Goal: Task Accomplishment & Management: Use online tool/utility

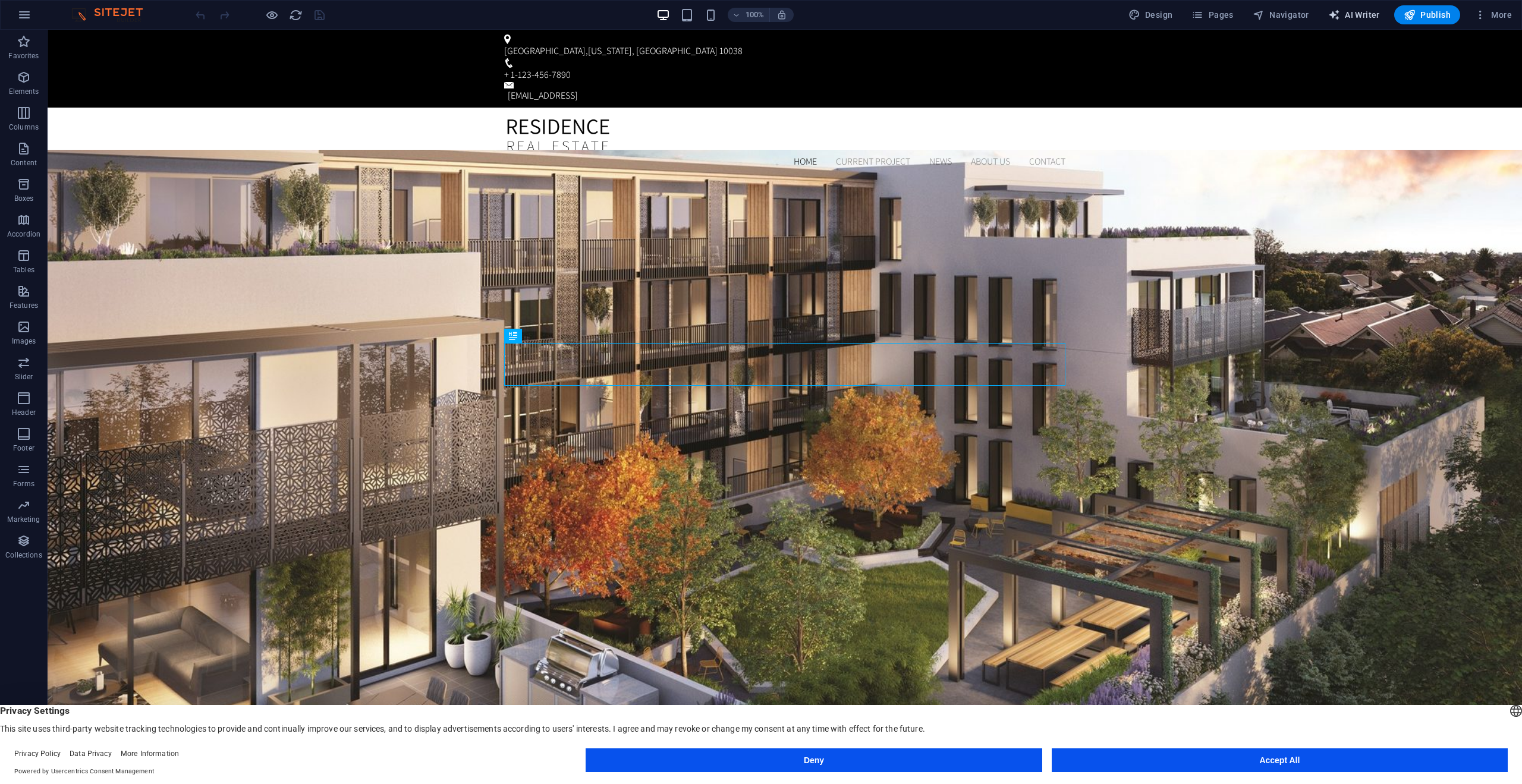
click at [1347, 11] on span "AI Writer" at bounding box center [1355, 15] width 52 height 12
select select "English"
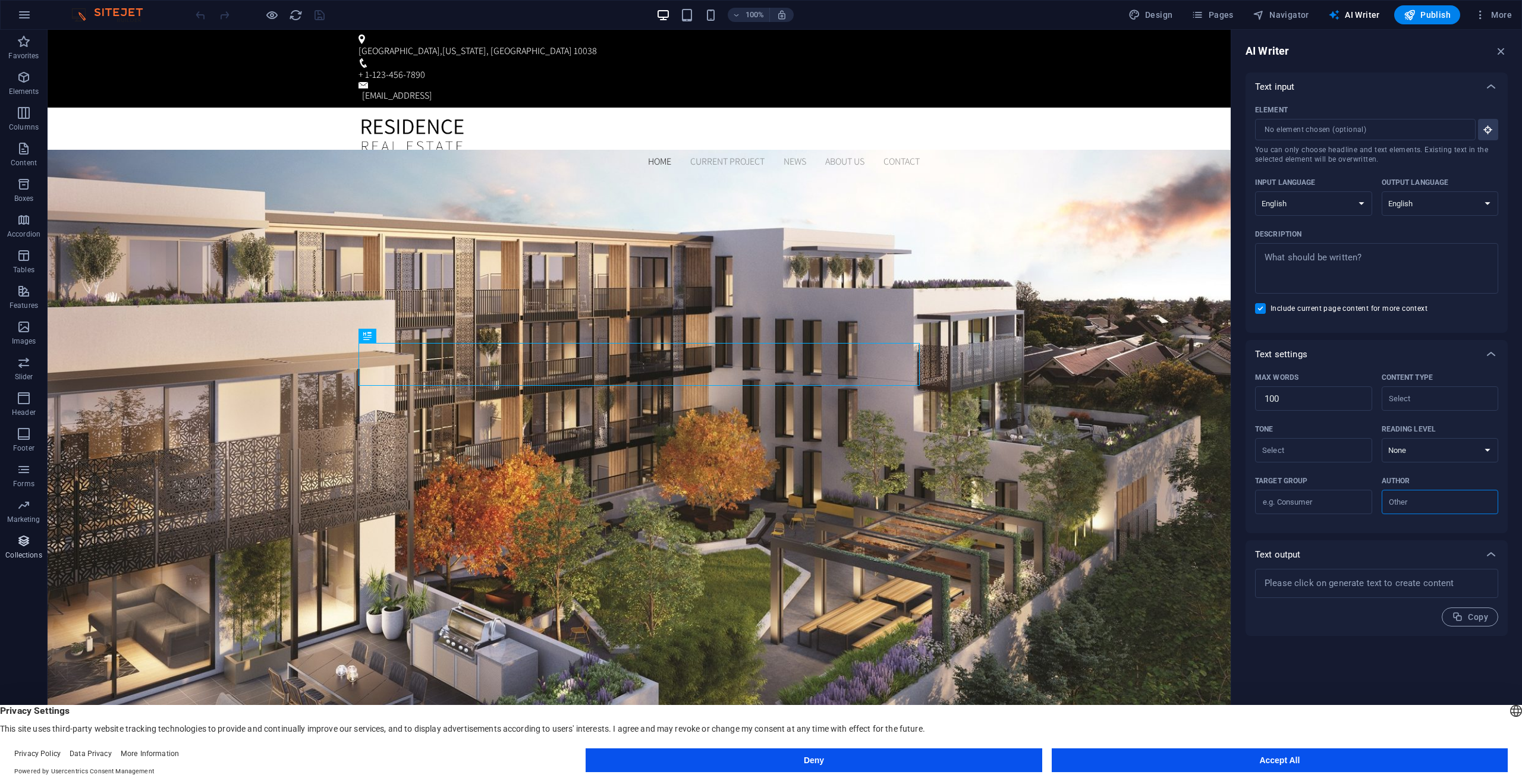
click at [26, 533] on button "Collections" at bounding box center [23, 547] width 48 height 36
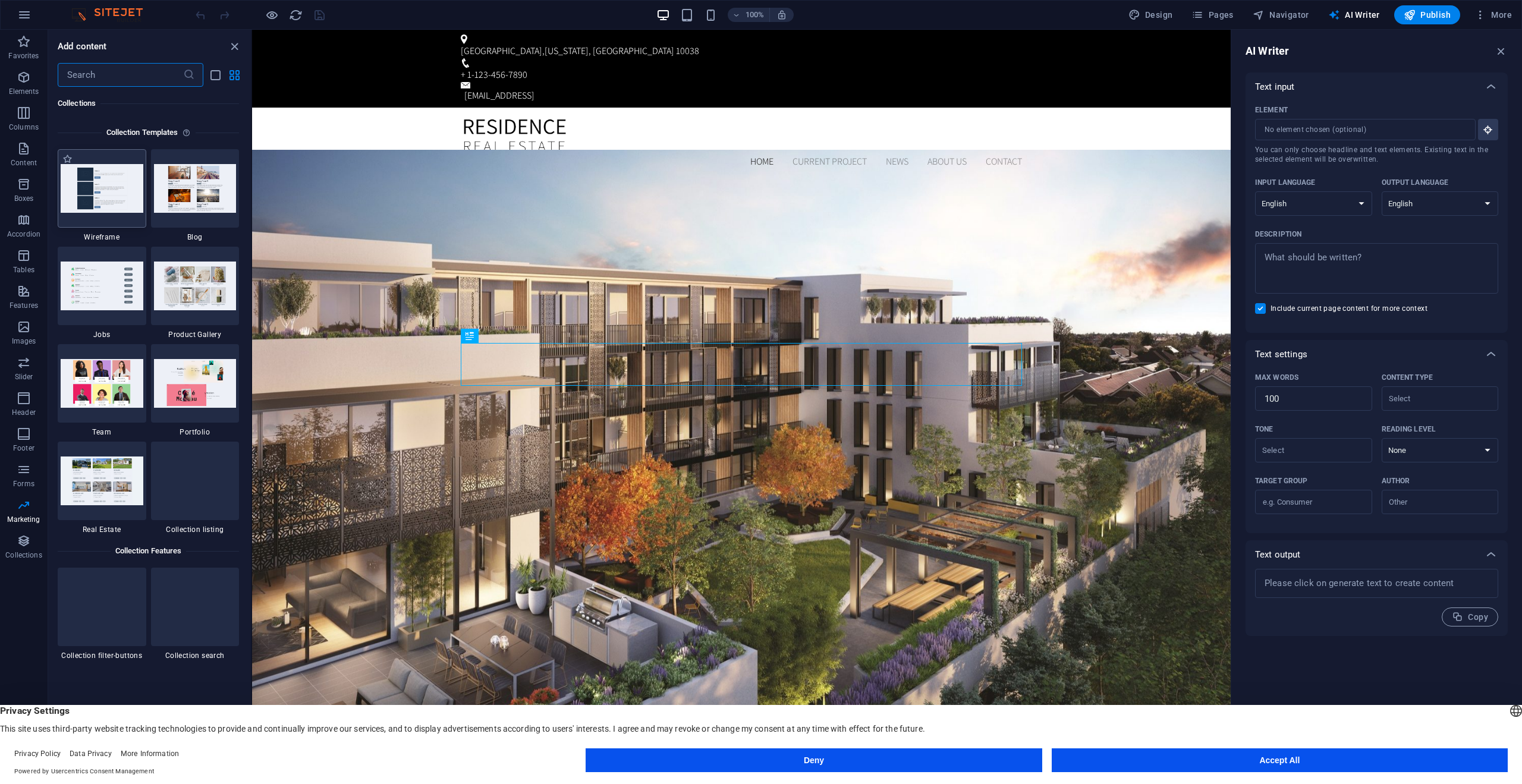
scroll to position [10885, 0]
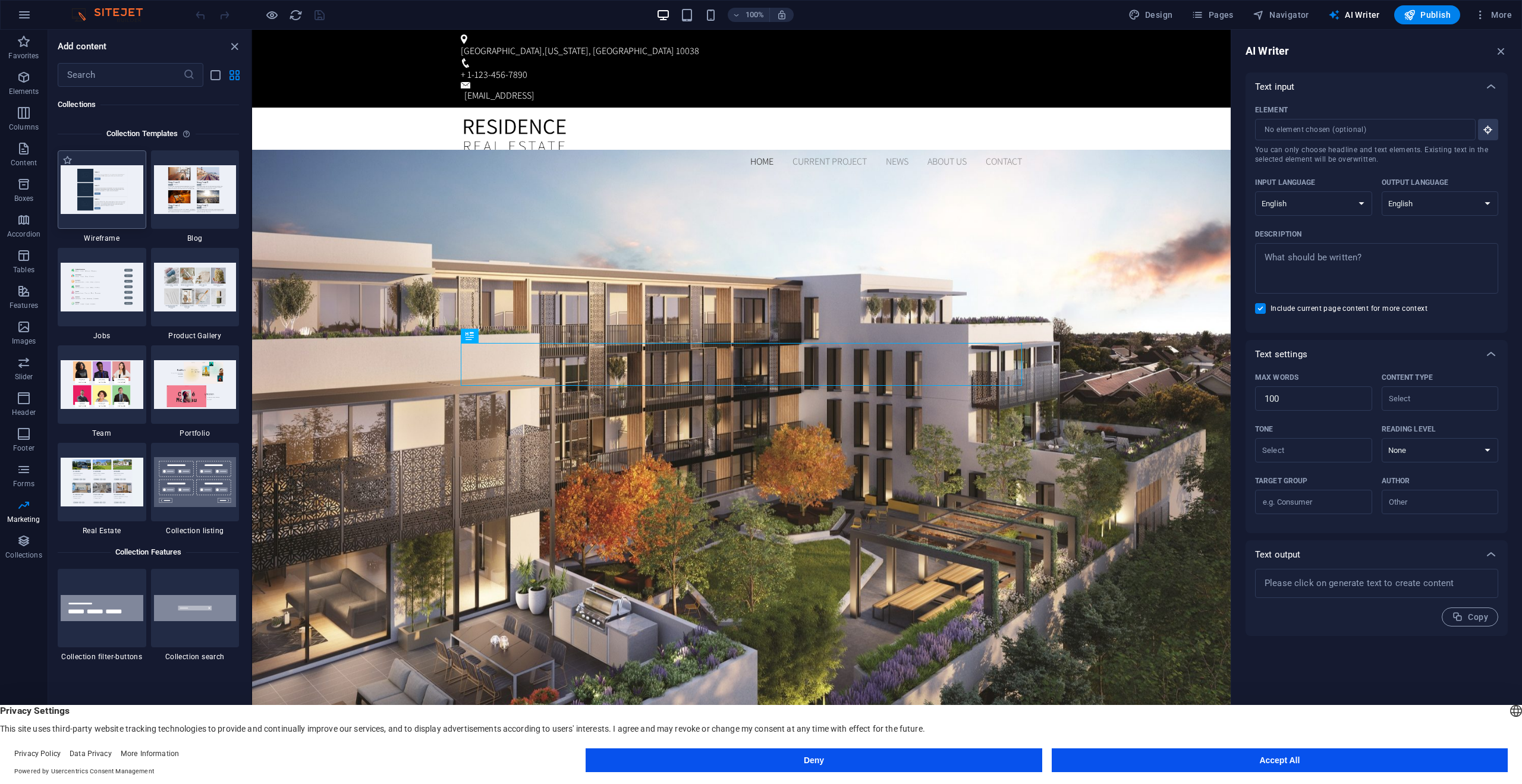
click at [118, 213] on img at bounding box center [102, 190] width 82 height 48
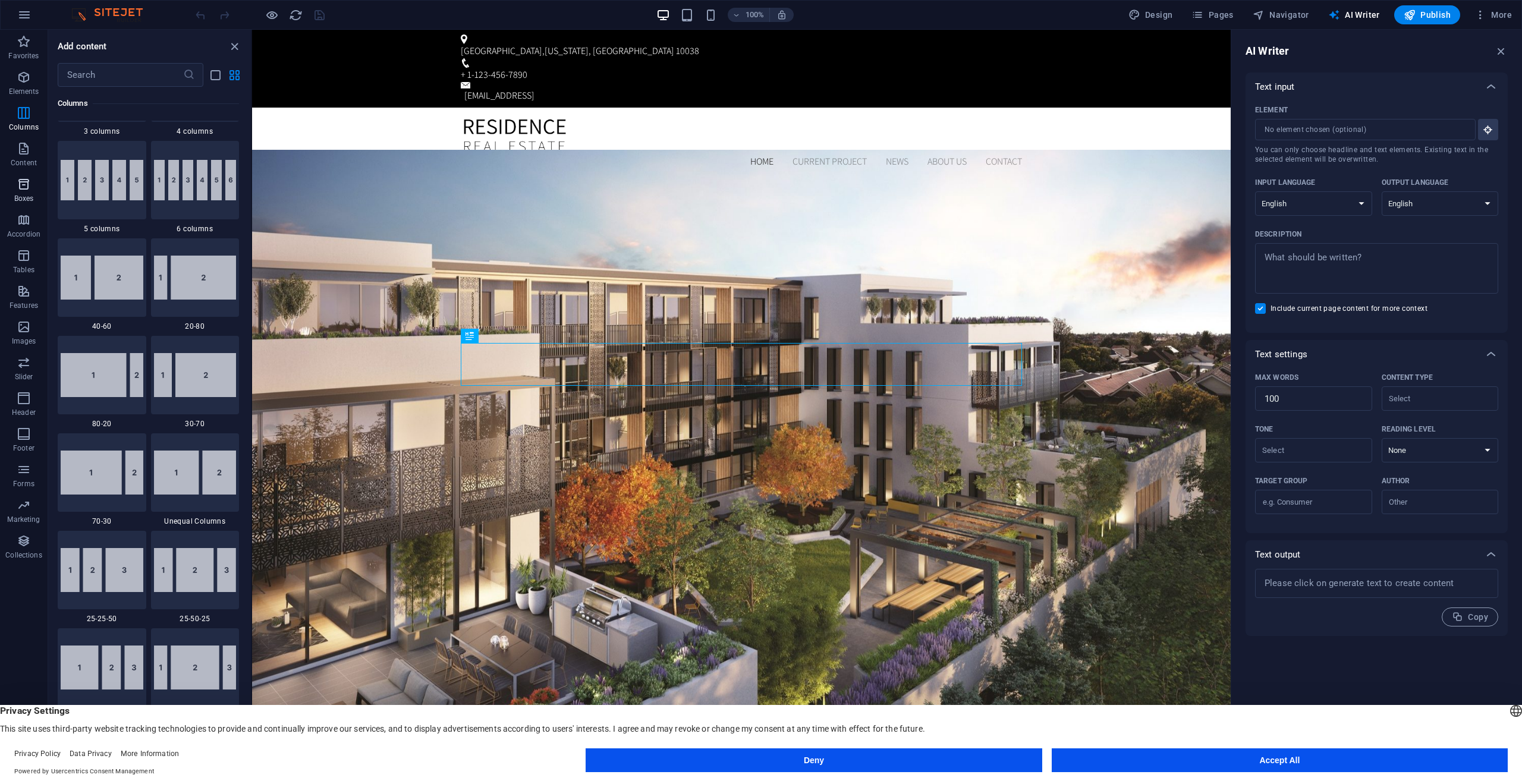
scroll to position [722, 0]
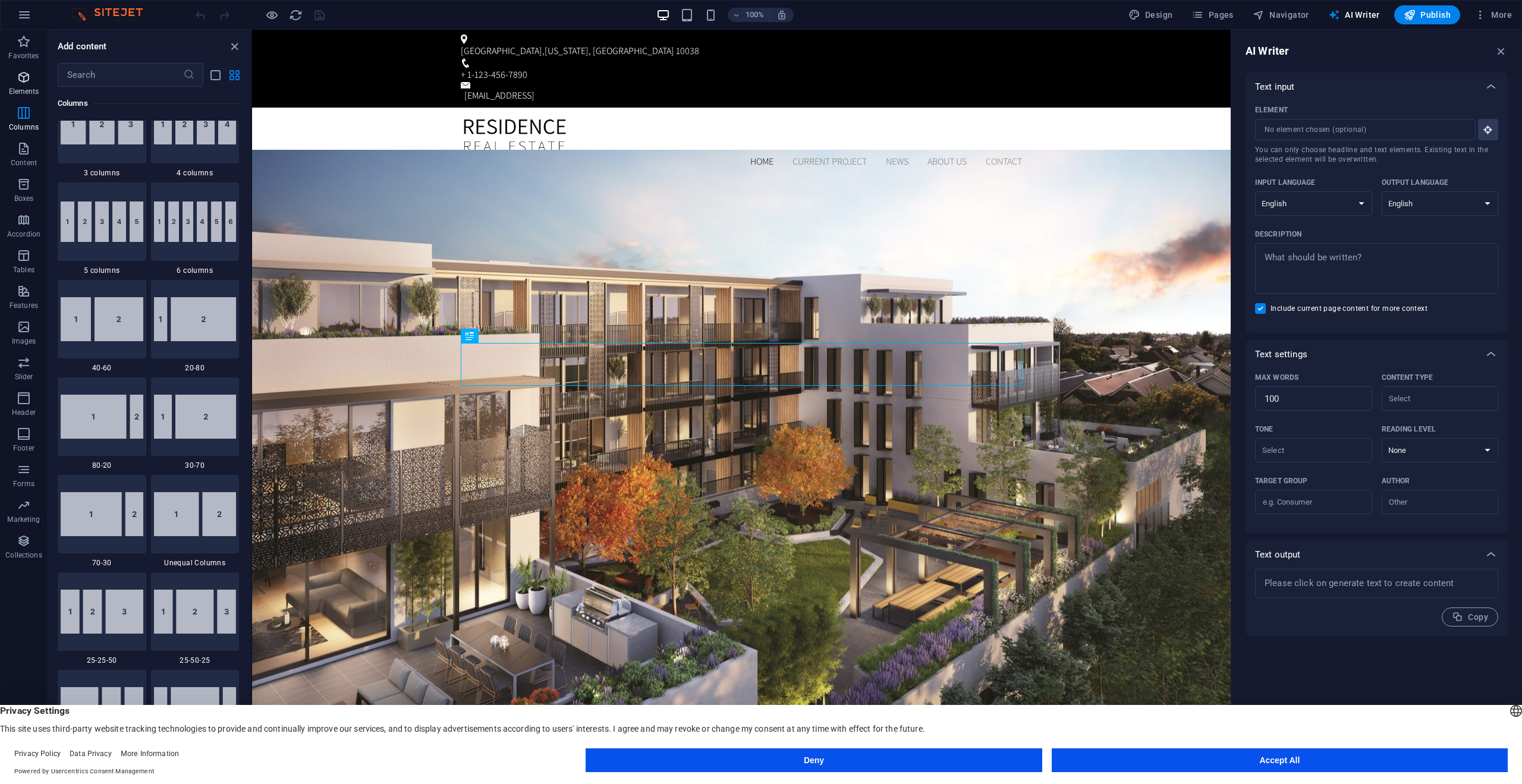
click at [28, 74] on icon "button" at bounding box center [24, 78] width 15 height 15
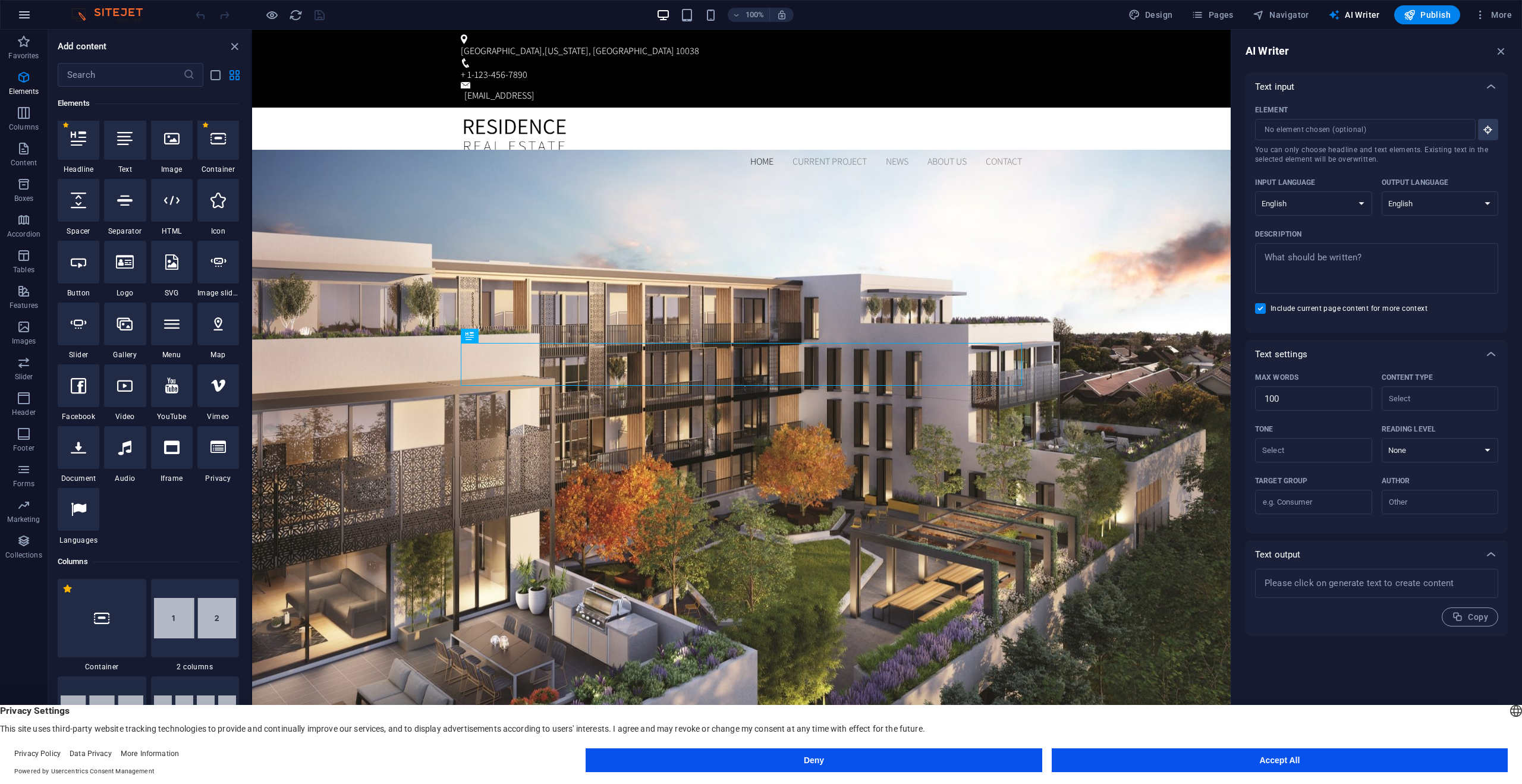
scroll to position [127, 0]
click at [23, 15] on icon "button" at bounding box center [24, 15] width 15 height 15
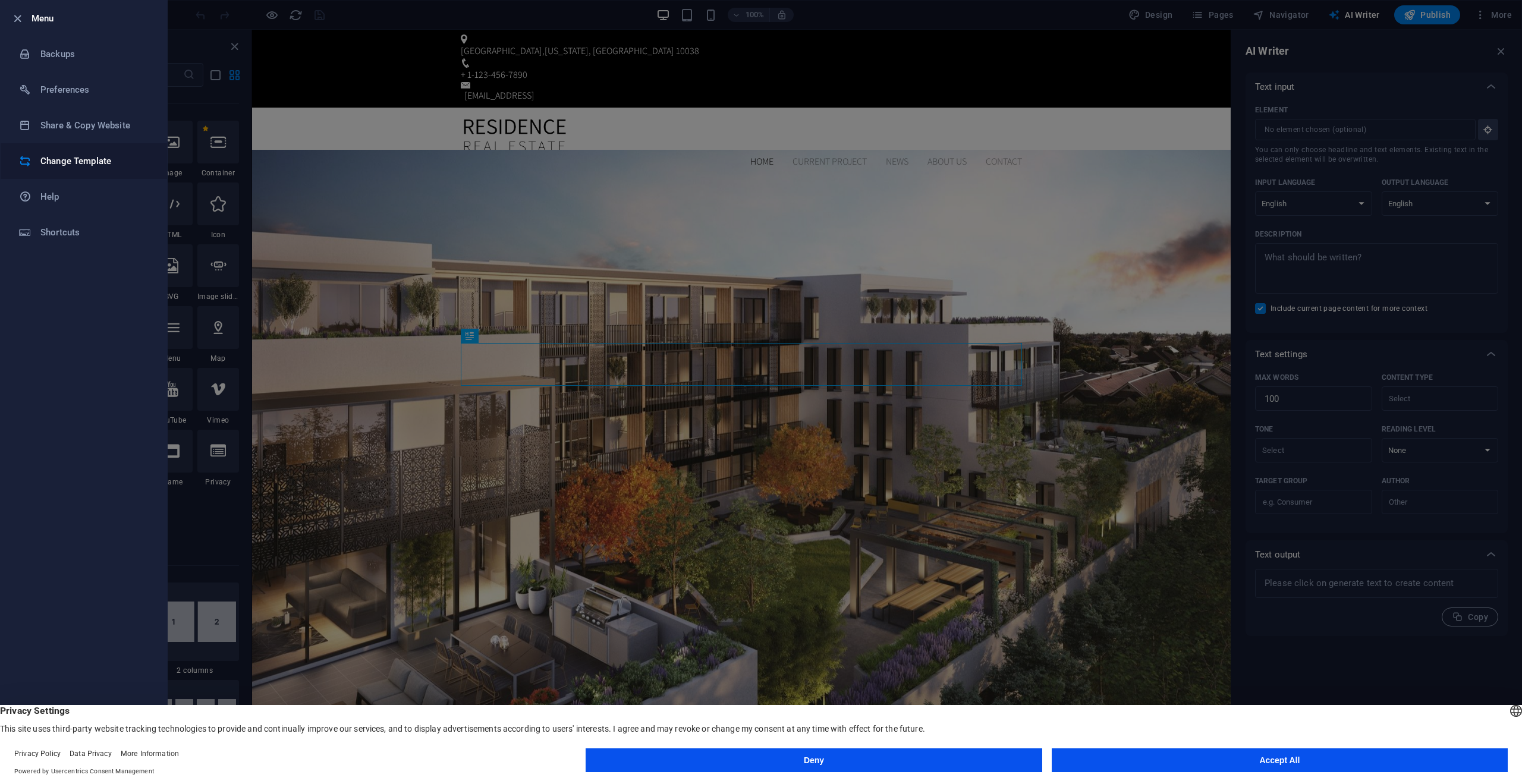
click at [120, 170] on li "Change Template" at bounding box center [84, 161] width 167 height 36
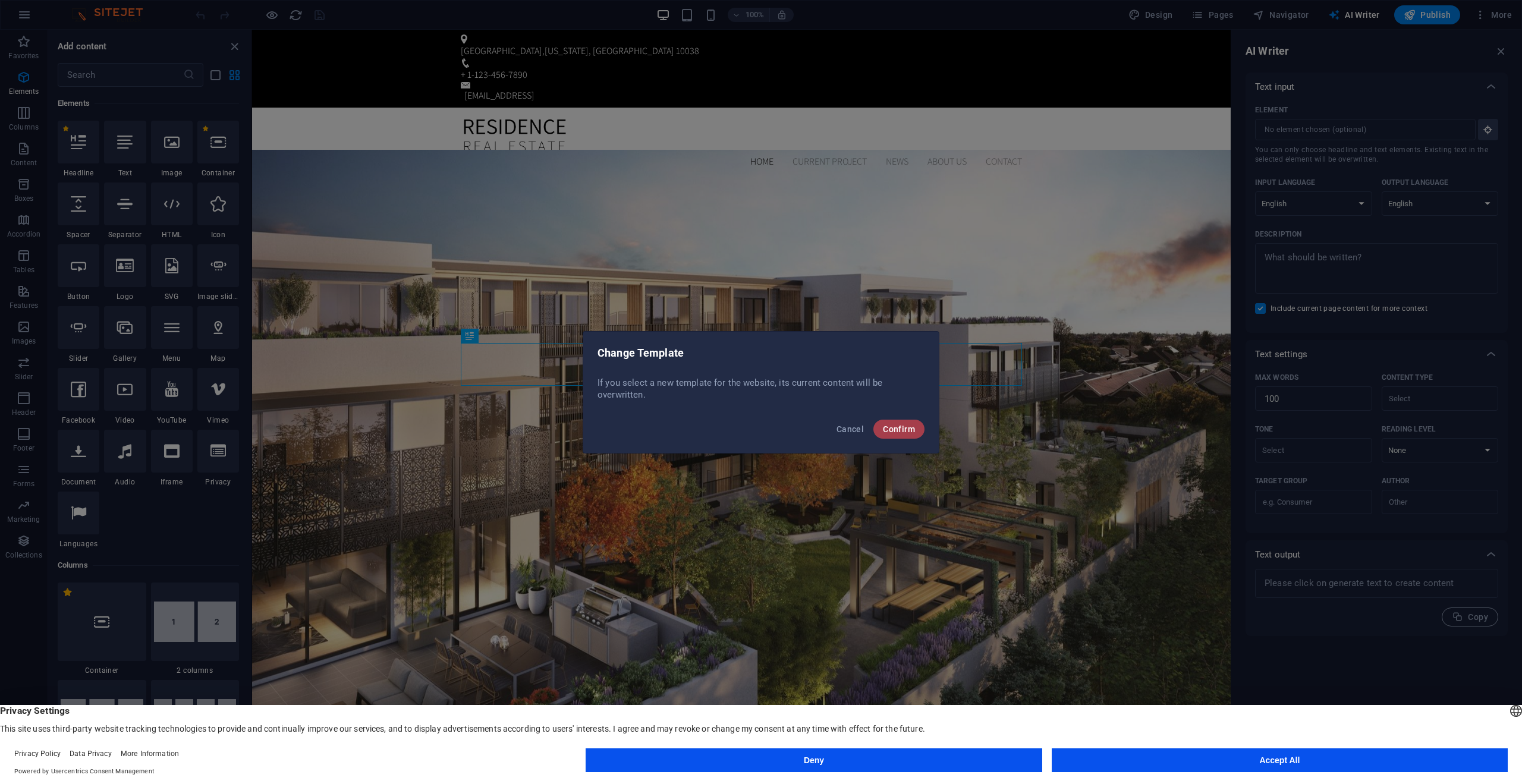
click at [875, 428] on button "Confirm" at bounding box center [899, 429] width 51 height 19
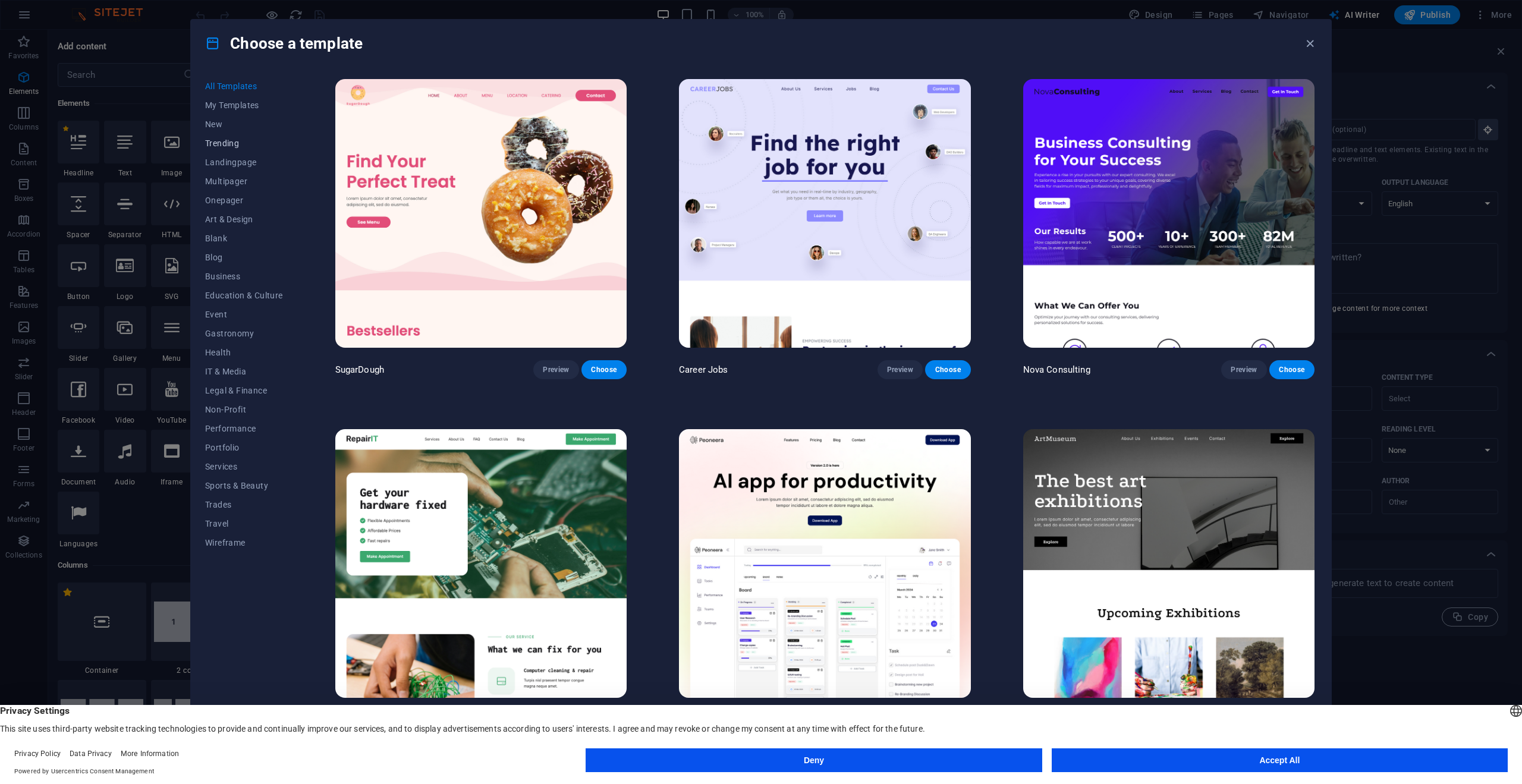
click at [221, 146] on span "Trending" at bounding box center [244, 143] width 78 height 10
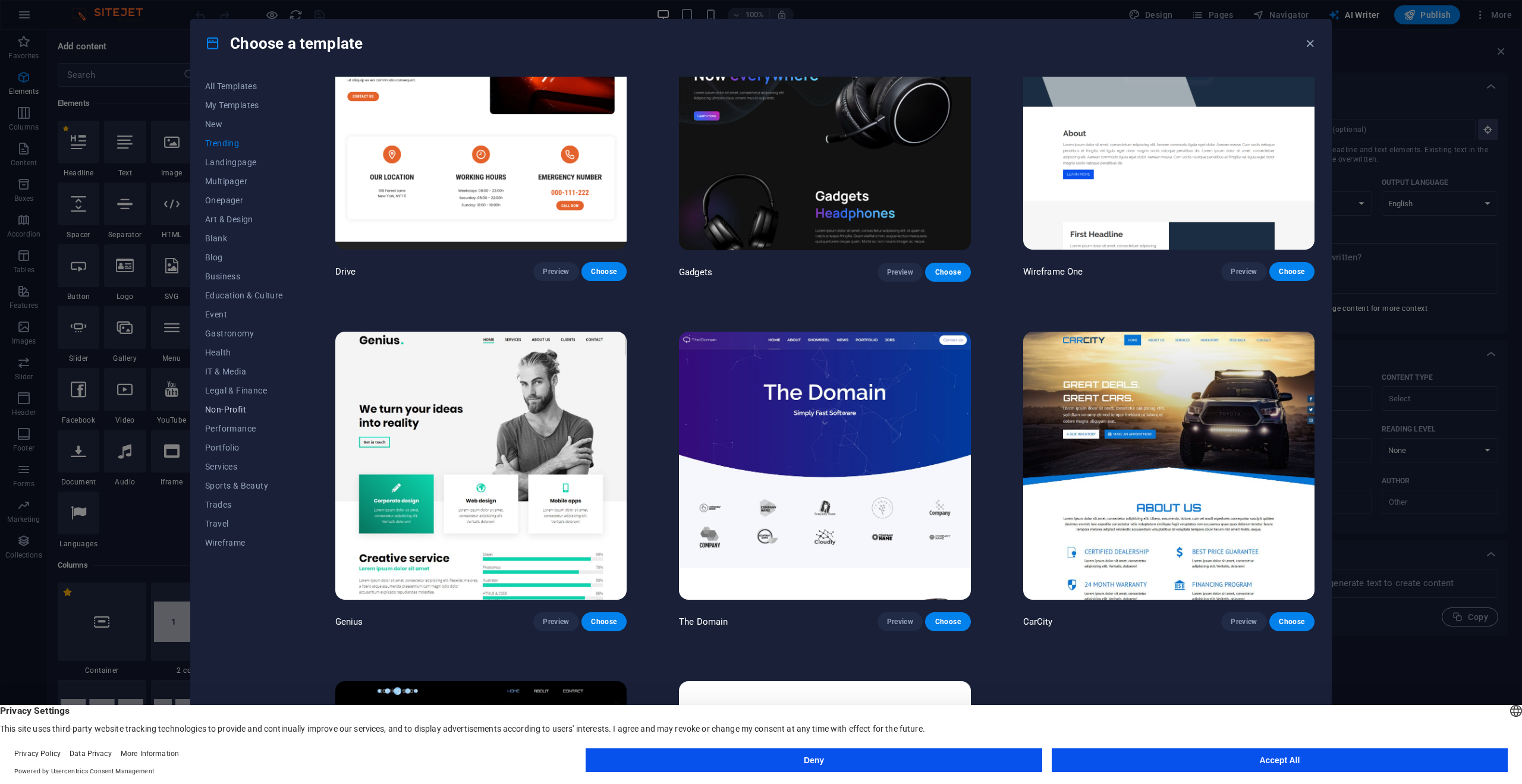
scroll to position [1147, 0]
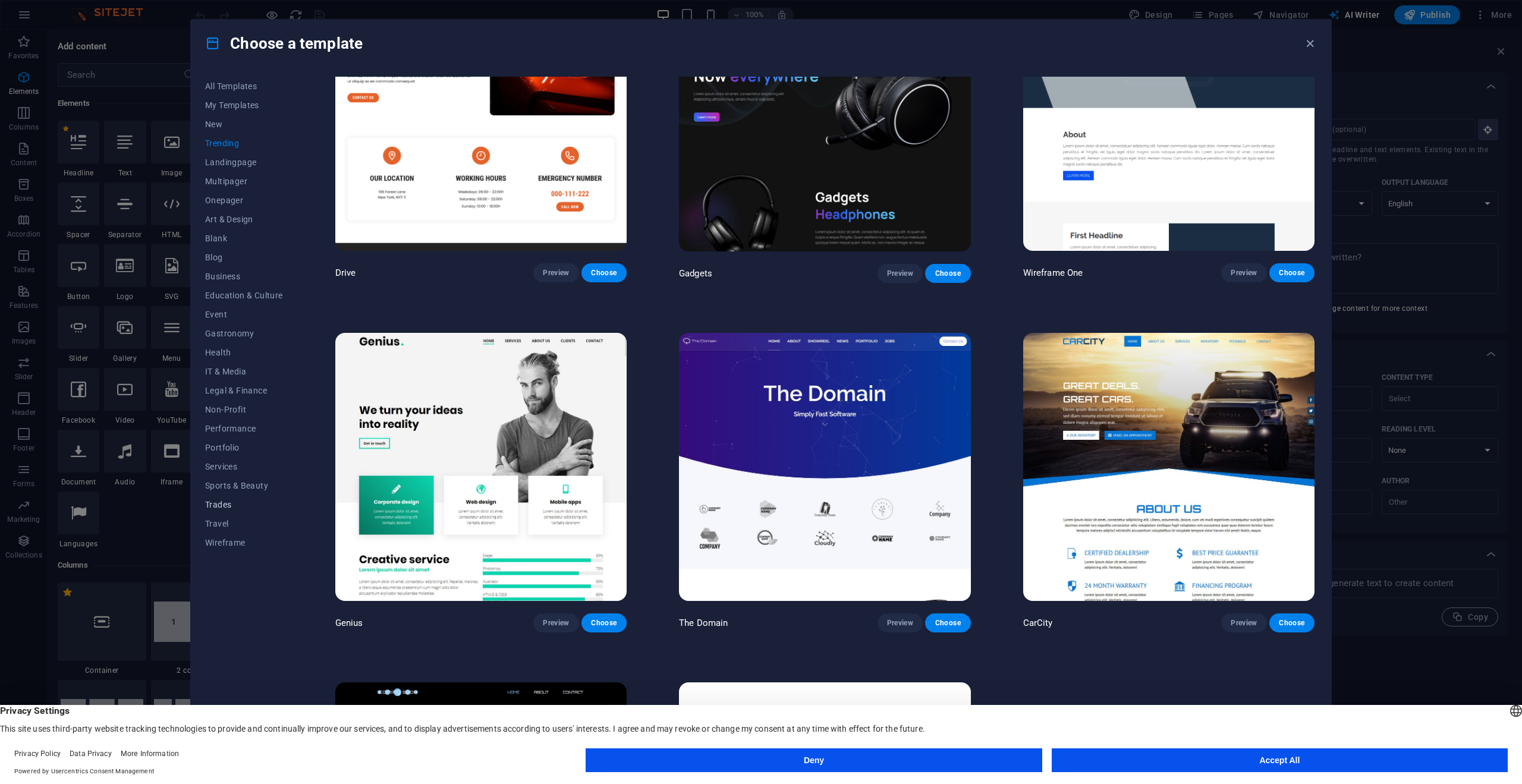
click at [219, 508] on span "Trades" at bounding box center [244, 505] width 78 height 10
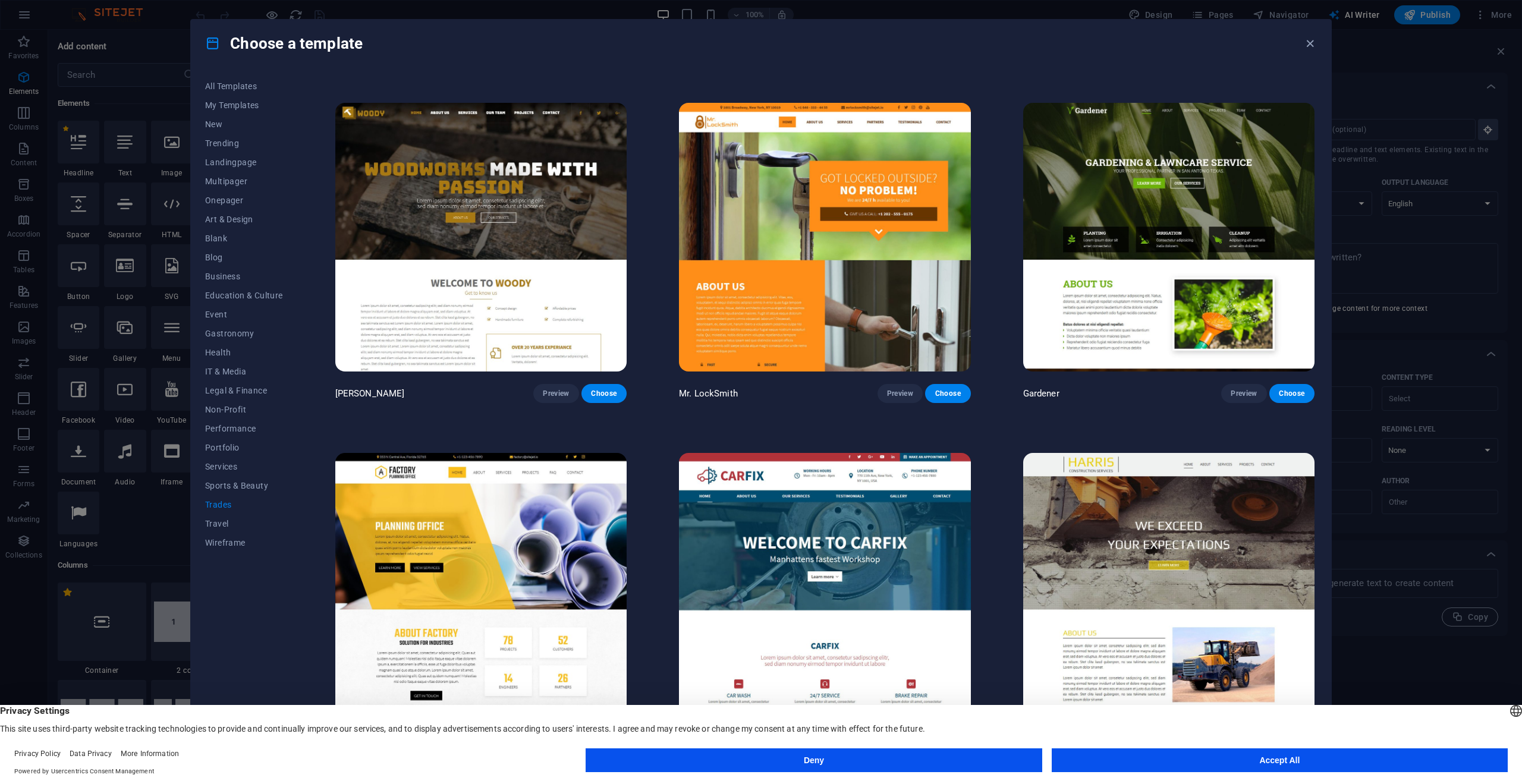
scroll to position [326, 0]
click at [215, 120] on span "New" at bounding box center [244, 124] width 78 height 10
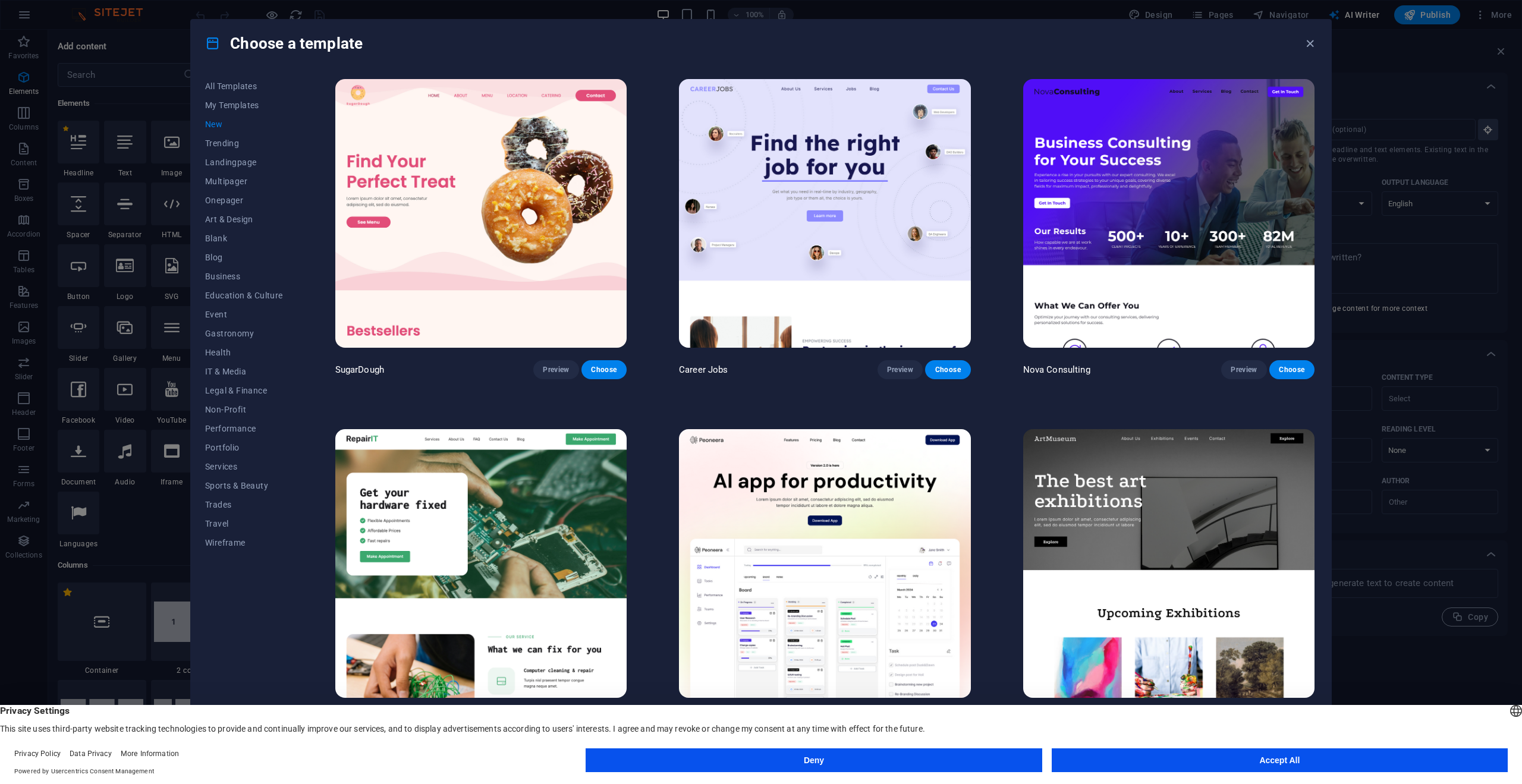
scroll to position [0, 0]
click at [233, 279] on span "Business" at bounding box center [244, 276] width 78 height 10
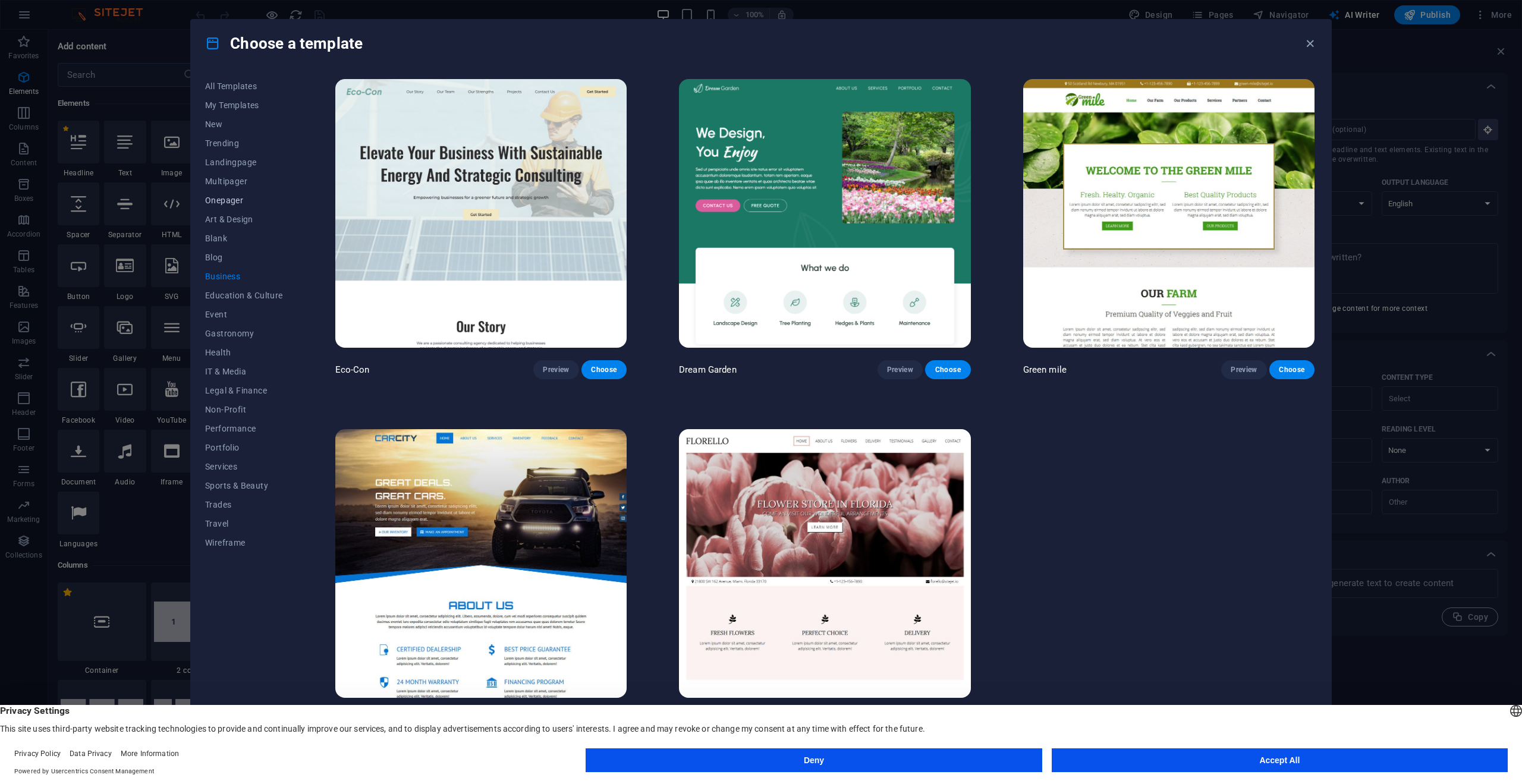
click at [230, 204] on span "Onepager" at bounding box center [244, 200] width 78 height 10
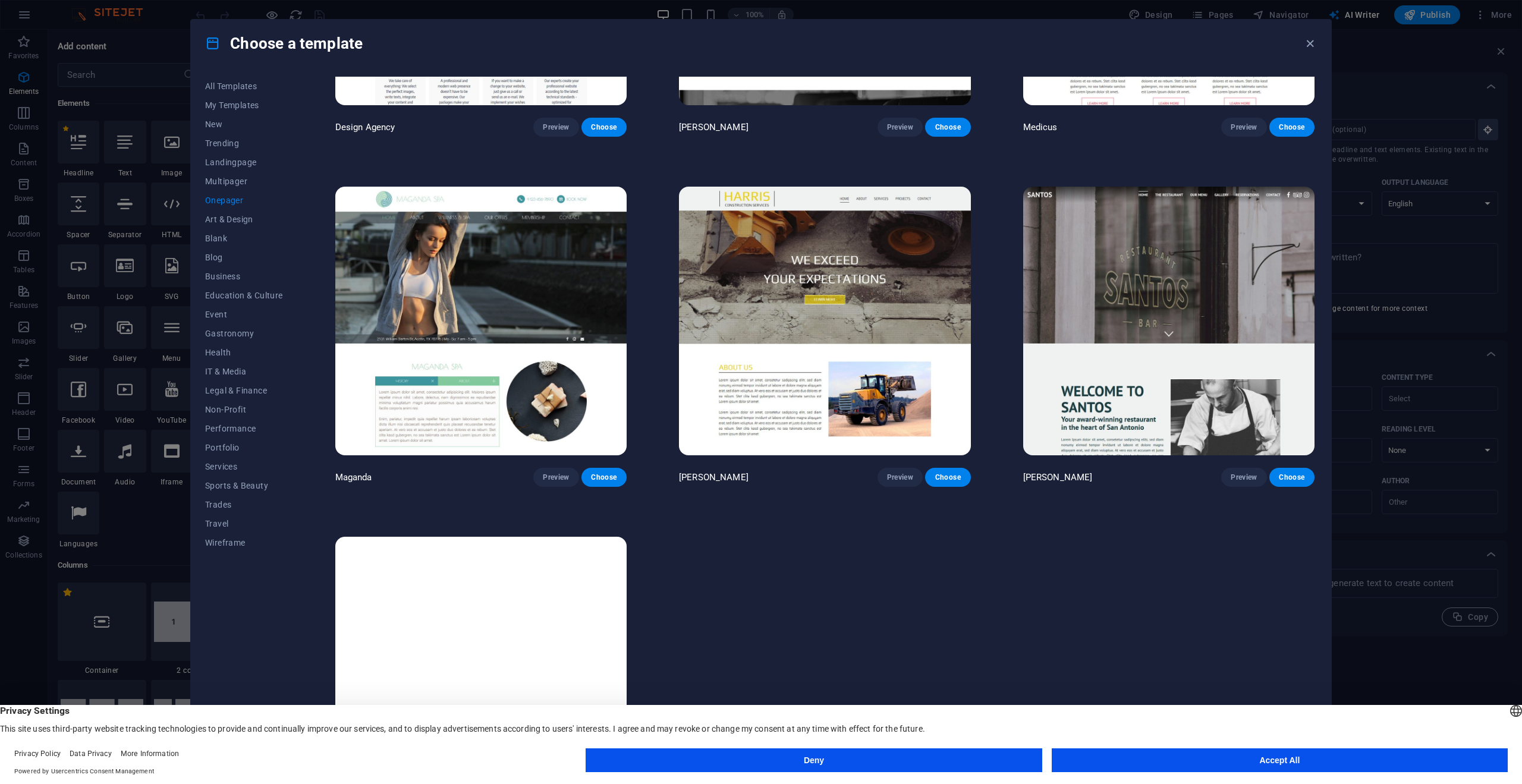
scroll to position [7582, 0]
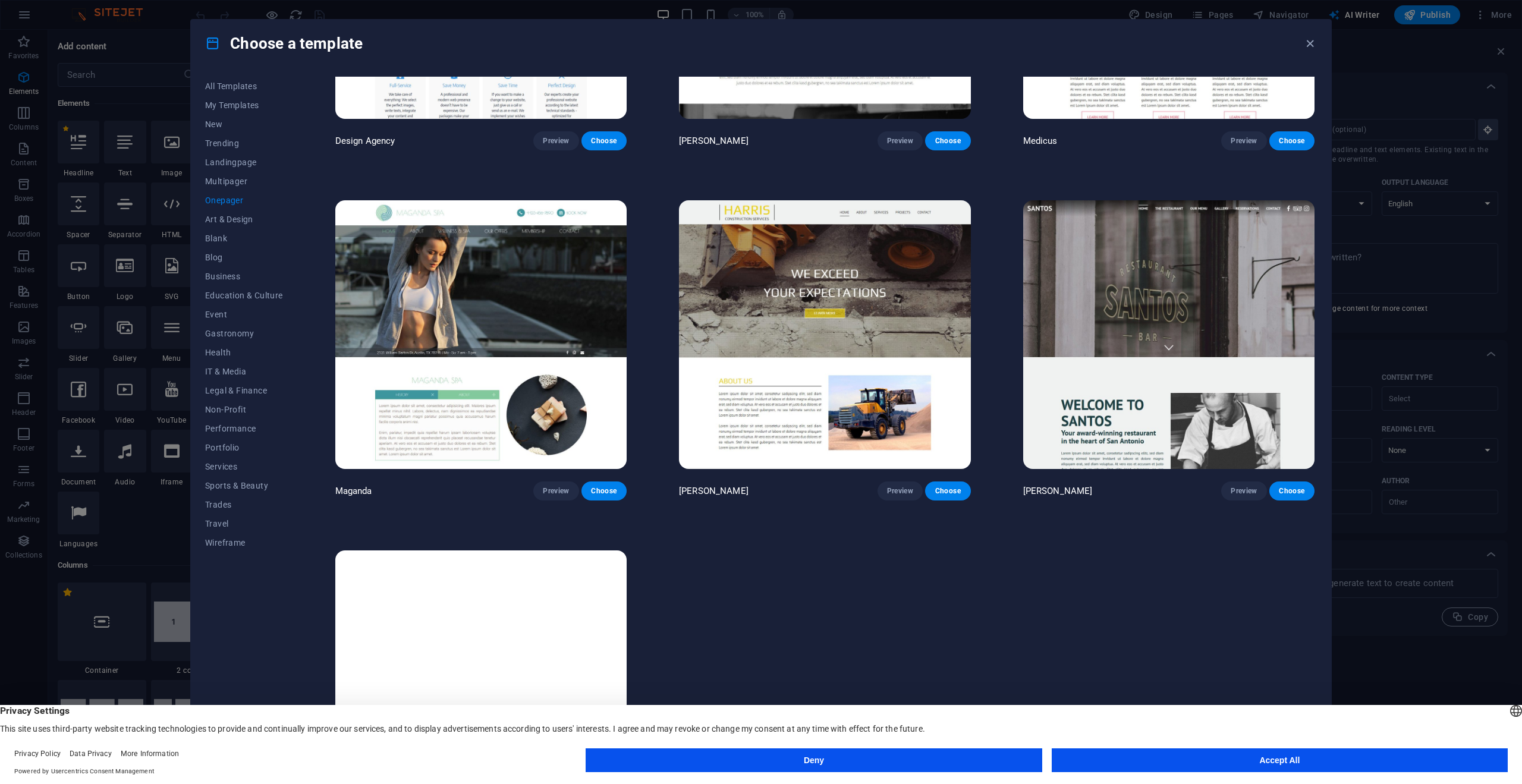
click at [773, 381] on img at bounding box center [824, 335] width 292 height 269
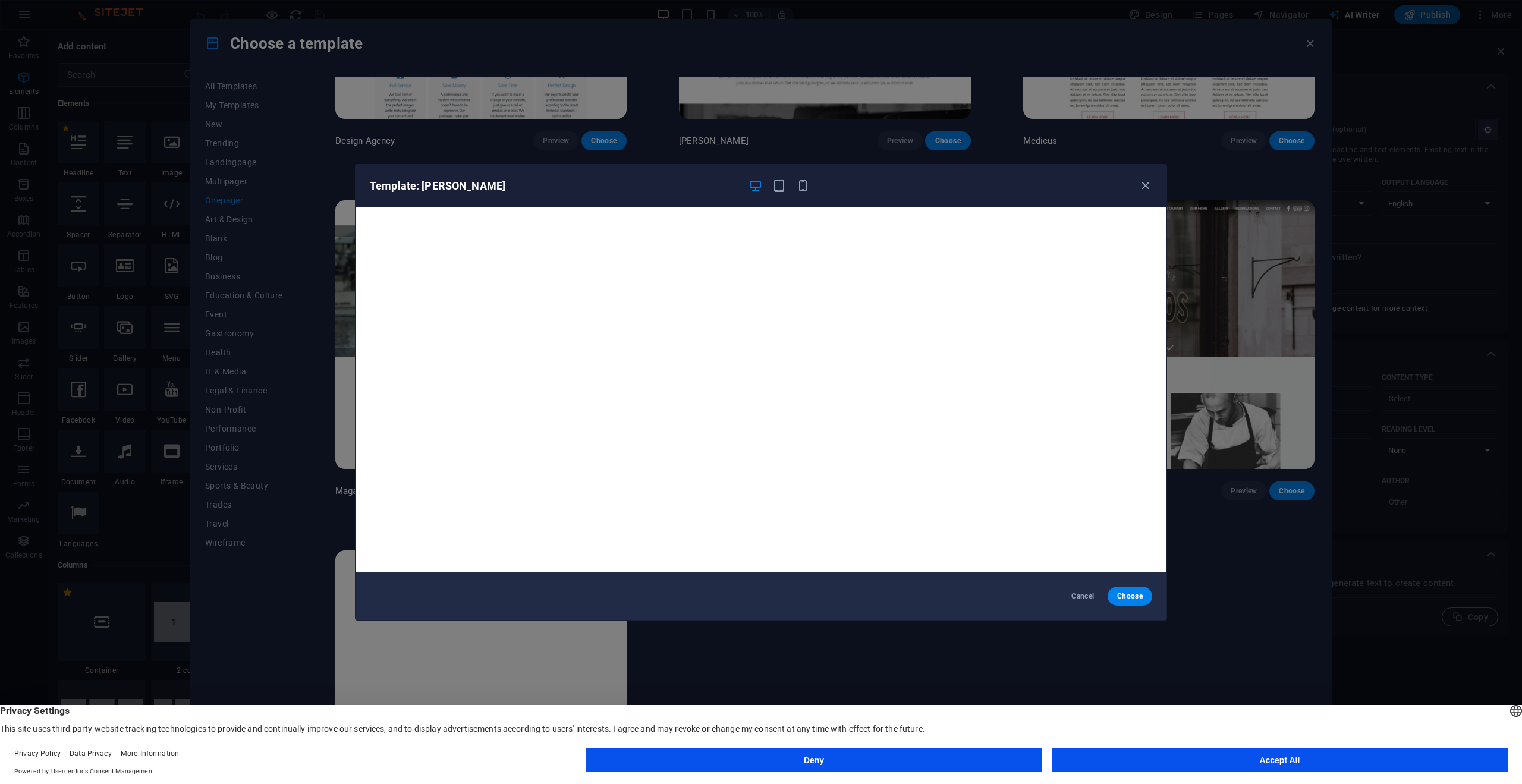
drag, startPoint x: 1077, startPoint y: 592, endPoint x: 1016, endPoint y: 588, distance: 61.1
click at [1077, 592] on span "Cancel" at bounding box center [1083, 596] width 26 height 10
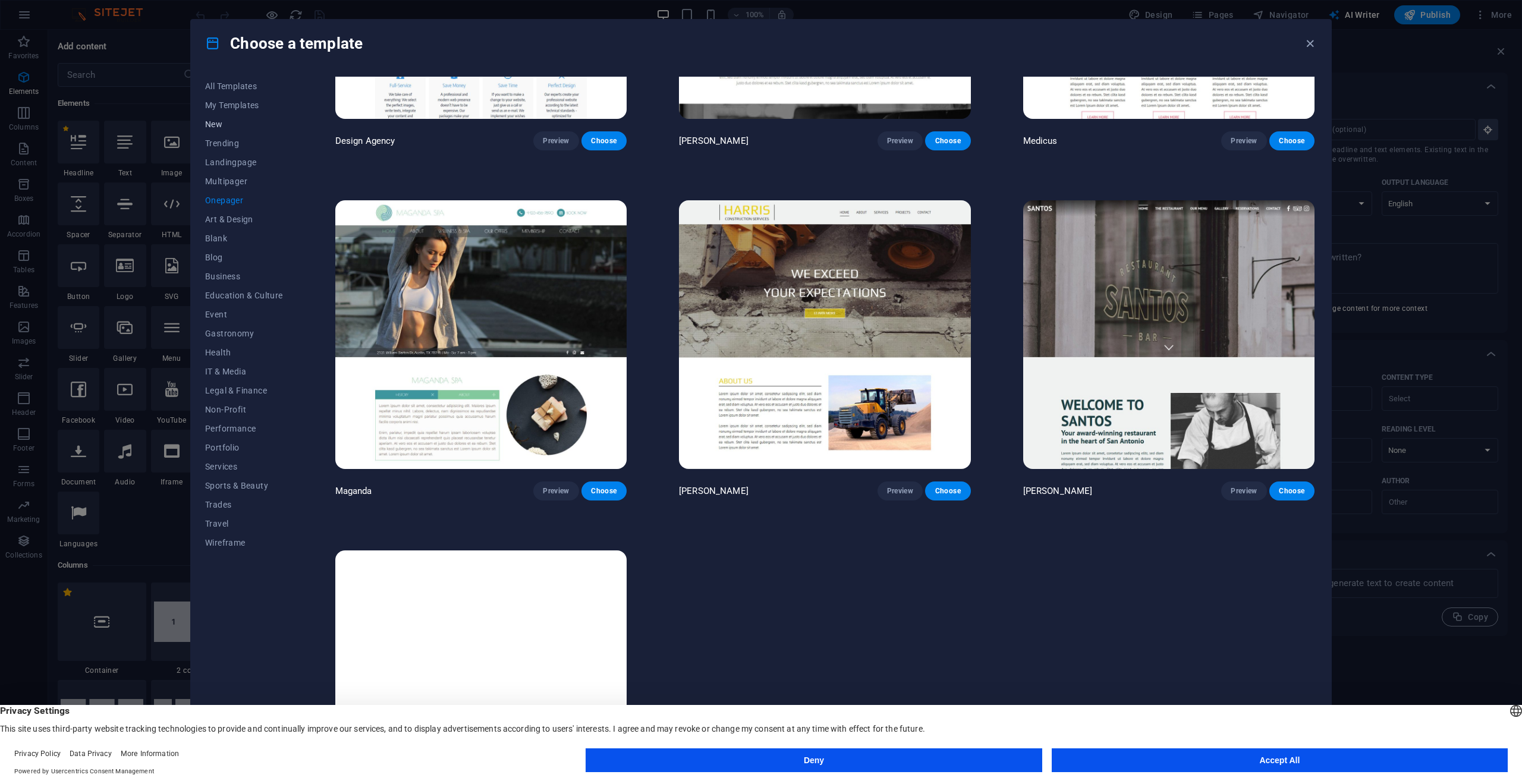
click at [218, 129] on button "New" at bounding box center [244, 124] width 78 height 19
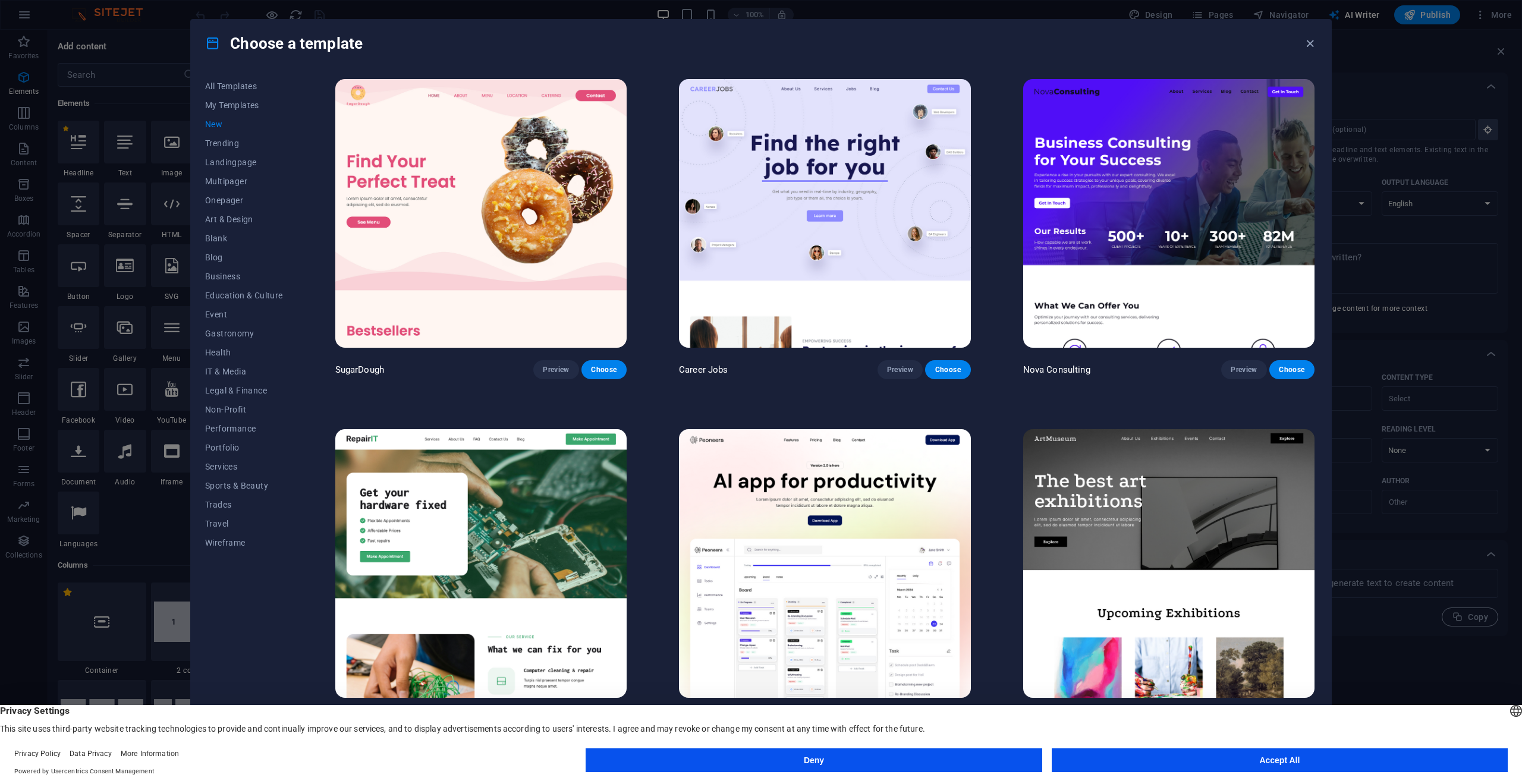
scroll to position [0, 0]
click at [1290, 370] on span "Choose" at bounding box center [1292, 370] width 26 height 10
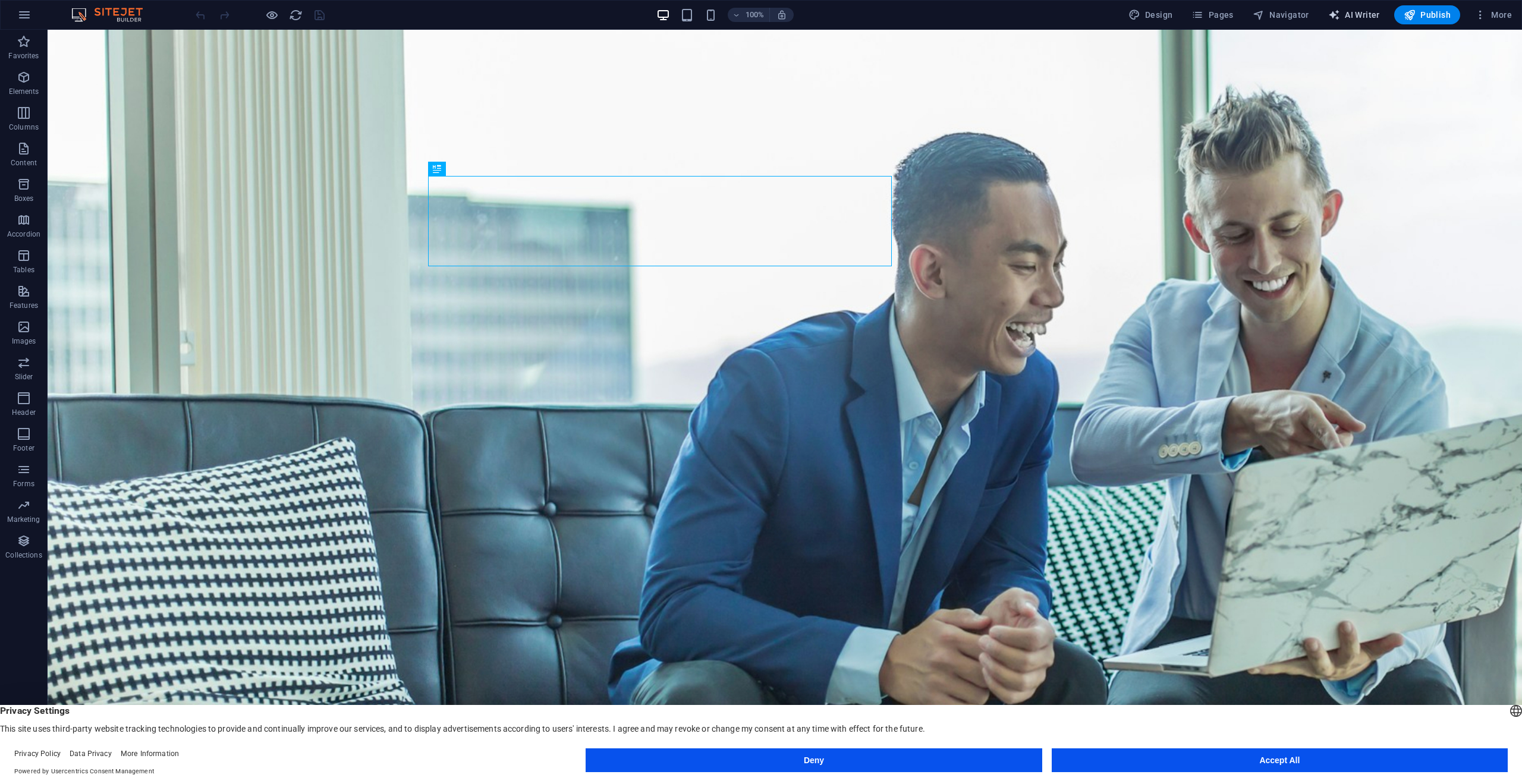
click at [1351, 18] on span "AI Writer" at bounding box center [1355, 15] width 52 height 12
select select "English"
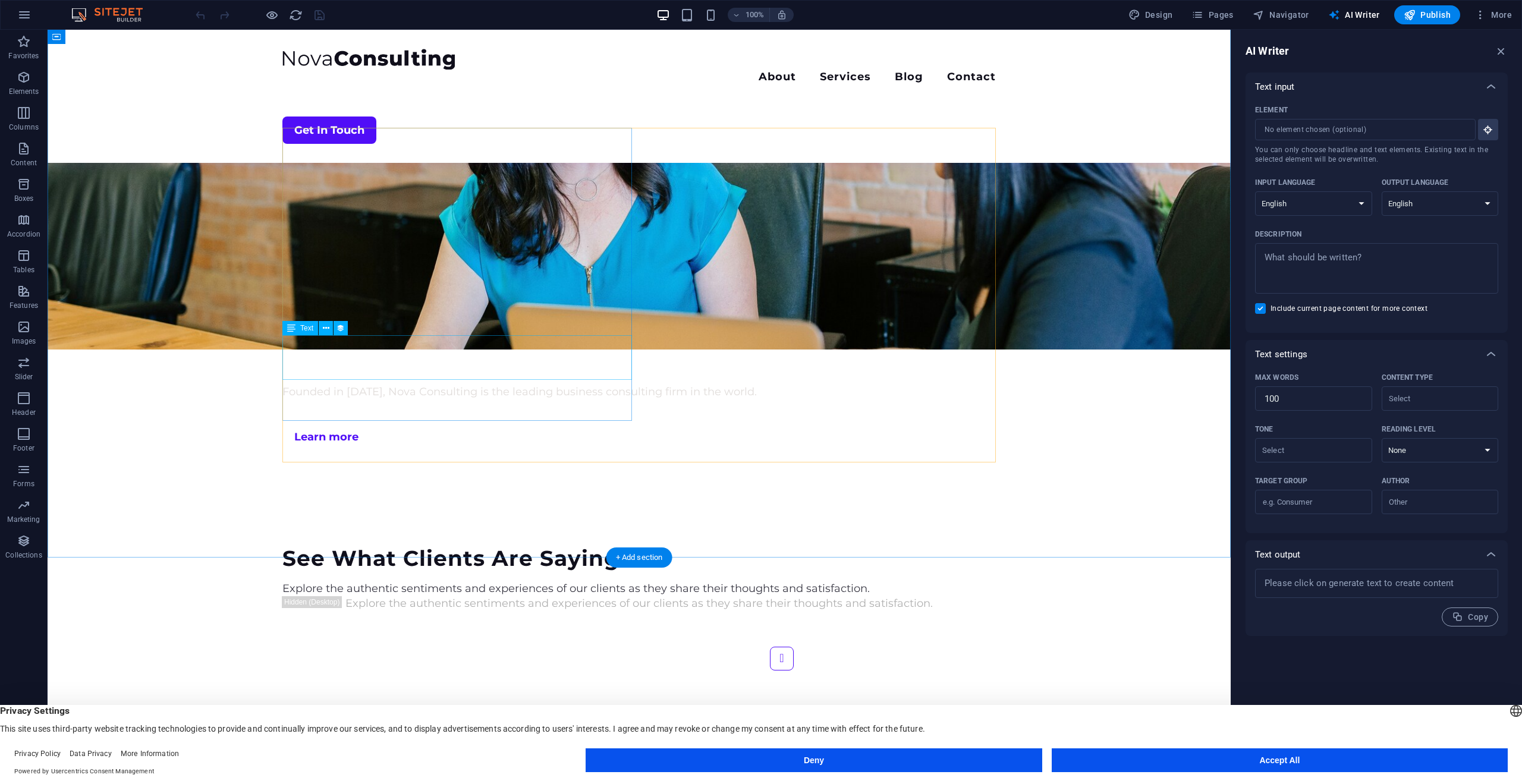
scroll to position [2700, 0]
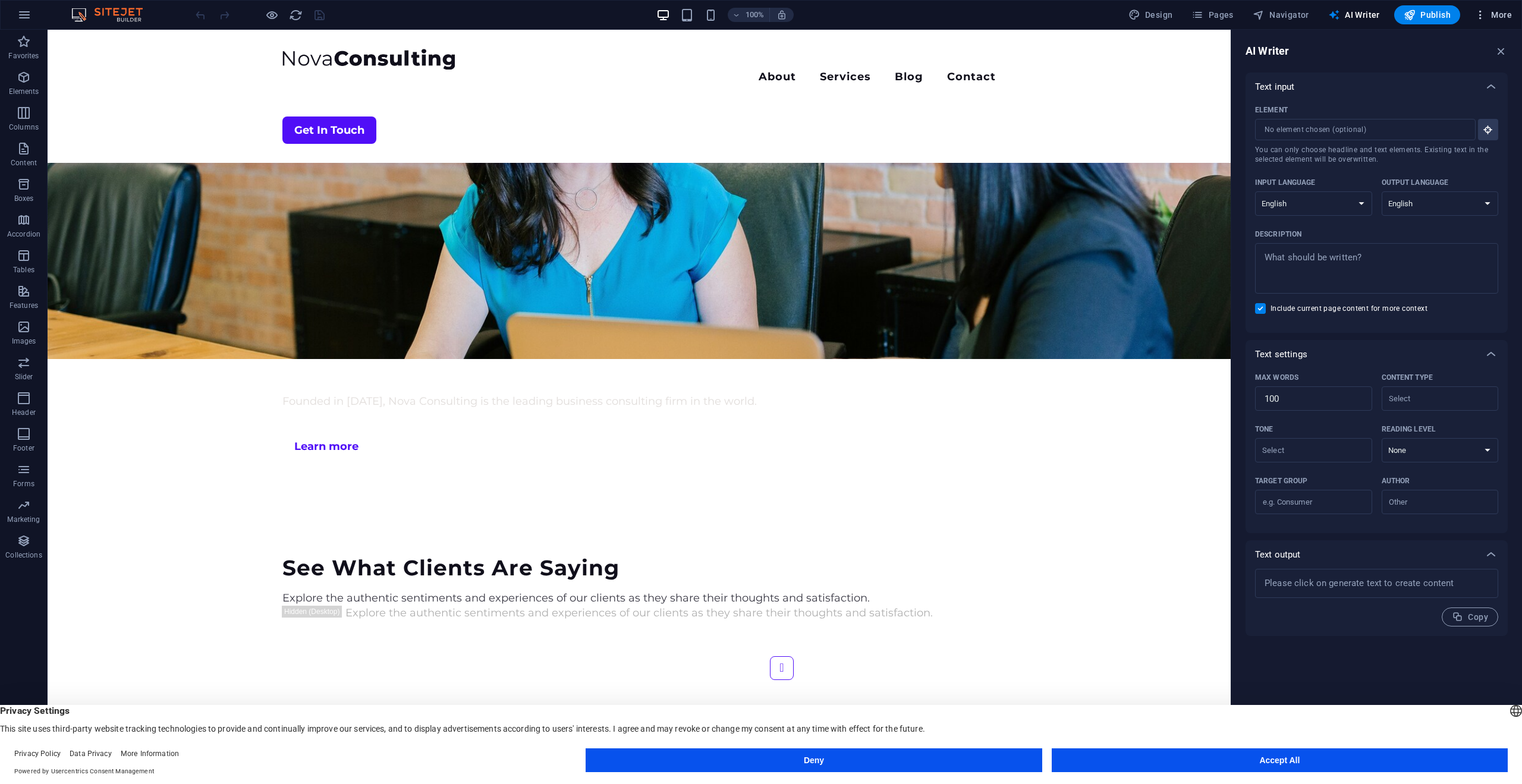
click at [1480, 17] on icon "button" at bounding box center [1481, 15] width 12 height 12
click at [1431, 761] on button "Accept All" at bounding box center [1280, 760] width 456 height 23
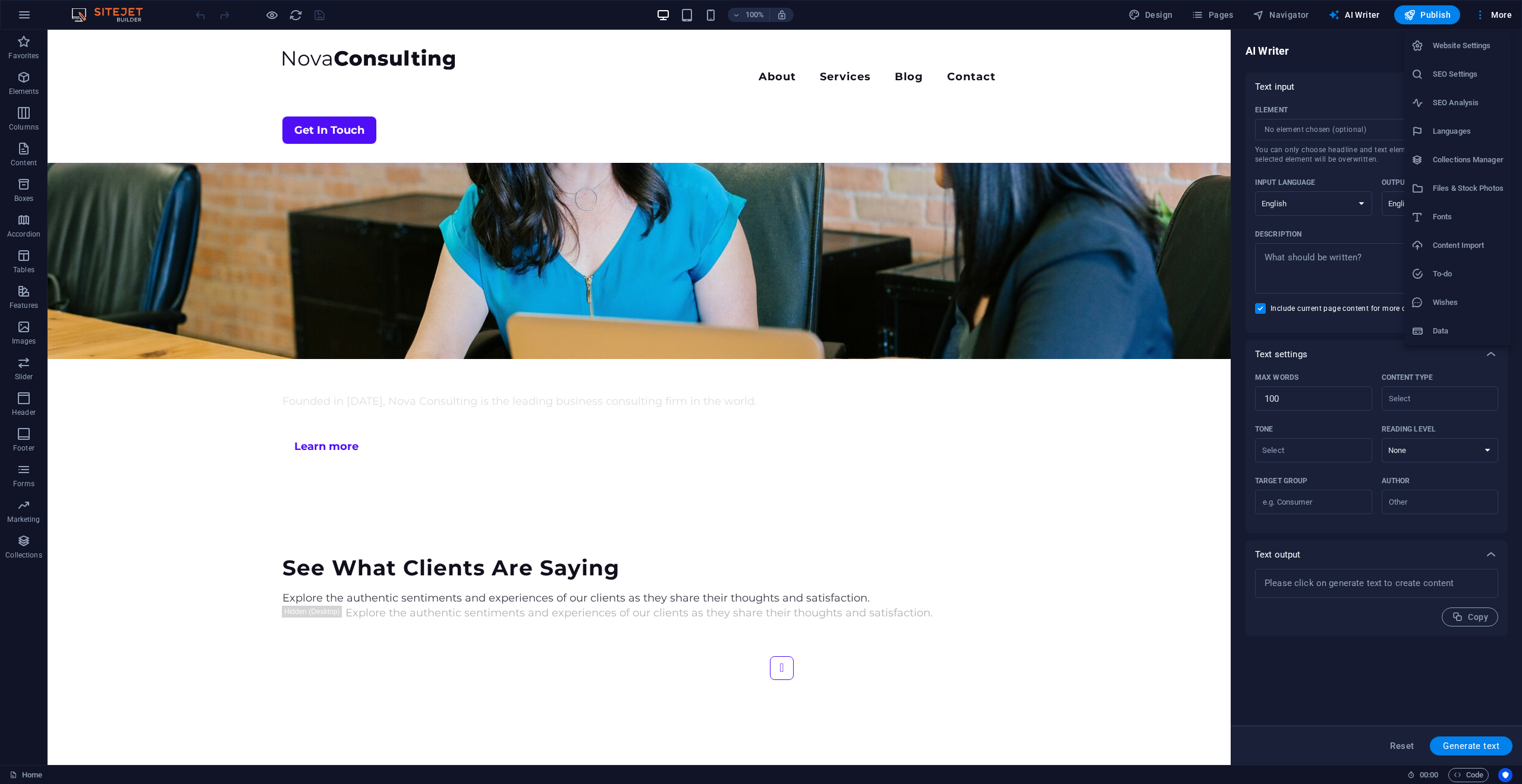
click at [1340, 65] on div at bounding box center [761, 392] width 1522 height 784
click at [1345, 135] on input "Element ​ You can only choose headline and text elements. Existing text in the …" at bounding box center [1361, 129] width 213 height 21
click at [1421, 132] on input "Element ​ You can only choose headline and text elements. Existing text in the …" at bounding box center [1361, 129] width 213 height 21
click at [1501, 48] on icon "button" at bounding box center [1502, 51] width 13 height 13
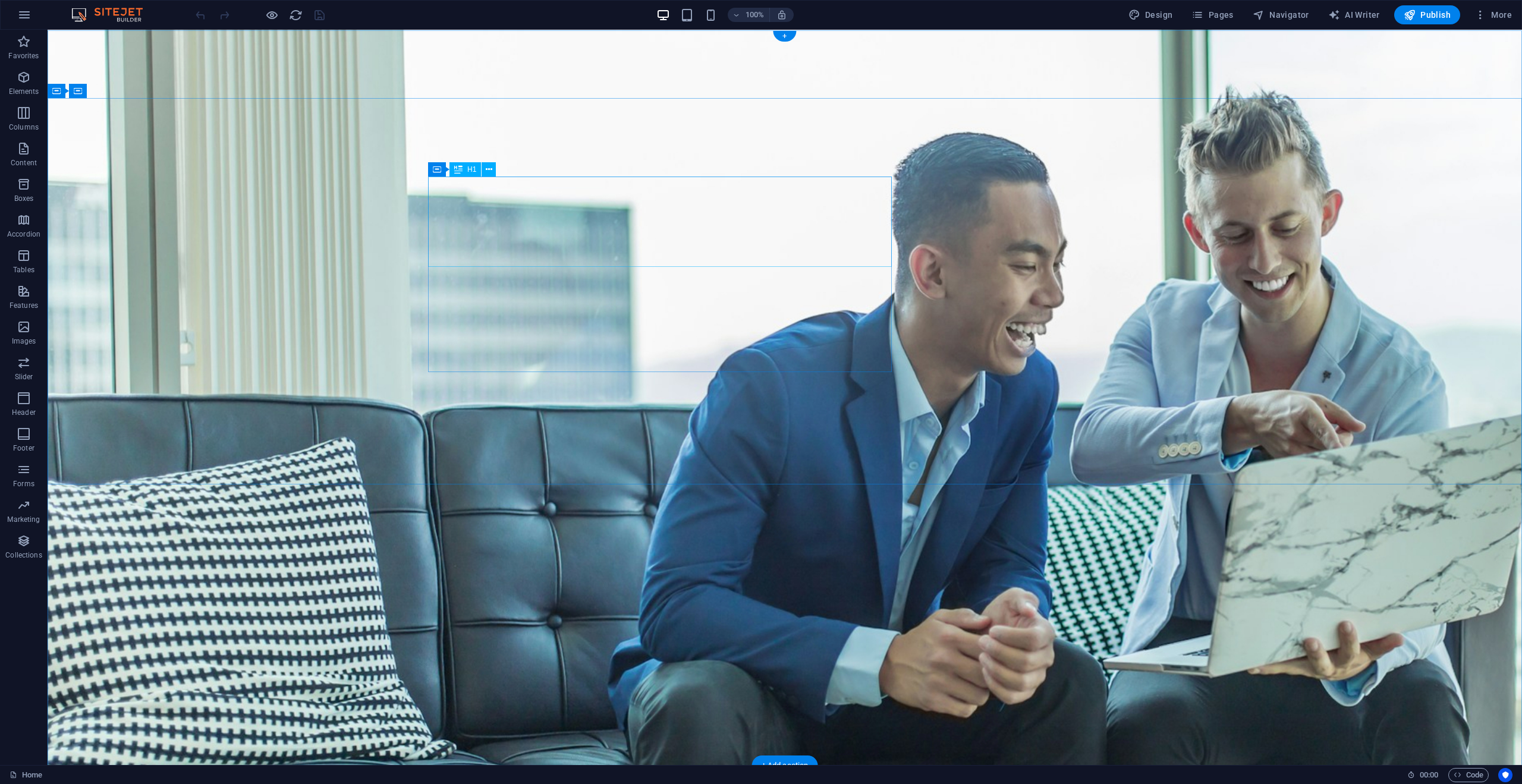
scroll to position [0, 0]
click at [19, 23] on button "button" at bounding box center [24, 15] width 28 height 28
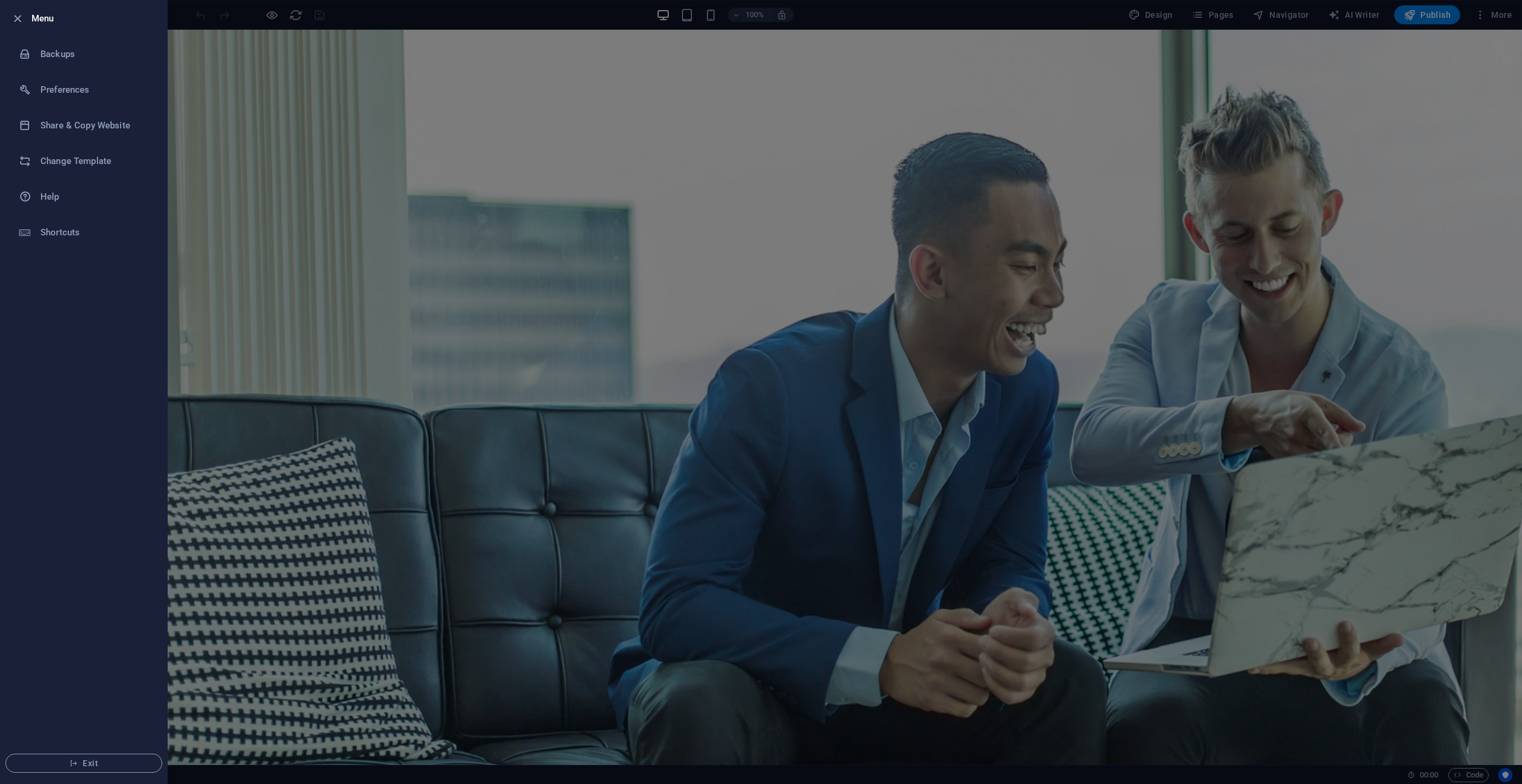
click at [296, 186] on div at bounding box center [761, 392] width 1522 height 784
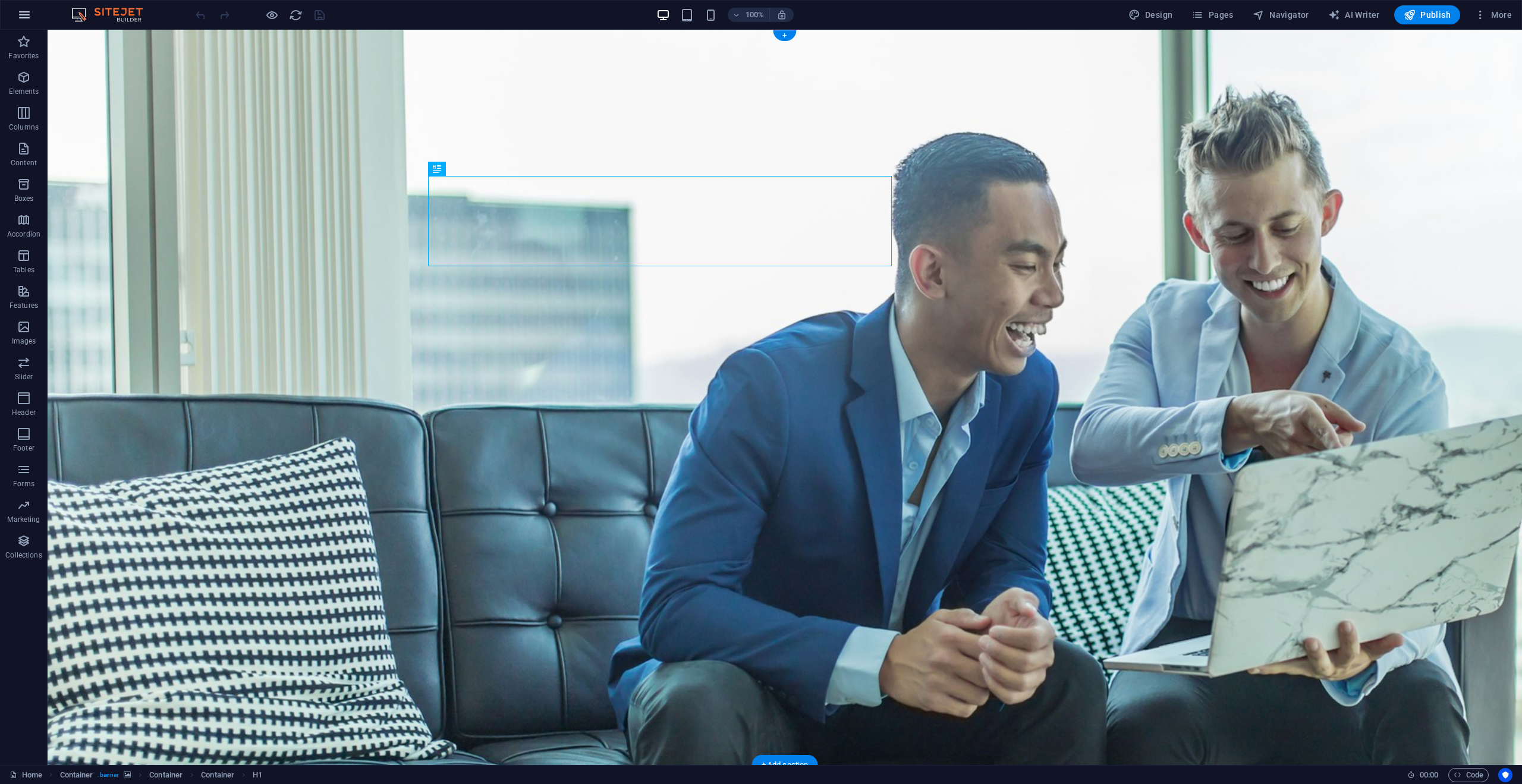
click at [16, 13] on button "button" at bounding box center [24, 15] width 28 height 28
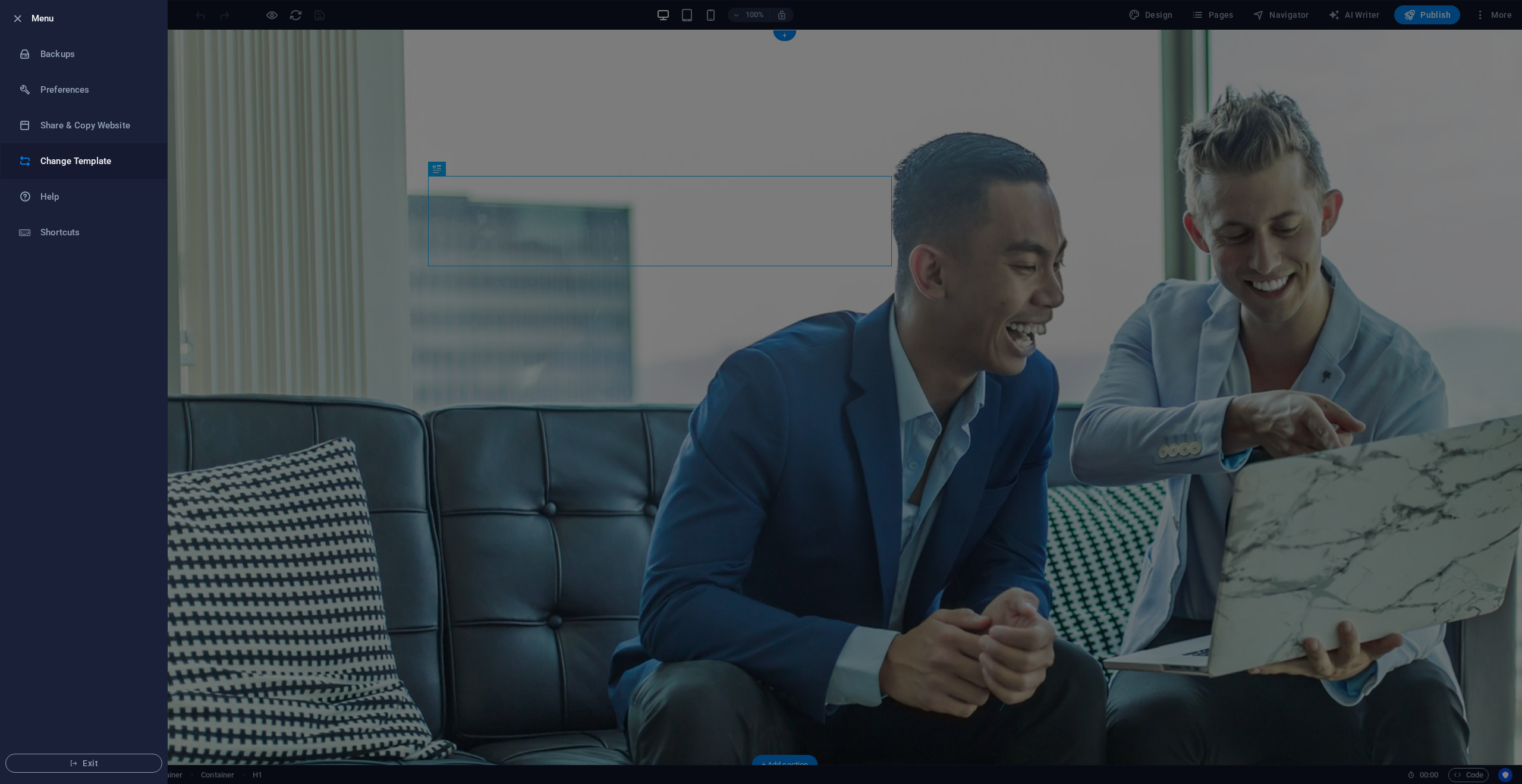
click at [101, 168] on li "Change Template" at bounding box center [84, 161] width 167 height 36
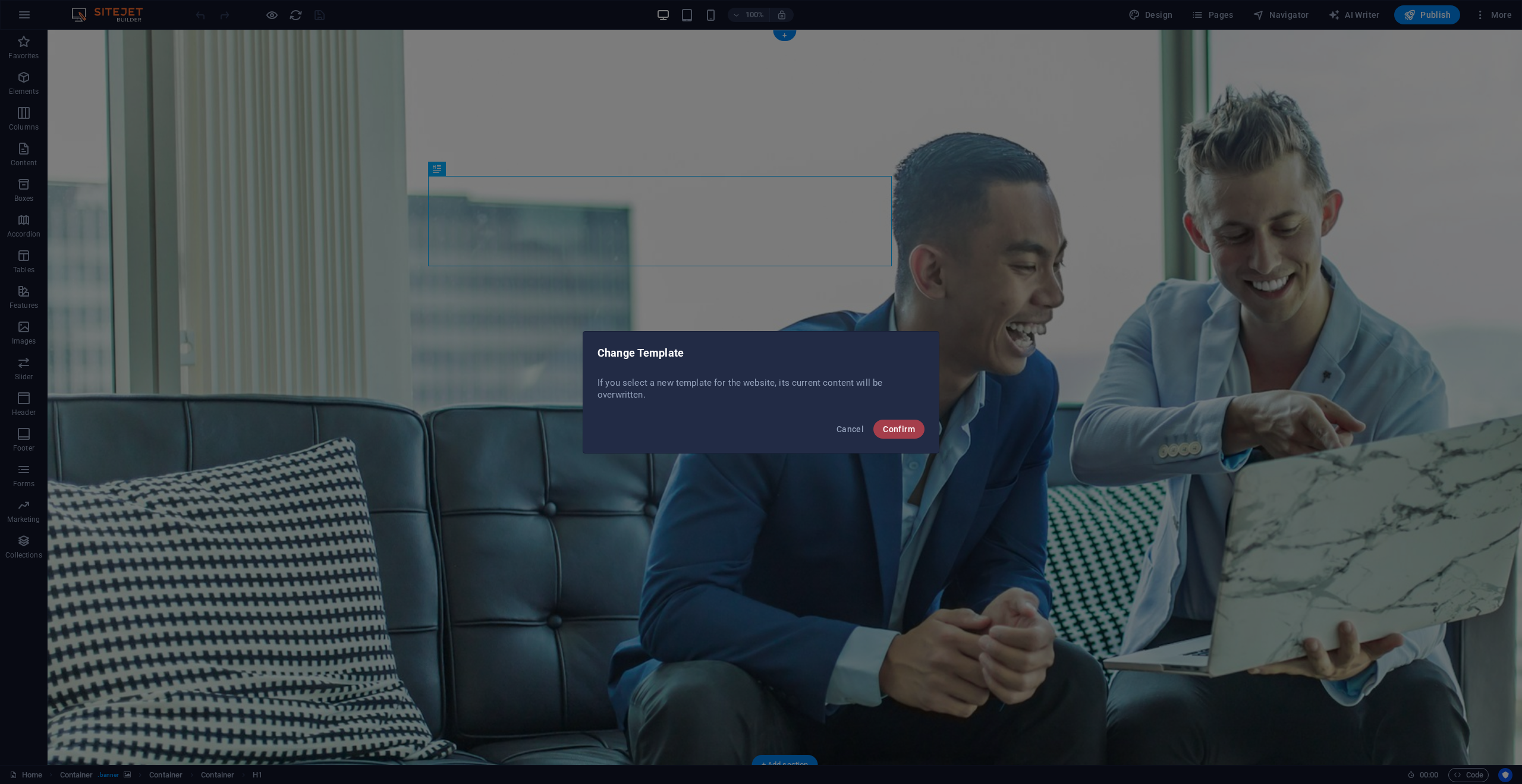
click at [895, 427] on span "Confirm" at bounding box center [900, 429] width 32 height 10
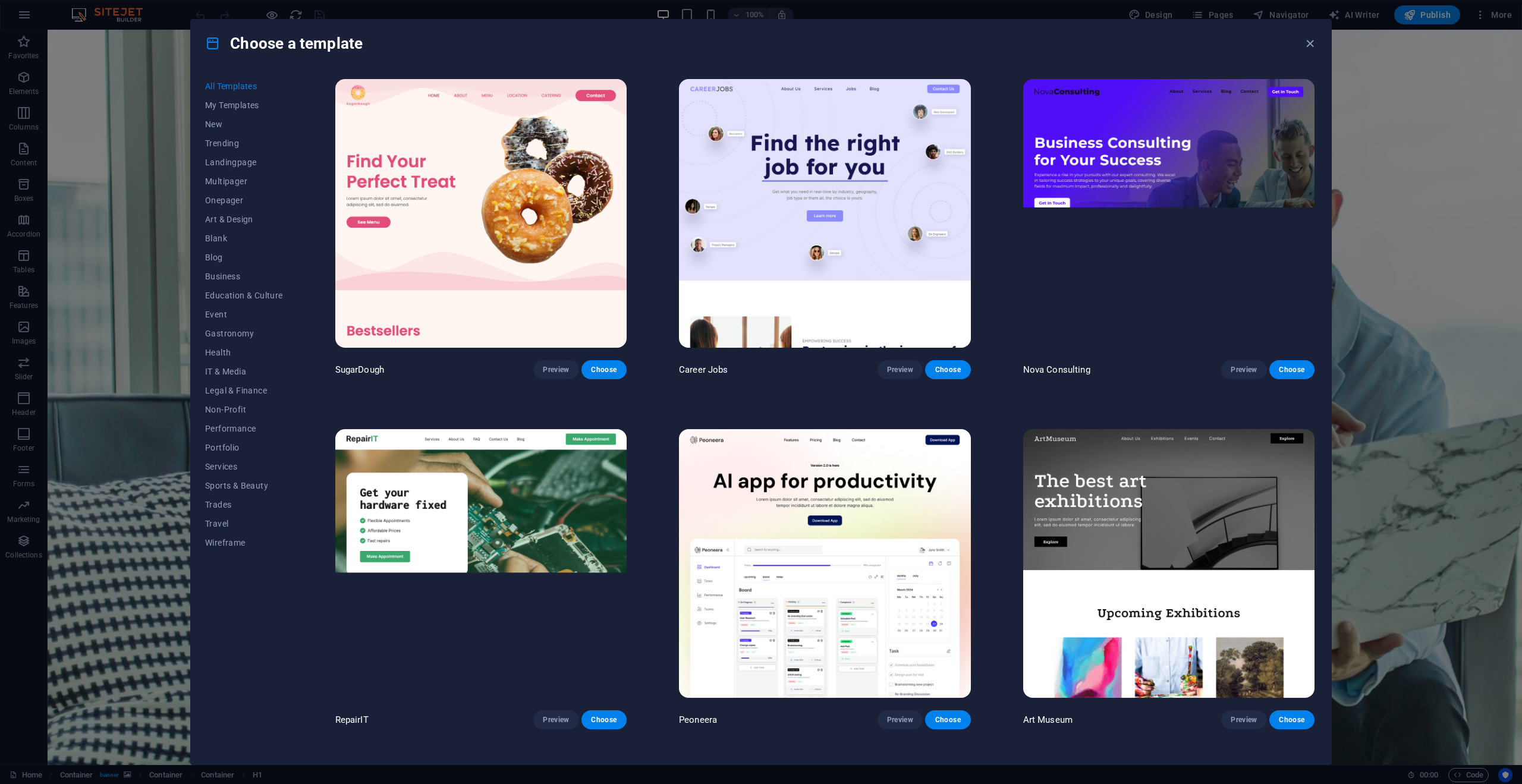
scroll to position [4, 0]
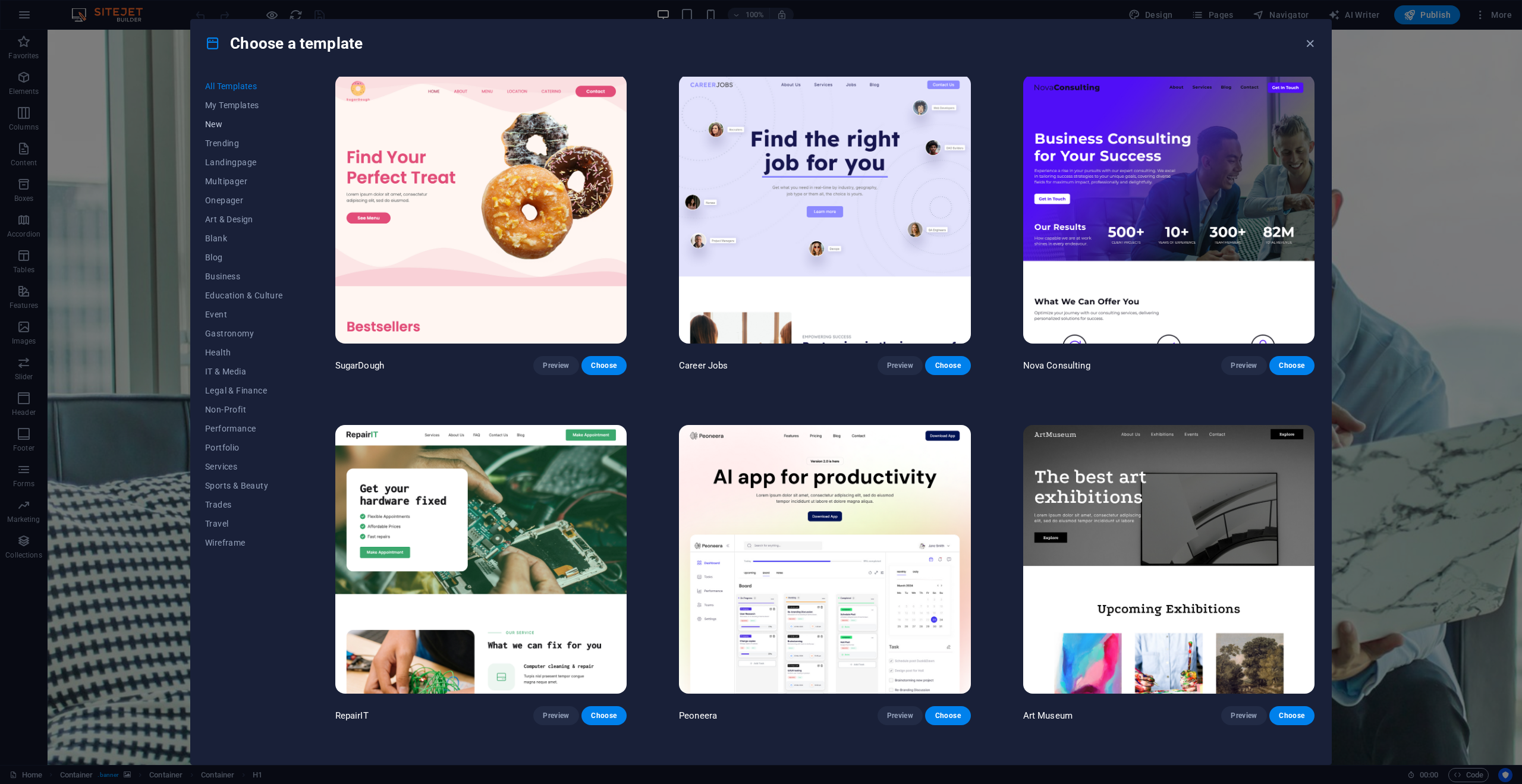
click at [222, 125] on span "New" at bounding box center [244, 124] width 78 height 10
click at [235, 112] on button "My Templates" at bounding box center [244, 105] width 78 height 19
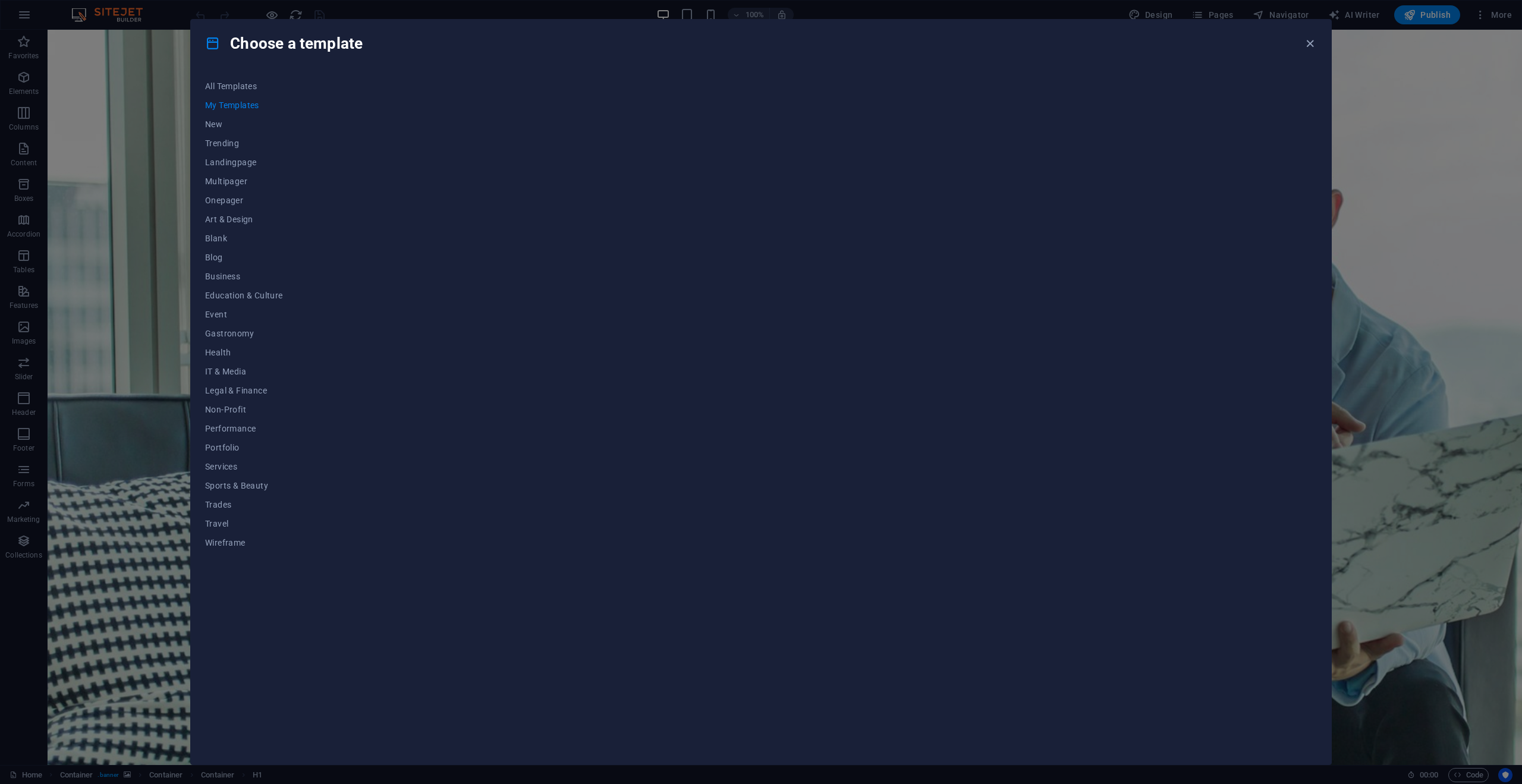
scroll to position [0, 0]
click at [242, 145] on span "Trending" at bounding box center [244, 143] width 78 height 10
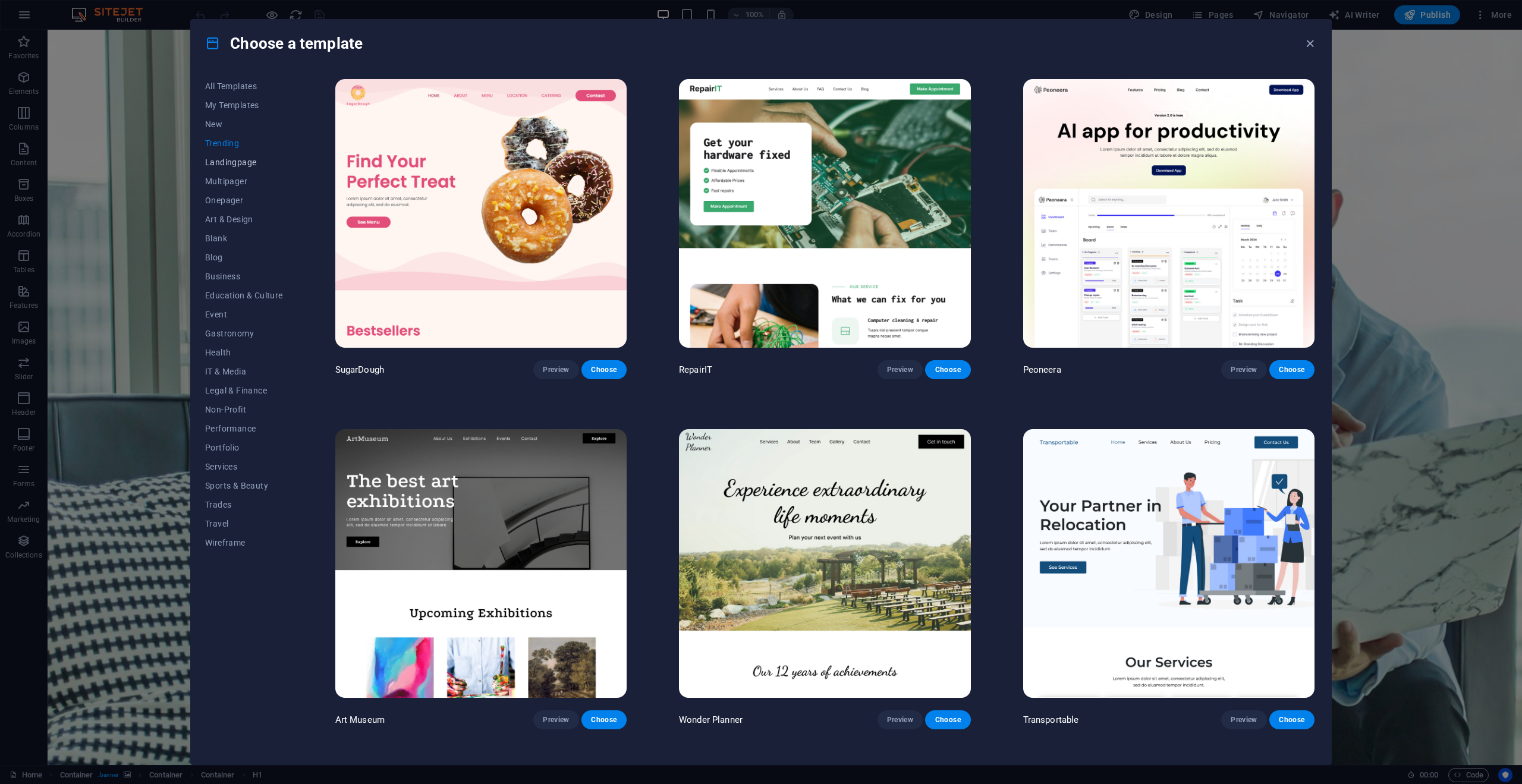
click at [242, 164] on span "Landingpage" at bounding box center [244, 162] width 78 height 10
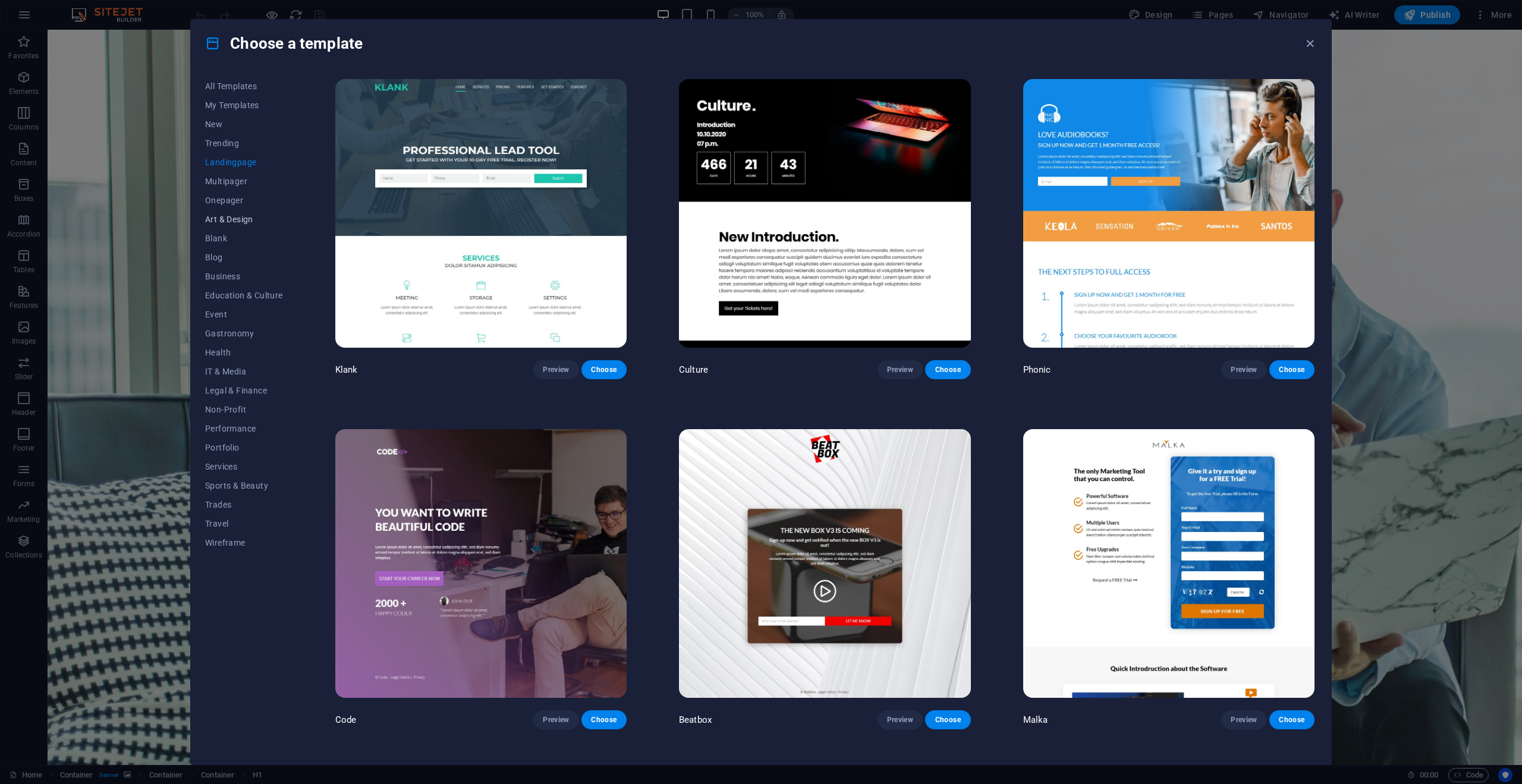
click at [248, 224] on span "Art & Design" at bounding box center [244, 220] width 78 height 10
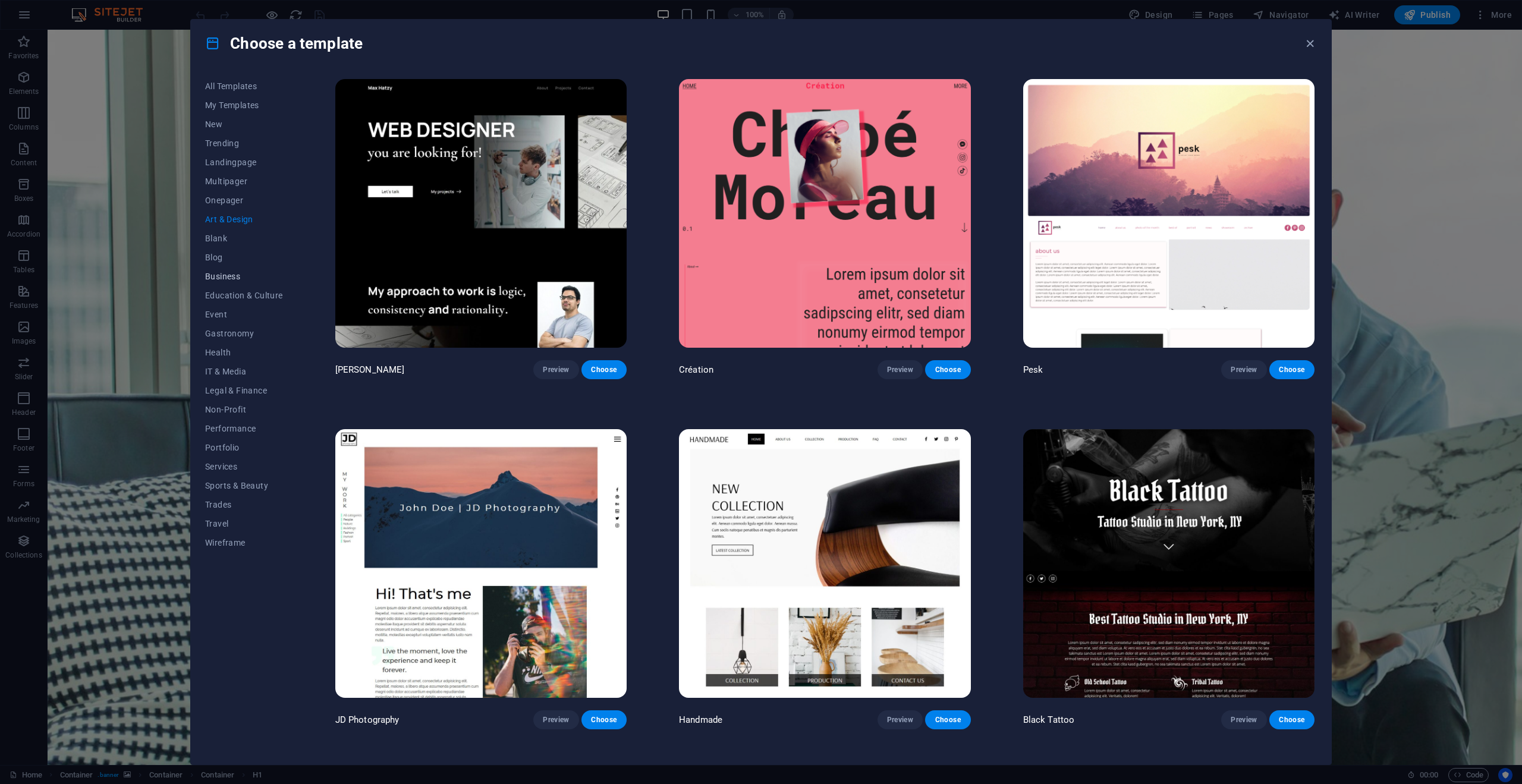
click at [228, 270] on button "Business" at bounding box center [244, 276] width 78 height 19
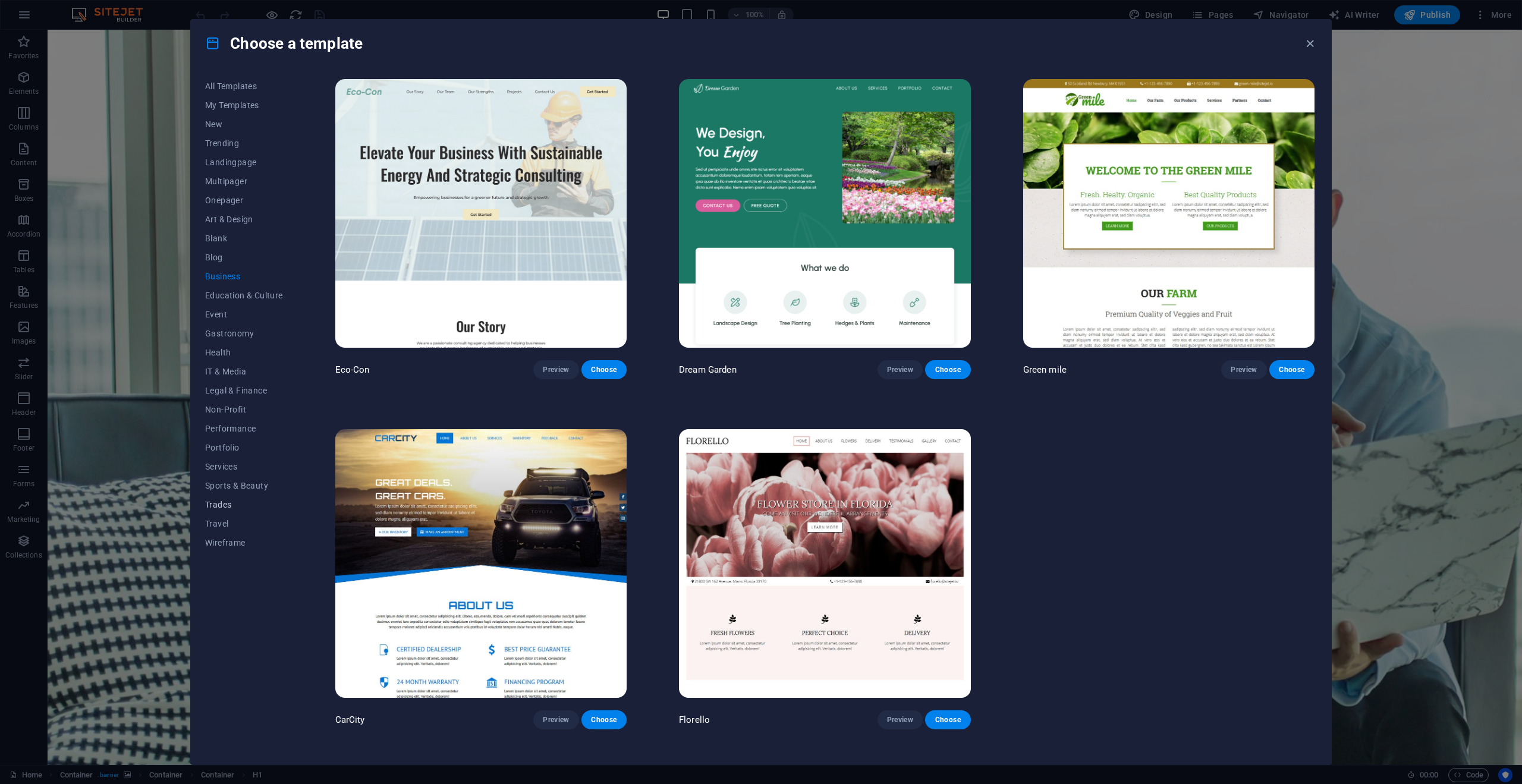
click at [226, 504] on span "Trades" at bounding box center [244, 505] width 78 height 10
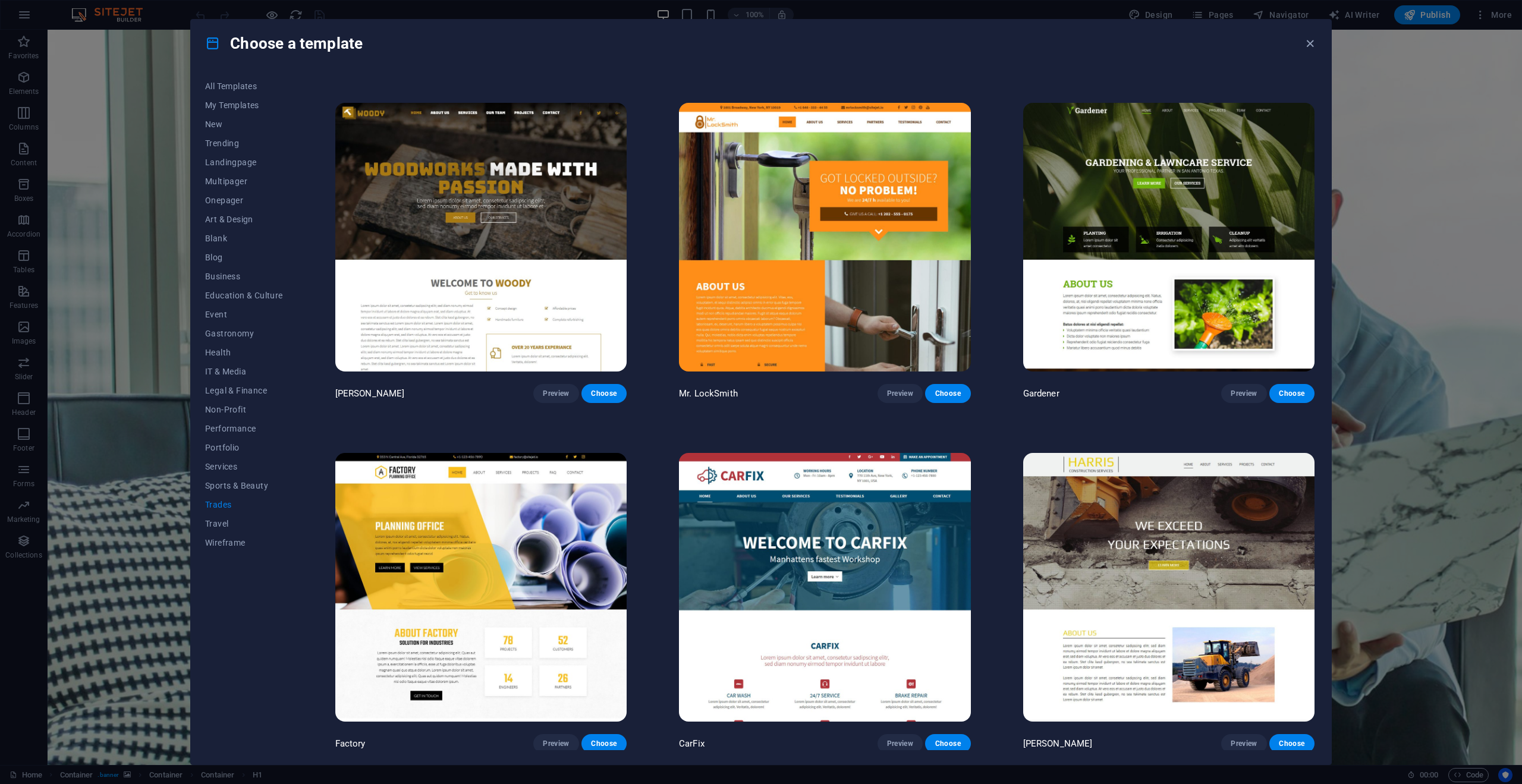
scroll to position [326, 0]
click at [244, 530] on button "Travel" at bounding box center [244, 524] width 78 height 19
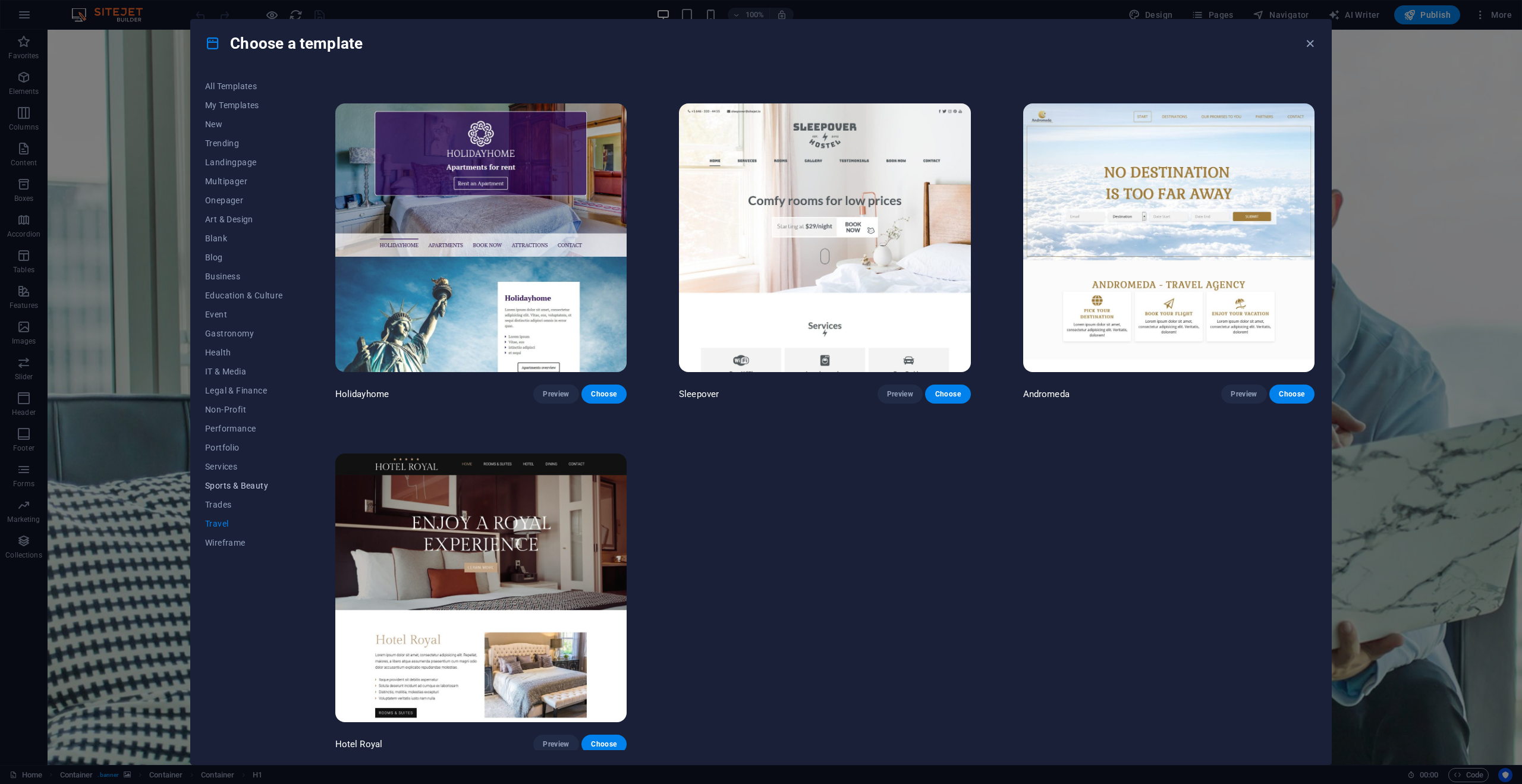
click at [253, 491] on button "Sports & Beauty" at bounding box center [244, 486] width 78 height 19
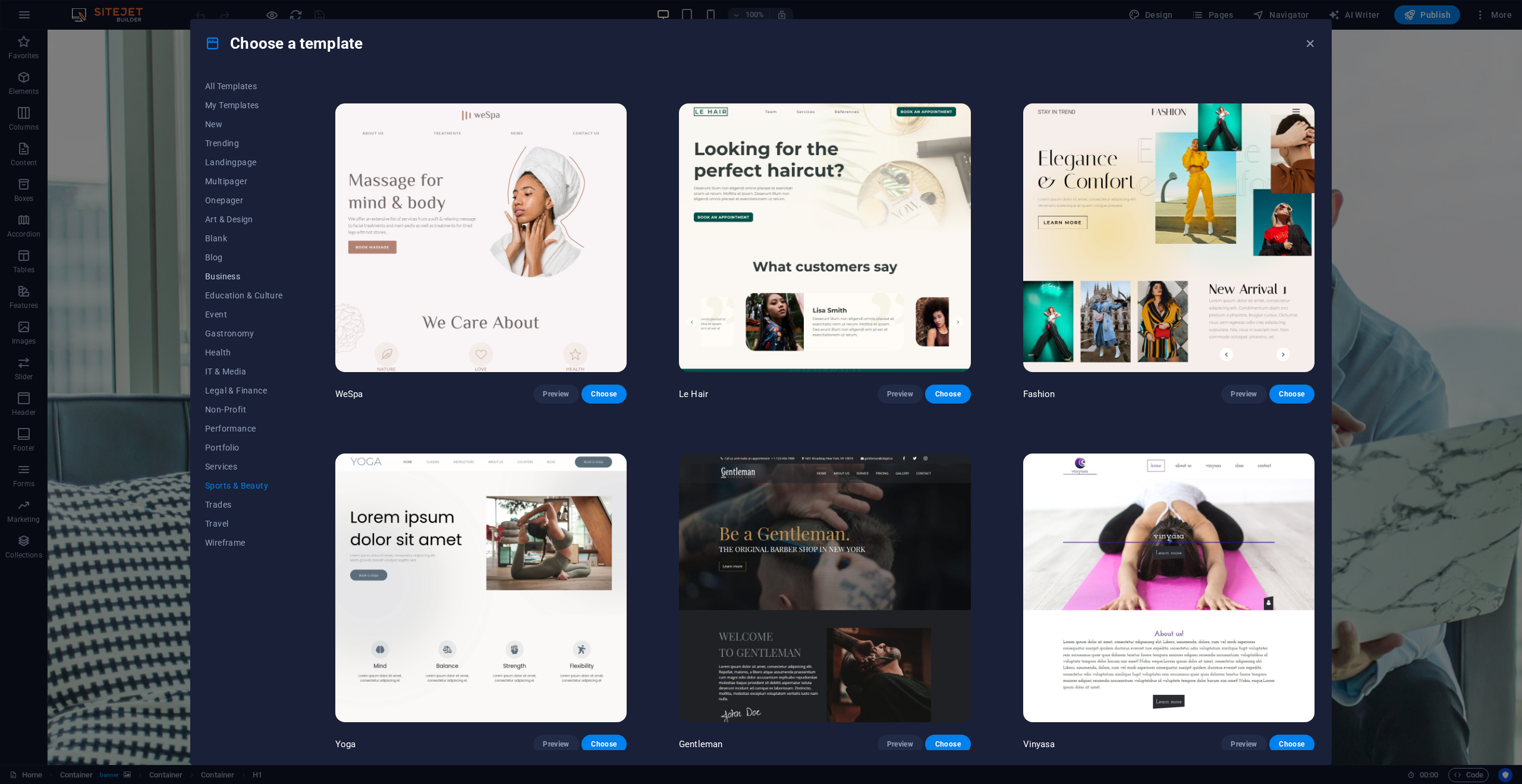
click at [230, 276] on span "Business" at bounding box center [244, 276] width 78 height 10
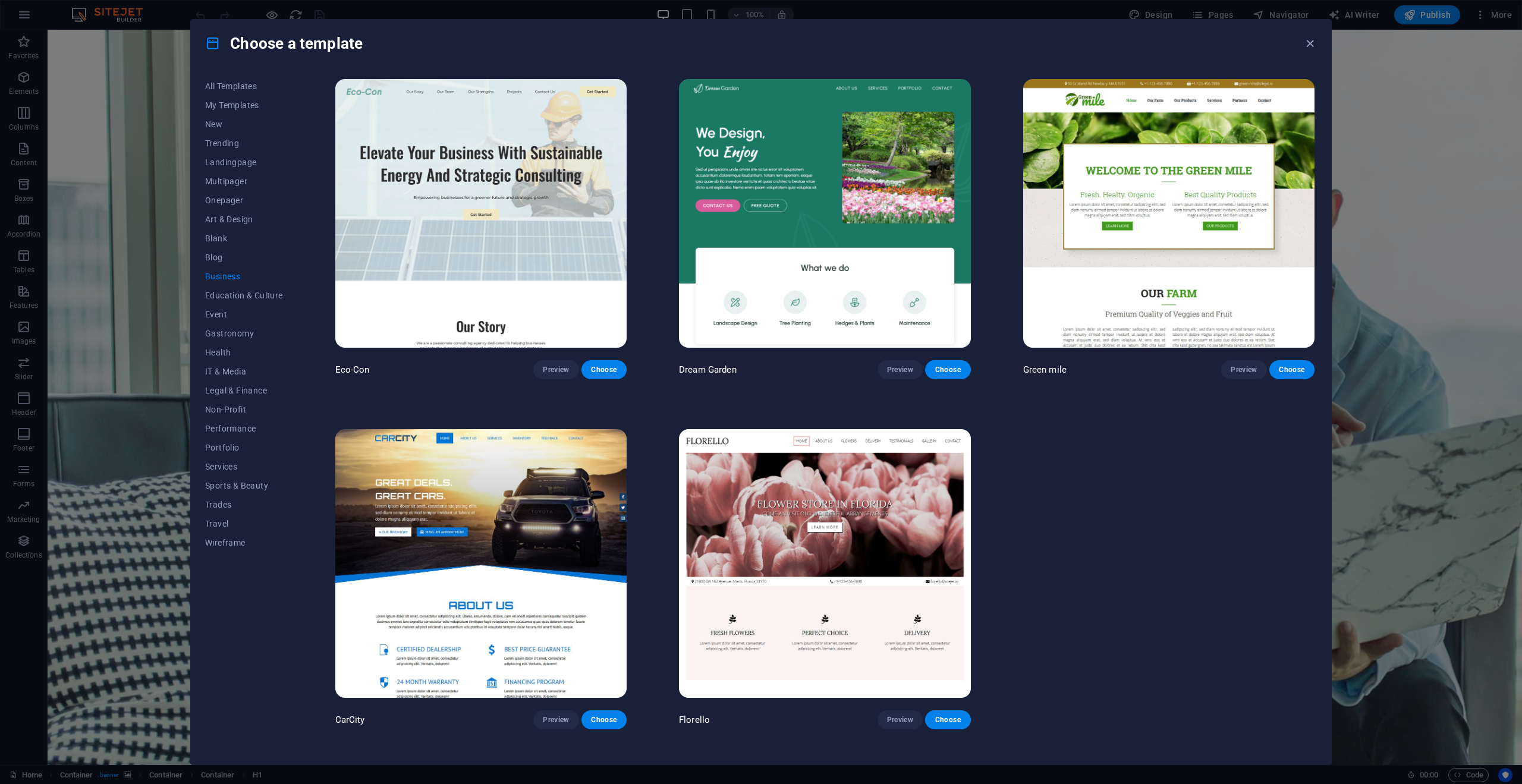
scroll to position [0, 0]
click at [240, 90] on span "All Templates" at bounding box center [244, 86] width 78 height 10
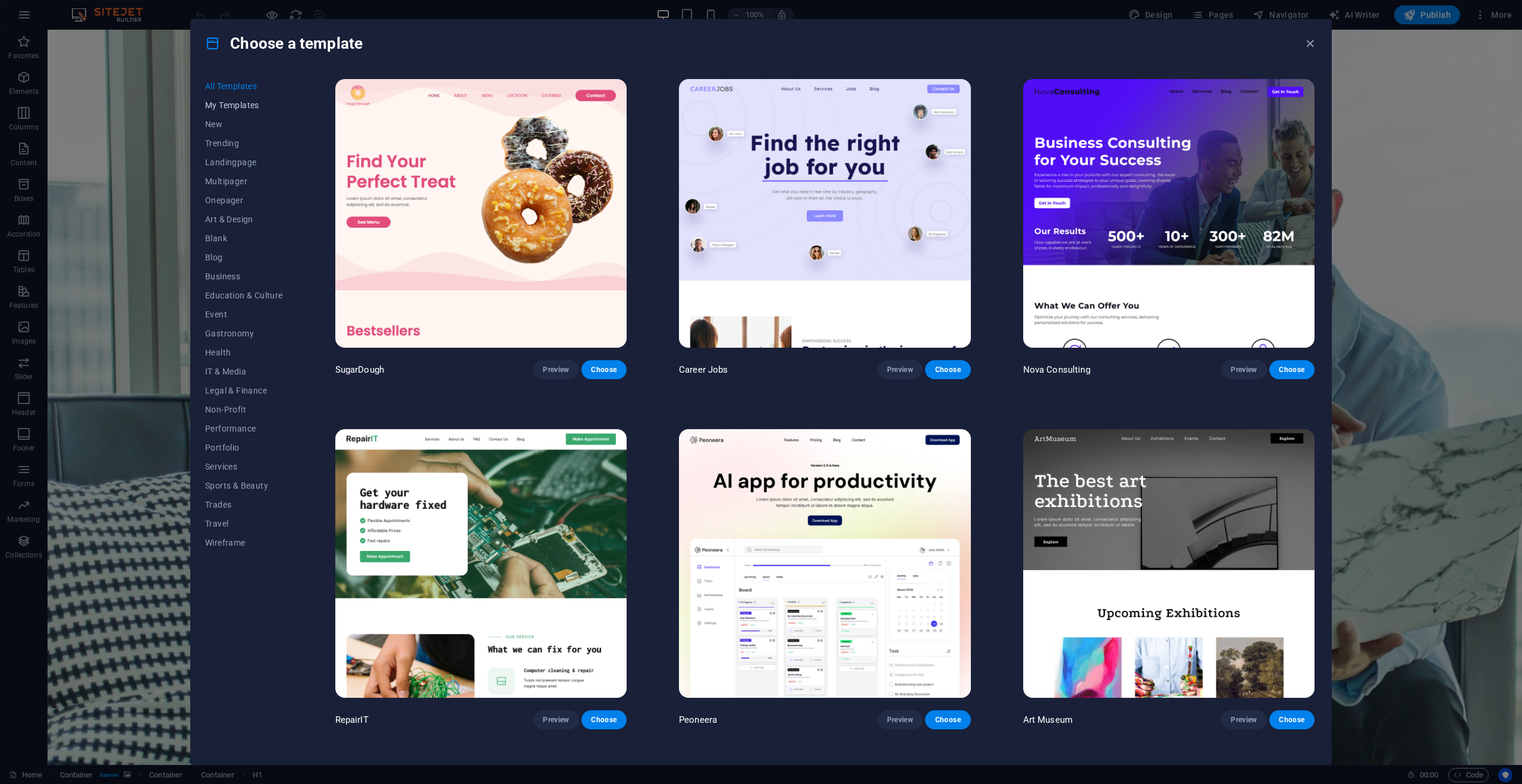
click at [238, 104] on span "My Templates" at bounding box center [244, 105] width 78 height 10
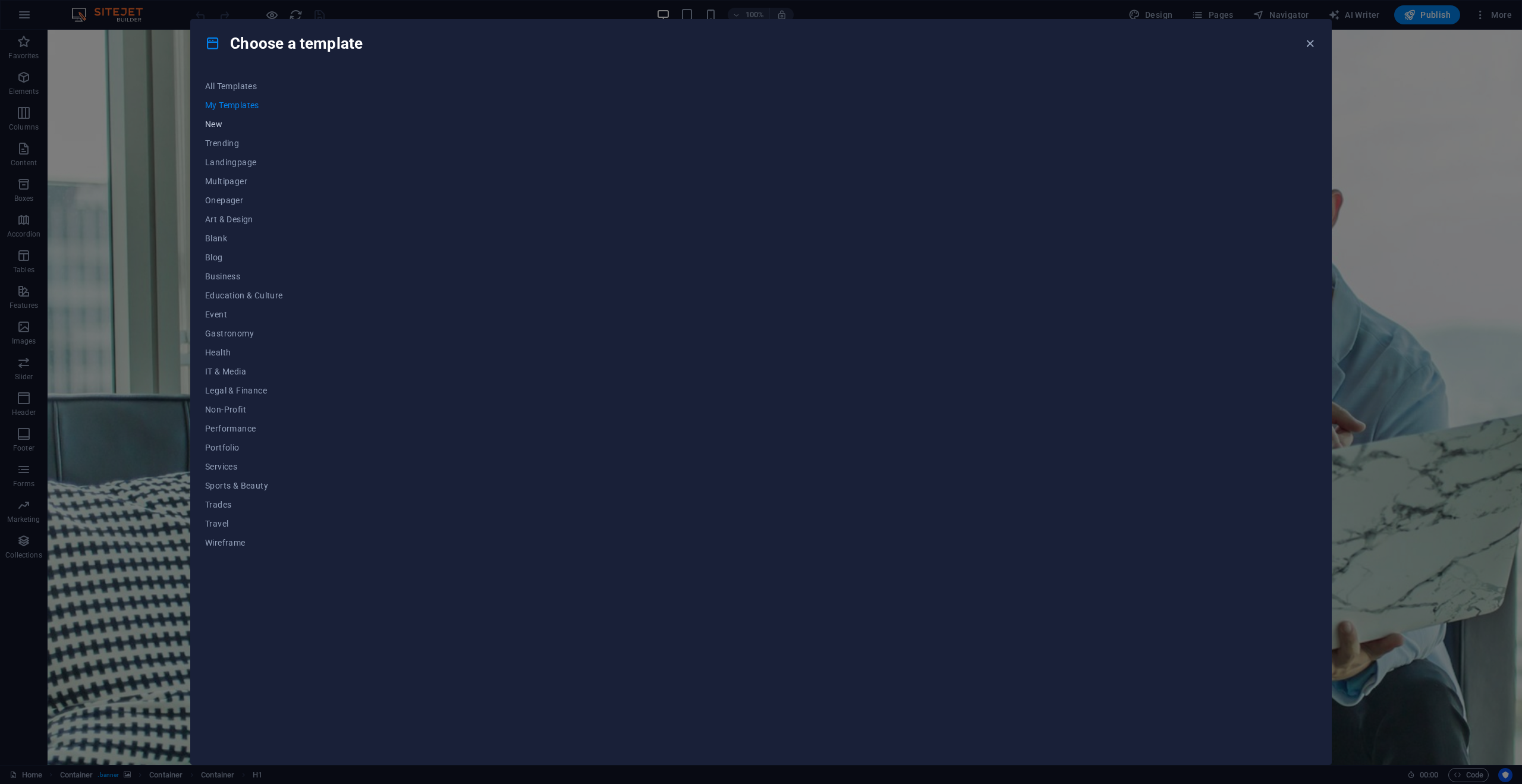
click at [221, 124] on span "New" at bounding box center [244, 124] width 78 height 10
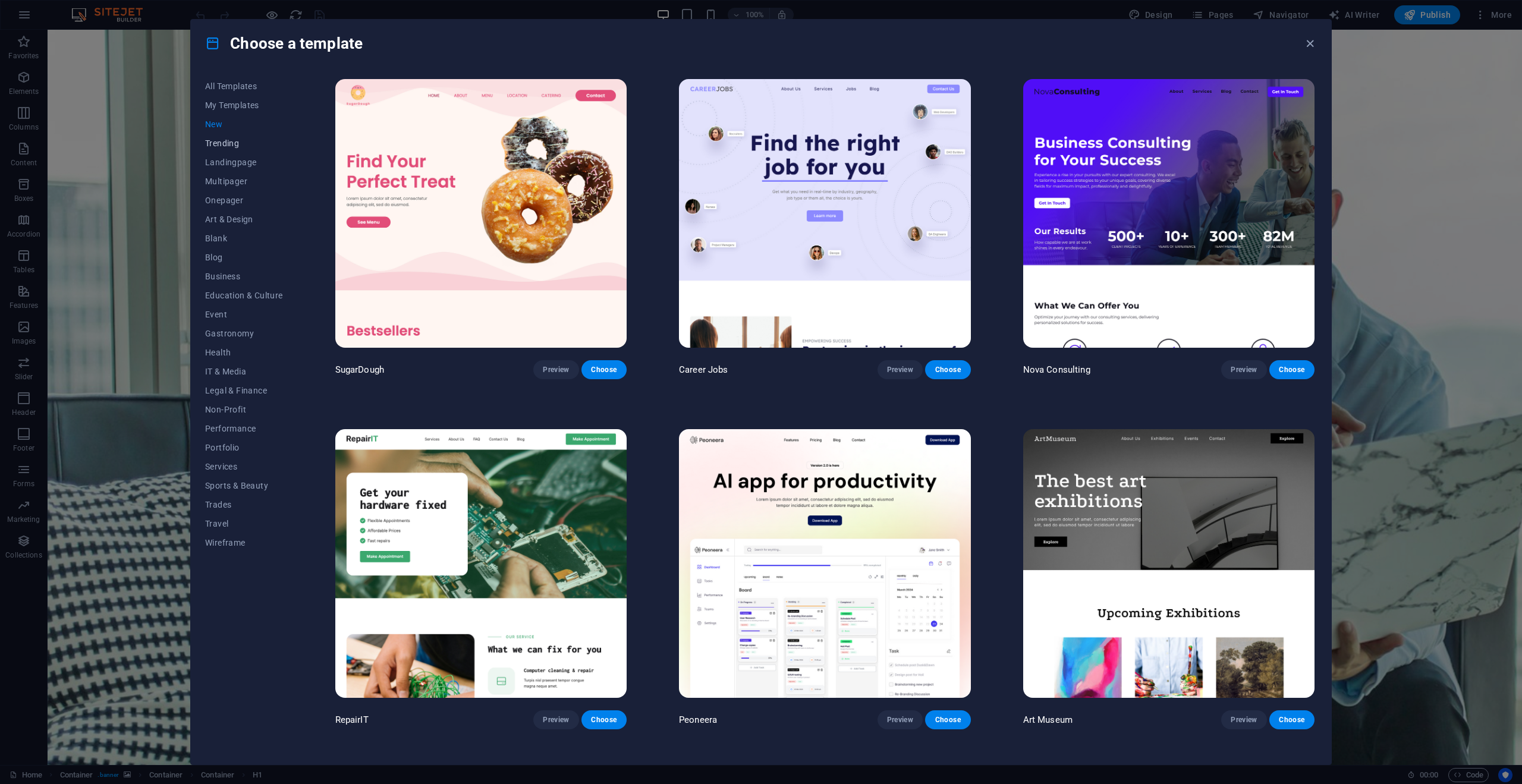
click at [229, 141] on span "Trending" at bounding box center [244, 143] width 78 height 10
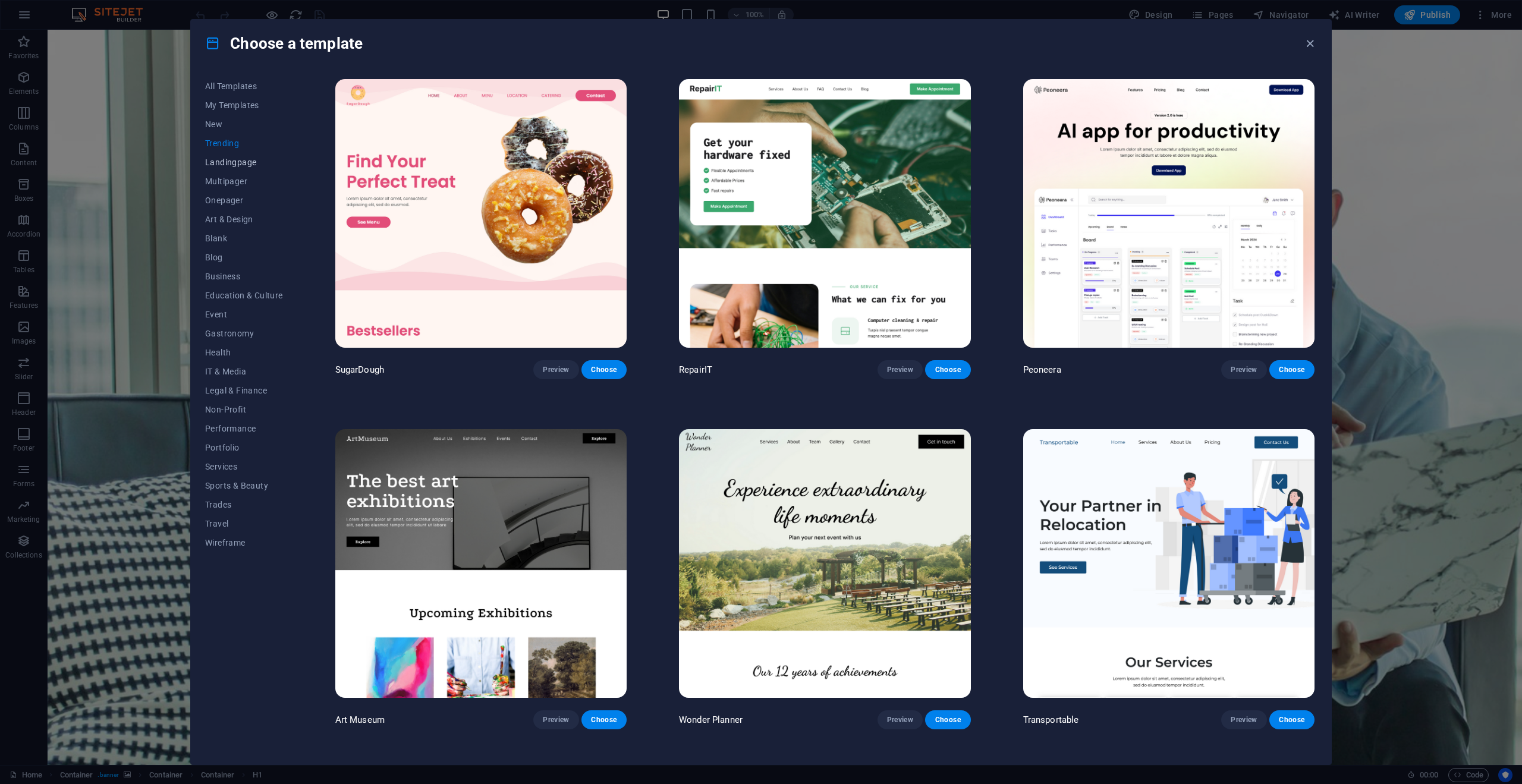
click at [231, 156] on button "Landingpage" at bounding box center [244, 162] width 78 height 19
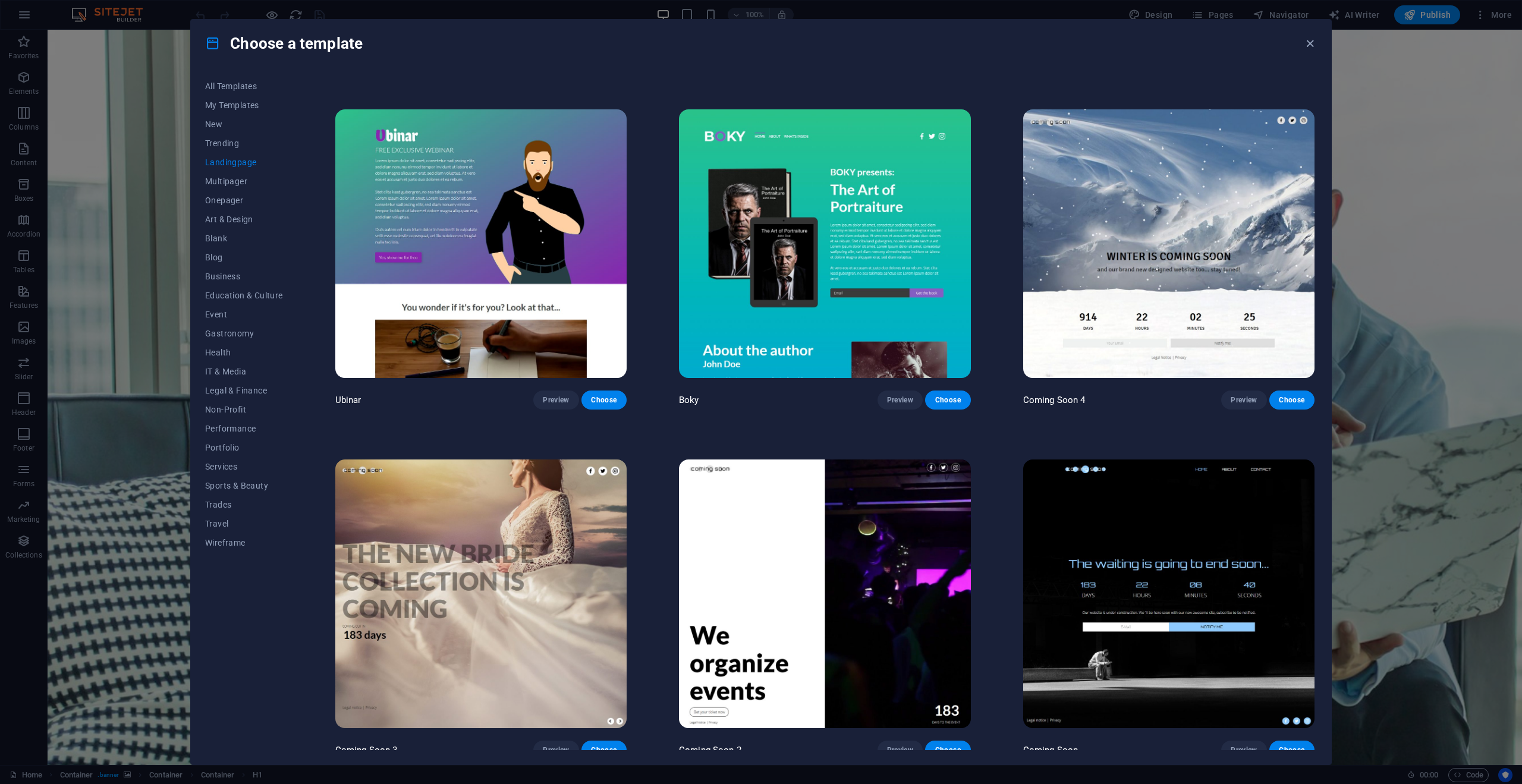
scroll to position [2420, 0]
click at [232, 223] on span "Art & Design" at bounding box center [244, 220] width 78 height 10
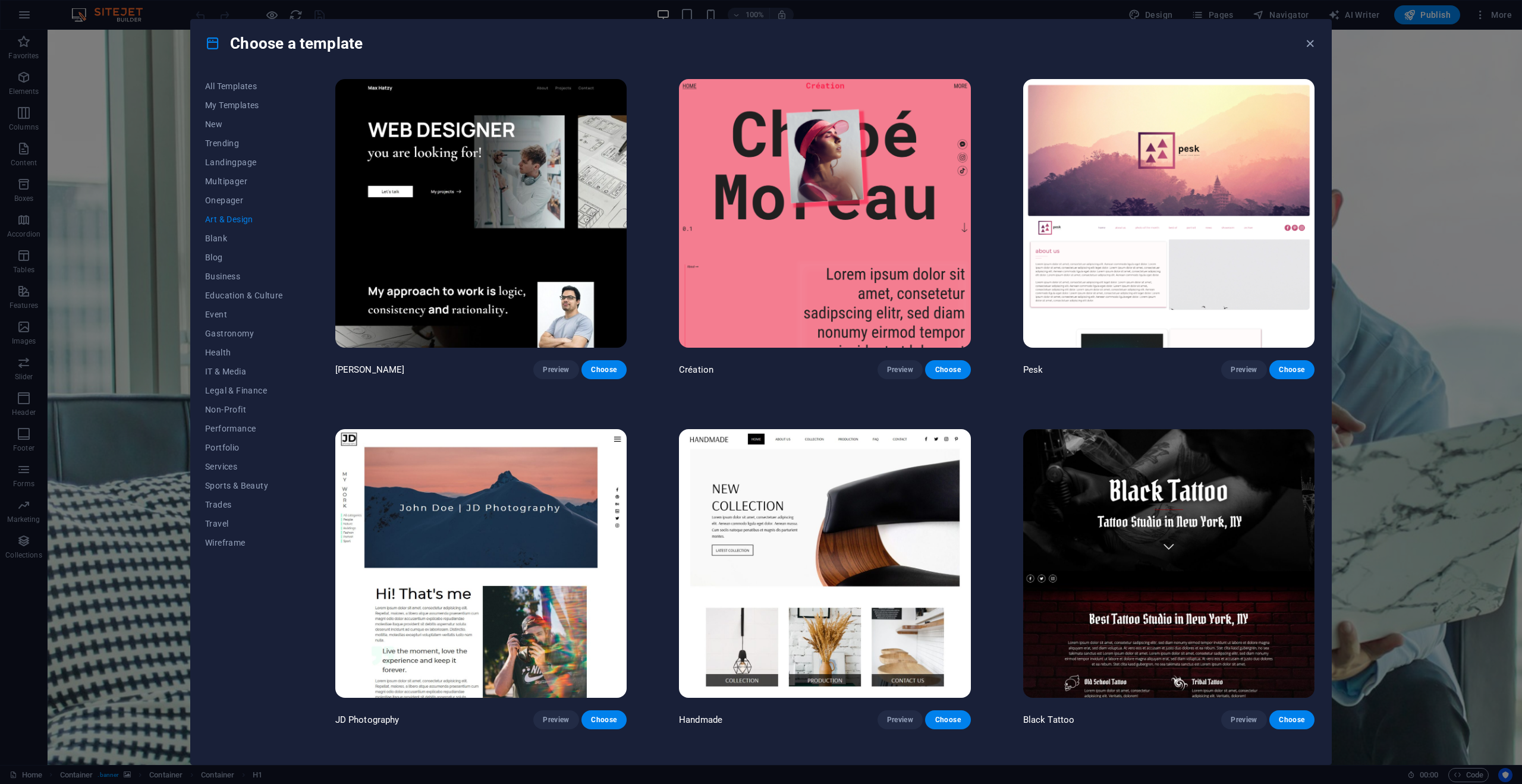
scroll to position [0, 0]
click at [247, 240] on span "Blank" at bounding box center [244, 238] width 78 height 10
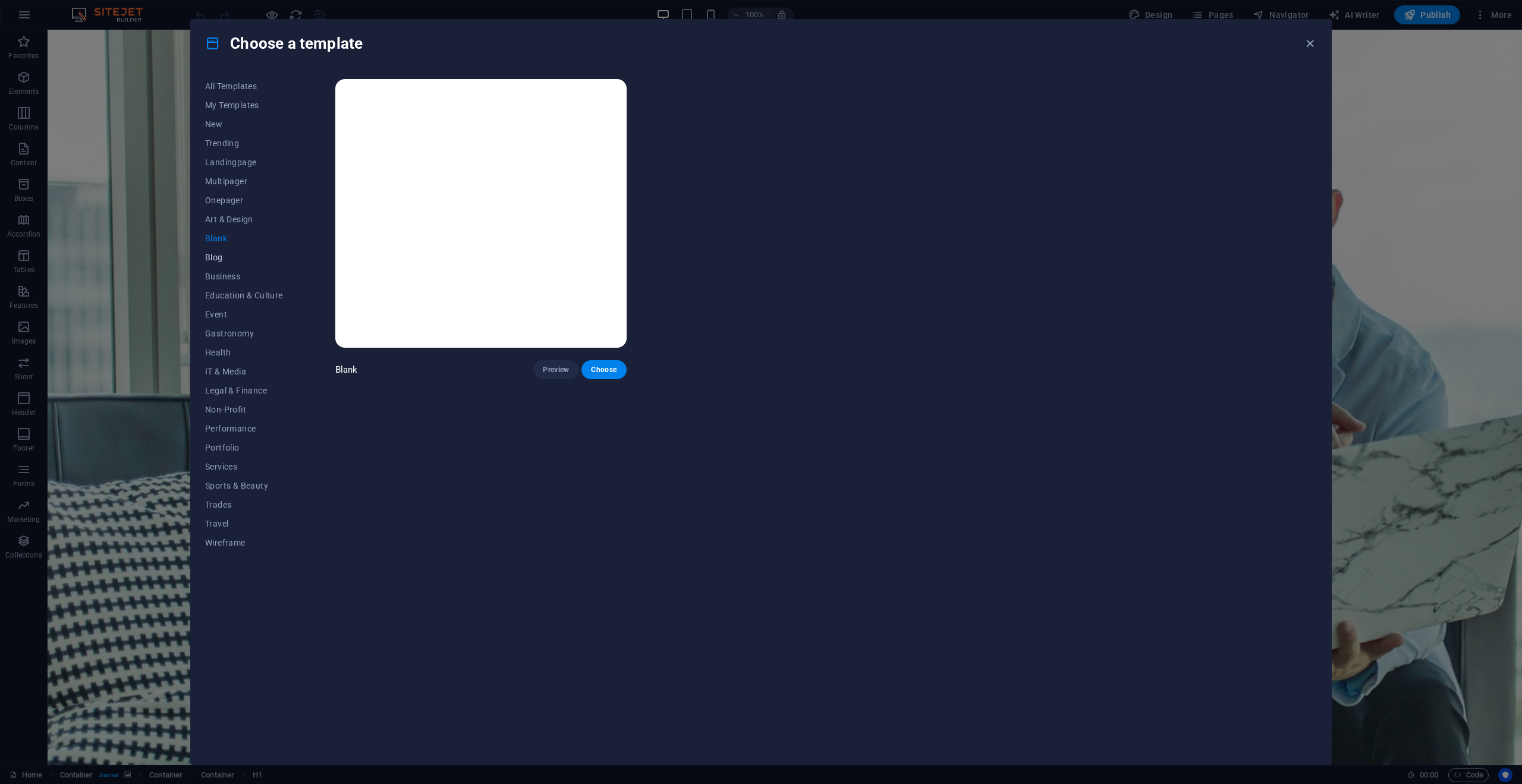
click at [242, 256] on span "Blog" at bounding box center [244, 258] width 78 height 10
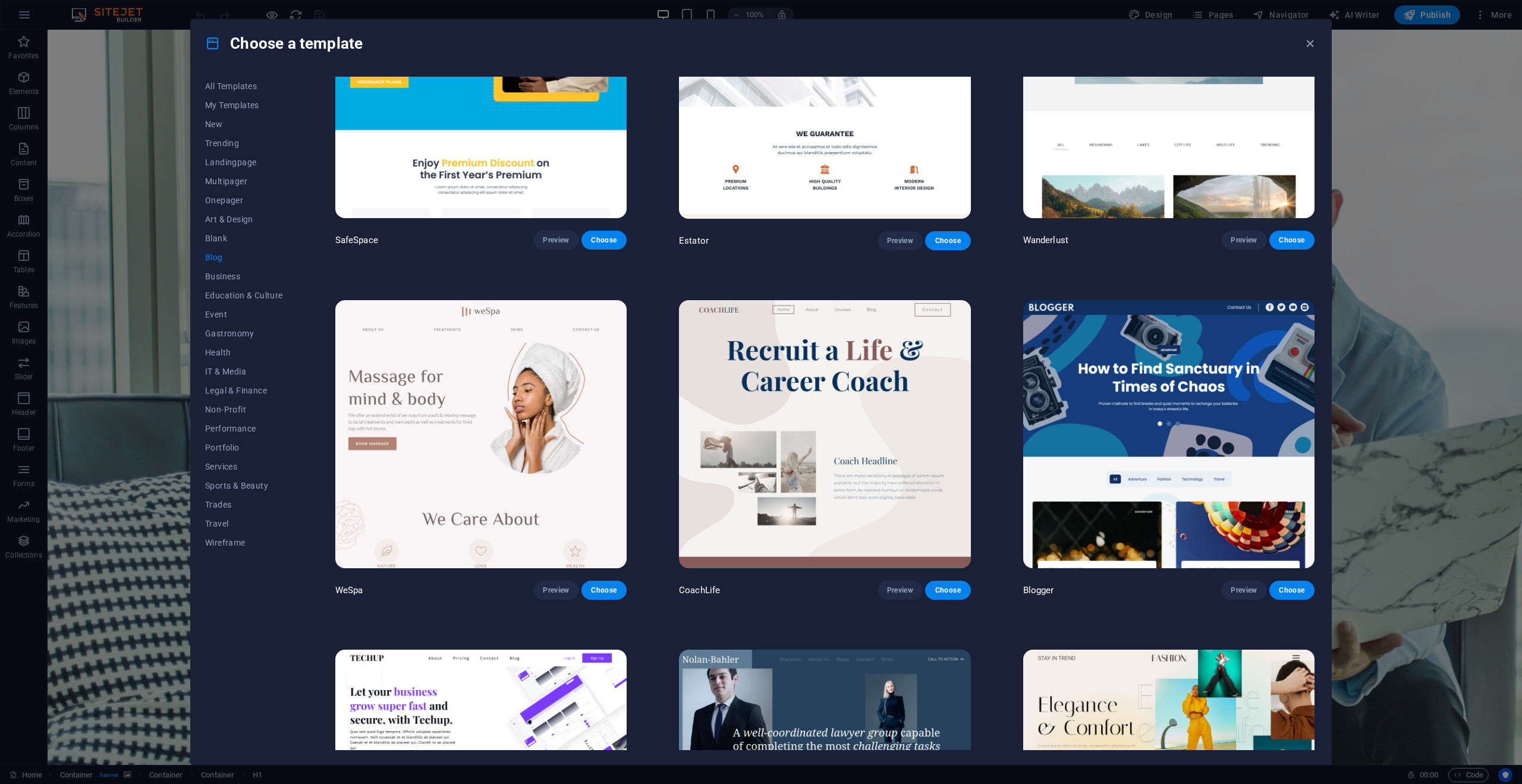
scroll to position [1195, 0]
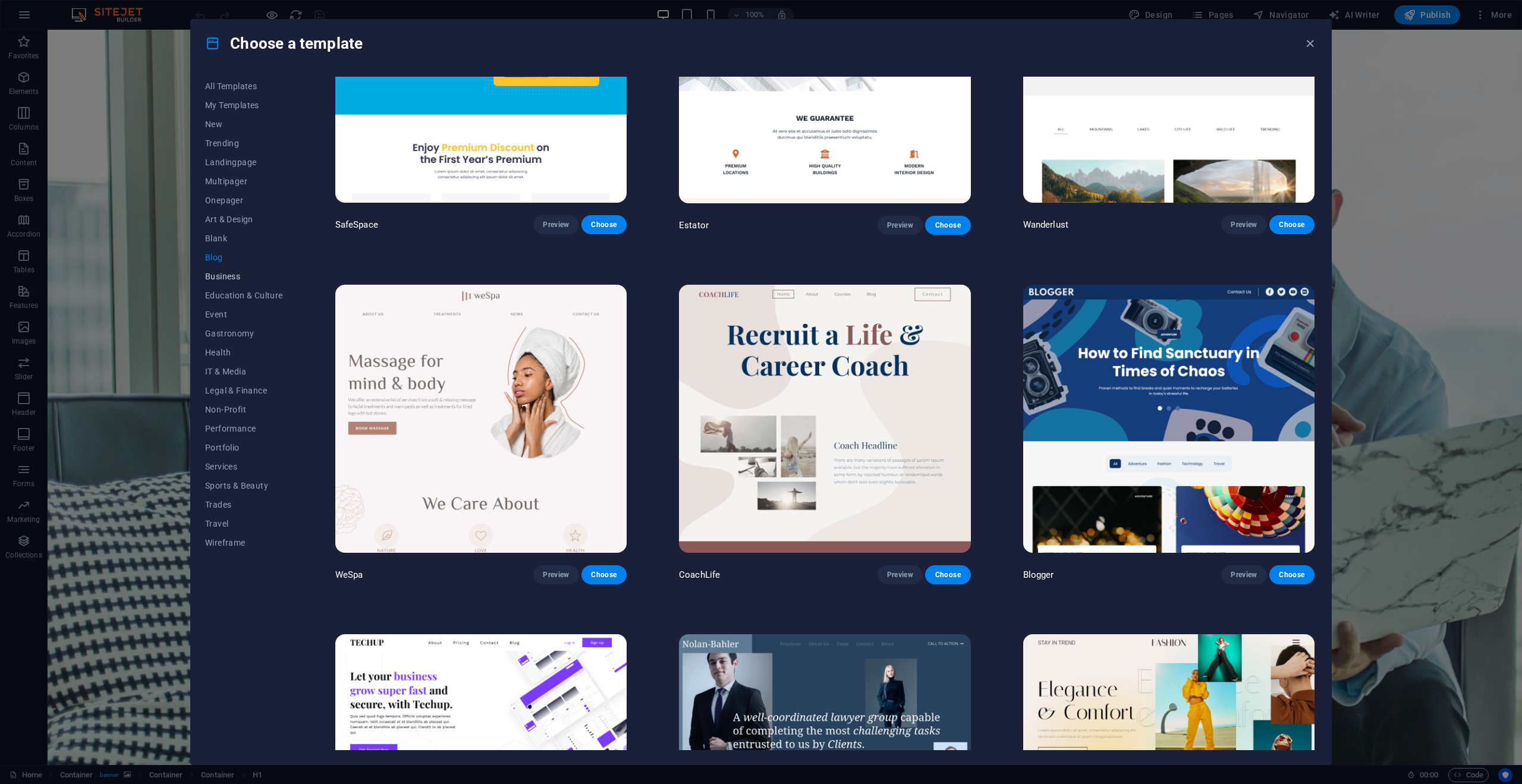
click at [251, 277] on span "Business" at bounding box center [244, 276] width 78 height 10
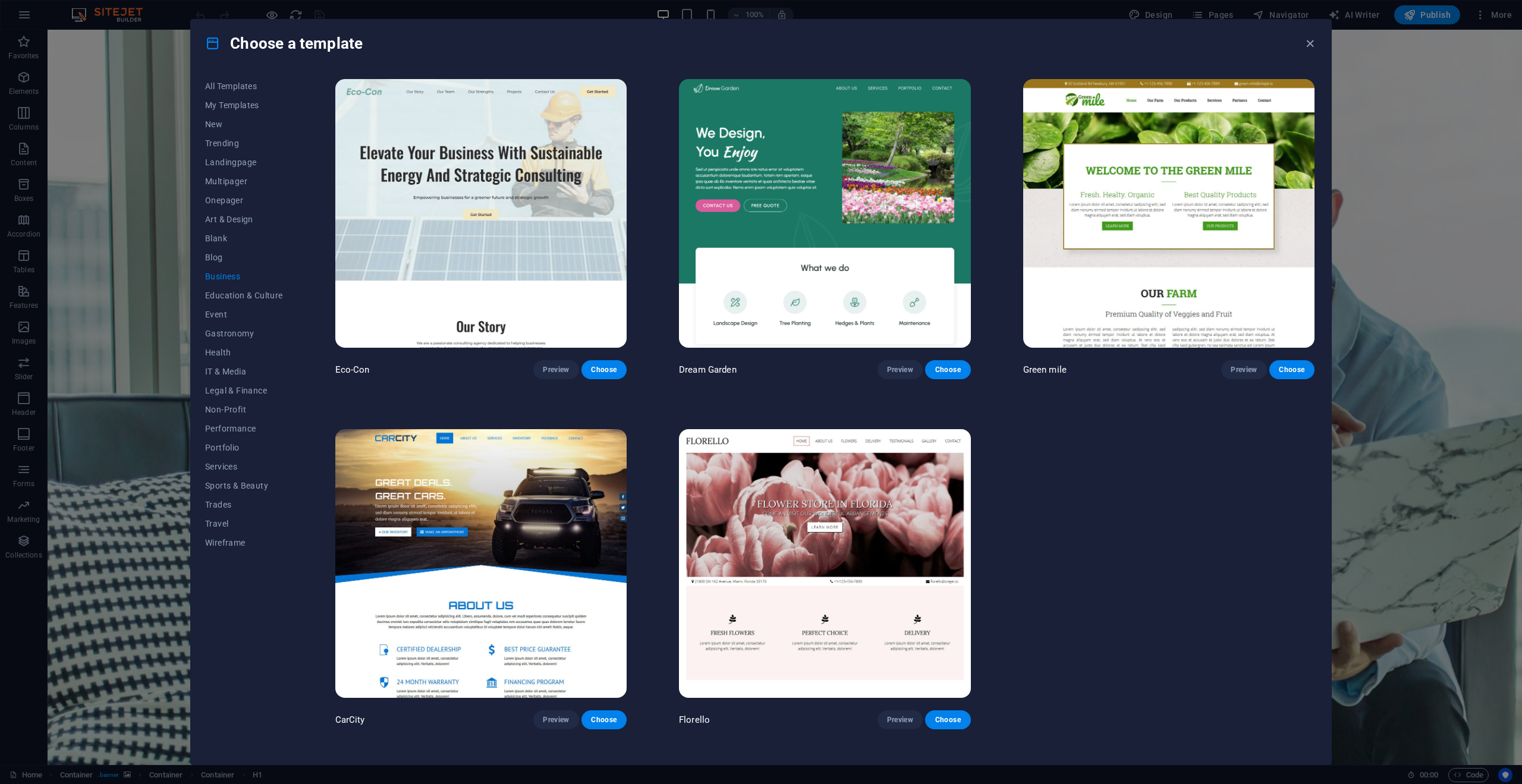
scroll to position [0, 0]
click at [251, 301] on button "Education & Culture" at bounding box center [244, 296] width 78 height 19
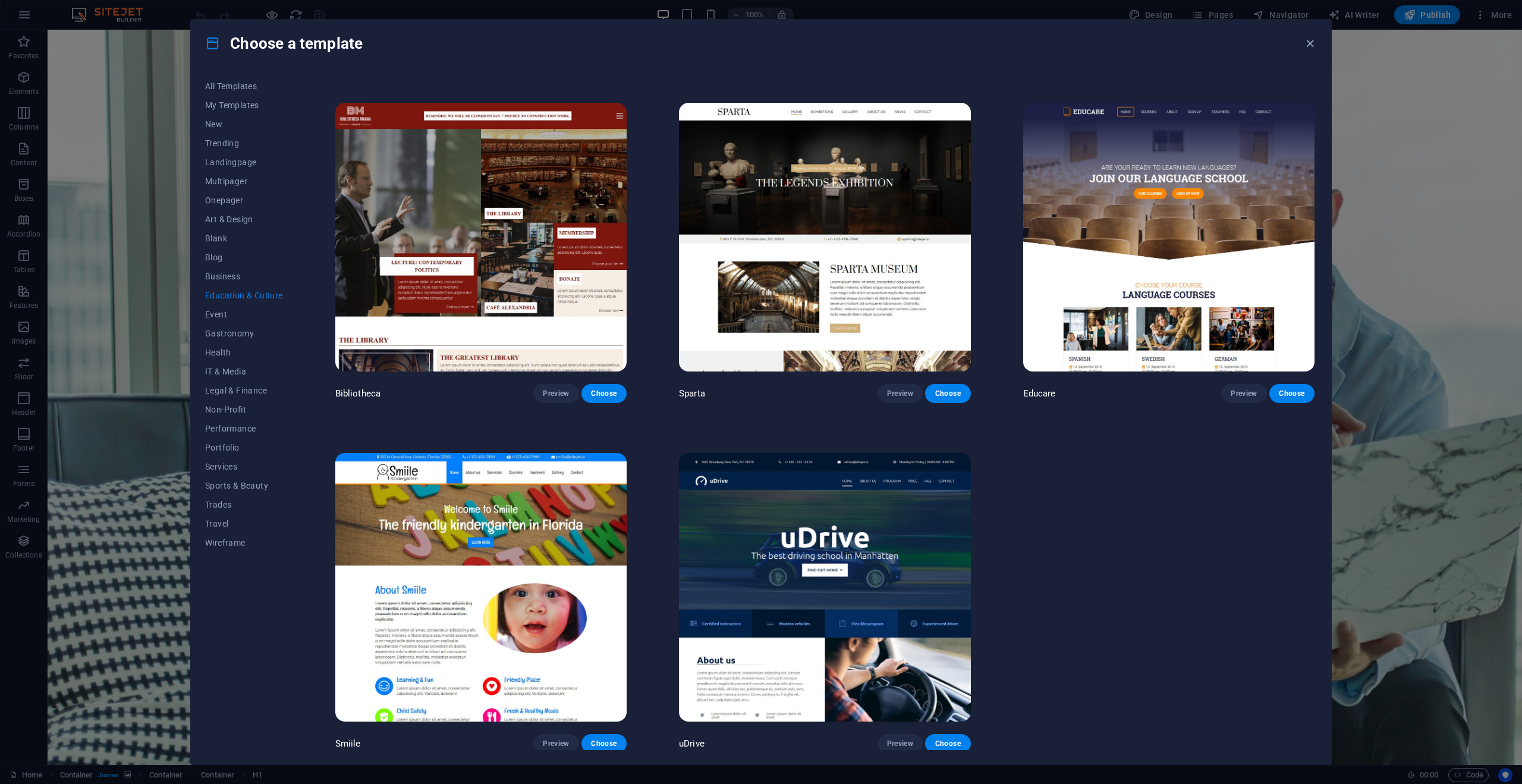
scroll to position [326, 0]
click at [272, 318] on span "Event" at bounding box center [244, 314] width 78 height 10
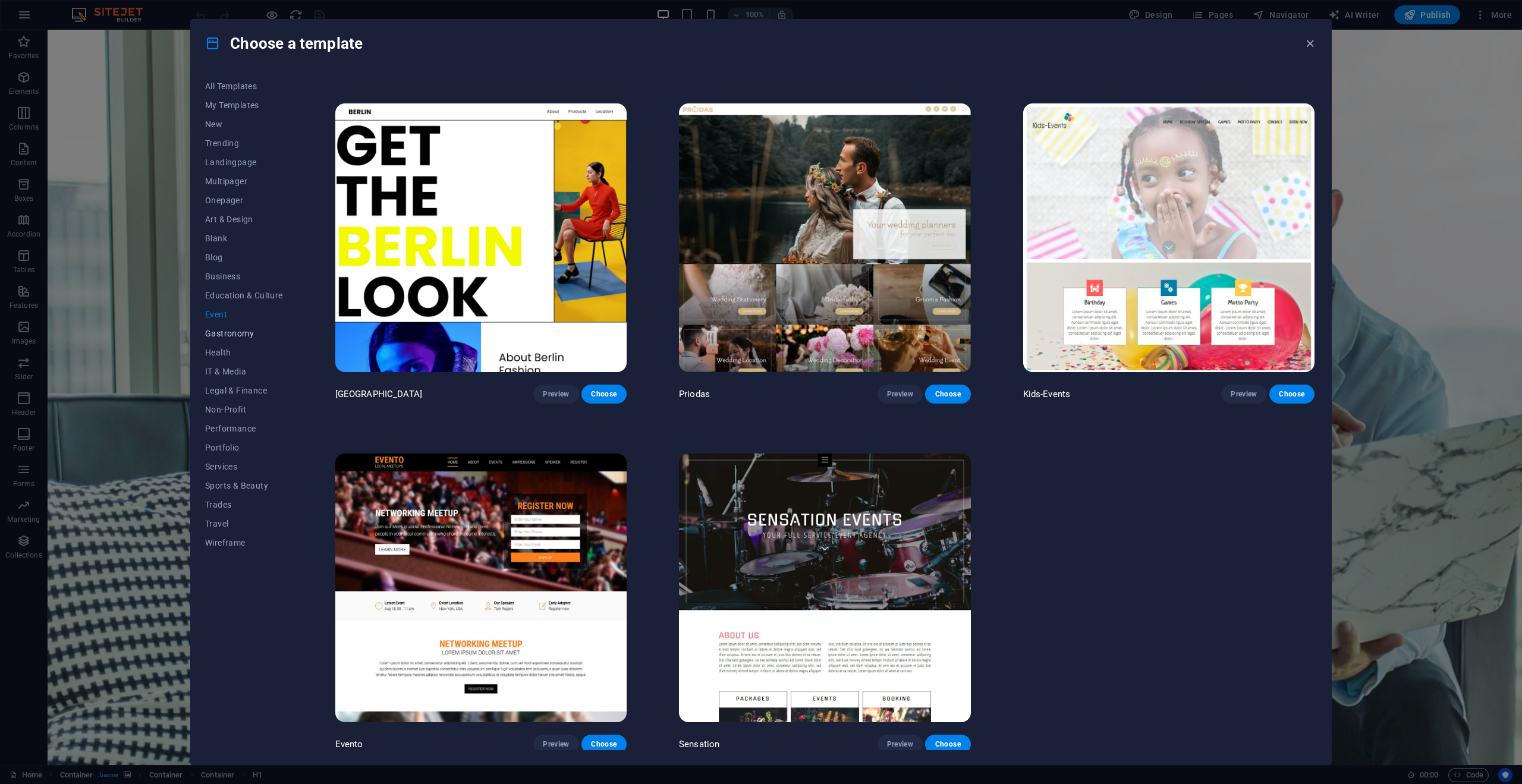
click at [257, 339] on button "Gastronomy" at bounding box center [244, 334] width 78 height 19
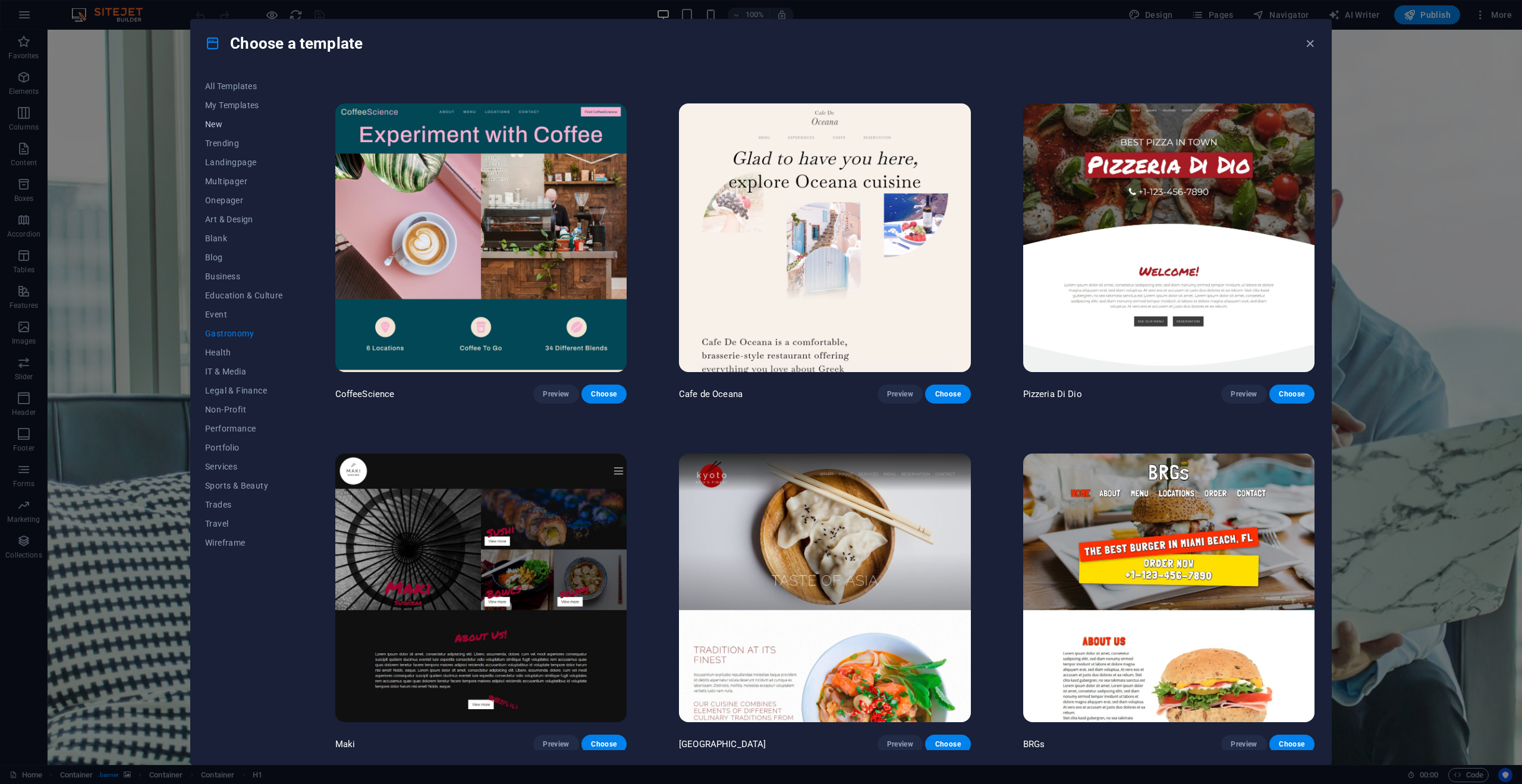
click at [229, 130] on button "New" at bounding box center [244, 124] width 78 height 19
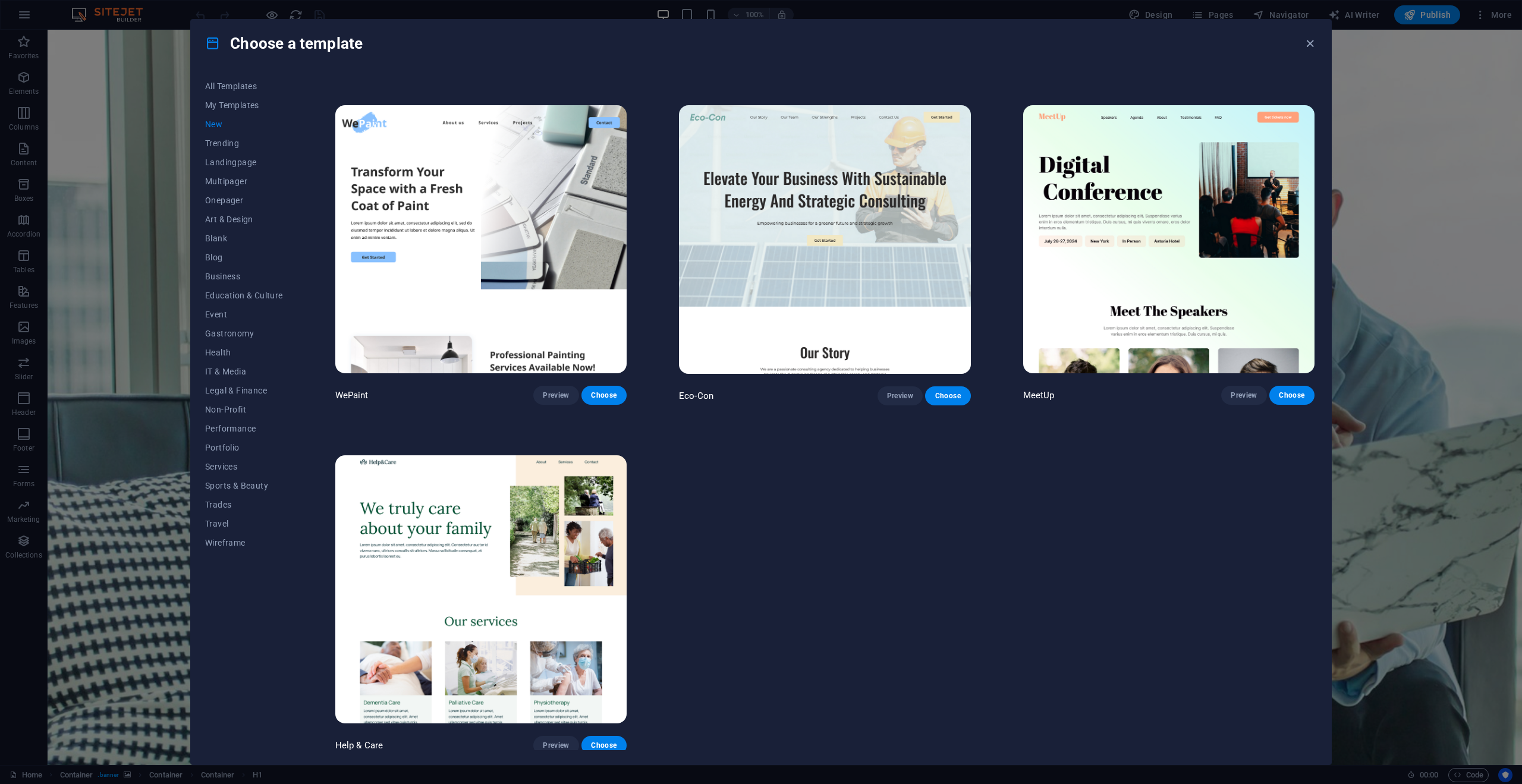
scroll to position [1024, 0]
click at [223, 148] on button "Trending" at bounding box center [244, 144] width 78 height 19
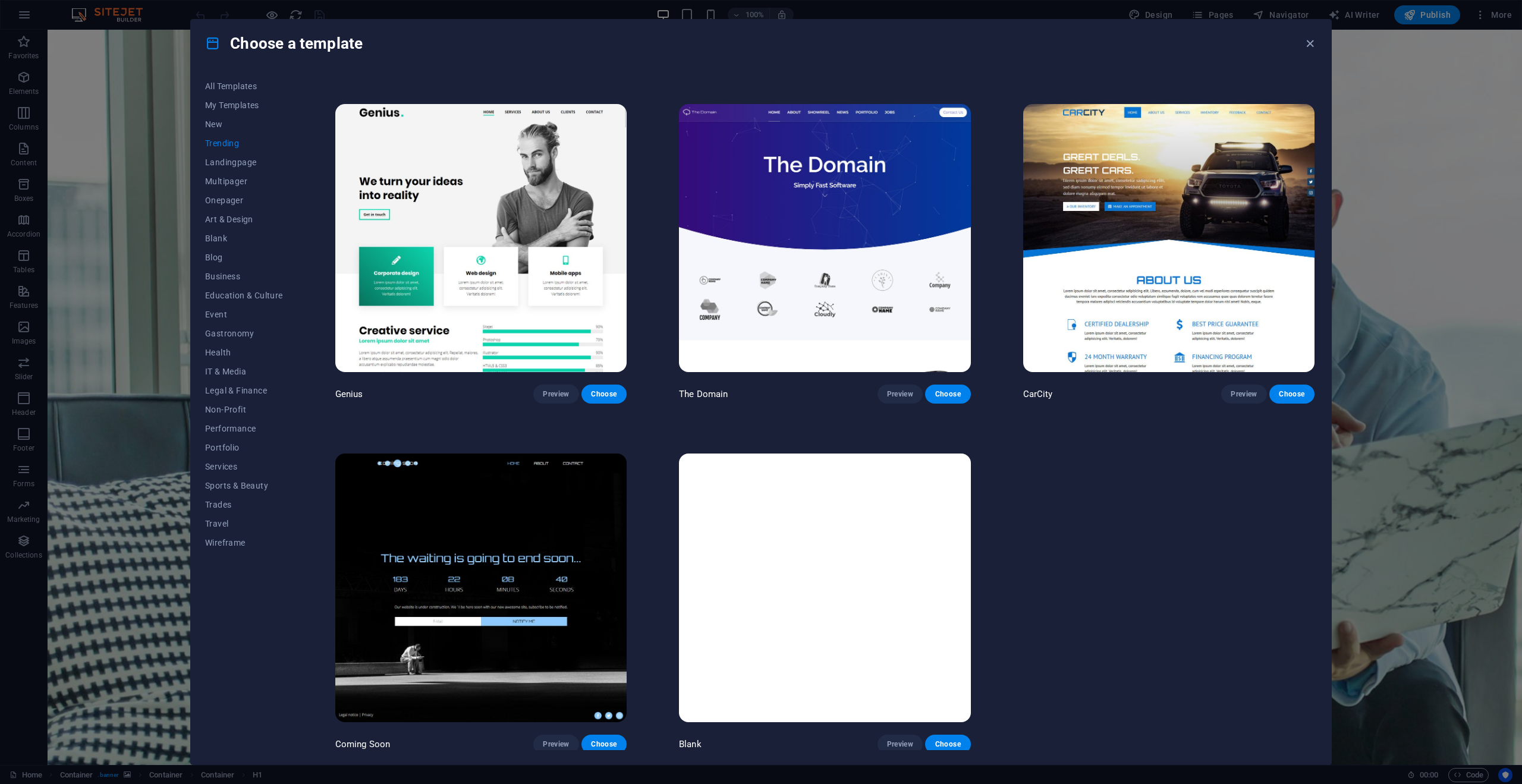
scroll to position [1373, 0]
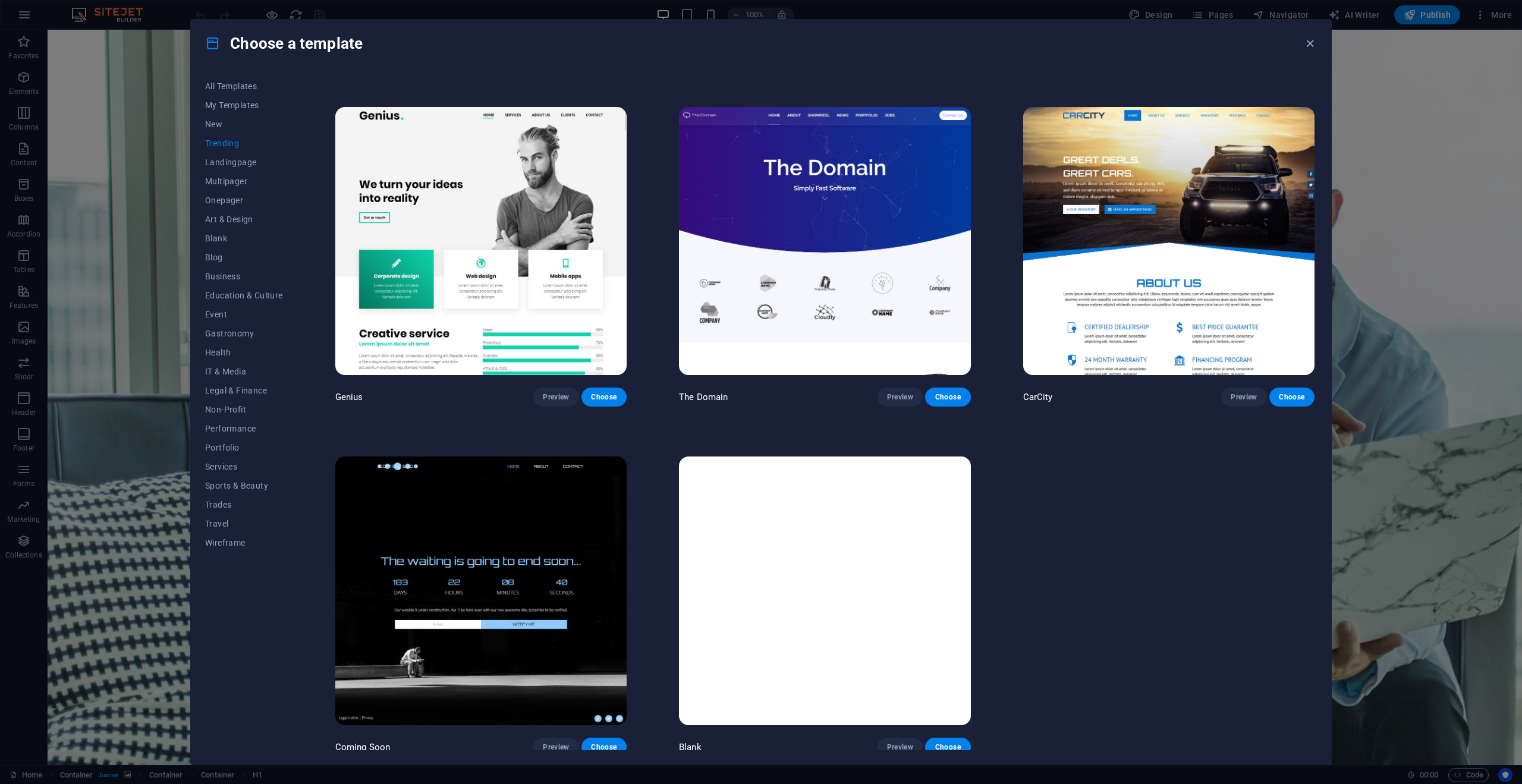
click at [1367, 454] on div "Choose a template All Templates My Templates New Trending Landingpage Multipage…" at bounding box center [761, 392] width 1522 height 784
click at [1311, 48] on icon "button" at bounding box center [1310, 44] width 14 height 14
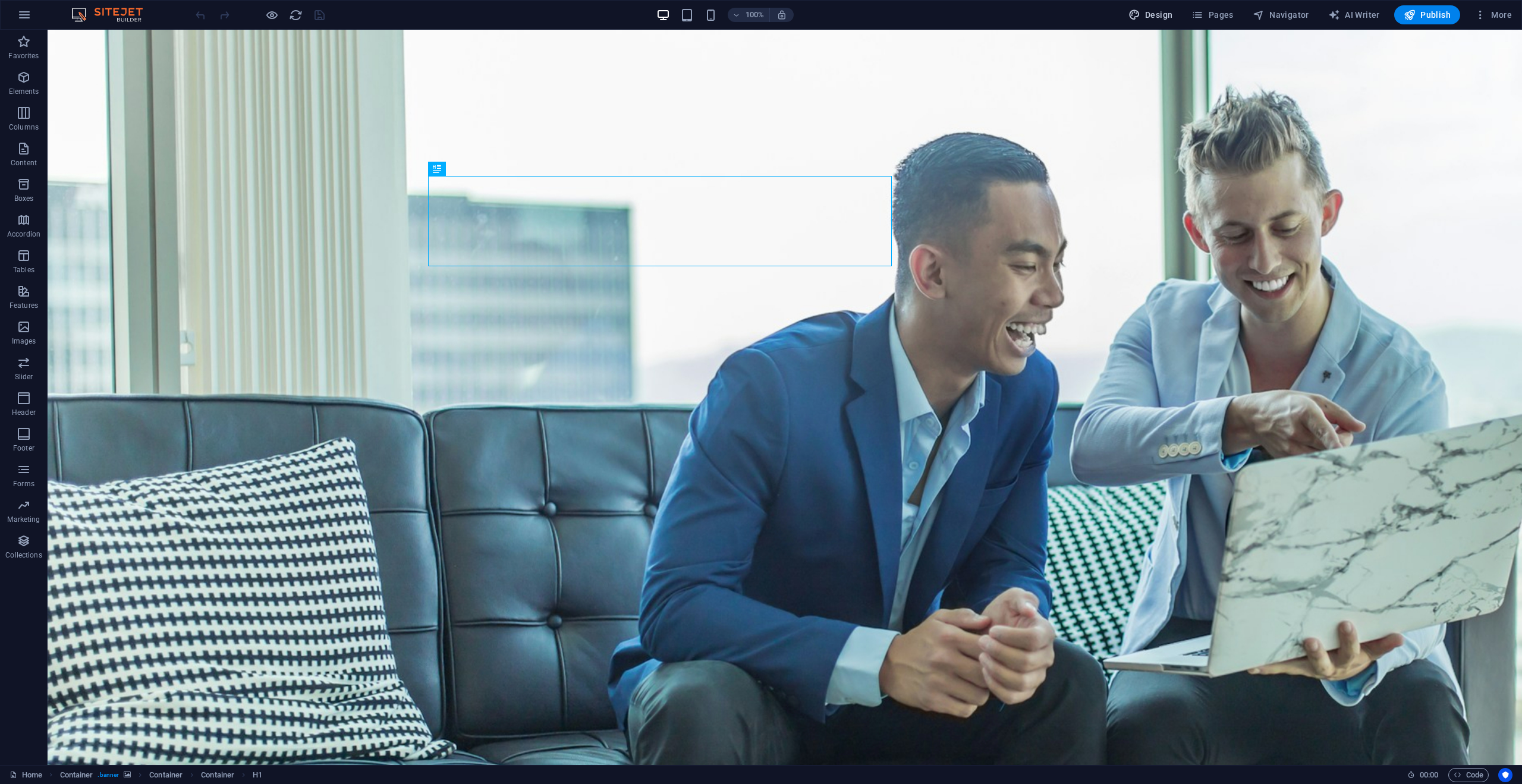
click at [1147, 19] on span "Design" at bounding box center [1150, 15] width 44 height 12
select select "700"
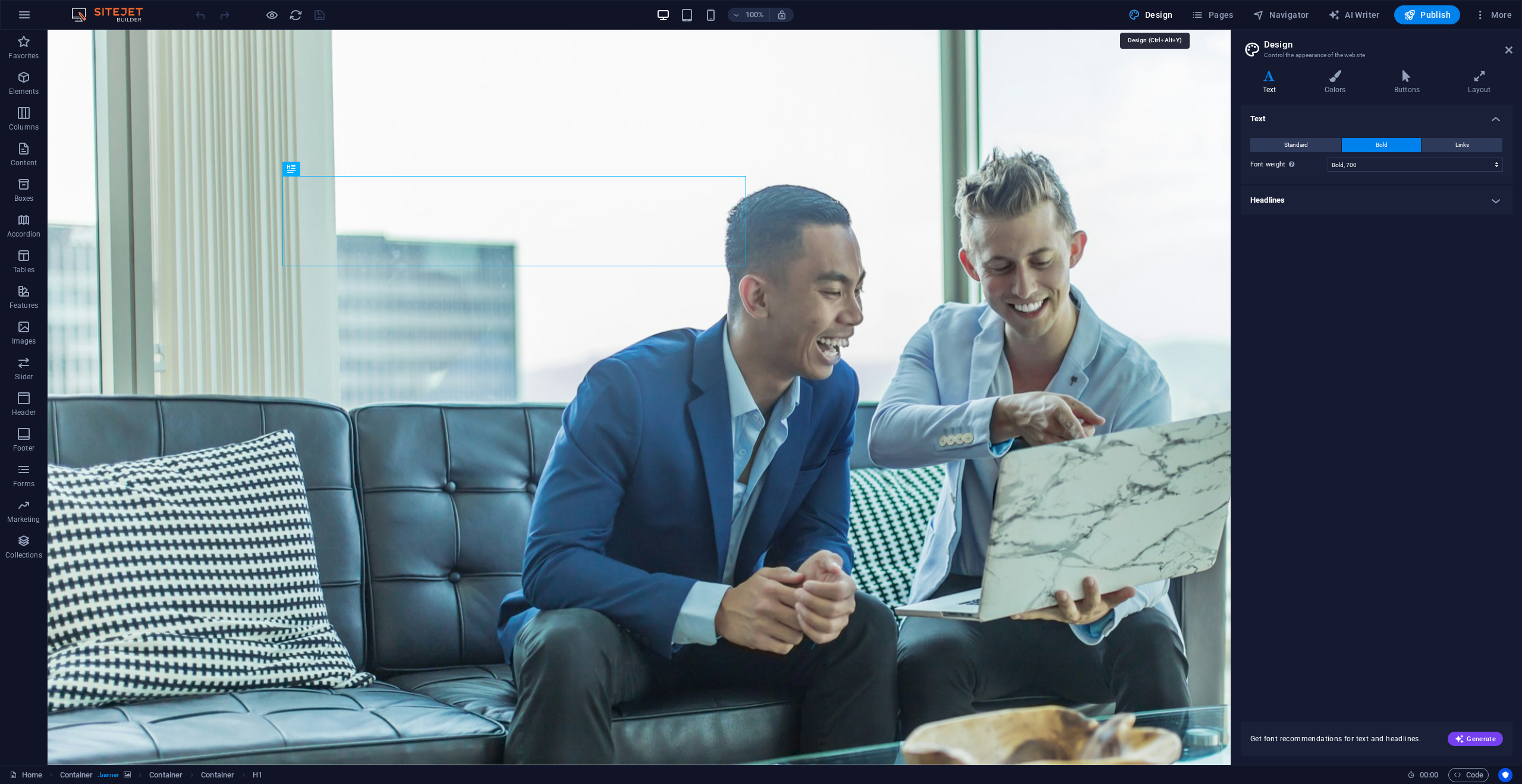
click at [1147, 17] on span "Design" at bounding box center [1150, 15] width 44 height 12
click at [1329, 79] on icon at bounding box center [1335, 76] width 65 height 12
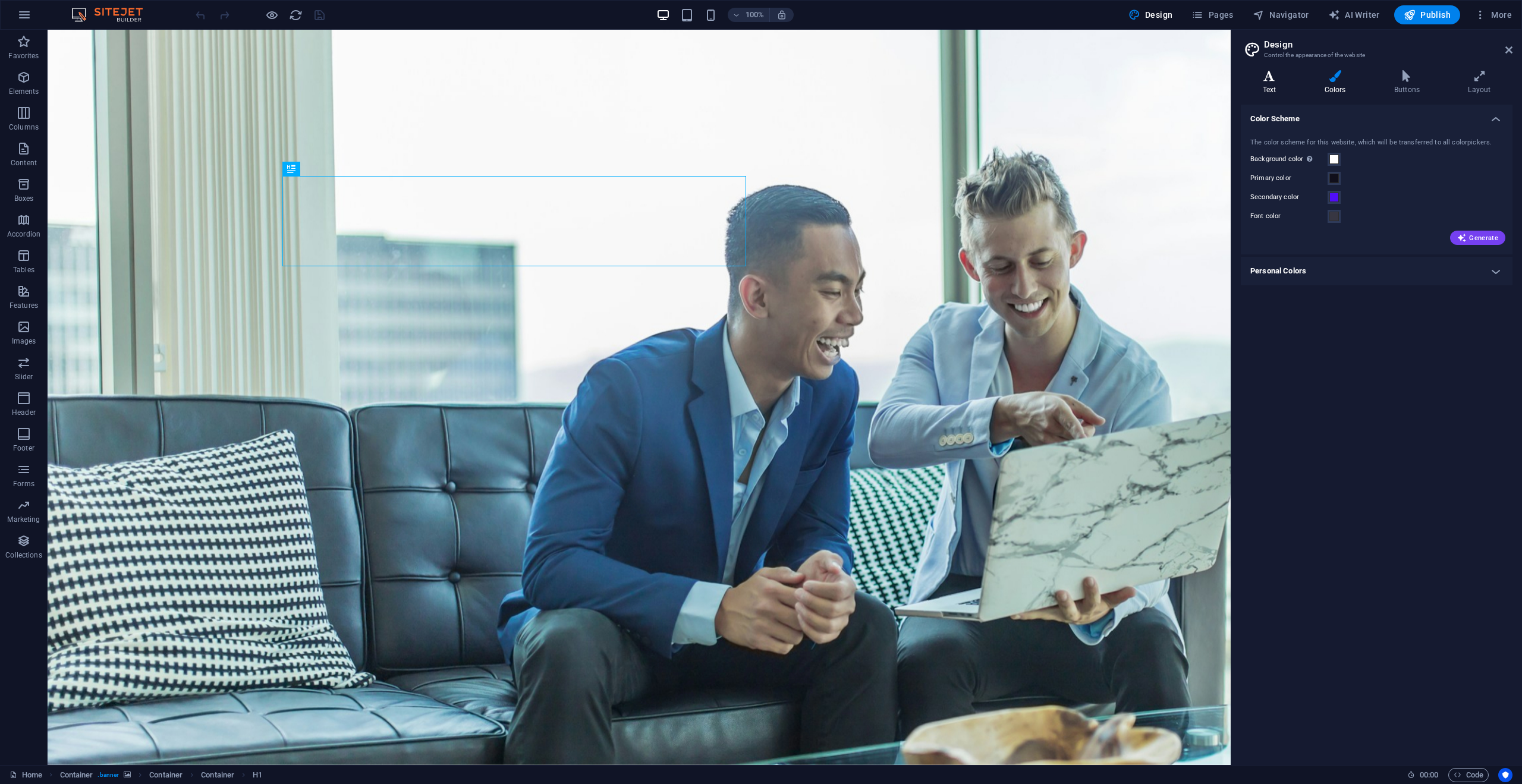
click at [1268, 79] on icon at bounding box center [1269, 76] width 57 height 12
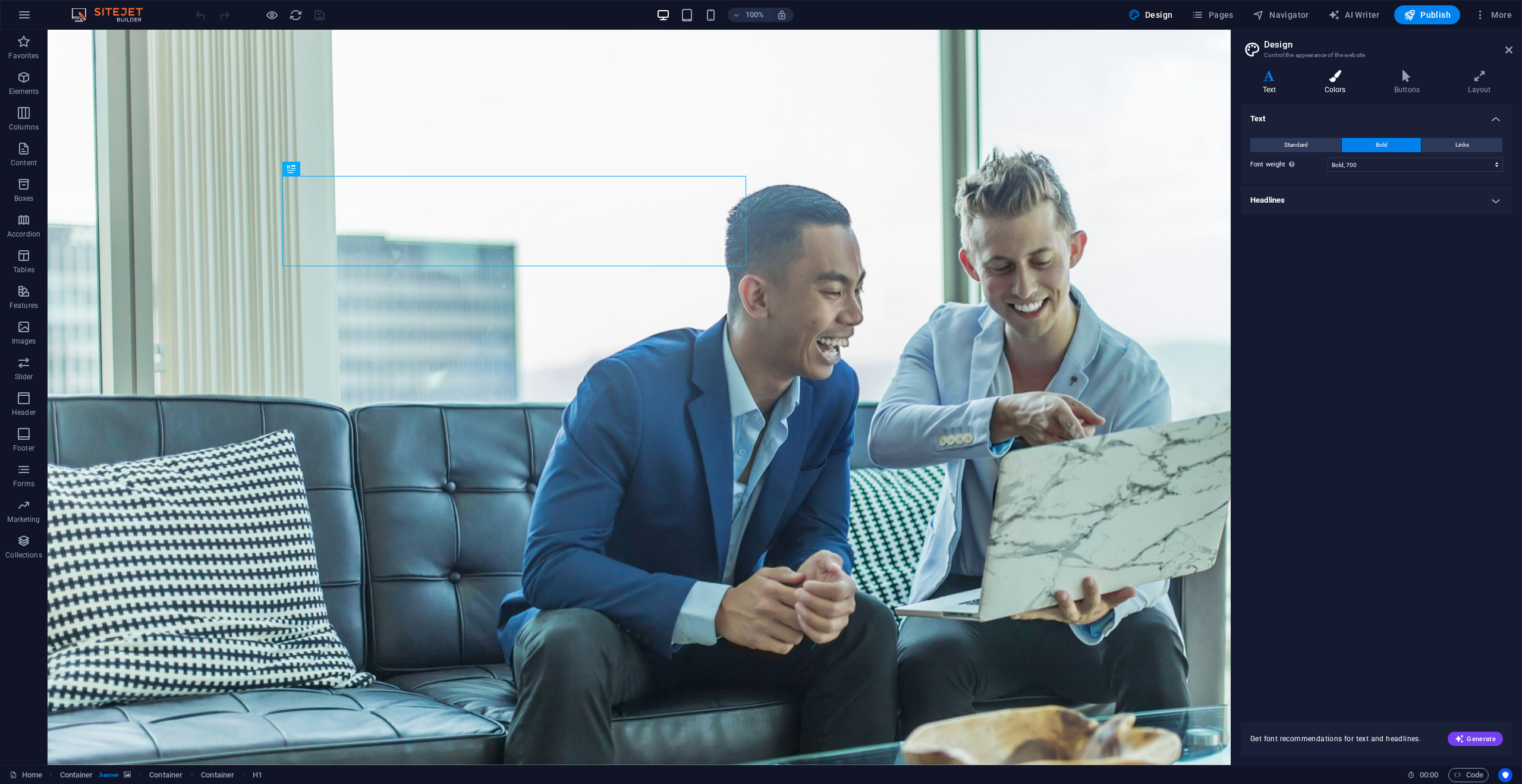
click at [1339, 83] on h4 "Colors" at bounding box center [1338, 82] width 70 height 25
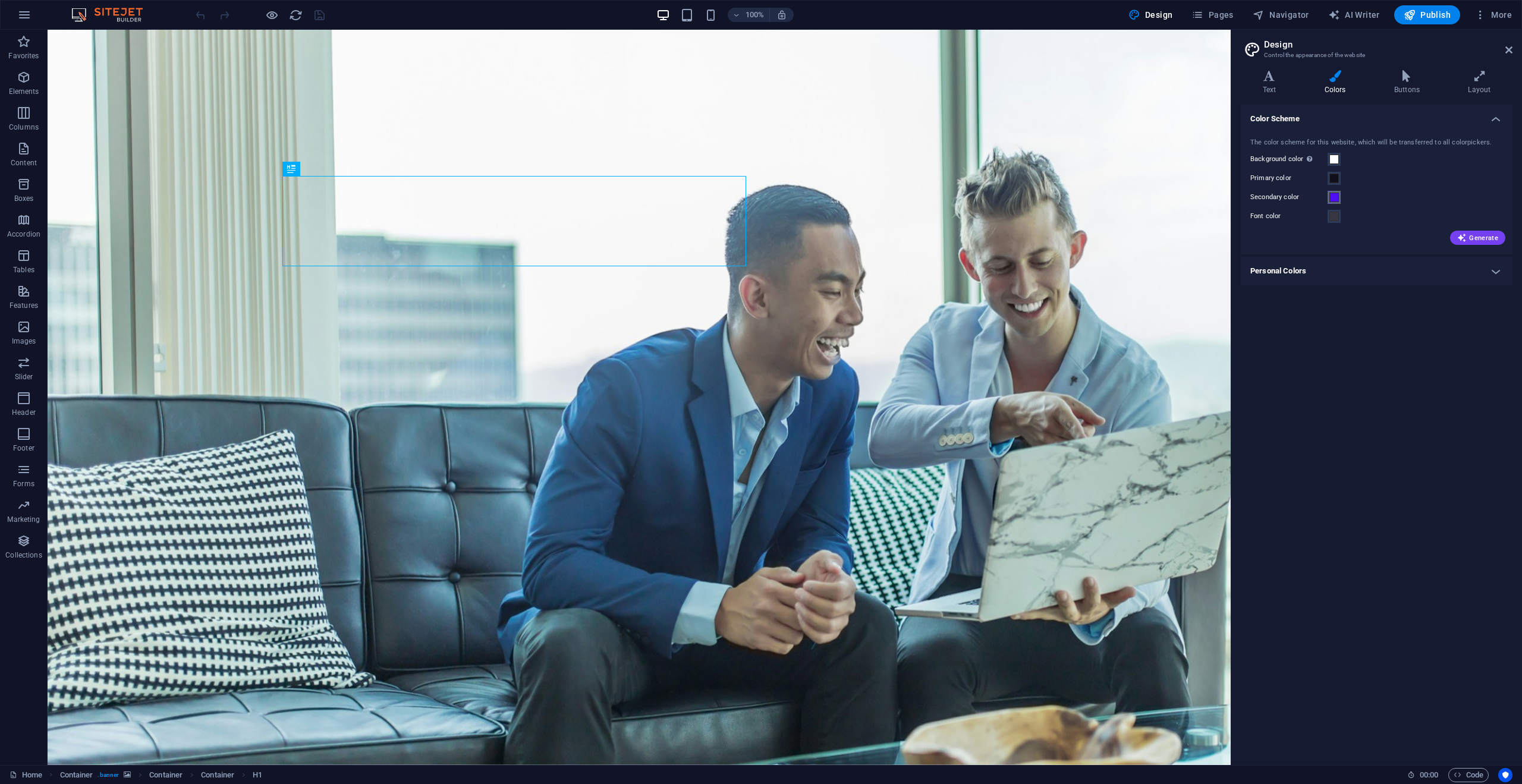
click at [1331, 201] on span at bounding box center [1334, 197] width 10 height 10
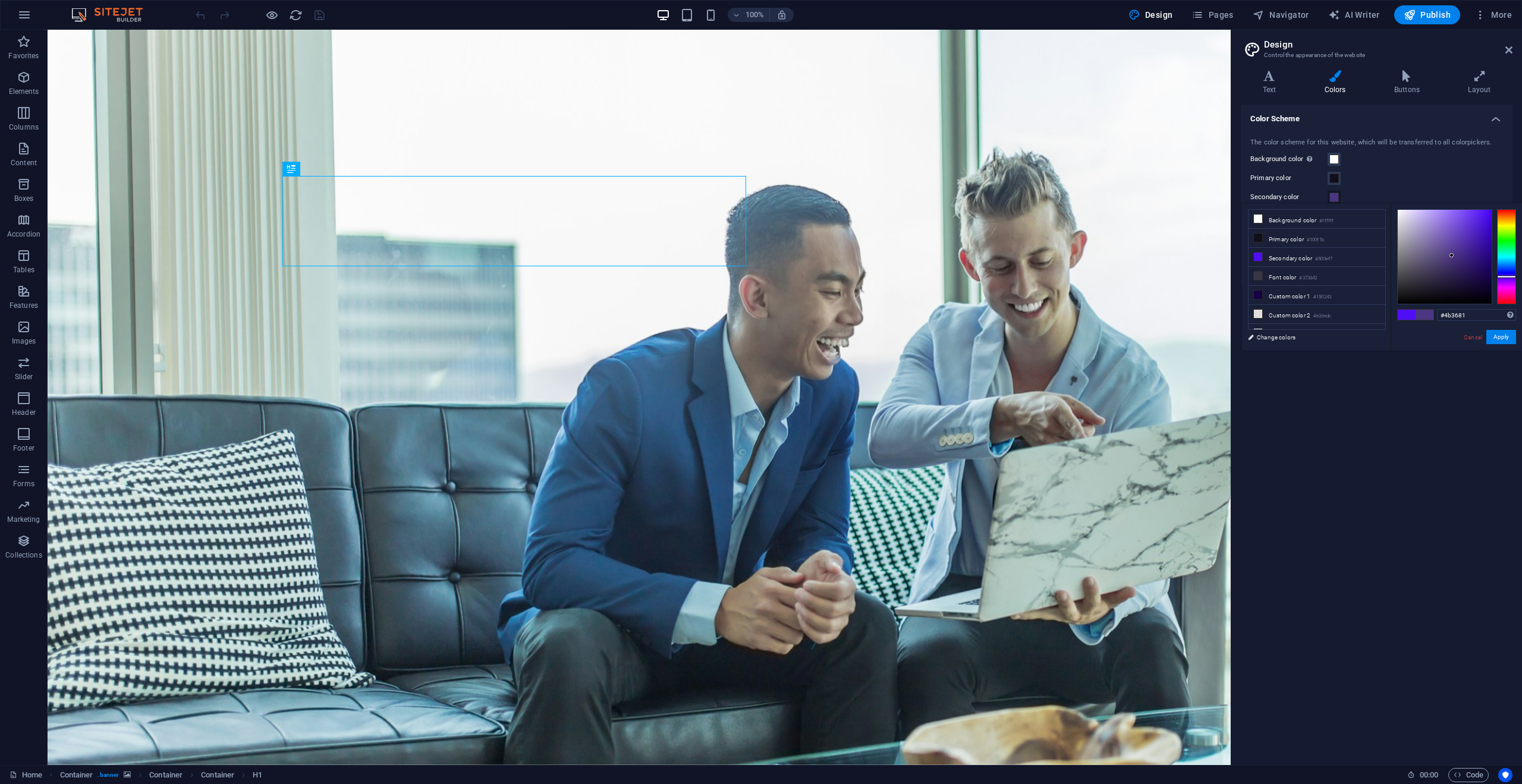
drag, startPoint x: 1456, startPoint y: 236, endPoint x: 1452, endPoint y: 255, distance: 19.4
click at [1452, 255] on div at bounding box center [1445, 257] width 94 height 94
click at [1481, 291] on div at bounding box center [1445, 257] width 94 height 94
drag, startPoint x: 1475, startPoint y: 294, endPoint x: 1464, endPoint y: 236, distance: 59.0
click at [1461, 236] on div at bounding box center [1445, 257] width 94 height 94
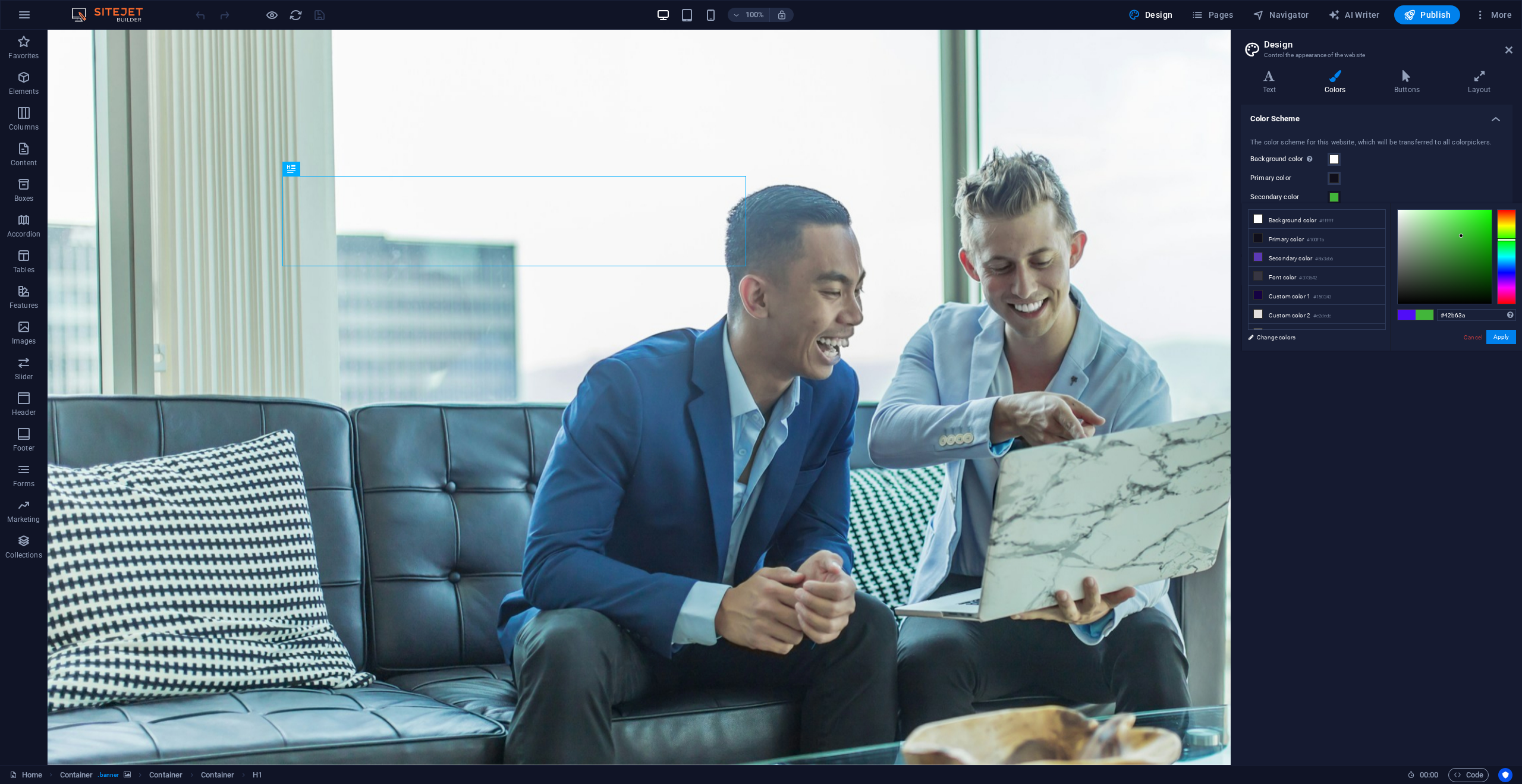
click at [1511, 240] on div at bounding box center [1507, 257] width 19 height 95
click at [1508, 339] on button "Apply" at bounding box center [1501, 337] width 30 height 15
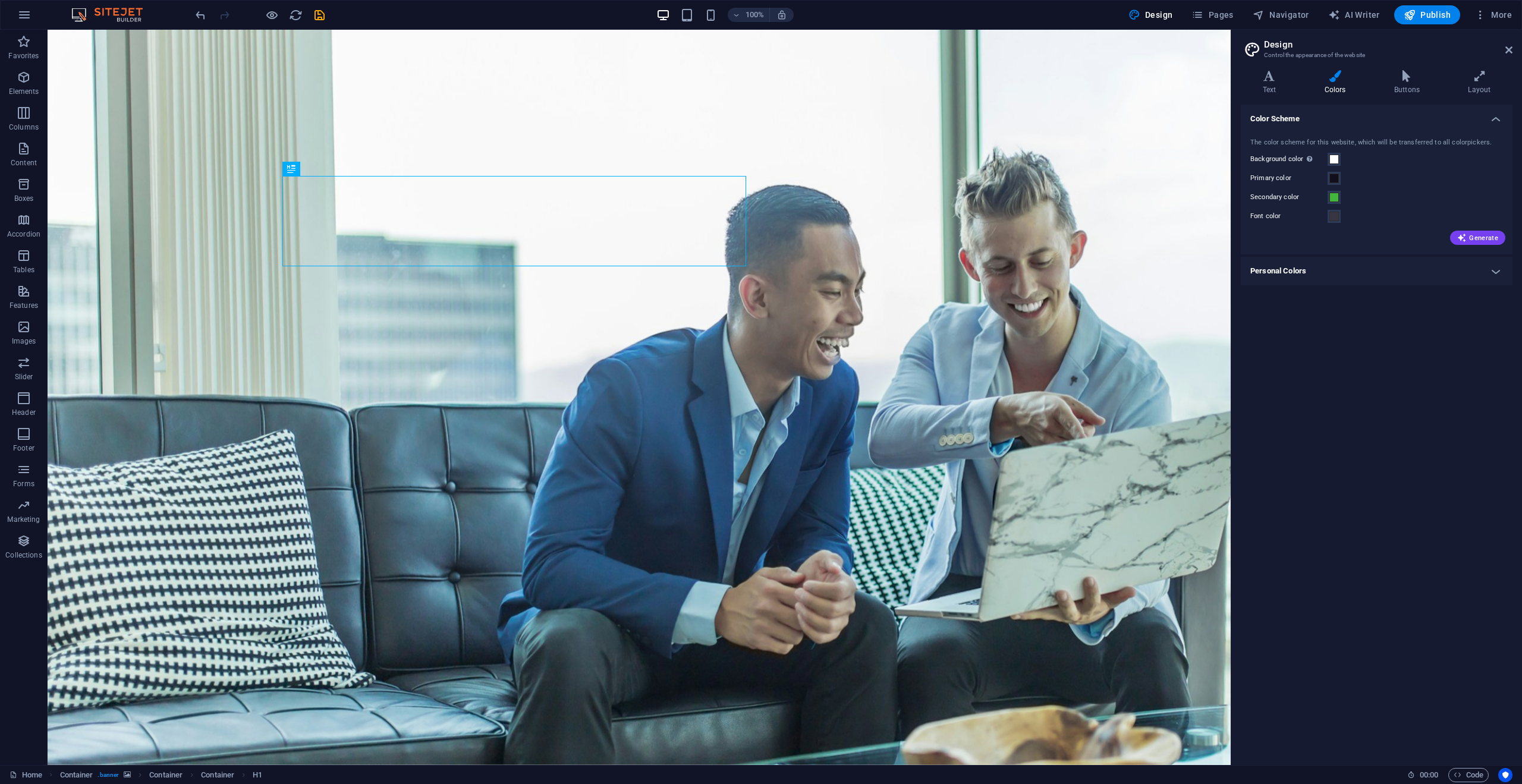
drag, startPoint x: 1426, startPoint y: 317, endPoint x: 1434, endPoint y: 305, distance: 14.4
click at [1426, 315] on div "Color Scheme The color scheme for this website, which will be transferred to al…" at bounding box center [1377, 430] width 272 height 651
click at [1478, 240] on span "Generate" at bounding box center [1478, 238] width 41 height 10
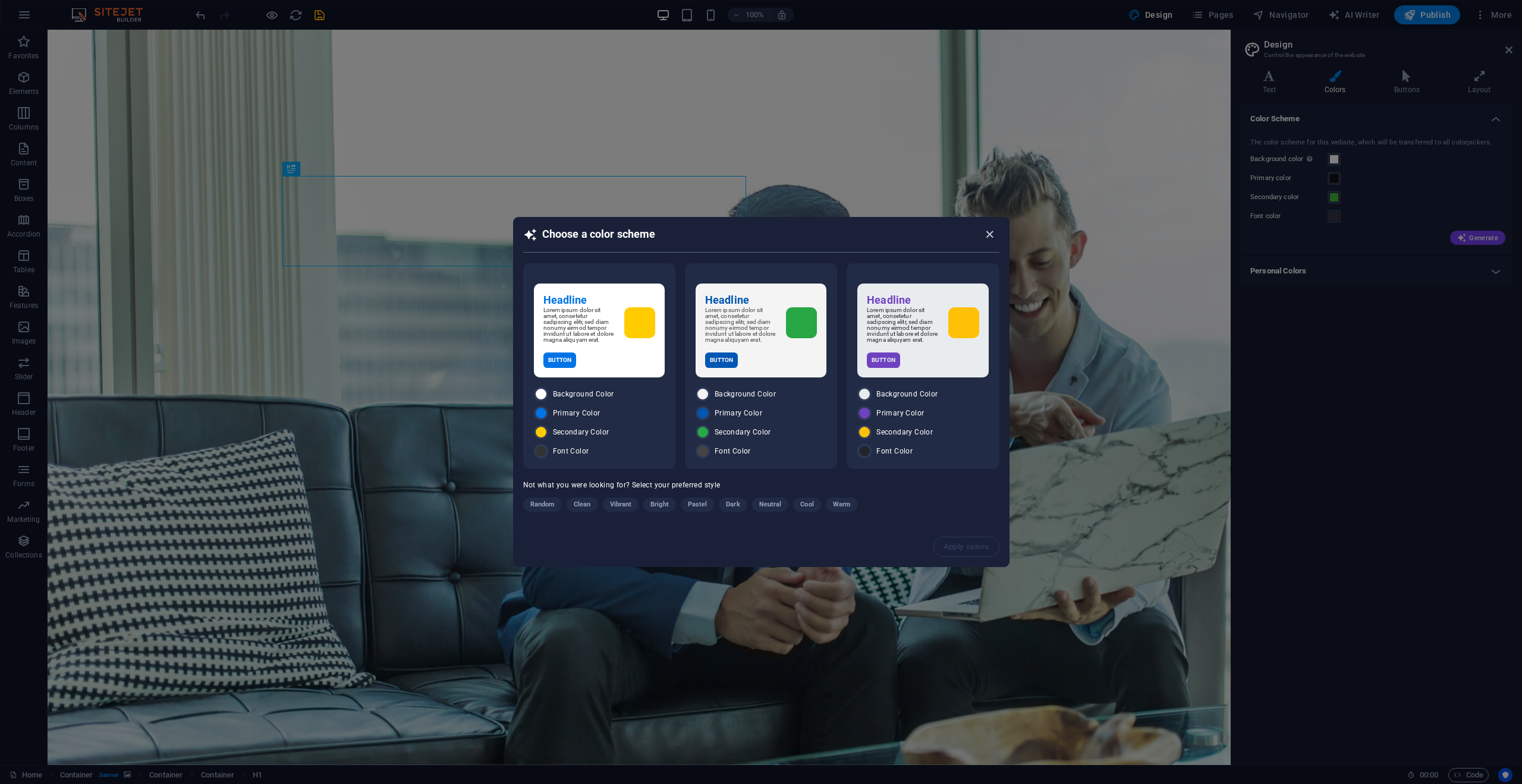
click at [986, 237] on icon "button" at bounding box center [989, 234] width 14 height 14
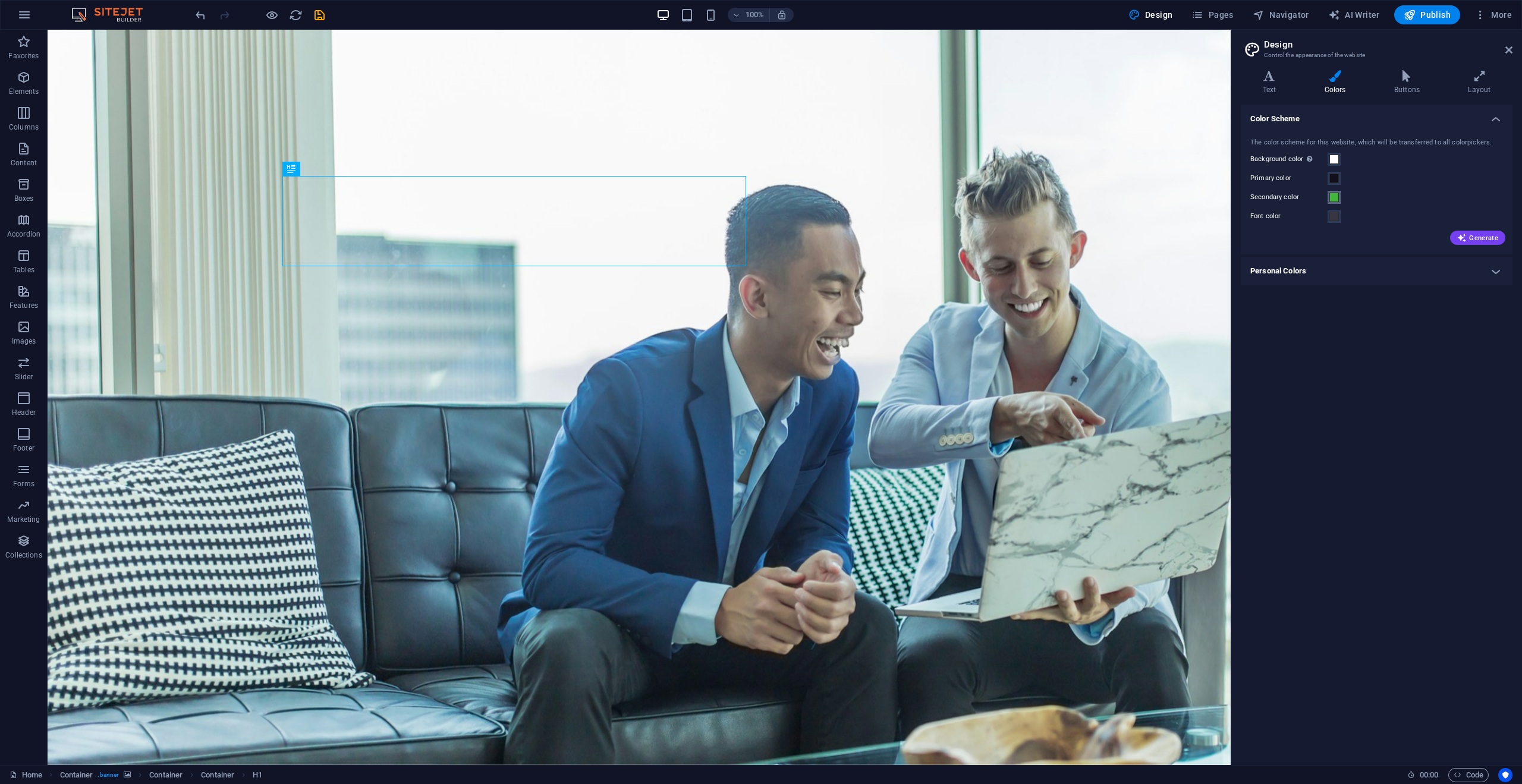
click at [1335, 197] on span at bounding box center [1334, 197] width 10 height 10
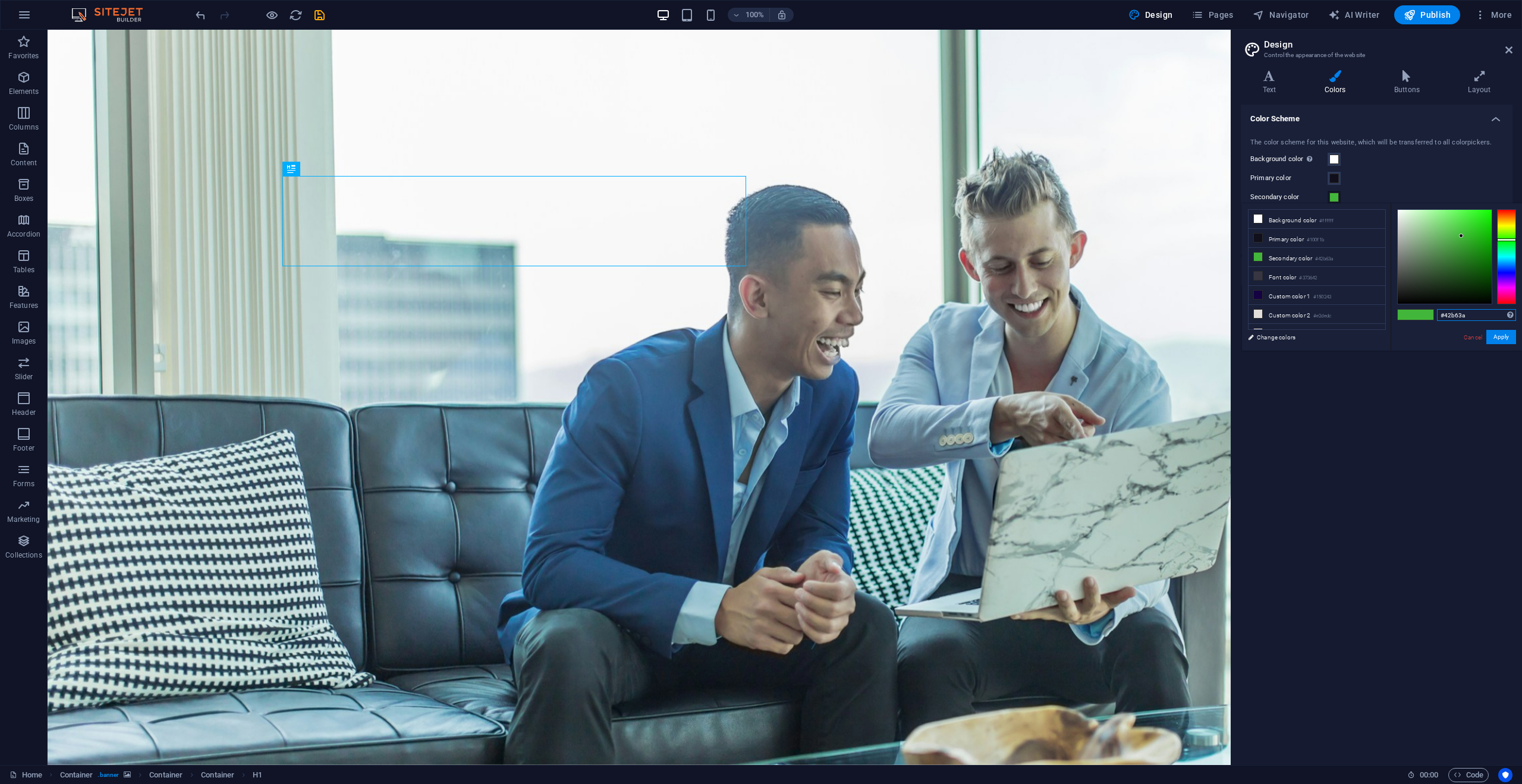
click at [1448, 318] on input "#42b63a" at bounding box center [1477, 315] width 79 height 12
paste input "ffd700"
type input "#ffd700"
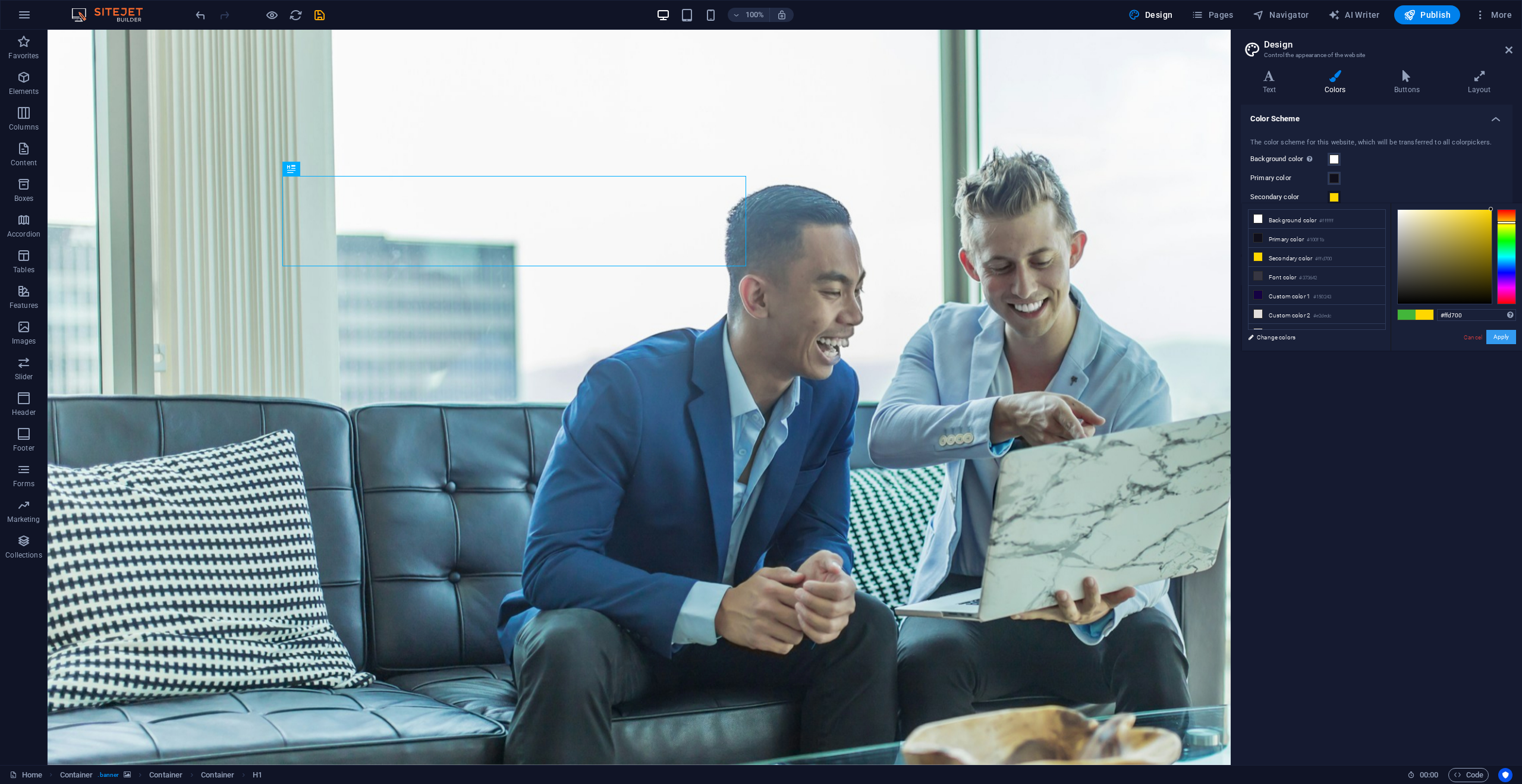
click at [1500, 338] on button "Apply" at bounding box center [1501, 337] width 30 height 15
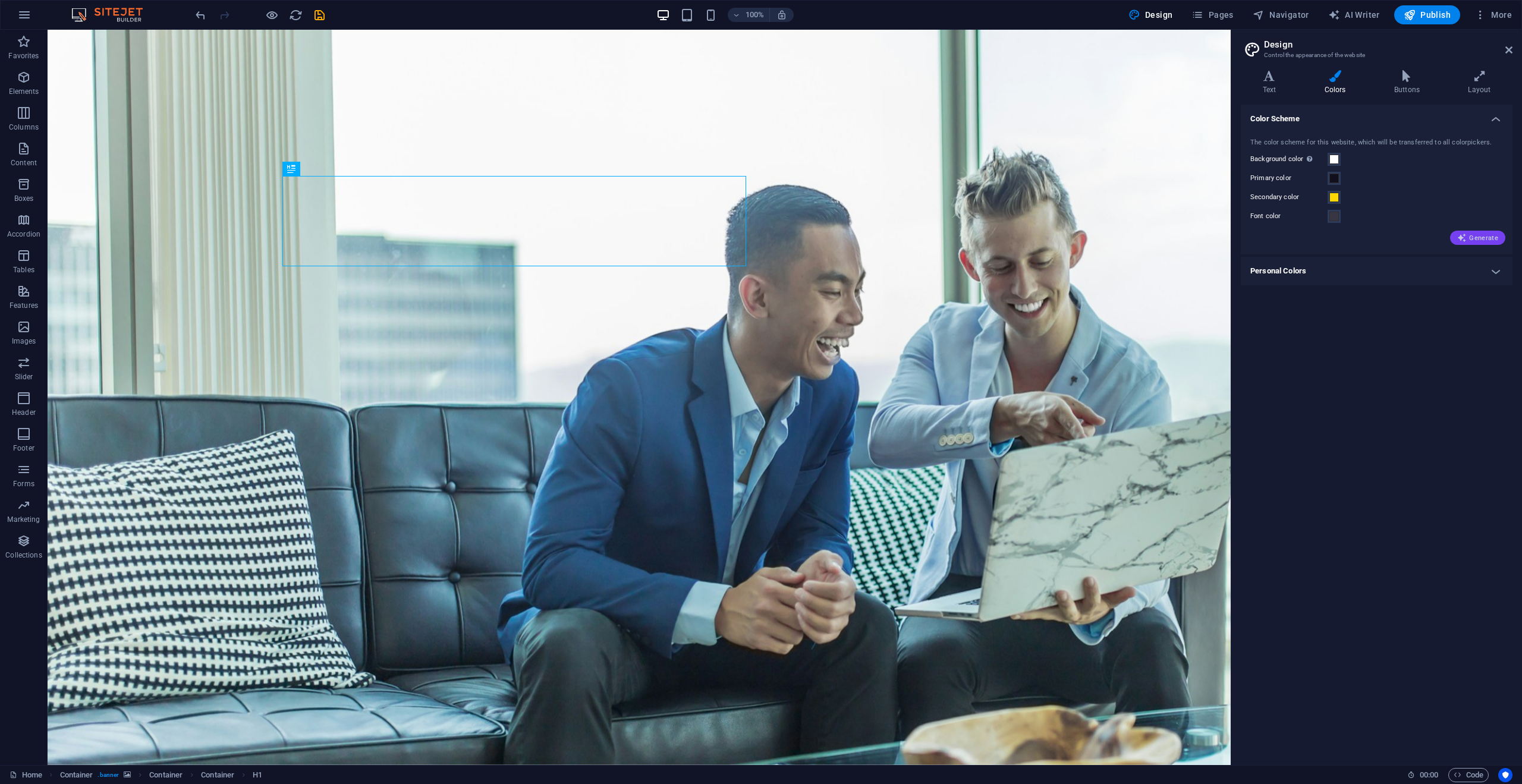
click at [1470, 236] on span "Generate" at bounding box center [1478, 238] width 41 height 10
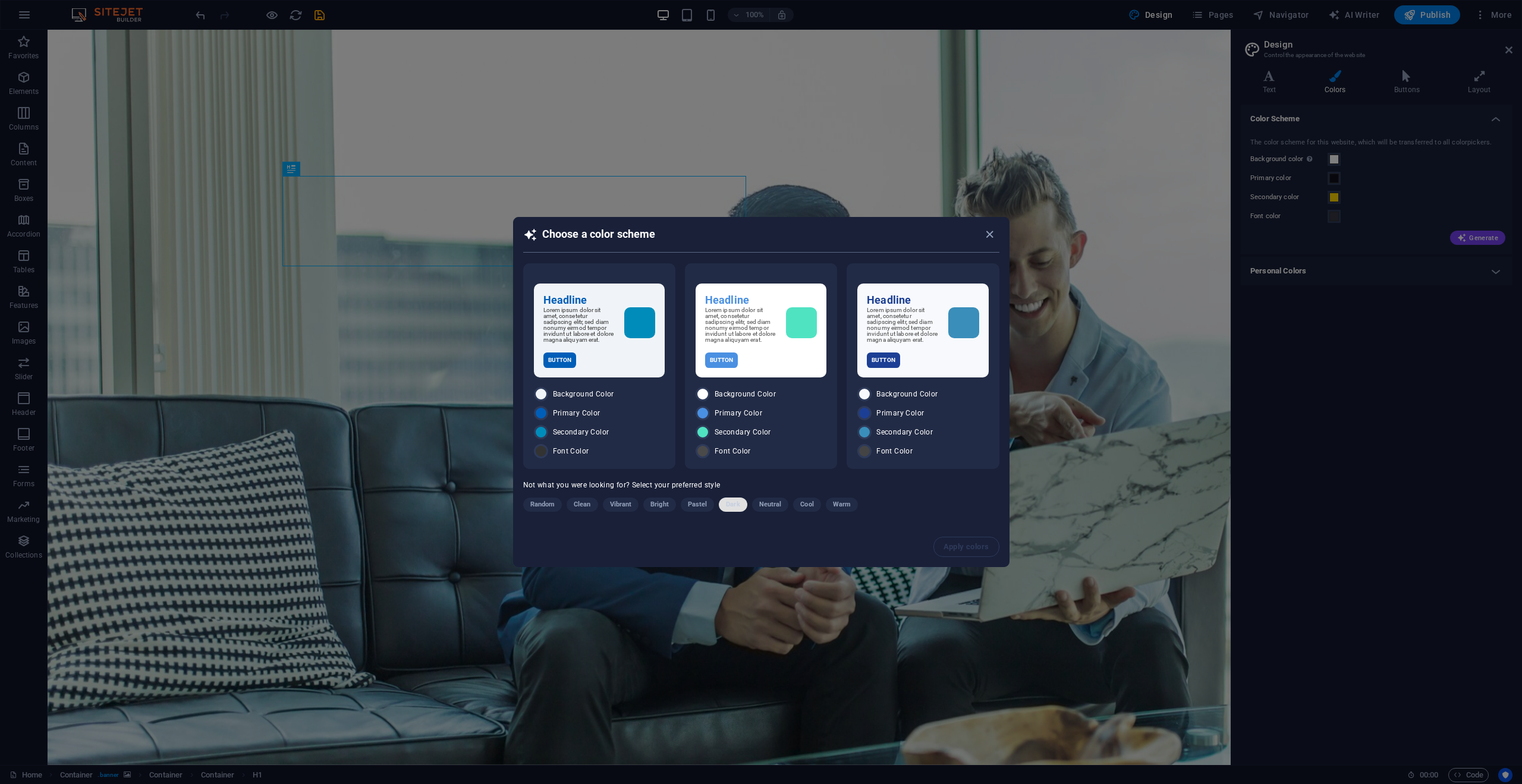
click at [730, 510] on span "Dark" at bounding box center [732, 505] width 14 height 15
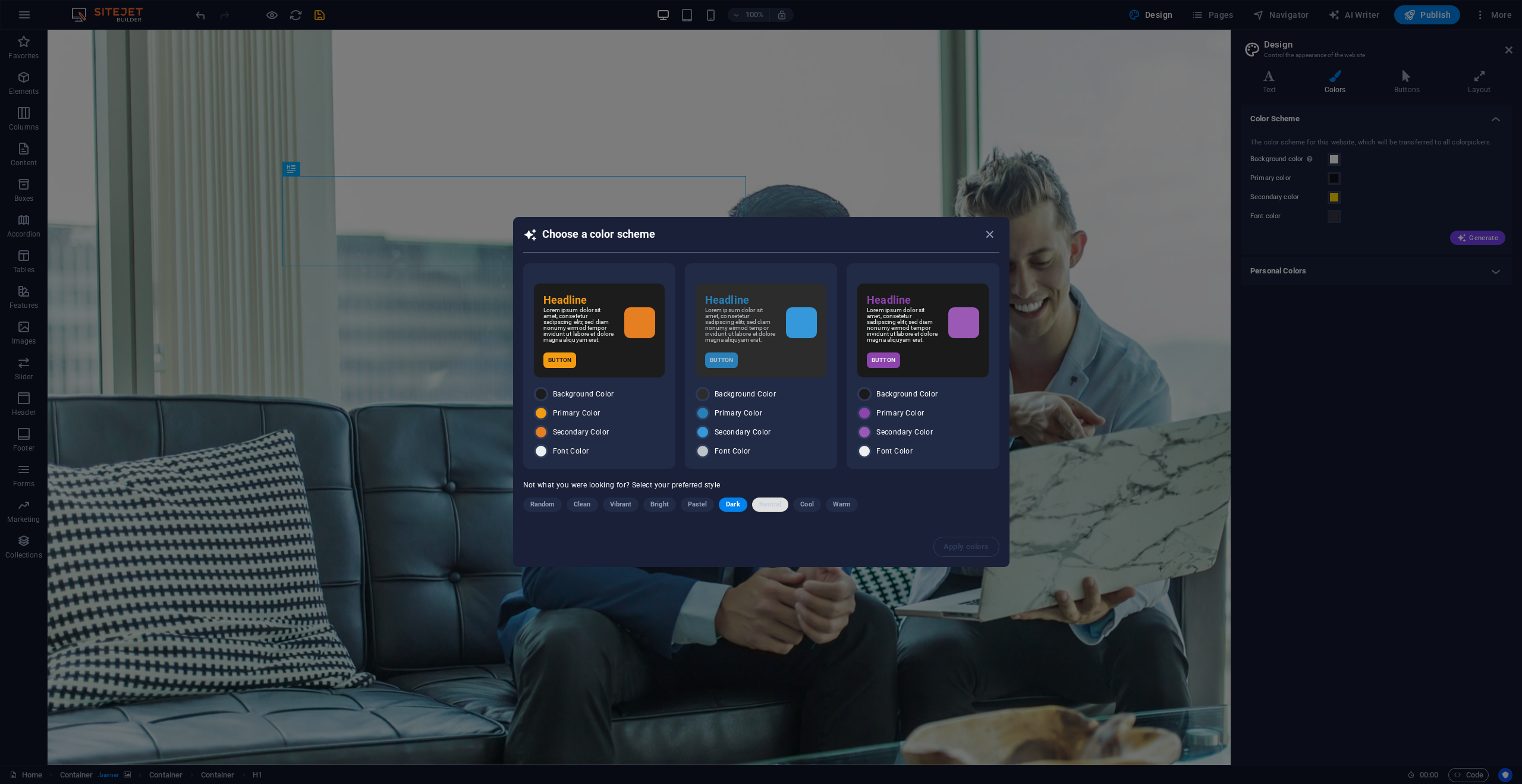
click at [773, 508] on span "Neutral" at bounding box center [771, 505] width 23 height 15
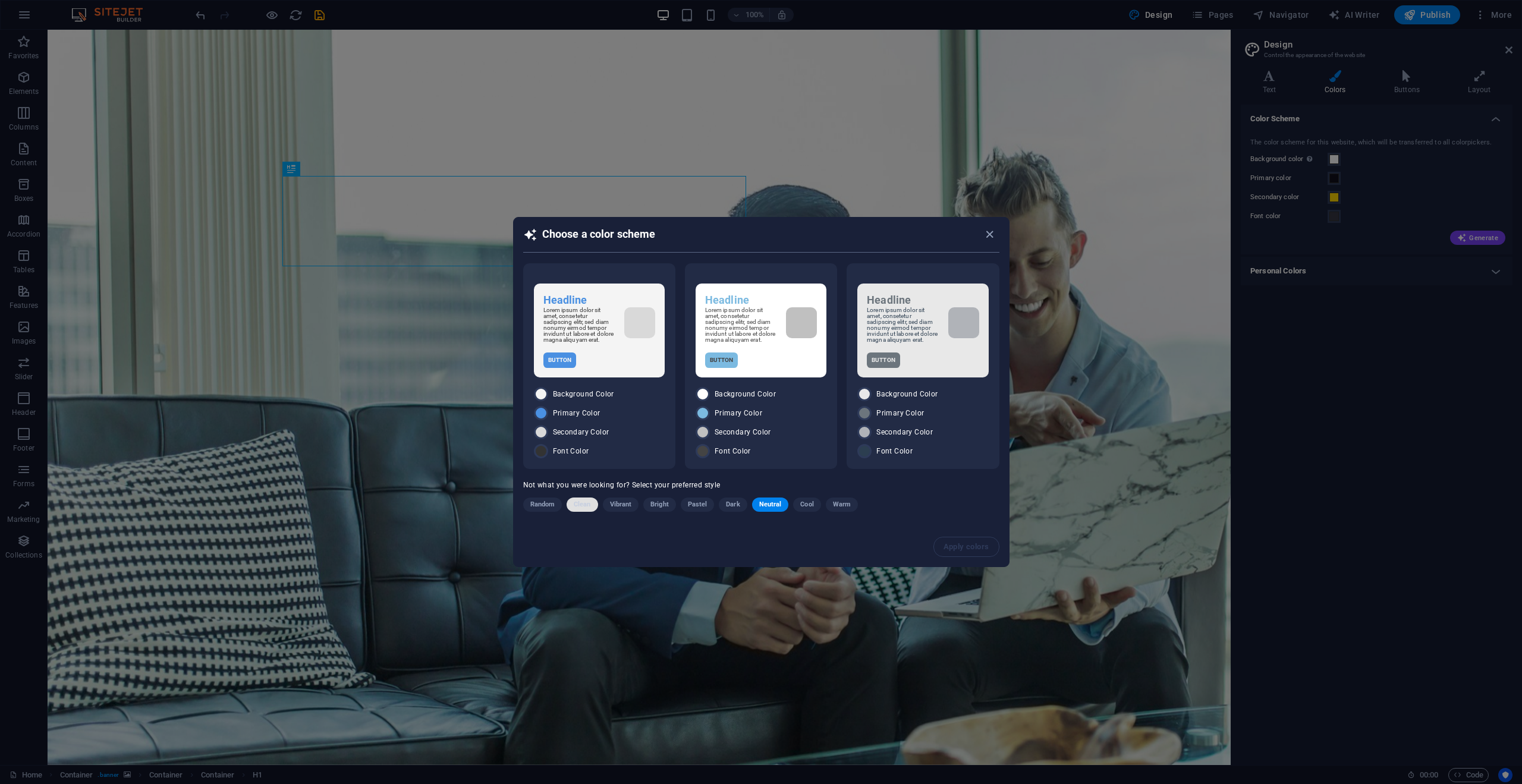
click at [586, 508] on span "Clean" at bounding box center [582, 505] width 17 height 15
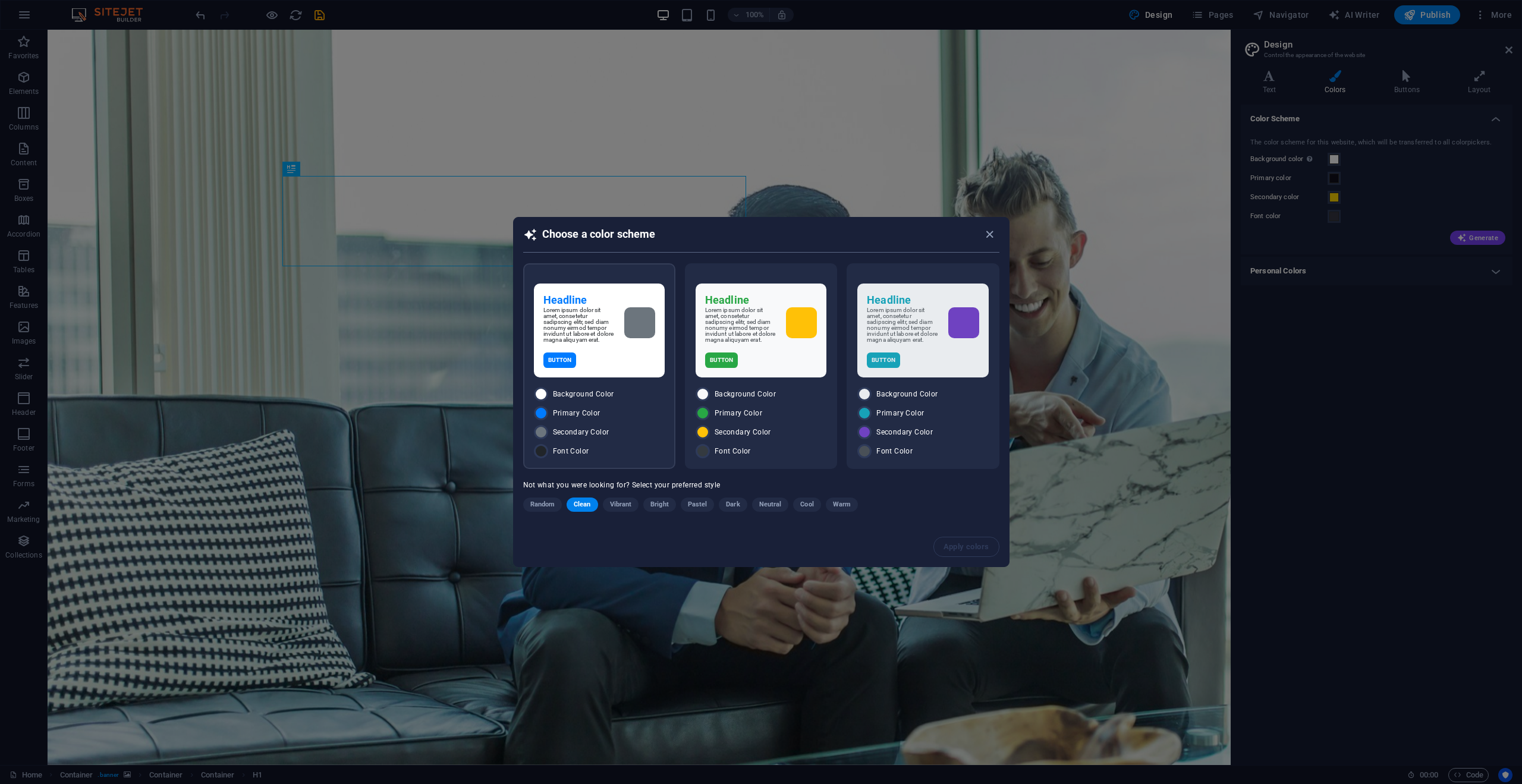
click at [665, 426] on div "Headline Lorem ipsum dolor sit amet, consetetur sadipscing elitr, sed diam nonu…" at bounding box center [599, 366] width 152 height 206
click at [973, 552] on span "Apply colors" at bounding box center [967, 547] width 46 height 10
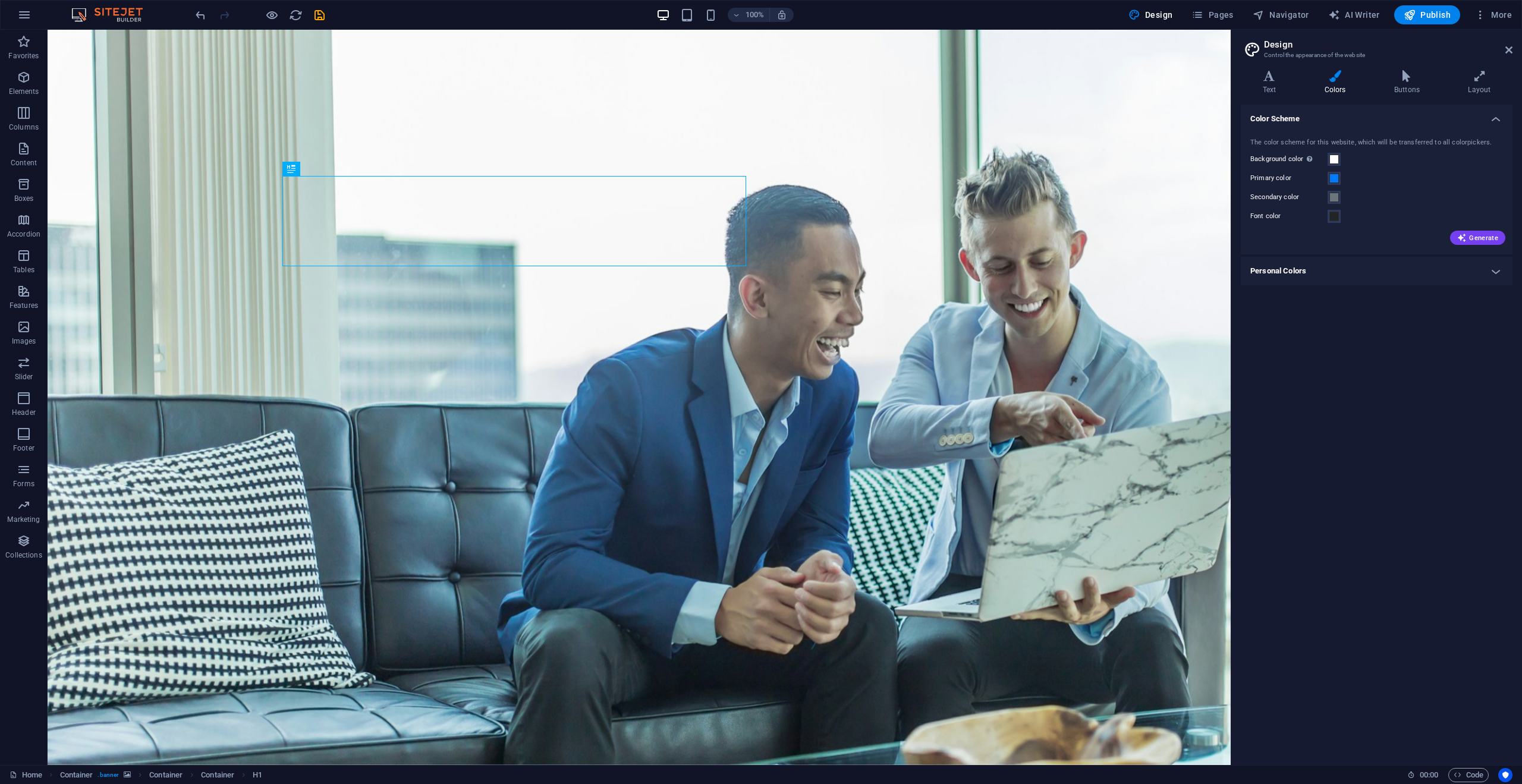
click at [1375, 268] on h4 "Personal Colors" at bounding box center [1377, 271] width 272 height 28
drag, startPoint x: 1440, startPoint y: 226, endPoint x: 1419, endPoint y: 219, distance: 22.1
click at [1439, 226] on div "Generate" at bounding box center [1377, 236] width 258 height 19
click at [1271, 83] on h4 "Text" at bounding box center [1271, 82] width 62 height 25
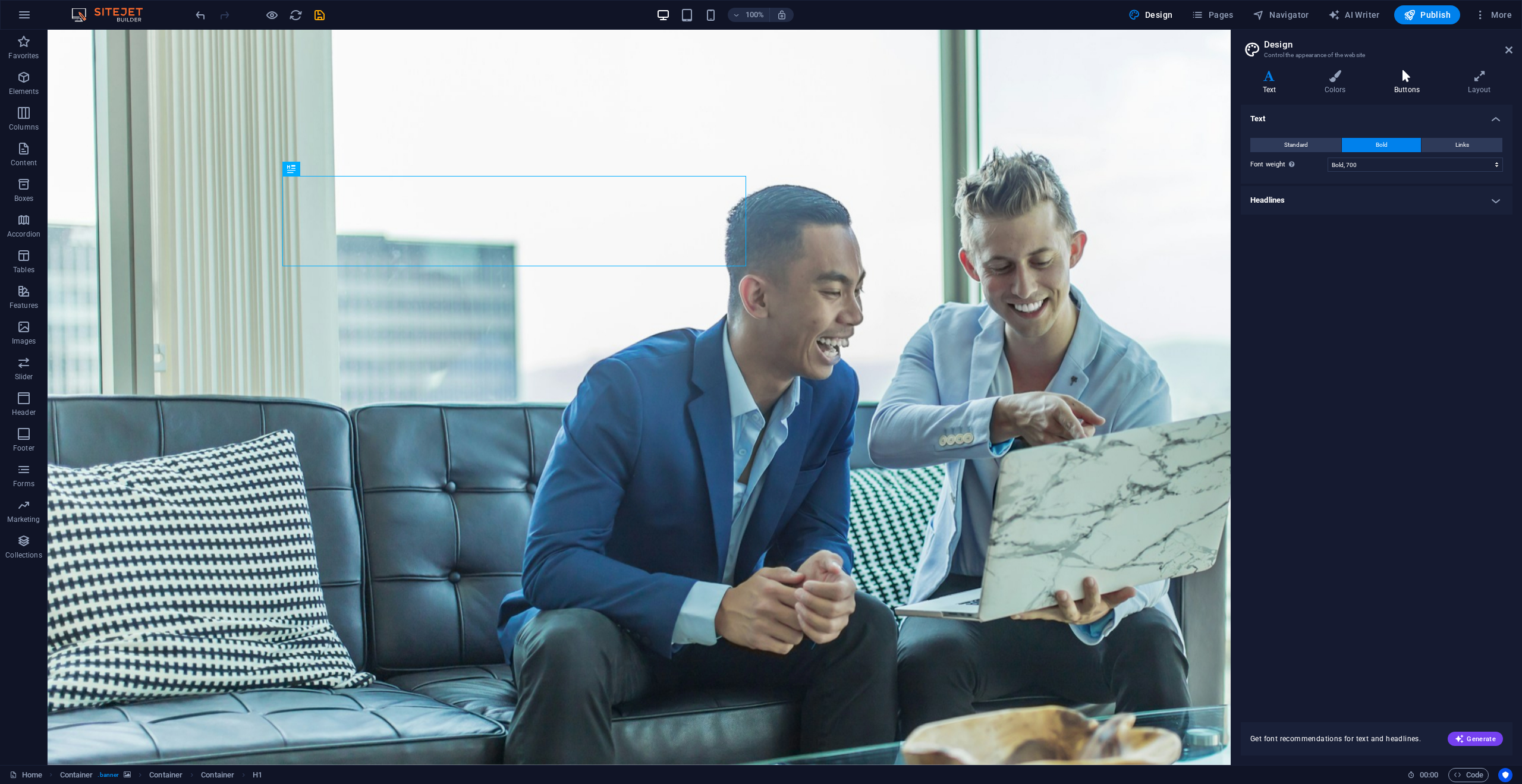
click at [1428, 91] on h4 "Buttons" at bounding box center [1409, 82] width 74 height 25
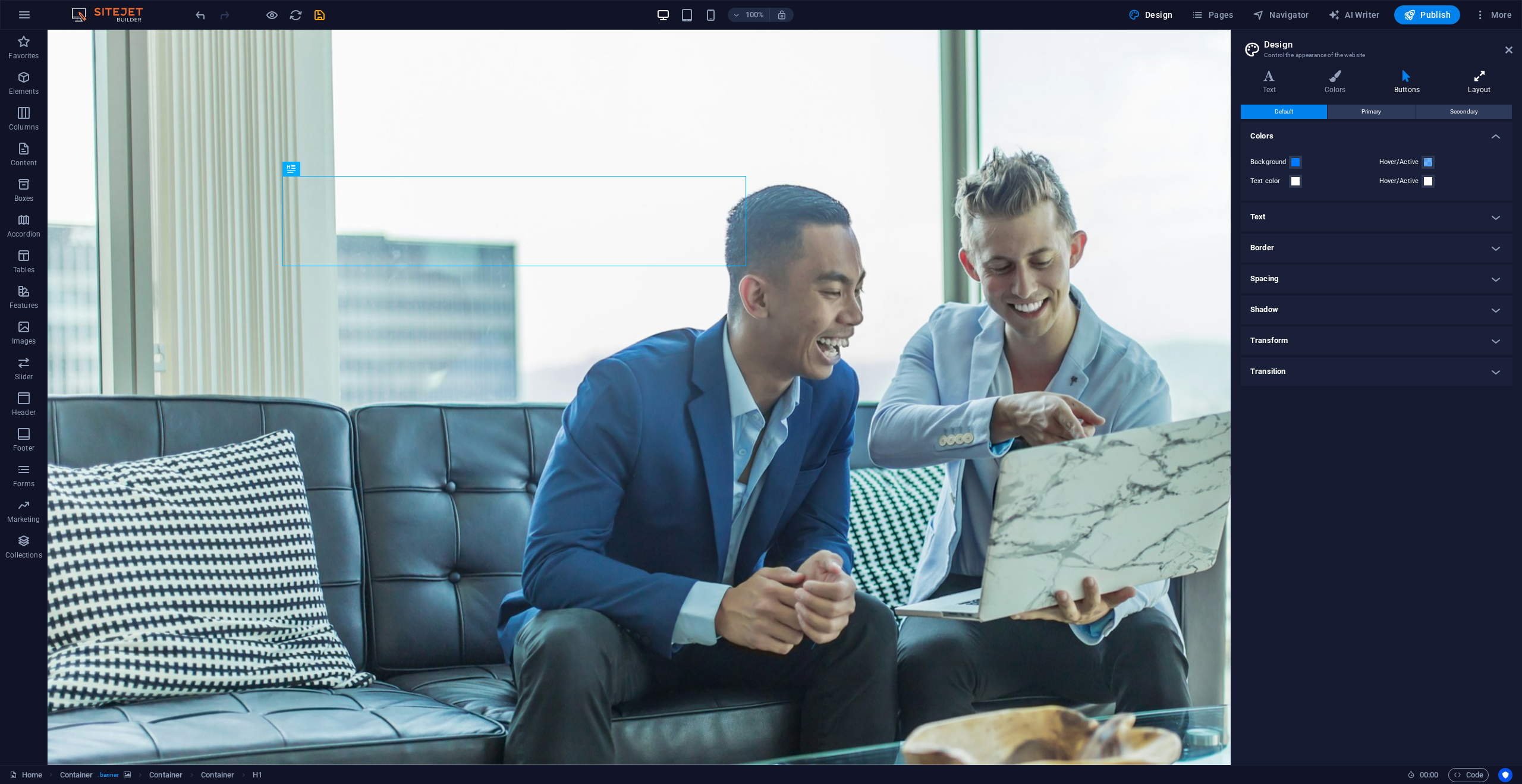
click at [1466, 86] on h4 "Layout" at bounding box center [1480, 82] width 66 height 25
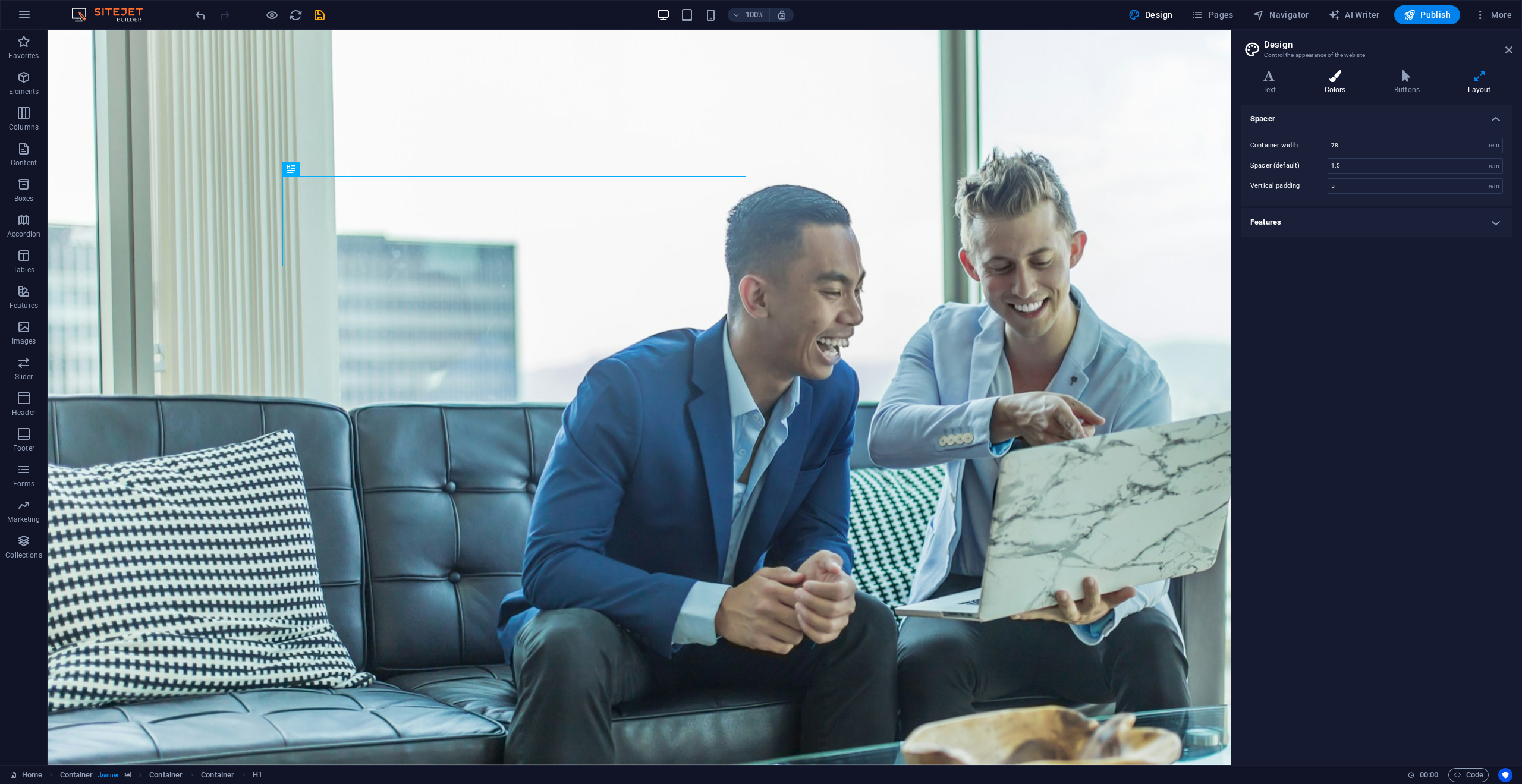
click at [1304, 83] on h4 "Colors" at bounding box center [1338, 82] width 70 height 25
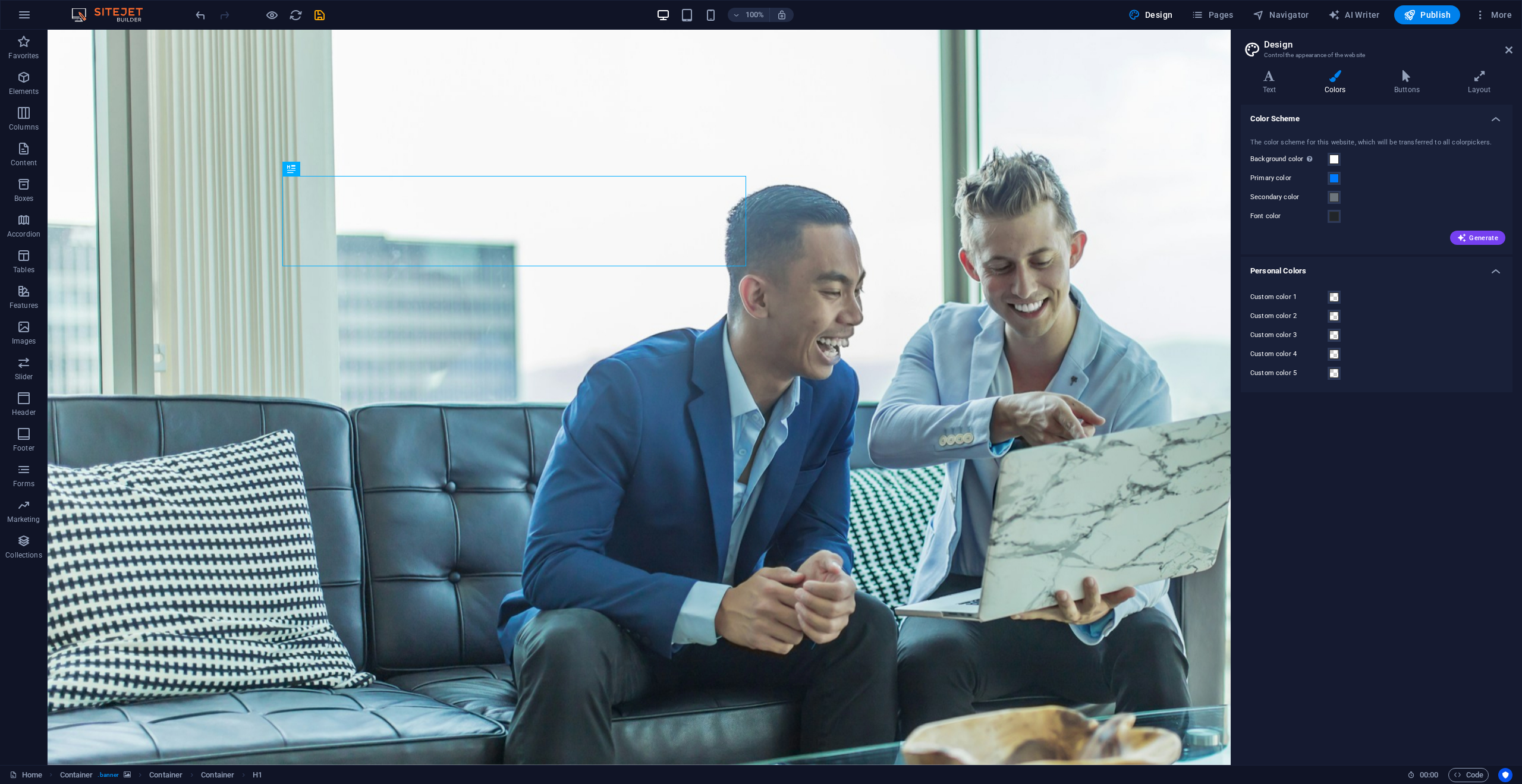
click at [1495, 126] on div "The color scheme for this website, which will be transferred to all colorpicker…" at bounding box center [1377, 191] width 276 height 129
click at [1469, 234] on span "Generate" at bounding box center [1478, 238] width 41 height 10
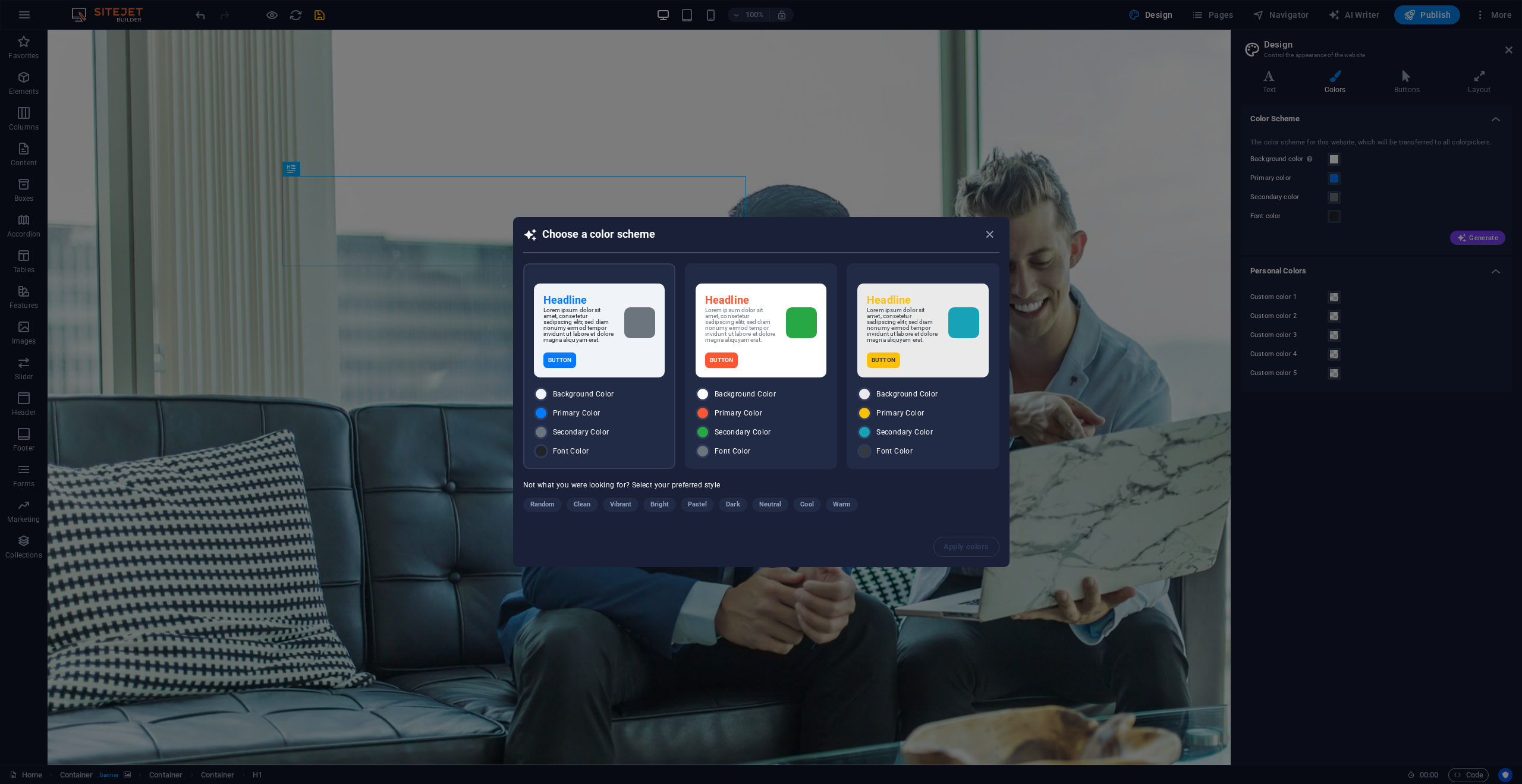
click at [636, 398] on div "Background Color" at bounding box center [600, 394] width 131 height 15
click at [967, 555] on button "Apply colors" at bounding box center [968, 547] width 65 height 19
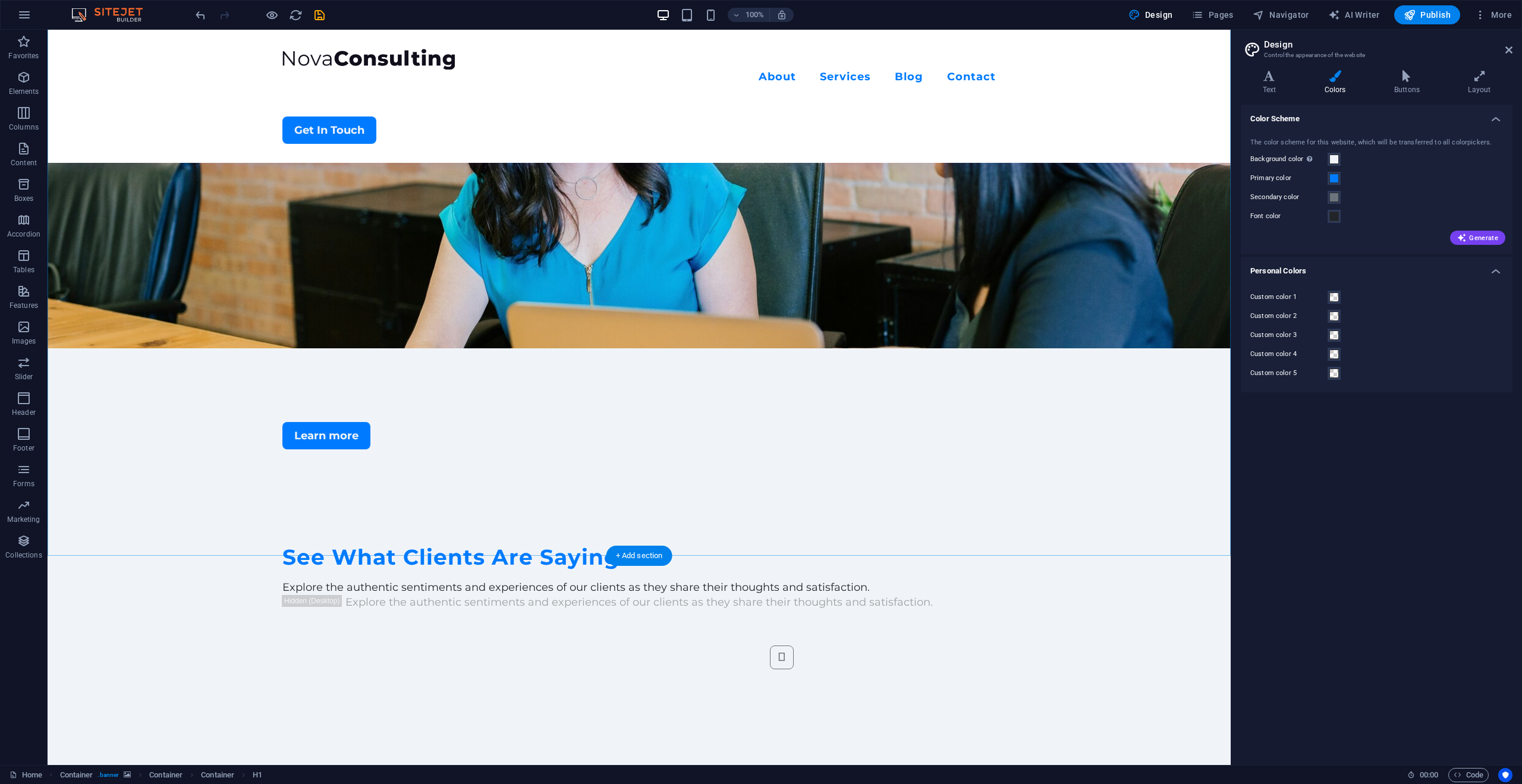
scroll to position [2709, 0]
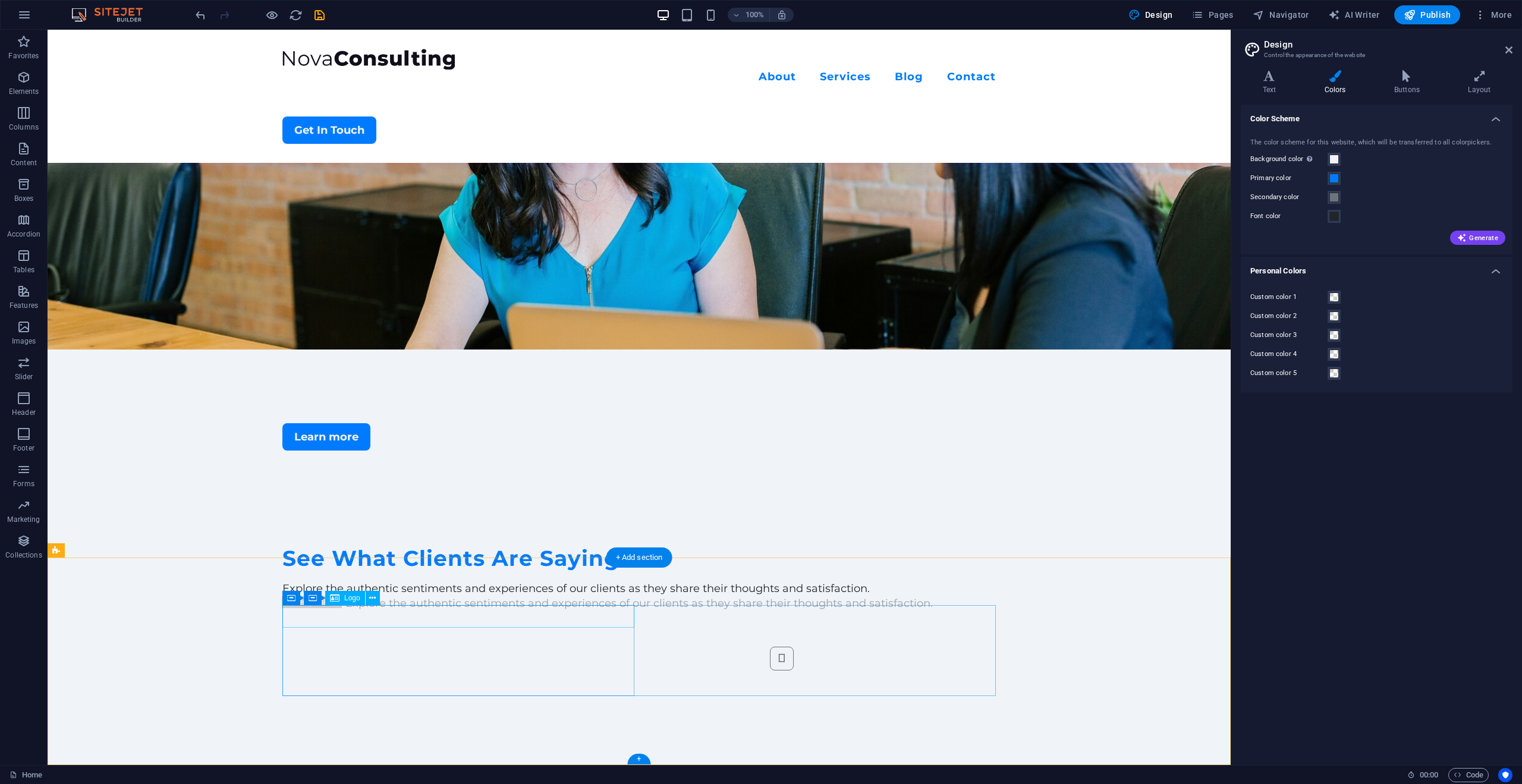
click at [340, 599] on div "Logo" at bounding box center [344, 598] width 40 height 15
click at [348, 596] on span "Logo" at bounding box center [352, 598] width 16 height 7
click at [11, 161] on p "Content" at bounding box center [23, 163] width 26 height 10
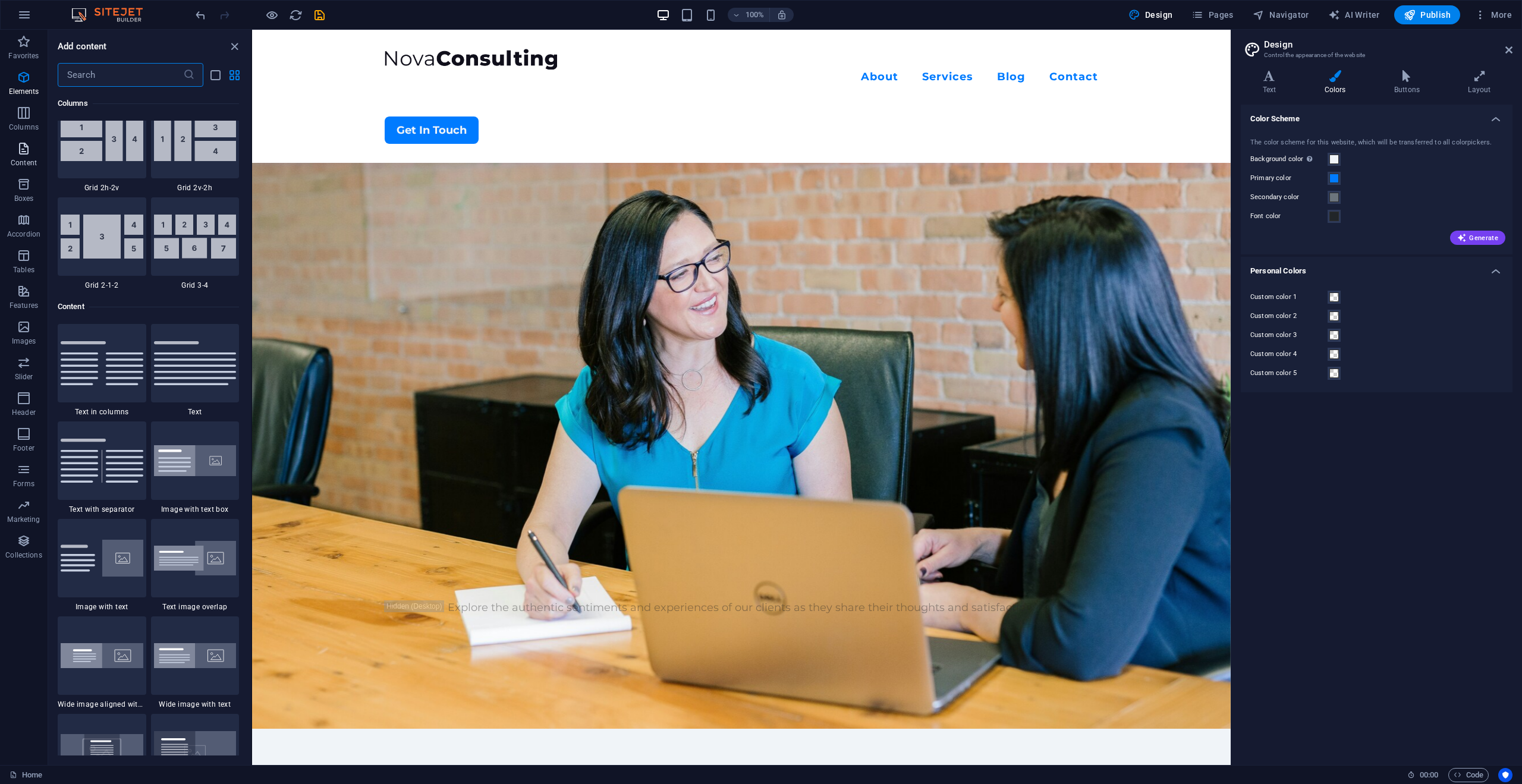
scroll to position [2120, 0]
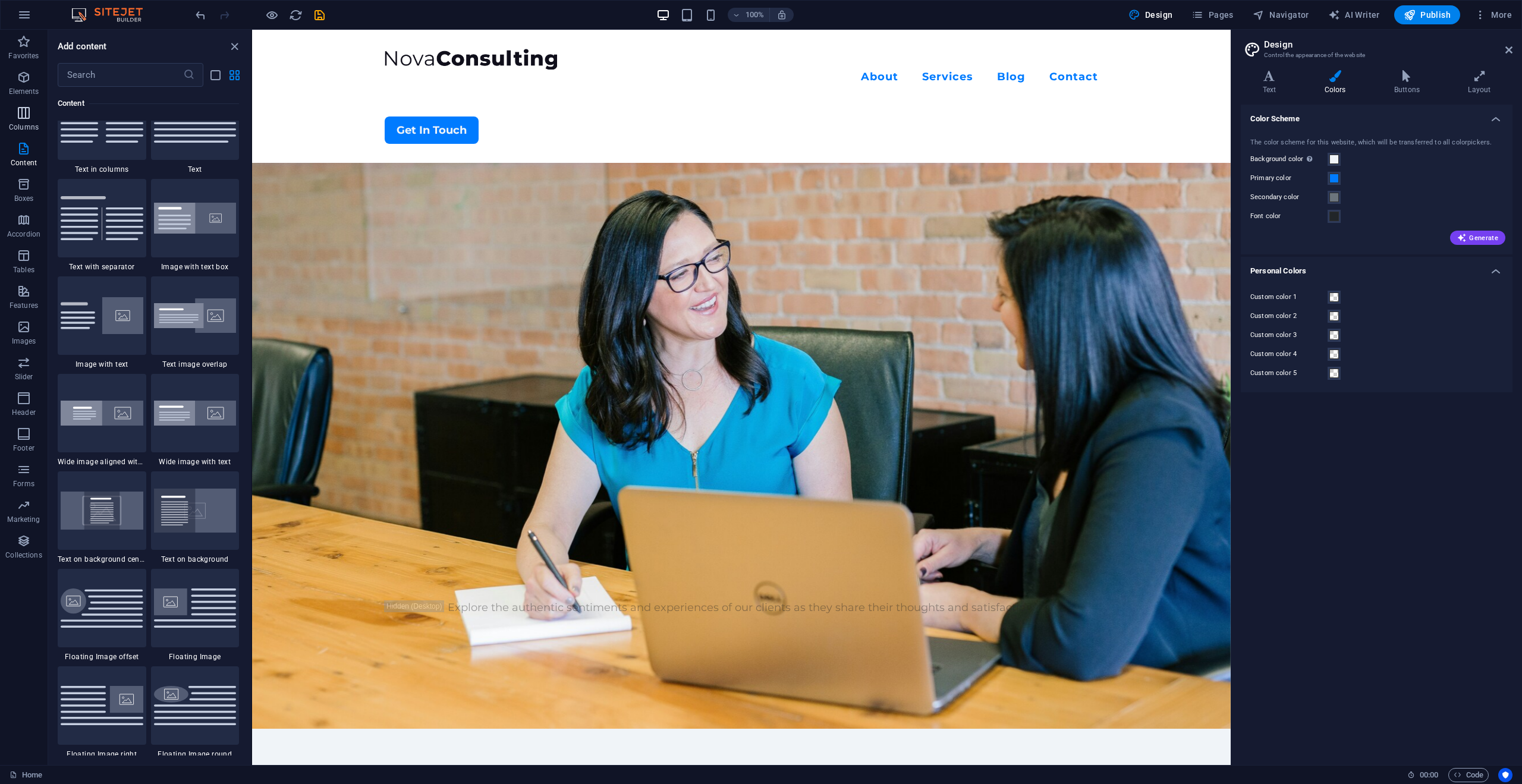
click at [13, 135] on button "Columns" at bounding box center [23, 119] width 48 height 36
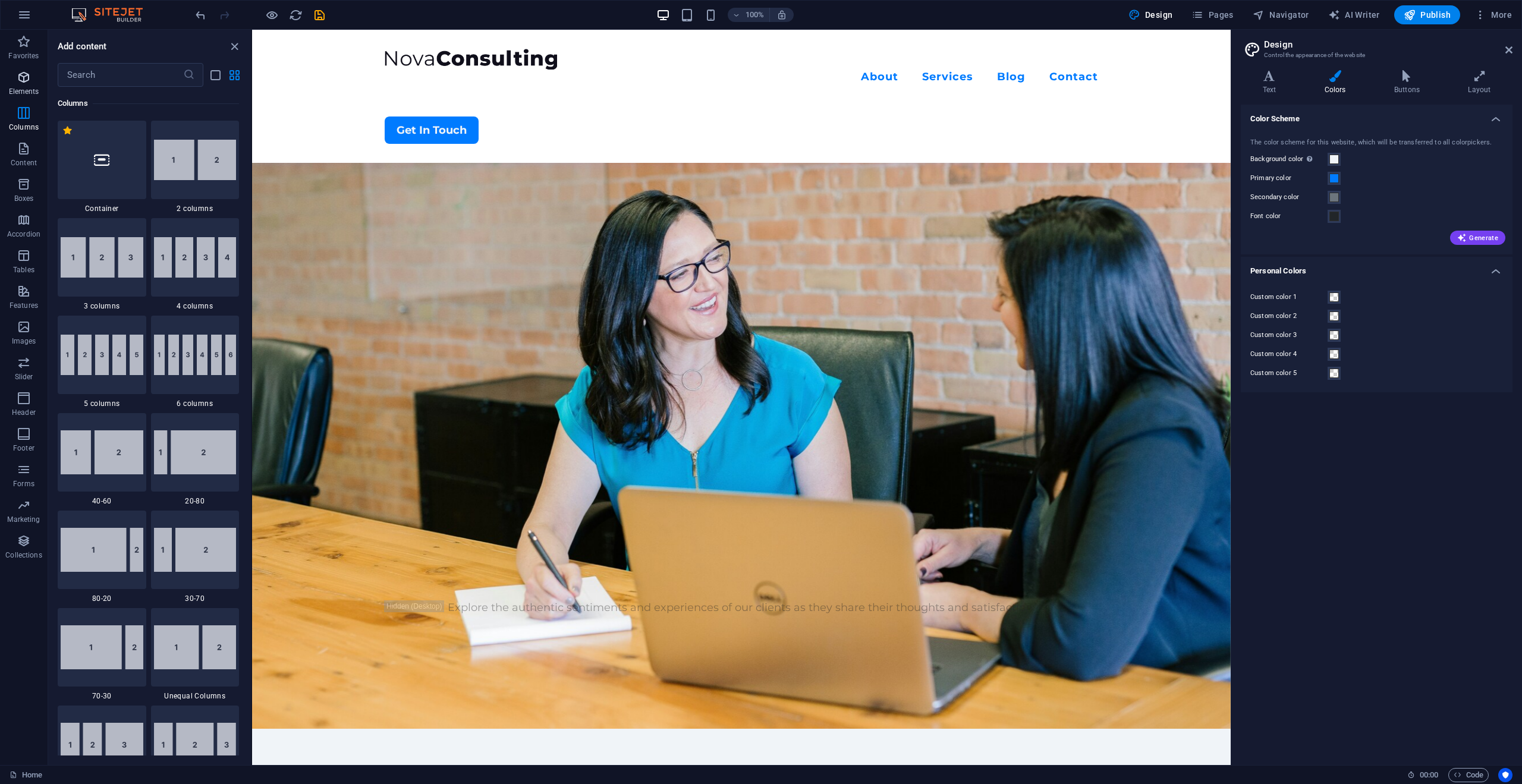
click at [23, 97] on span "Elements" at bounding box center [23, 84] width 48 height 28
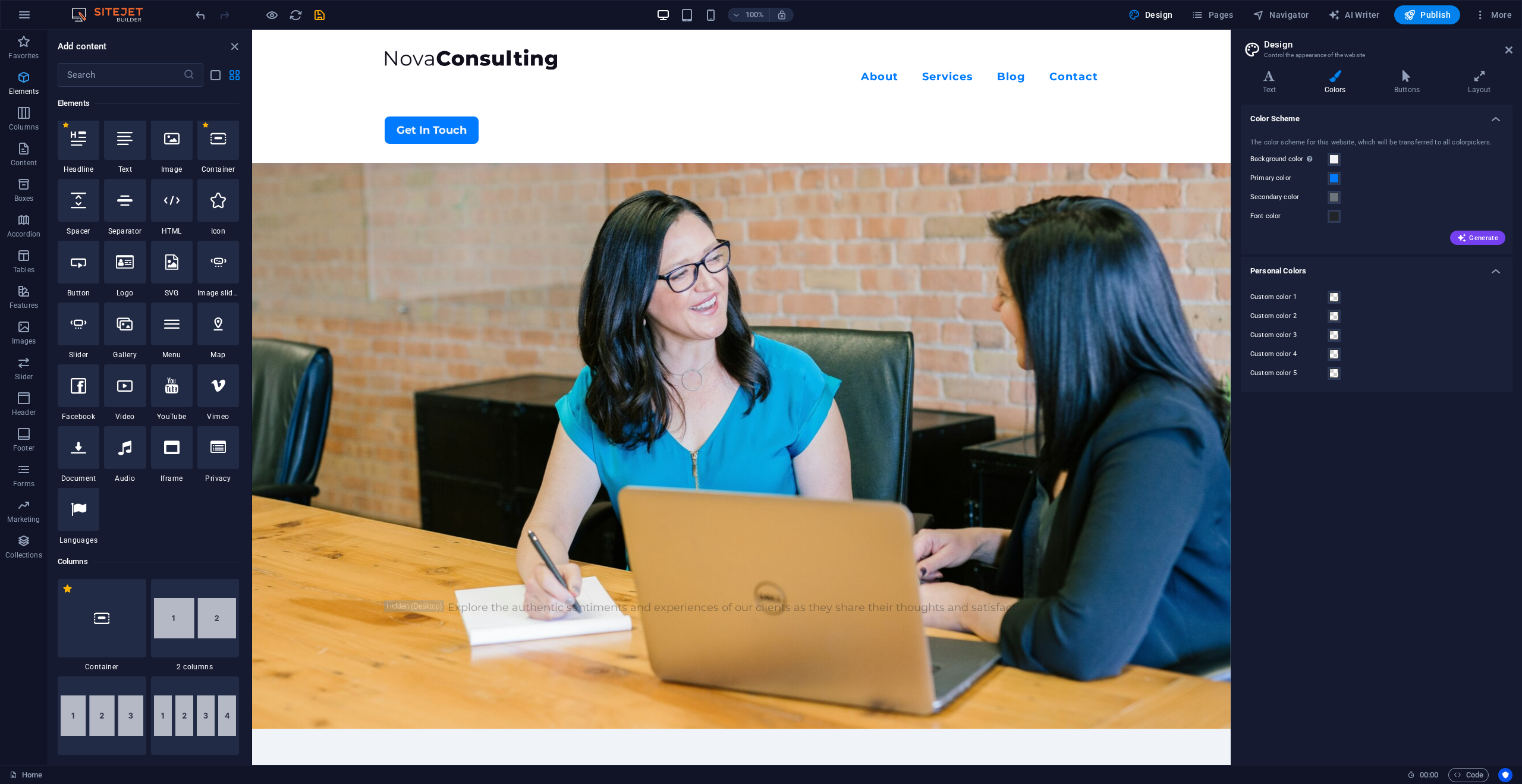
scroll to position [127, 0]
click at [26, 56] on p "Favorites" at bounding box center [23, 56] width 31 height 10
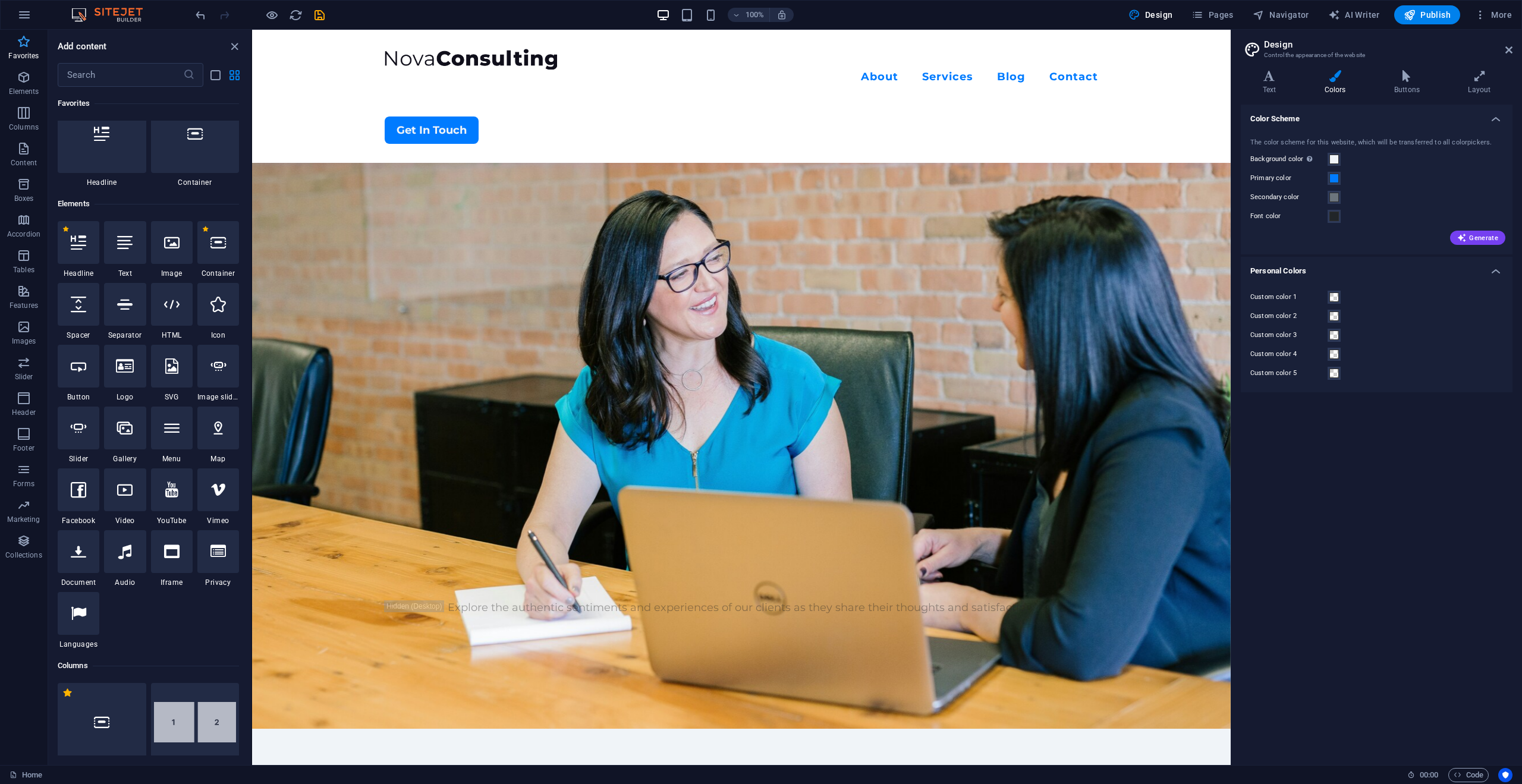
scroll to position [0, 0]
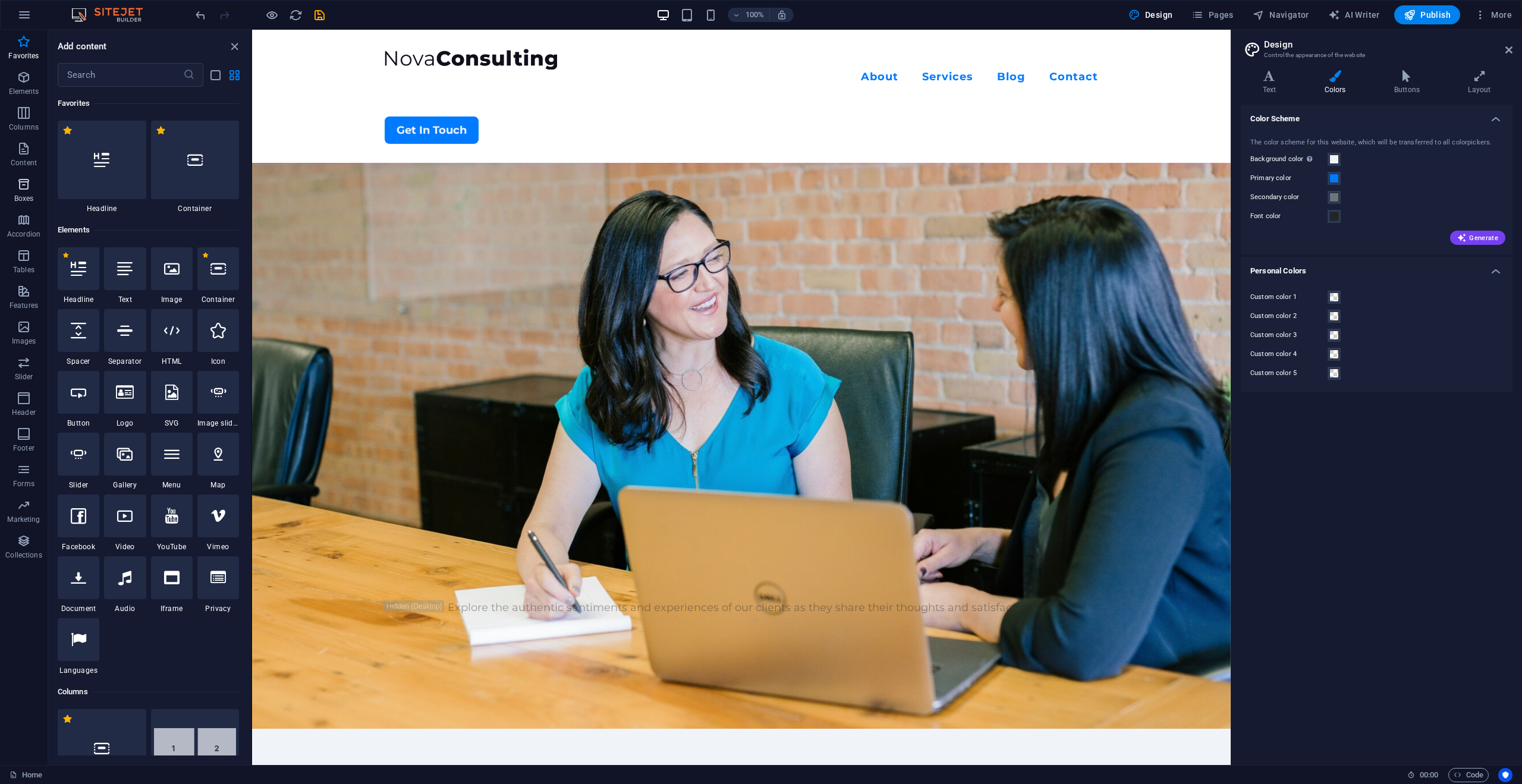
click at [32, 192] on span "Boxes" at bounding box center [23, 191] width 48 height 28
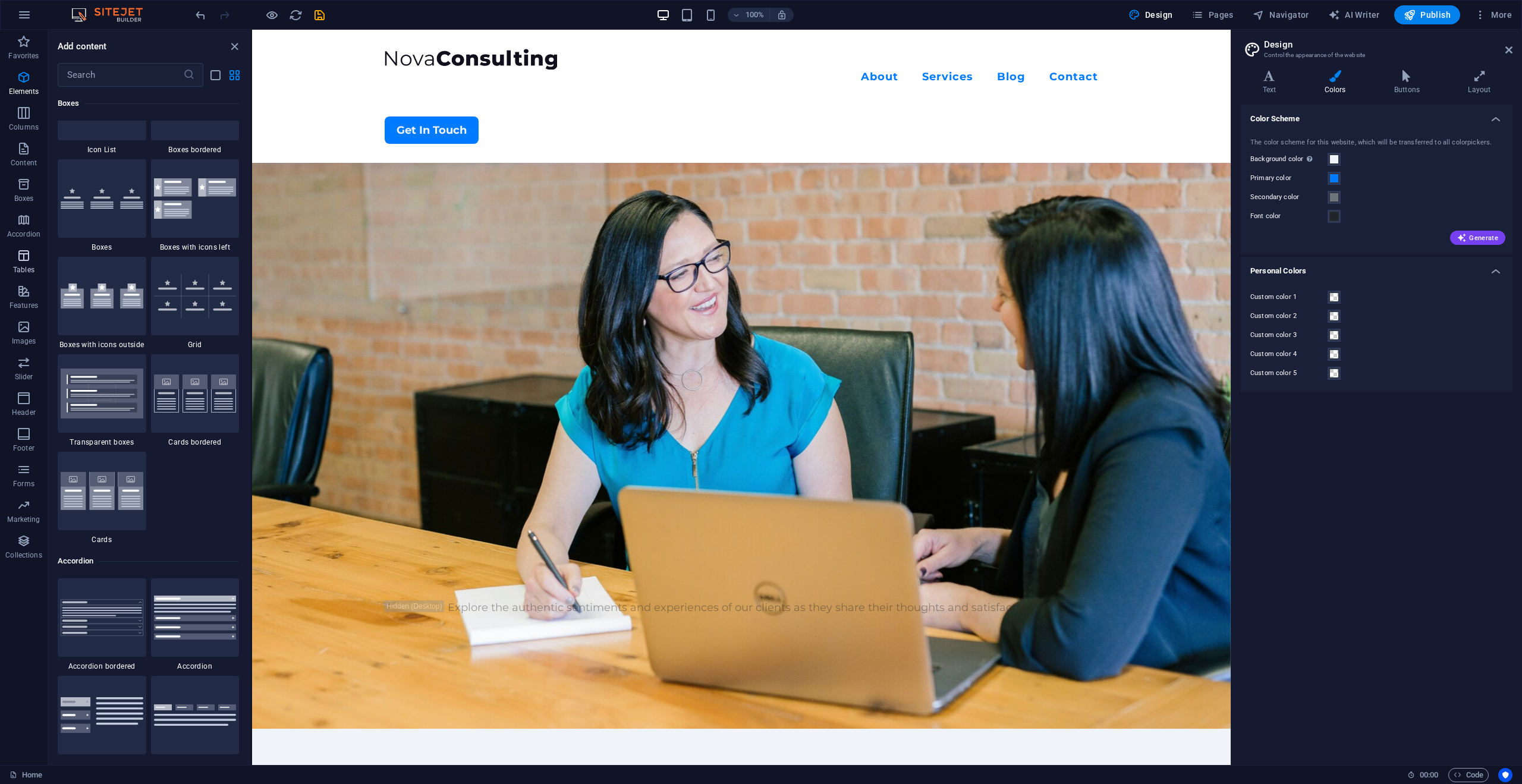
click at [27, 272] on p "Tables" at bounding box center [23, 270] width 21 height 10
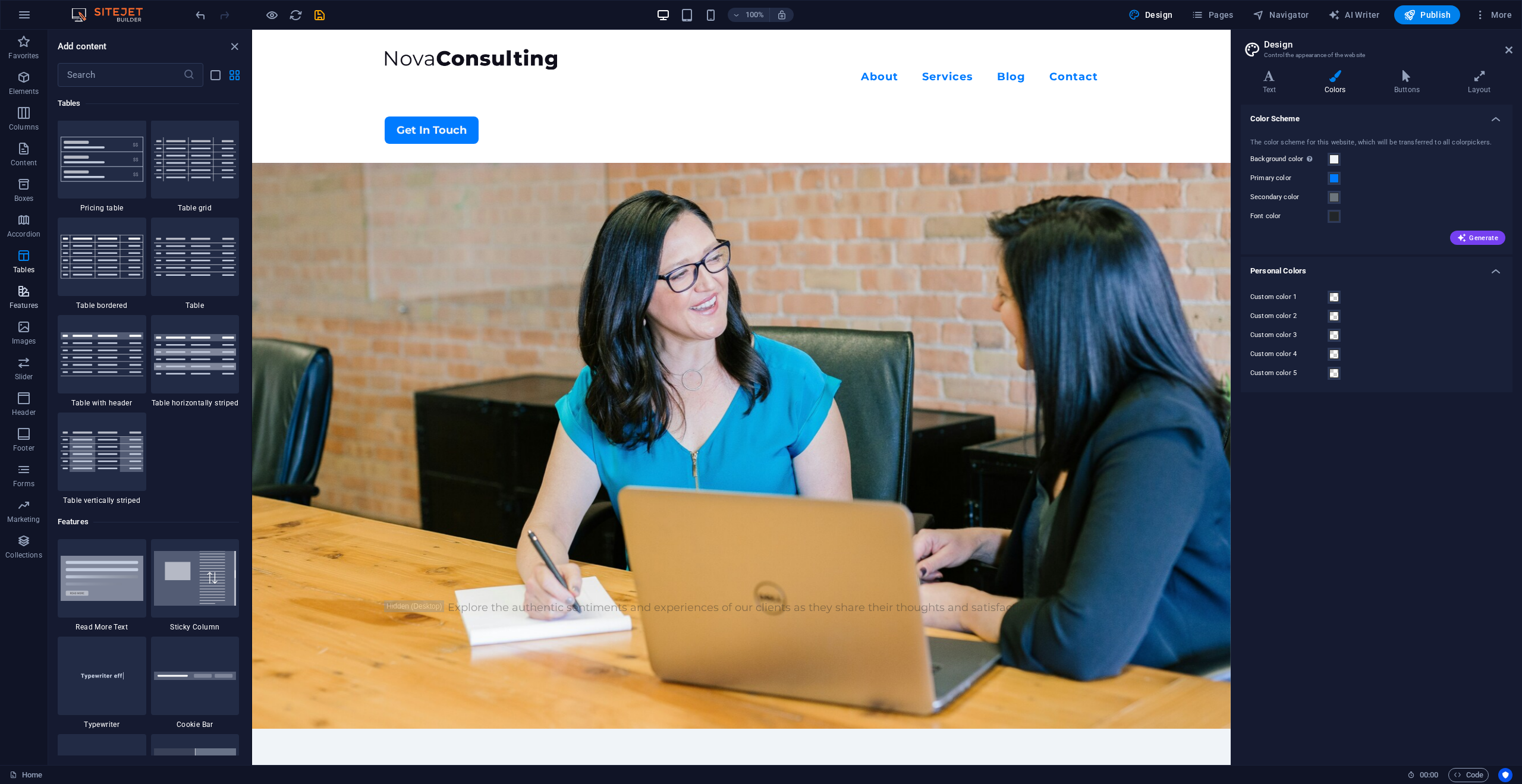
click at [21, 301] on p "Features" at bounding box center [23, 306] width 28 height 10
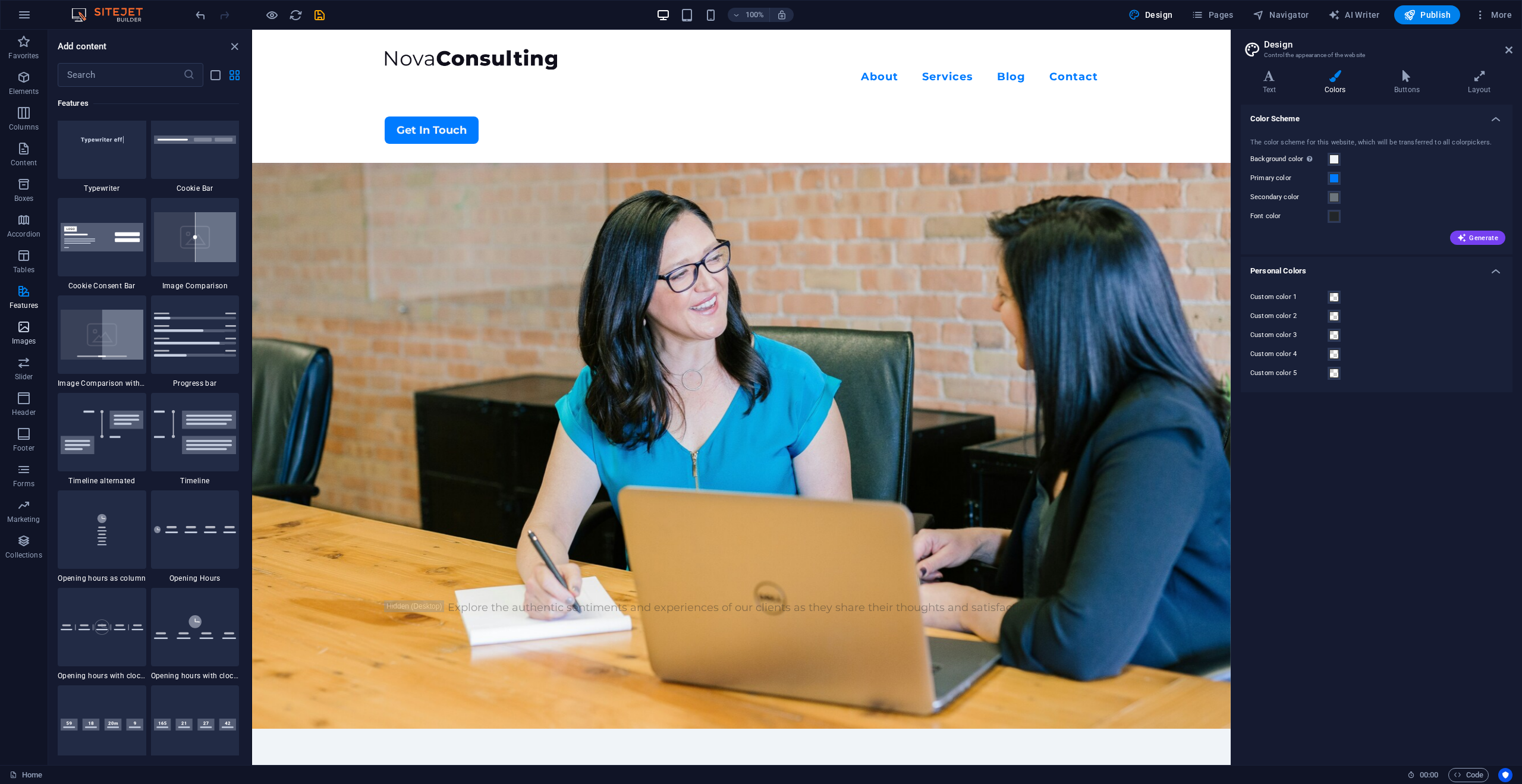
click at [21, 331] on icon "button" at bounding box center [24, 327] width 15 height 15
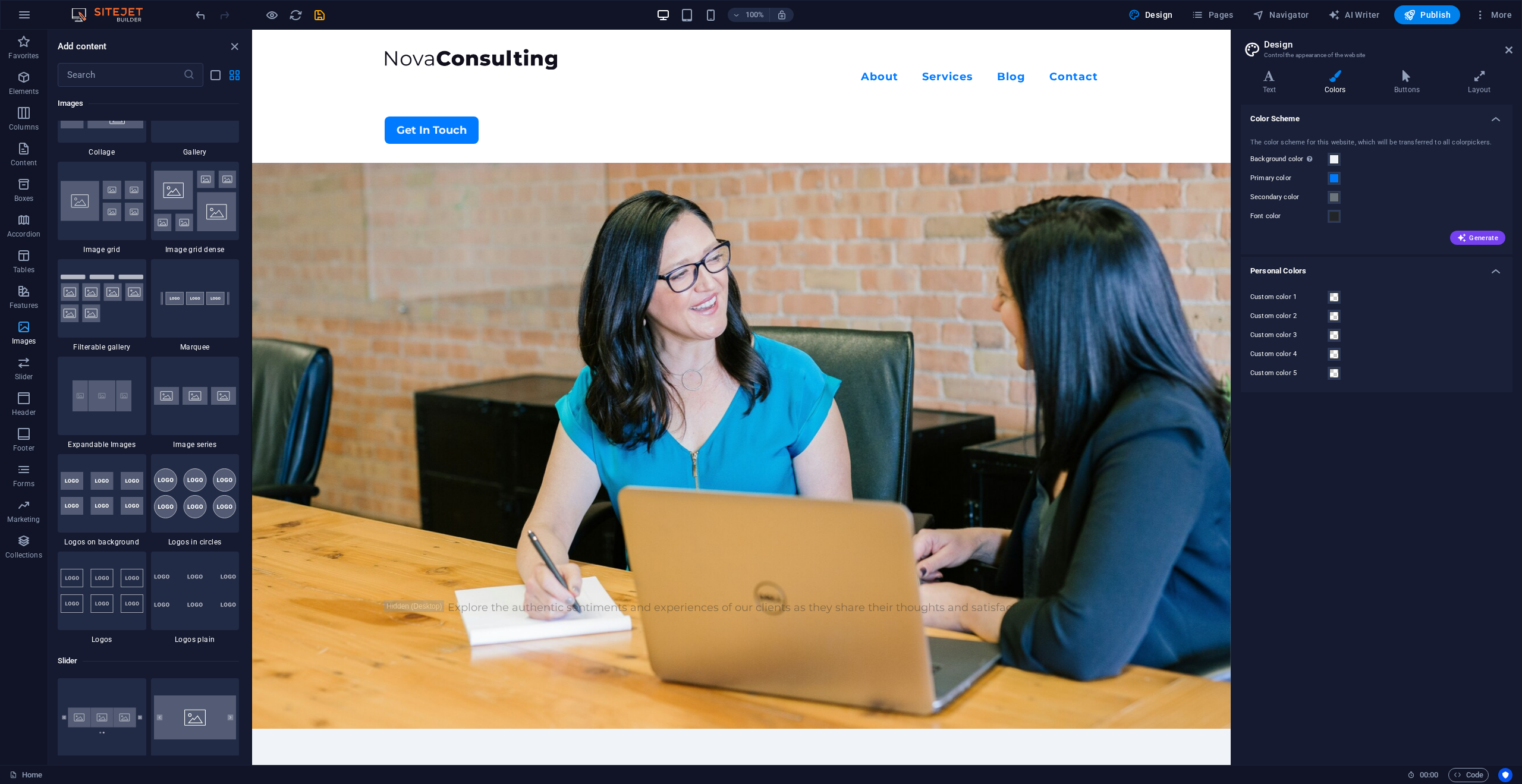
scroll to position [6187, 0]
click at [20, 19] on icon "button" at bounding box center [24, 15] width 15 height 15
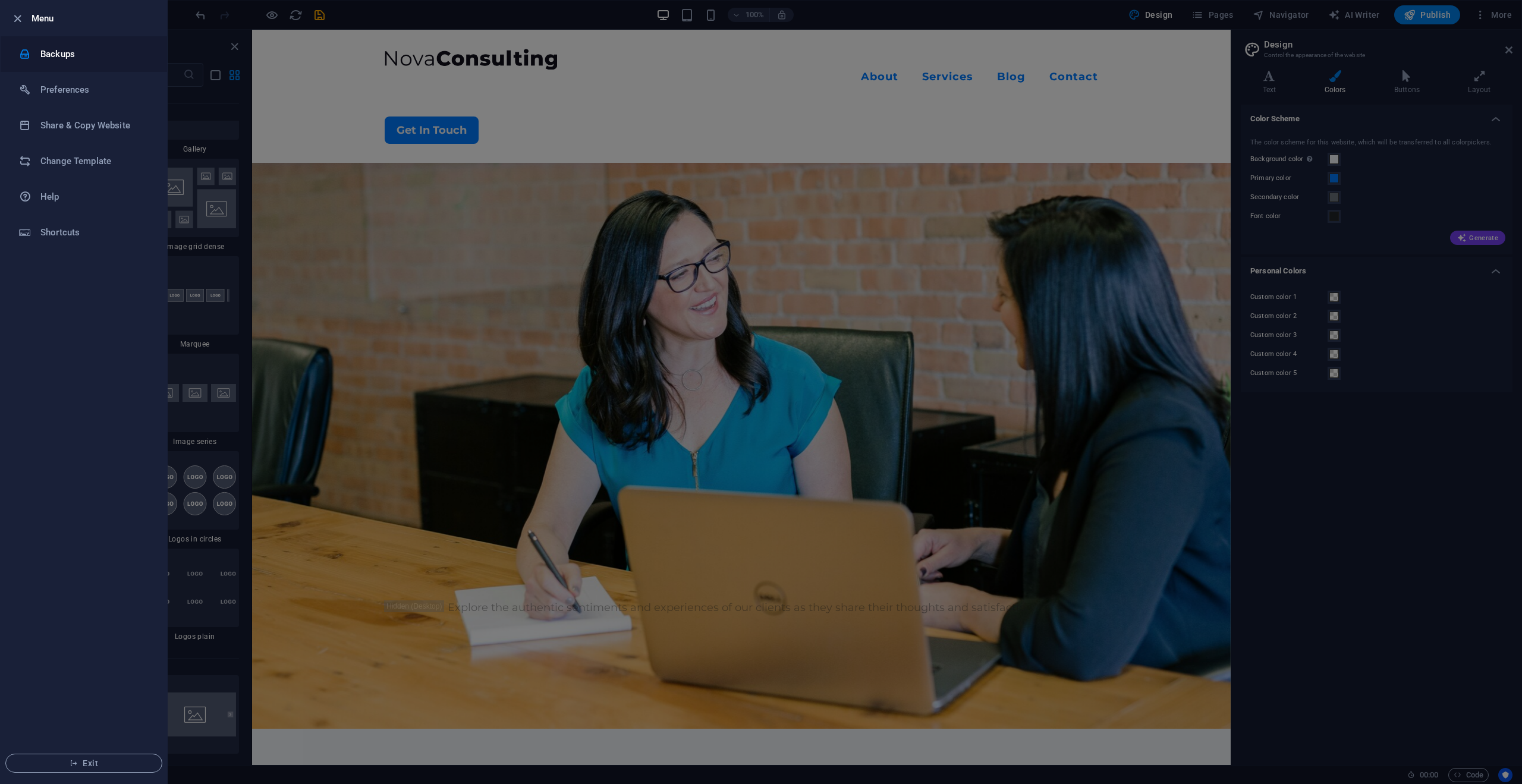
click at [73, 55] on h6 "Backups" at bounding box center [95, 54] width 110 height 15
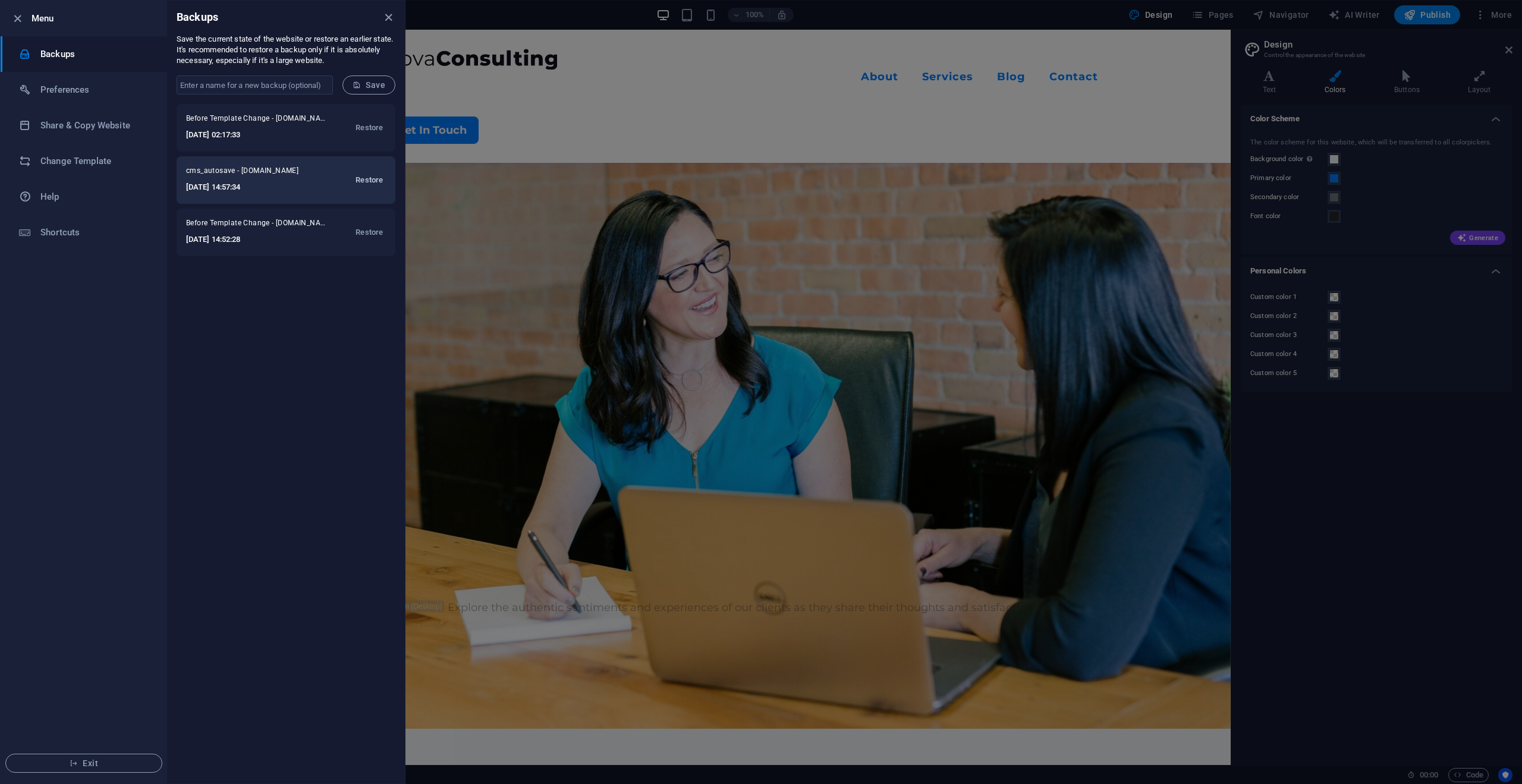
click at [370, 181] on span "Restore" at bounding box center [369, 180] width 27 height 15
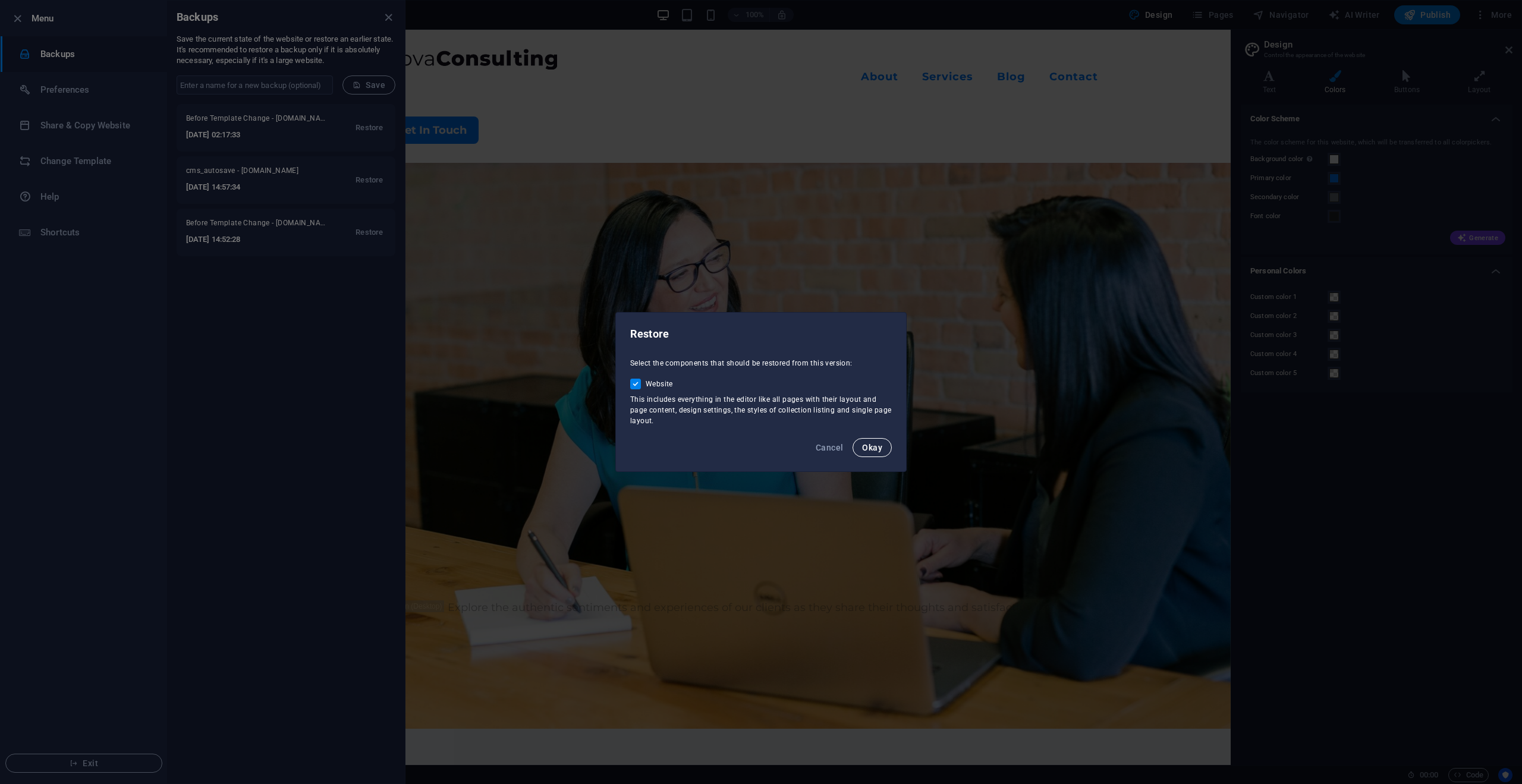
click at [867, 444] on span "Okay" at bounding box center [872, 448] width 20 height 10
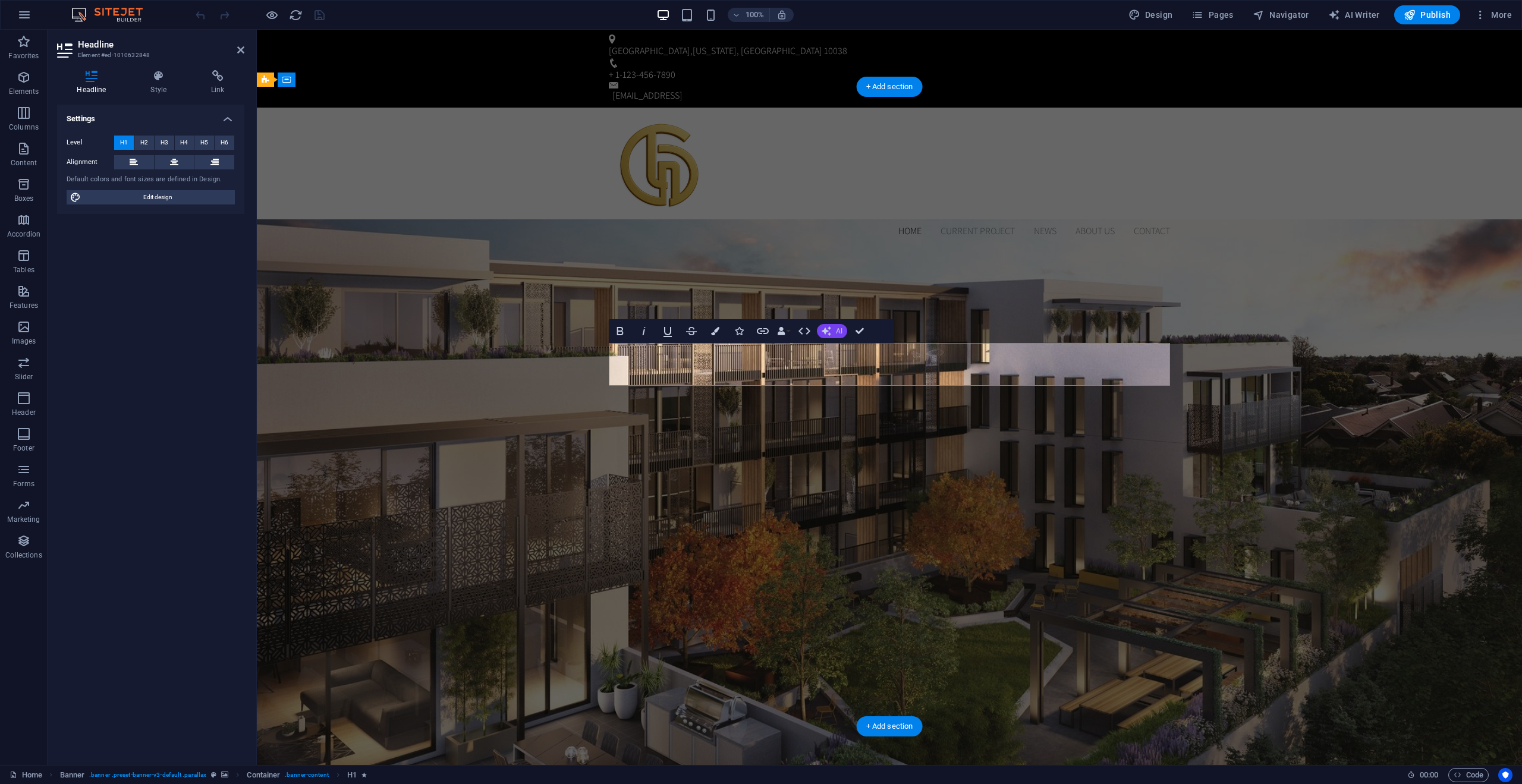
click at [832, 333] on button "AI" at bounding box center [833, 331] width 31 height 15
click at [857, 437] on link "Generate text" at bounding box center [875, 440] width 116 height 18
select select "English"
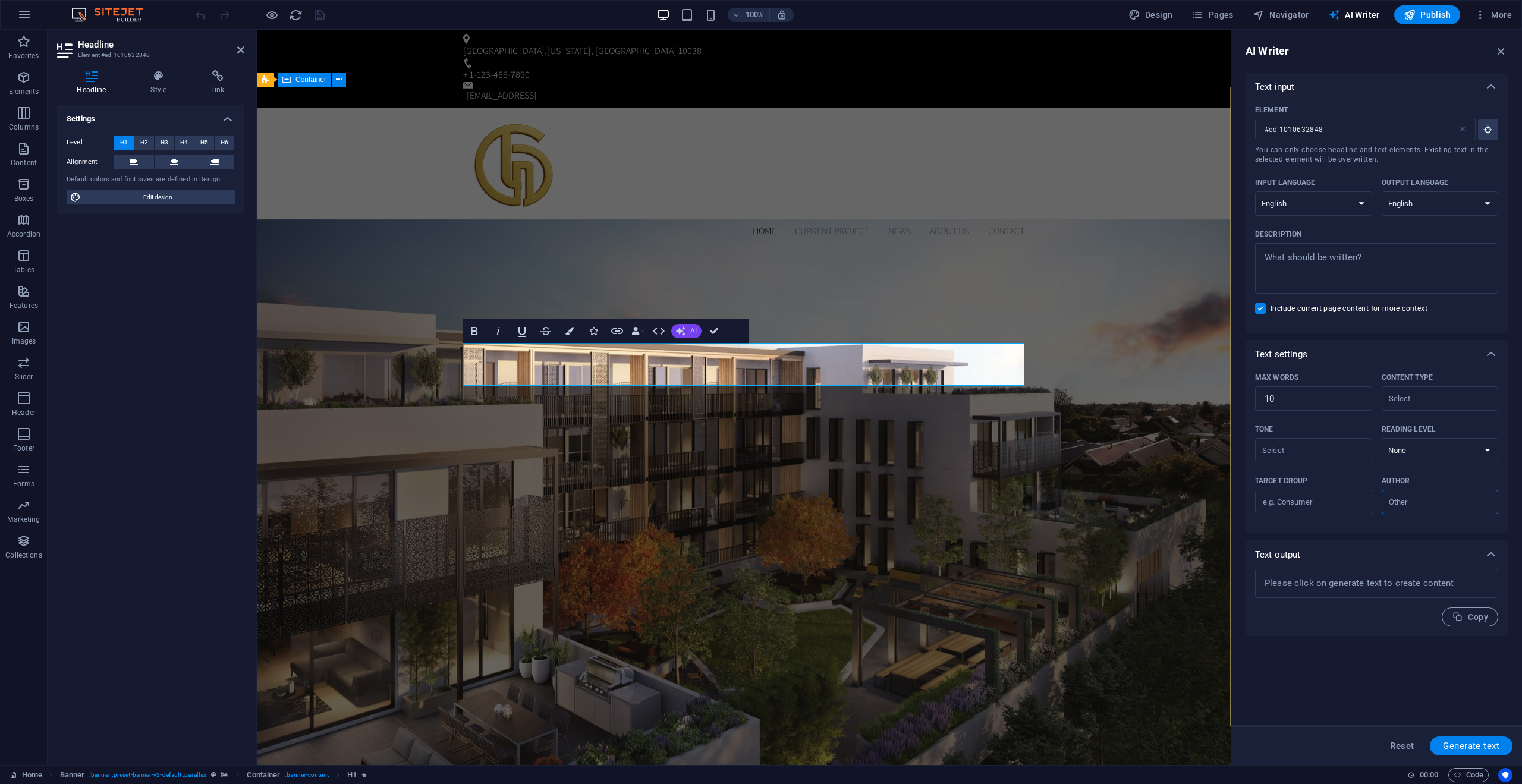
click at [683, 334] on icon "button" at bounding box center [681, 331] width 10 height 10
click at [707, 354] on link "Improve" at bounding box center [729, 351] width 116 height 18
click at [693, 336] on button "AI" at bounding box center [687, 331] width 31 height 15
click at [710, 388] on link "Make longer" at bounding box center [729, 386] width 116 height 18
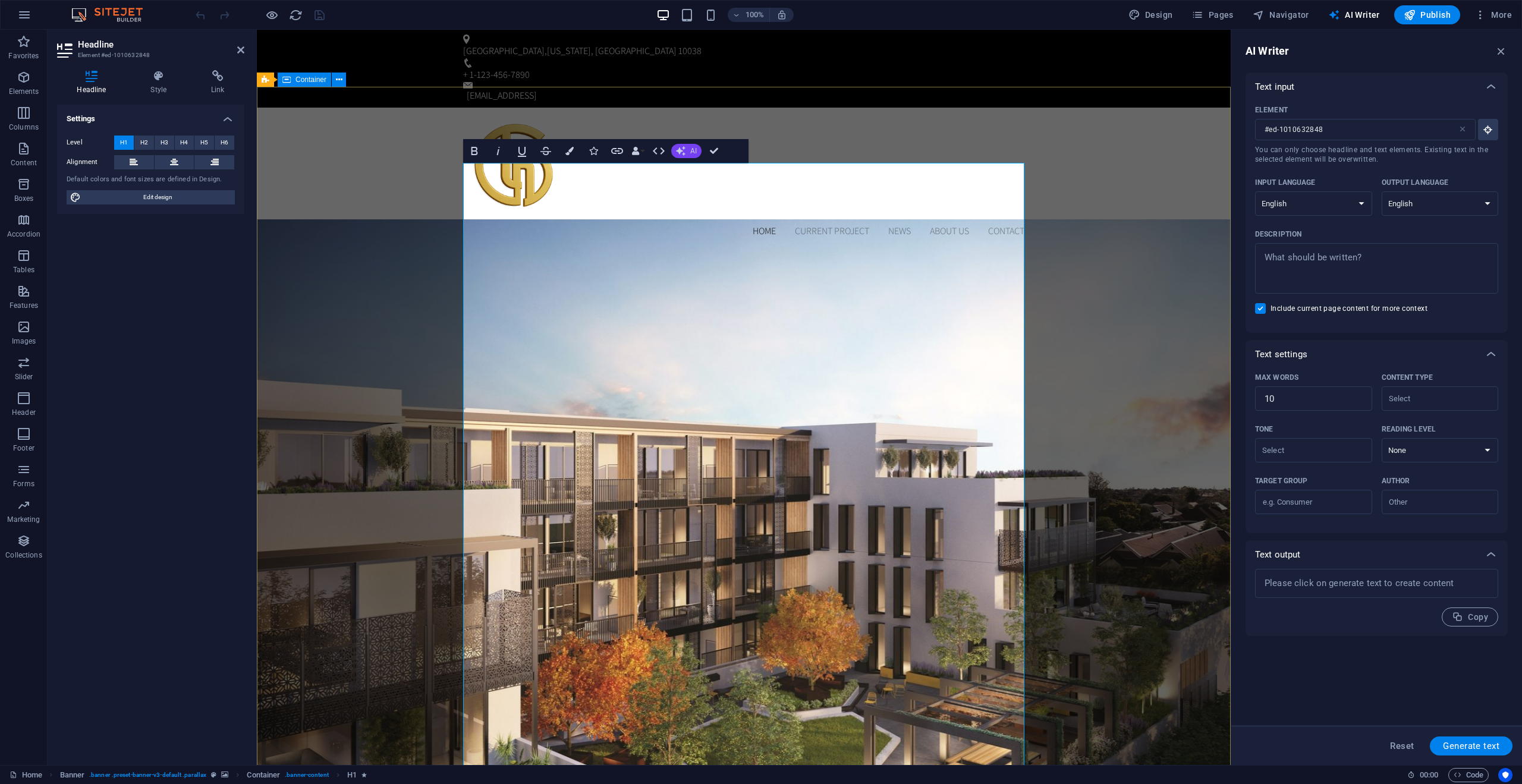
click at [689, 147] on button "AI" at bounding box center [687, 151] width 31 height 15
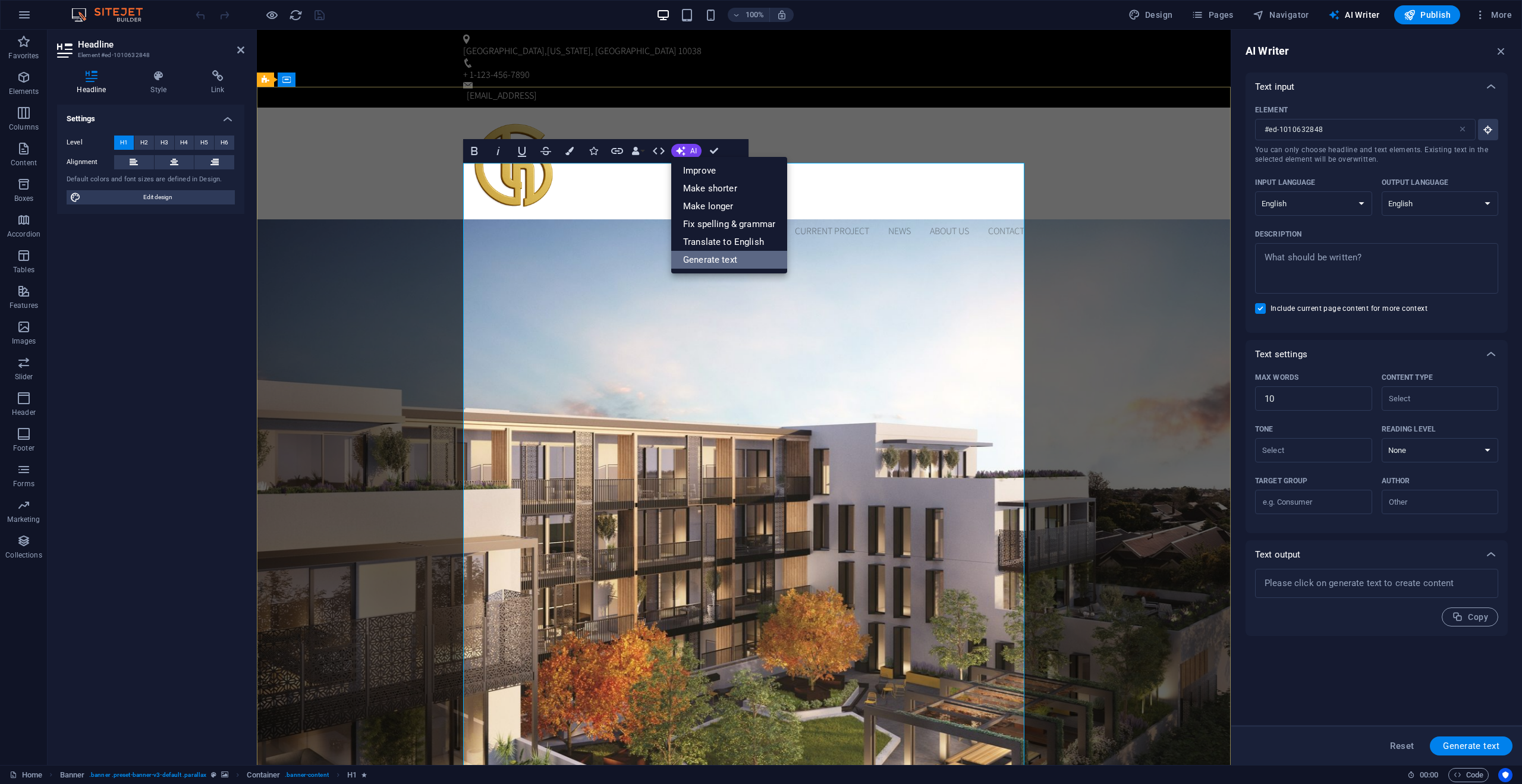
click at [721, 260] on link "Generate text" at bounding box center [729, 259] width 116 height 18
type textarea "x"
type input "115"
type textarea "x"
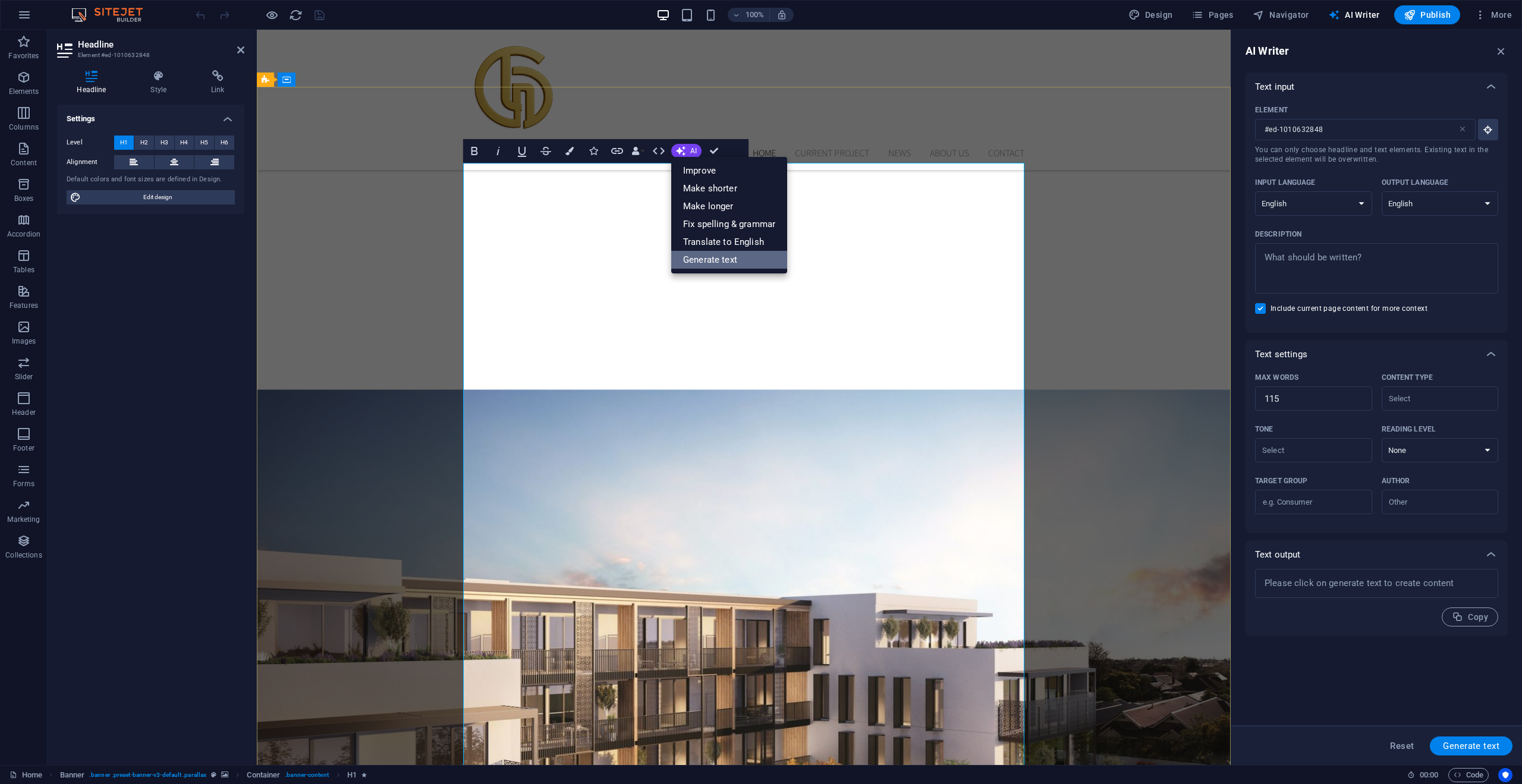
scroll to position [554, 0]
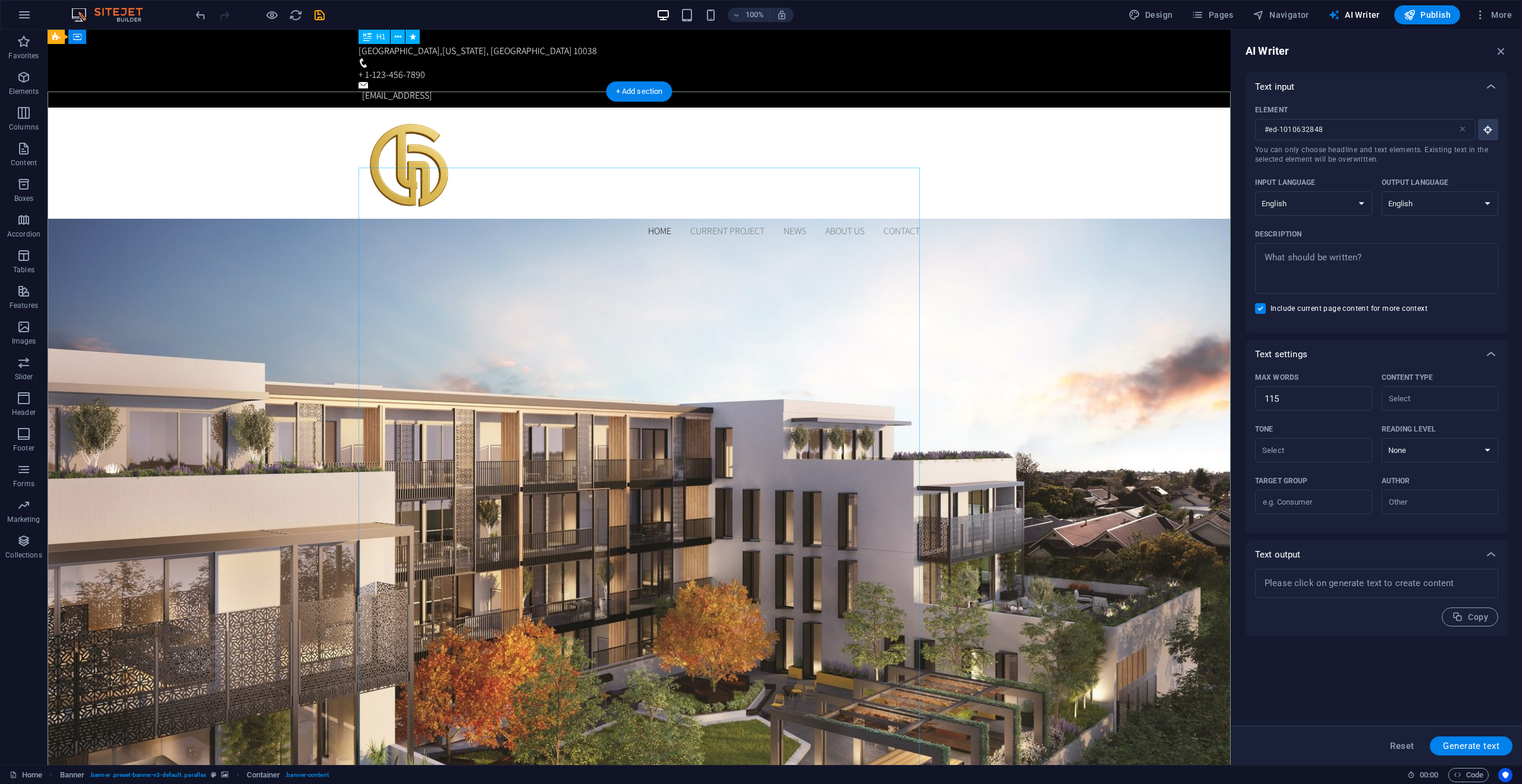
scroll to position [0, 0]
click at [260, 107] on div "Home Current Project News About us Contact" at bounding box center [639, 178] width 1183 height 141
click at [23, 19] on icon "button" at bounding box center [24, 15] width 15 height 15
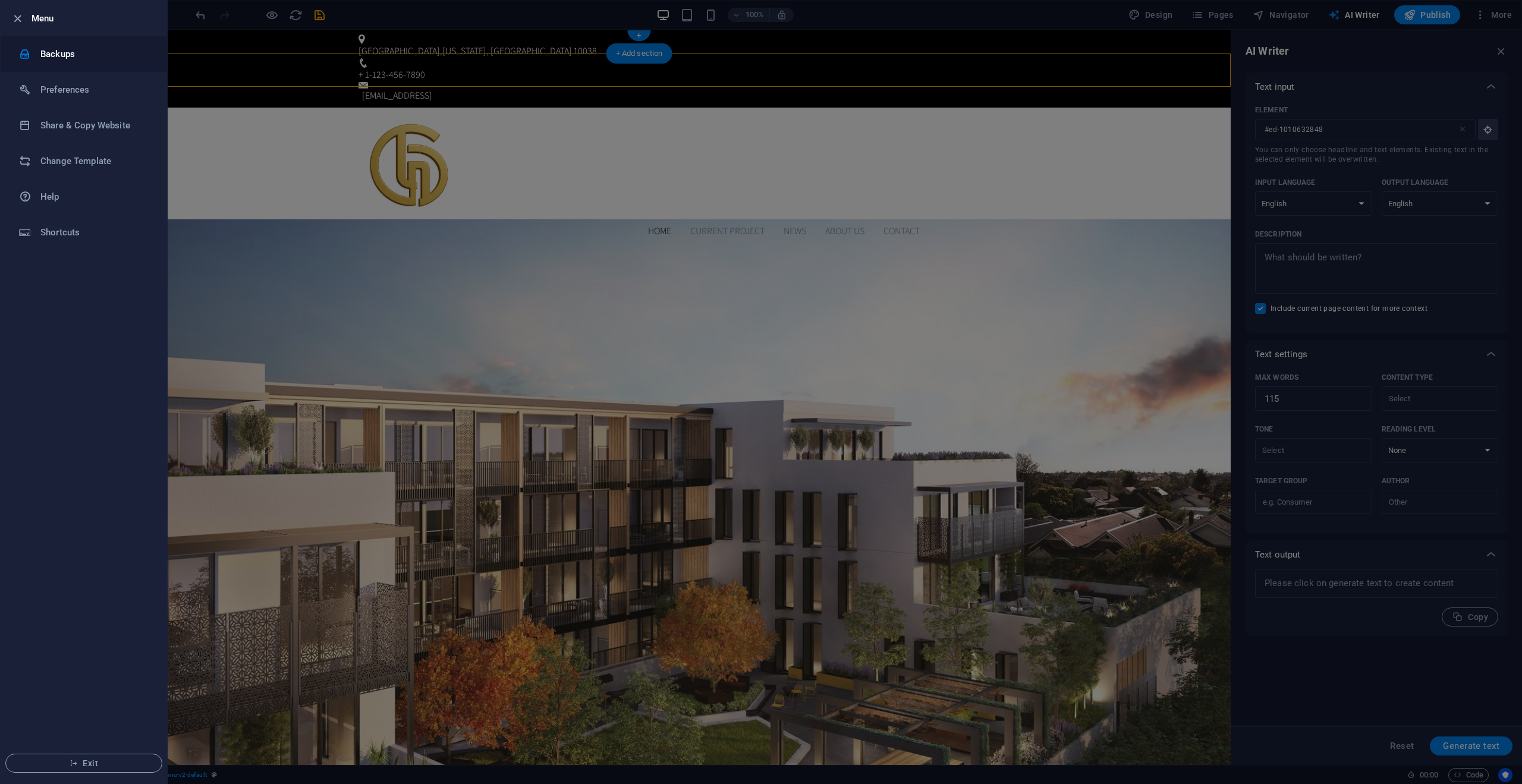
click at [62, 56] on h6 "Backups" at bounding box center [95, 54] width 110 height 15
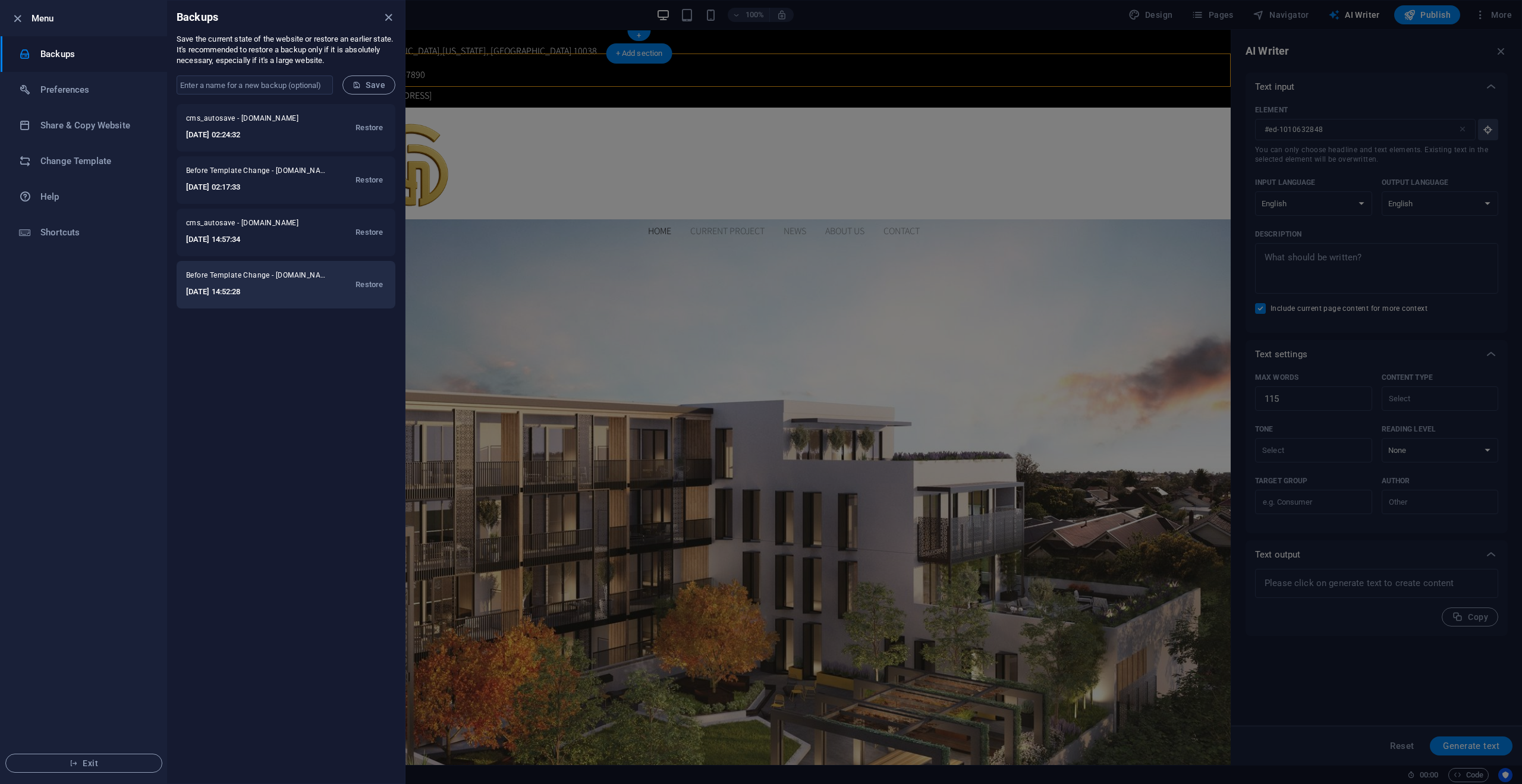
click at [314, 290] on h6 "2025-05-24 14:52:28" at bounding box center [257, 292] width 143 height 15
click at [366, 285] on span "Restore" at bounding box center [369, 285] width 27 height 15
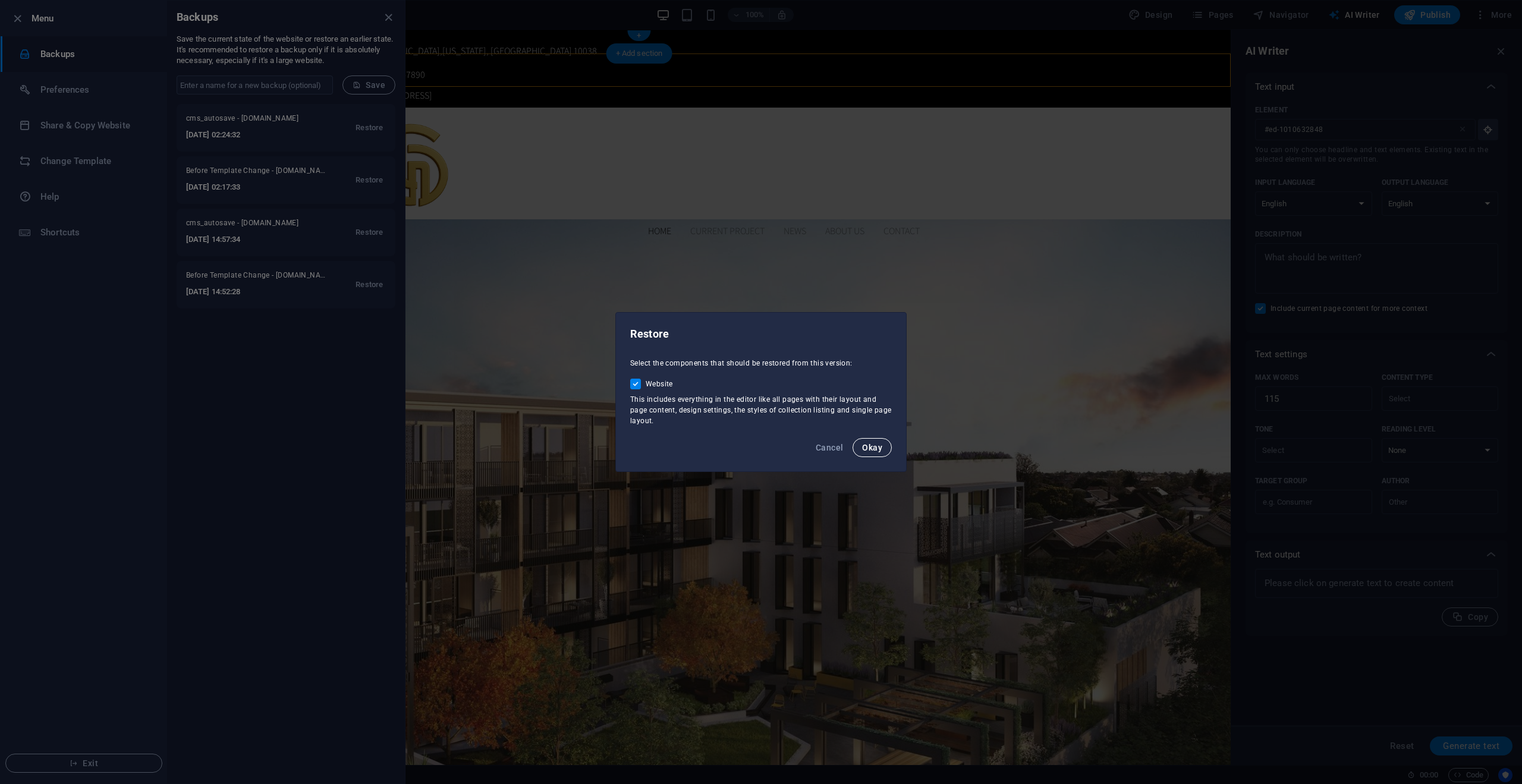
click at [866, 449] on span "Okay" at bounding box center [872, 448] width 20 height 10
checkbox input "false"
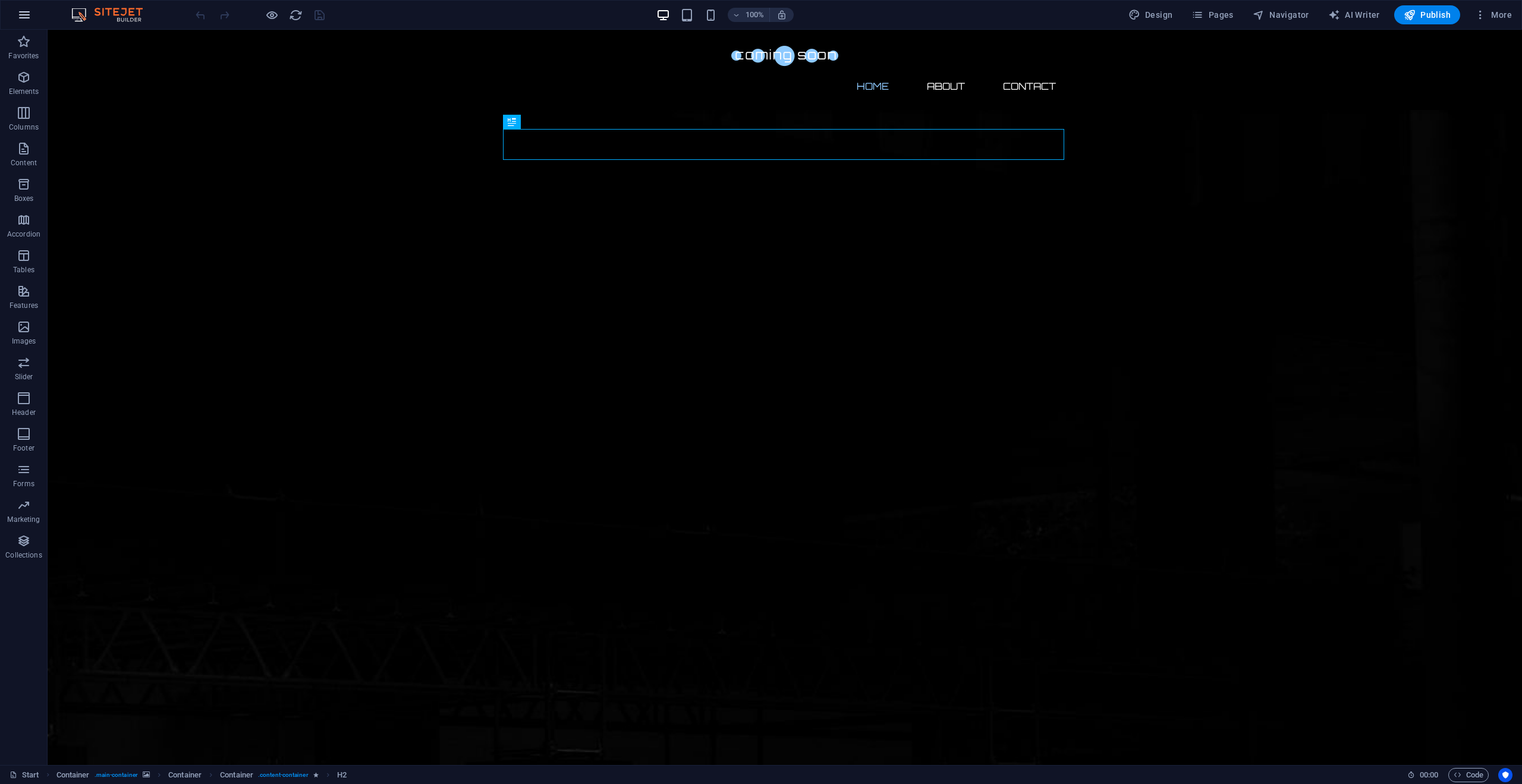
click at [17, 12] on icon "button" at bounding box center [24, 15] width 15 height 15
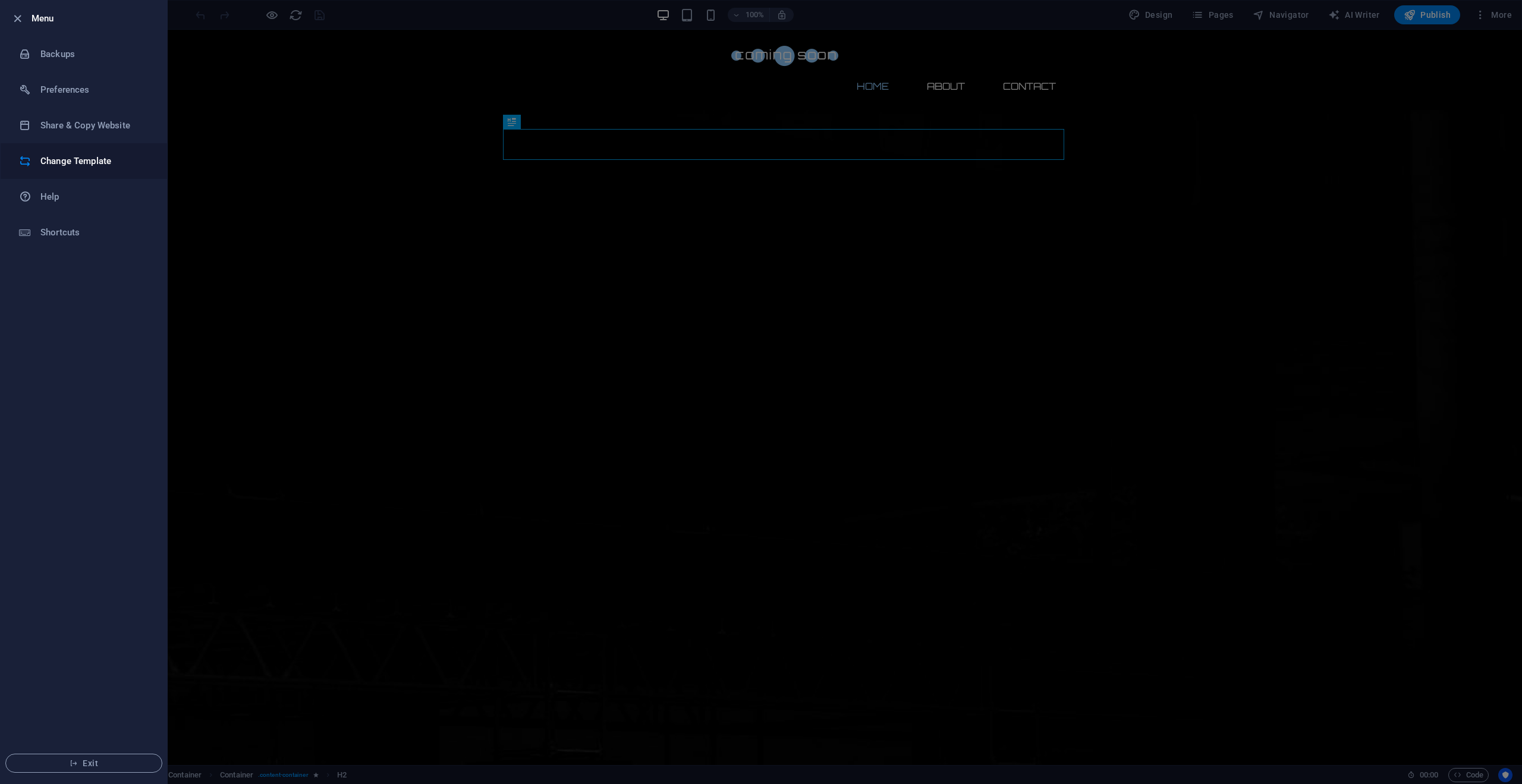
click at [69, 154] on li "Change Template" at bounding box center [84, 161] width 167 height 36
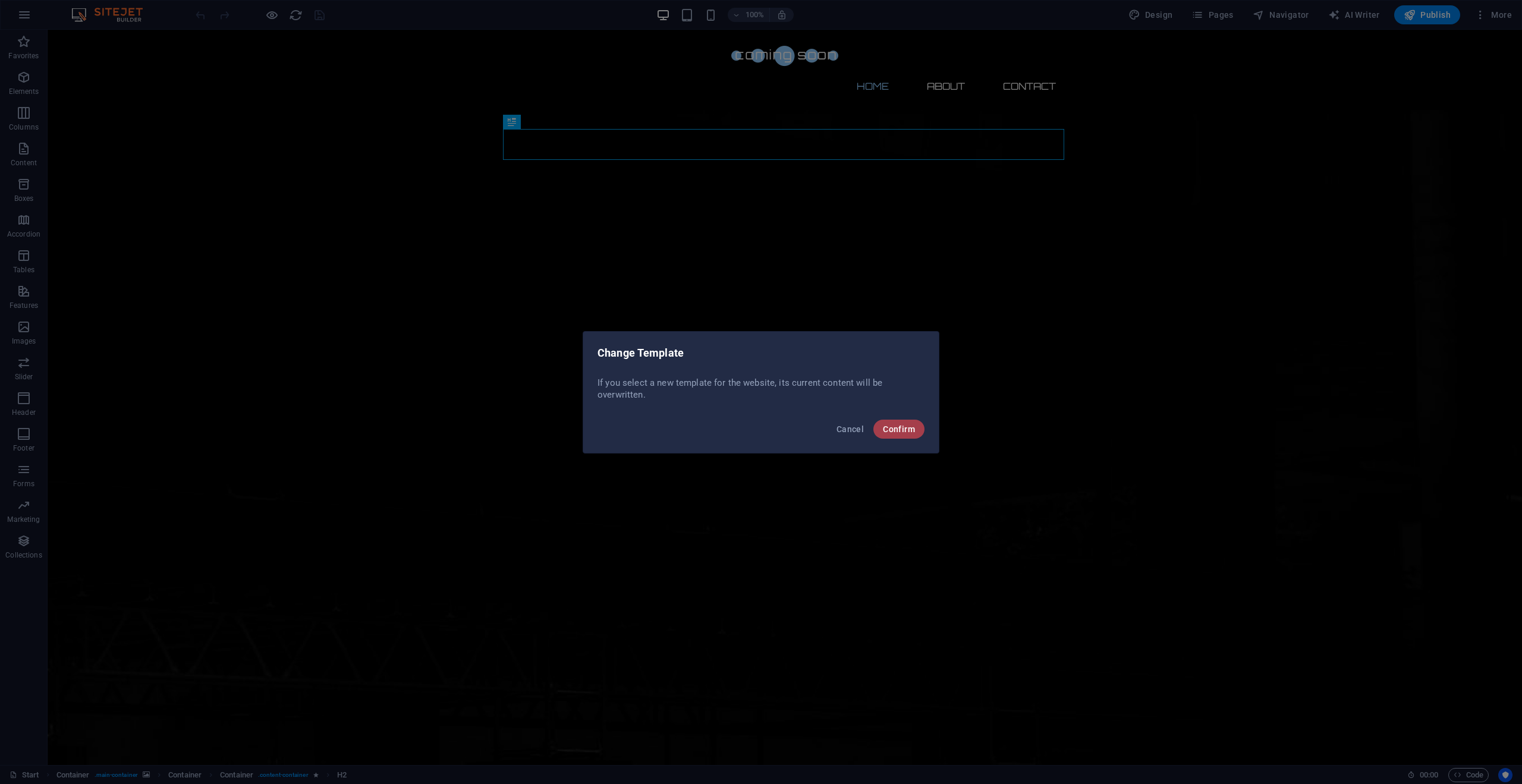
click at [904, 428] on span "Confirm" at bounding box center [900, 429] width 32 height 10
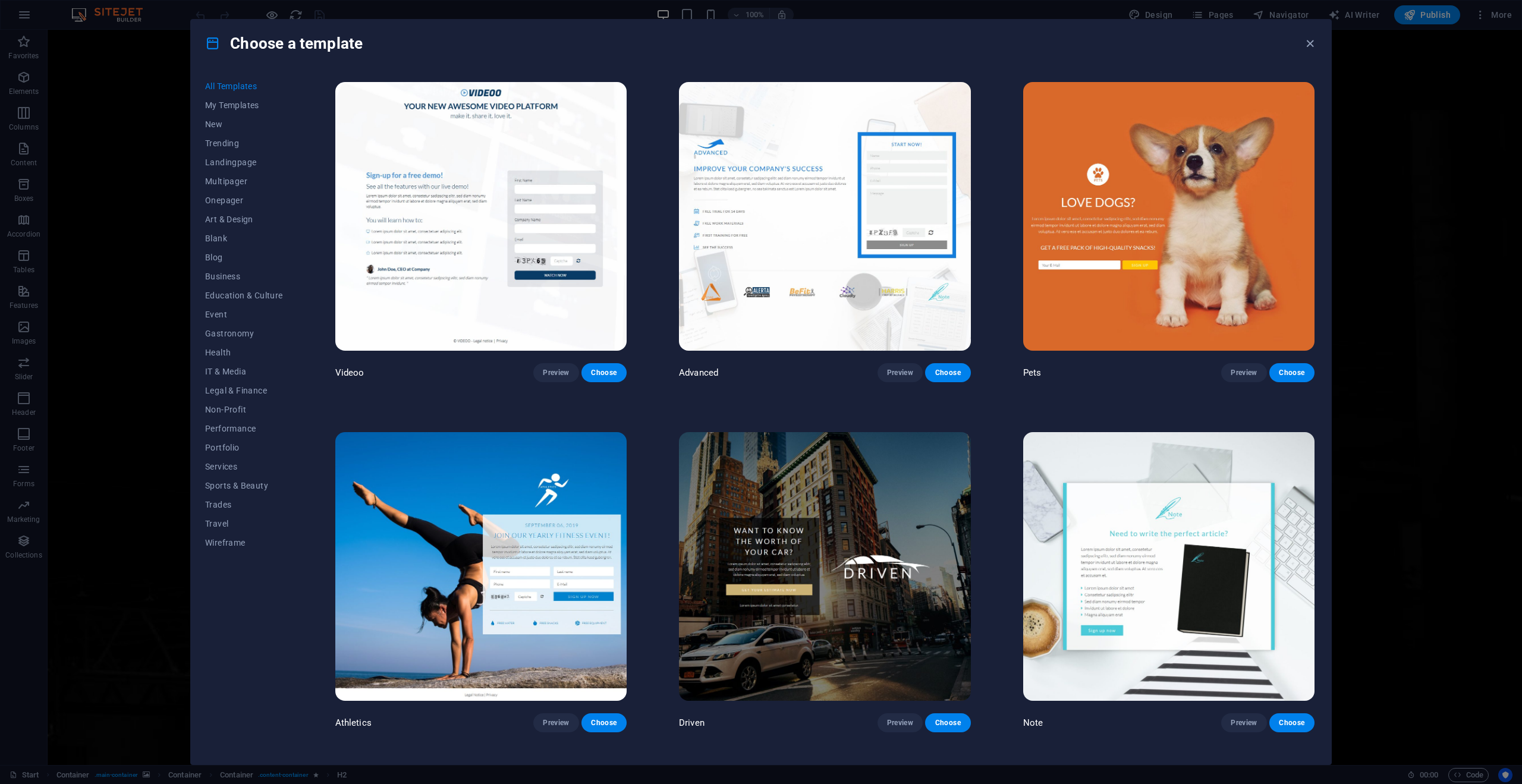
scroll to position [14356, 0]
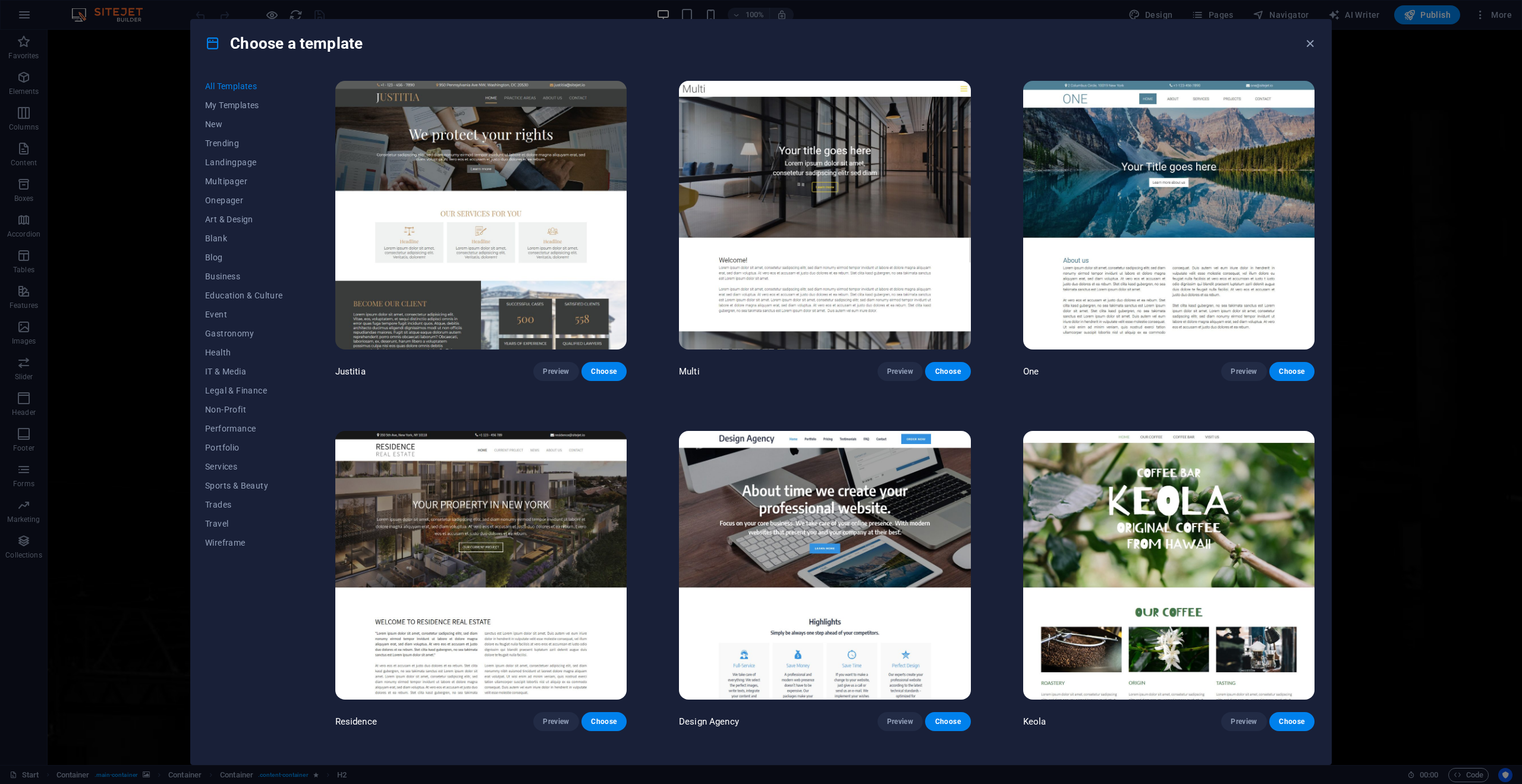
click at [548, 431] on img at bounding box center [481, 565] width 292 height 269
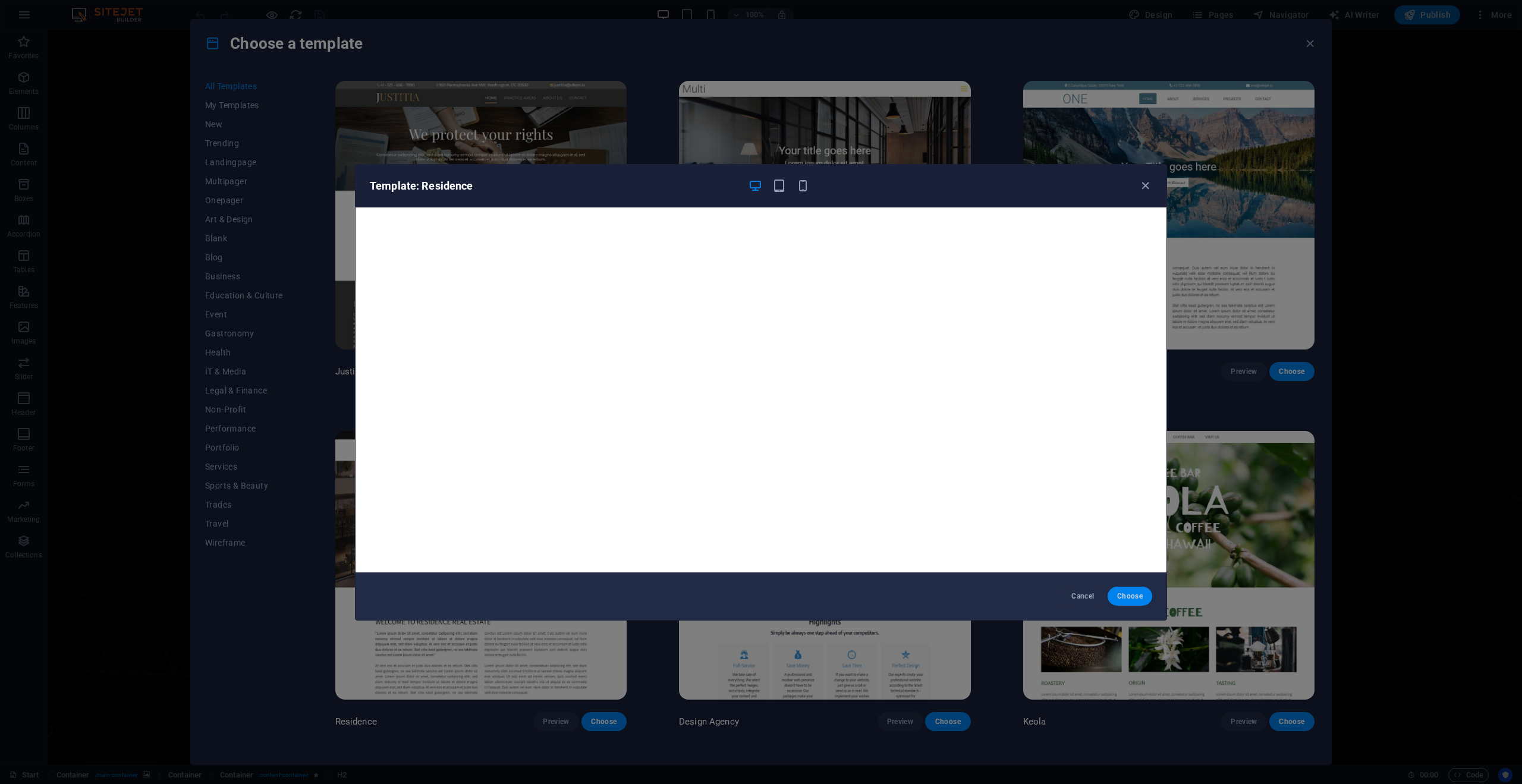
click at [1127, 593] on span "Choose" at bounding box center [1130, 596] width 26 height 10
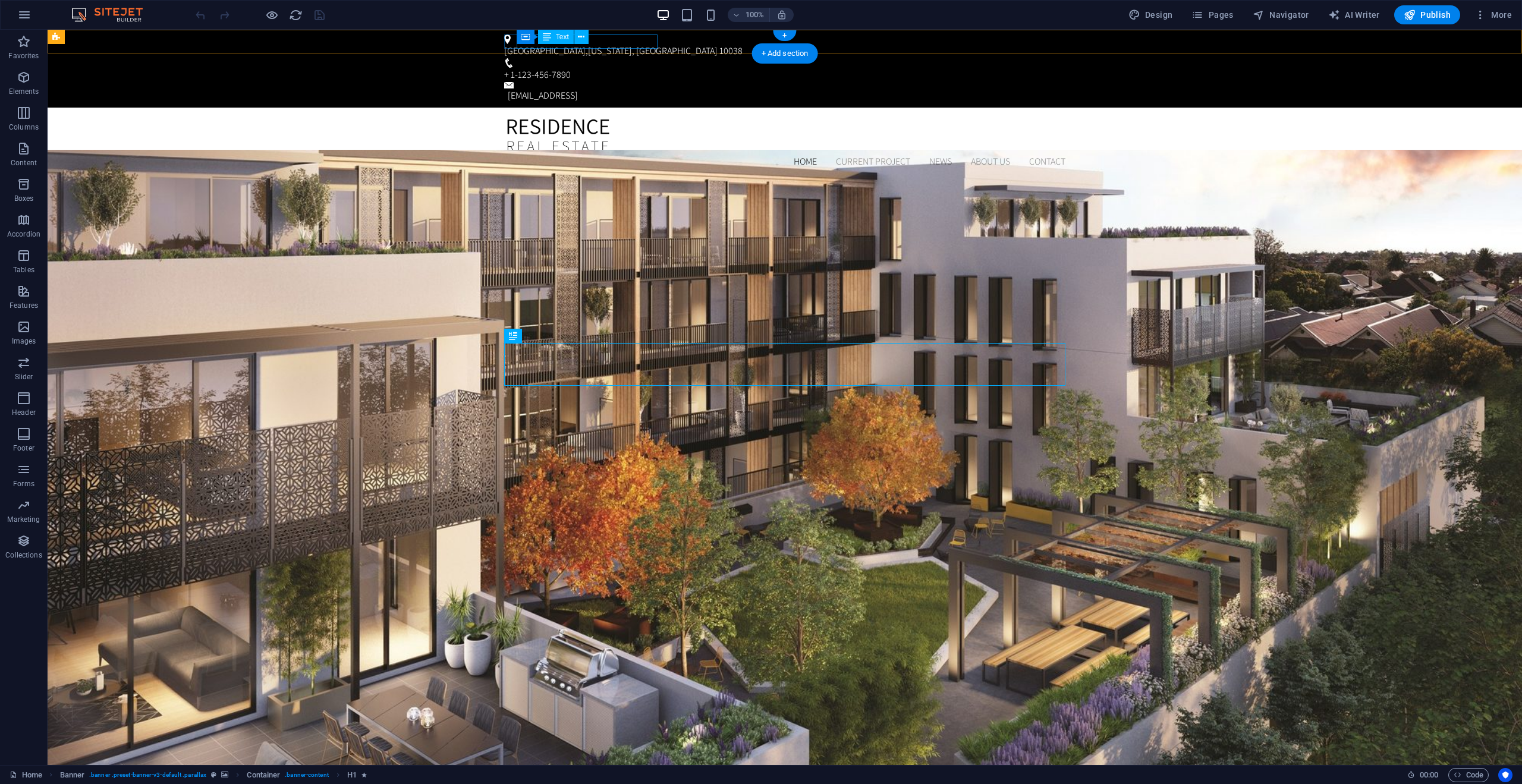
click at [611, 44] on div "[GEOGRAPHIC_DATA] , [US_STATE][GEOGRAPHIC_DATA]" at bounding box center [782, 51] width 557 height 15
click at [579, 37] on icon at bounding box center [581, 36] width 6 height 12
click at [955, 89] on div "[EMAIL_ADDRESS]" at bounding box center [786, 96] width 558 height 15
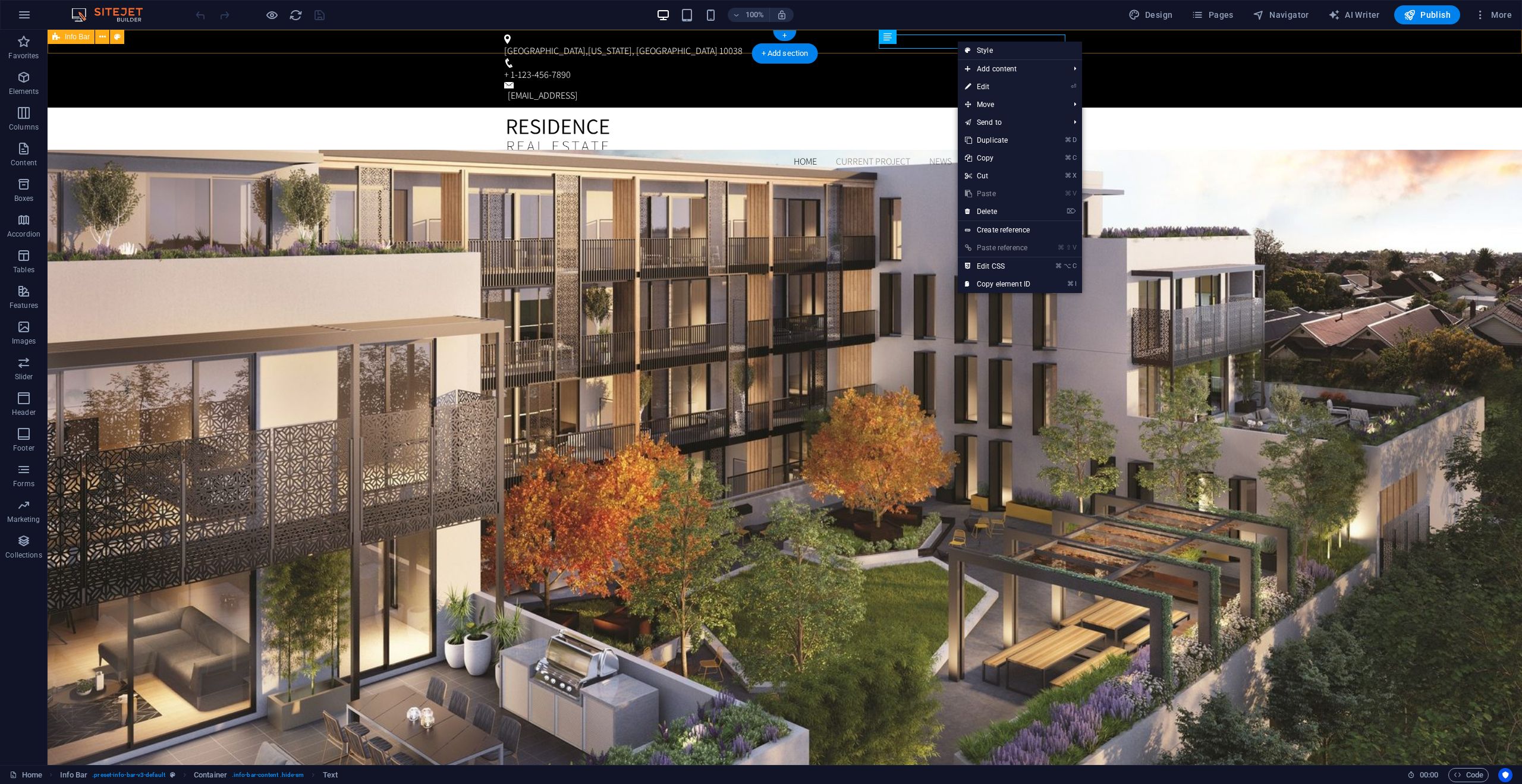
click at [66, 39] on span "Info Bar" at bounding box center [77, 36] width 25 height 7
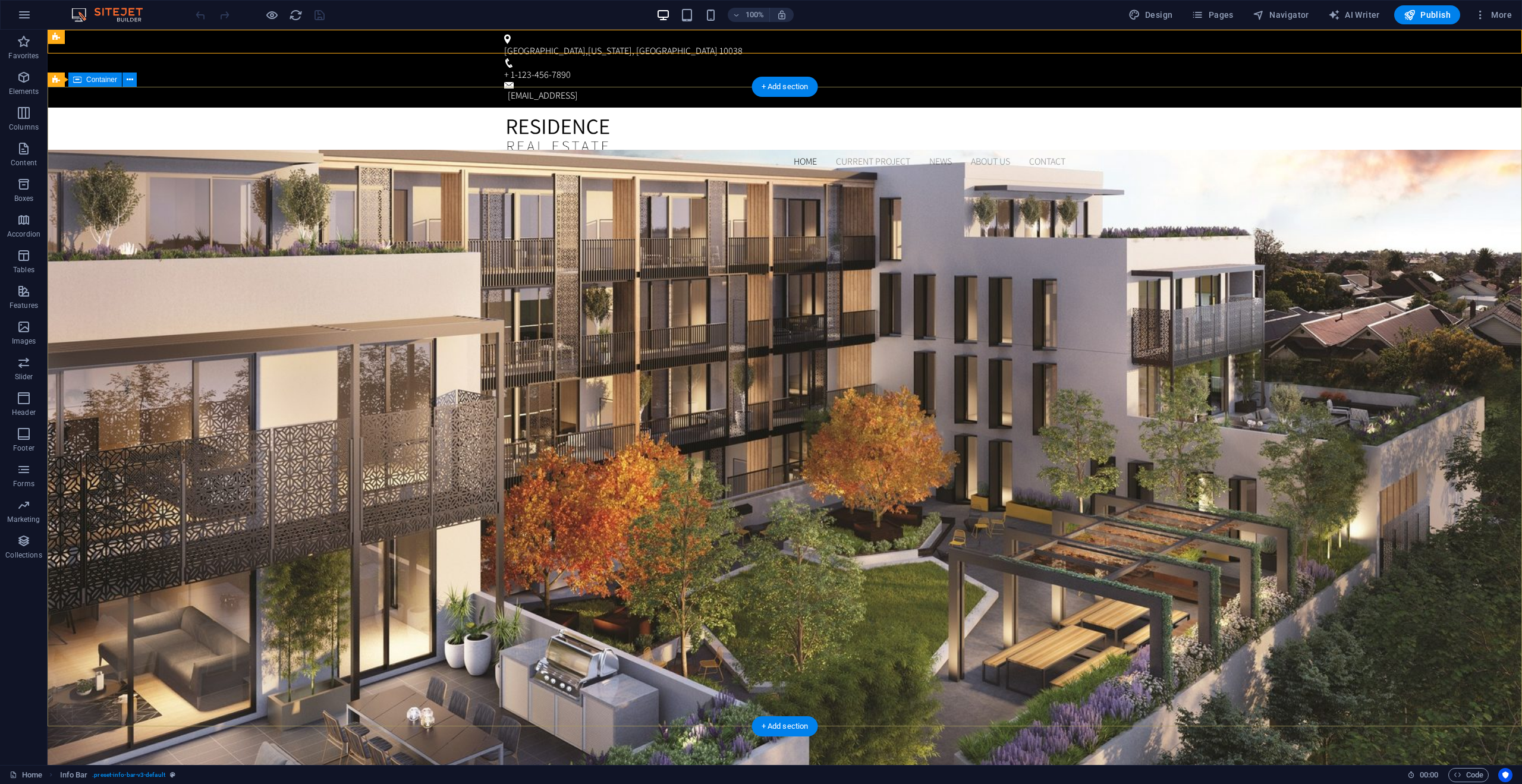
click at [1163, 17] on span "Design" at bounding box center [1150, 15] width 44 height 12
select select "px"
select select "300"
select select "px"
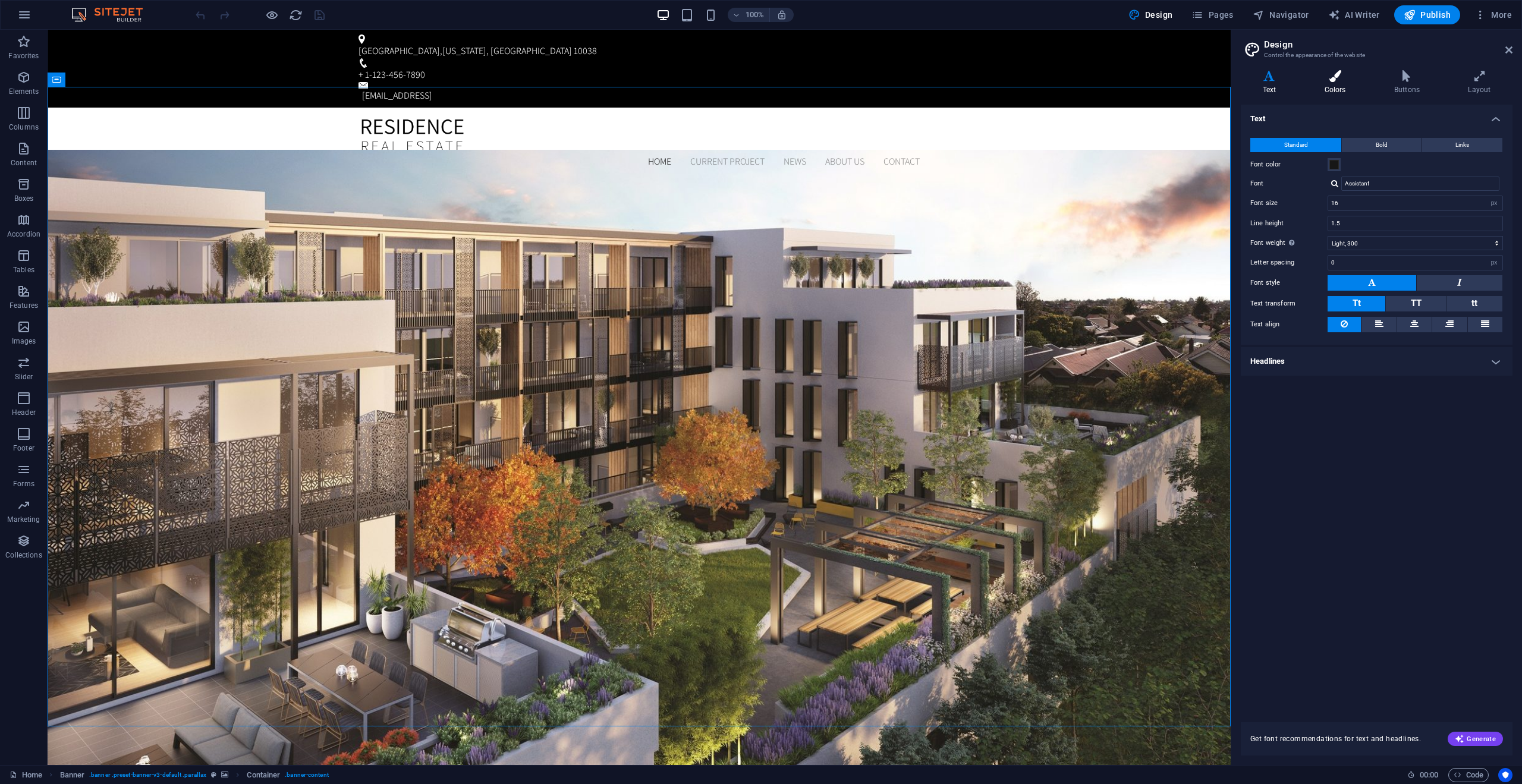
click at [1333, 86] on h4 "Colors" at bounding box center [1338, 82] width 70 height 25
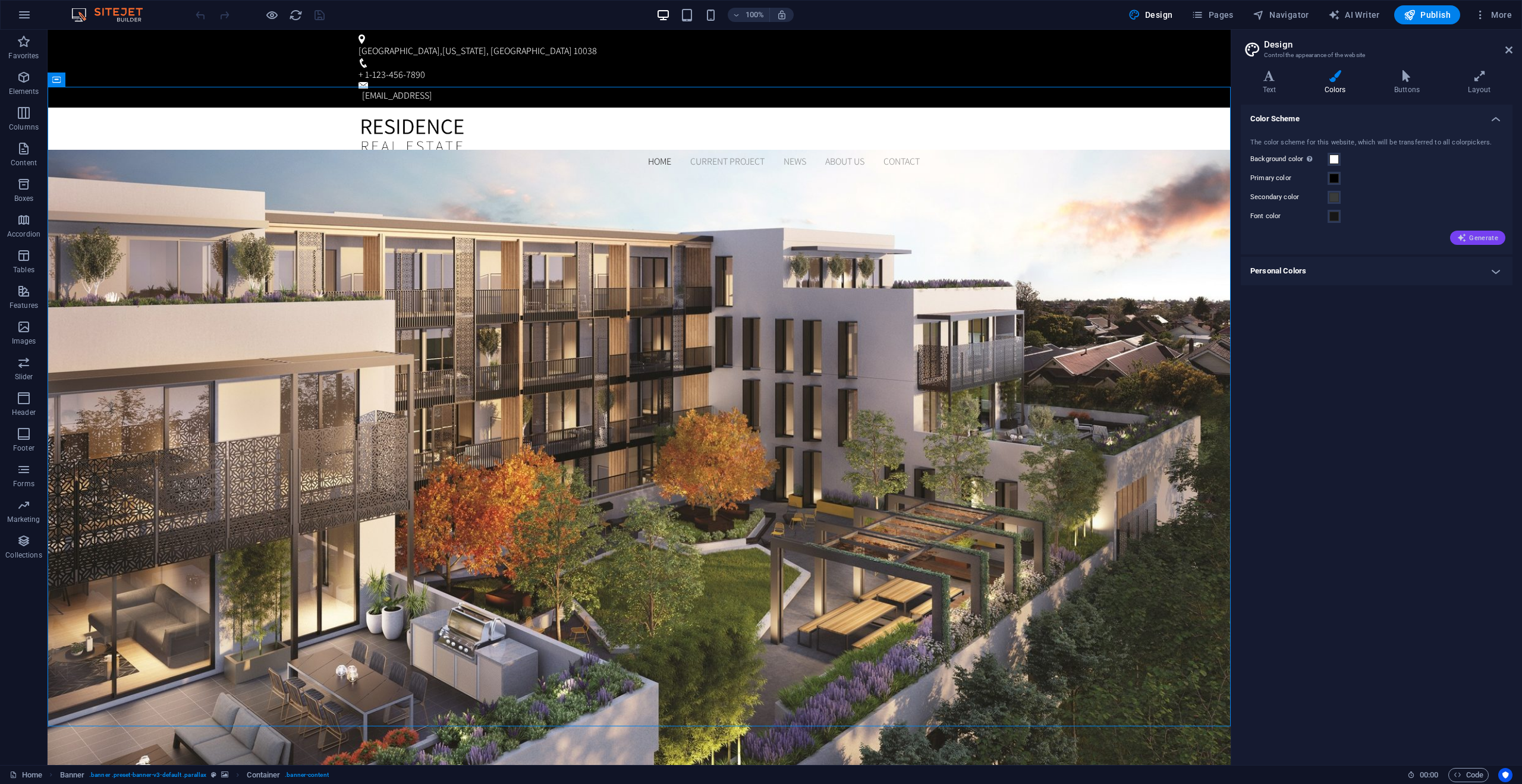
click at [1469, 233] on span "Generate" at bounding box center [1478, 238] width 41 height 10
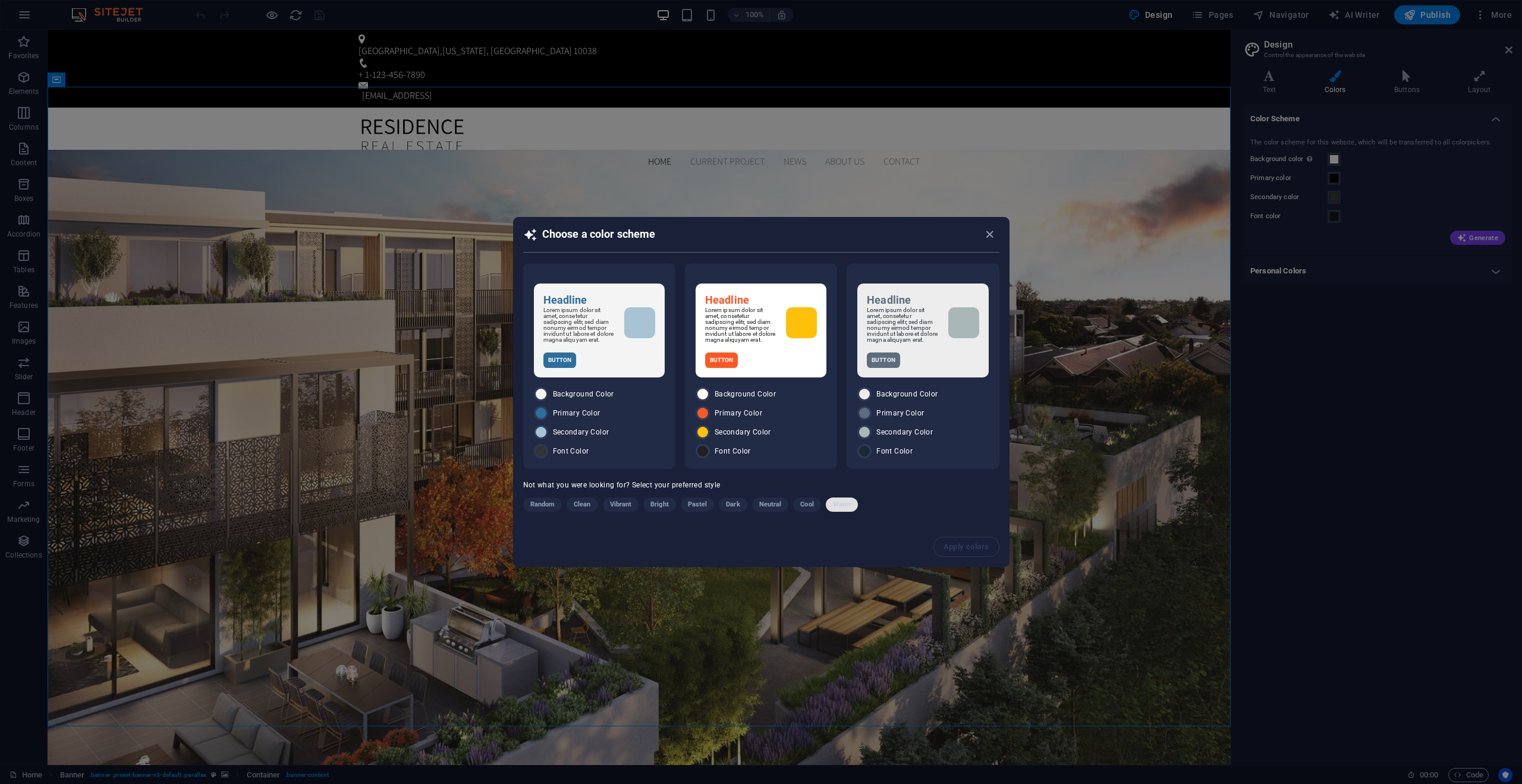
click at [842, 507] on span "Warm" at bounding box center [842, 505] width 18 height 15
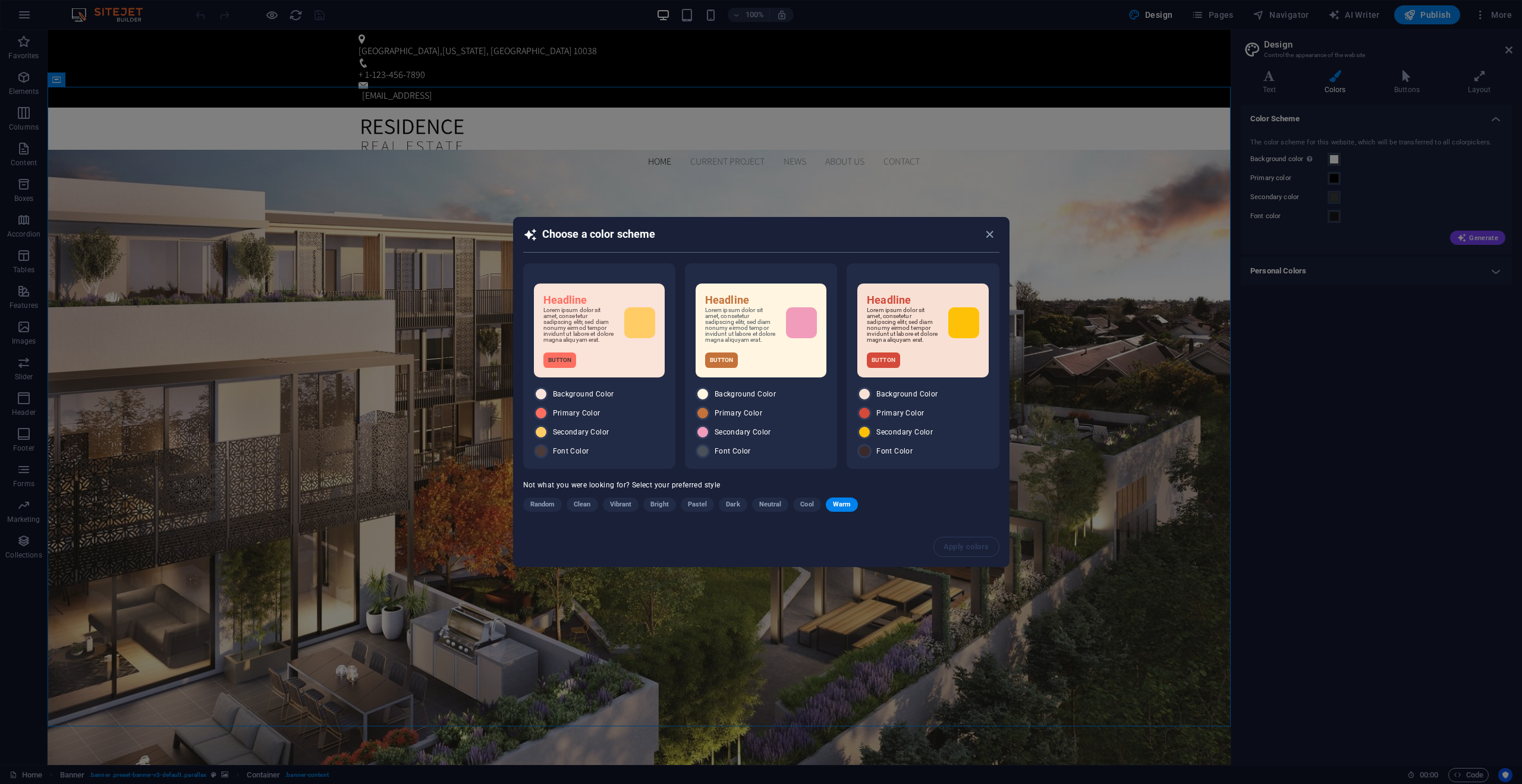
click at [762, 508] on span "Neutral" at bounding box center [771, 505] width 23 height 15
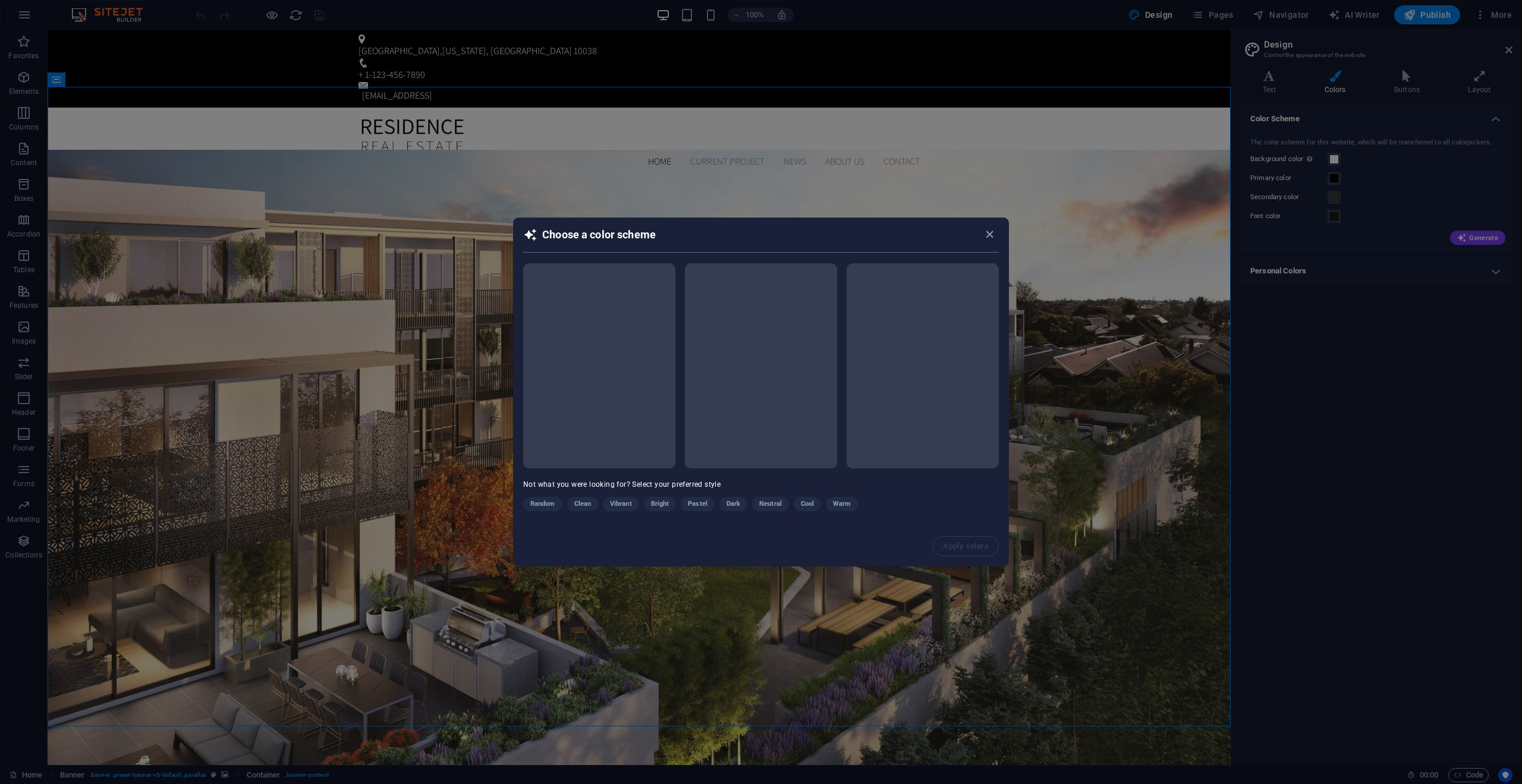
click at [732, 507] on div "Random Clean Vibrant Bright Pastel Dark Neutral Cool Warm" at bounding box center [731, 507] width 416 height 19
click at [731, 507] on span "Dark" at bounding box center [733, 504] width 14 height 15
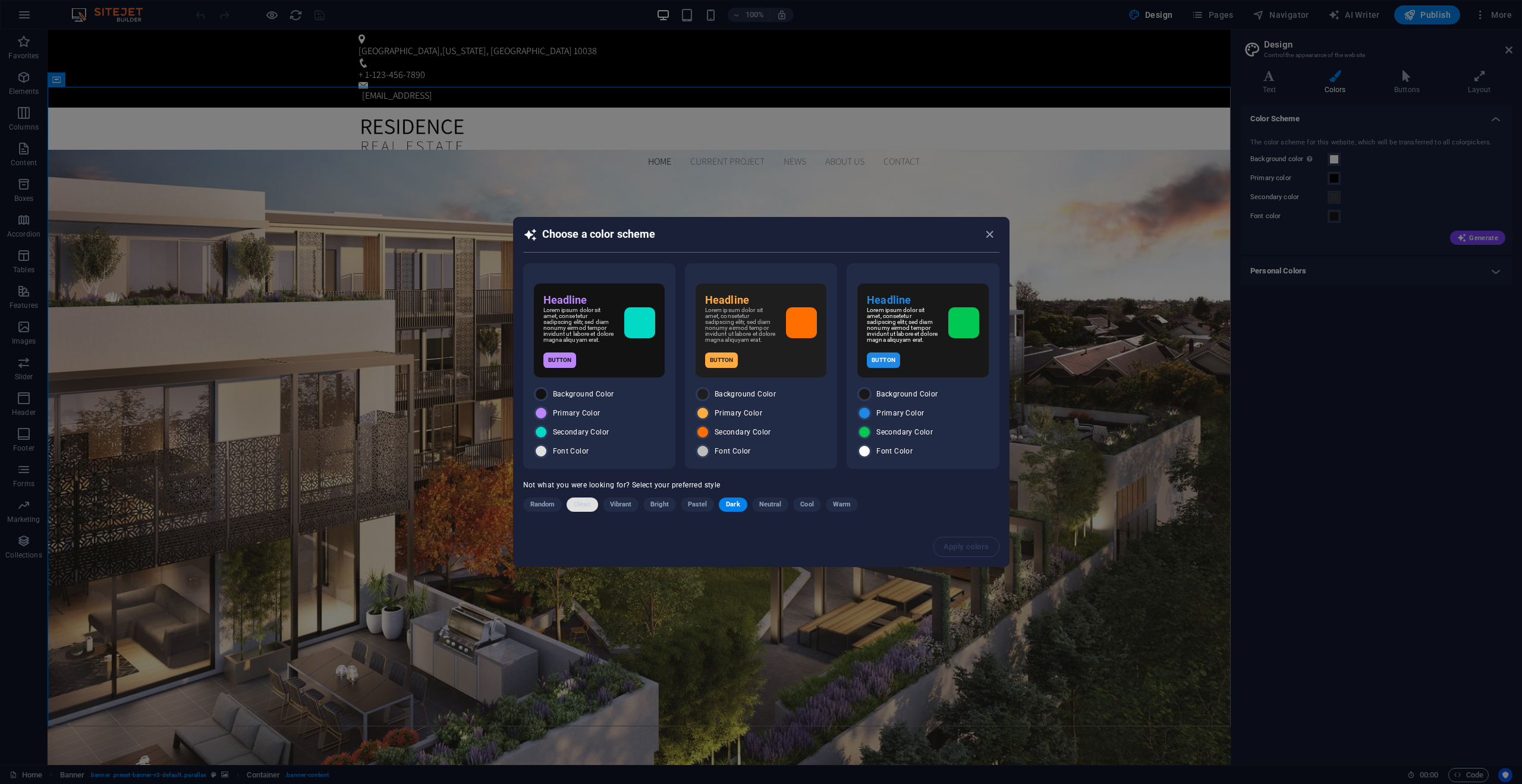
click at [576, 508] on span "Clean" at bounding box center [582, 505] width 17 height 15
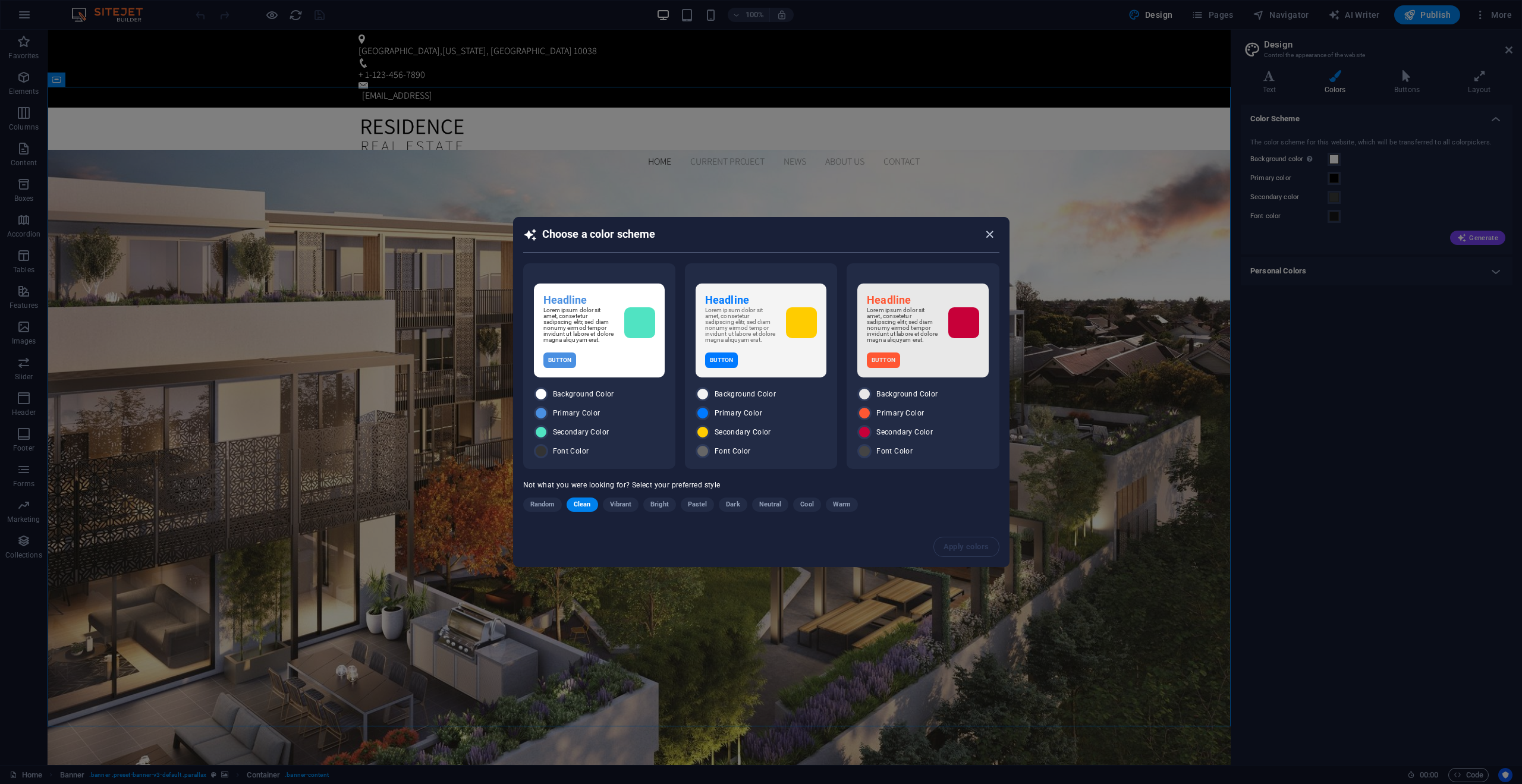
click at [989, 234] on icon "button" at bounding box center [989, 234] width 14 height 14
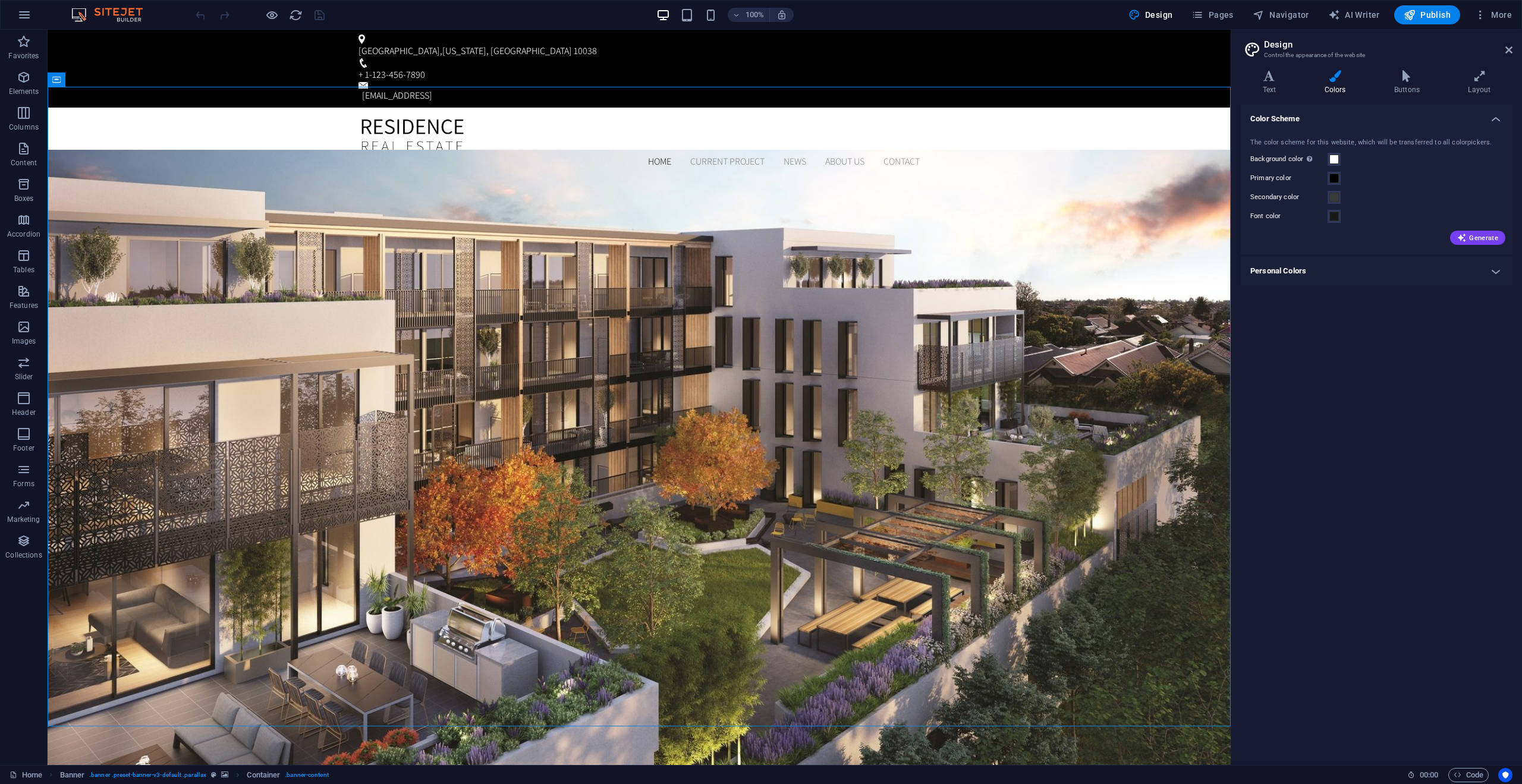
click at [1482, 267] on h4 "Personal Colors" at bounding box center [1377, 271] width 272 height 28
click at [1277, 75] on icon at bounding box center [1269, 76] width 57 height 12
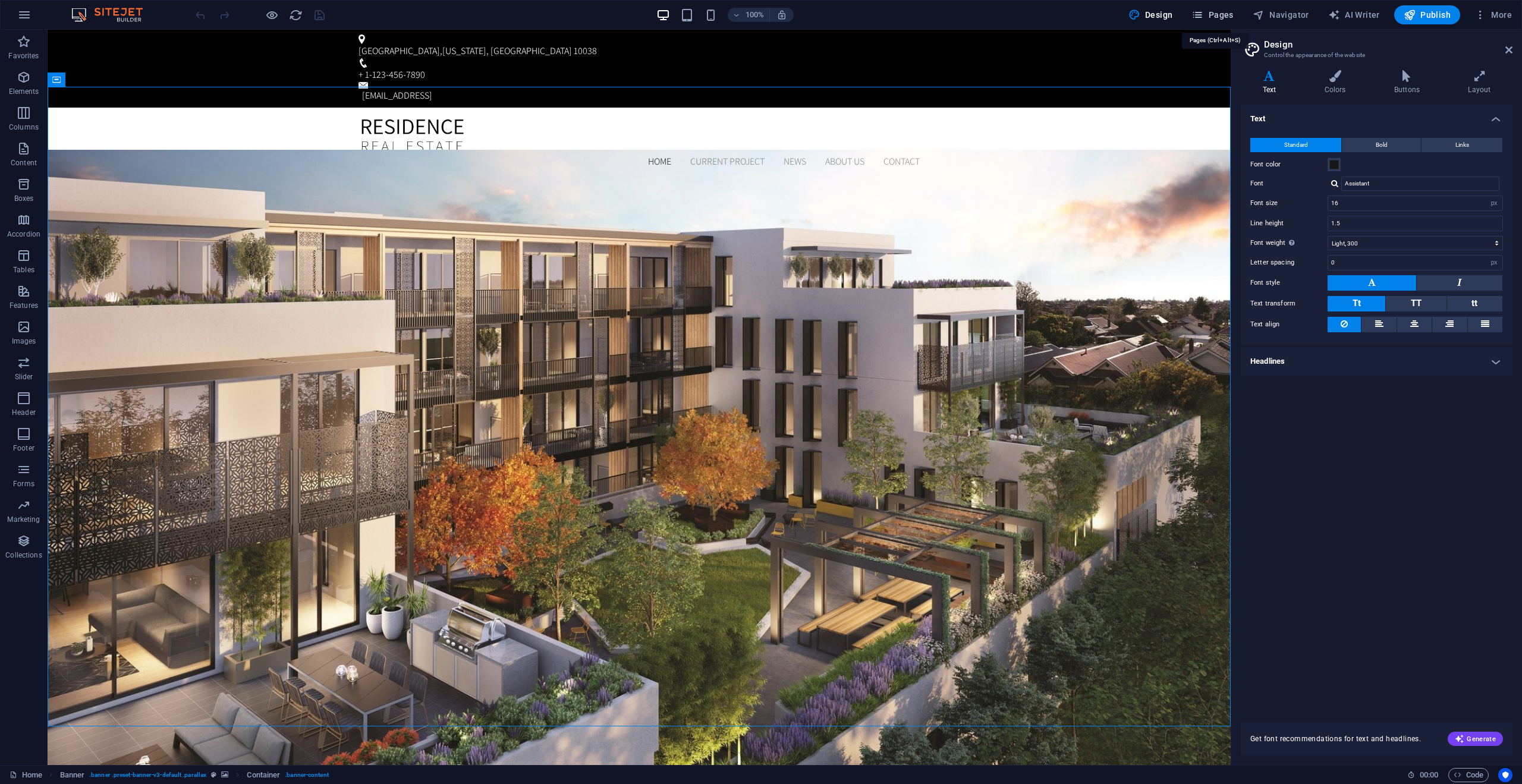
click at [1221, 19] on span "Pages" at bounding box center [1212, 15] width 42 height 12
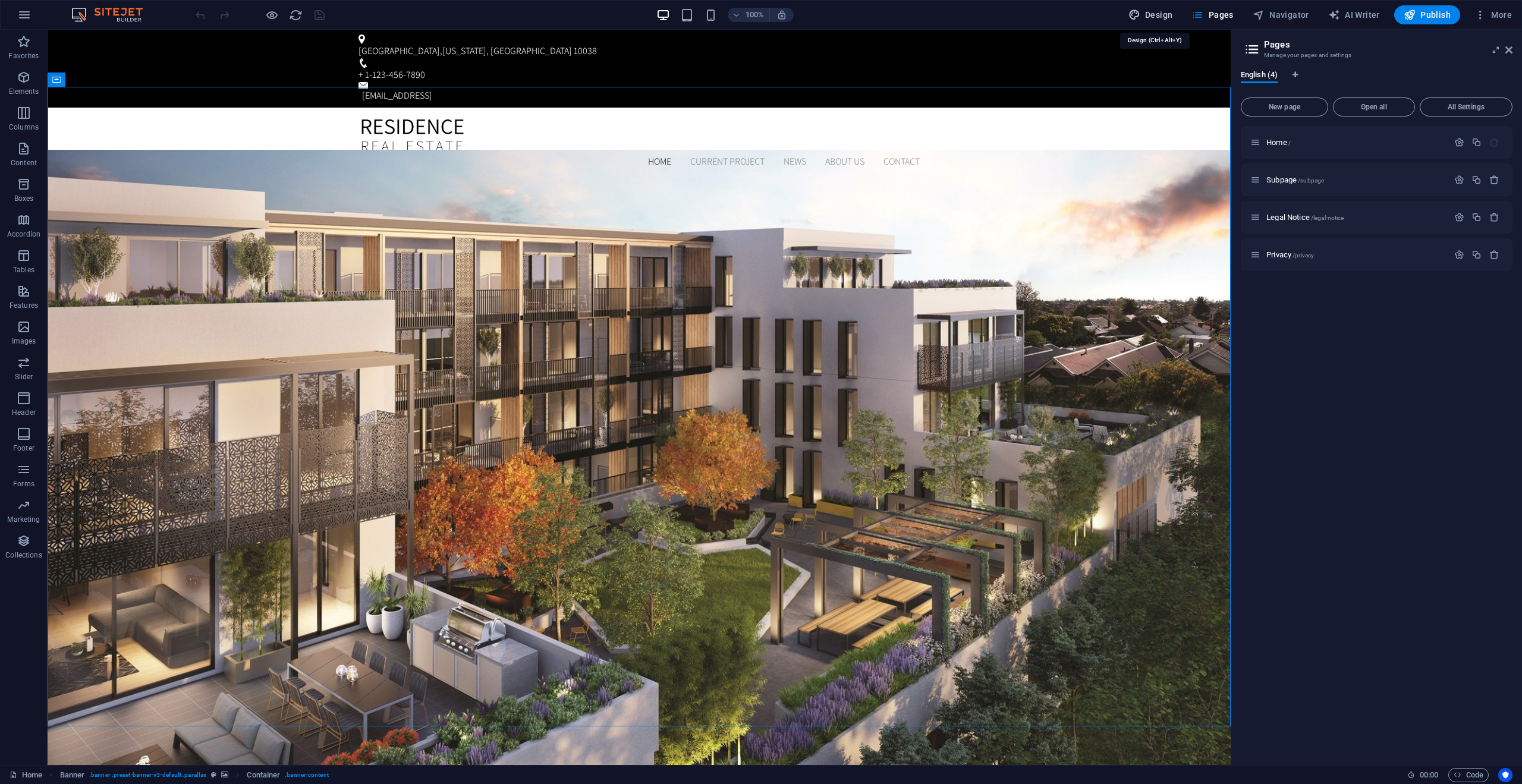
click at [1157, 17] on span "Design" at bounding box center [1150, 15] width 44 height 12
select select "px"
select select "300"
select select "px"
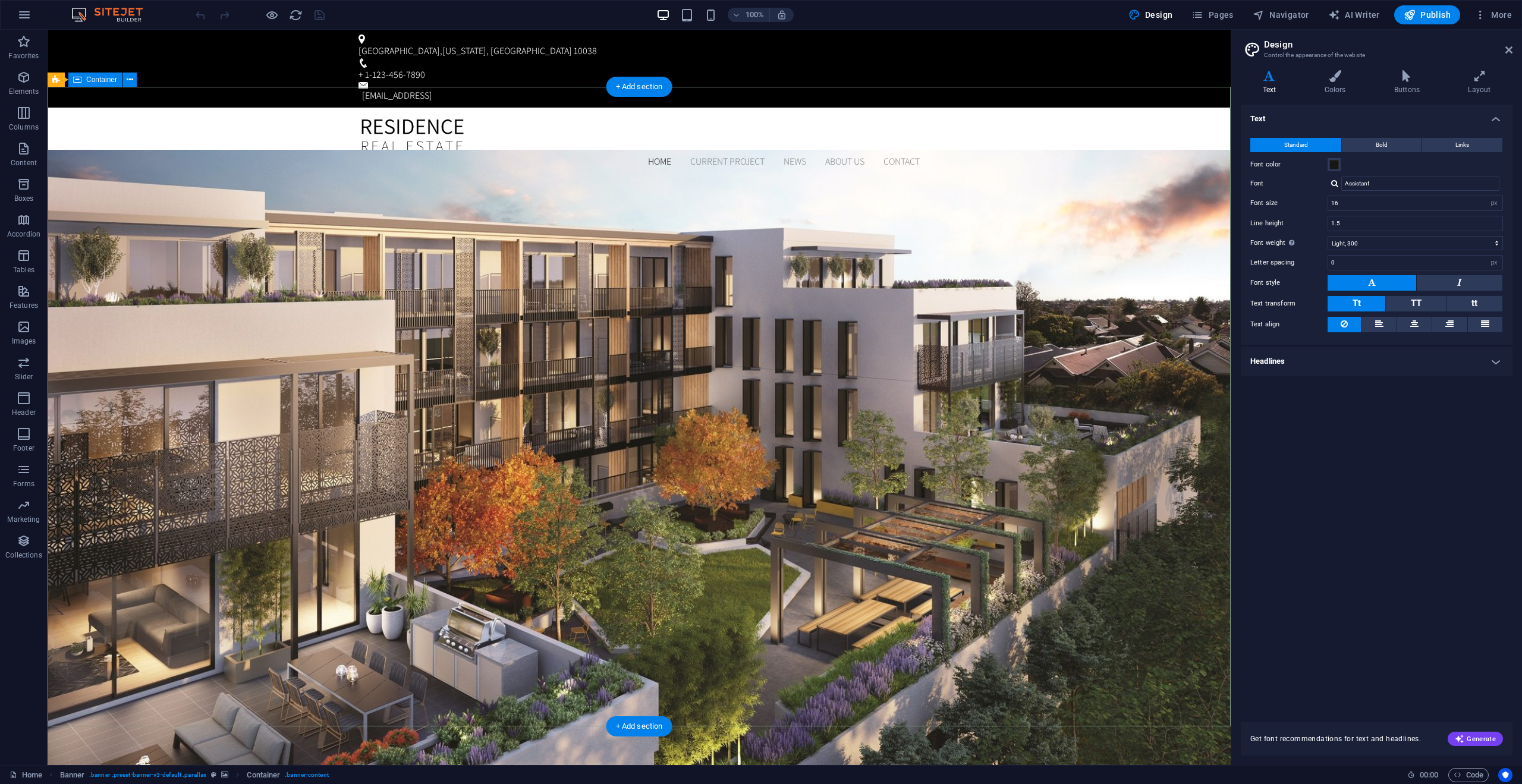
click at [97, 80] on span "Container" at bounding box center [102, 79] width 31 height 7
click at [114, 82] on span "Container" at bounding box center [102, 79] width 31 height 7
click at [93, 80] on span "Container" at bounding box center [102, 79] width 31 height 7
click at [128, 80] on icon at bounding box center [130, 79] width 9 height 12
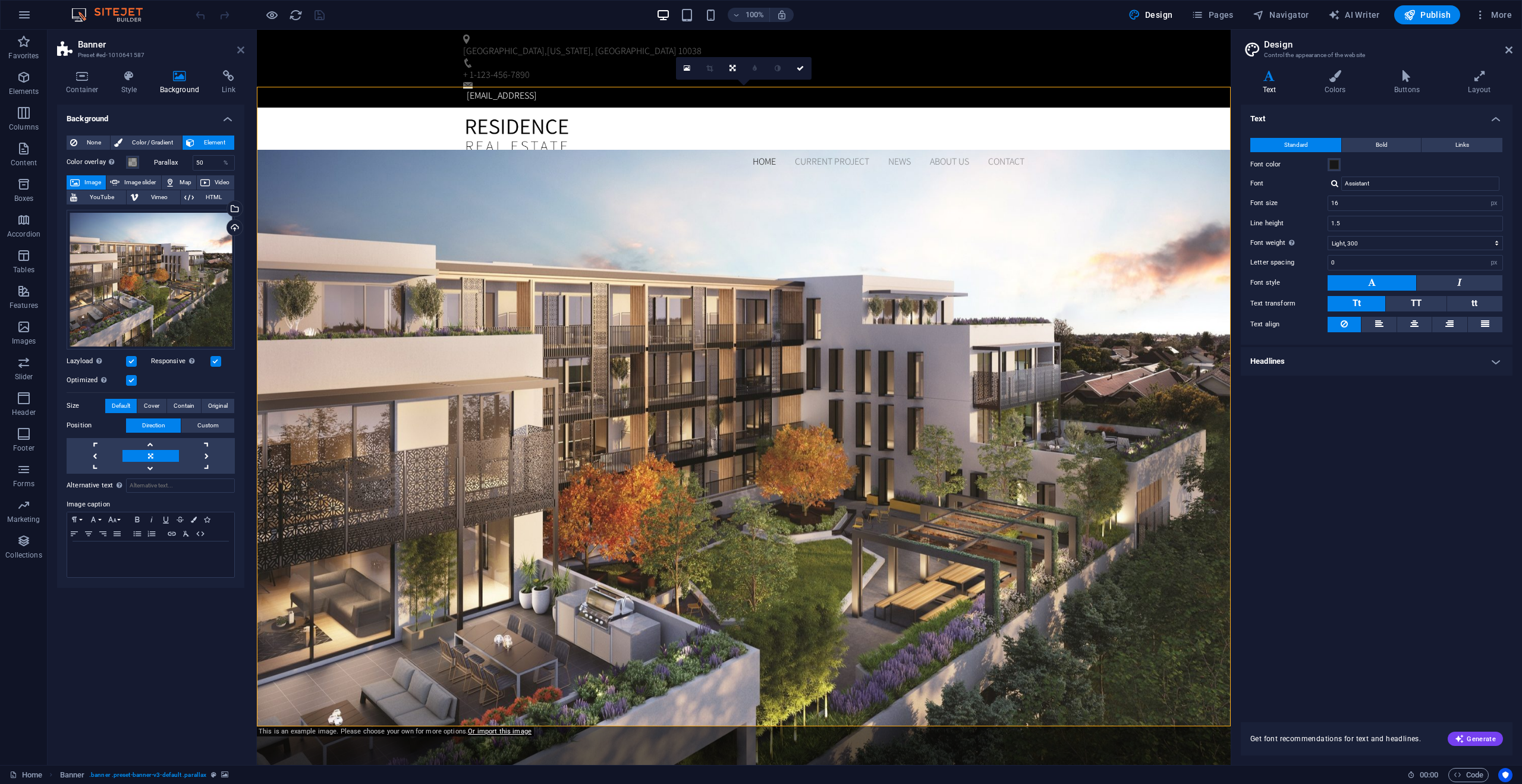
drag, startPoint x: 242, startPoint y: 50, endPoint x: 197, endPoint y: 20, distance: 54.1
click at [242, 50] on icon at bounding box center [241, 50] width 7 height 10
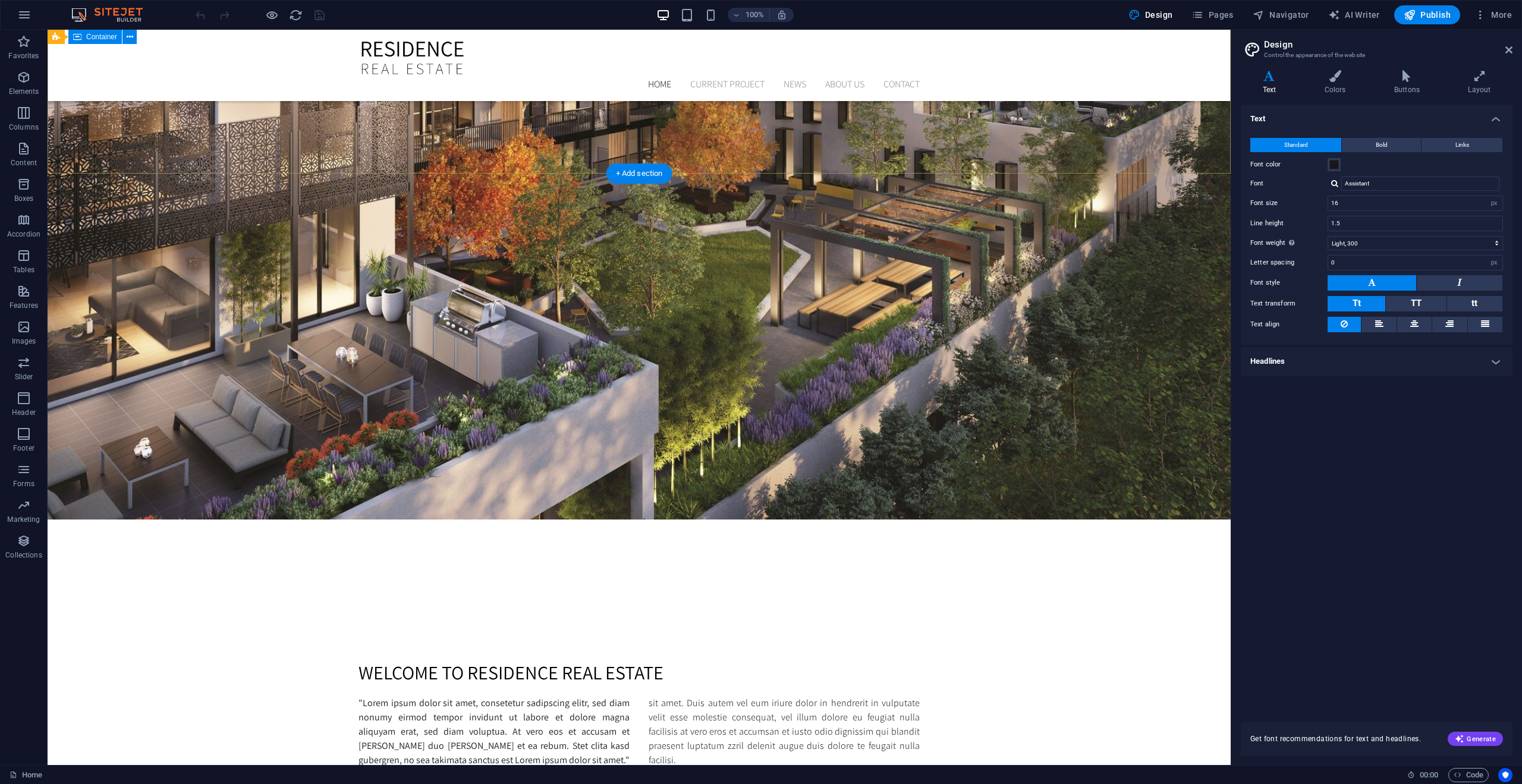
scroll to position [570, 0]
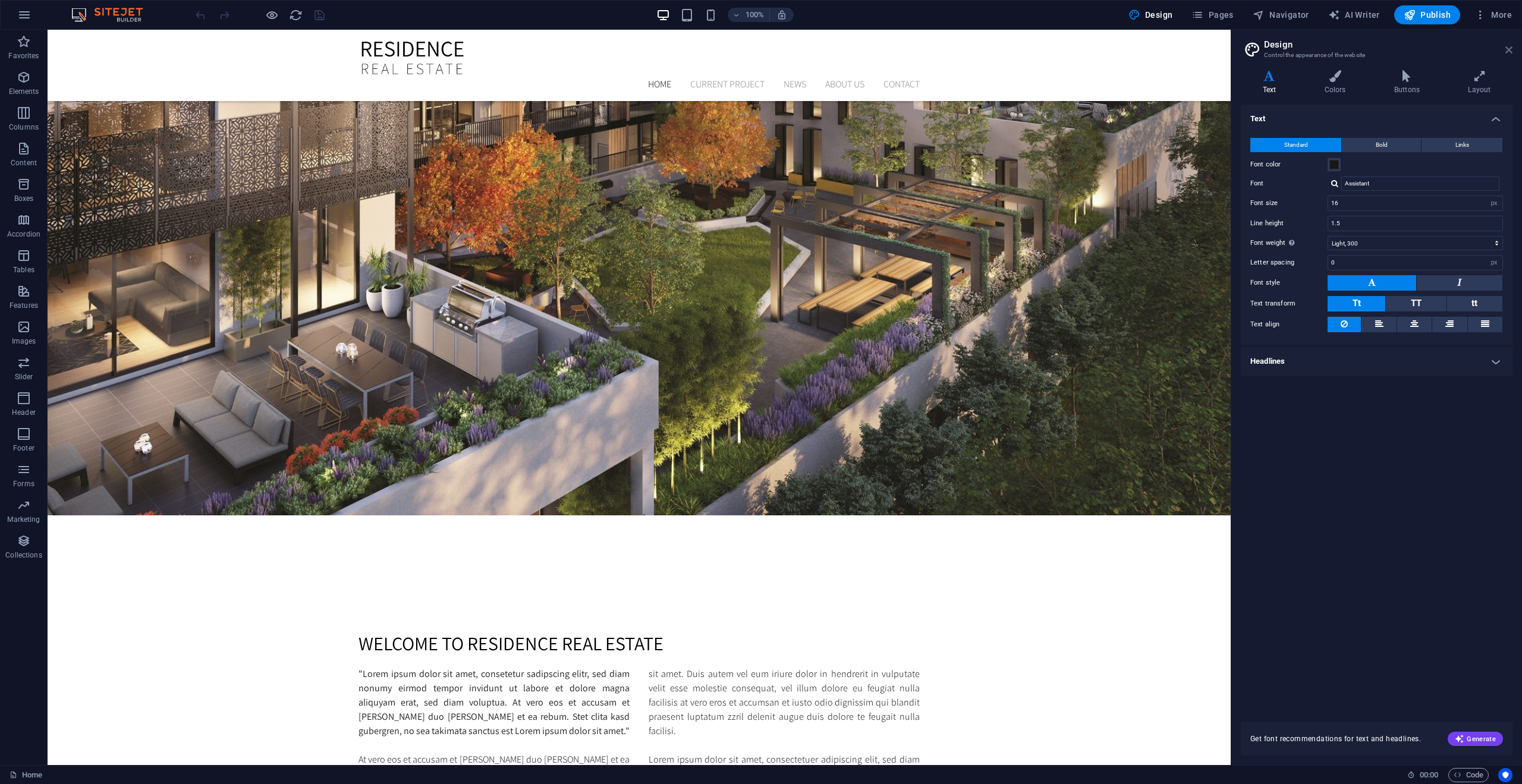
click at [1507, 53] on icon at bounding box center [1509, 50] width 7 height 10
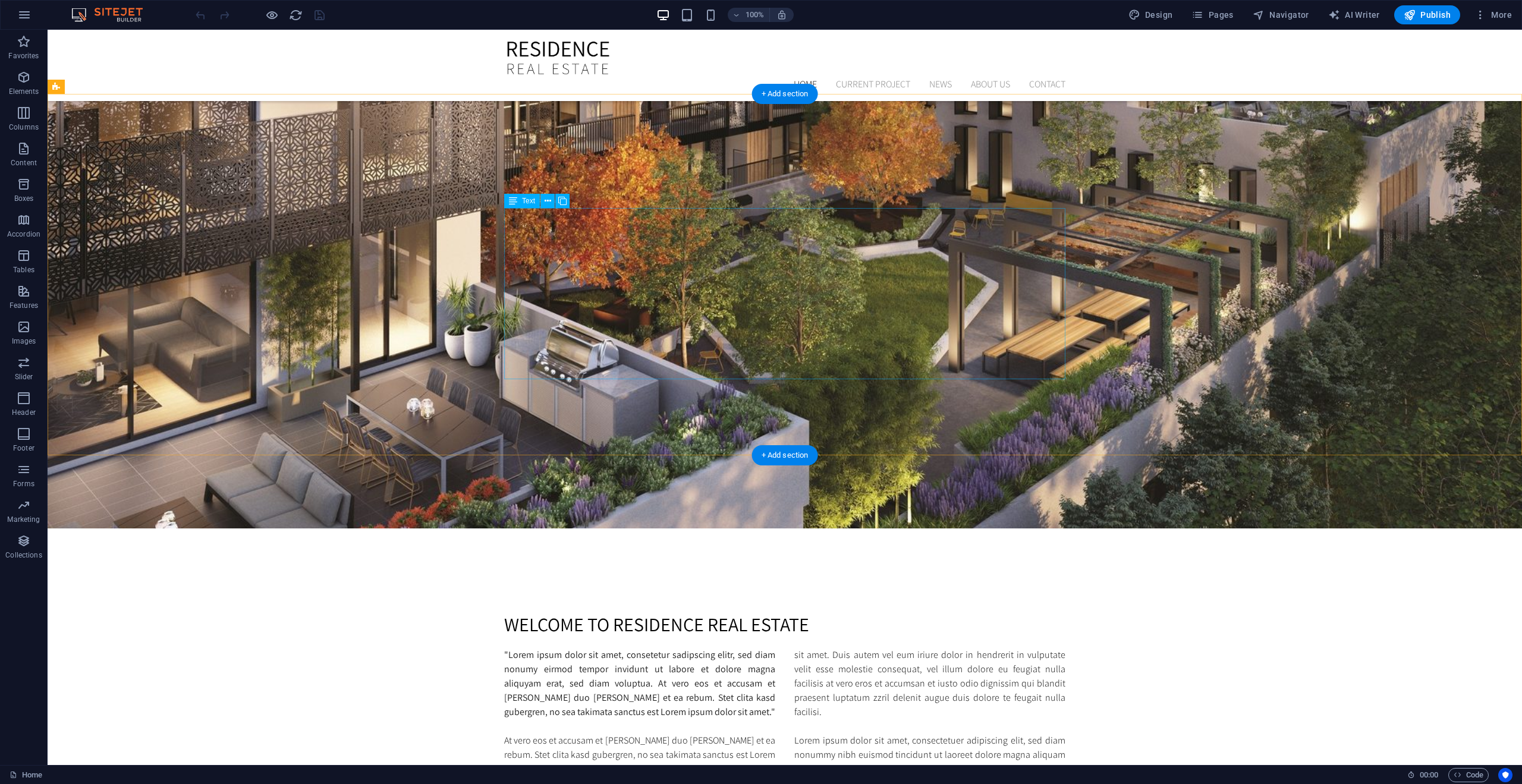
scroll to position [601, 0]
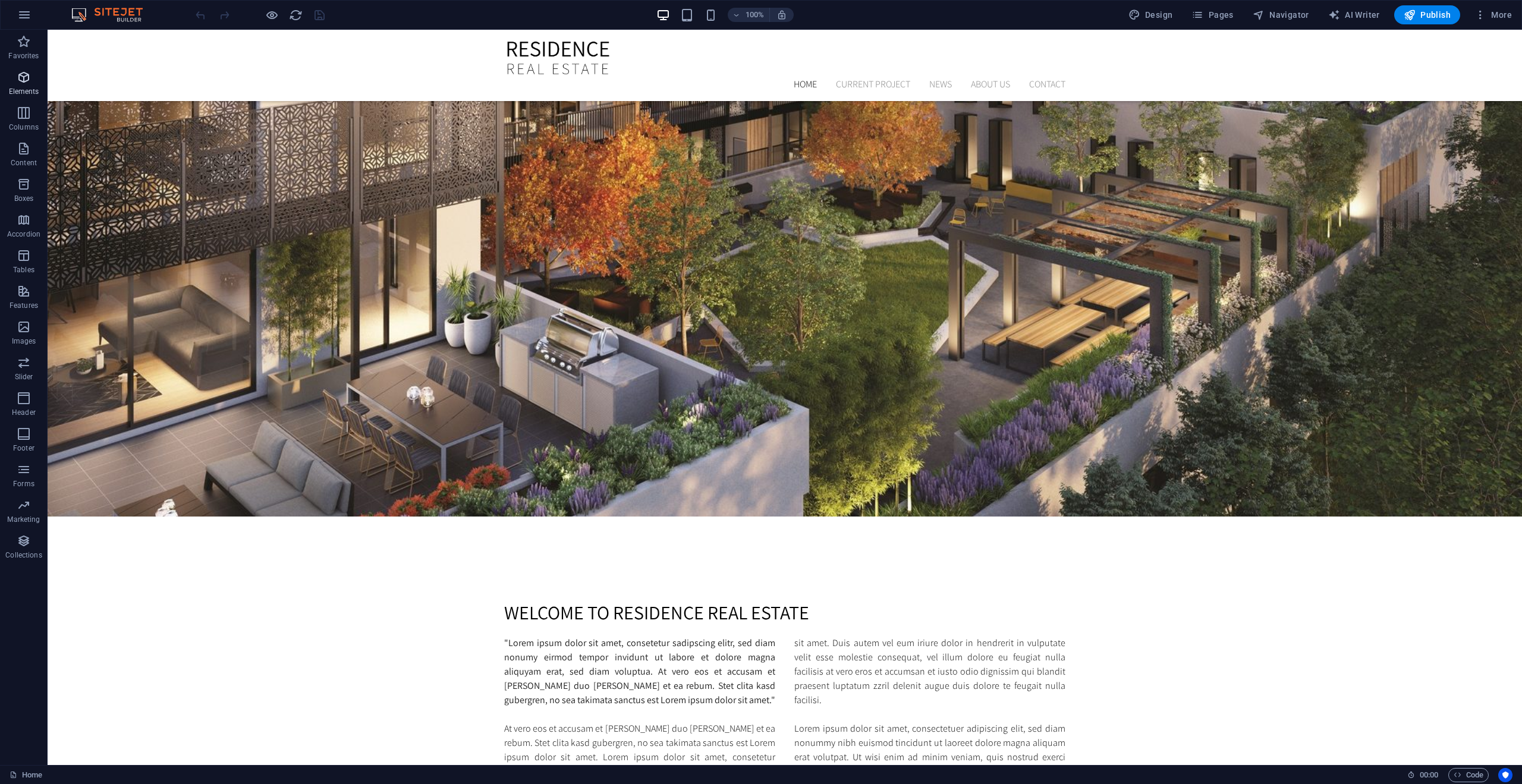
click at [20, 85] on span "Elements" at bounding box center [23, 84] width 48 height 28
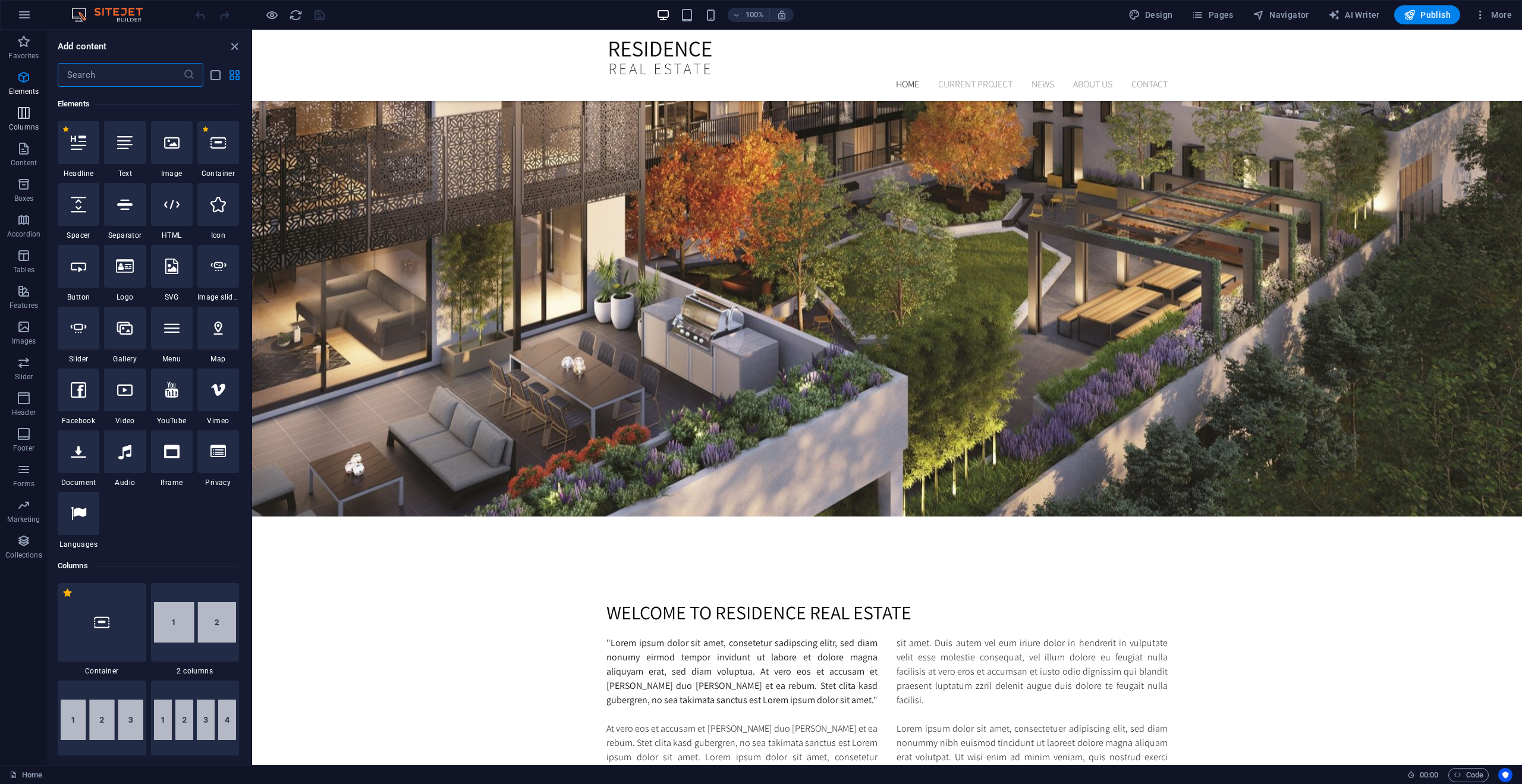
scroll to position [127, 0]
click at [25, 141] on button "Content" at bounding box center [23, 154] width 48 height 36
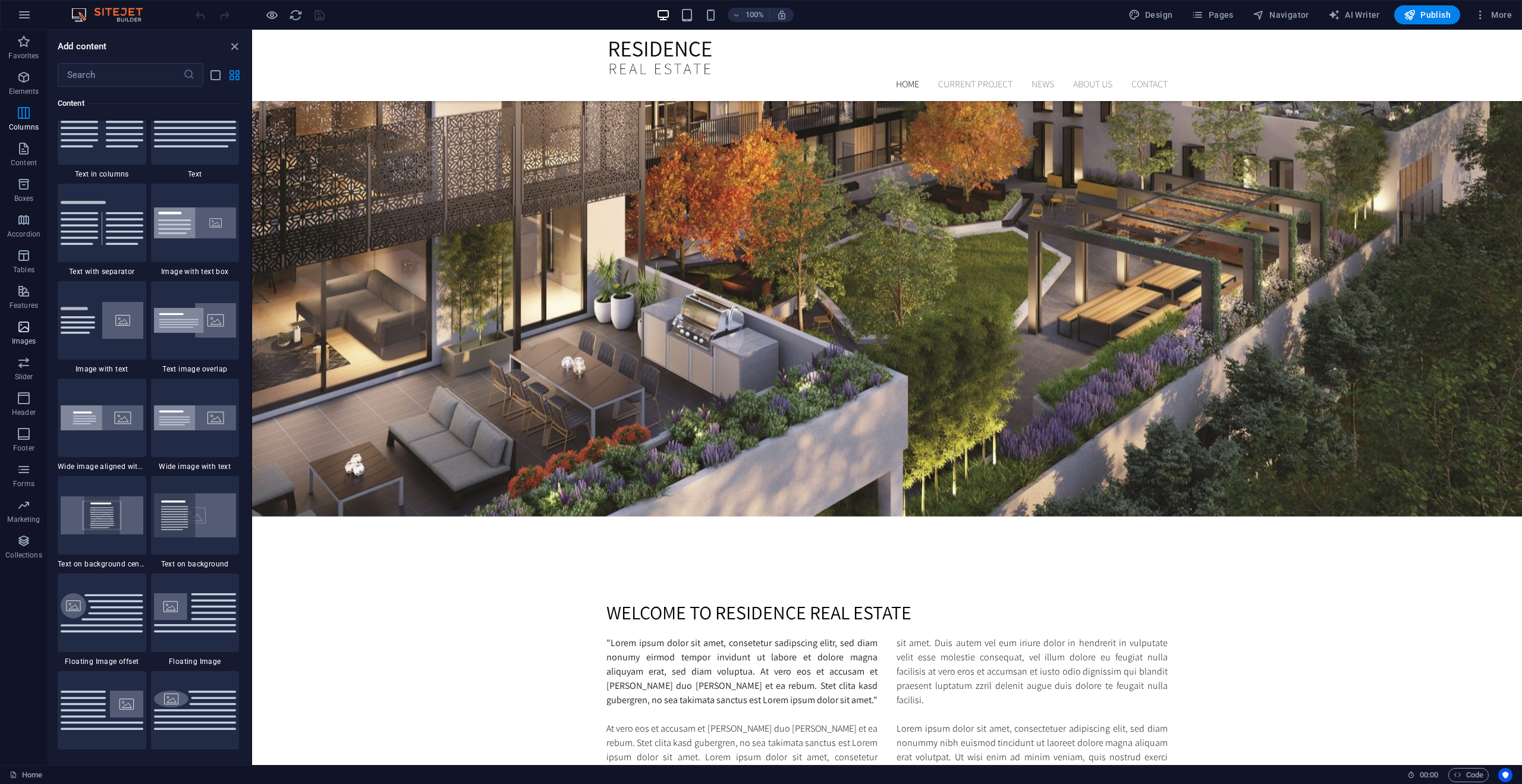
scroll to position [2120, 0]
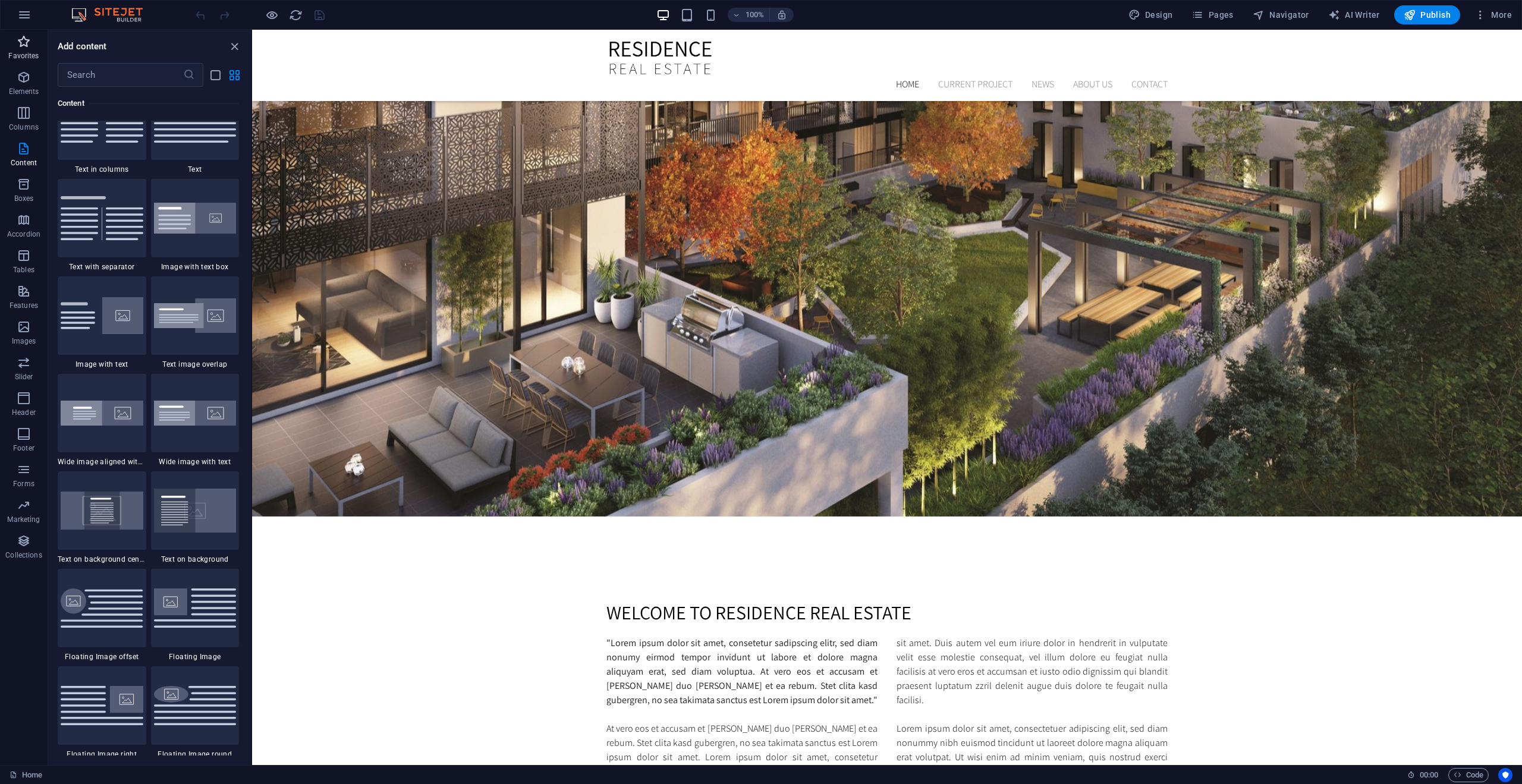
click at [32, 47] on span "Favorites" at bounding box center [23, 48] width 48 height 28
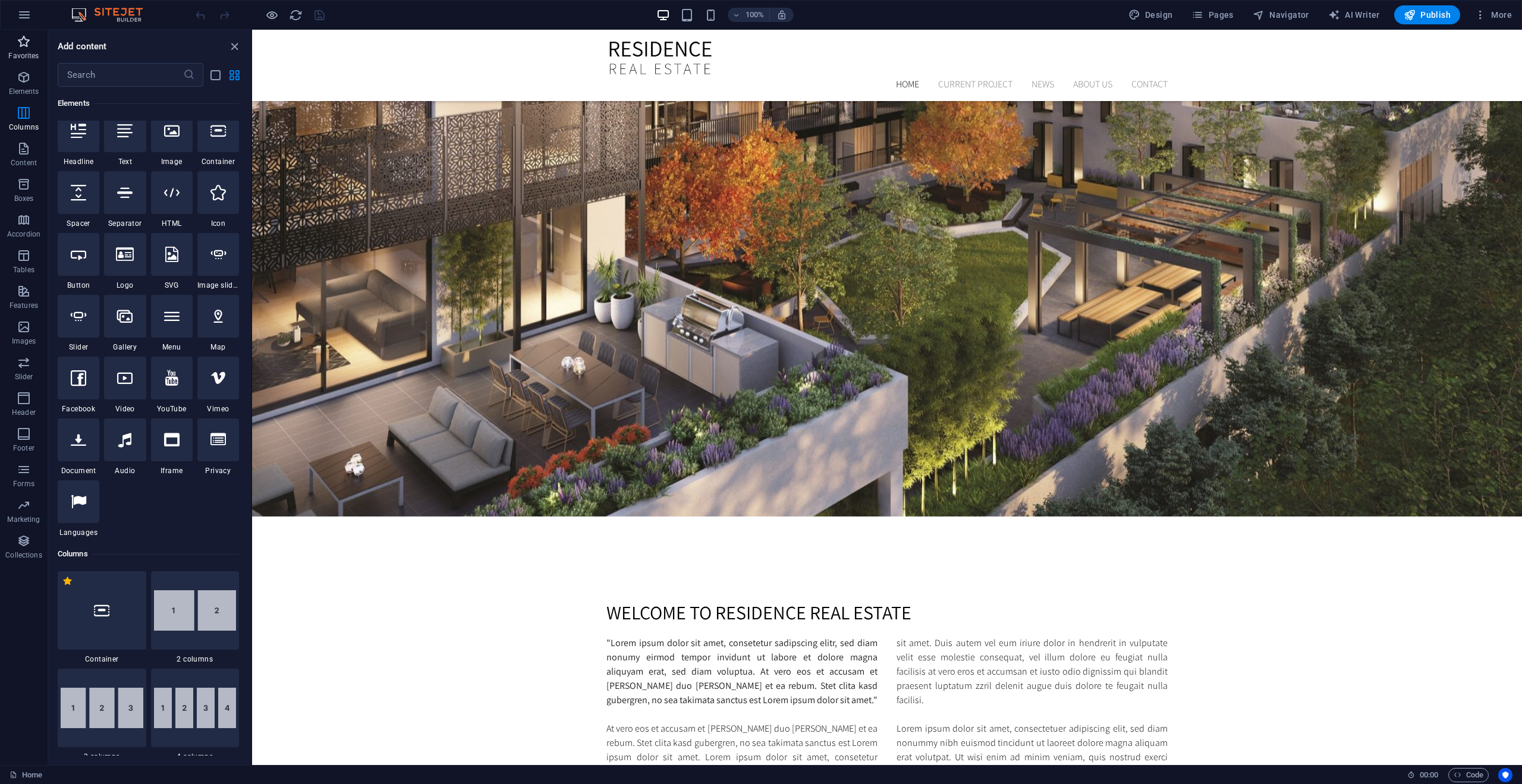
scroll to position [0, 0]
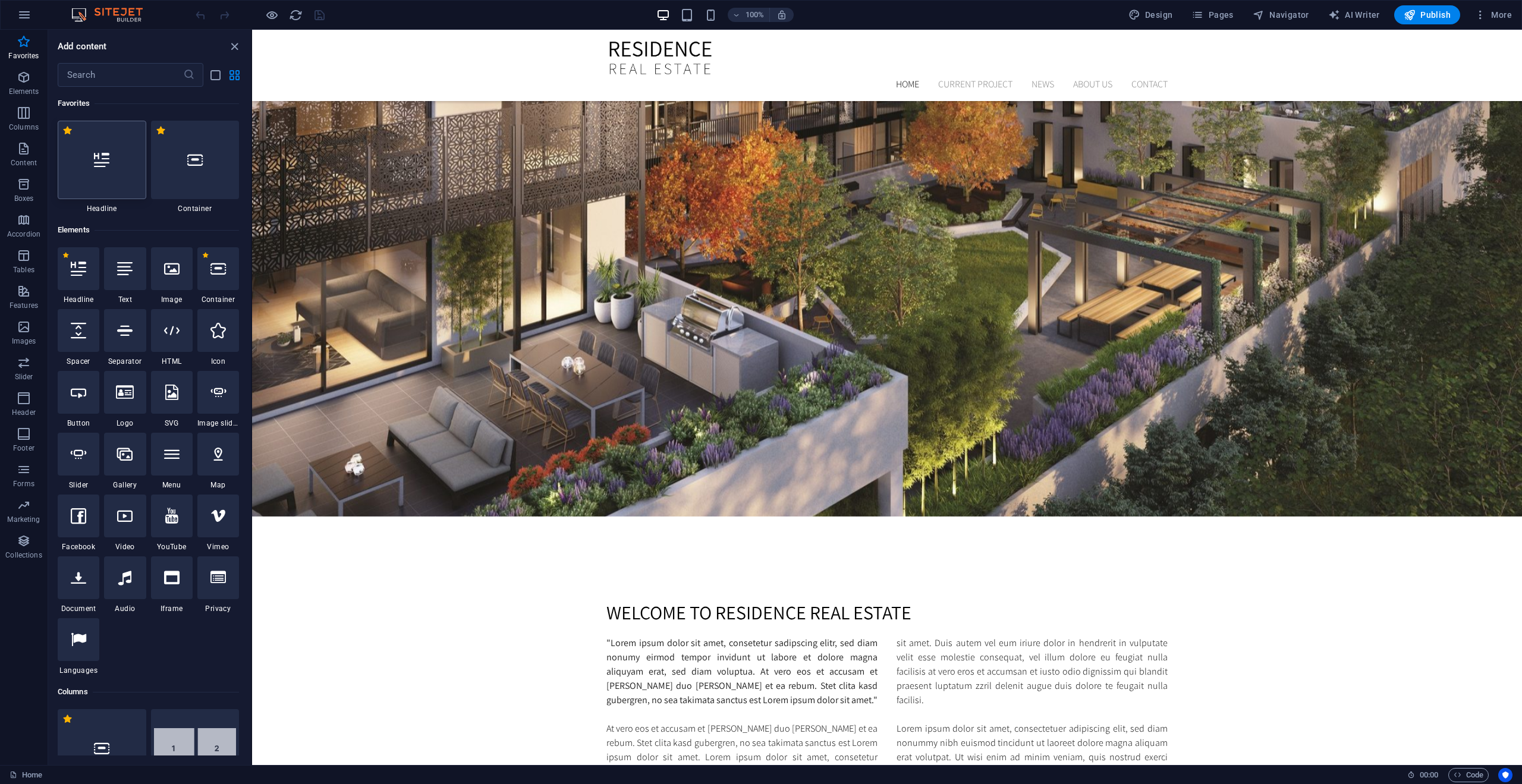
click at [109, 190] on div at bounding box center [102, 159] width 89 height 78
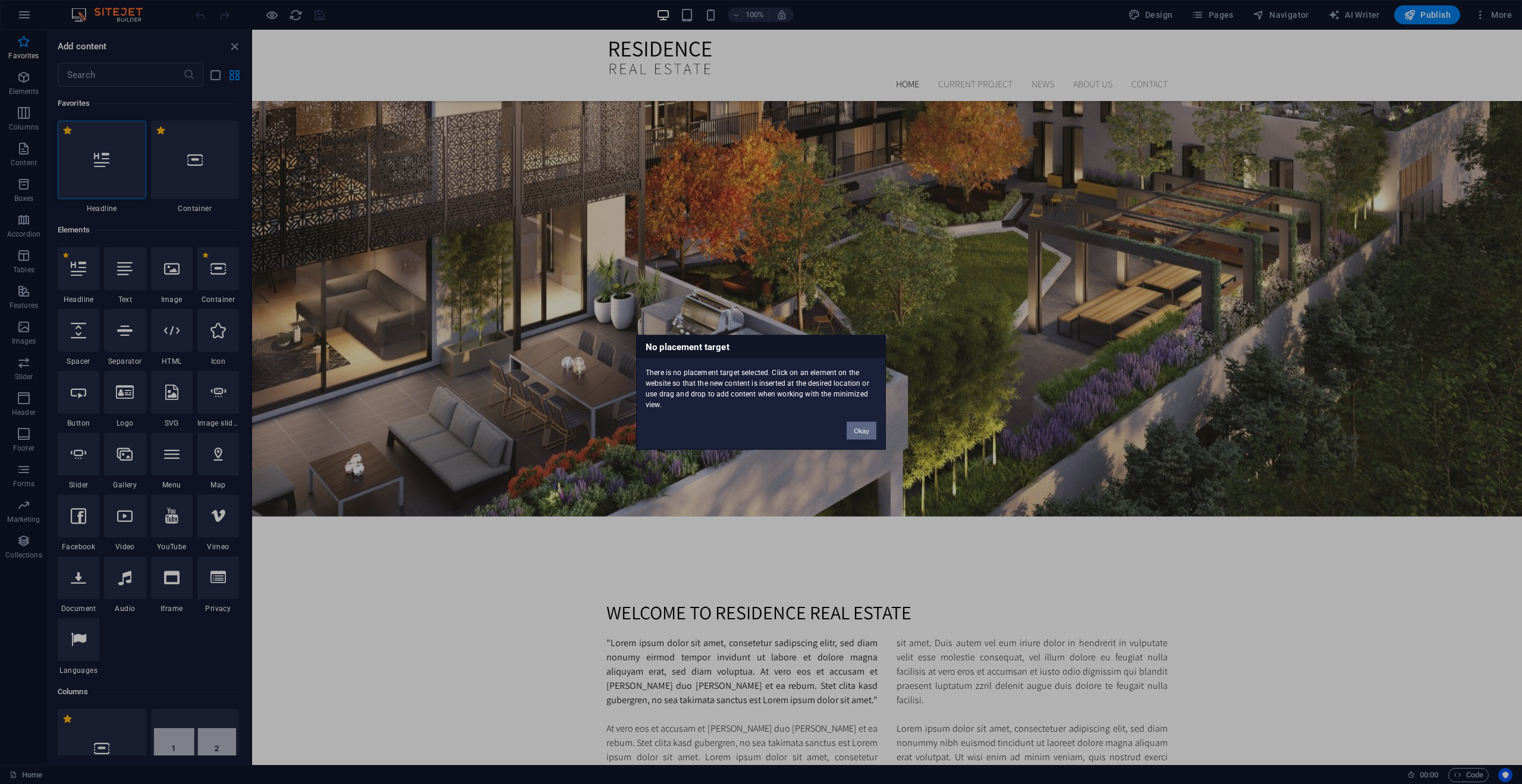
click at [856, 433] on button "Okay" at bounding box center [862, 431] width 30 height 18
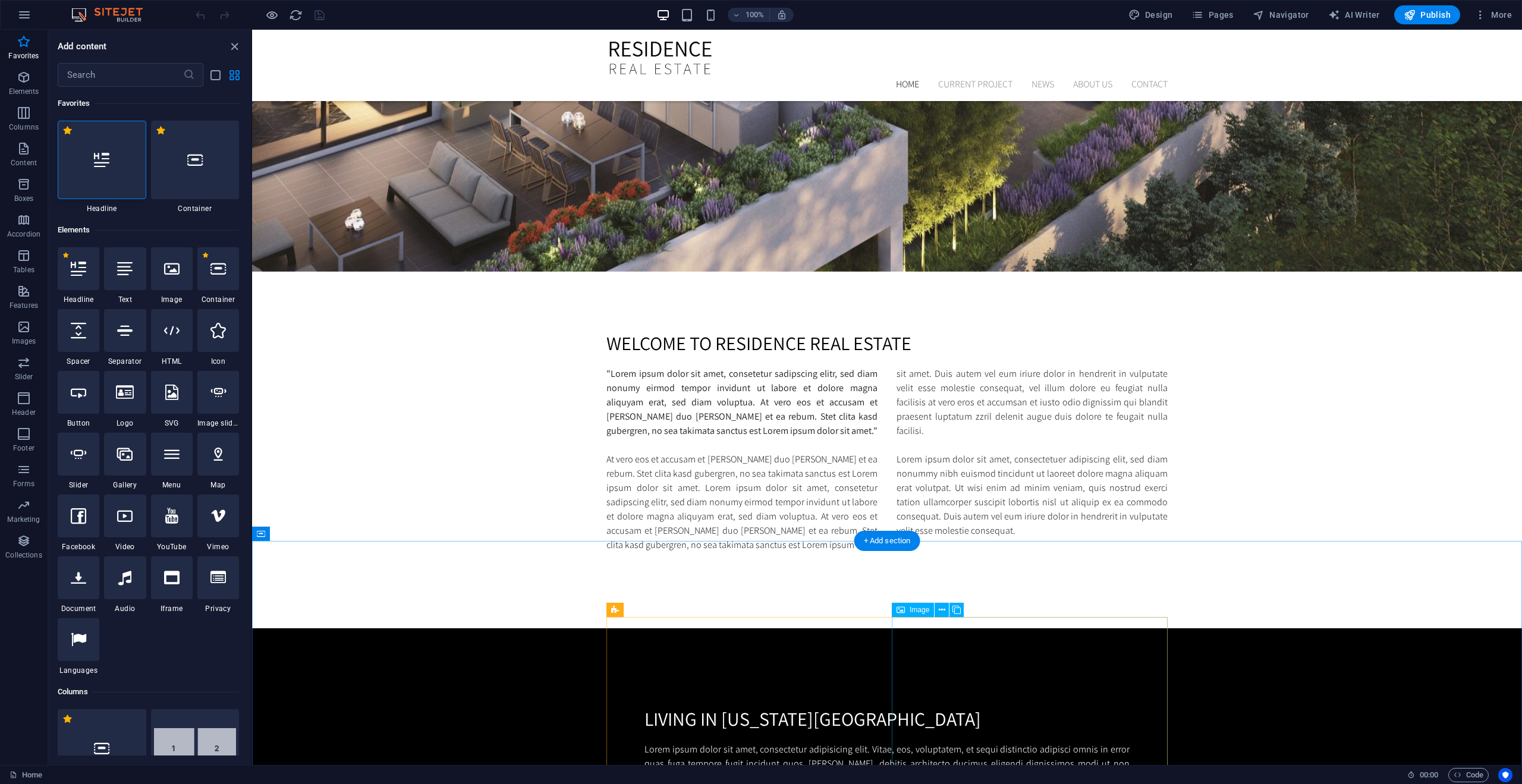
scroll to position [921, 0]
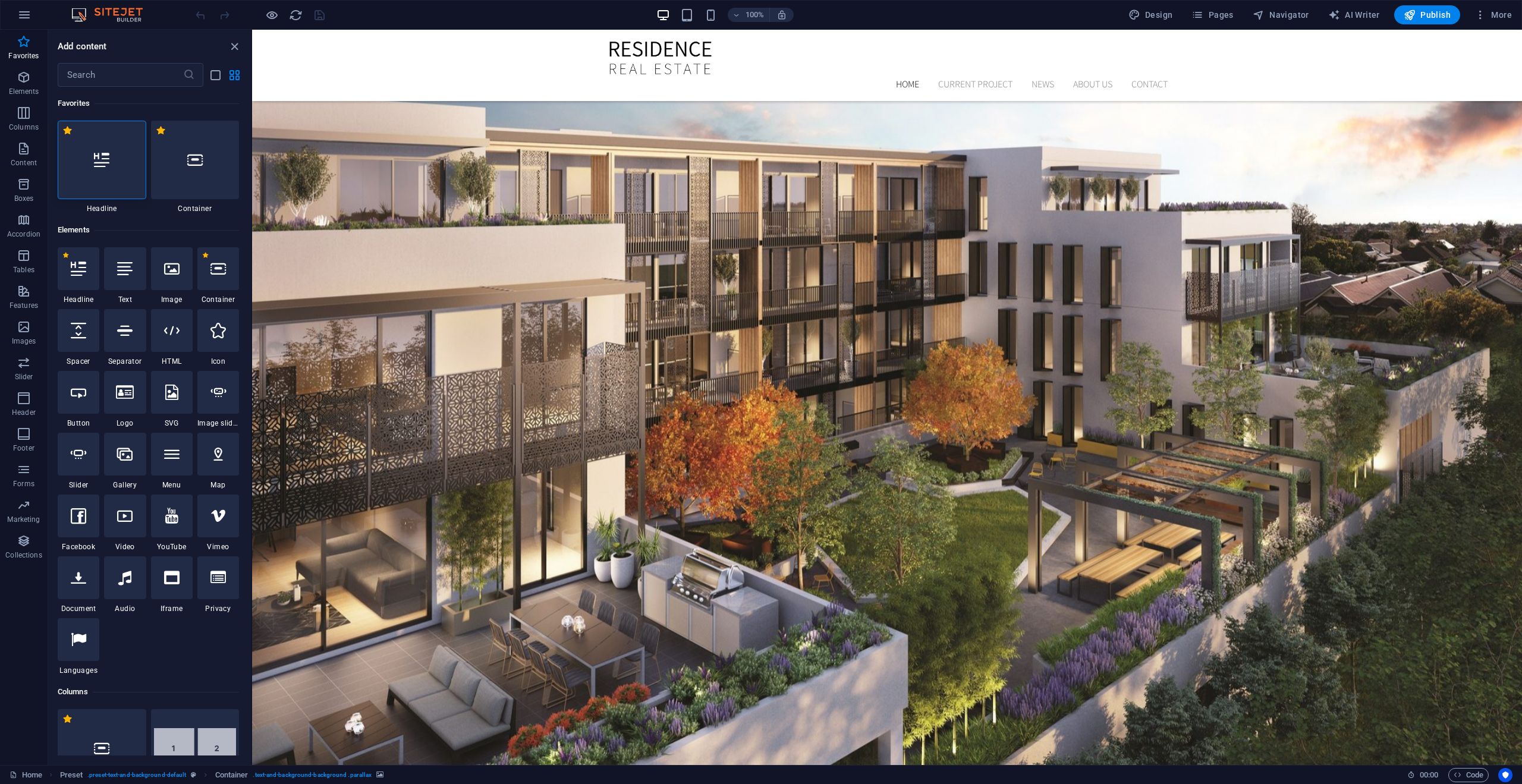
scroll to position [65, 0]
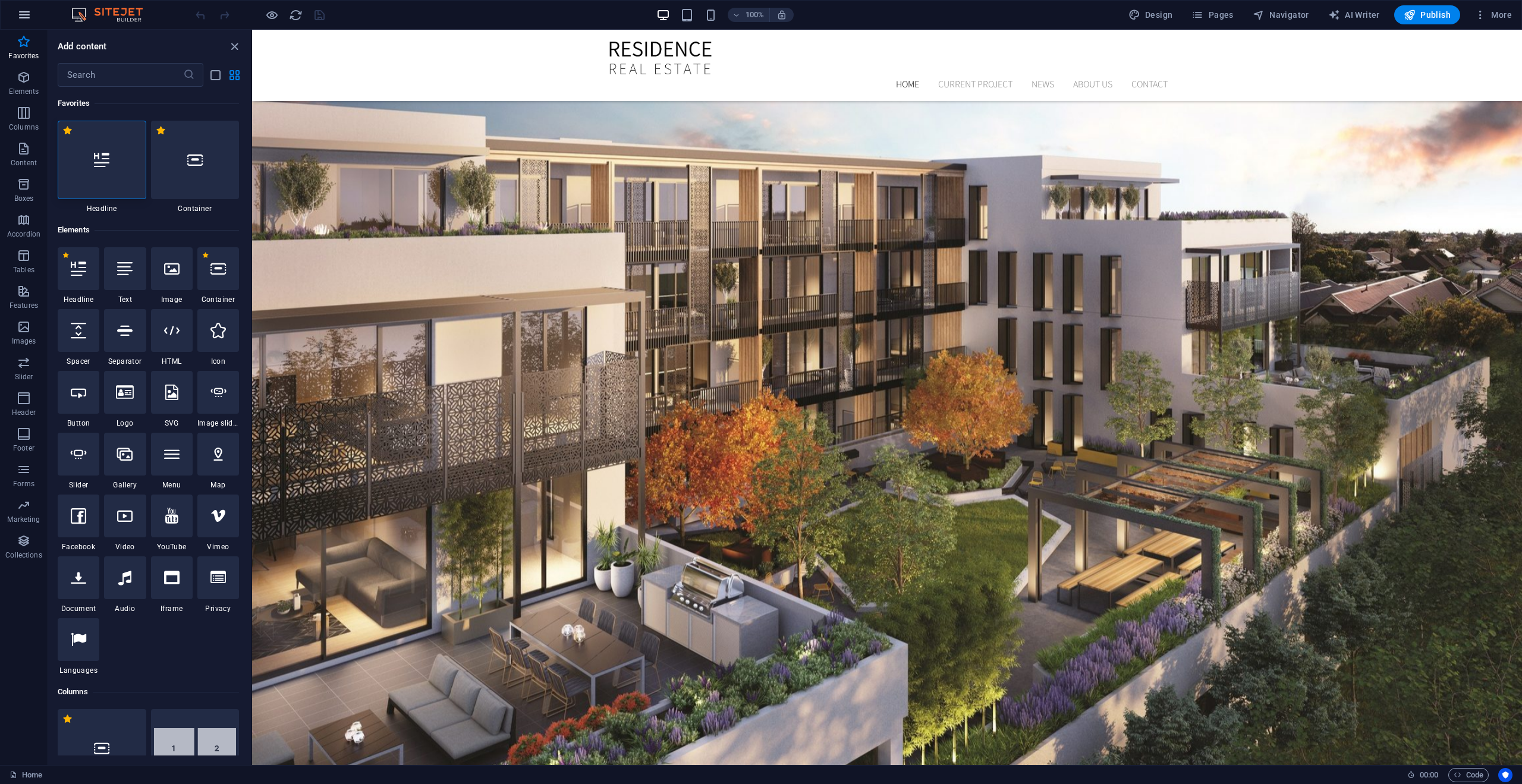
click at [21, 15] on icon "button" at bounding box center [24, 15] width 15 height 15
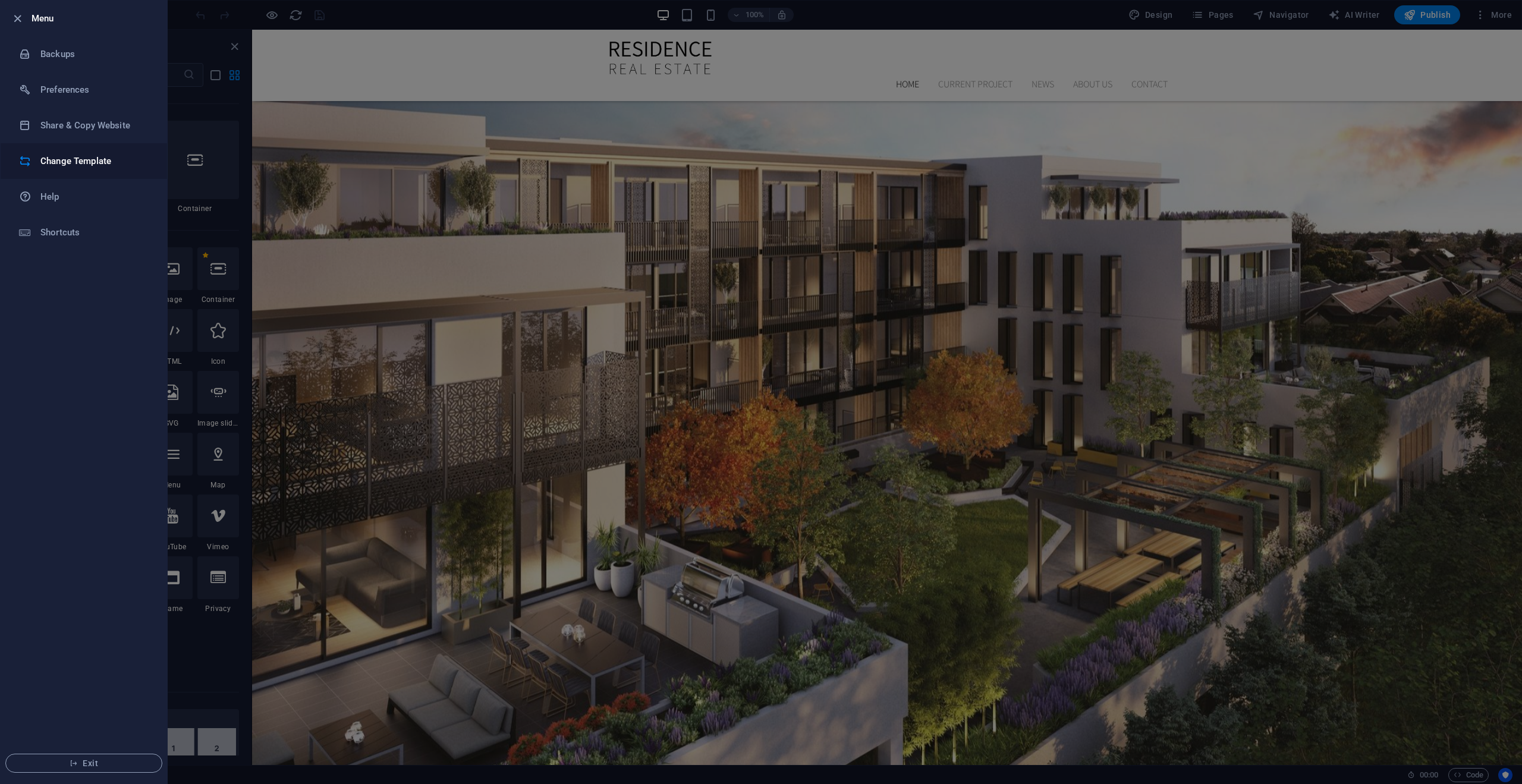
click at [91, 162] on h6 "Change Template" at bounding box center [95, 162] width 110 height 15
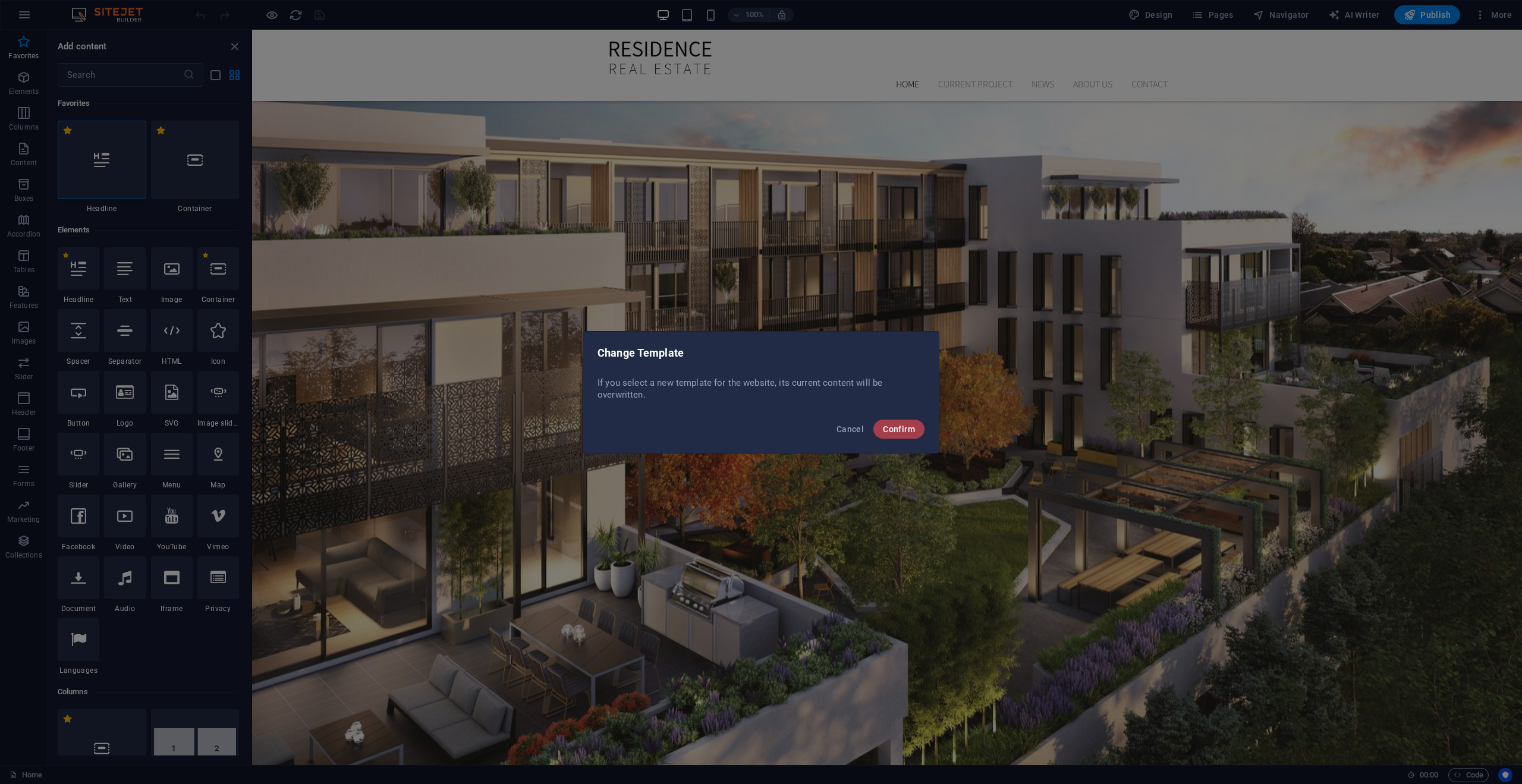
click at [925, 432] on div "Cancel Confirm" at bounding box center [761, 433] width 356 height 40
click at [917, 432] on button "Confirm" at bounding box center [899, 429] width 51 height 19
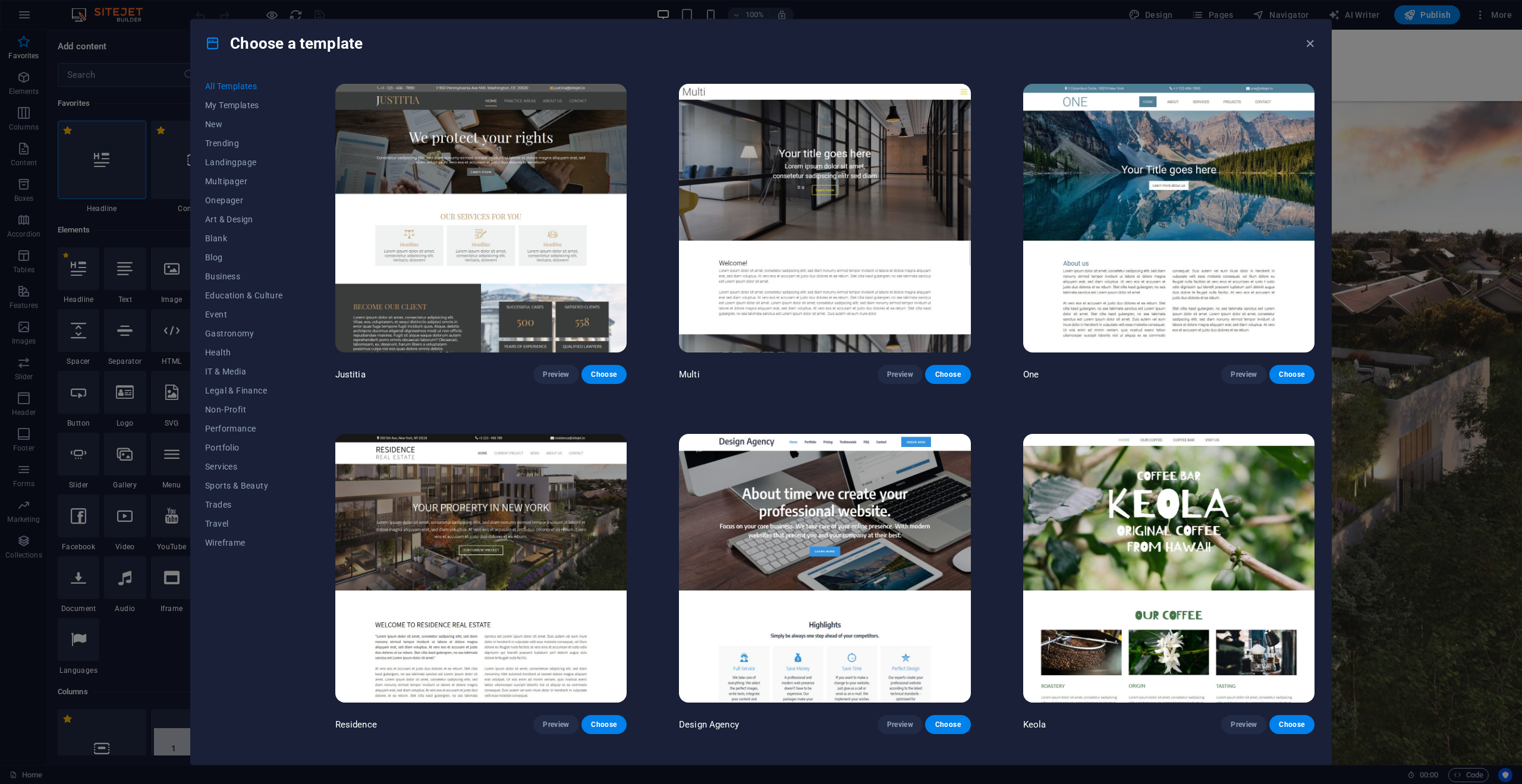
scroll to position [14359, 0]
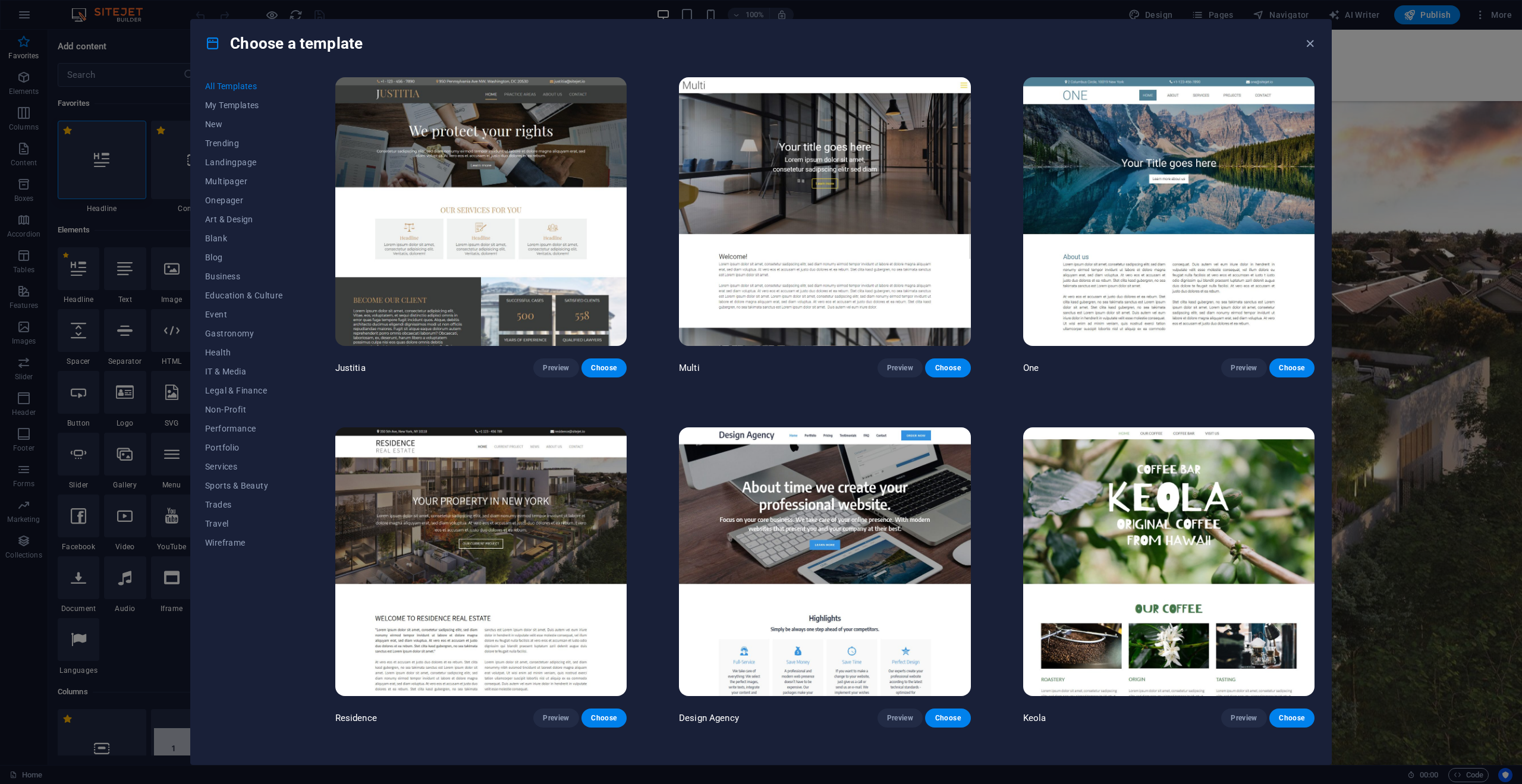
click at [593, 471] on img at bounding box center [481, 562] width 292 height 269
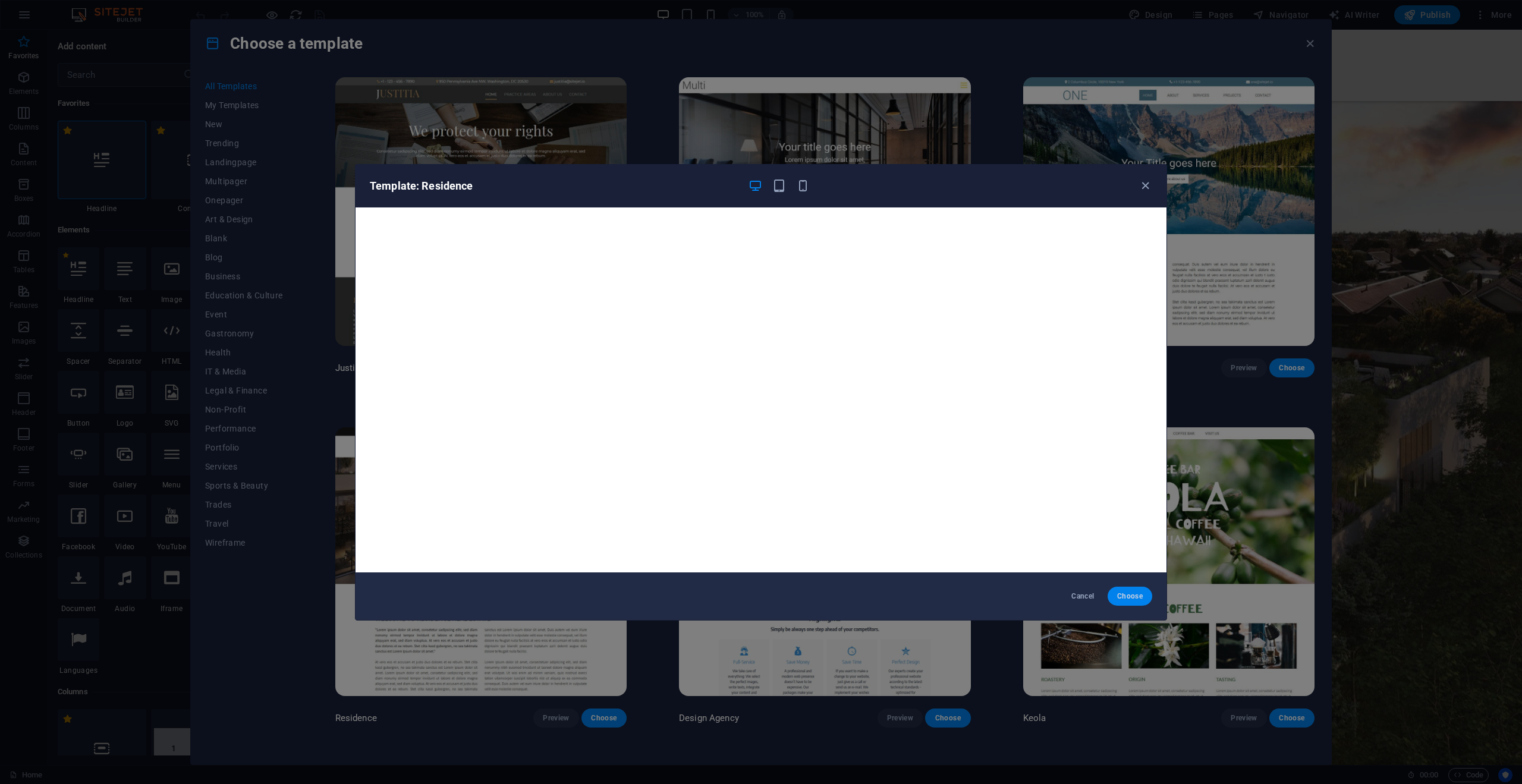
click at [1130, 595] on span "Choose" at bounding box center [1130, 596] width 26 height 10
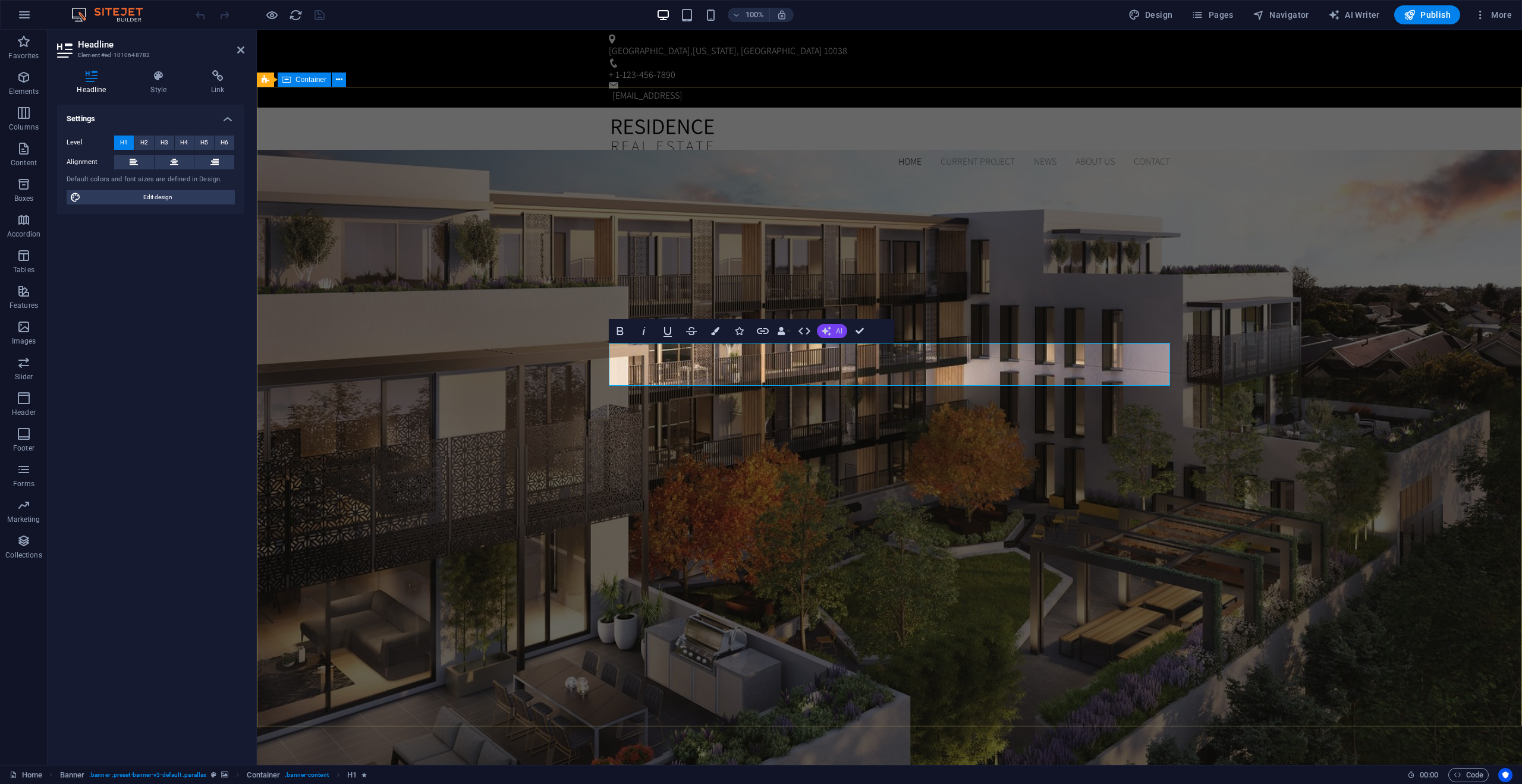
click at [833, 335] on button "AI" at bounding box center [833, 331] width 31 height 15
drag, startPoint x: 866, startPoint y: 439, endPoint x: 609, endPoint y: 409, distance: 258.7
click at [866, 439] on link "Generate text" at bounding box center [875, 440] width 116 height 18
select select "English"
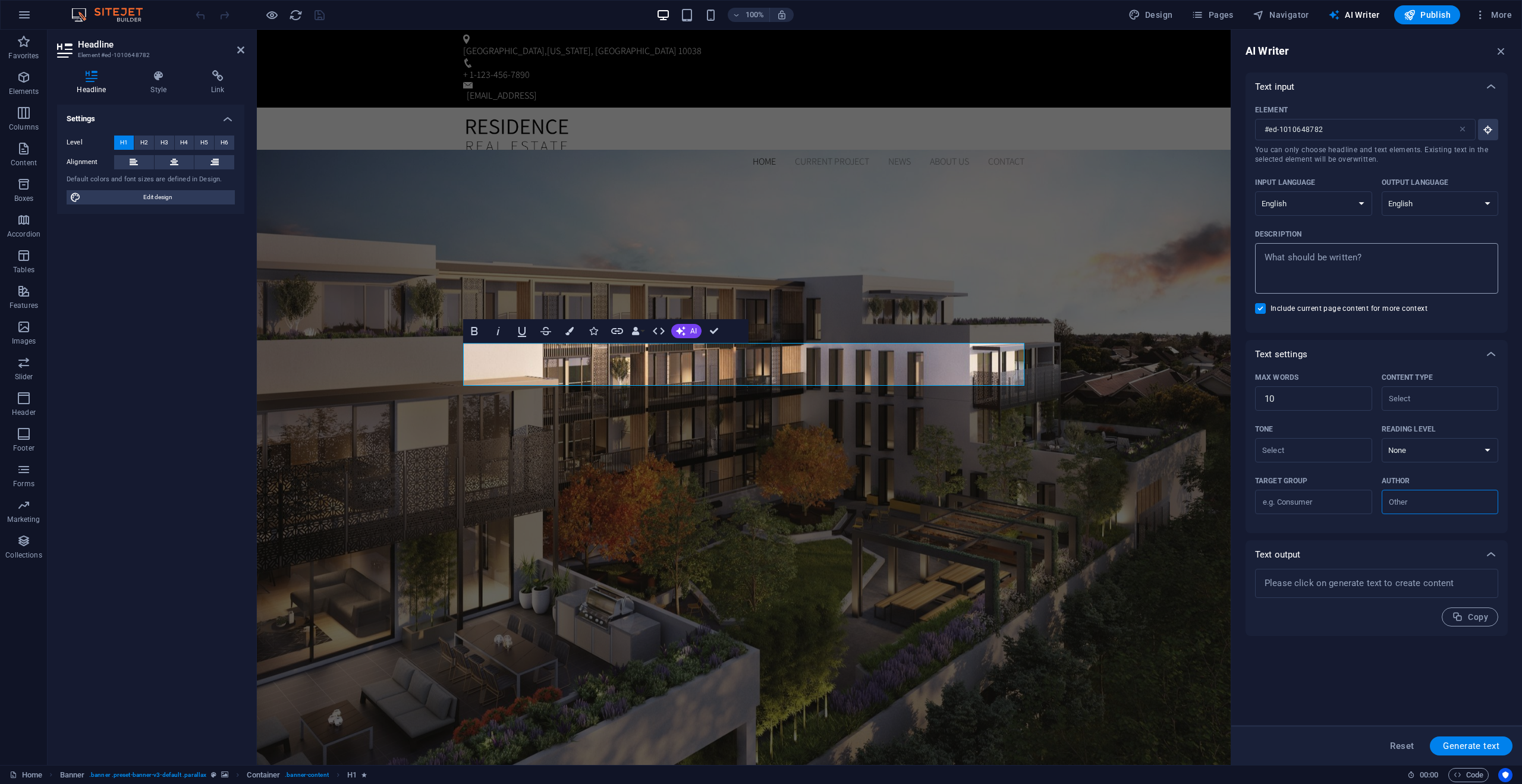
type textarea "x"
click at [1360, 269] on textarea "Description x ​" at bounding box center [1377, 268] width 231 height 39
type textarea "T"
type textarea "x"
type textarea "TO"
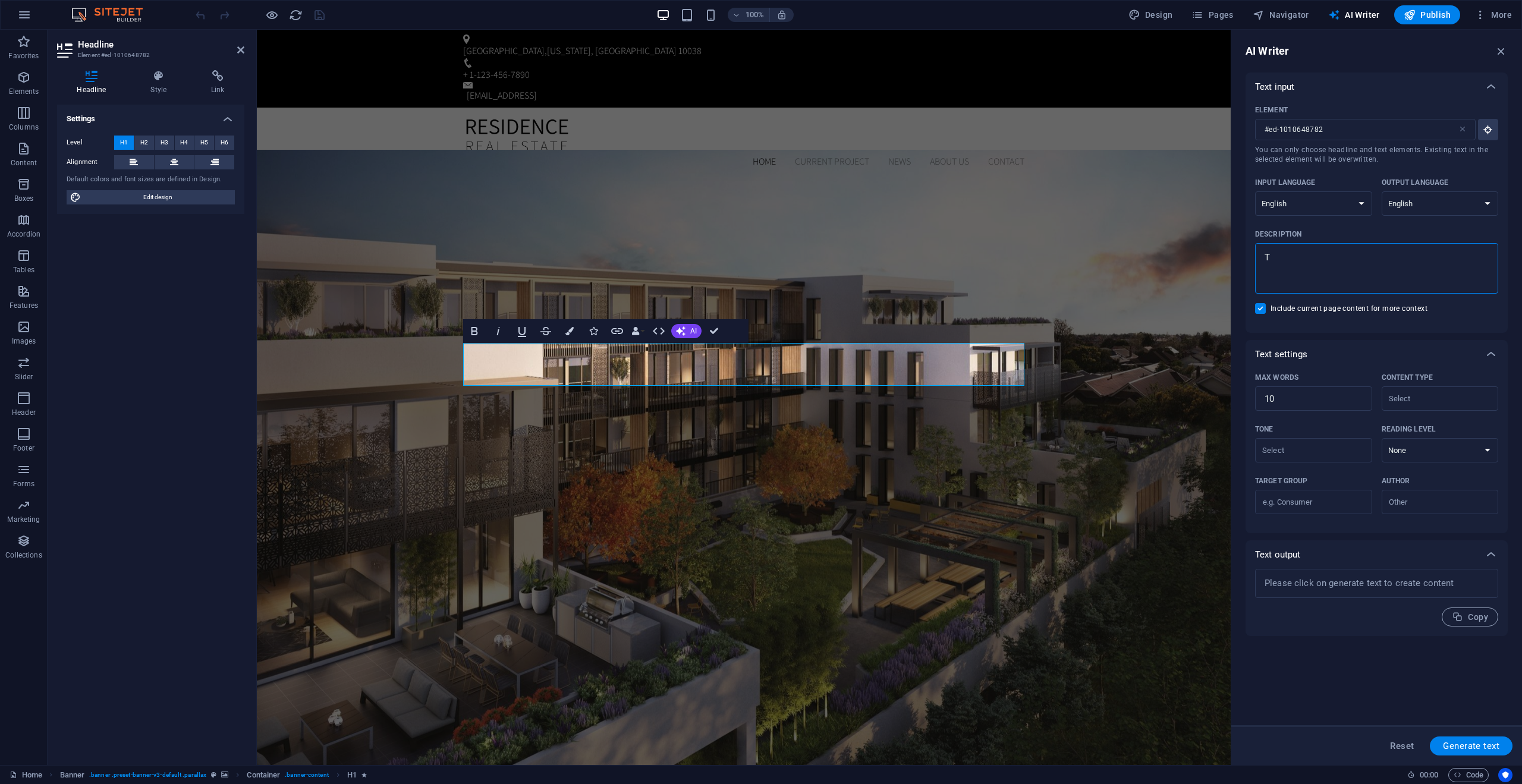
type textarea "x"
type textarea "TOR"
type textarea "x"
type textarea "TORO"
type textarea "x"
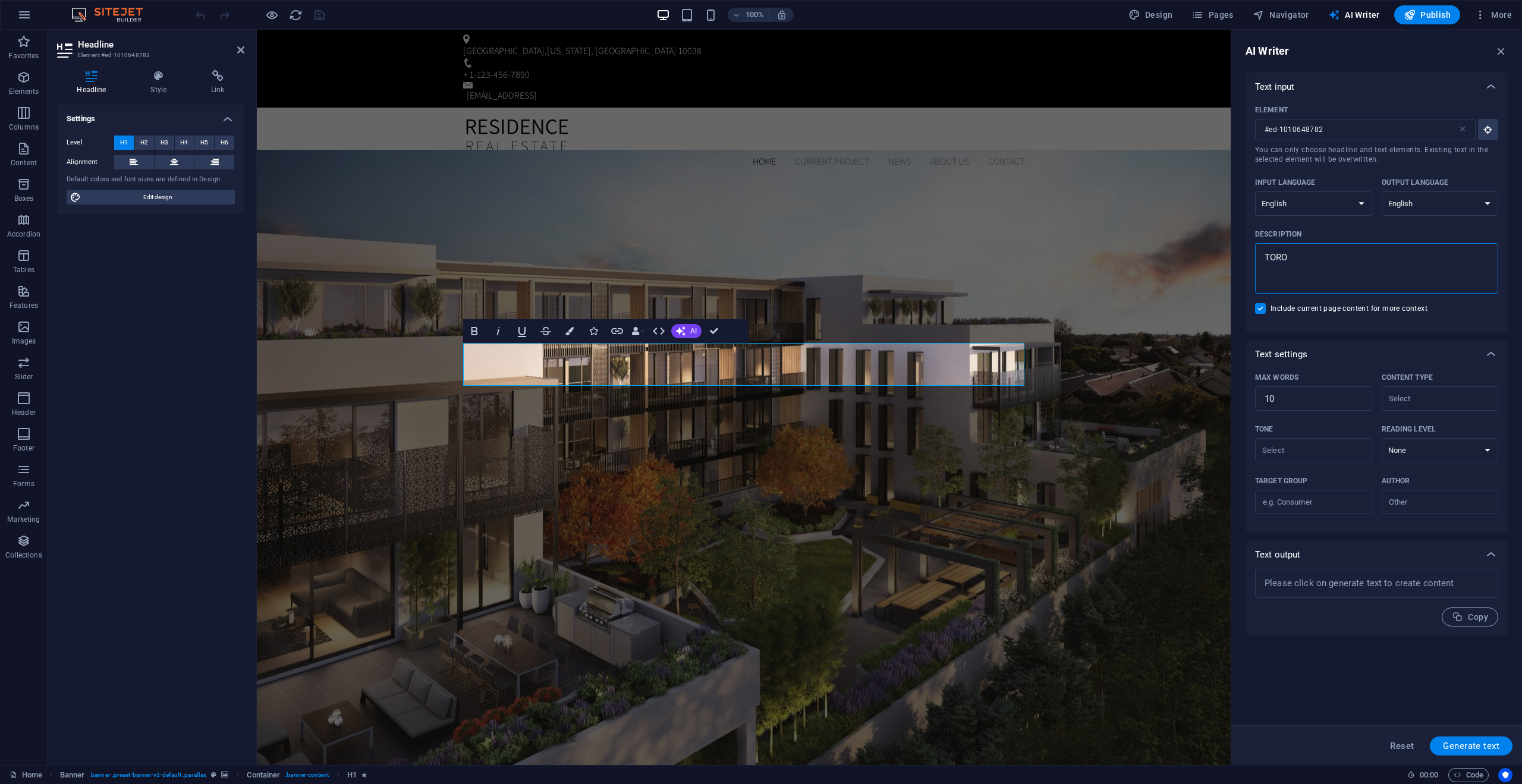
type textarea "TORON"
type textarea "x"
type textarea "TORO"
type textarea "x"
type textarea "TOR"
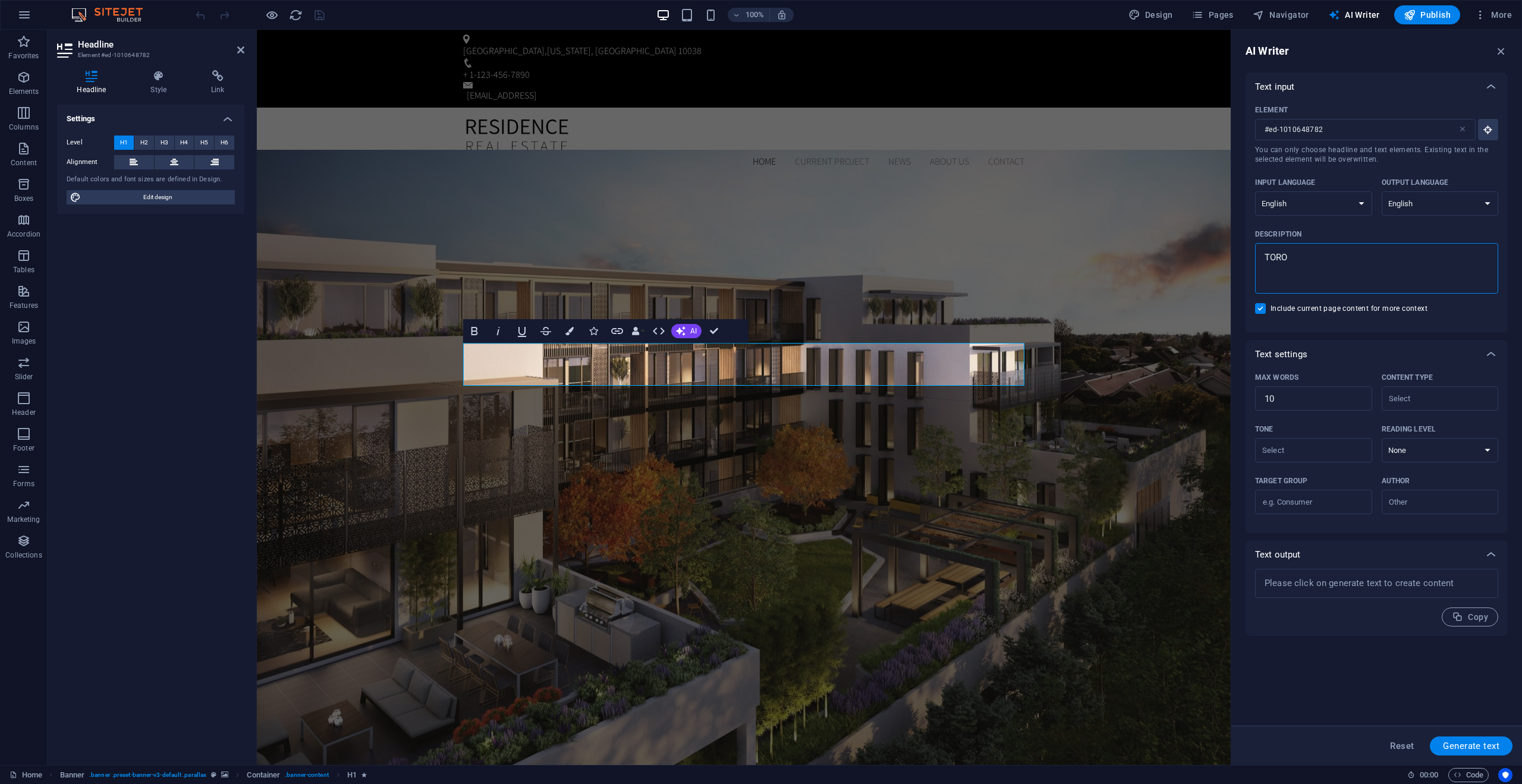
type textarea "x"
type textarea "TO"
type textarea "x"
type textarea "T"
type textarea "x"
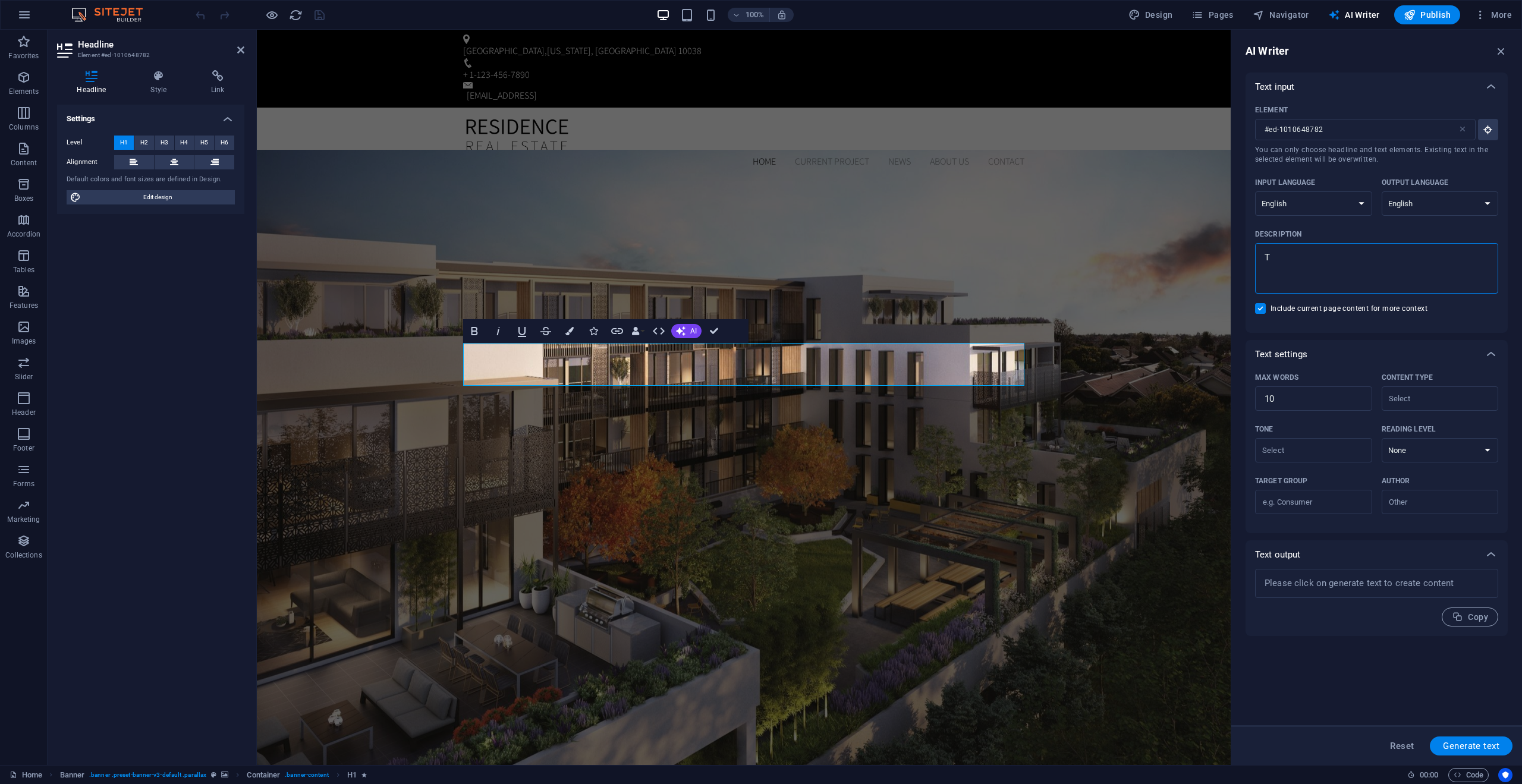
type textarea "x"
type textarea "T"
type textarea "x"
type textarea "To"
type textarea "x"
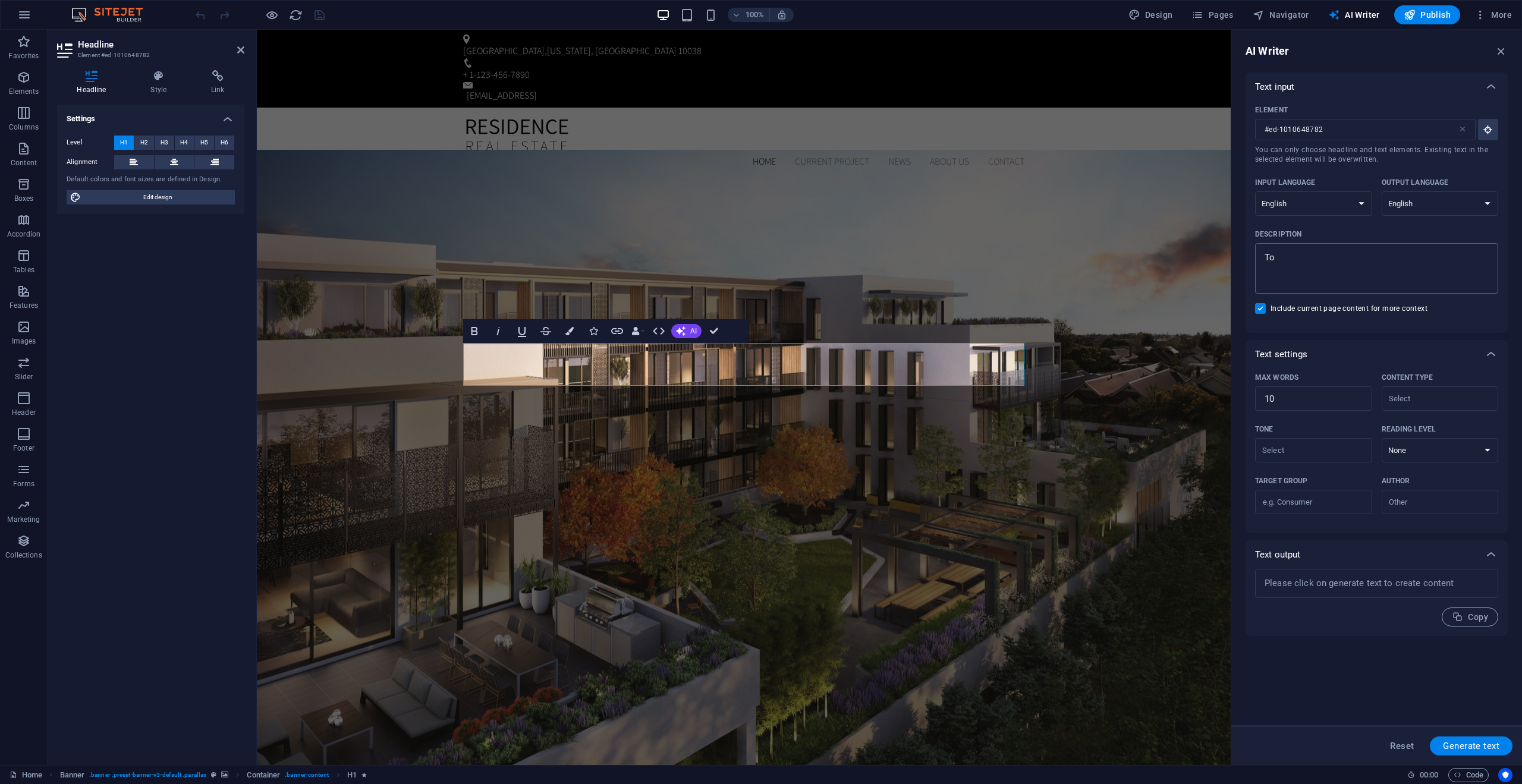
type textarea "Tor"
type textarea "x"
type textarea "Toro"
type textarea "x"
type textarea "Toron"
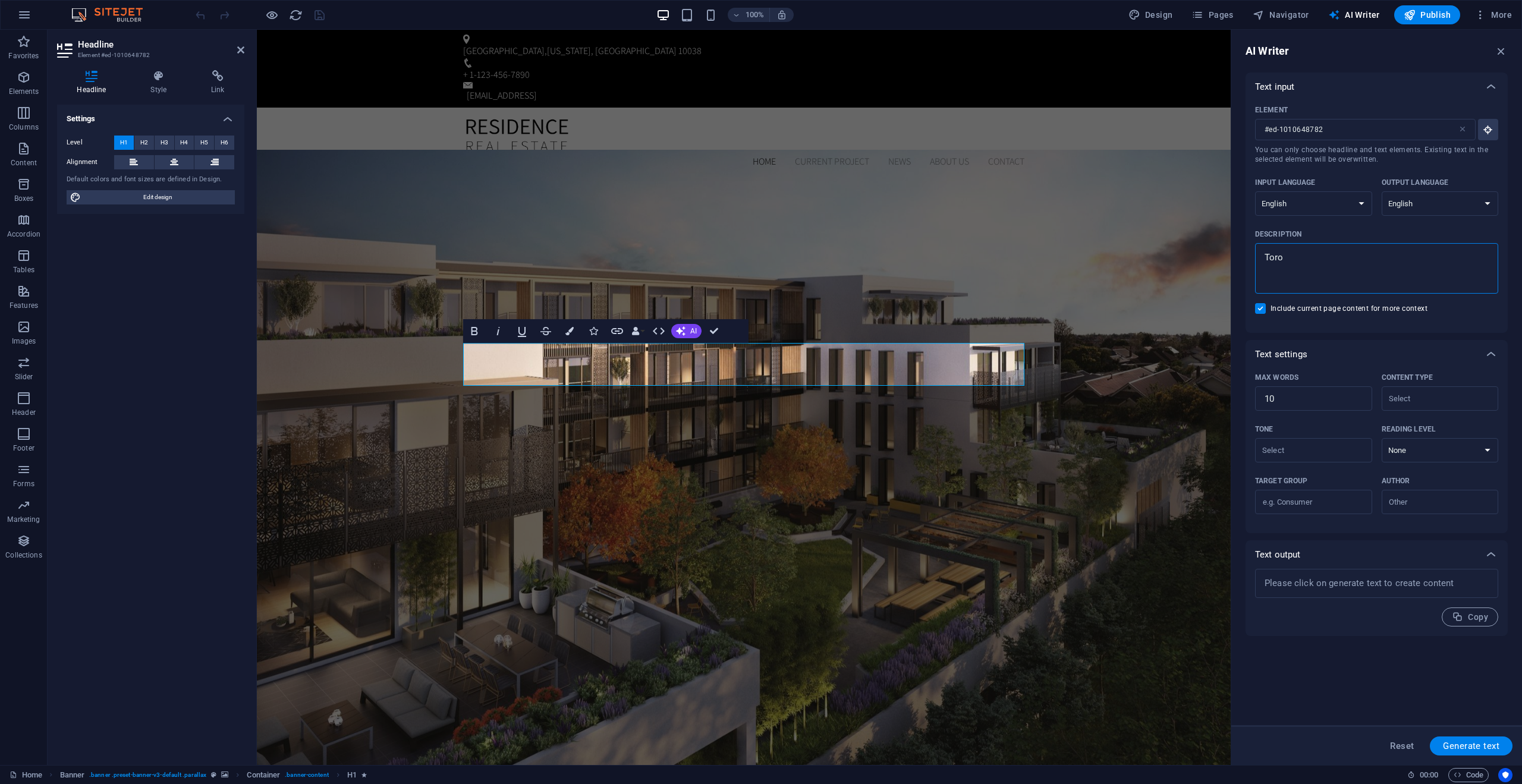
type textarea "x"
type textarea "Toront"
type textarea "x"
type textarea "Toronto"
type textarea "x"
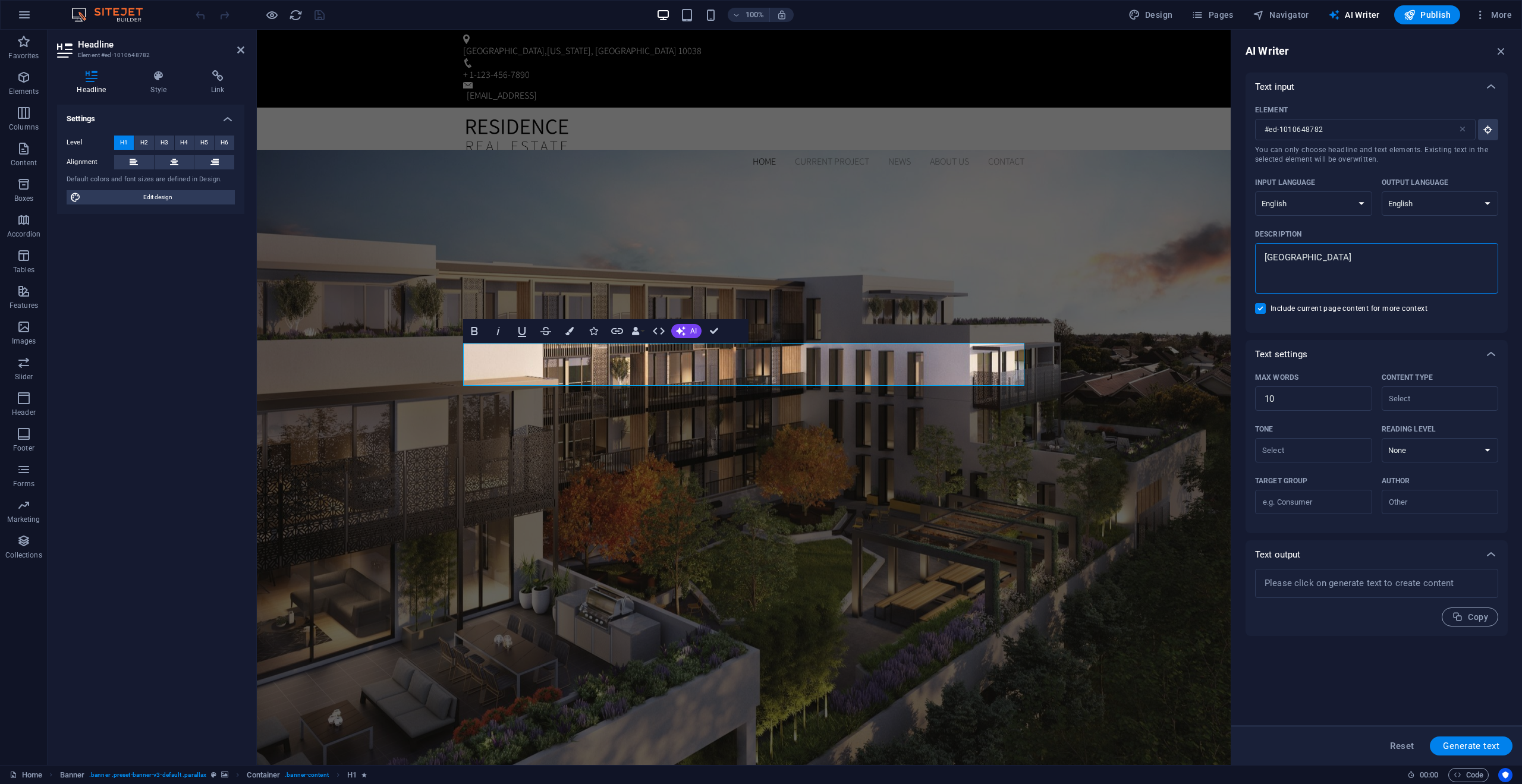
type textarea "Toronto"
type textarea "x"
type textarea "Toronto D"
type textarea "x"
type textarea "Toronto De"
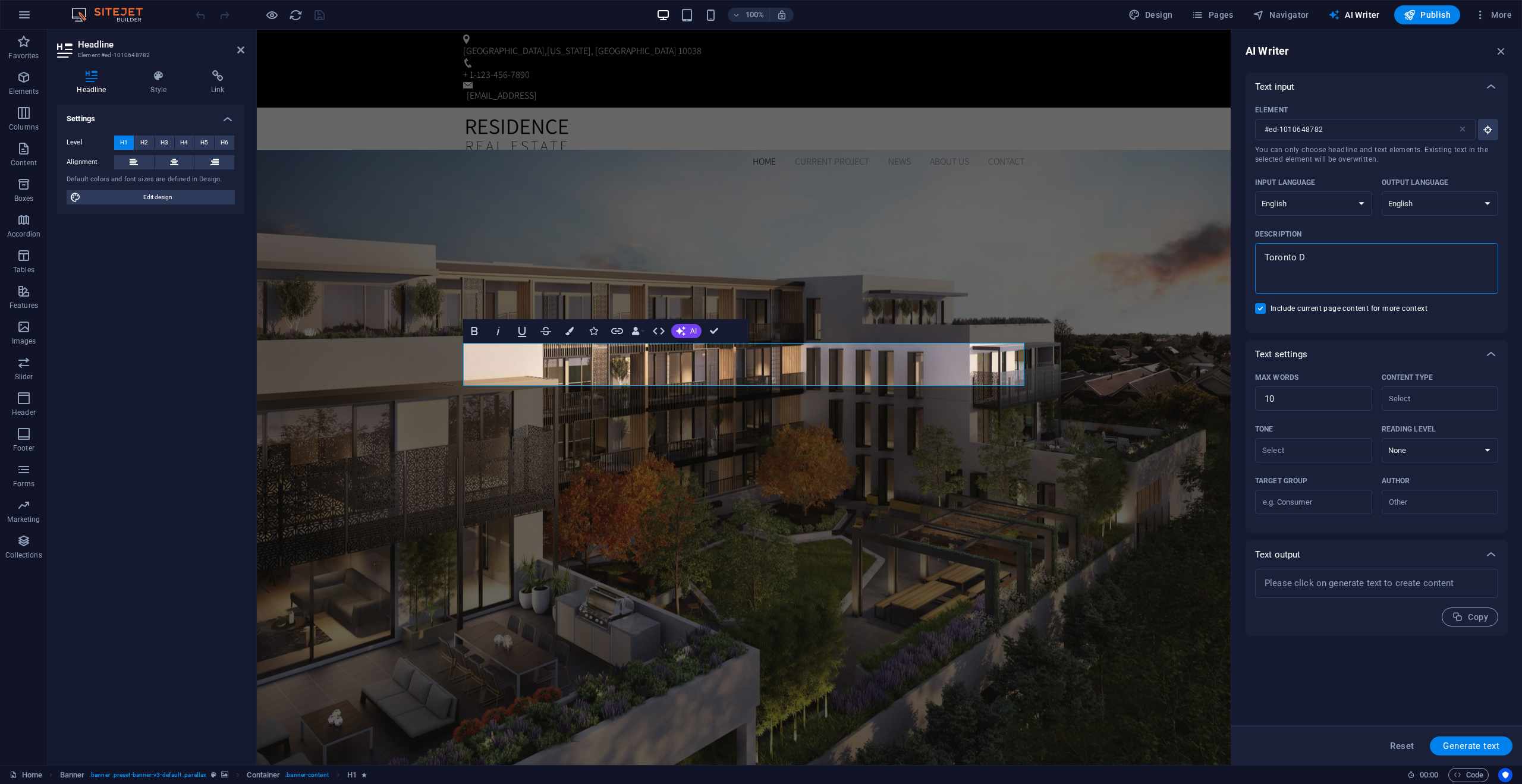
type textarea "x"
type textarea "Toronto Del"
type textarea "x"
type textarea "Toronto De"
type textarea "x"
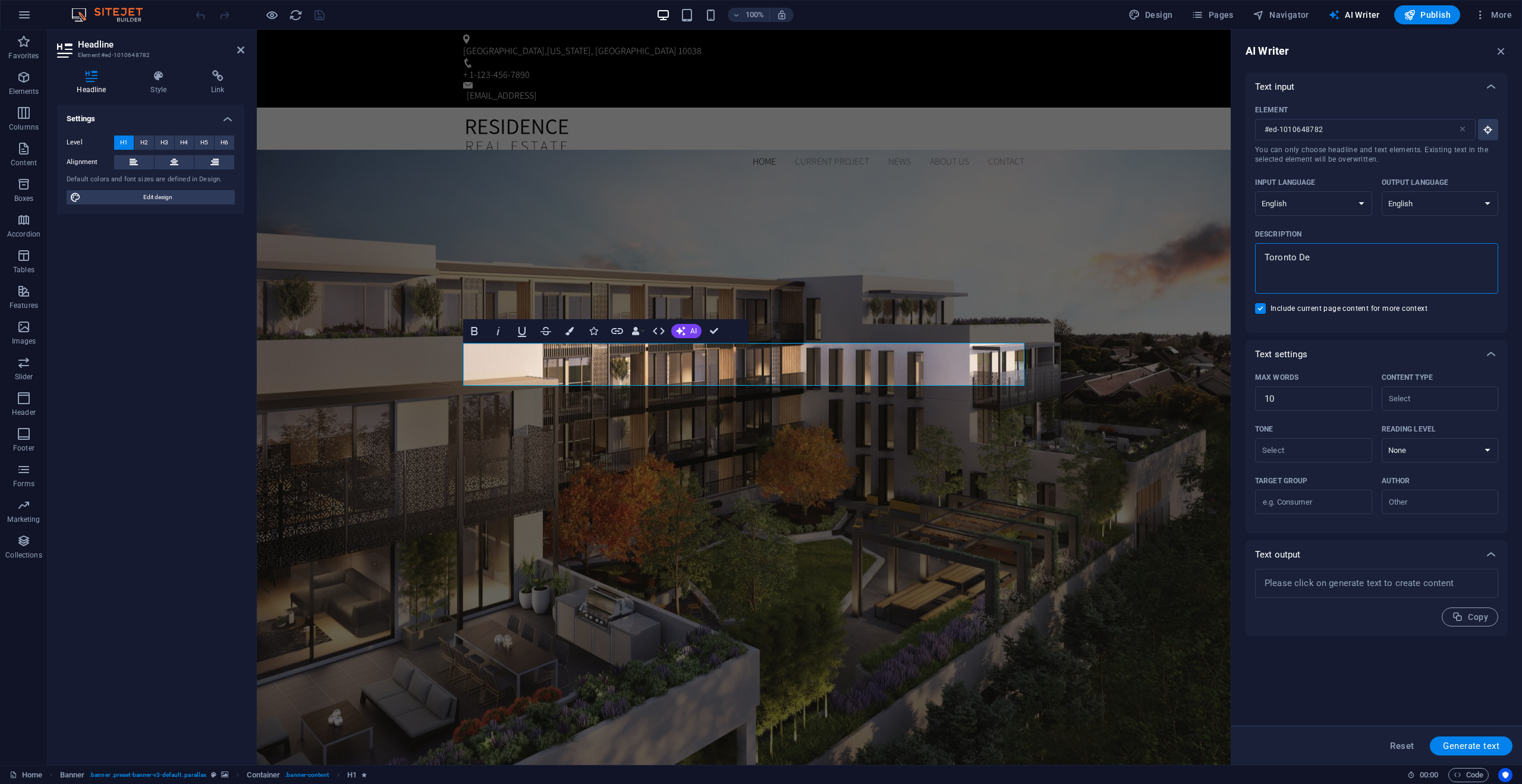
type textarea "Toronto Dev"
type textarea "x"
type textarea "Toronto Deve"
type textarea "x"
type textarea "Toronto Devel"
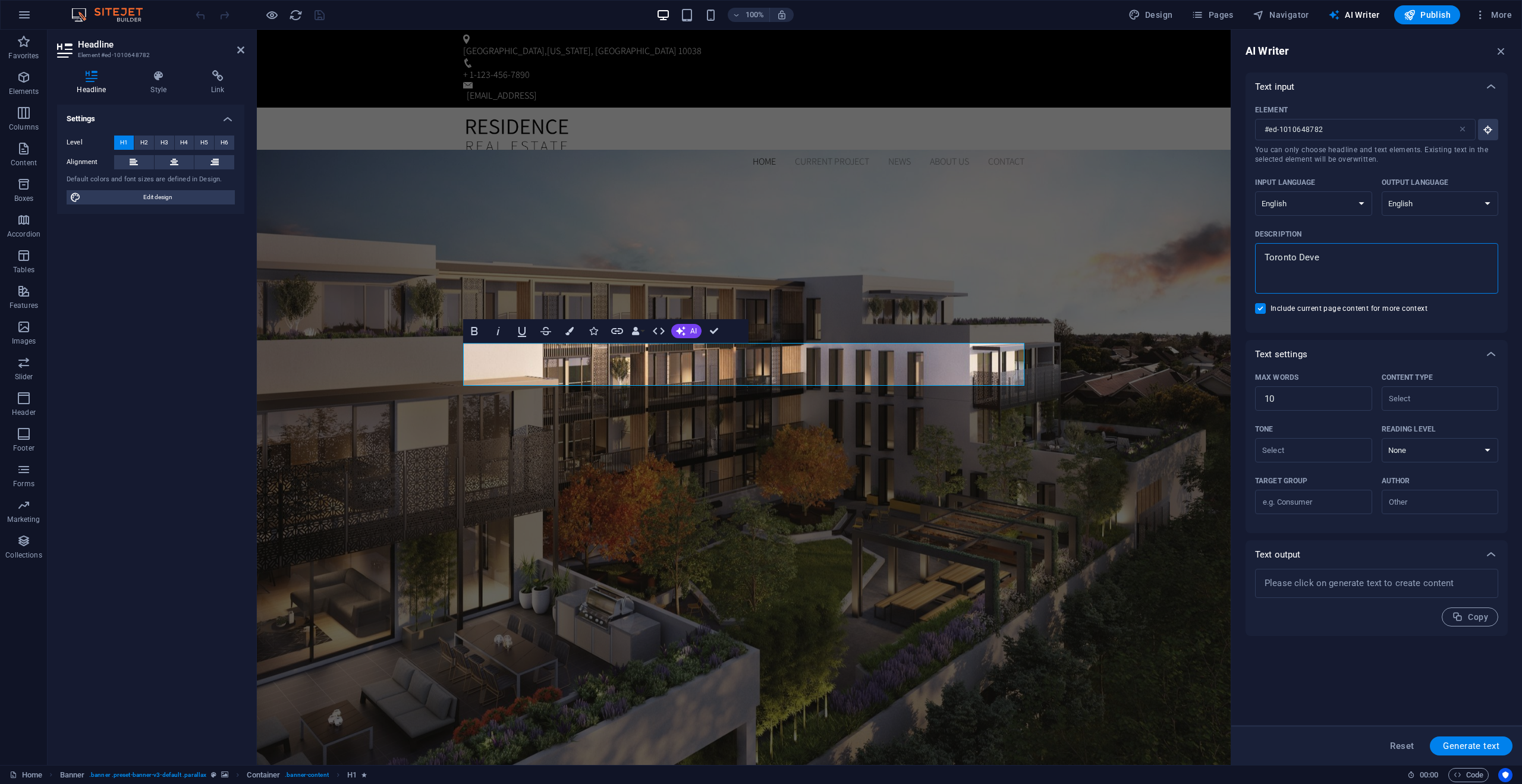
type textarea "x"
type textarea "Toronto Develo"
type textarea "x"
type textarea "Toronto Develop"
type textarea "x"
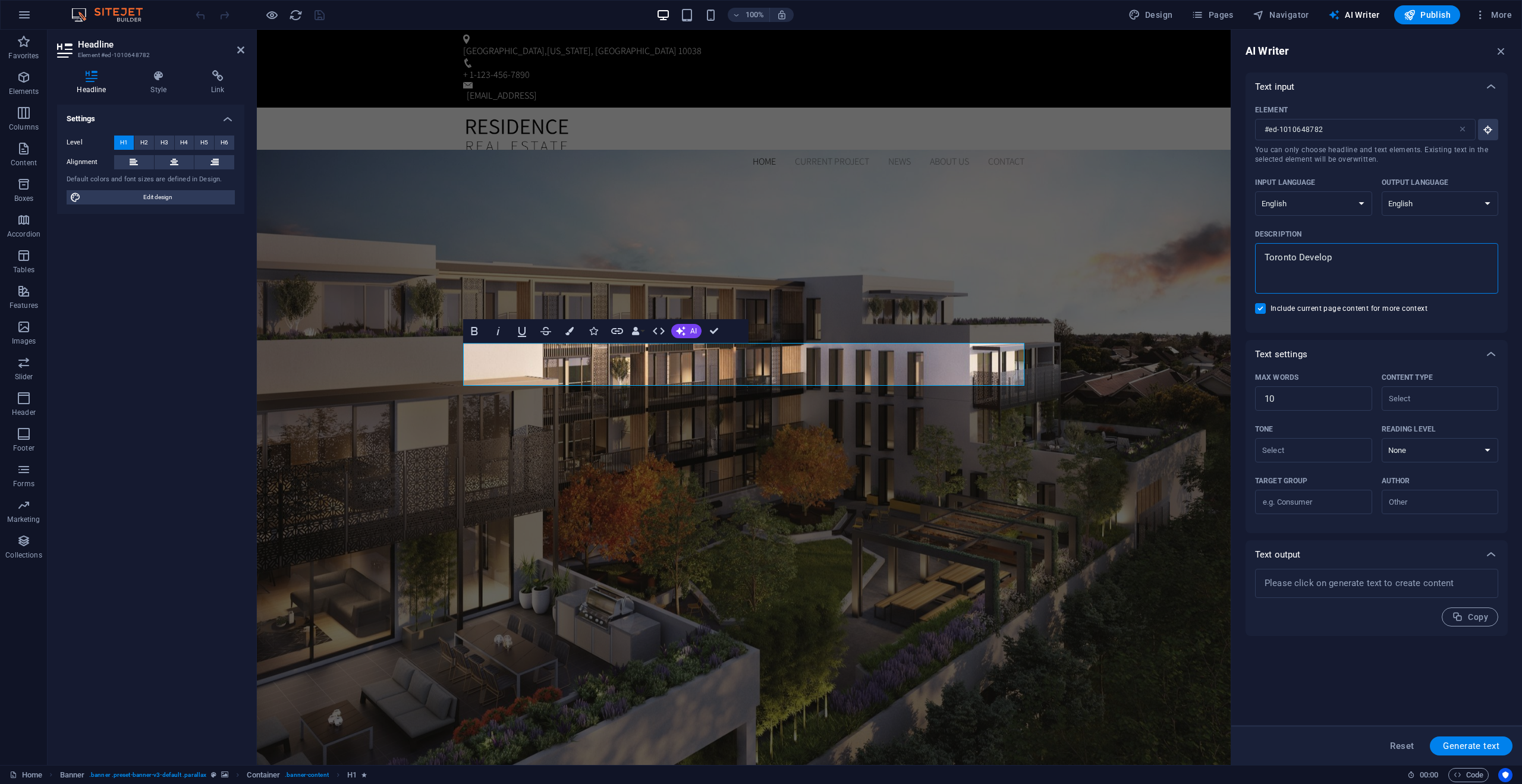
type textarea "Toronto Developm"
type textarea "x"
type textarea "Toronto Developme"
type textarea "x"
type textarea "Toronto Developmen"
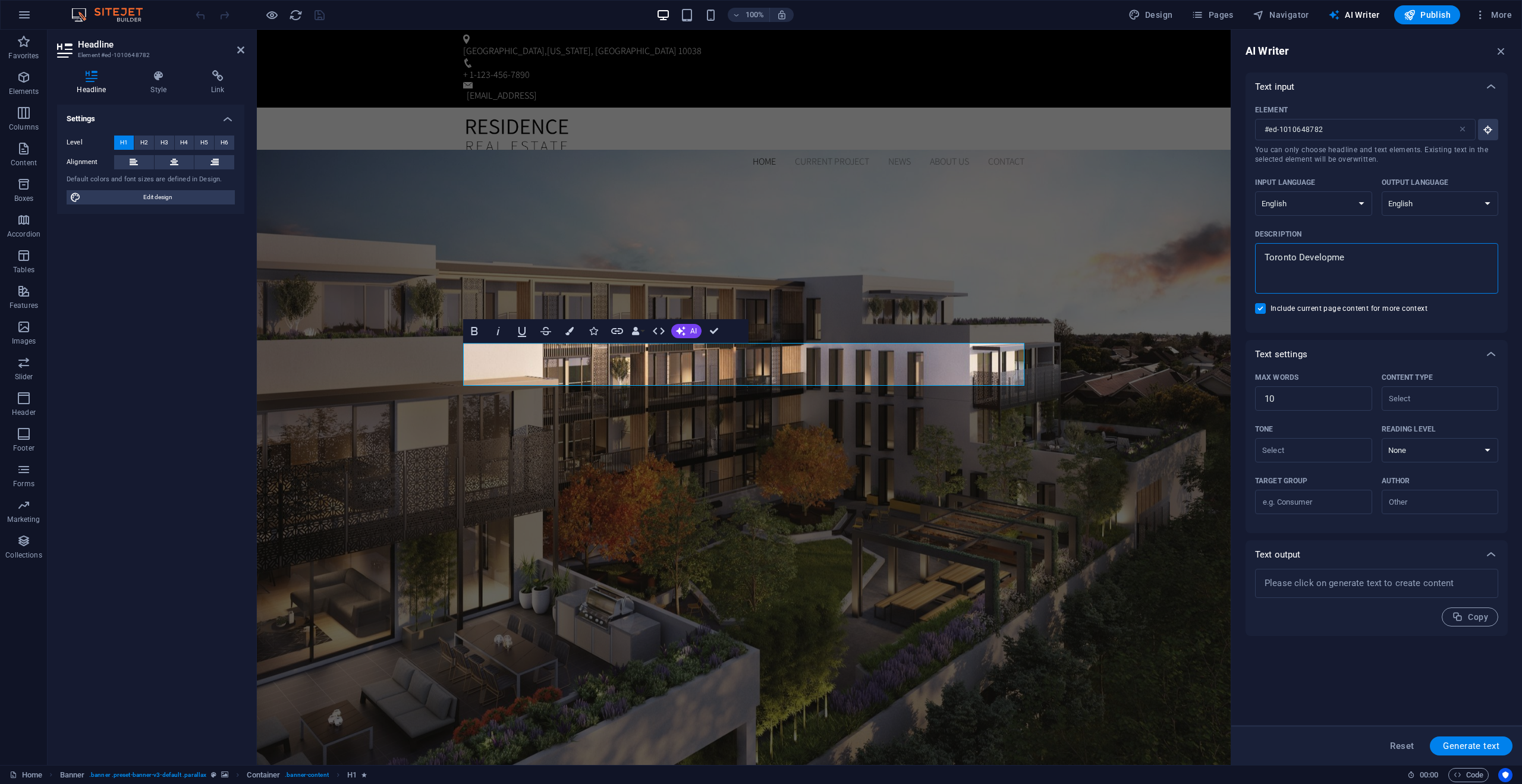
type textarea "x"
type textarea "Toronto Development"
type textarea "x"
type textarea "Toronto Development"
type textarea "x"
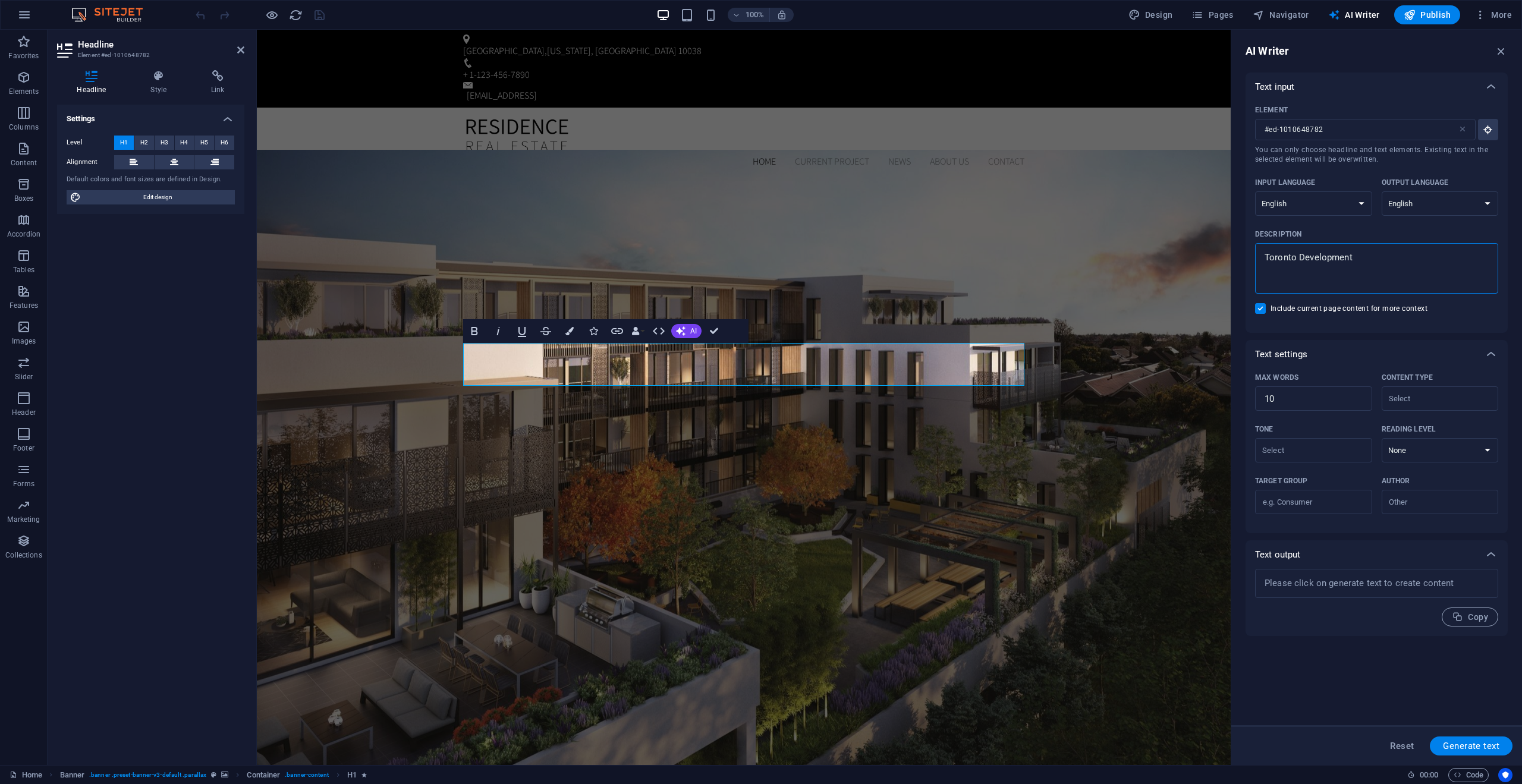
type textarea "Toronto Development"
type textarea "x"
type textarea "Toronto Development"
type textarea "x"
type textarea "Toronto Development"
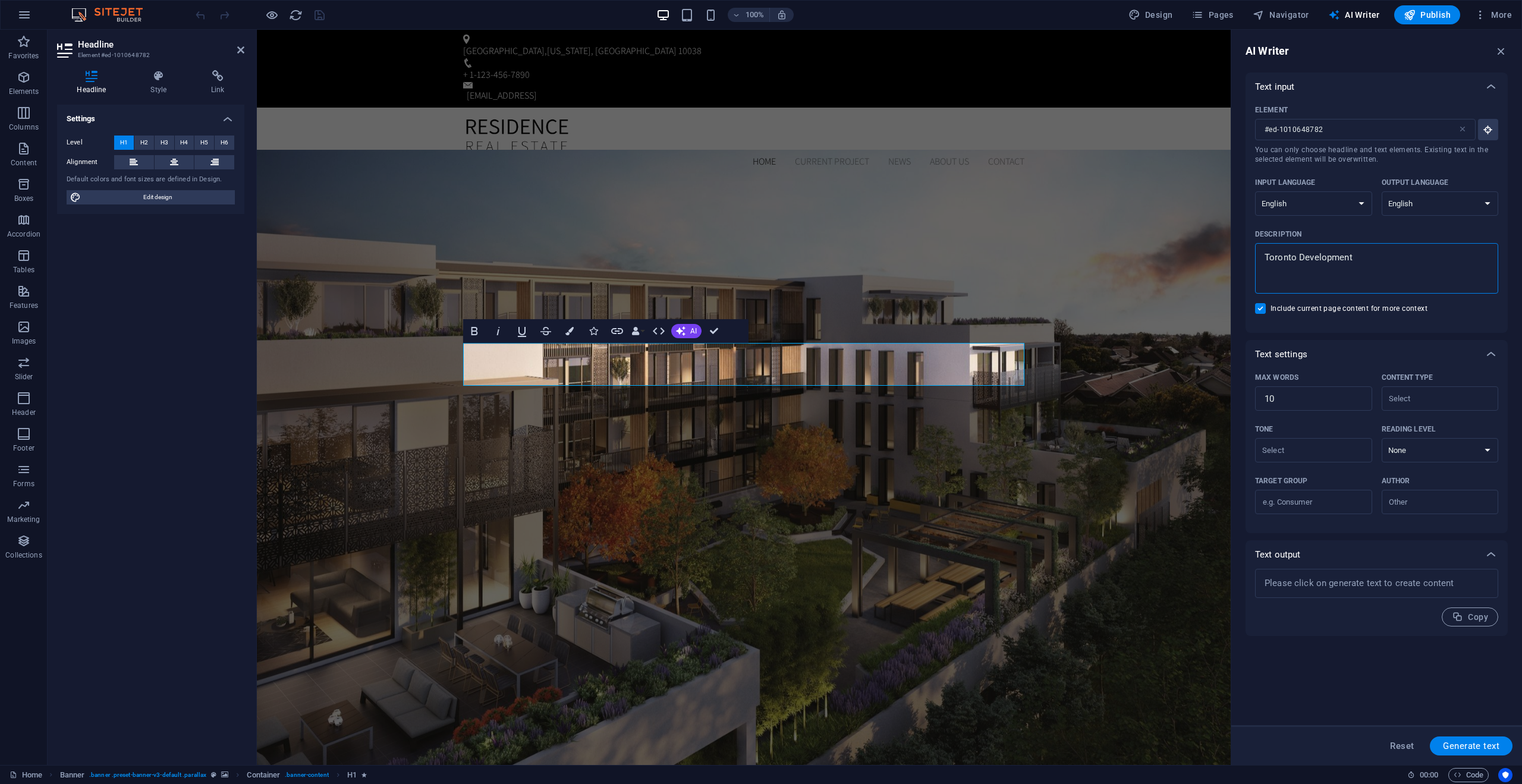
type textarea "x"
type textarea "Toronto Development"
click at [1459, 747] on span "Generate text" at bounding box center [1472, 746] width 57 height 10
type textarea "x"
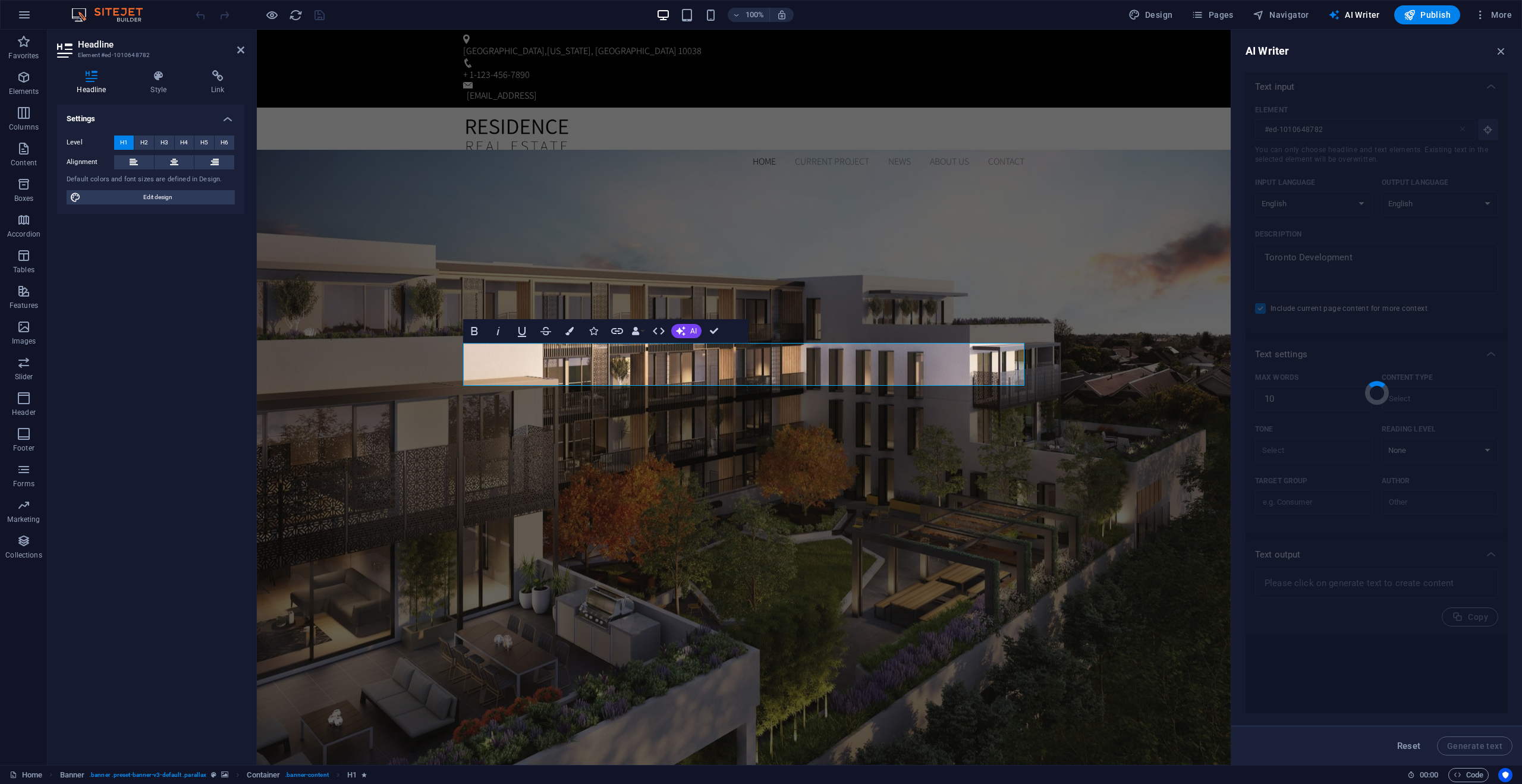
type textarea "x"
type textarea "Exciting advancements in Toronto's real estate development landscape."
type textarea "x"
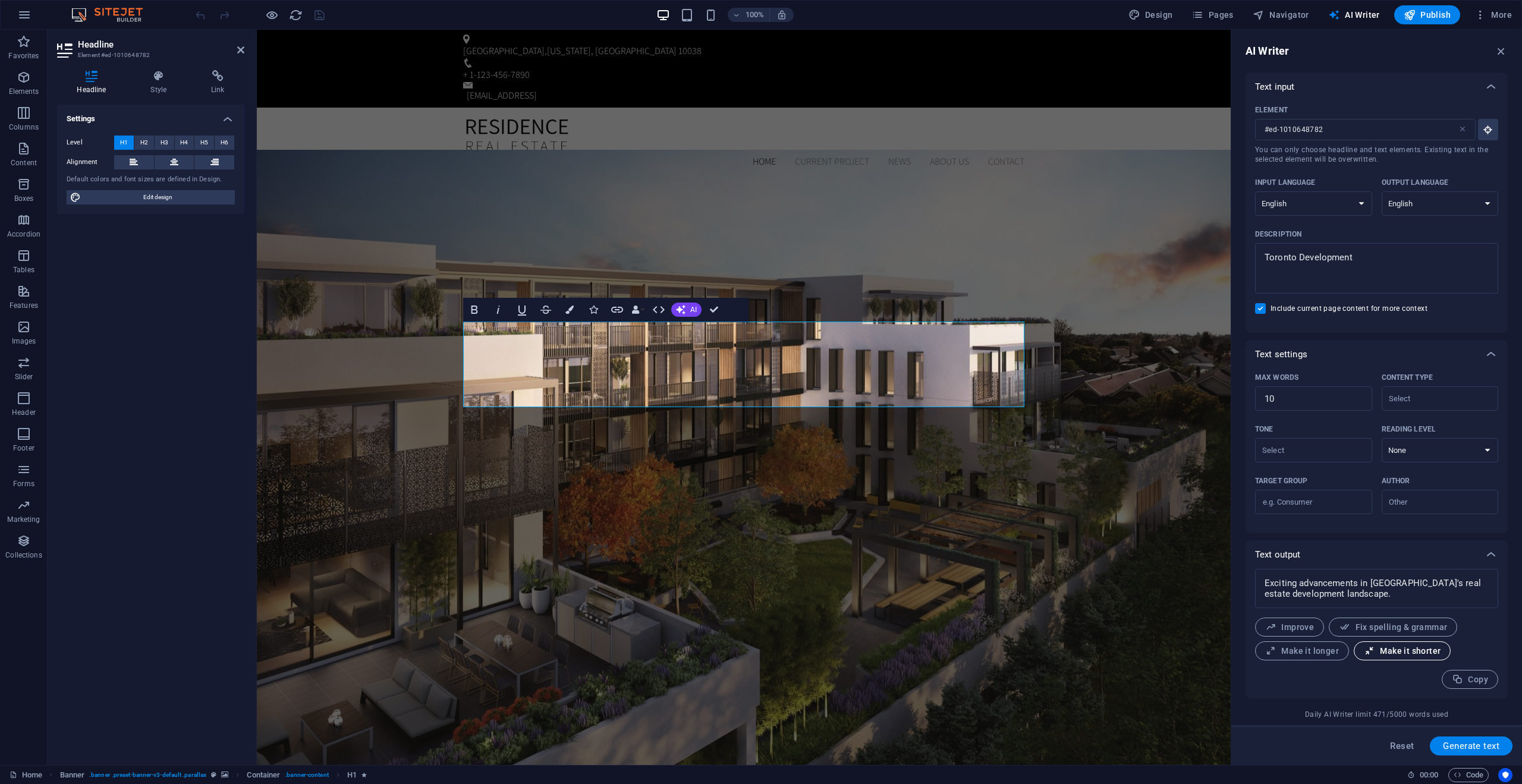
click at [1370, 654] on icon "button" at bounding box center [1370, 651] width 11 height 11
type textarea "x"
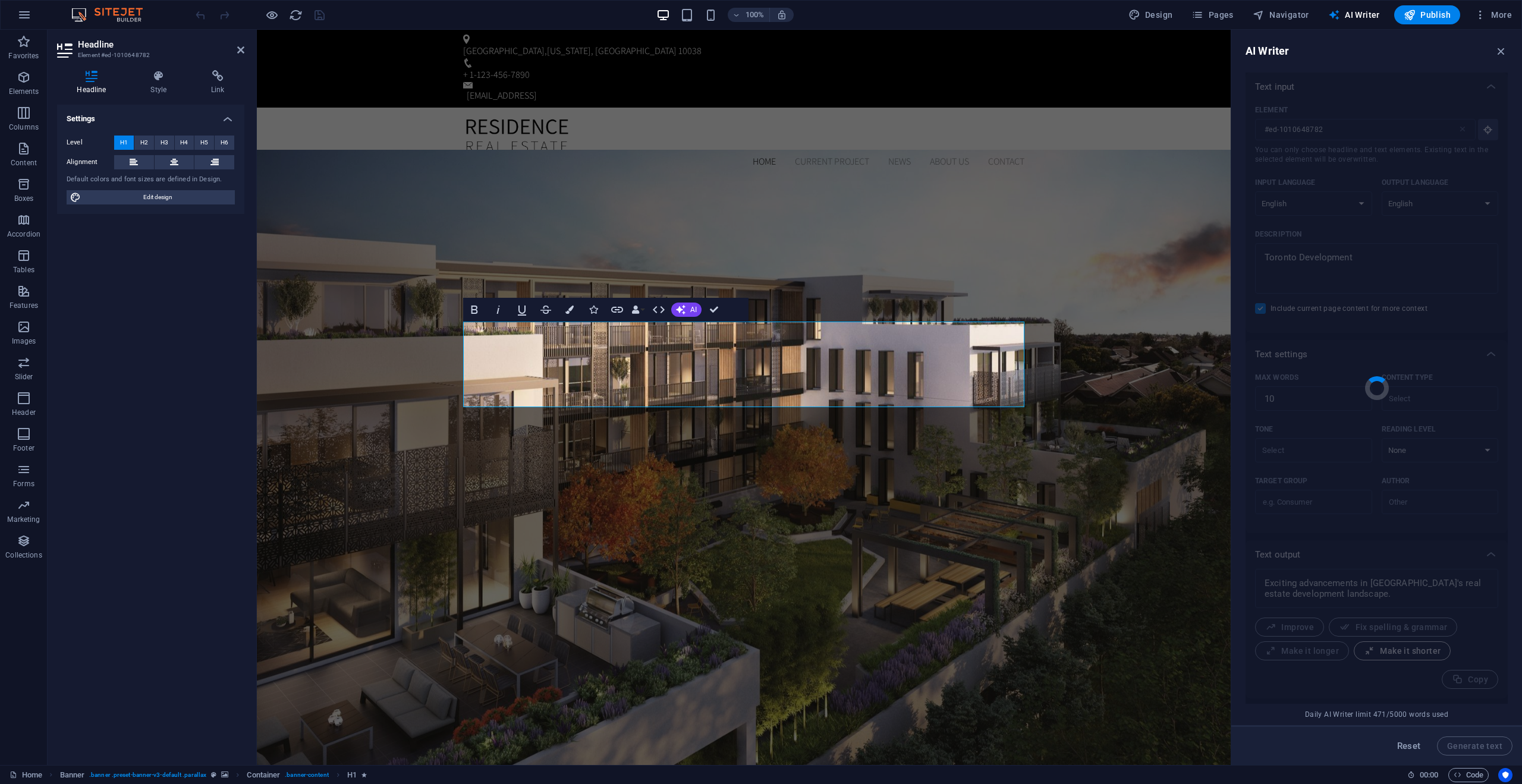
type textarea "x"
type textarea "Exciting advancements in Toronto's real estate!"
type textarea "x"
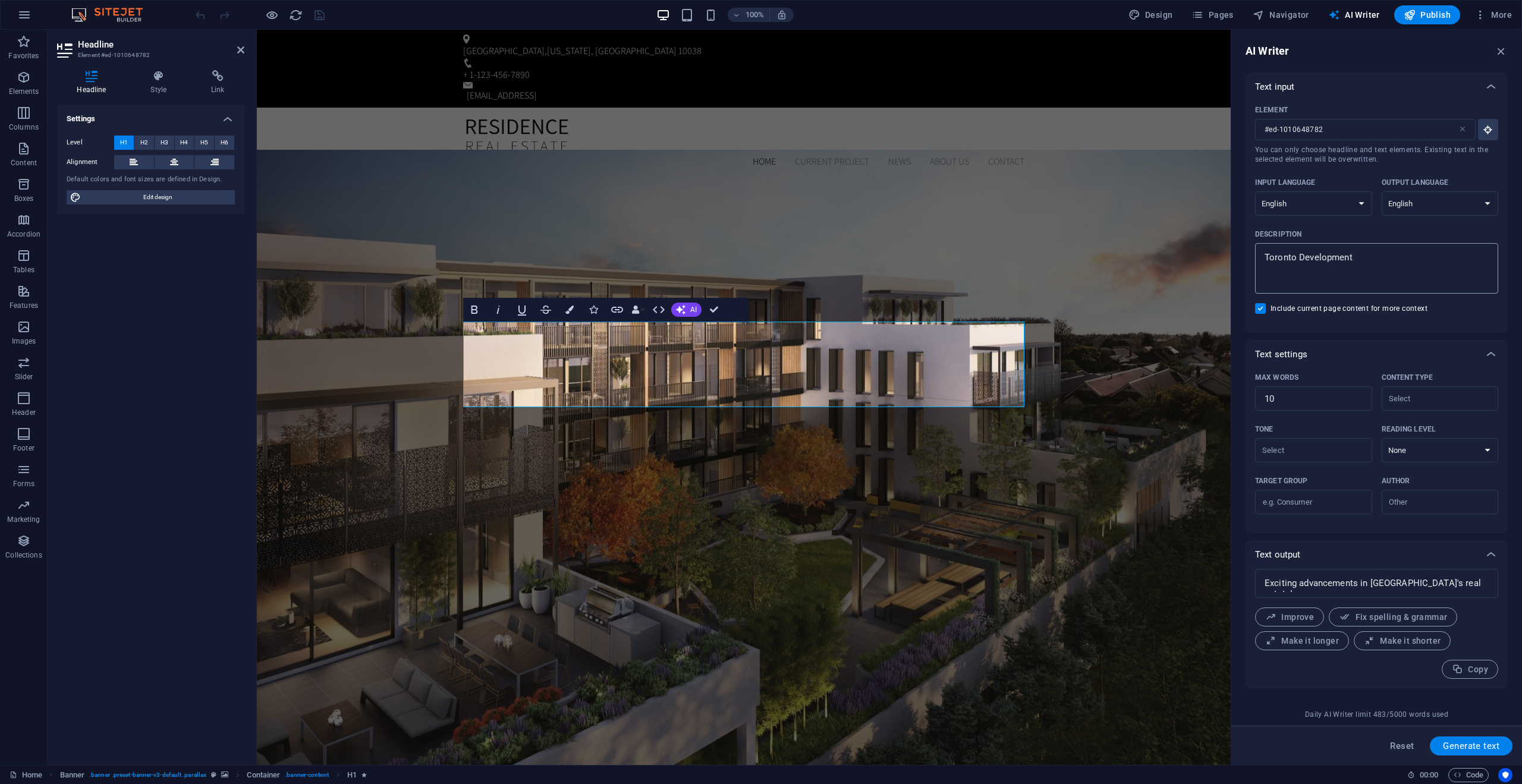
type textarea "x"
drag, startPoint x: 1301, startPoint y: 258, endPoint x: 1384, endPoint y: 259, distance: 83.0
click at [1384, 259] on textarea "Toronto Development" at bounding box center [1377, 268] width 231 height 39
type textarea "Toronto"
type textarea "x"
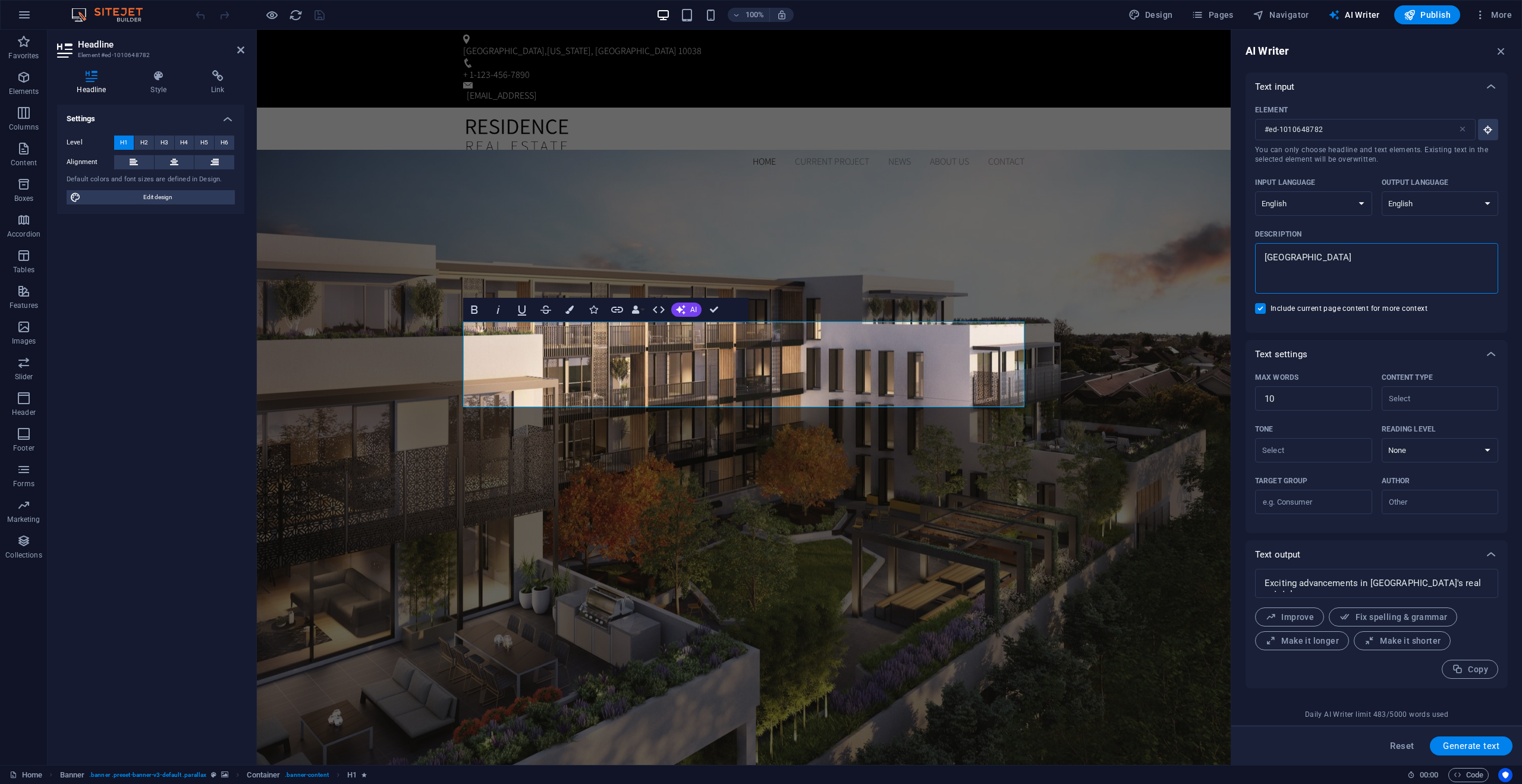
type textarea "Toronto"
type textarea "x"
type textarea "Toronto"
type textarea "x"
drag, startPoint x: 1305, startPoint y: 258, endPoint x: 1232, endPoint y: 247, distance: 73.8
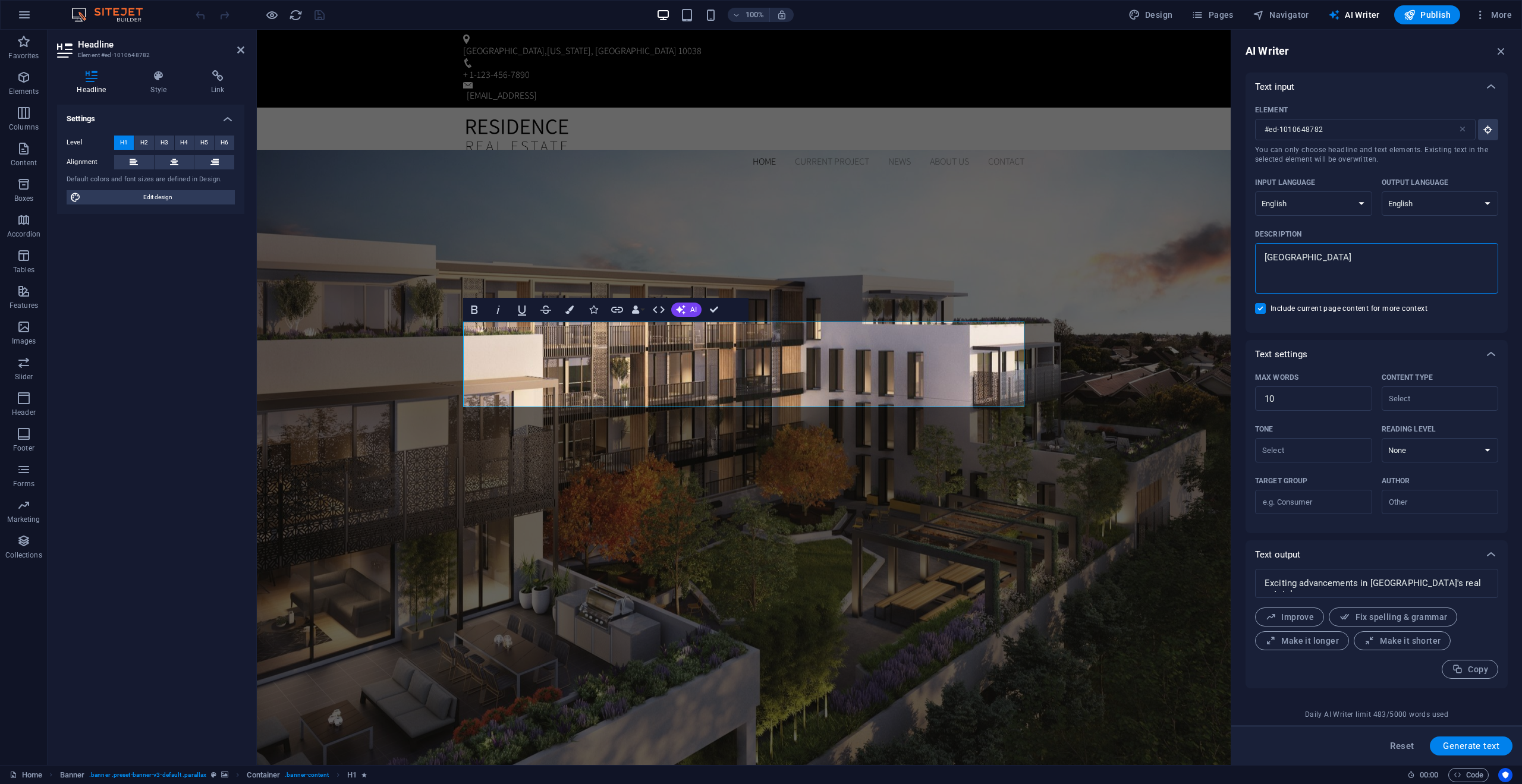
click at [1232, 247] on aside "AI Writer Text input Element #ed-1010648782 ​ You can only choose headline and …" at bounding box center [1377, 398] width 292 height 736
type textarea "G"
type textarea "x"
type textarea "Gi"
type textarea "x"
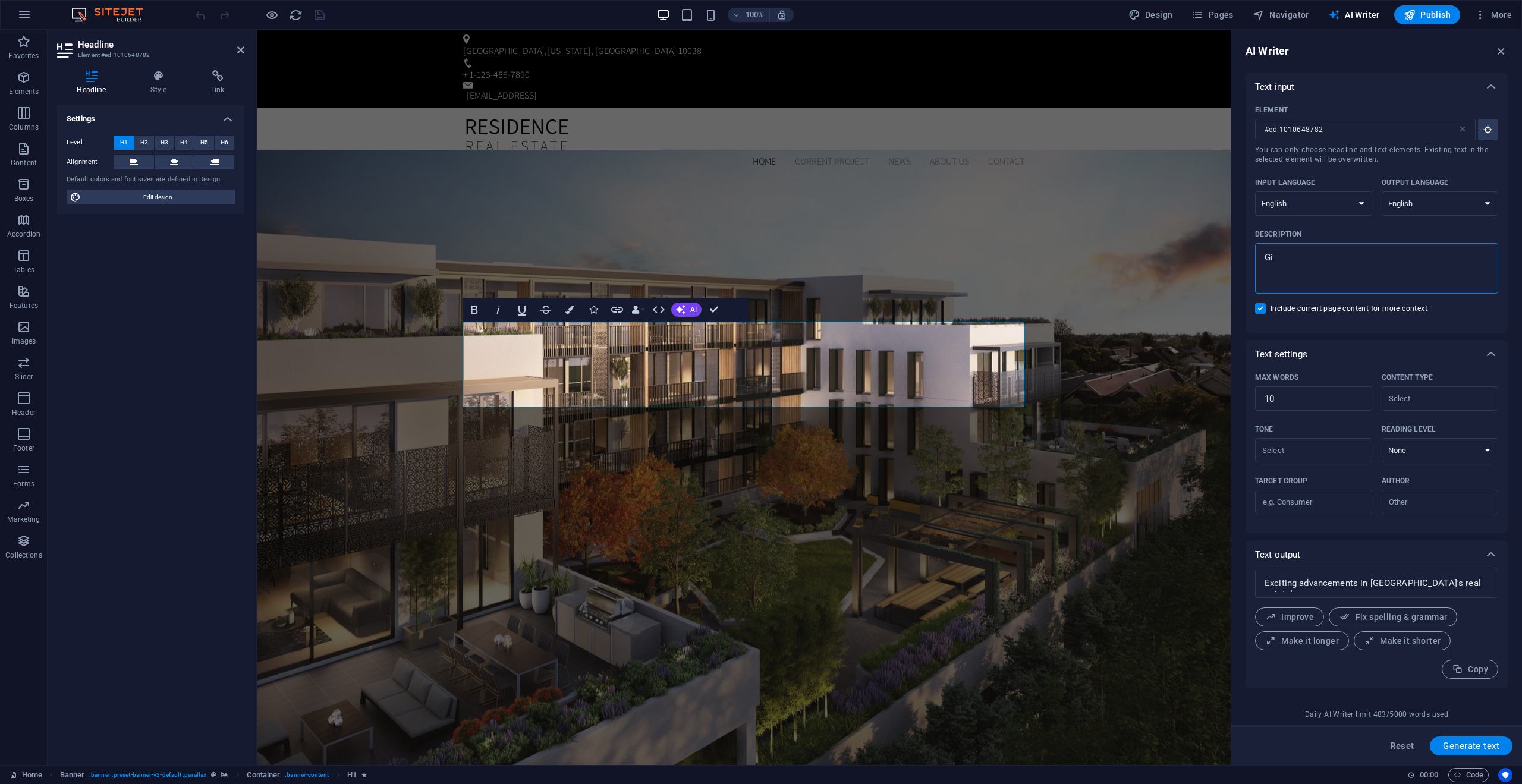
type textarea "Gid"
type textarea "x"
type textarea "Gide"
type textarea "x"
type textarea "Gidec"
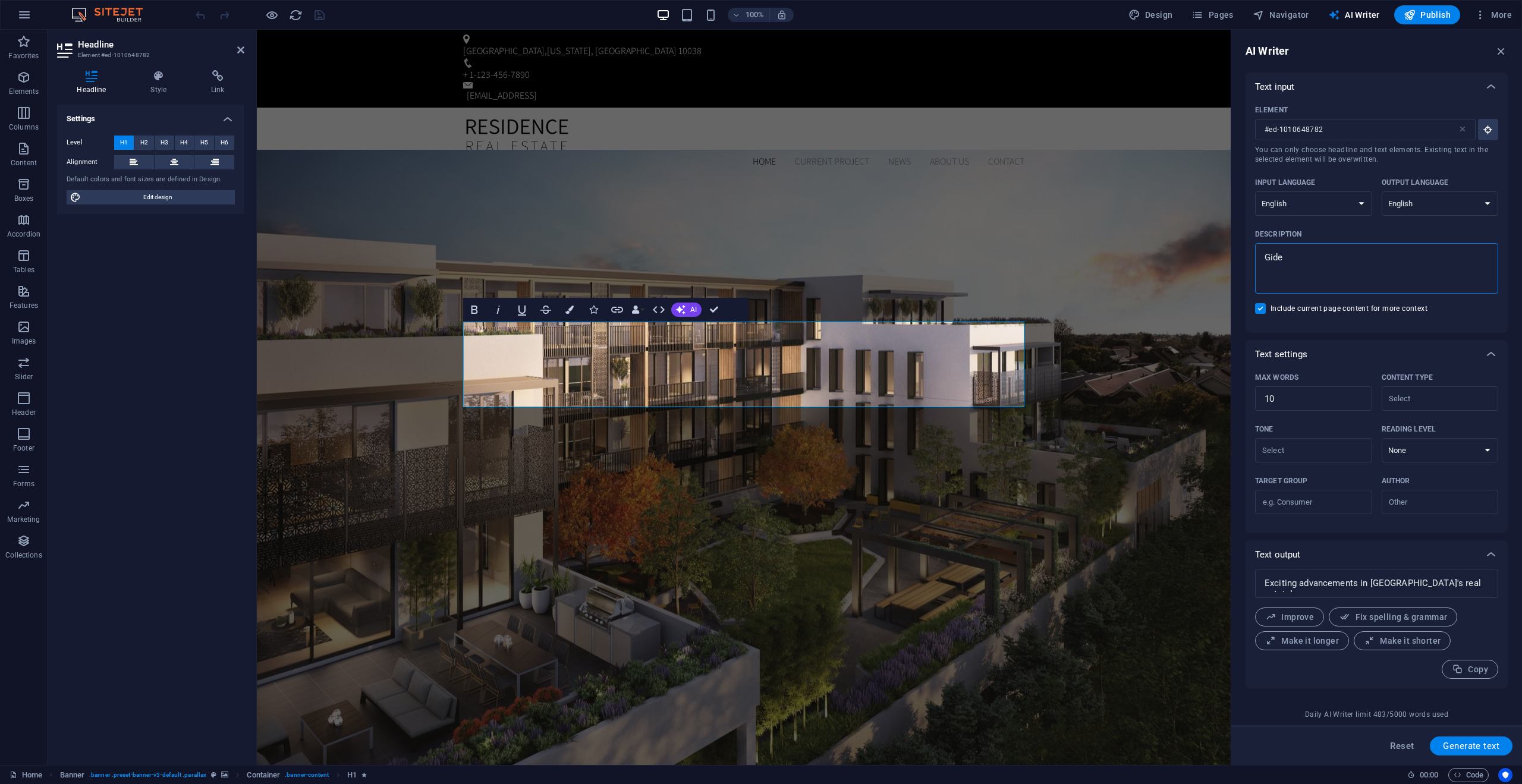
type textarea "x"
type textarea "Gidec"
type textarea "x"
type textarea "Gidec"
type textarea "x"
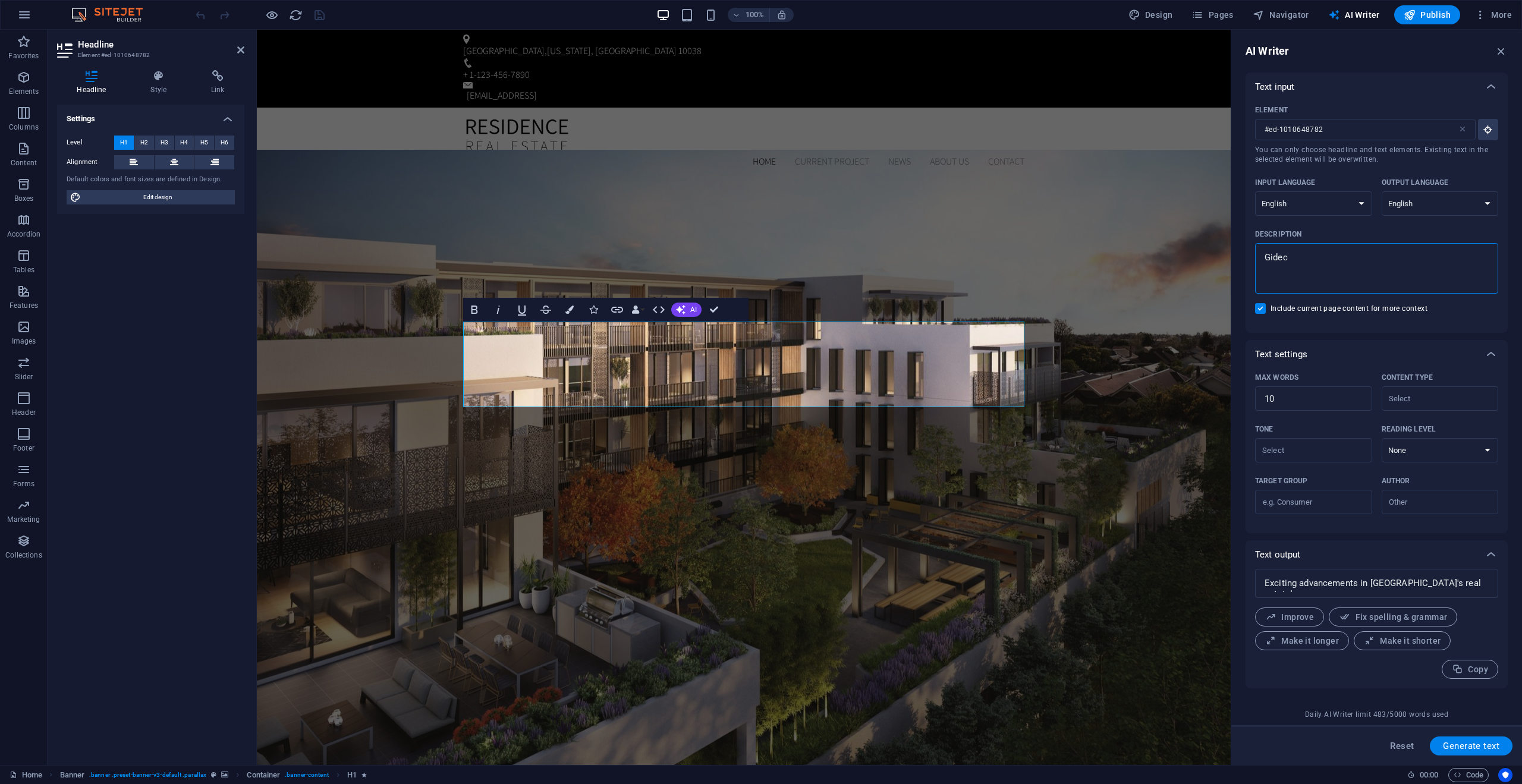
type textarea "Gideca"
type textarea "x"
type textarea "Gideca"
type textarea "x"
type textarea "Gideca D"
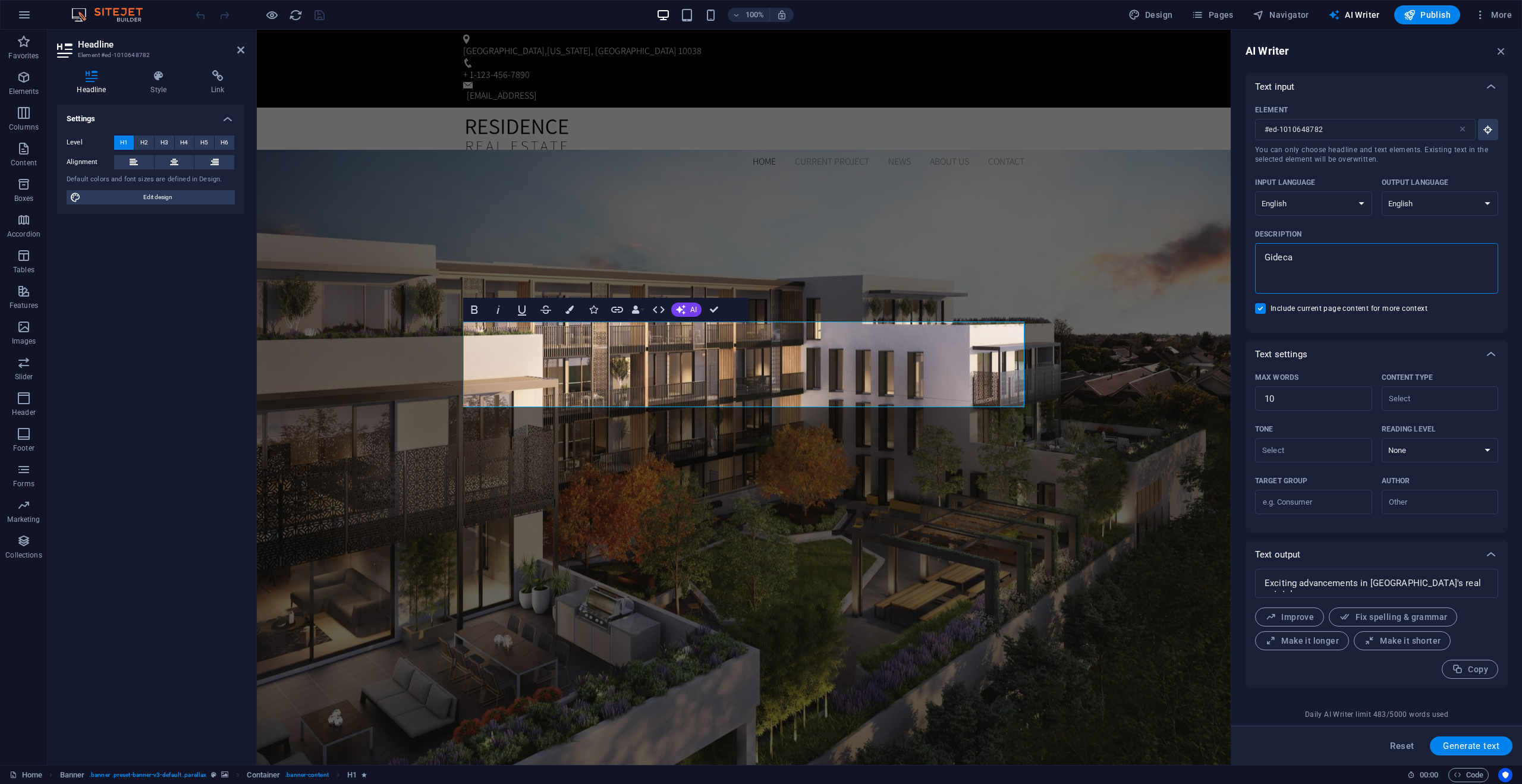
type textarea "x"
type textarea "Gideca De"
type textarea "x"
type textarea "Gideca Deb"
type textarea "x"
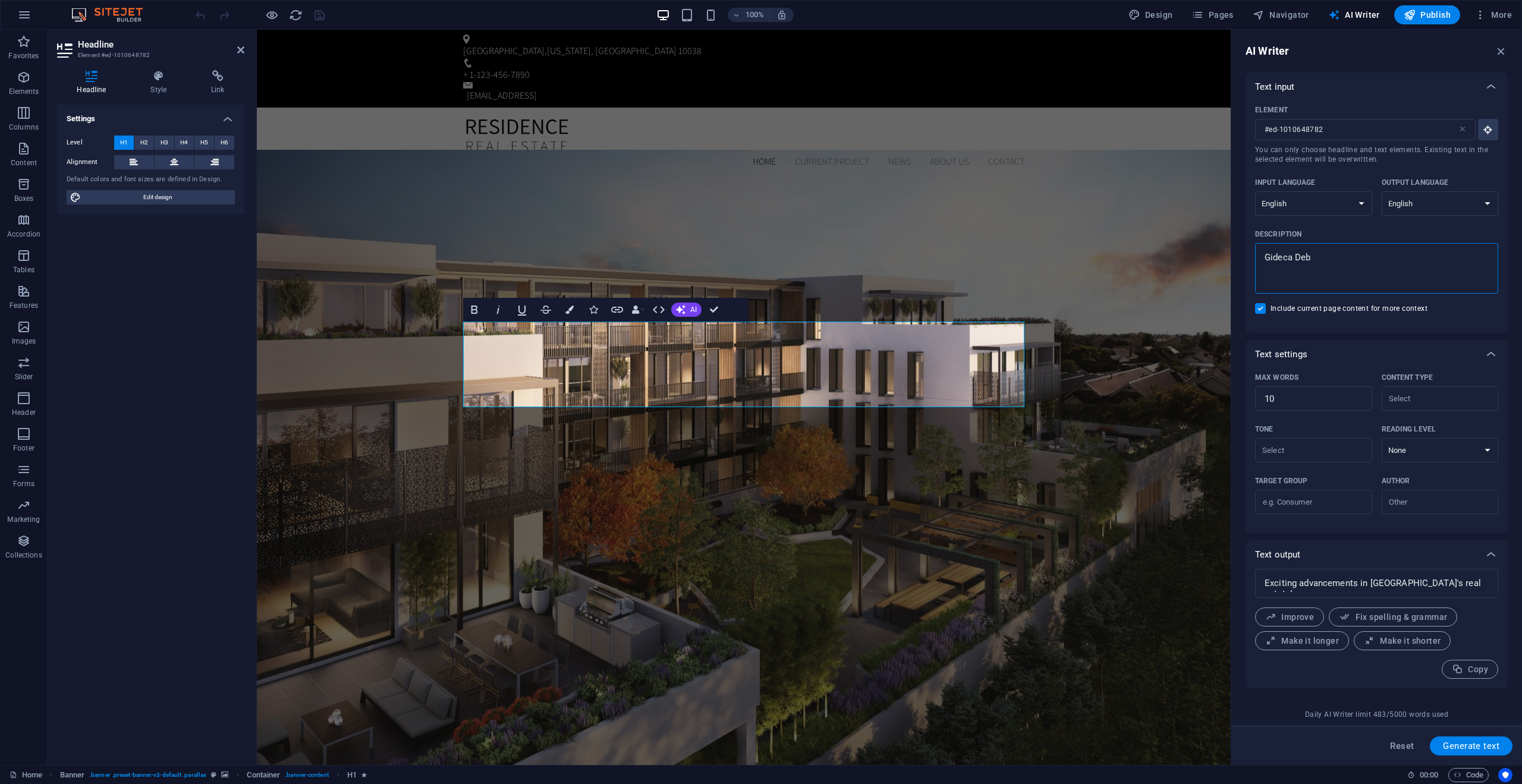
type textarea "Gideca Debe"
type textarea "x"
type textarea "Gideca Debel"
type textarea "x"
type textarea "Gideca Debe"
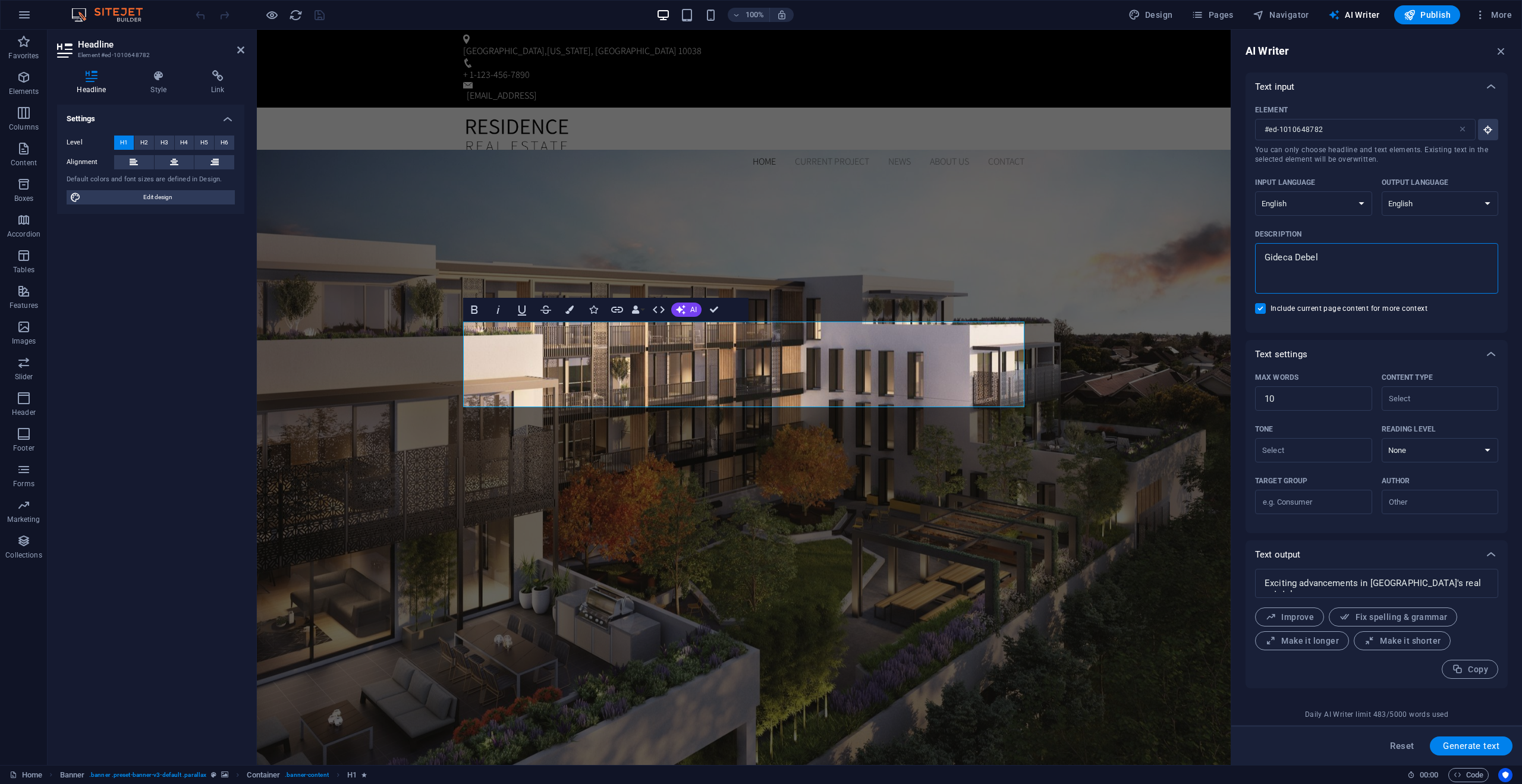
type textarea "x"
type textarea "Gideca Deb"
type textarea "x"
type textarea "Gideca Debv"
type textarea "x"
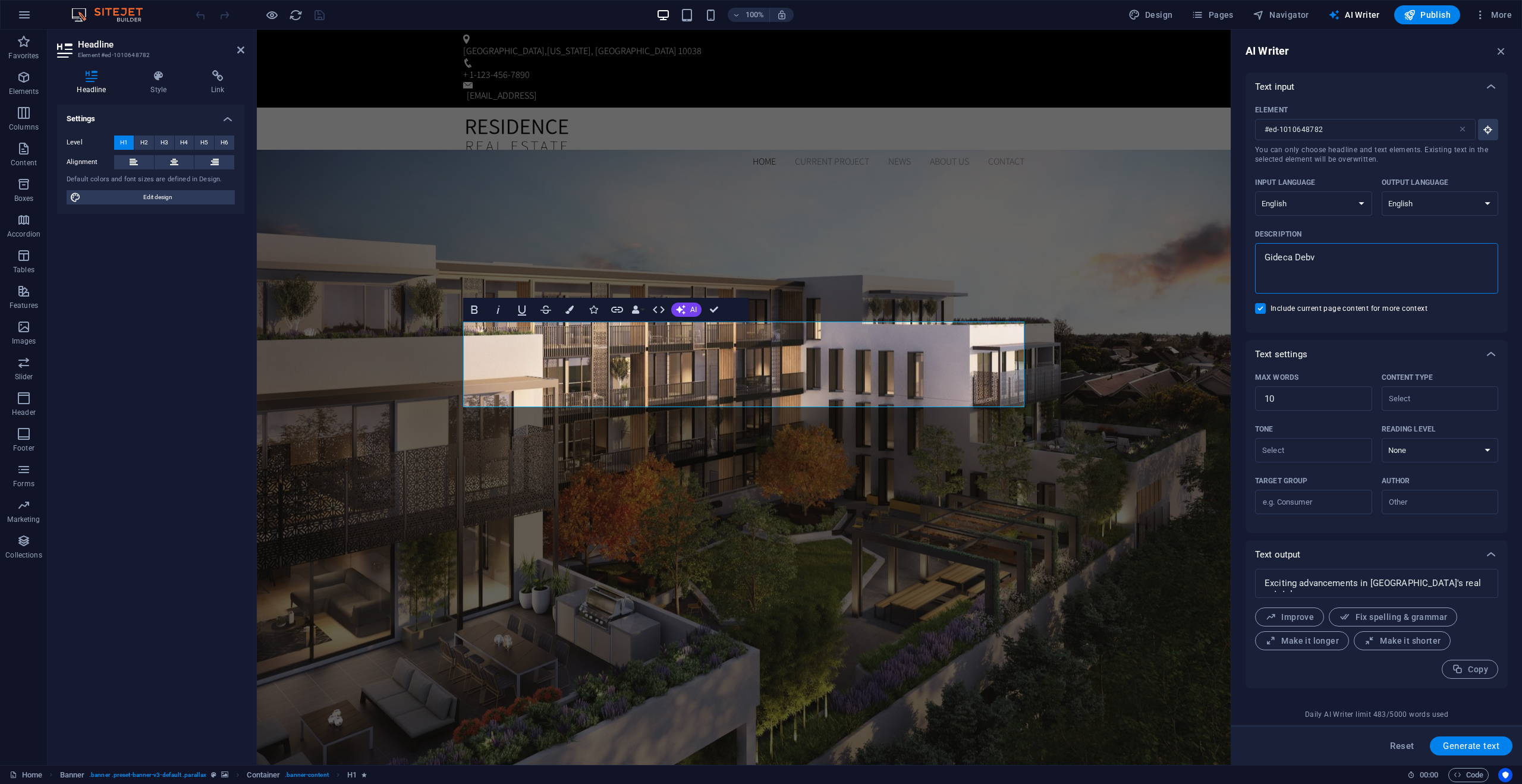
type textarea "Gideca Deb"
type textarea "x"
type textarea "Gideca De"
type textarea "x"
type textarea "Gideca Dev"
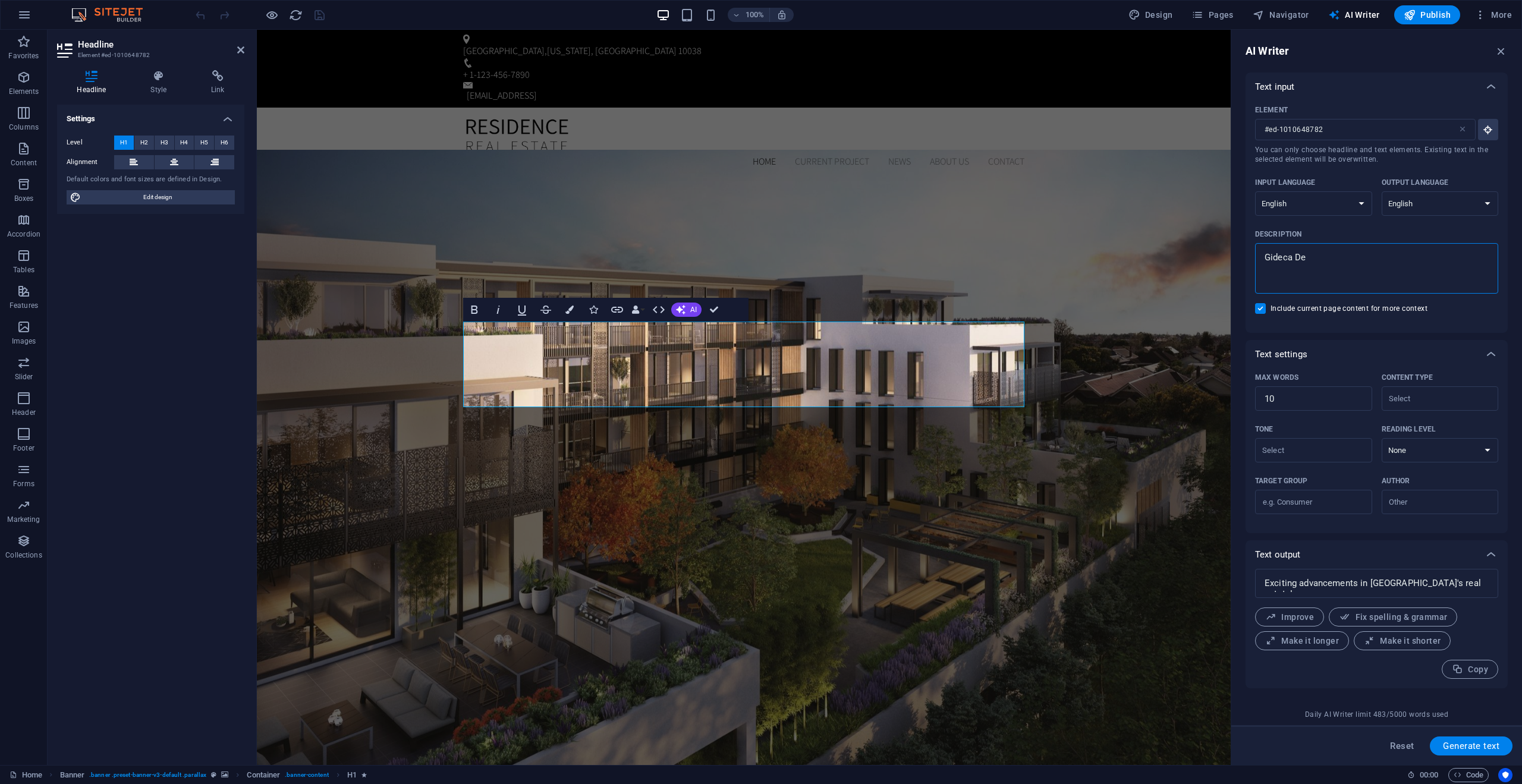
type textarea "x"
type textarea "Gideca Deve"
type textarea "x"
type textarea "Gideca Devel"
type textarea "x"
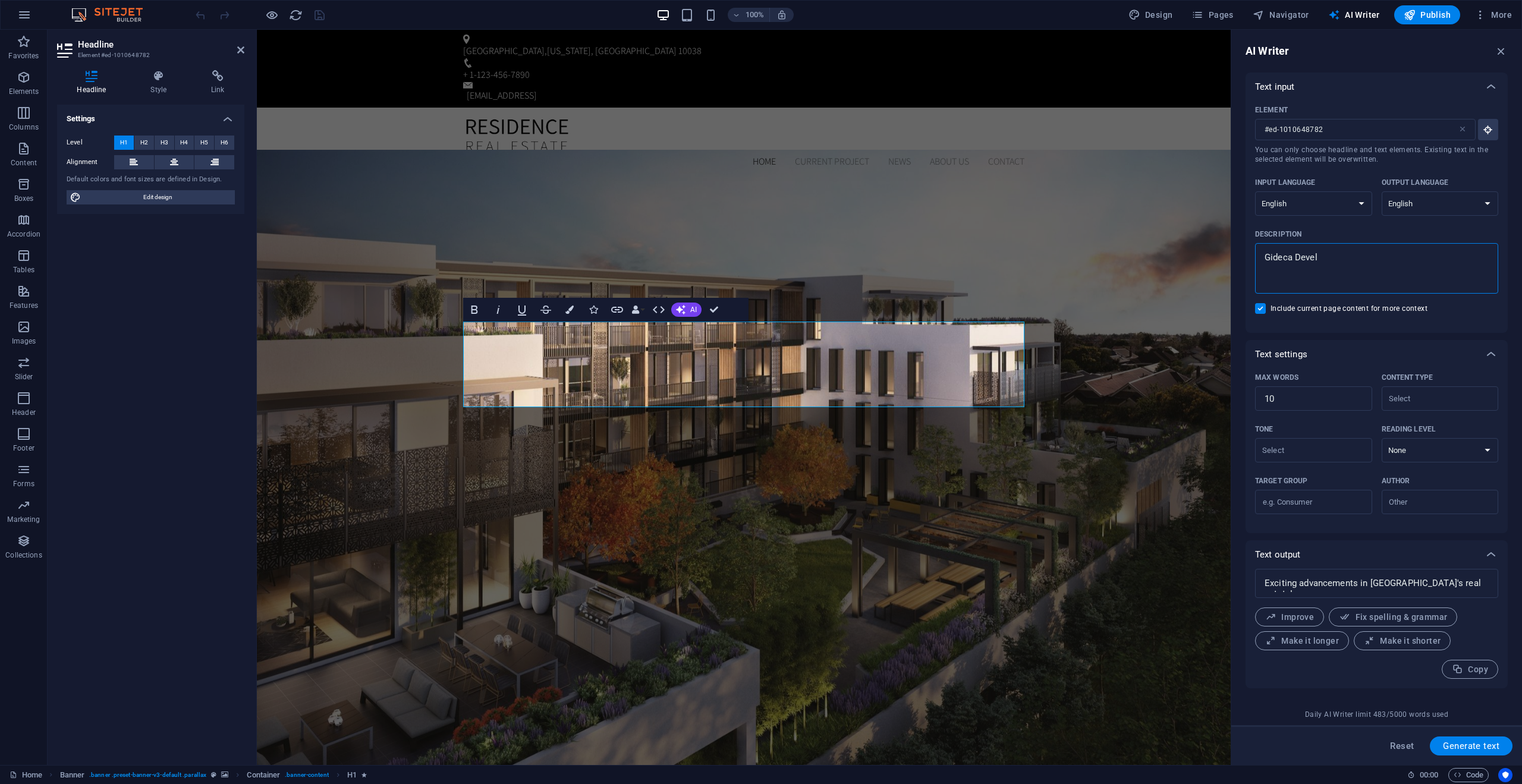
type textarea "Gideca Develo"
type textarea "x"
type textarea "Gideca Develop"
type textarea "x"
type textarea "Gideca Developm"
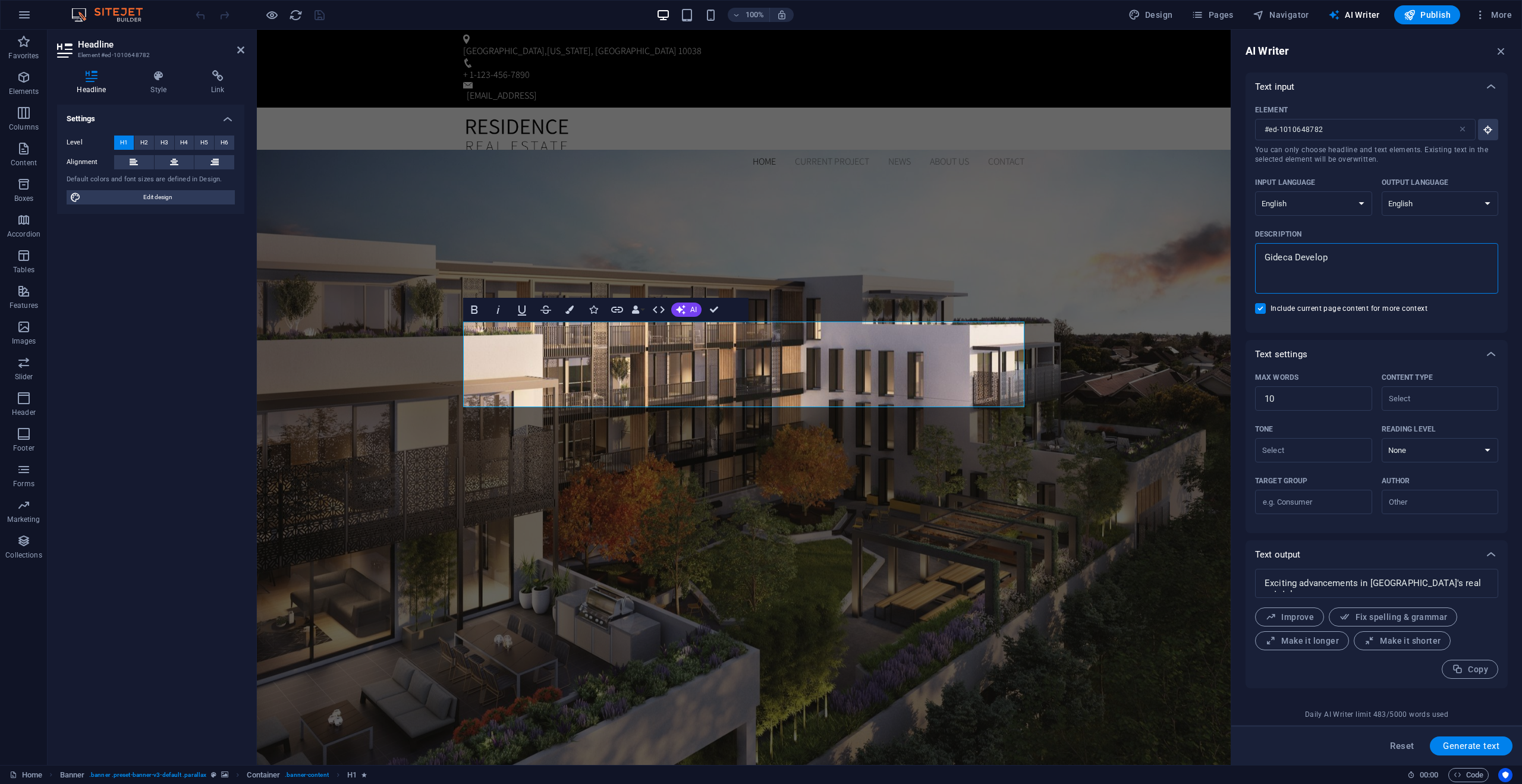
type textarea "x"
type textarea "Gideca Developme"
type textarea "x"
type textarea "Gideca Developmen"
type textarea "x"
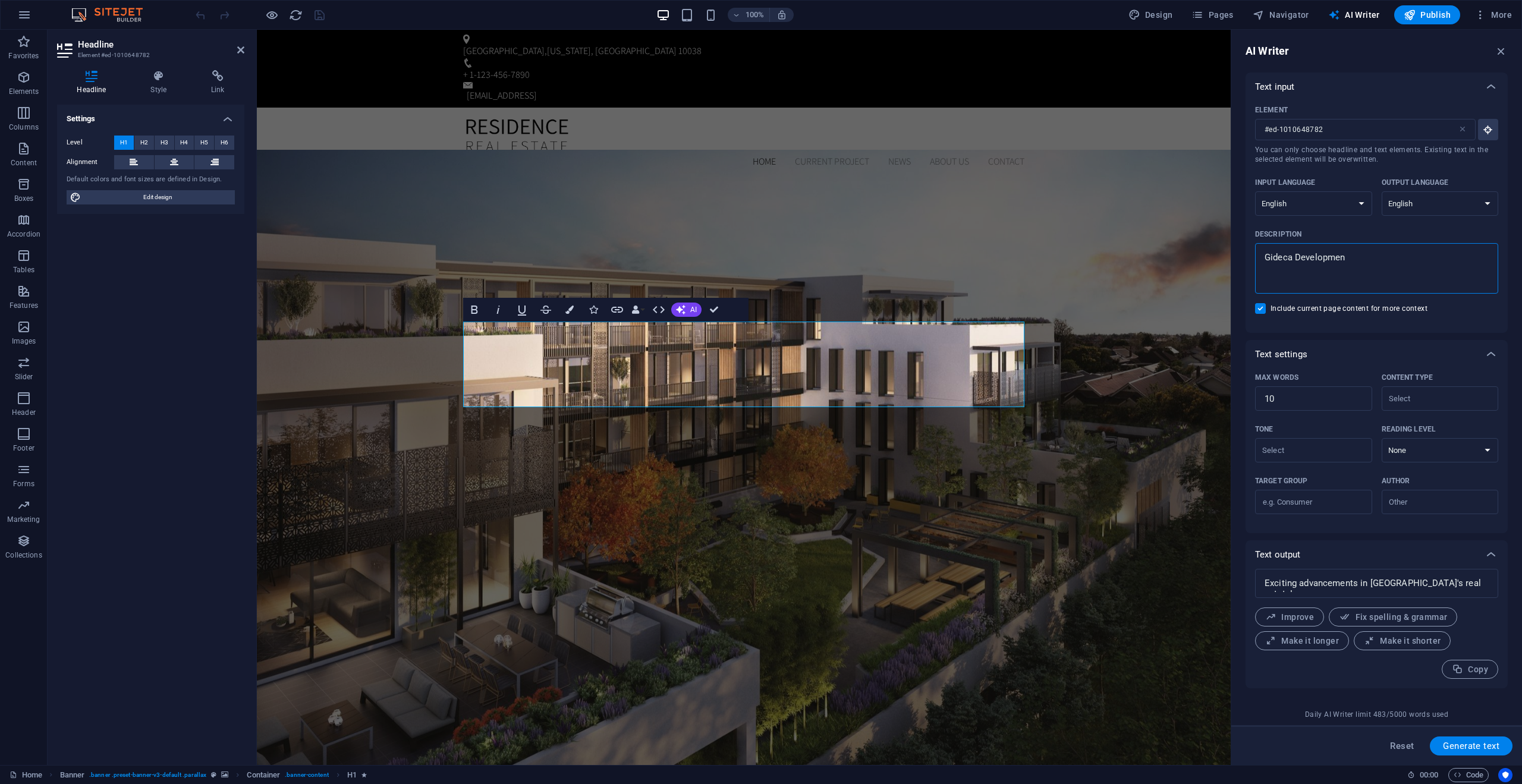
type textarea "Gideca Development"
type textarea "x"
type textarea "Gideca Developments"
type textarea "x"
type textarea "Gideca Developments"
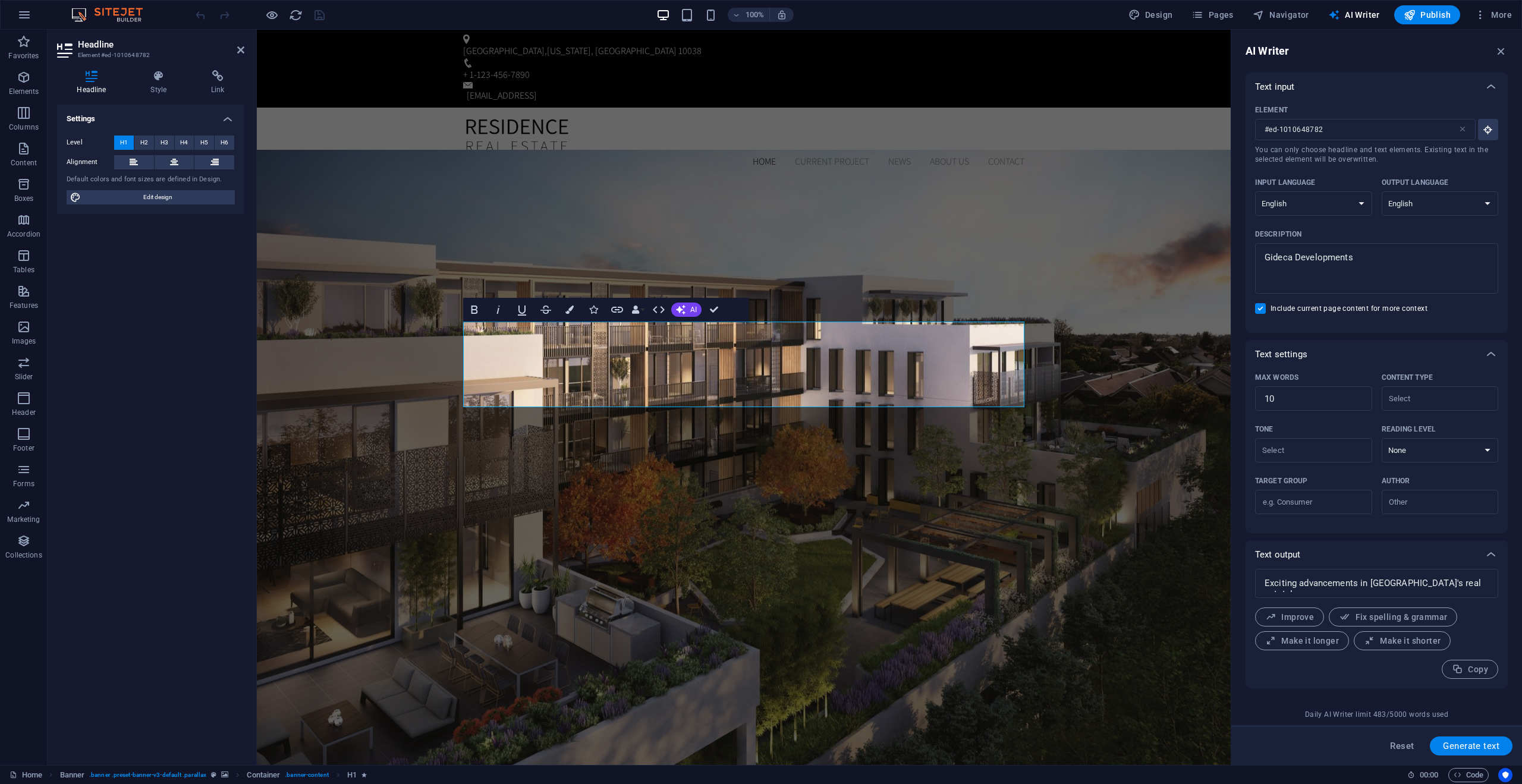
click at [1473, 744] on span "Generate text" at bounding box center [1472, 746] width 57 height 10
type textarea "x"
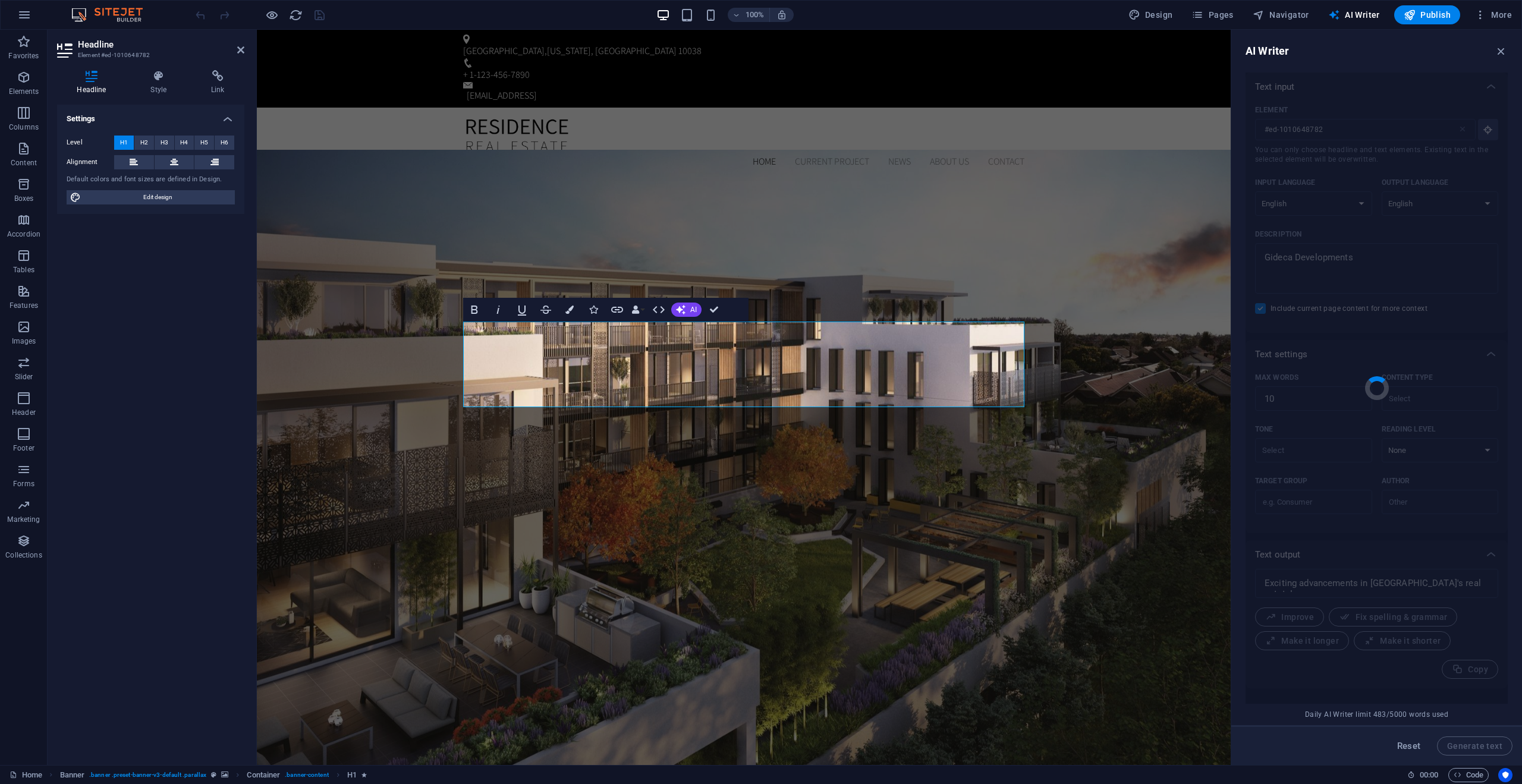
type textarea "x"
type textarea "Exceptional real estate development in New York City awaits."
type textarea "x"
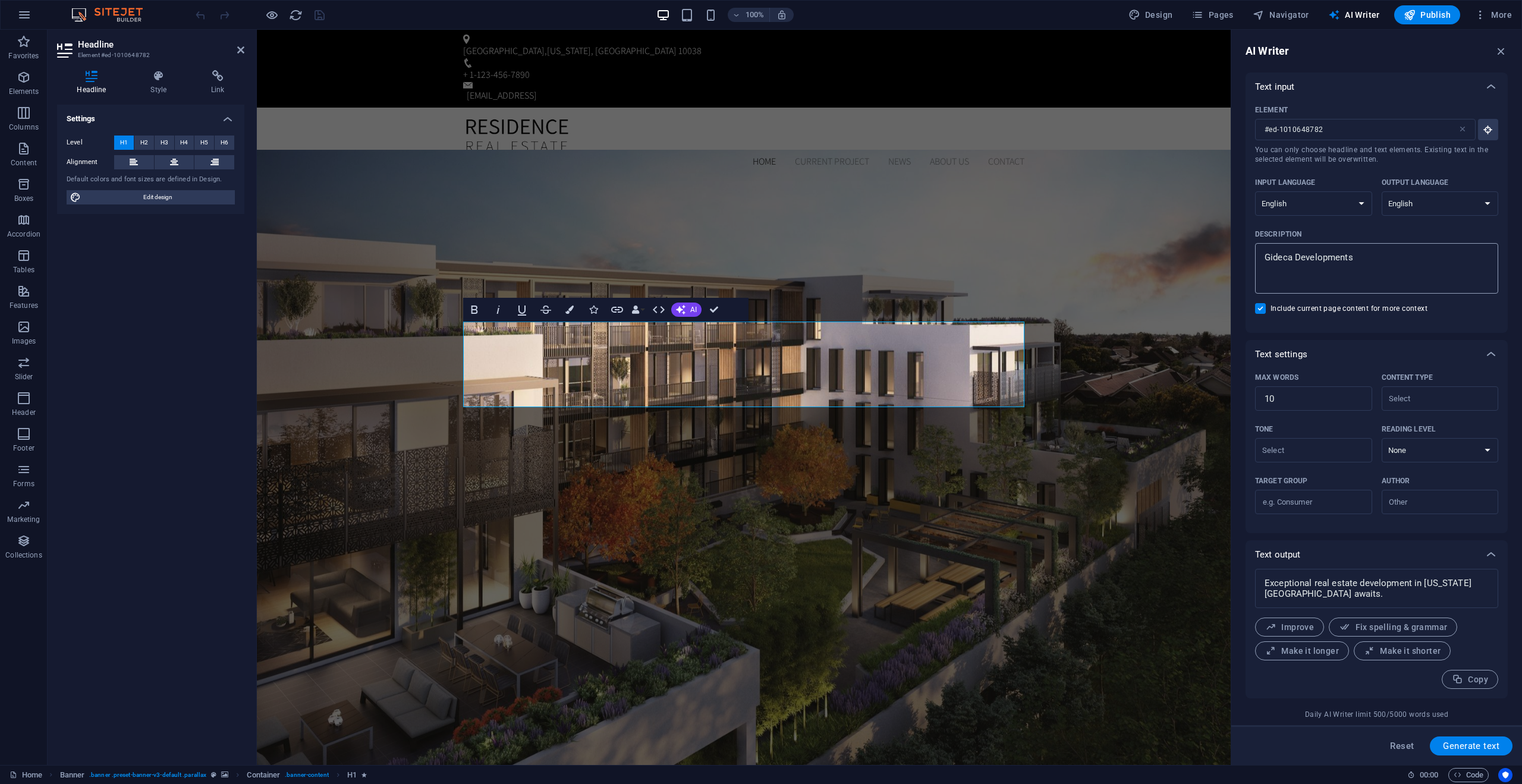
click at [1363, 276] on textarea "Gideca Developments" at bounding box center [1377, 268] width 231 height 39
click at [1466, 751] on span "Generate text" at bounding box center [1472, 746] width 57 height 10
type textarea "x"
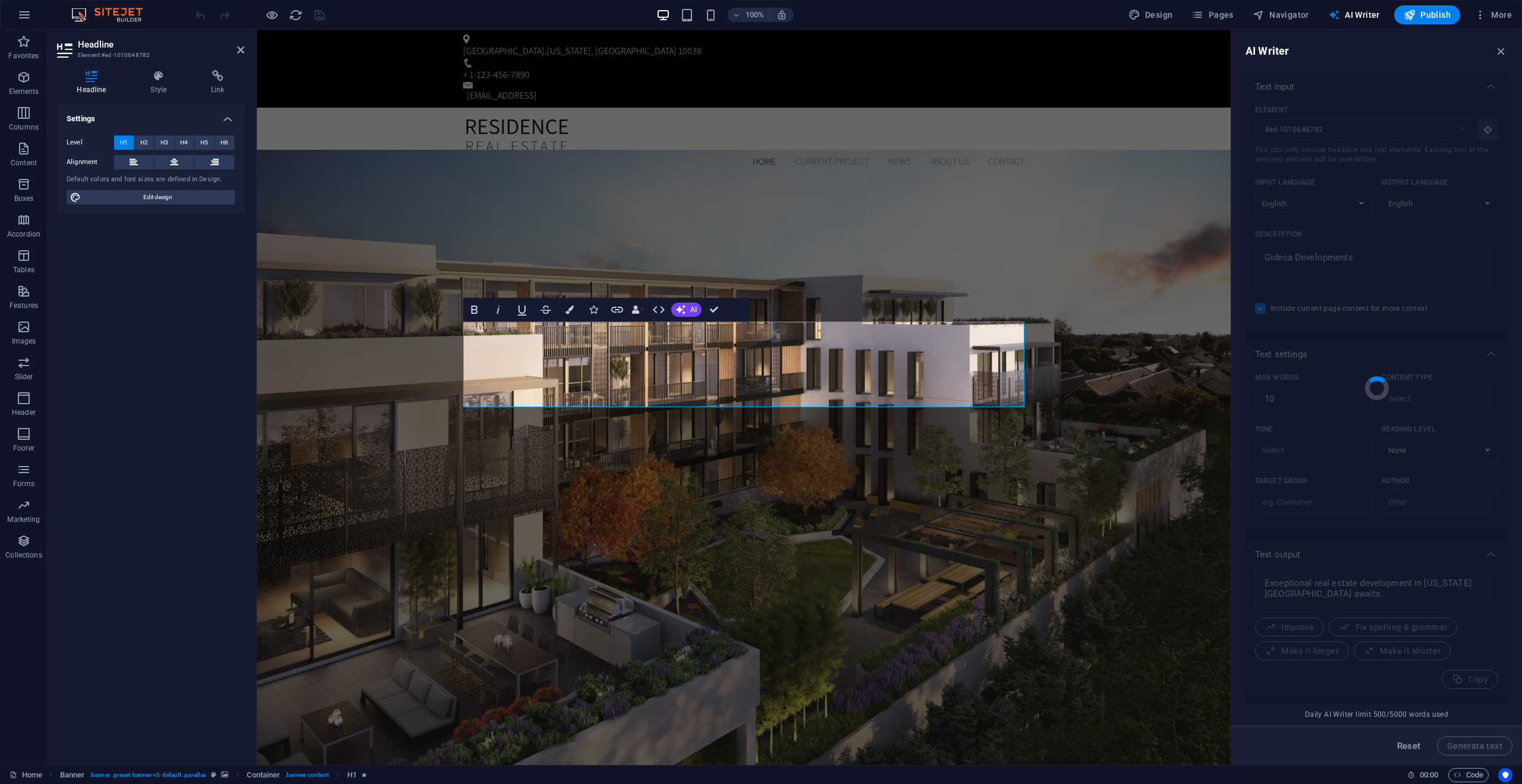
type textarea "x"
type textarea "Innovative residential solutions in New York City."
type textarea "x"
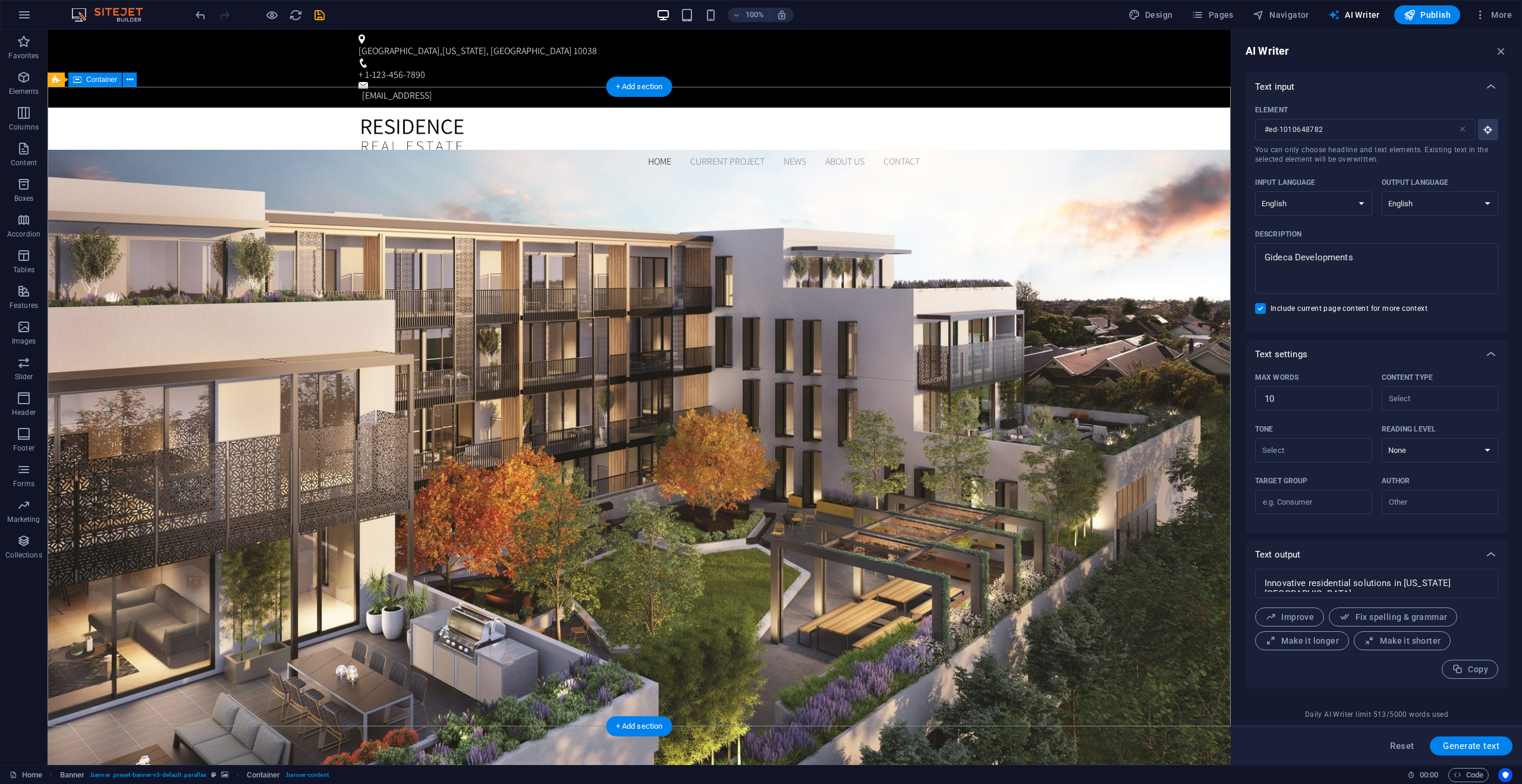
click at [196, 17] on icon "undo" at bounding box center [200, 15] width 14 height 14
click at [196, 16] on div at bounding box center [259, 15] width 133 height 19
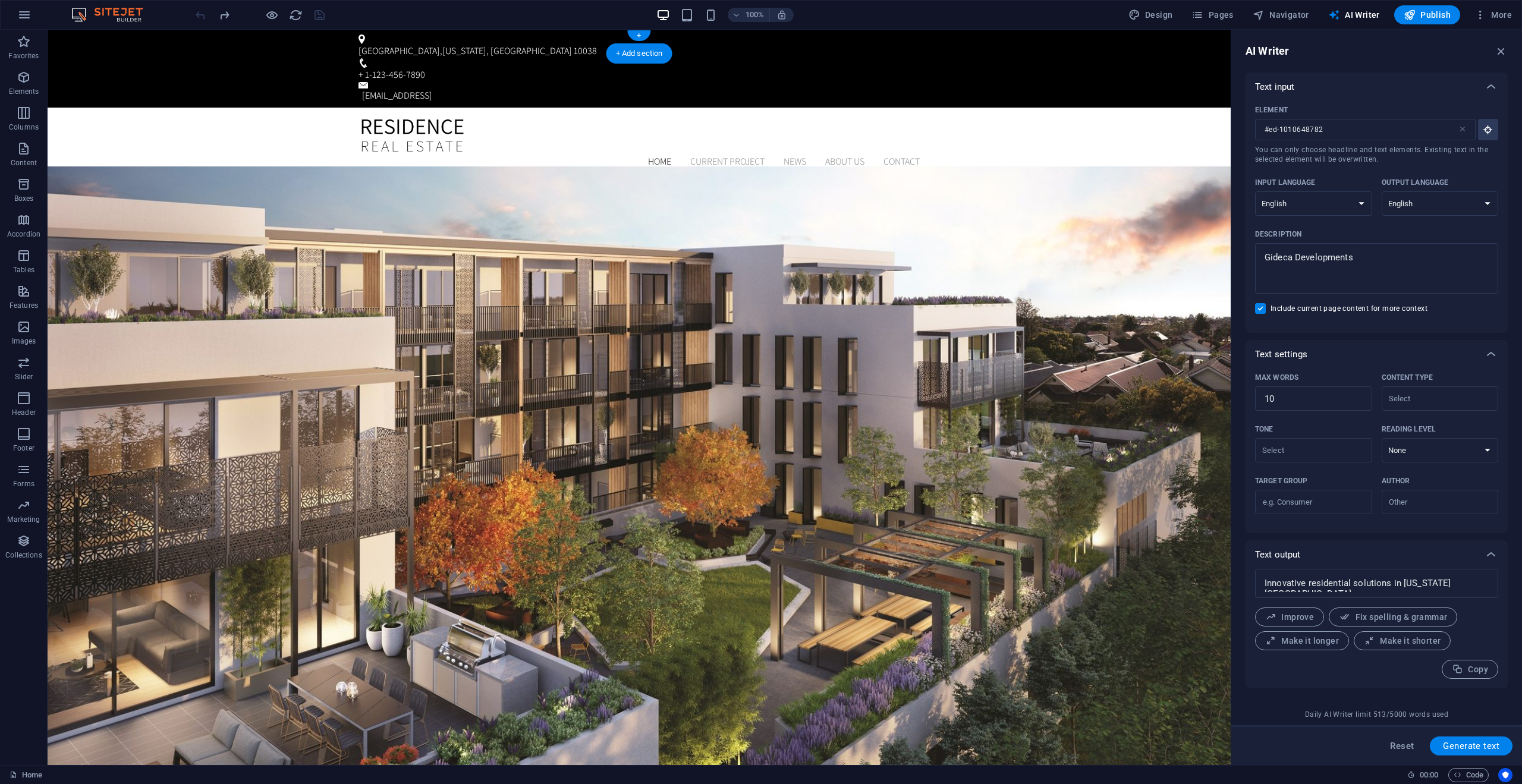
click at [455, 44] on div "Brooklyn Bridge , New York, NY 10038" at bounding box center [637, 51] width 557 height 15
drag, startPoint x: 1381, startPoint y: 263, endPoint x: 1346, endPoint y: 262, distance: 35.0
click at [1355, 262] on textarea "Gideca Developments" at bounding box center [1377, 268] width 231 height 39
type textarea "x"
click at [461, 39] on button at bounding box center [465, 37] width 15 height 15
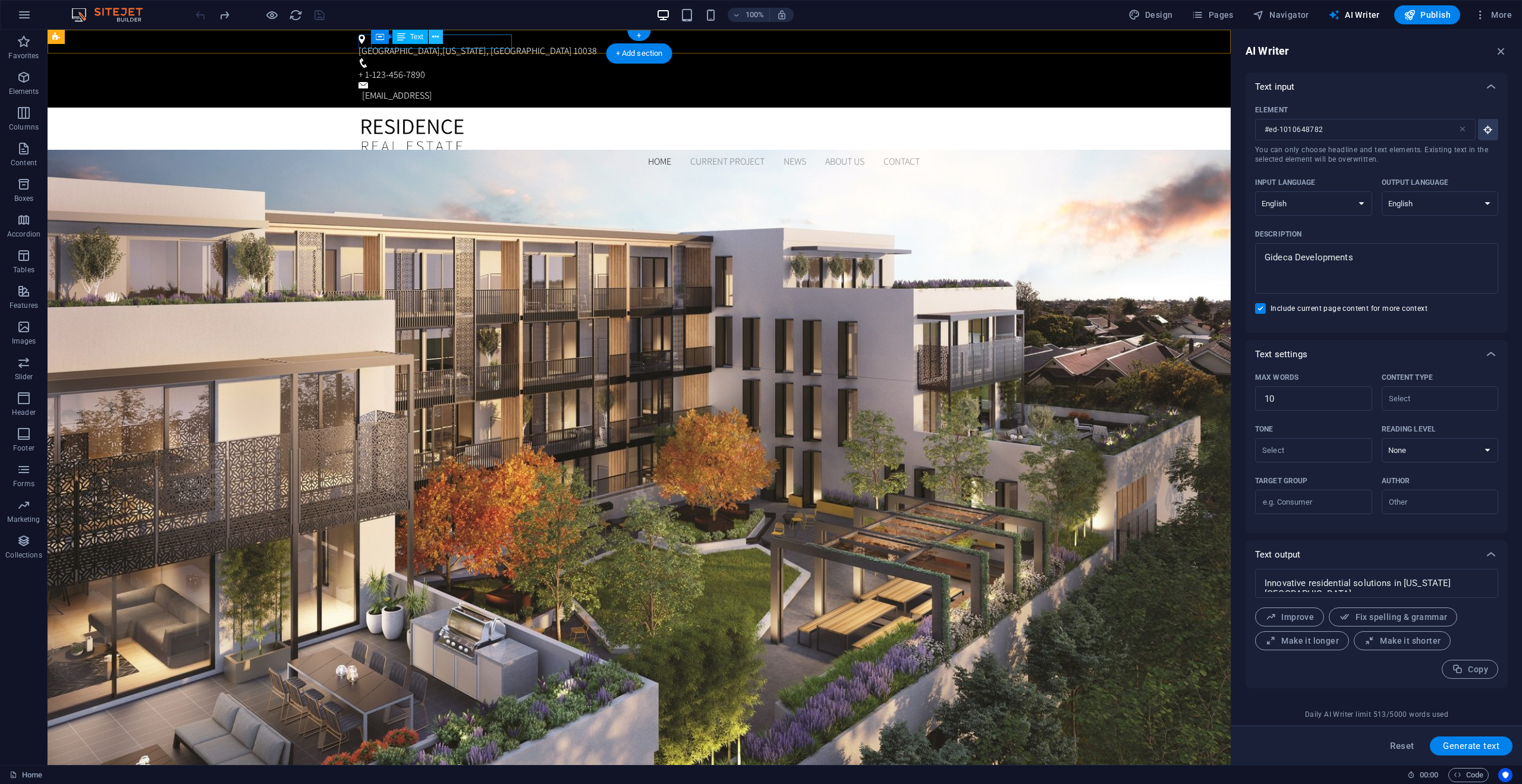
click at [436, 38] on icon at bounding box center [436, 36] width 6 height 12
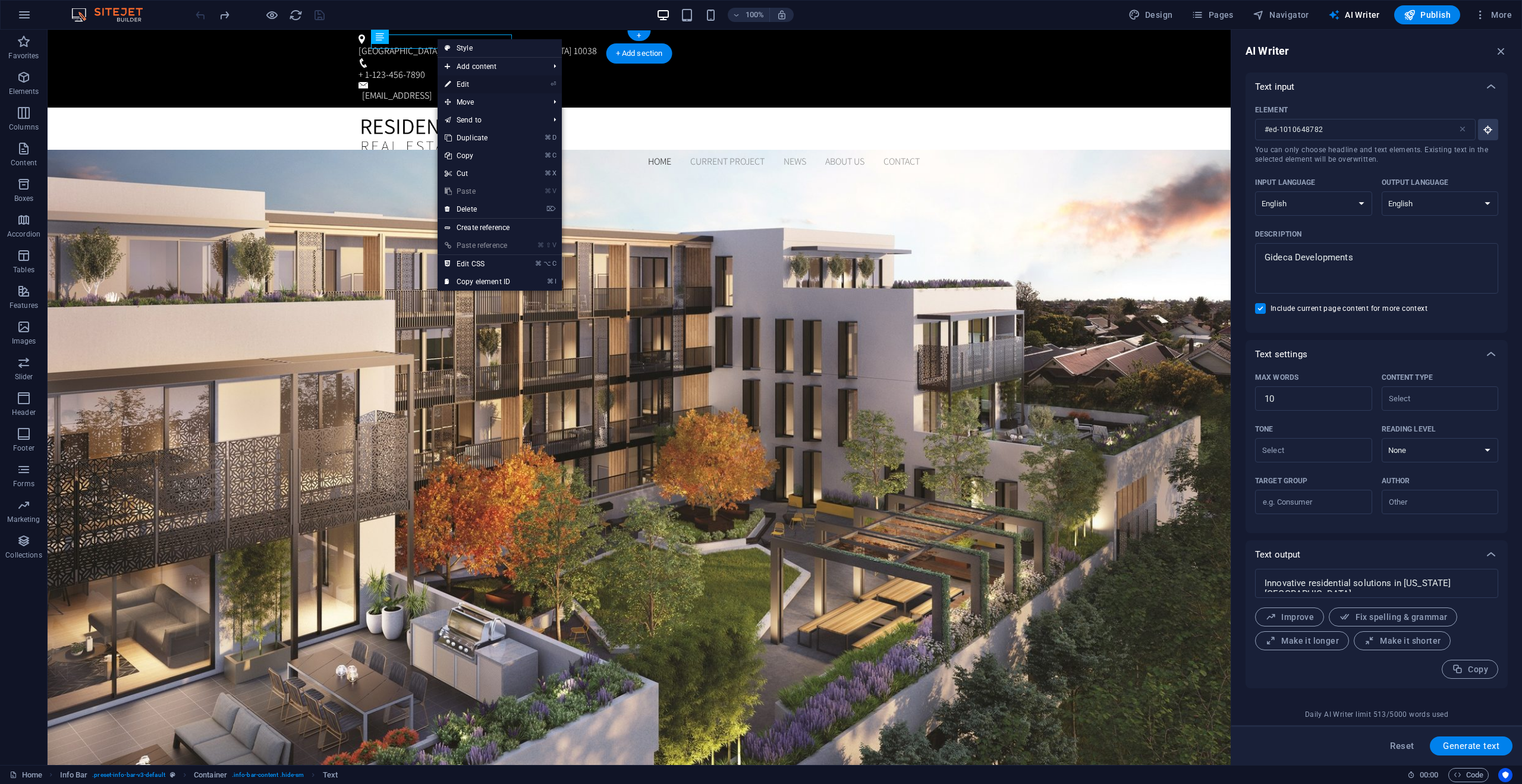
click at [500, 86] on link "⏎ Edit" at bounding box center [478, 84] width 80 height 18
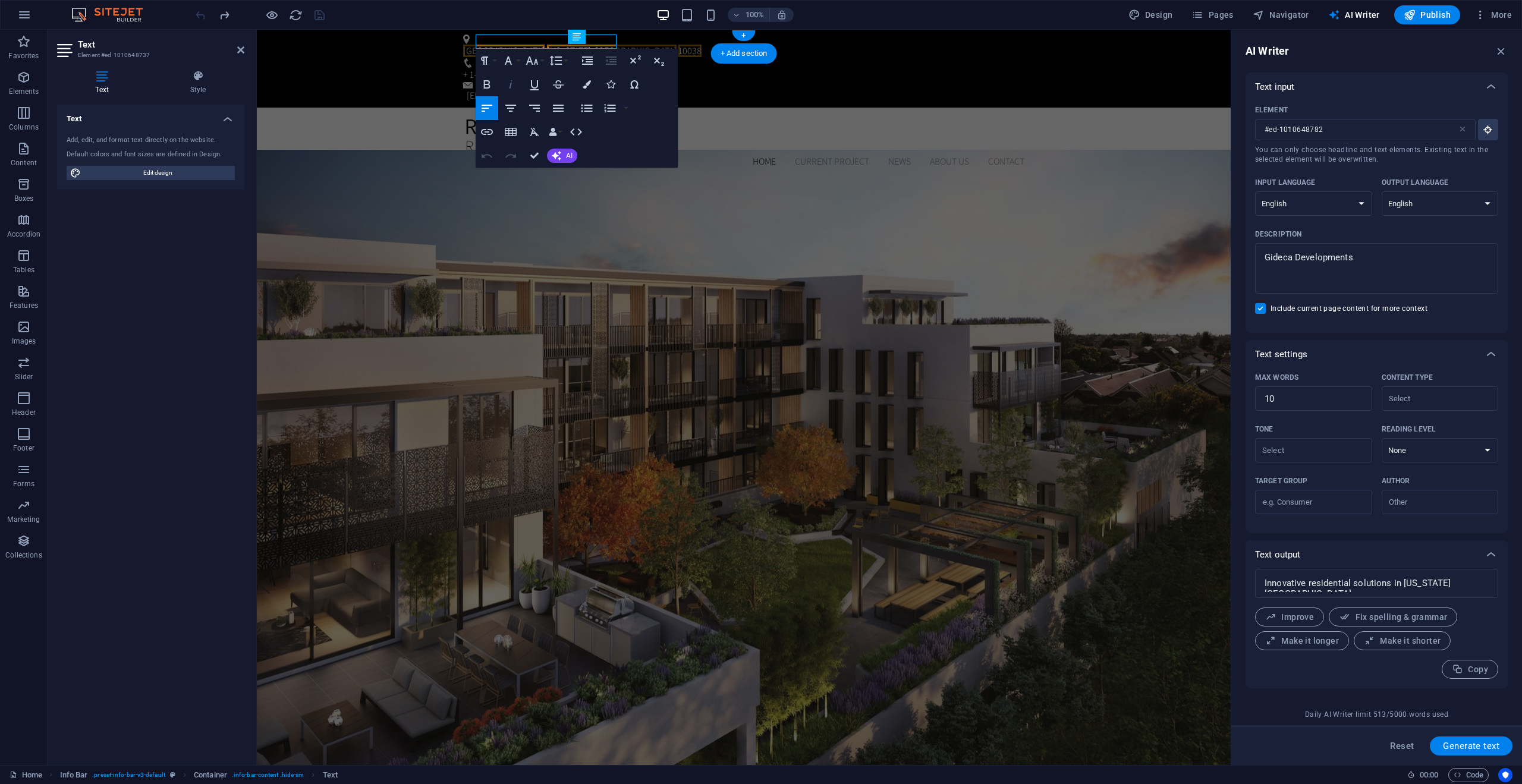
type input "#ed-1010648737"
click at [561, 157] on icon "button" at bounding box center [557, 156] width 10 height 10
click at [587, 269] on link "Generate text" at bounding box center [605, 264] width 116 height 18
drag, startPoint x: 1667, startPoint y: 302, endPoint x: 1205, endPoint y: 247, distance: 465.3
type textarea "x"
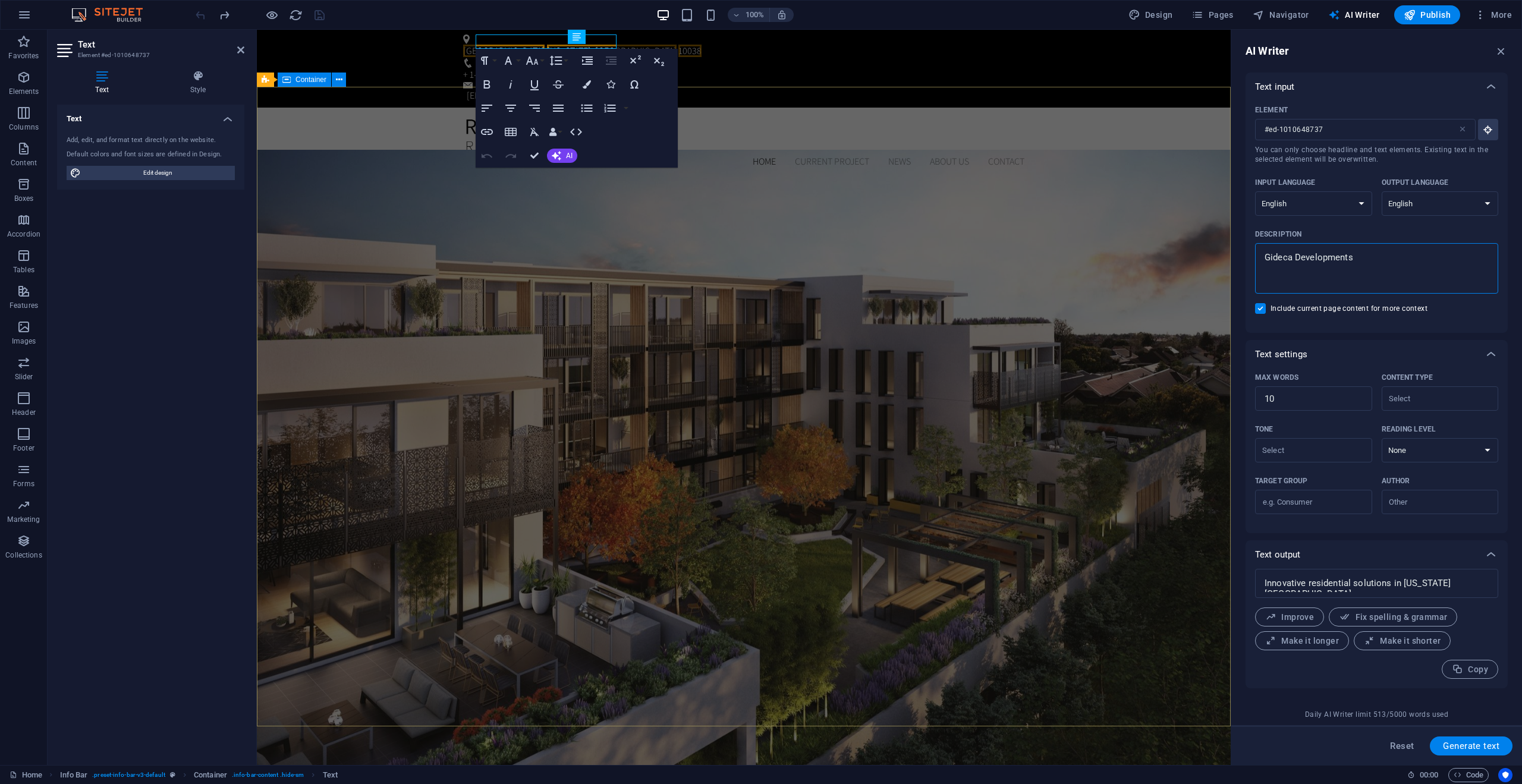
drag, startPoint x: 1652, startPoint y: 288, endPoint x: 1157, endPoint y: 255, distance: 496.1
type textarea "T"
type textarea "x"
type textarea "To"
type textarea "x"
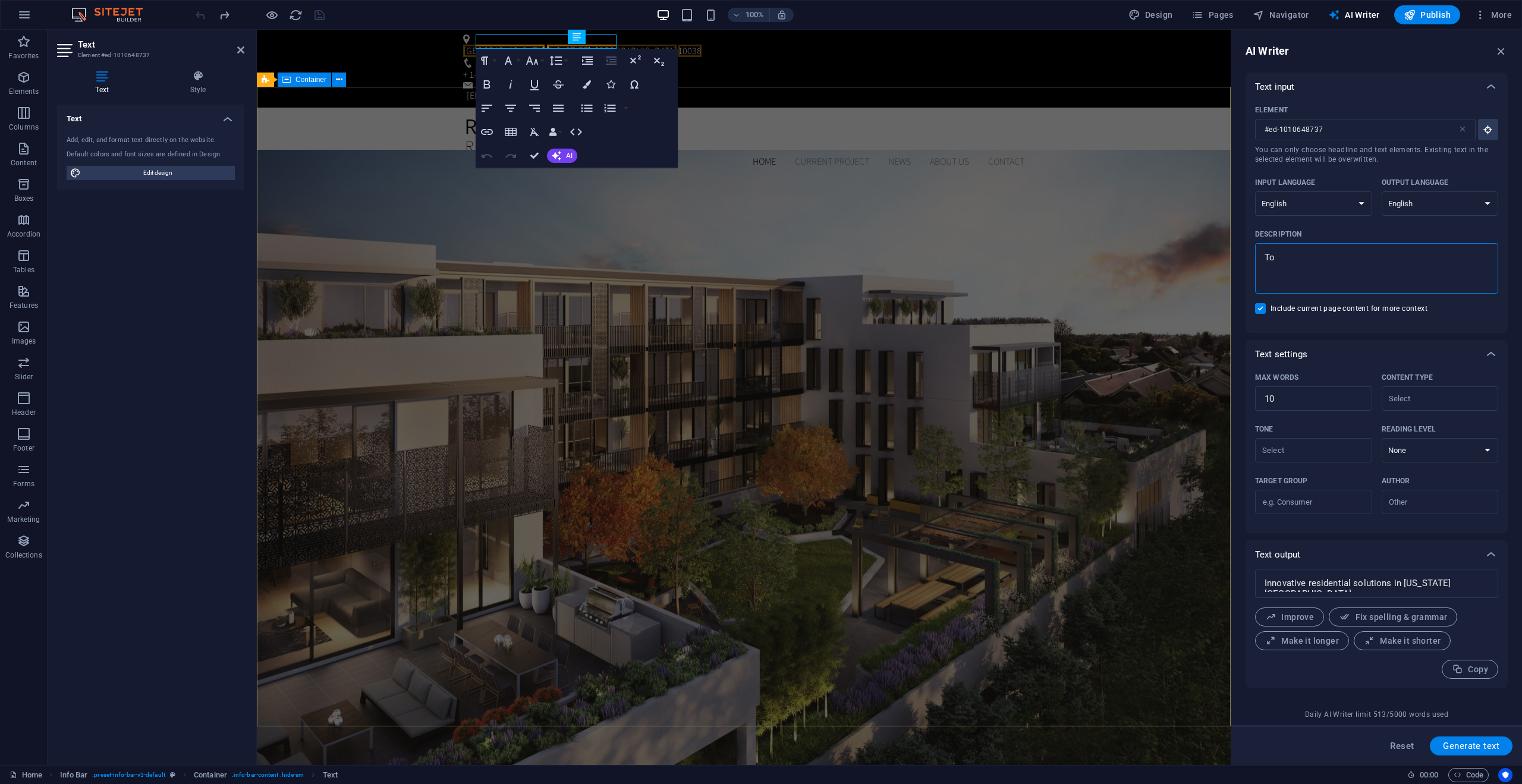
type textarea "Tor"
type textarea "x"
type textarea "Toro"
type textarea "x"
type textarea "Toron"
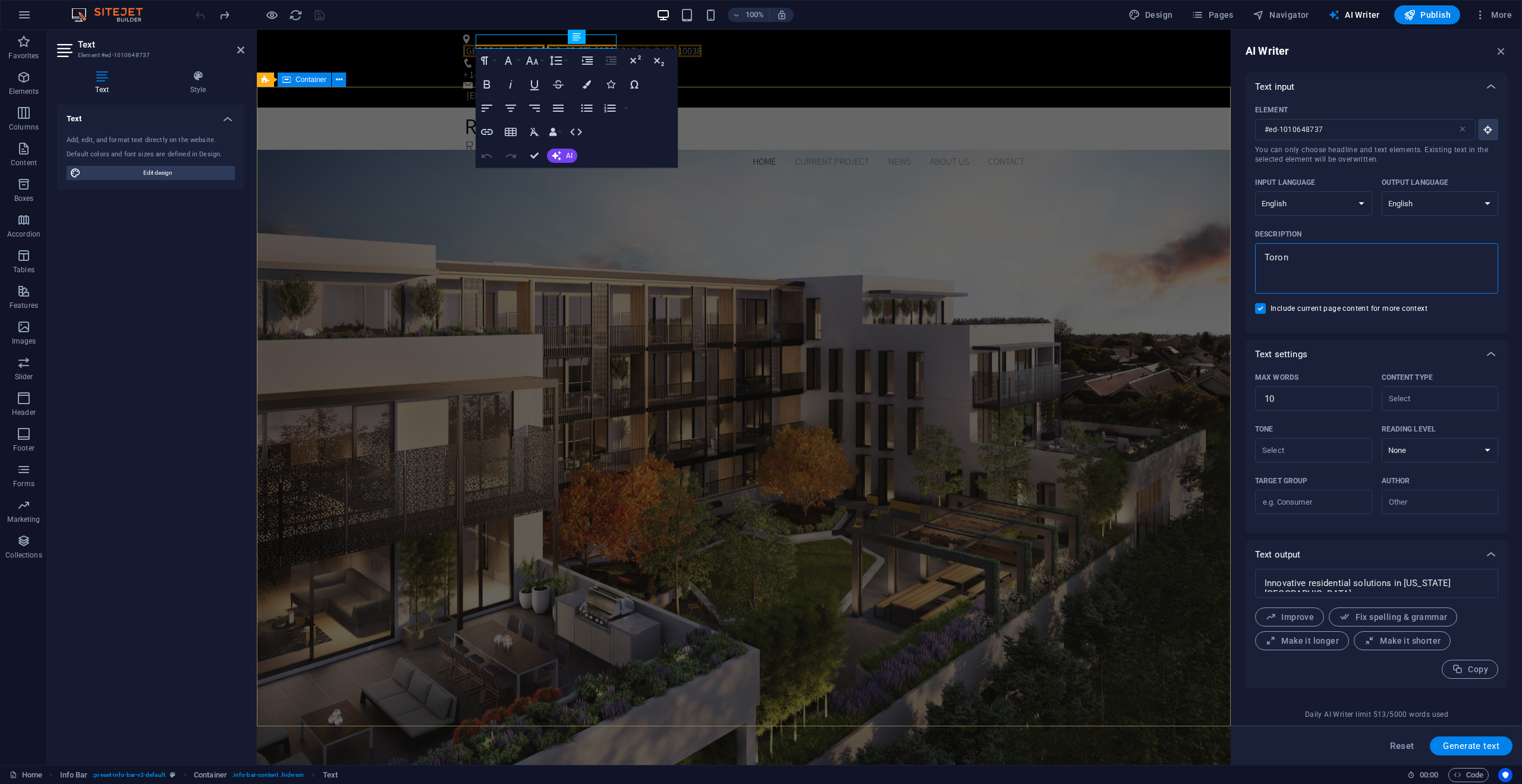
type textarea "x"
type textarea "Toront"
type textarea "x"
type textarea "Toronto"
type textarea "x"
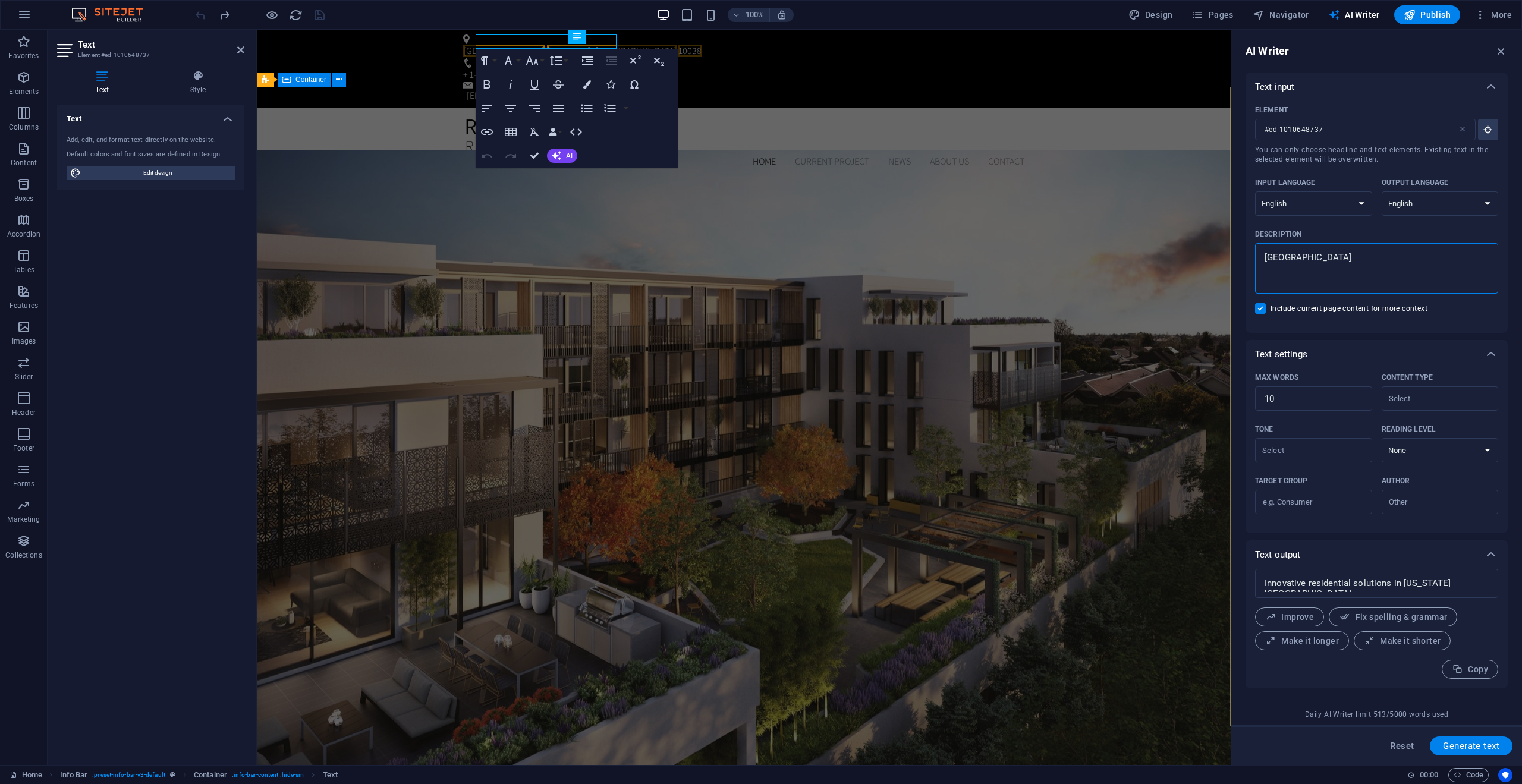
type textarea "Toronto"
type textarea "x"
type textarea "Toronto C"
type textarea "x"
type textarea "Toronto Ca"
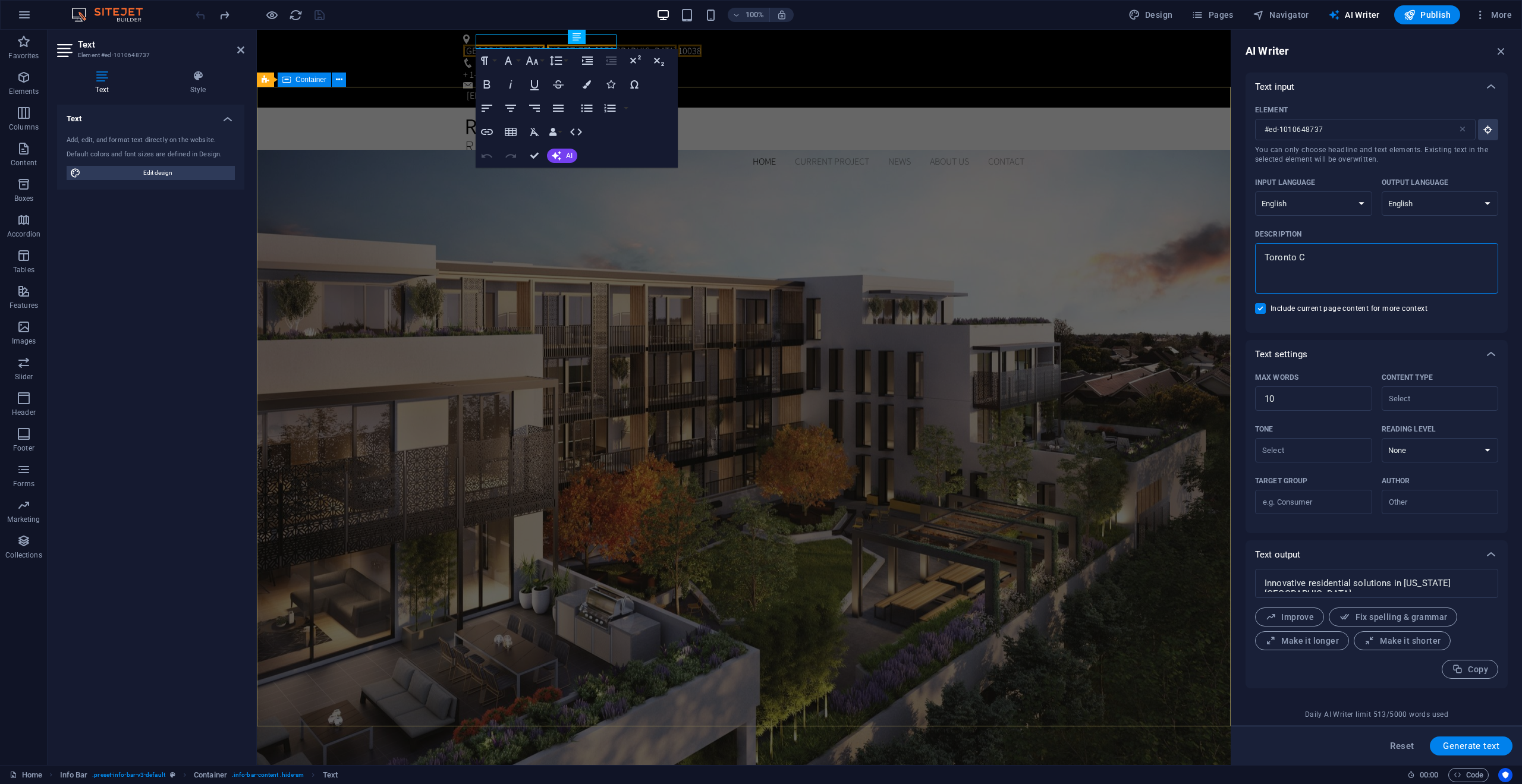
type textarea "x"
type textarea "Toronto Can"
type textarea "x"
type textarea "Toronto Cana"
type textarea "x"
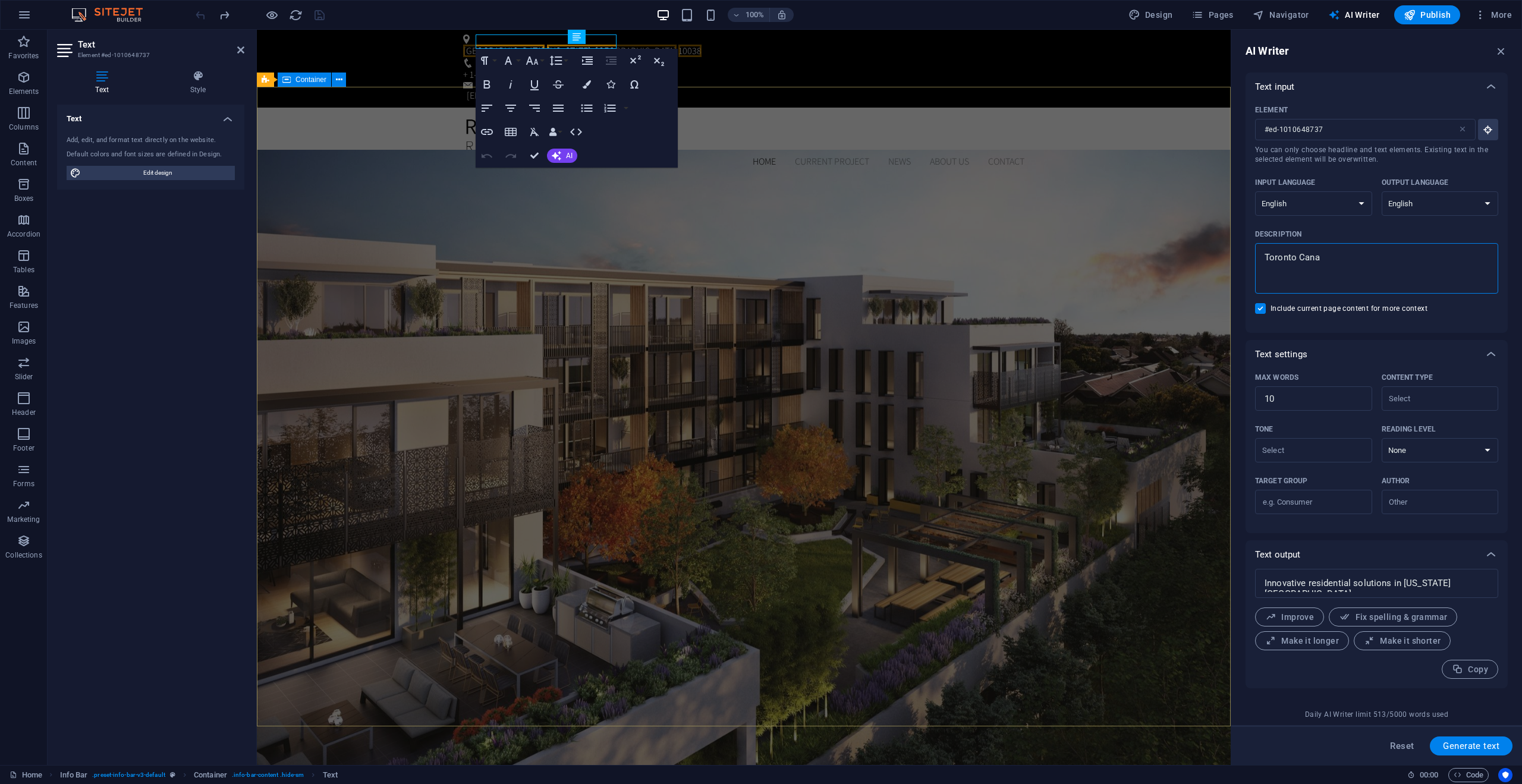
type textarea "Toronto Canad"
type textarea "x"
type textarea "Toronto Canada"
type textarea "x"
type textarea "Toronto Canada"
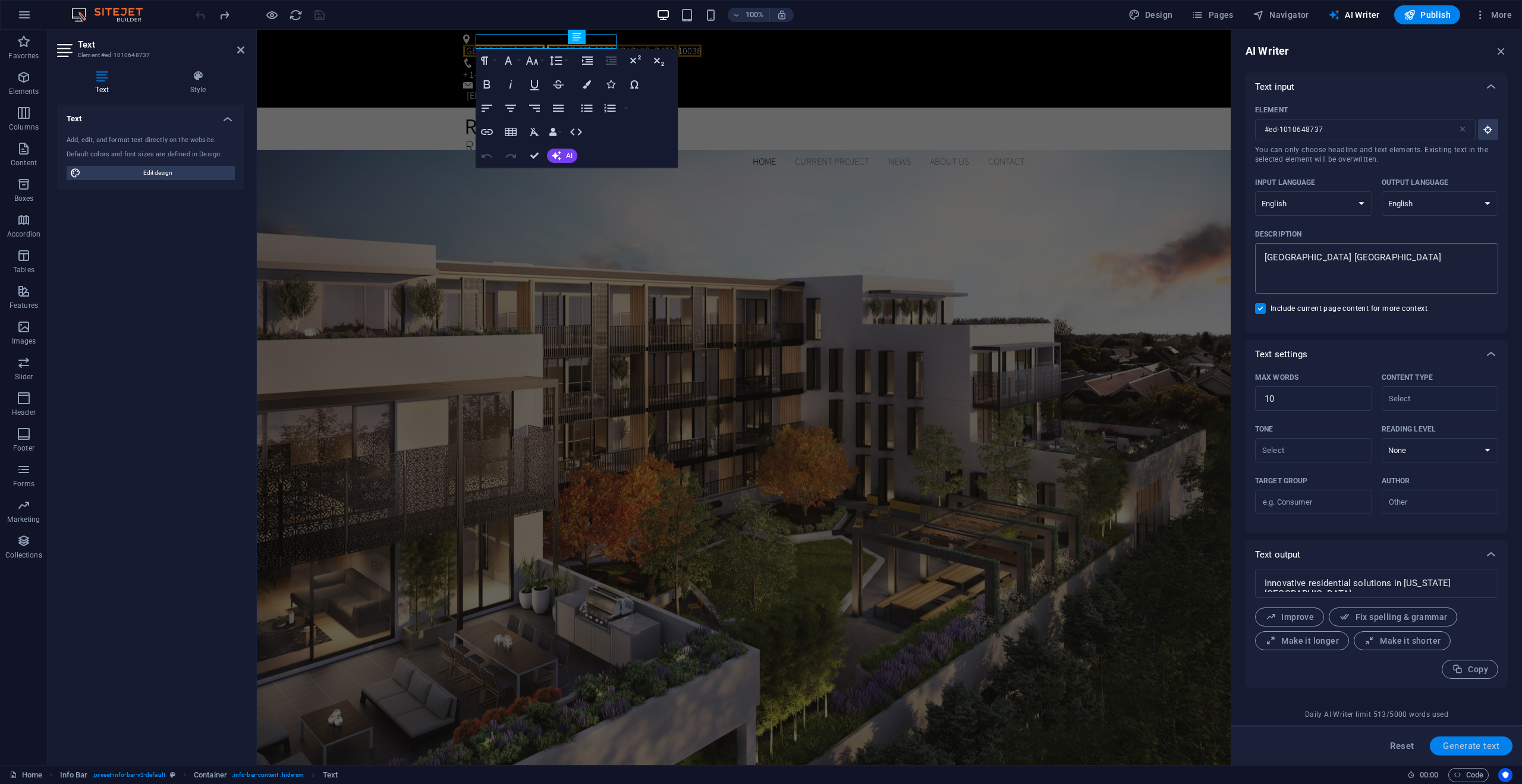
click at [1471, 748] on span "Generate text" at bounding box center [1472, 746] width 57 height 10
type textarea "x"
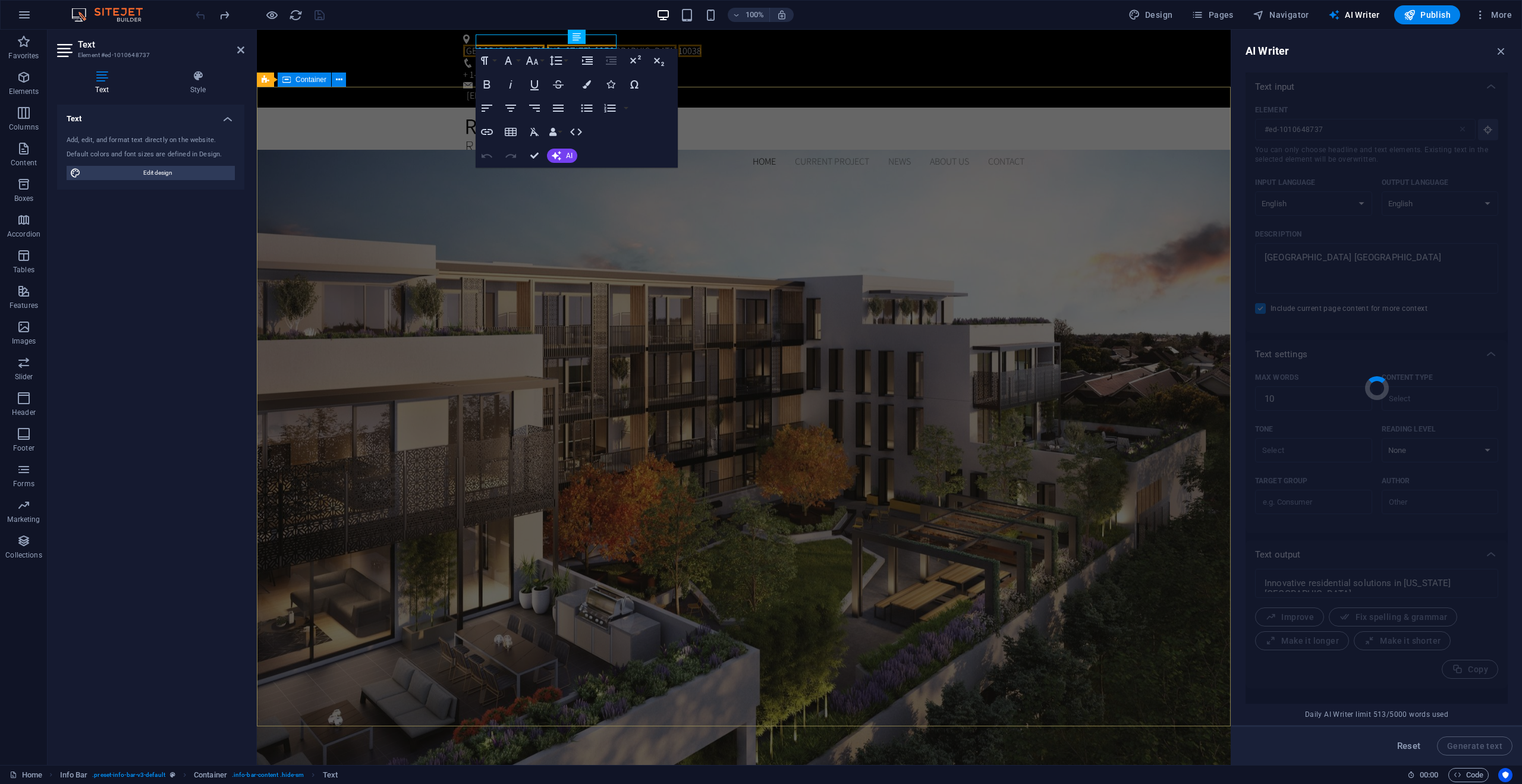
type textarea "x"
type textarea "Vibrant city known for culture and diverse neighborhoods."
type textarea "x"
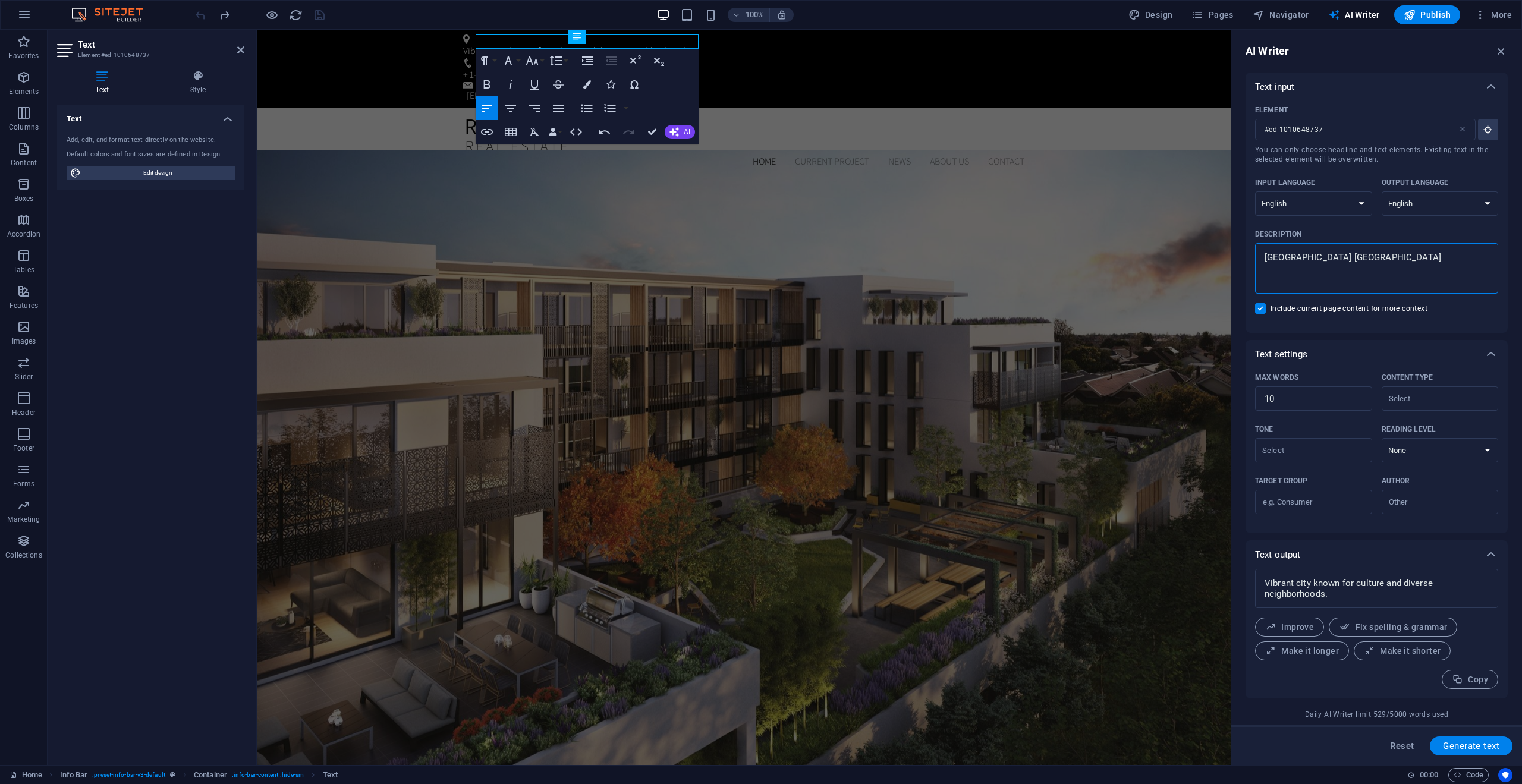
type textarea "x"
click at [1267, 255] on textarea "Toronto Canada" at bounding box center [1377, 268] width 231 height 39
drag, startPoint x: 1590, startPoint y: 285, endPoint x: 1132, endPoint y: 250, distance: 459.3
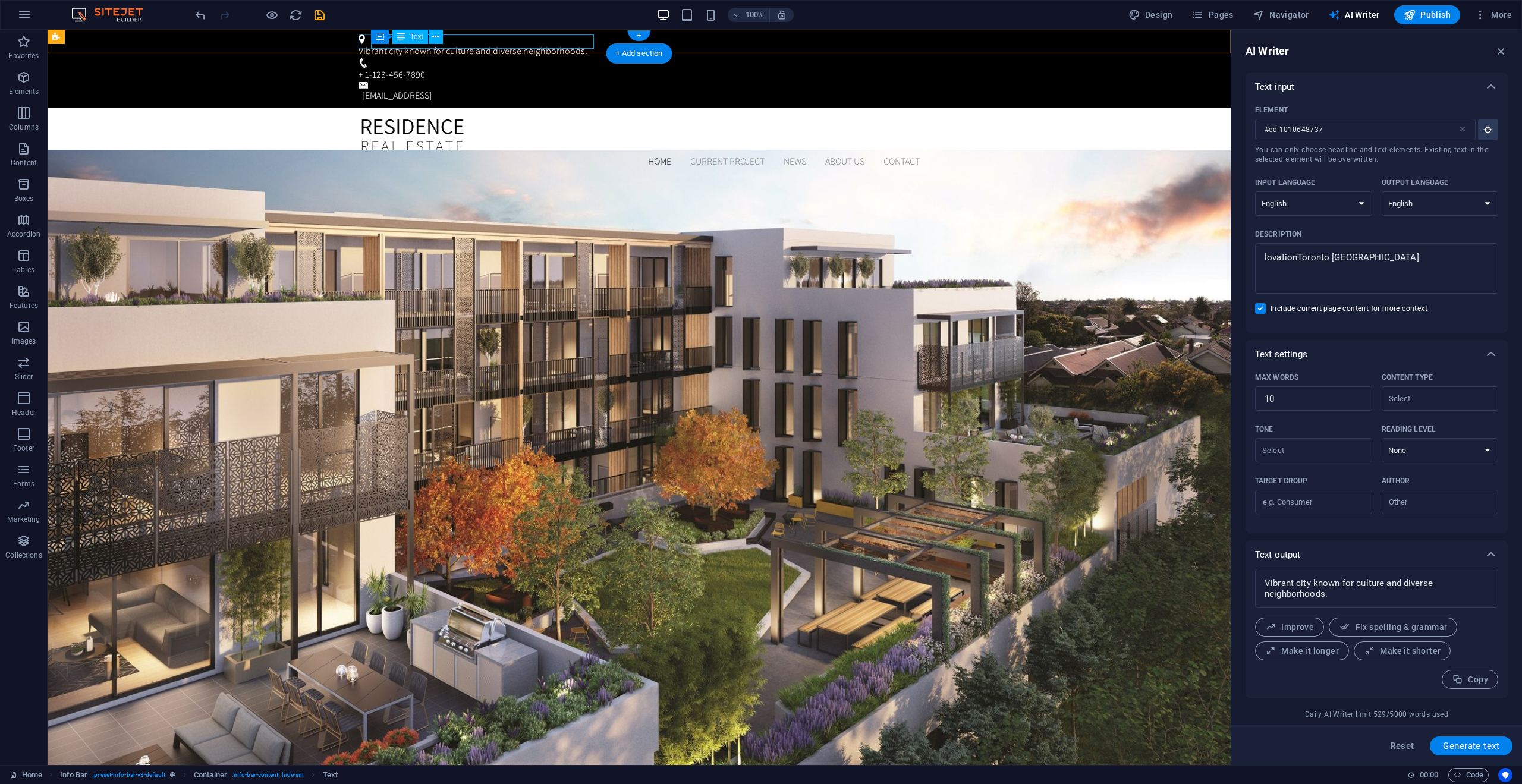
click at [519, 44] on div "Vibrant city known for culture and diverse neighborhoods." at bounding box center [637, 51] width 557 height 15
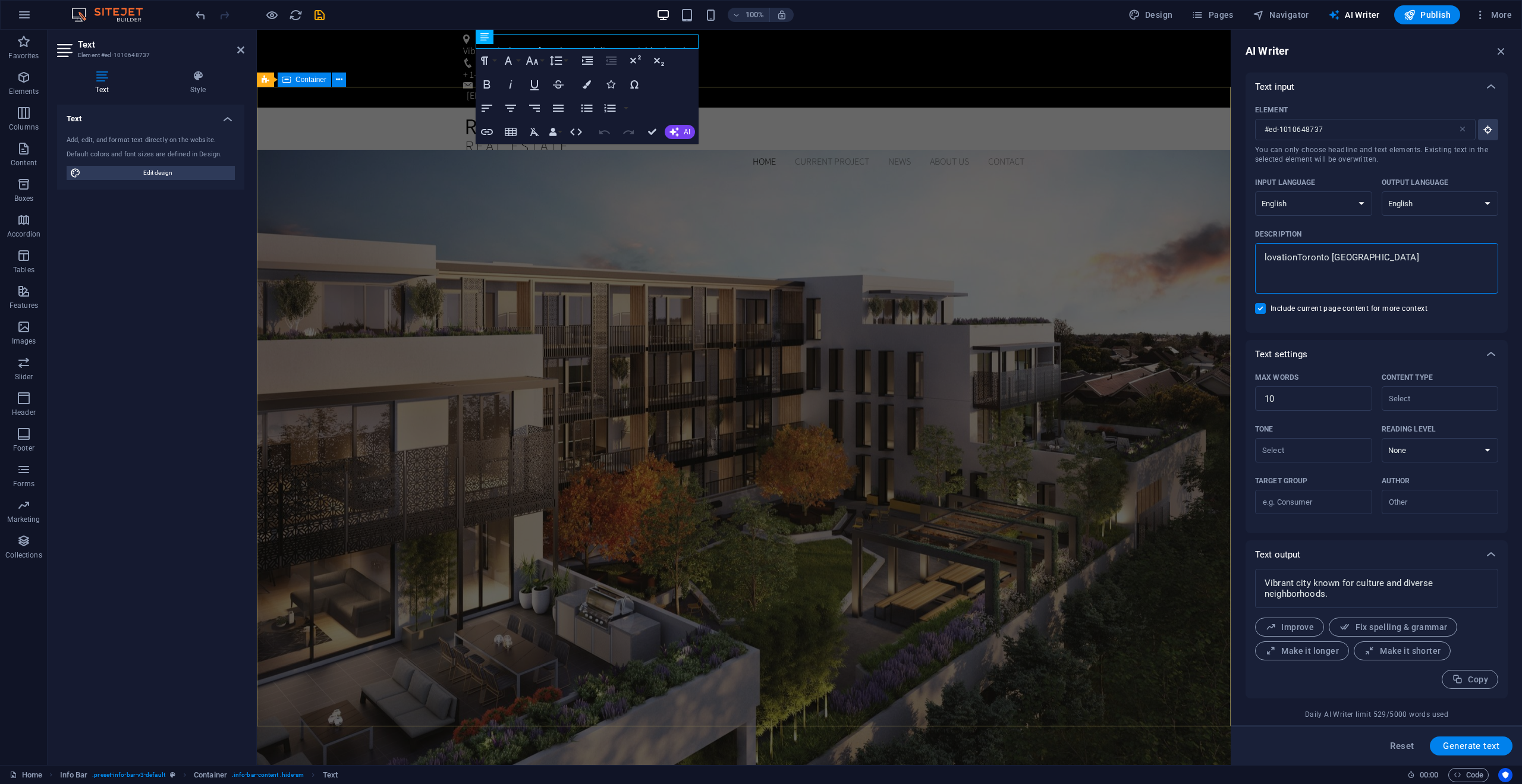
drag, startPoint x: 1659, startPoint y: 303, endPoint x: 1225, endPoint y: 268, distance: 435.4
drag, startPoint x: 1646, startPoint y: 289, endPoint x: 1222, endPoint y: 255, distance: 425.4
click at [1262, 310] on input "Include current page content for more context" at bounding box center [1263, 308] width 15 height 11
drag, startPoint x: 1630, startPoint y: 291, endPoint x: 1176, endPoint y: 251, distance: 455.8
click at [1466, 743] on span "Generate text" at bounding box center [1472, 746] width 57 height 10
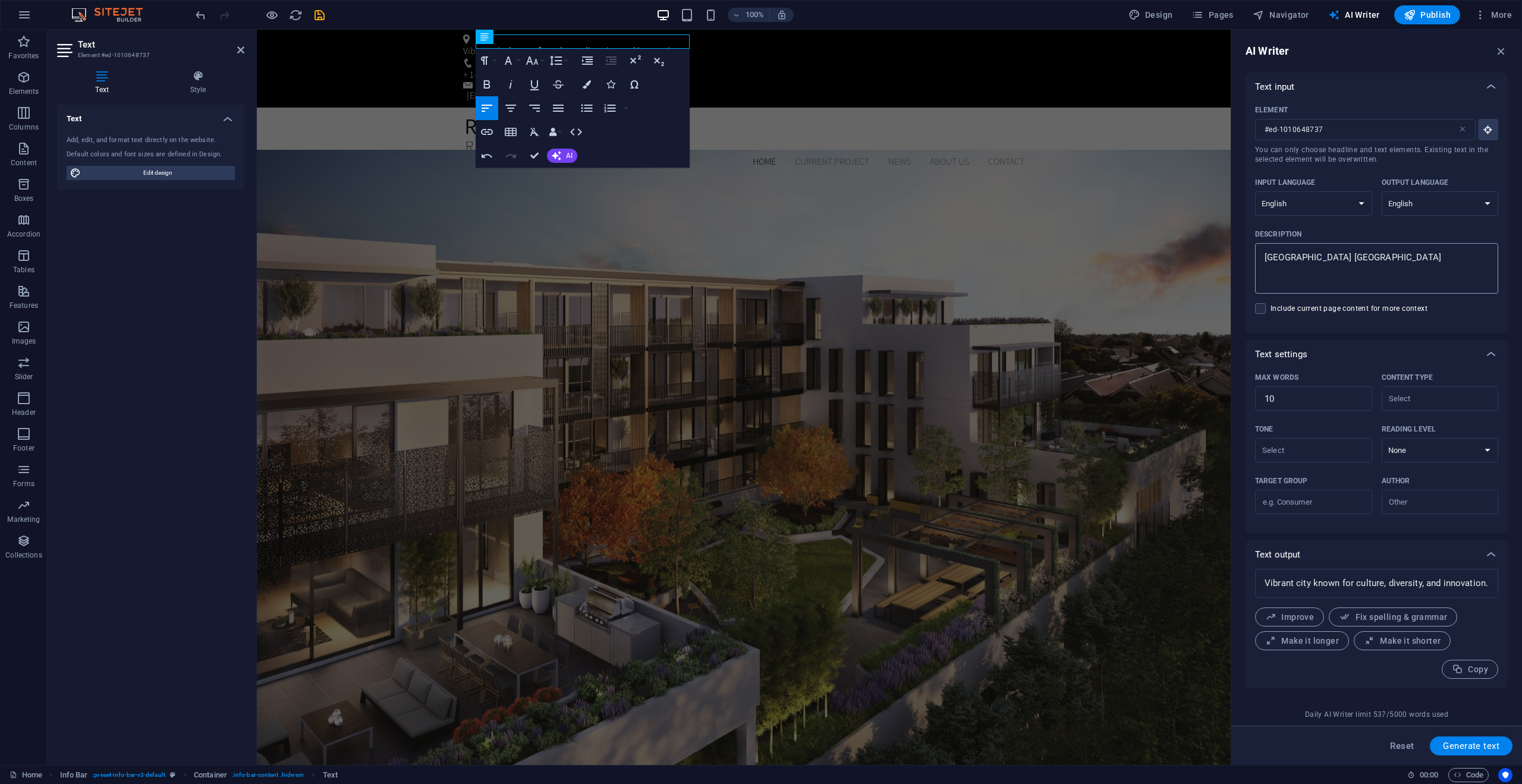
click at [1263, 258] on textarea "Toronto Canada" at bounding box center [1377, 268] width 231 height 39
click at [1473, 744] on span "Generate text" at bounding box center [1472, 746] width 57 height 10
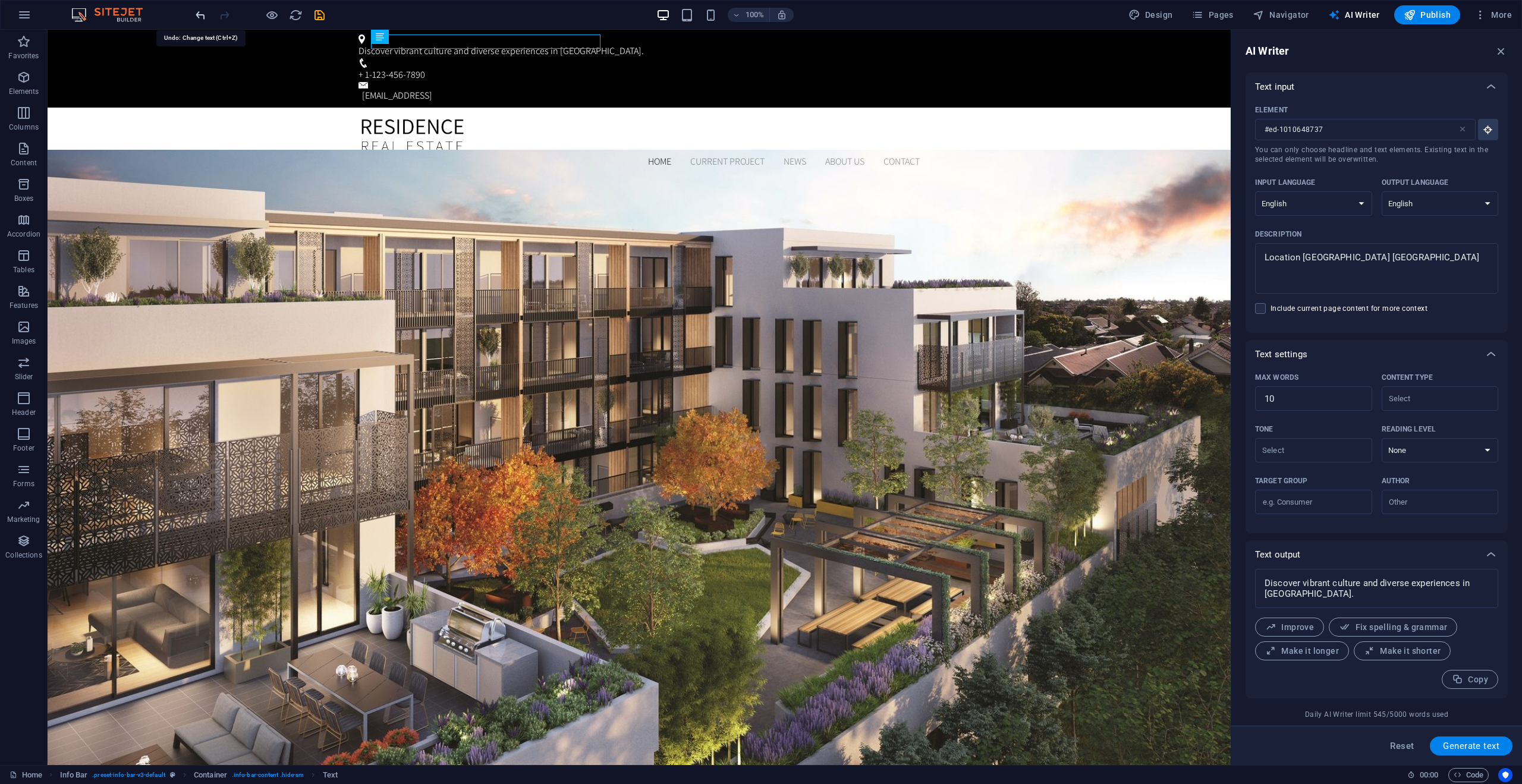
click at [199, 15] on icon "undo" at bounding box center [200, 15] width 14 height 14
click at [198, 14] on icon "undo" at bounding box center [200, 15] width 14 height 14
click at [454, 44] on div "Brooklyn Bridge , New York, NY 10038" at bounding box center [637, 51] width 557 height 15
click at [408, 37] on div "Text" at bounding box center [411, 37] width 36 height 15
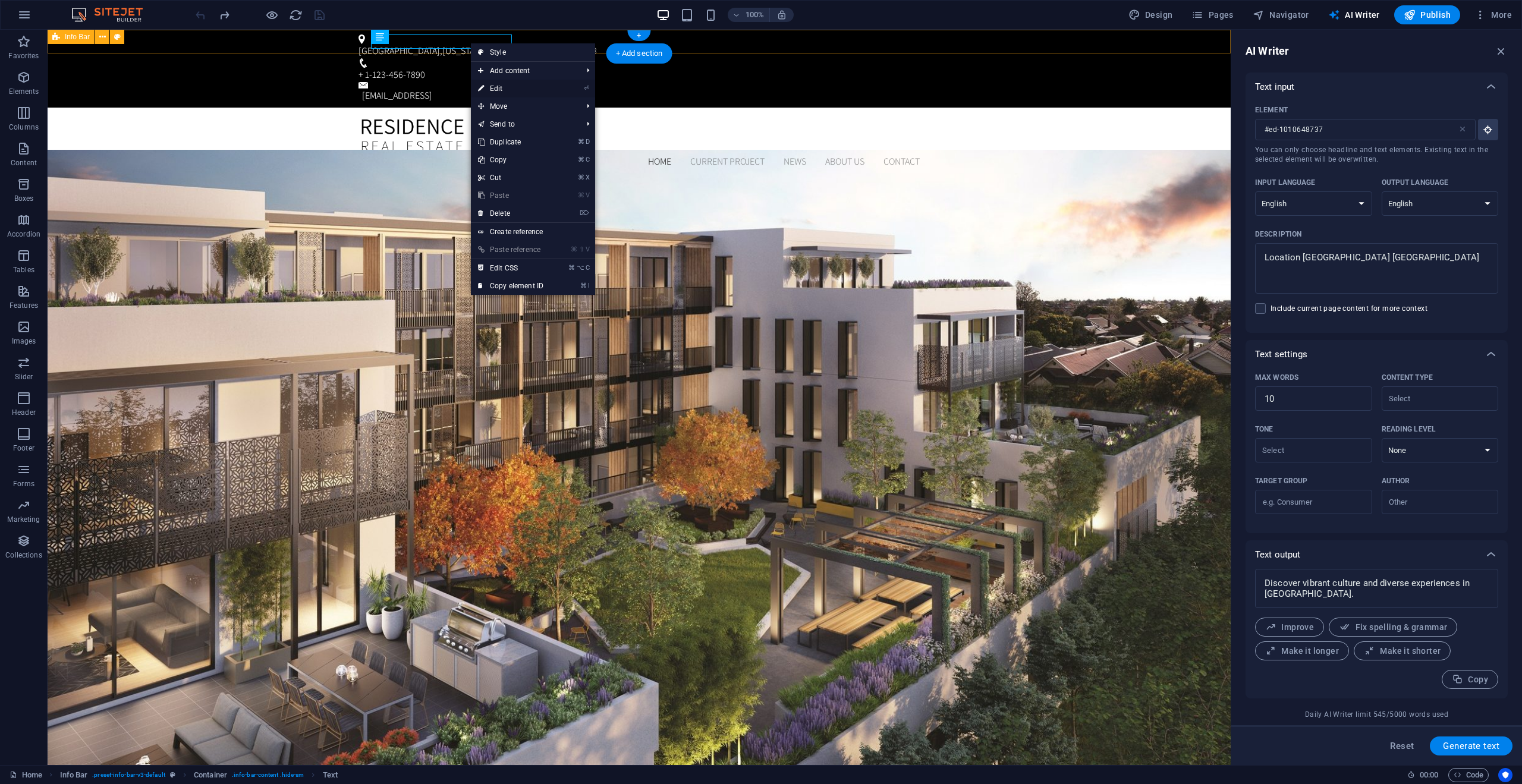
click at [546, 91] on link "⏎ Edit" at bounding box center [511, 89] width 80 height 18
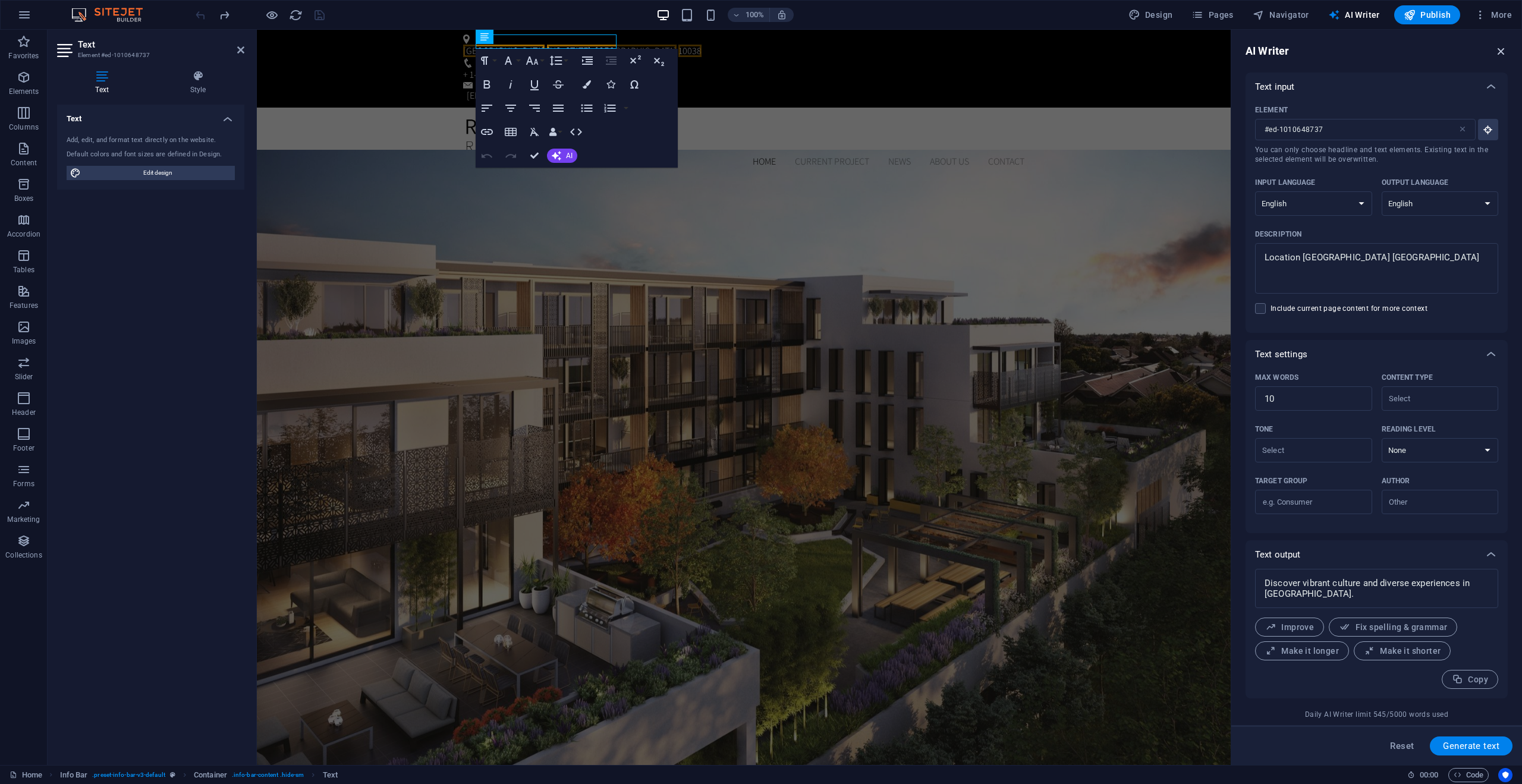
click at [1498, 52] on icon "button" at bounding box center [1502, 51] width 13 height 13
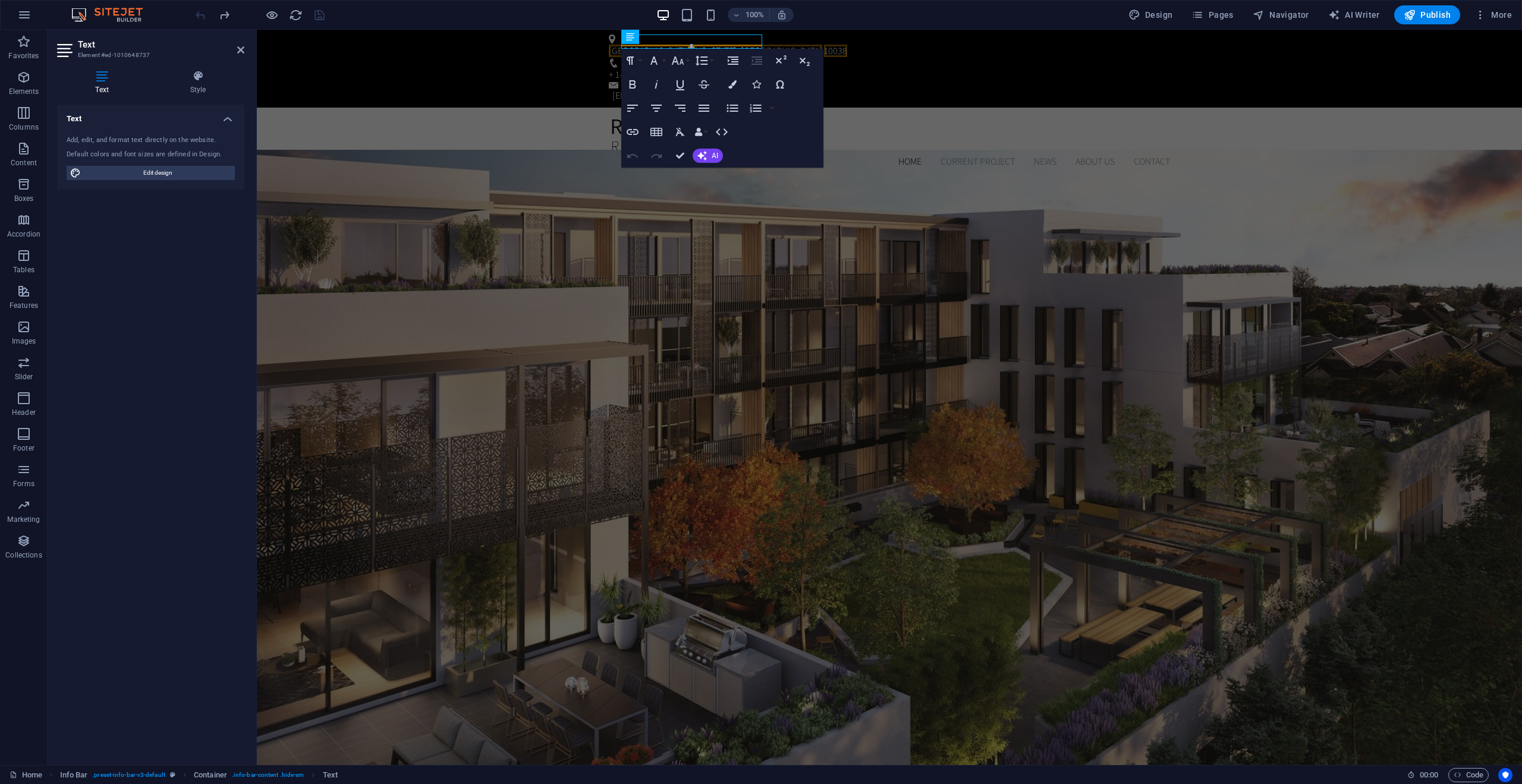
click at [712, 44] on span "[US_STATE], [GEOGRAPHIC_DATA]" at bounding box center [757, 50] width 129 height 12
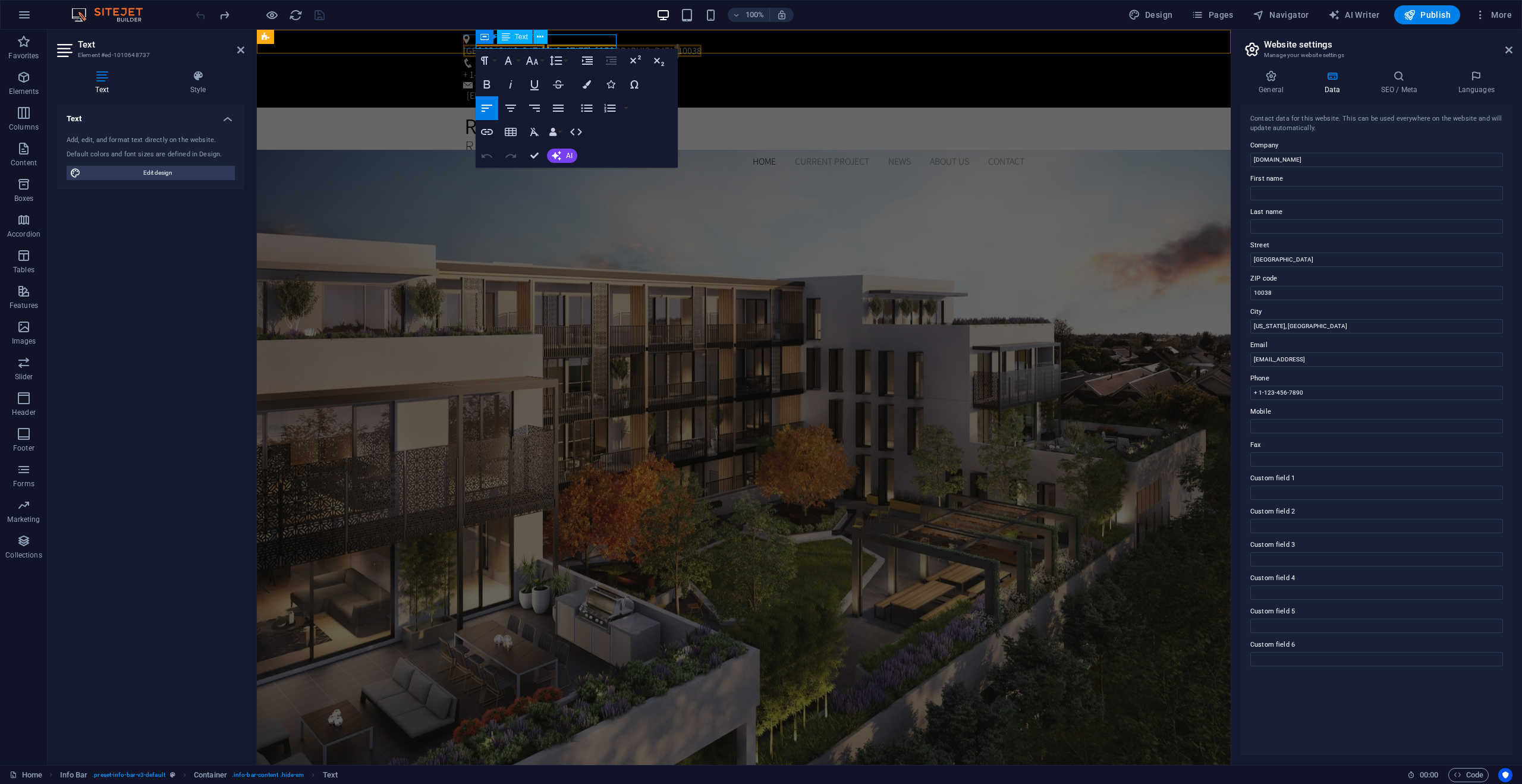
click at [678, 44] on span "10038" at bounding box center [689, 50] width 23 height 12
click at [582, 44] on span "[US_STATE], [GEOGRAPHIC_DATA]" at bounding box center [612, 50] width 129 height 12
click at [519, 44] on span "[GEOGRAPHIC_DATA]" at bounding box center [504, 50] width 82 height 12
click at [547, 44] on span "[US_STATE], [GEOGRAPHIC_DATA]" at bounding box center [612, 50] width 129 height 12
click at [548, 44] on span "[US_STATE], [GEOGRAPHIC_DATA]" at bounding box center [612, 50] width 129 height 12
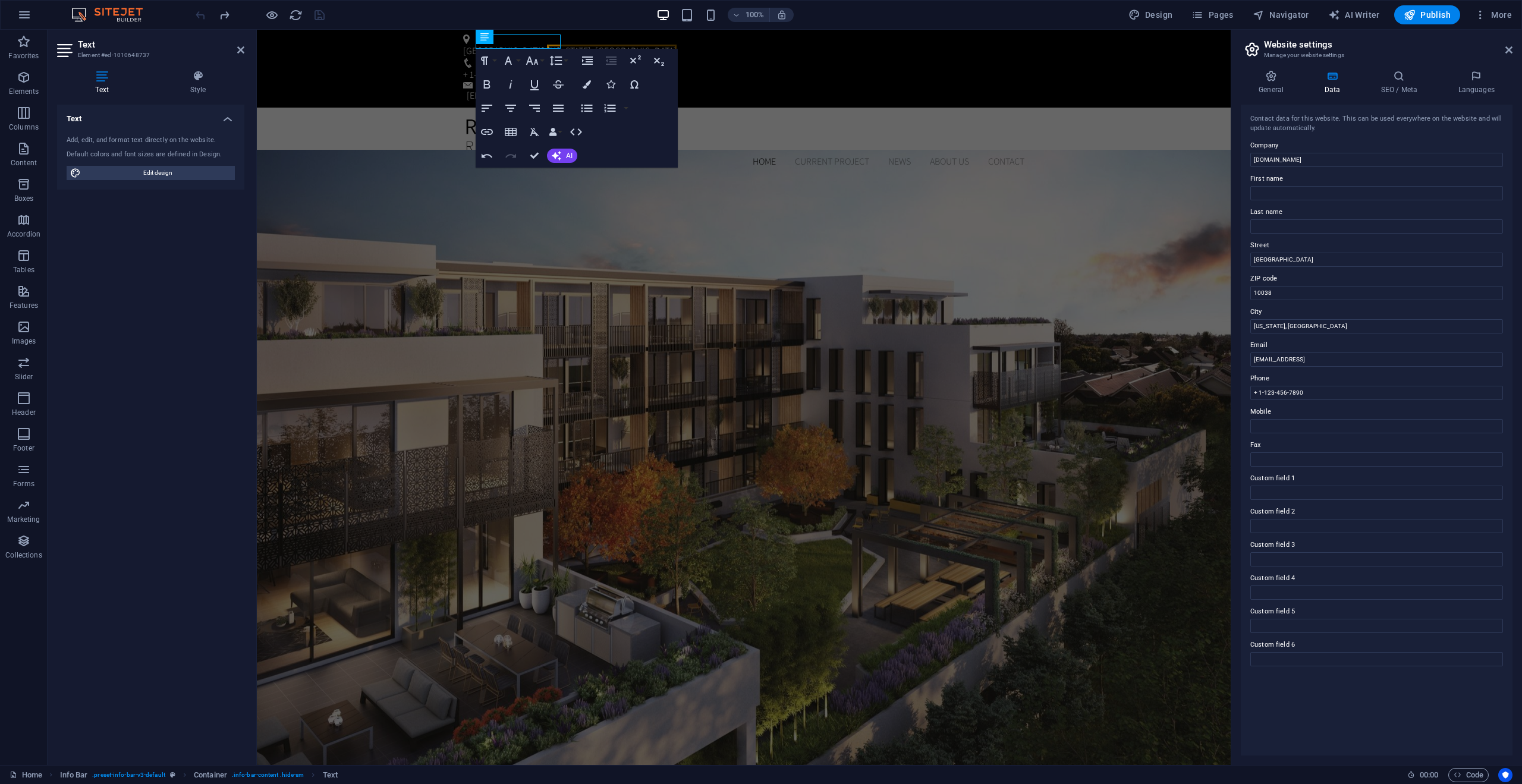
click at [508, 44] on p "Toronto, New York, NY" at bounding box center [741, 51] width 557 height 15
click at [547, 44] on span "[US_STATE], [GEOGRAPHIC_DATA]" at bounding box center [612, 50] width 129 height 12
click at [508, 45] on div "Toronto, + 1-123-456-7890 46f5d0b3aaf5d80171d8e17f7a1511@cpanel.local" at bounding box center [744, 69] width 974 height 78
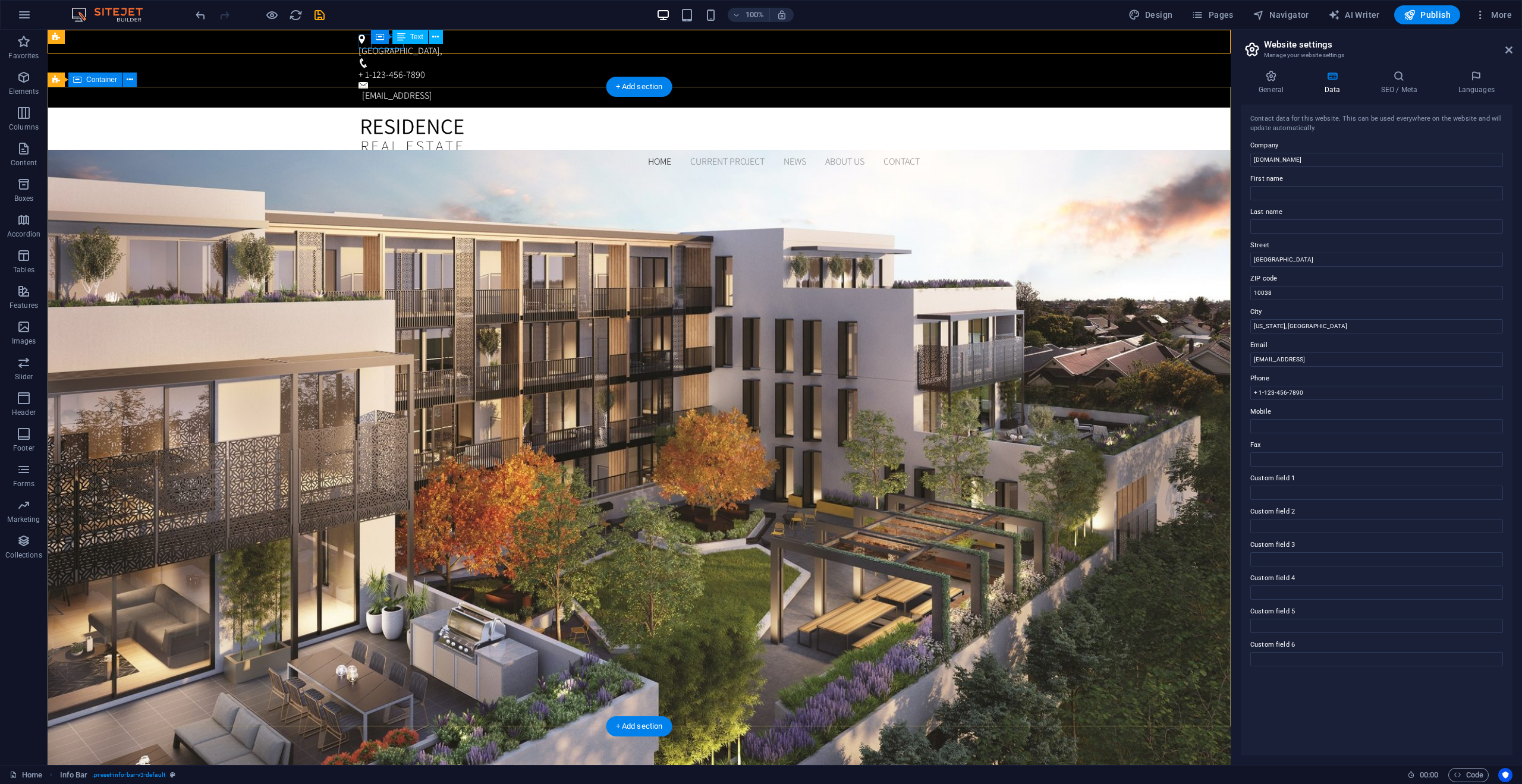
click at [410, 107] on div "Home Current Project News About us Contact Menu" at bounding box center [639, 143] width 1183 height 71
click at [396, 48] on div "Toronto," at bounding box center [637, 51] width 557 height 15
drag, startPoint x: 1336, startPoint y: 289, endPoint x: 1218, endPoint y: 257, distance: 122.3
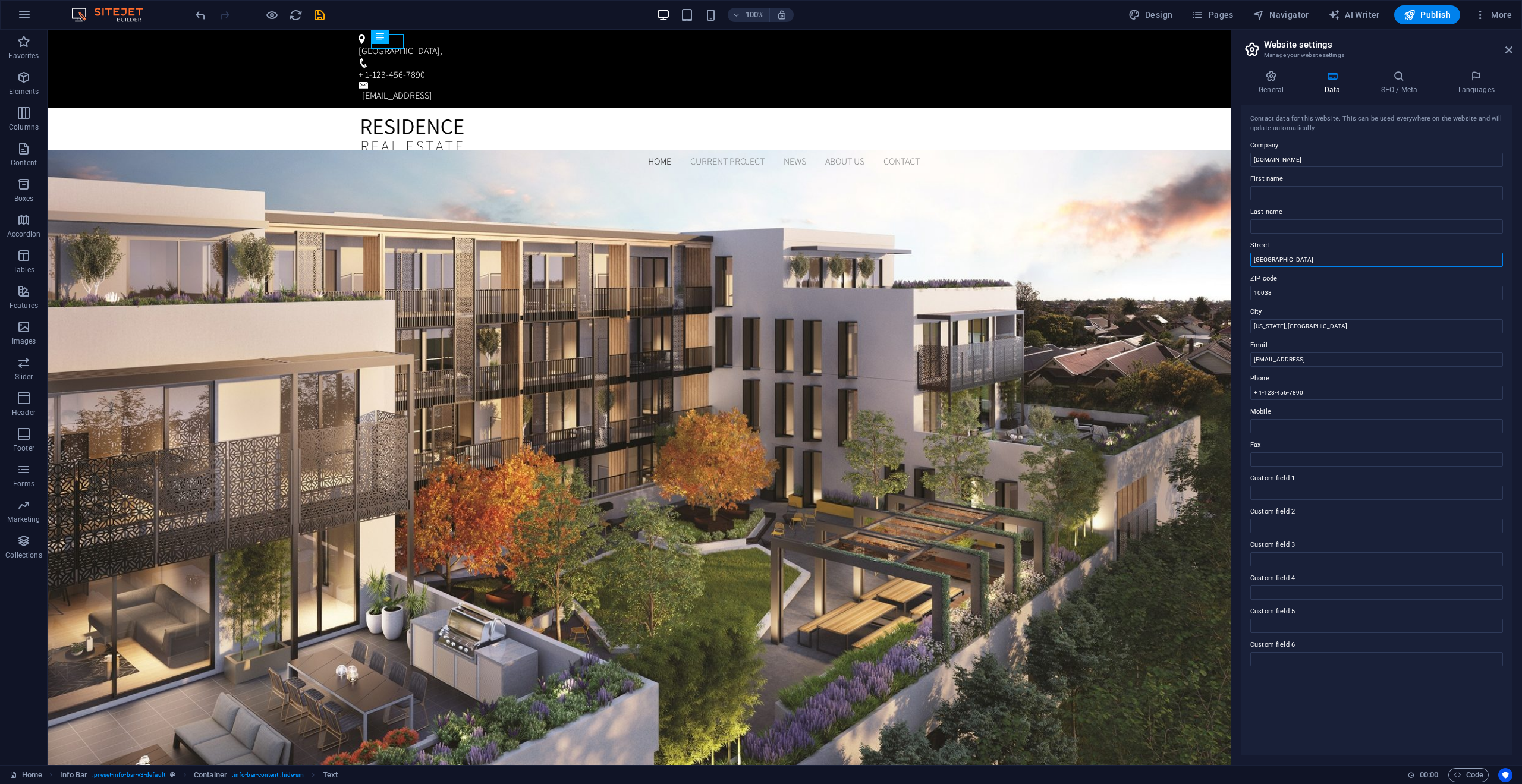
drag, startPoint x: 1365, startPoint y: 258, endPoint x: 1250, endPoint y: 255, distance: 115.0
click at [1250, 255] on div "Contact data for this website. This can be used everywhere on the website and w…" at bounding box center [1377, 430] width 272 height 651
drag, startPoint x: 1297, startPoint y: 289, endPoint x: 1242, endPoint y: 289, distance: 55.0
drag, startPoint x: 1383, startPoint y: 188, endPoint x: 1225, endPoint y: 158, distance: 160.8
drag, startPoint x: 1334, startPoint y: 356, endPoint x: 1213, endPoint y: 323, distance: 125.4
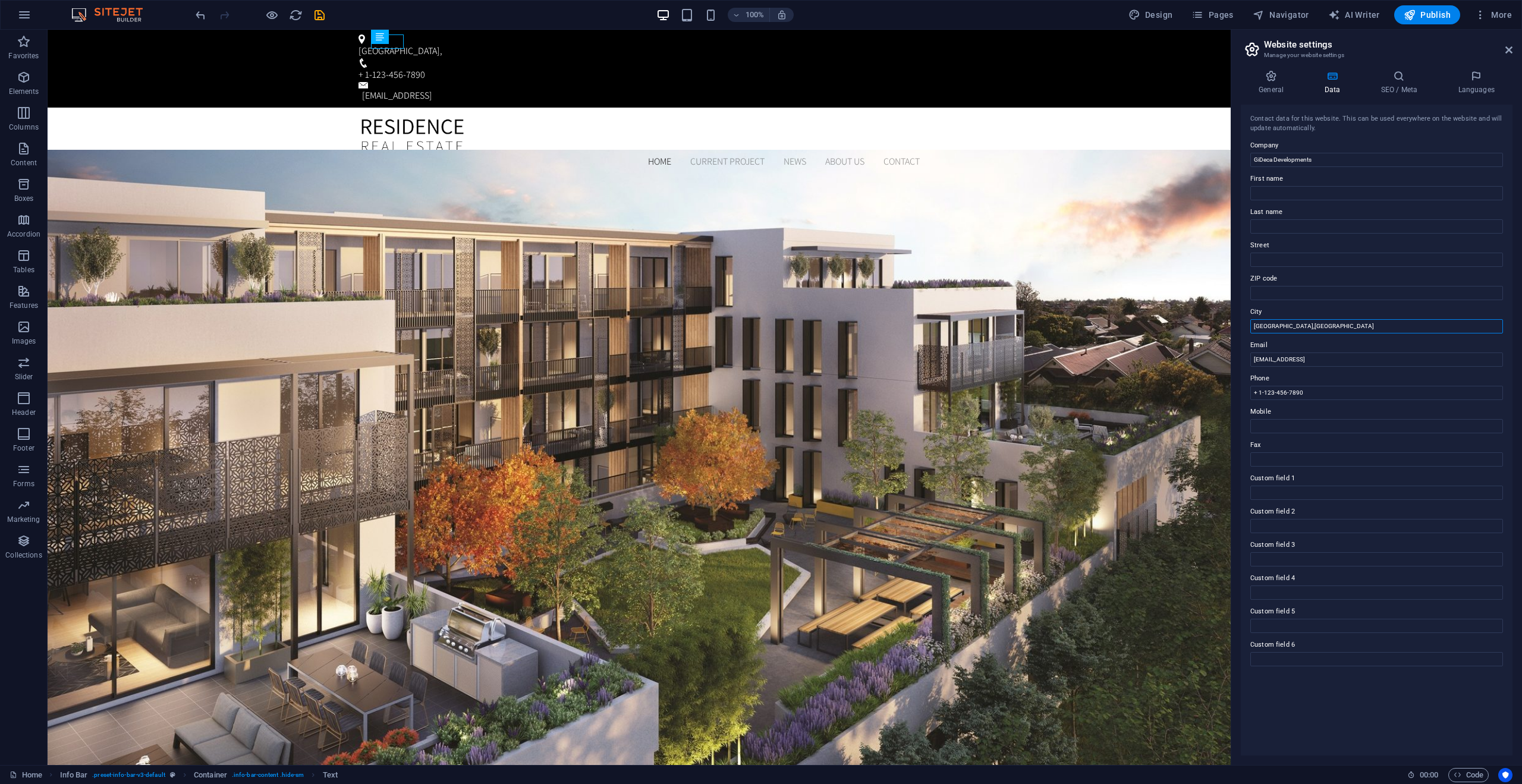
click at [1277, 325] on input "Toronto,ON" at bounding box center [1377, 327] width 253 height 15
drag, startPoint x: 1384, startPoint y: 364, endPoint x: 1403, endPoint y: 360, distance: 19.4
drag, startPoint x: 1372, startPoint y: 190, endPoint x: 1190, endPoint y: 151, distance: 186.1
click at [1410, 364] on input "[EMAIL_ADDRESS]" at bounding box center [1377, 360] width 253 height 15
click at [1410, 362] on input "[EMAIL_ADDRESS]" at bounding box center [1377, 360] width 253 height 15
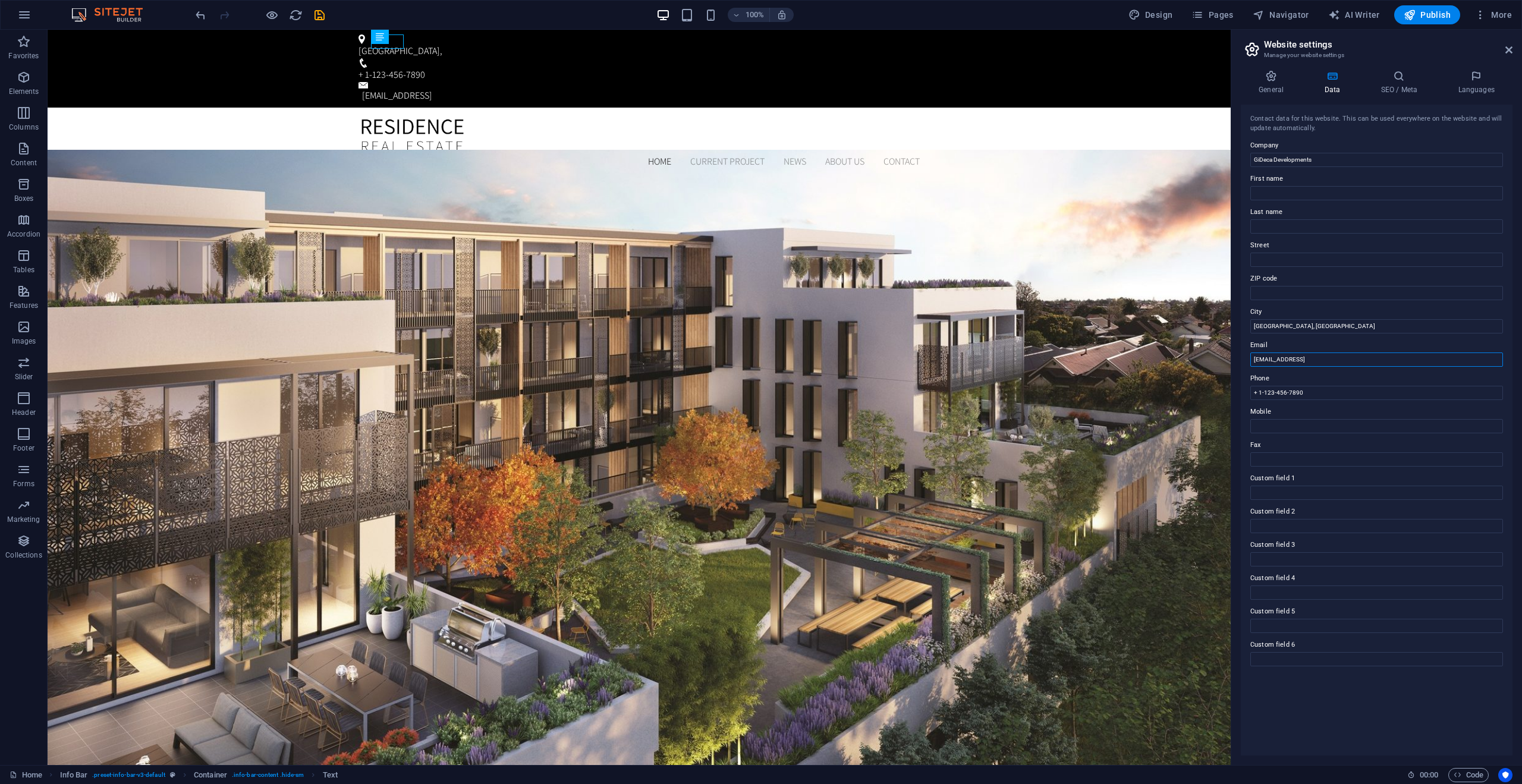
click at [1410, 362] on input "[EMAIL_ADDRESS]" at bounding box center [1377, 360] width 253 height 15
paste input "GiDeca Developments"
click at [1254, 359] on input "GiDeca Developments" at bounding box center [1377, 360] width 253 height 15
click at [1292, 359] on input "Info@GiDeca Developments" at bounding box center [1377, 360] width 253 height 15
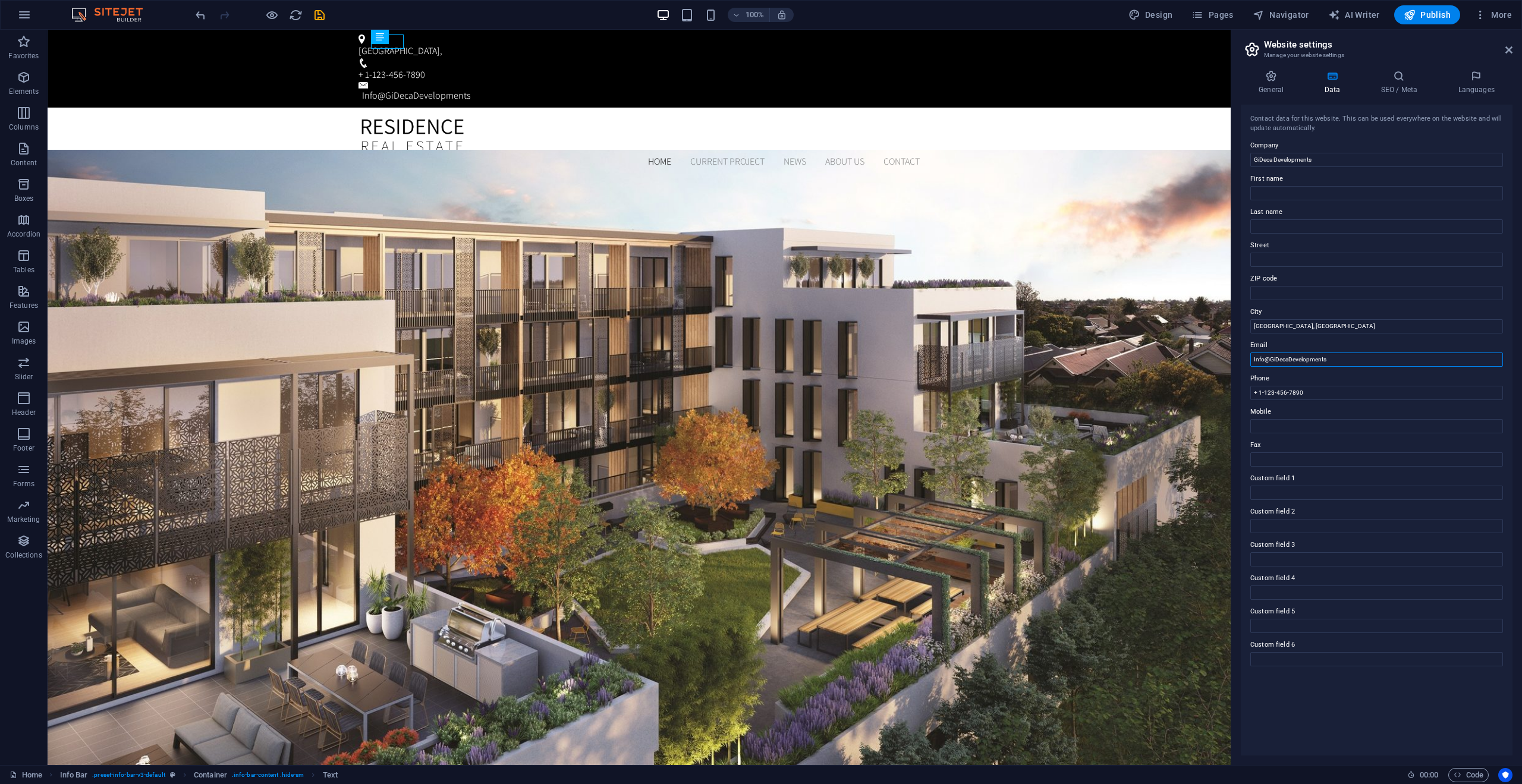
click at [1353, 363] on input "Info@GiDecaDevelopments" at bounding box center [1377, 360] width 253 height 15
drag, startPoint x: 1381, startPoint y: 424, endPoint x: 1212, endPoint y: 388, distance: 172.8
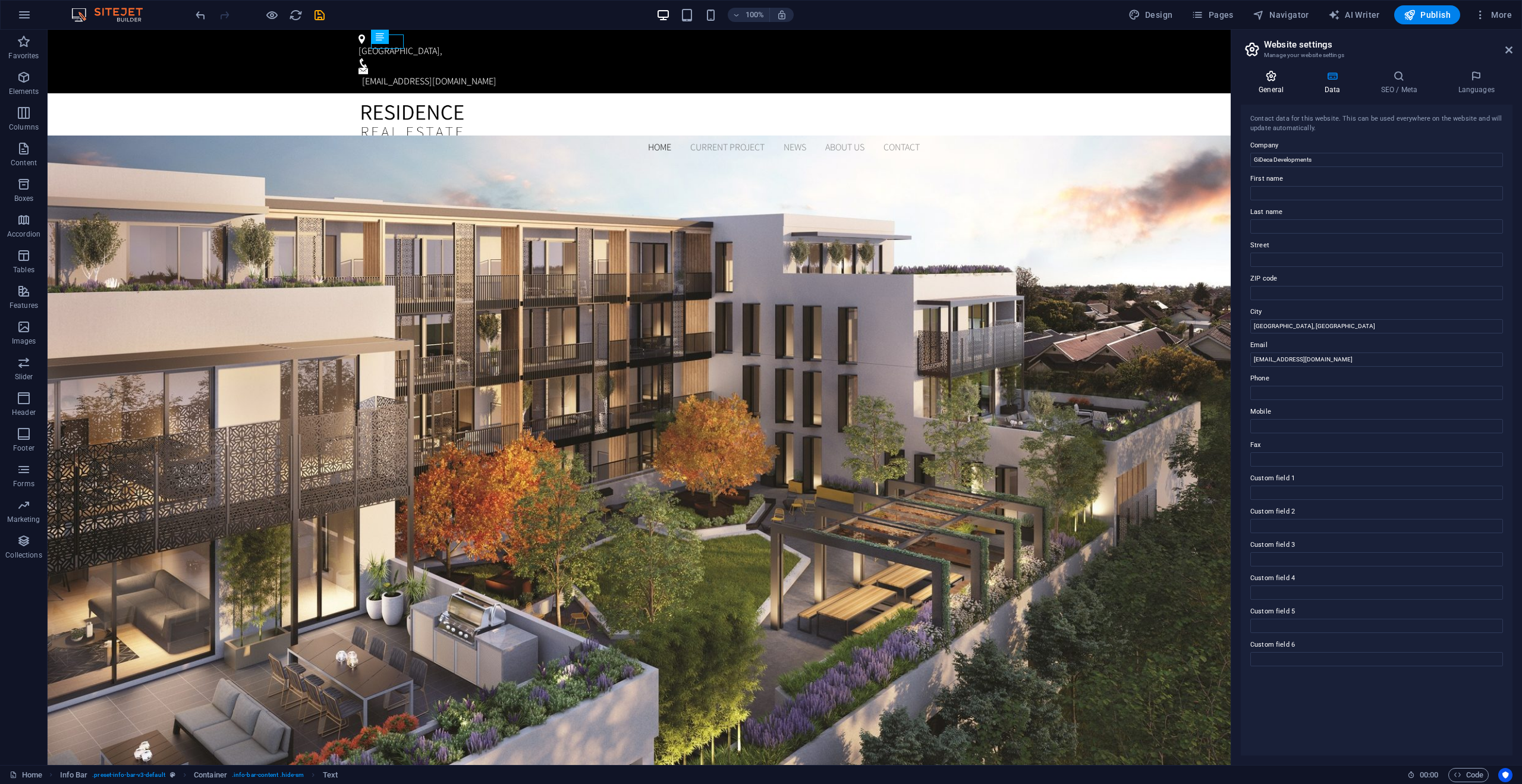
click at [1266, 84] on h4 "General" at bounding box center [1273, 82] width 65 height 25
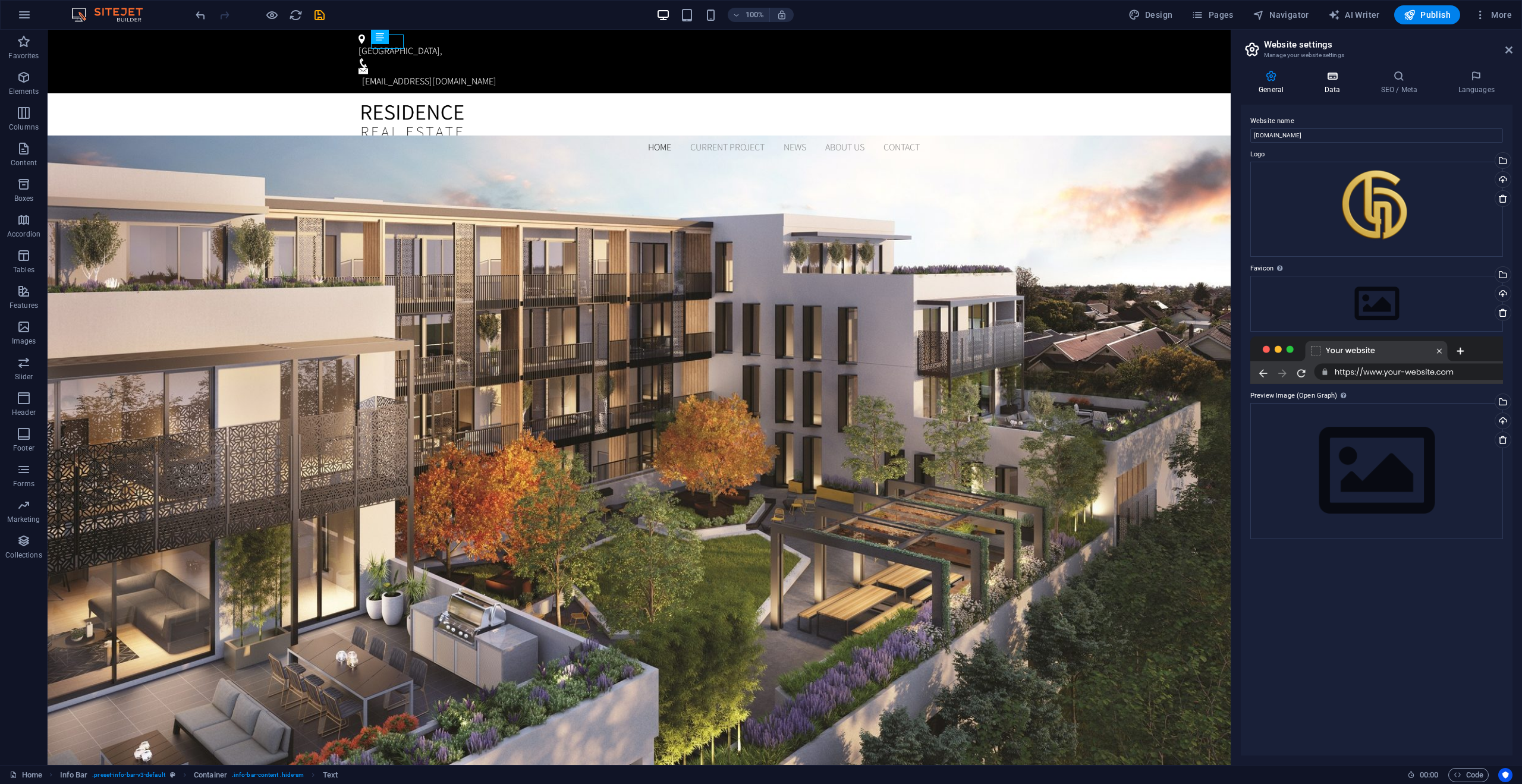
click at [1333, 74] on icon at bounding box center [1332, 76] width 52 height 12
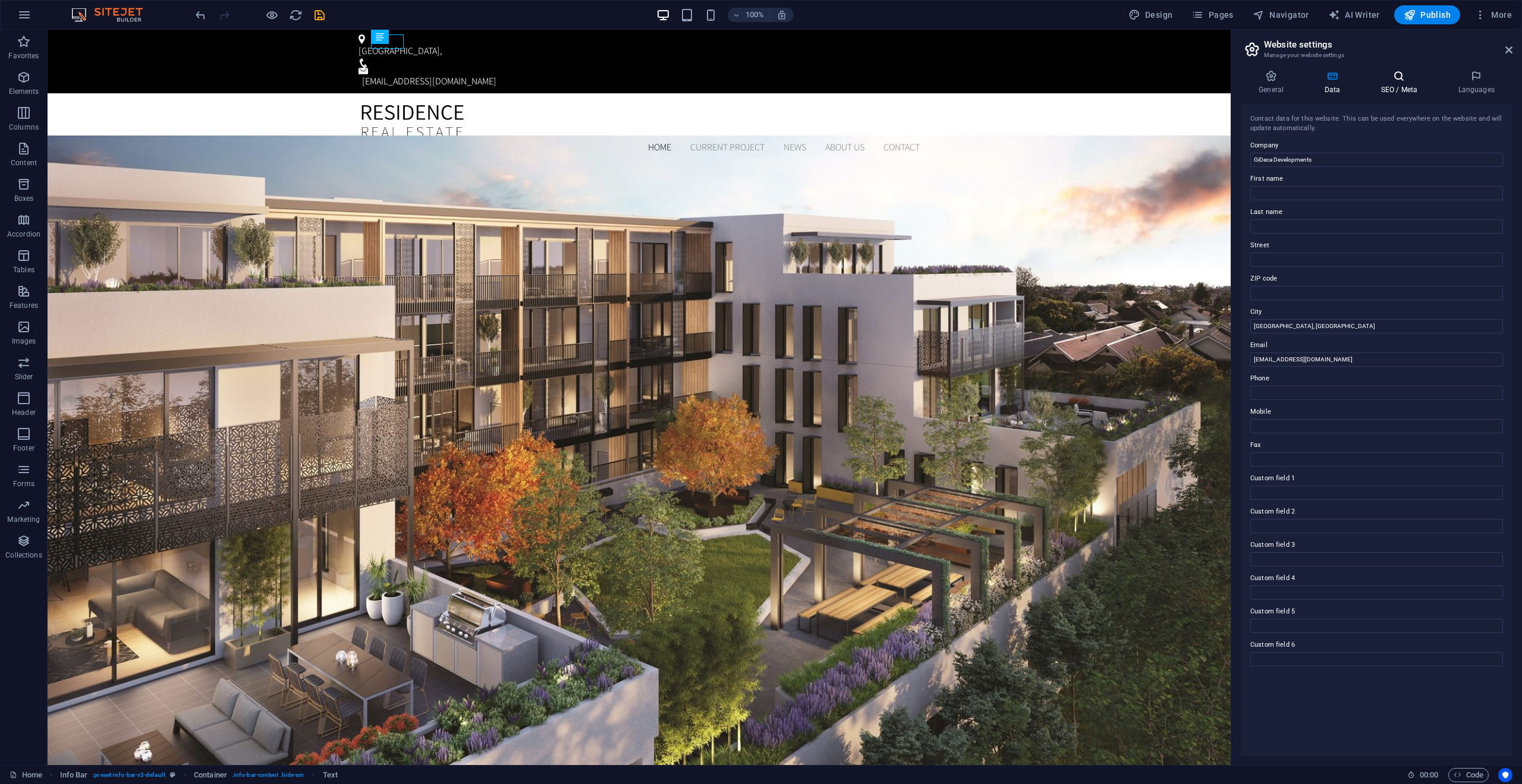
click at [1394, 75] on icon at bounding box center [1399, 76] width 73 height 12
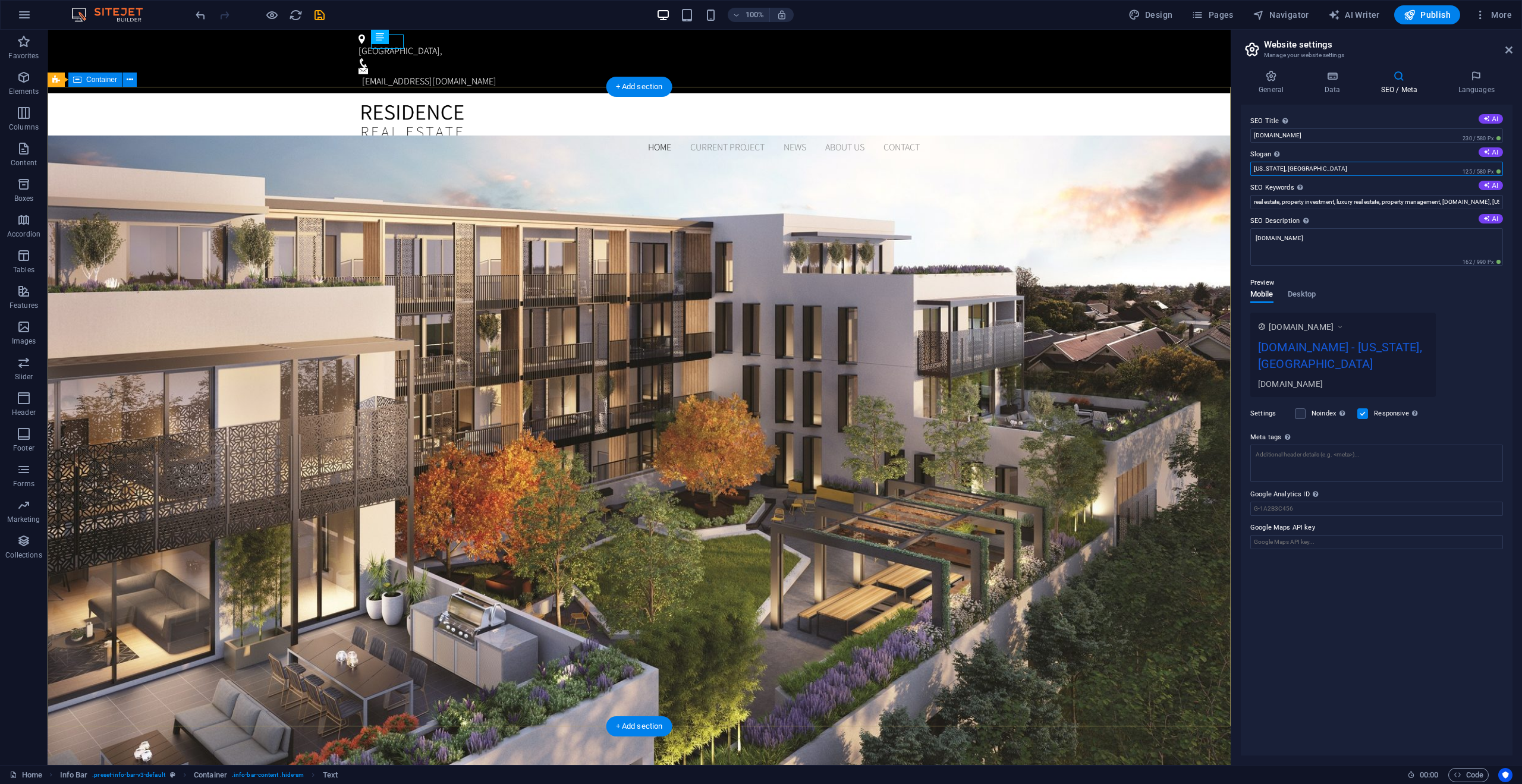
drag, startPoint x: 1360, startPoint y: 200, endPoint x: 1224, endPoint y: 170, distance: 139.3
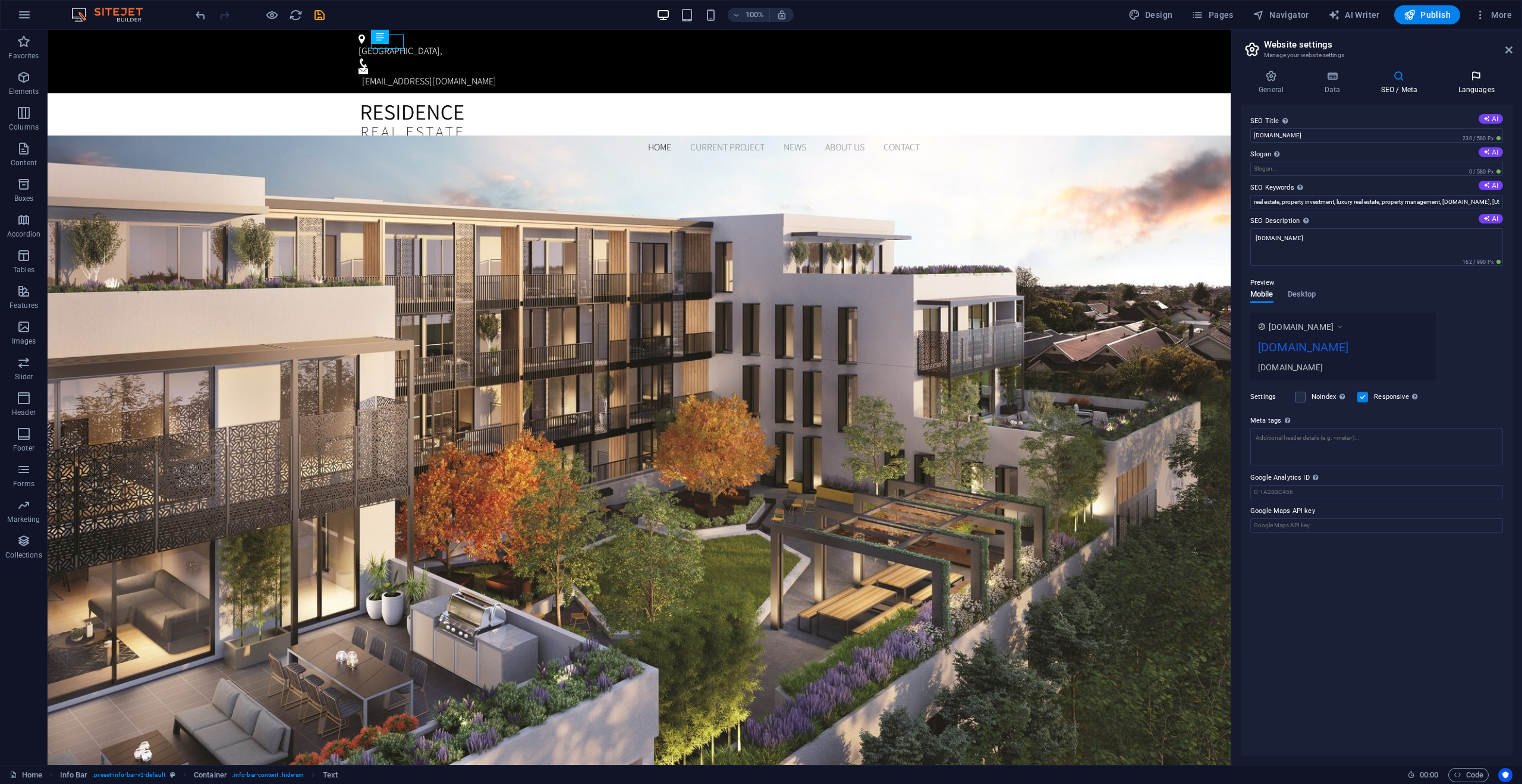
click at [1477, 82] on h4 "Languages" at bounding box center [1477, 82] width 73 height 25
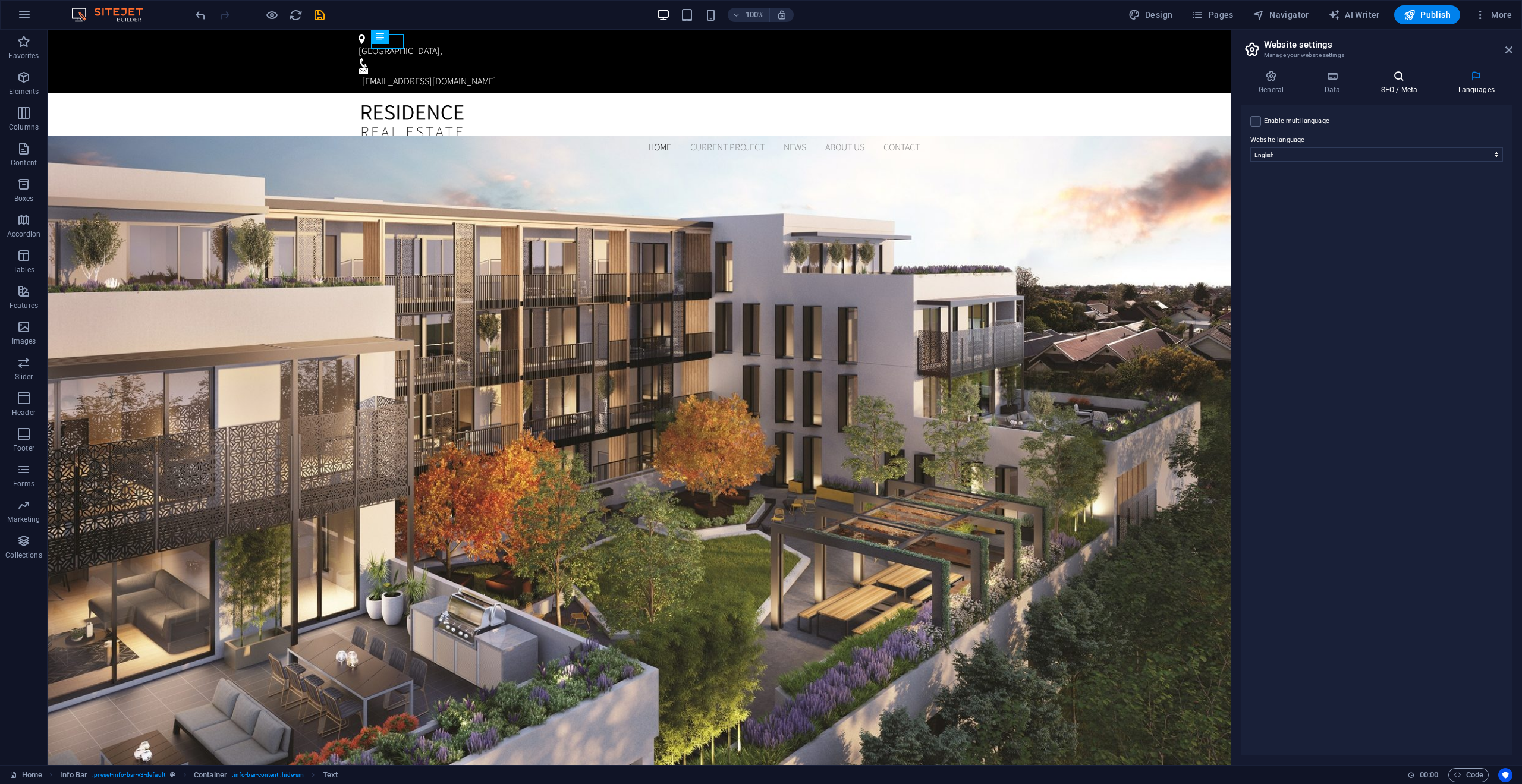
click at [1410, 84] on h4 "SEO / Meta" at bounding box center [1402, 82] width 78 height 25
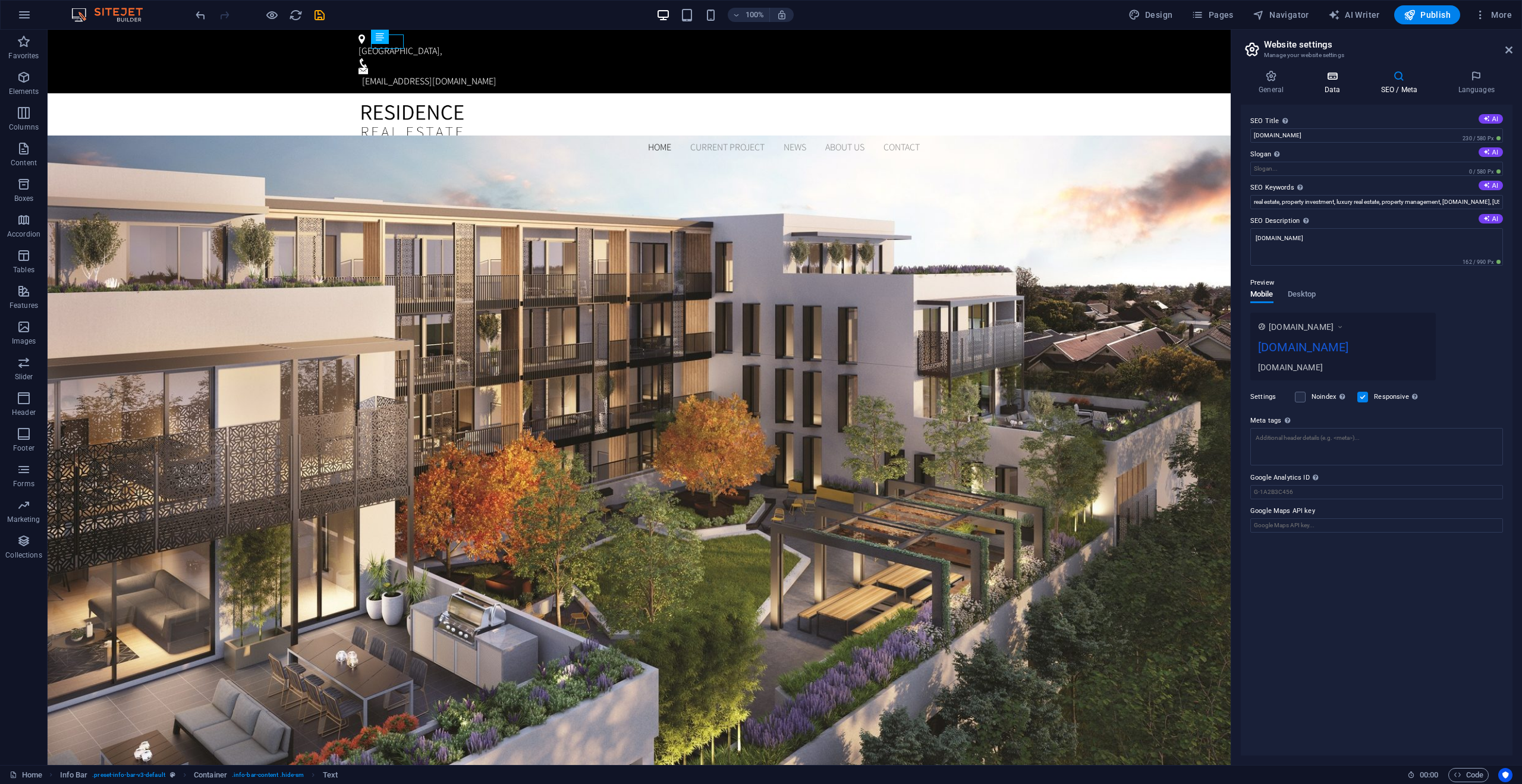
click at [1340, 82] on h4 "Data" at bounding box center [1334, 82] width 57 height 25
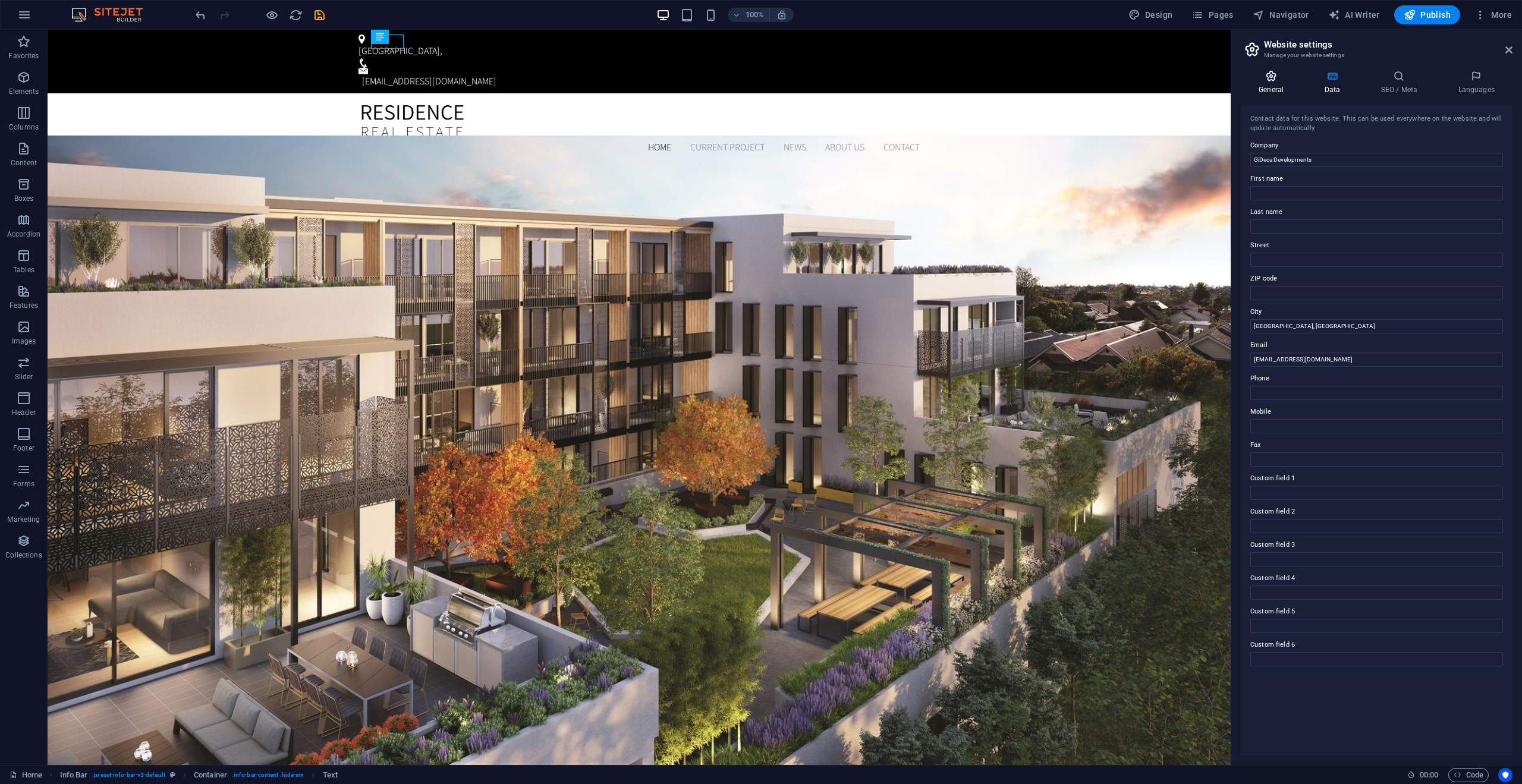
drag, startPoint x: 1270, startPoint y: 87, endPoint x: 1277, endPoint y: 86, distance: 7.1
click at [1270, 87] on h4 "General" at bounding box center [1273, 82] width 65 height 25
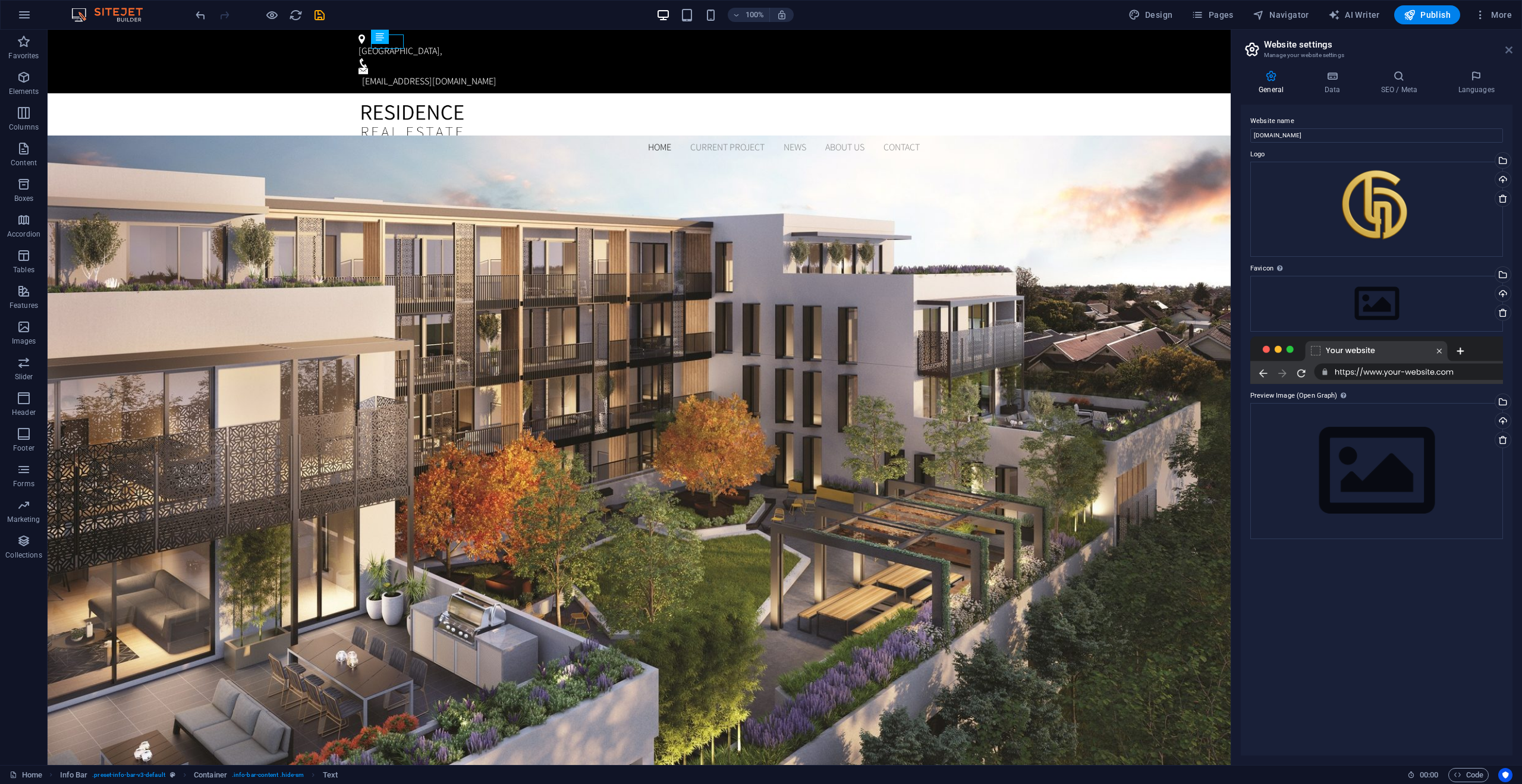
click at [1507, 51] on icon at bounding box center [1509, 50] width 7 height 10
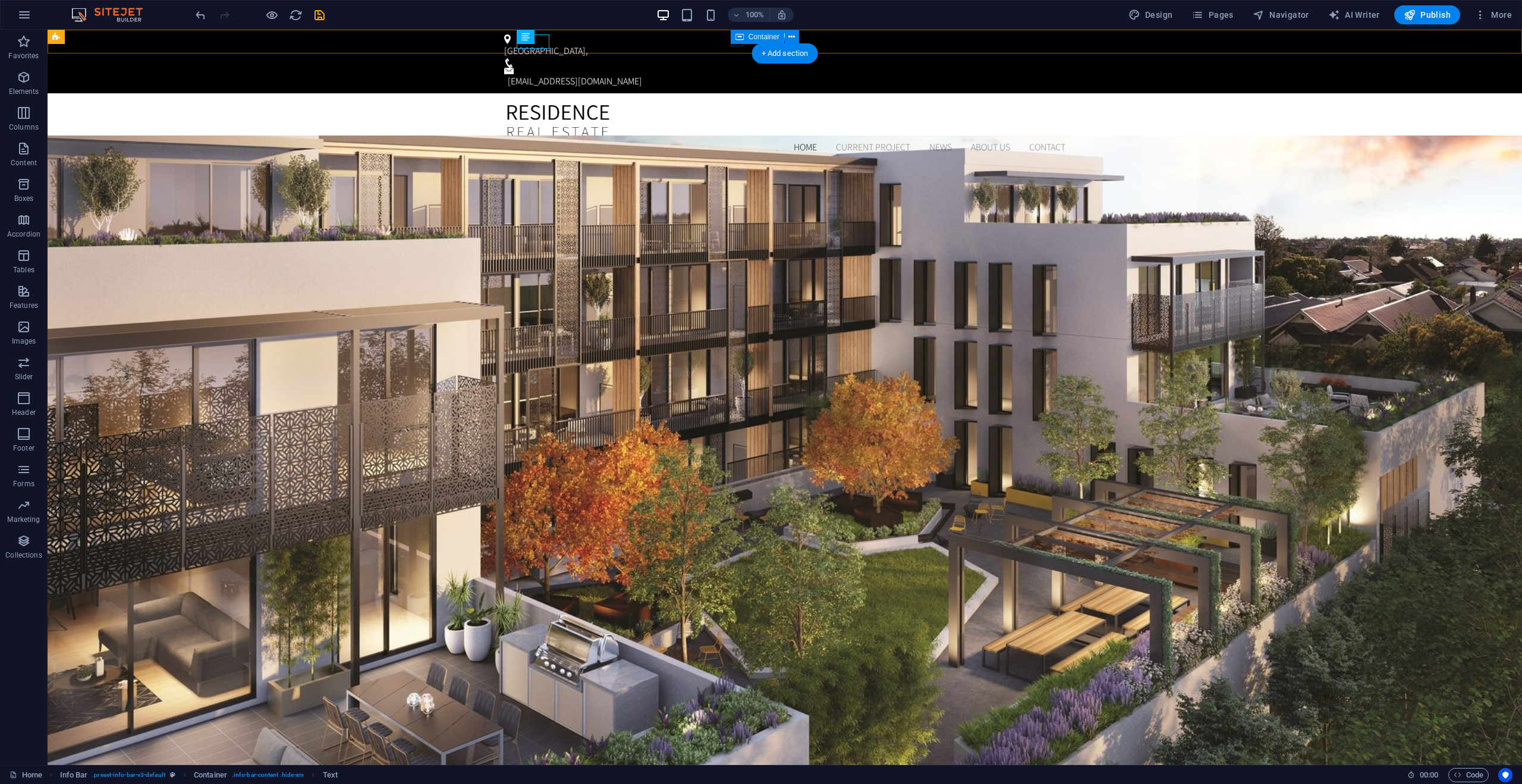
click at [737, 40] on icon at bounding box center [740, 37] width 8 height 15
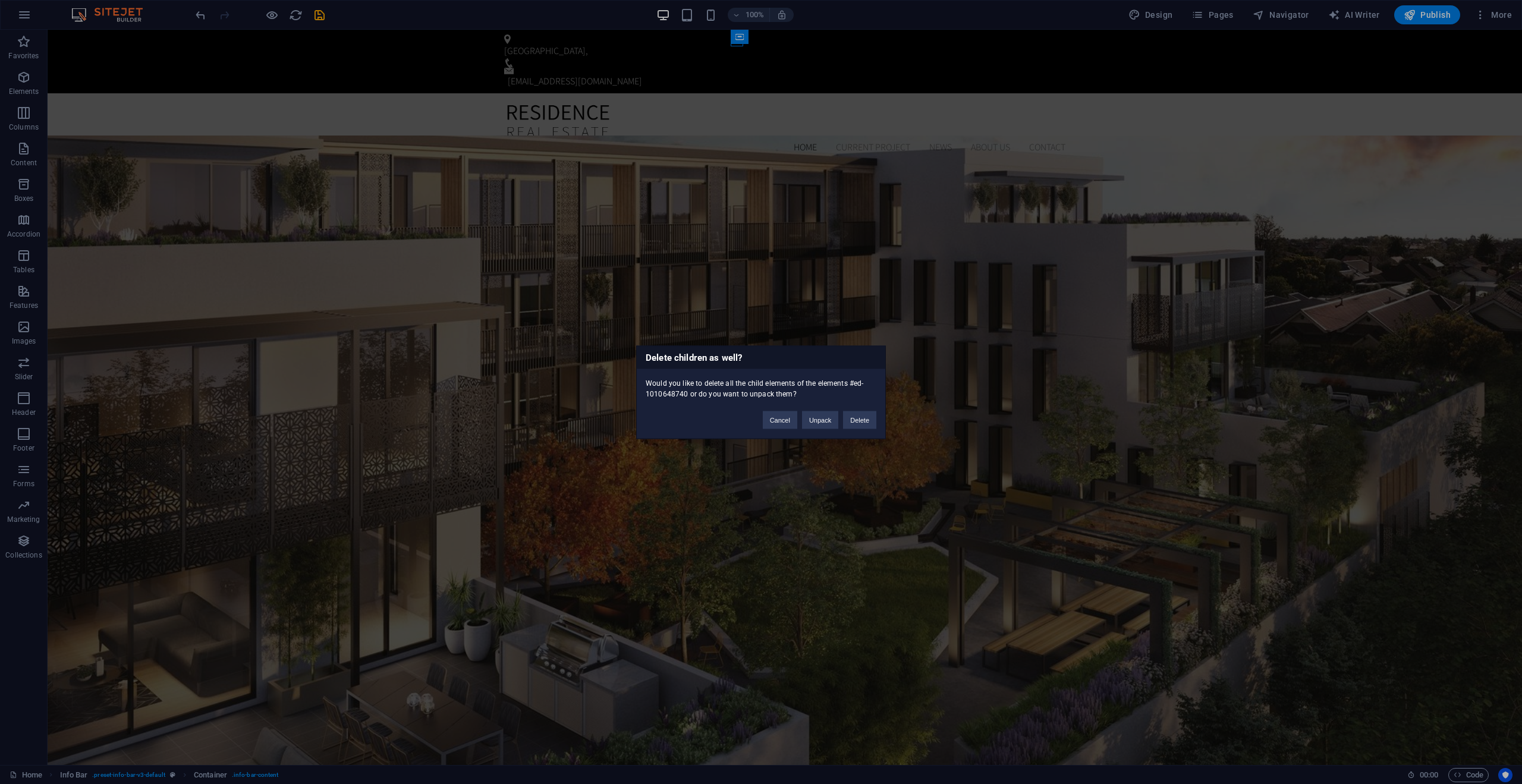
drag, startPoint x: 466, startPoint y: 318, endPoint x: 448, endPoint y: 302, distance: 24.1
click at [466, 318] on div "Delete children as well? Would you like to delete all the child elements of the…" at bounding box center [761, 392] width 1522 height 784
click at [848, 423] on button "Delete" at bounding box center [859, 419] width 33 height 18
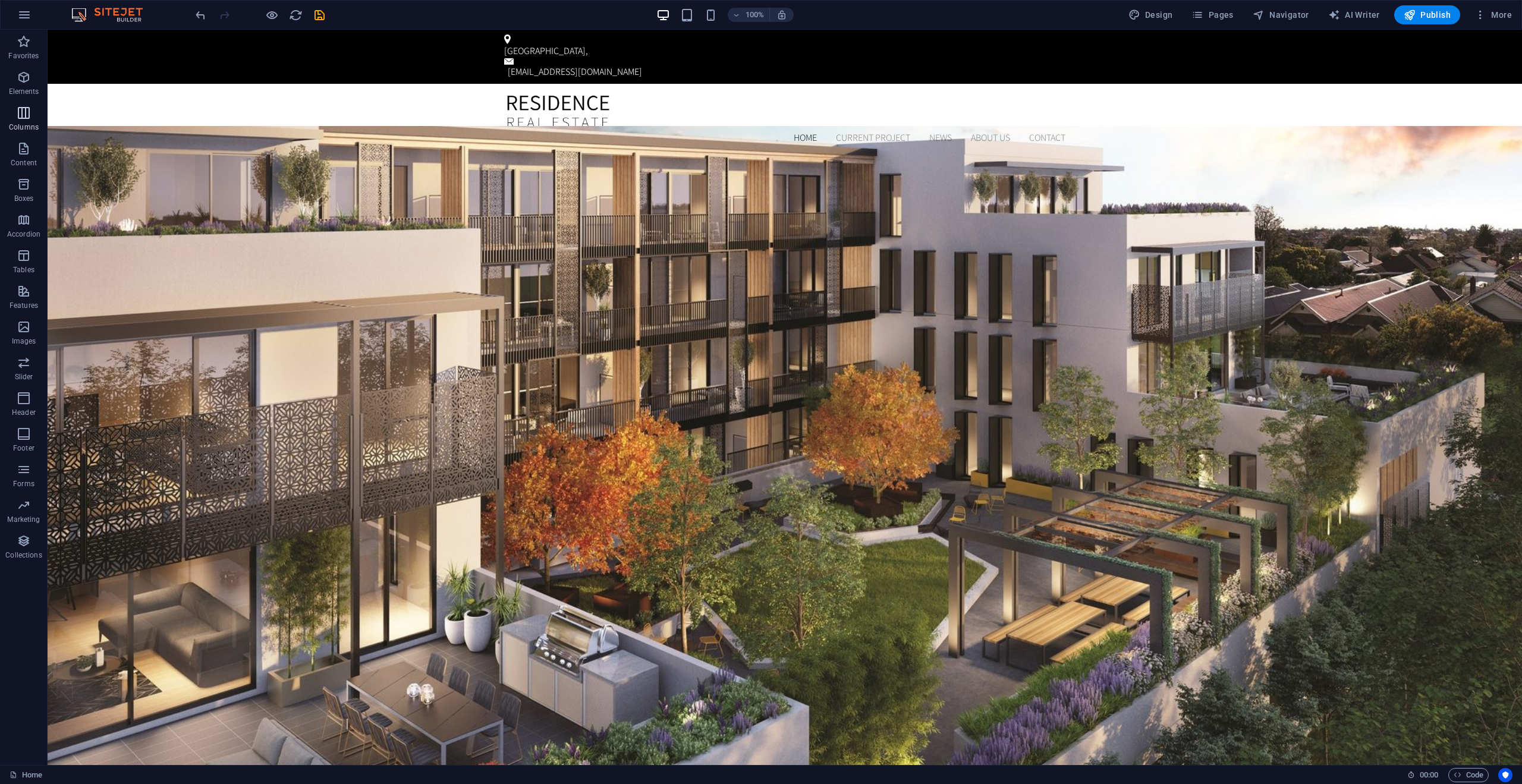
click at [21, 121] on span "Columns" at bounding box center [23, 120] width 48 height 28
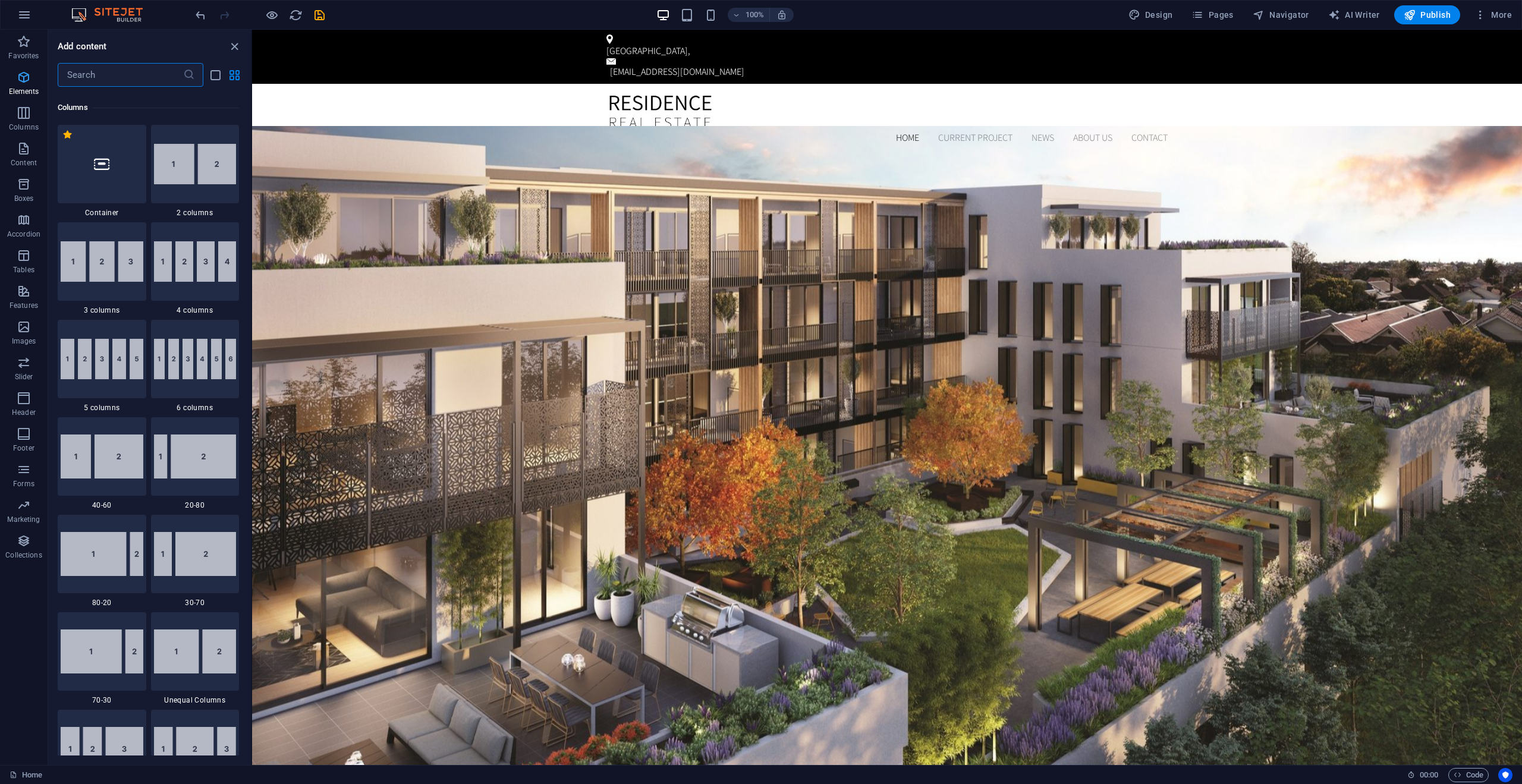
scroll to position [588, 0]
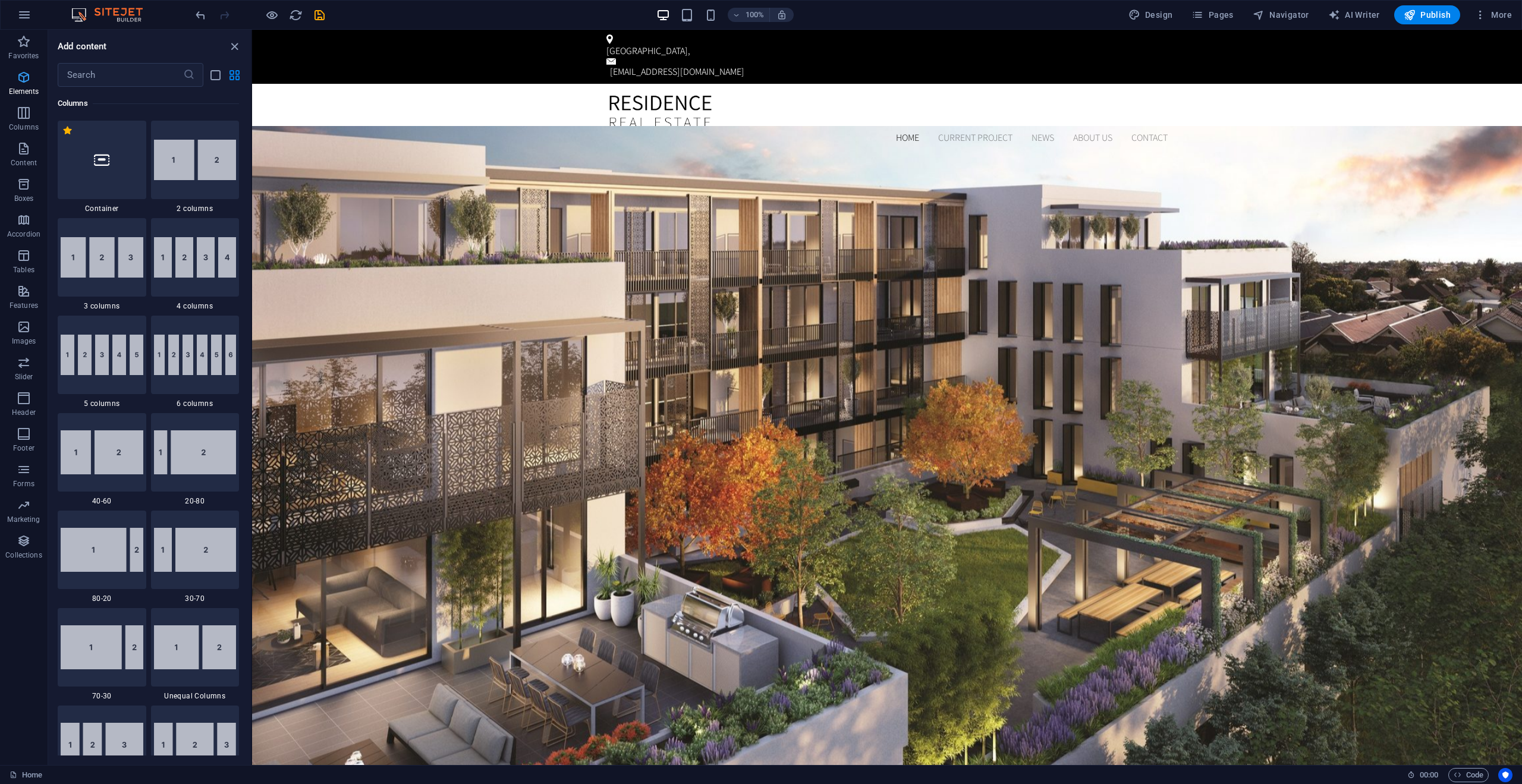
click at [19, 91] on p "Elements" at bounding box center [24, 91] width 31 height 10
click at [22, 82] on icon "button" at bounding box center [24, 78] width 15 height 15
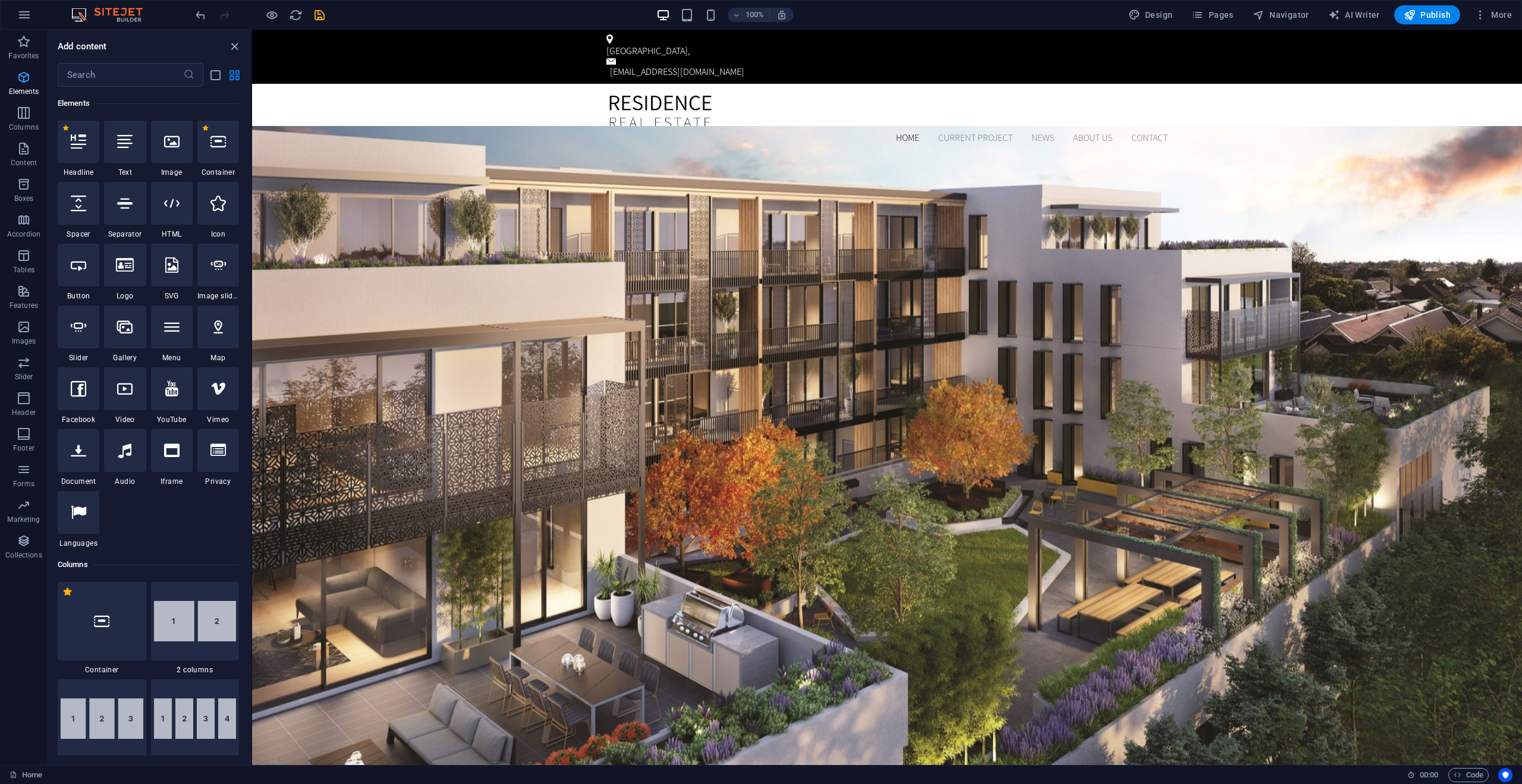
scroll to position [127, 0]
click at [640, 44] on div "Container" at bounding box center [666, 37] width 120 height 15
click at [651, 48] on div "Toronto," at bounding box center [884, 51] width 557 height 15
click at [650, 36] on icon at bounding box center [649, 37] width 8 height 15
click at [685, 37] on icon at bounding box center [684, 36] width 6 height 12
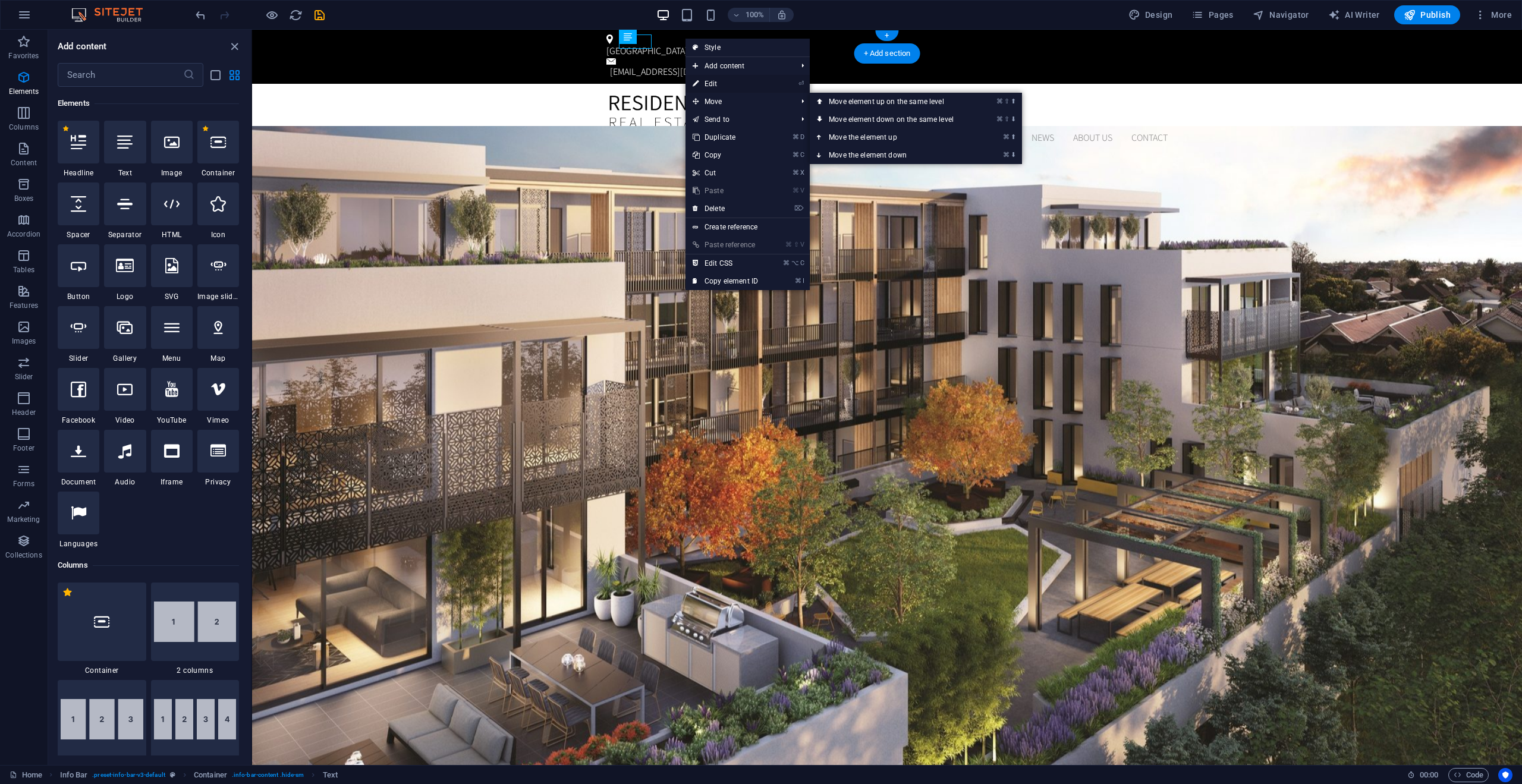
click at [724, 80] on link "⏎ Edit" at bounding box center [725, 84] width 80 height 18
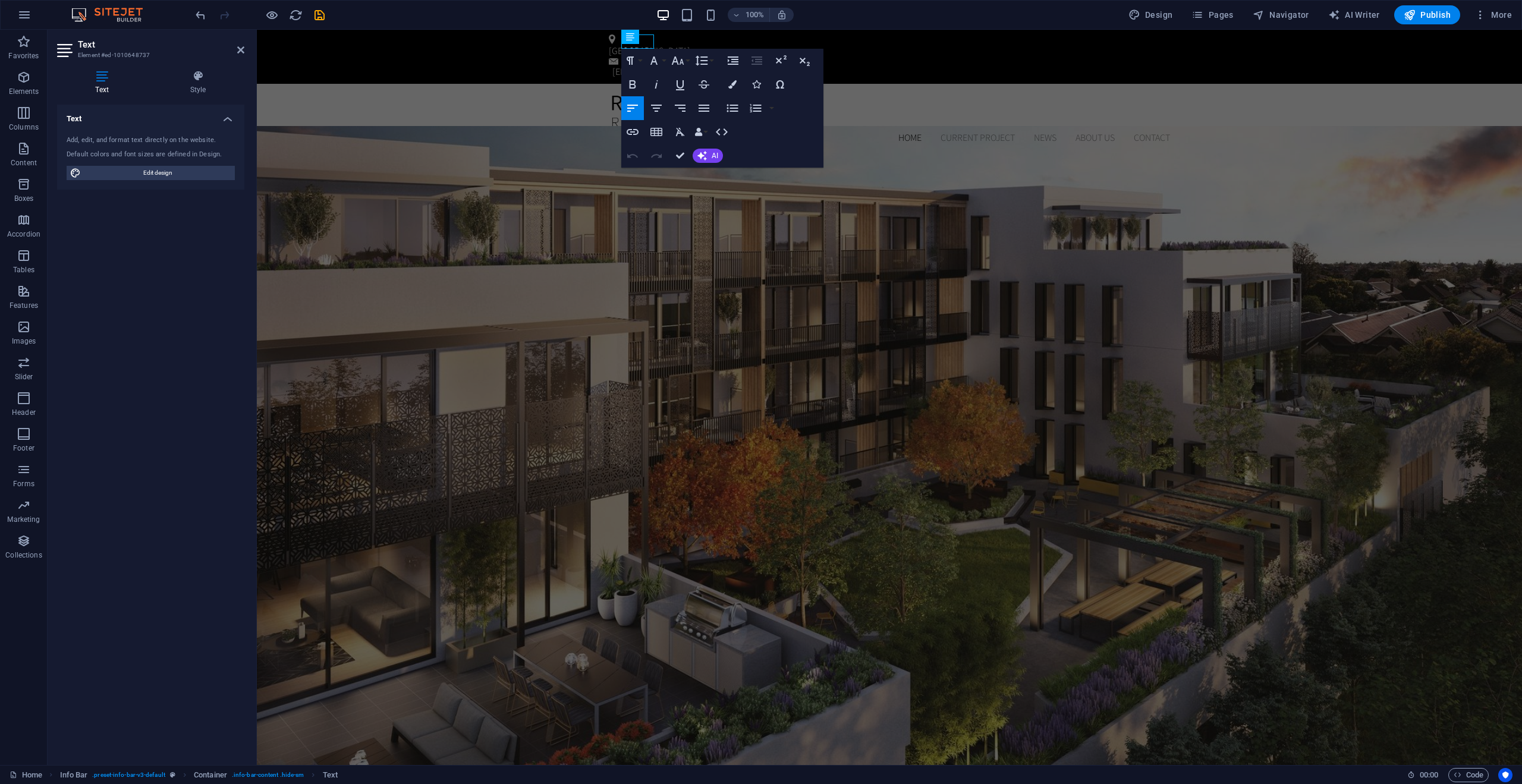
click at [95, 78] on icon at bounding box center [102, 76] width 90 height 12
click at [132, 170] on span "Edit design" at bounding box center [158, 173] width 147 height 15
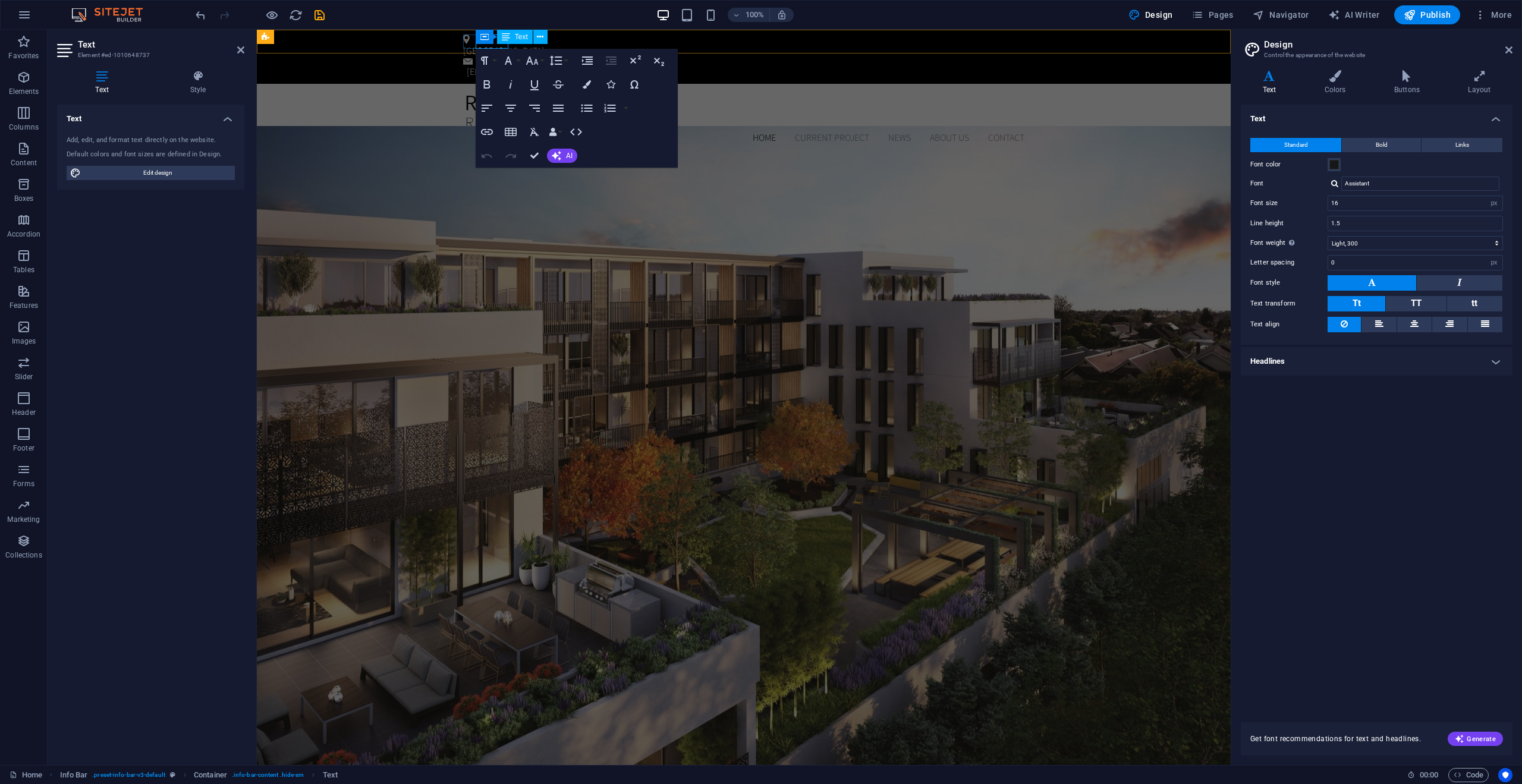
click at [503, 41] on icon at bounding box center [506, 37] width 8 height 15
click at [494, 46] on p "Toronto," at bounding box center [741, 51] width 557 height 15
click at [31, 15] on icon "button" at bounding box center [24, 15] width 15 height 15
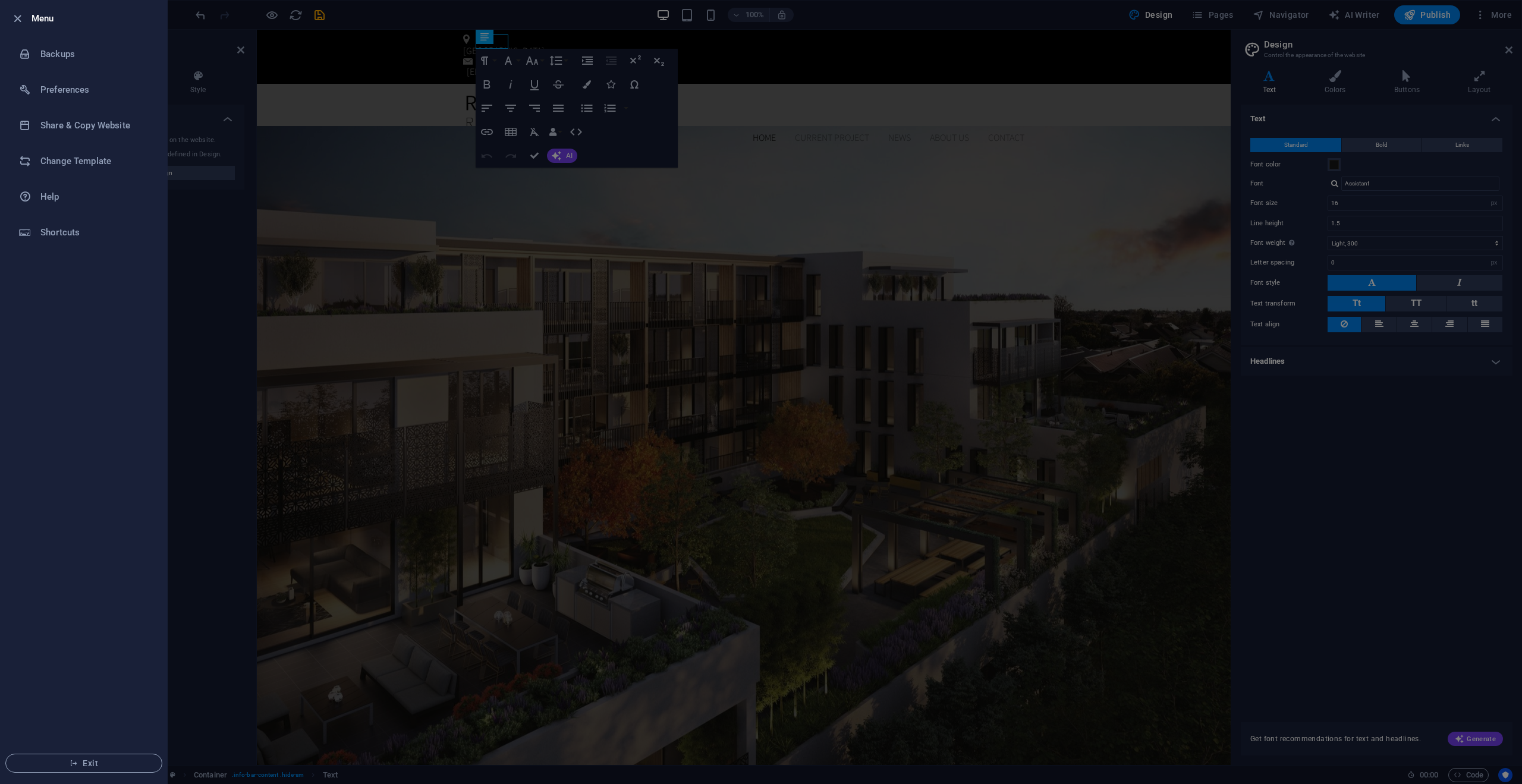
click at [290, 14] on div at bounding box center [761, 392] width 1522 height 784
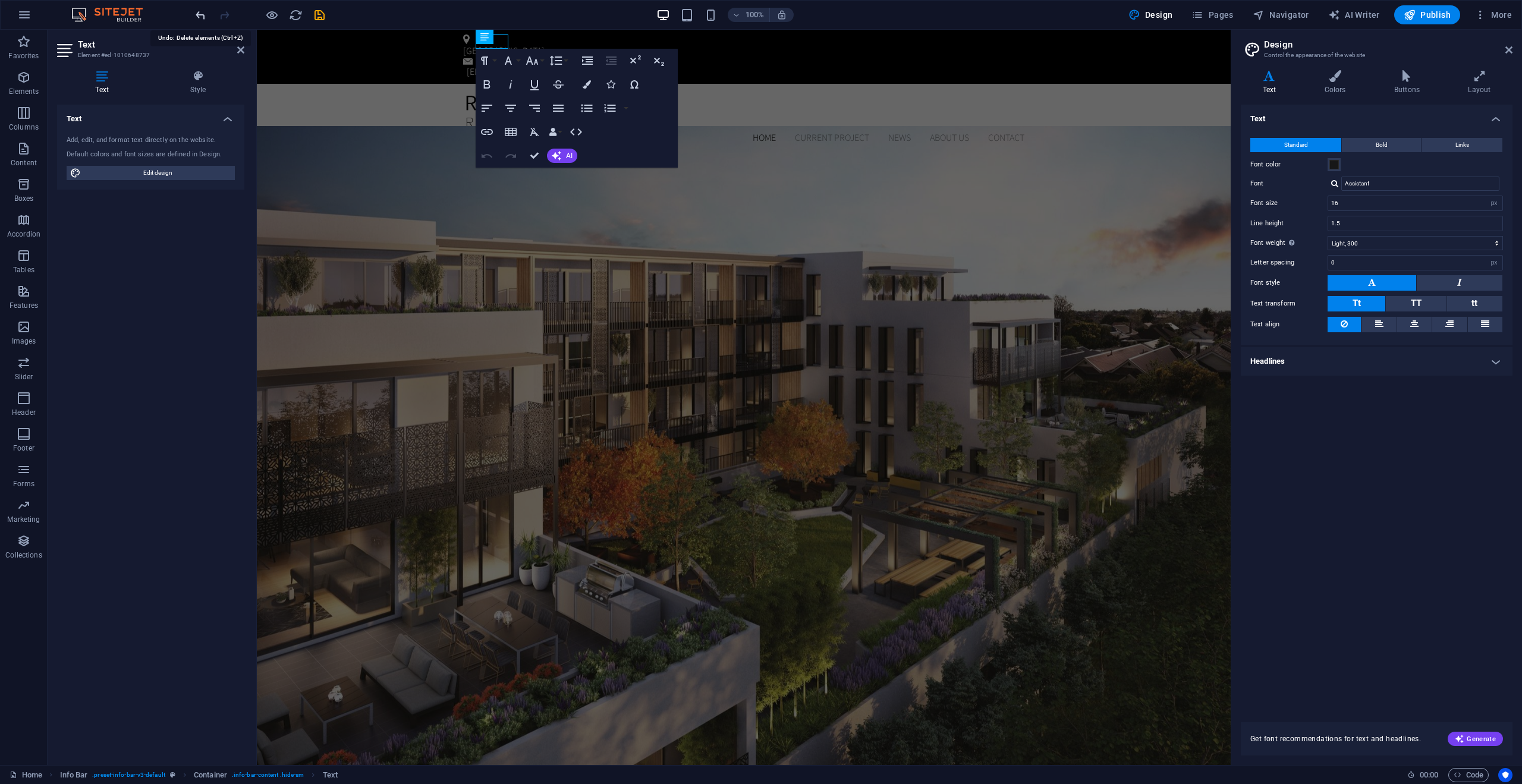
click at [201, 15] on icon "undo" at bounding box center [200, 15] width 14 height 14
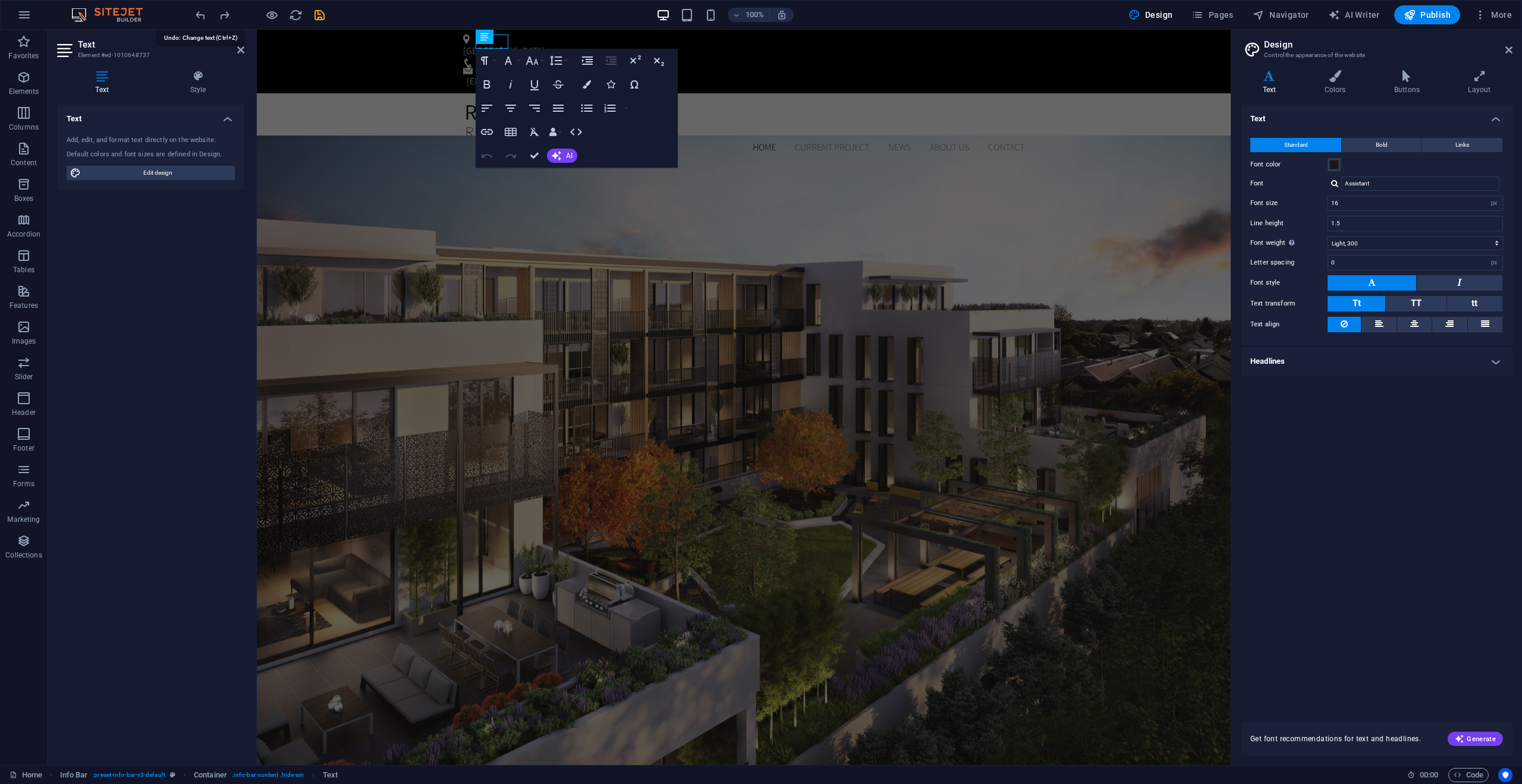
click at [201, 15] on icon "undo" at bounding box center [200, 15] width 14 height 14
click at [201, 15] on div at bounding box center [259, 15] width 133 height 19
click at [580, 44] on div "Brooklyn Bridge , New York, NY 10038" at bounding box center [741, 51] width 557 height 15
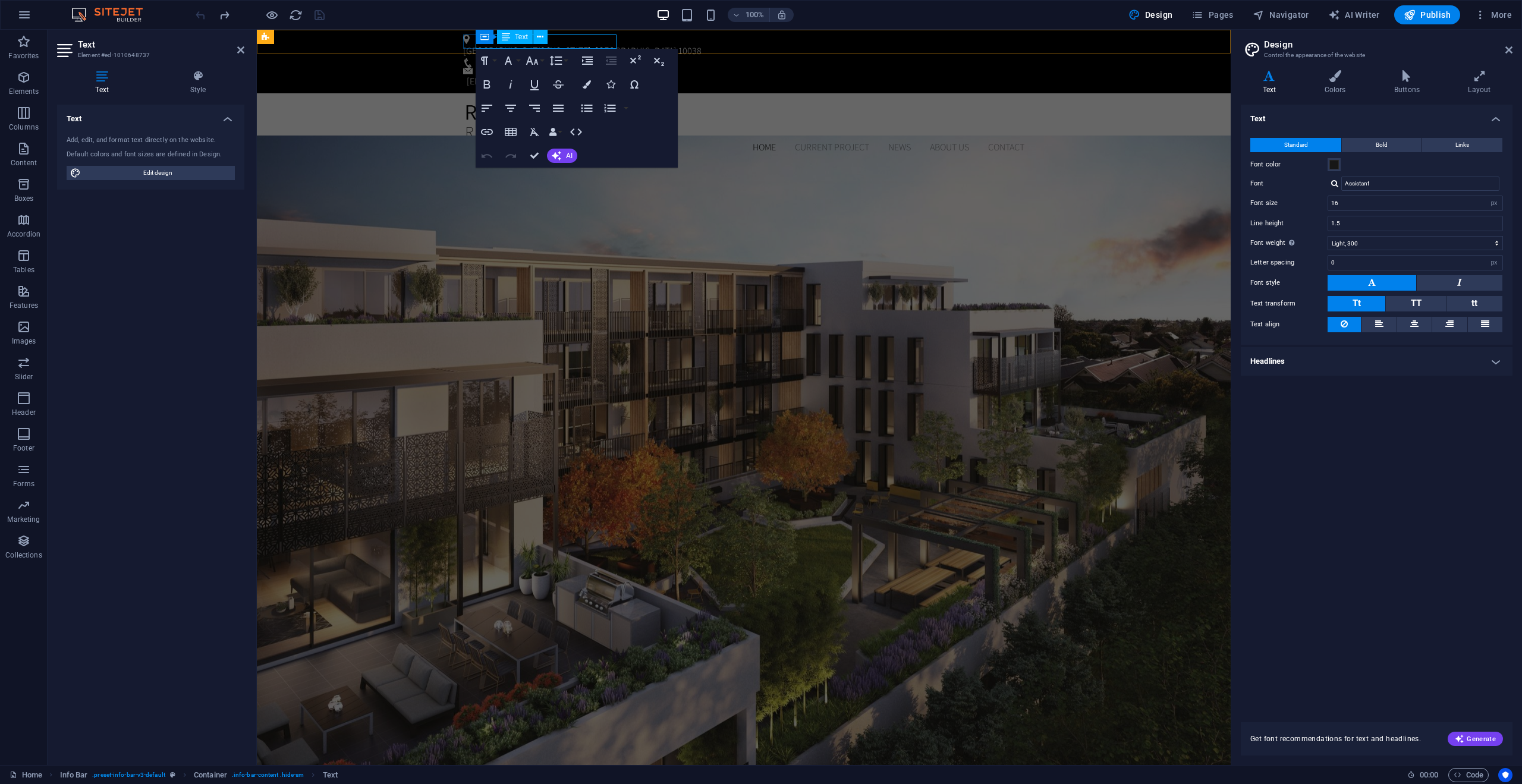
click at [518, 37] on span "Text" at bounding box center [521, 36] width 13 height 7
click at [1499, 17] on span "More" at bounding box center [1494, 15] width 37 height 12
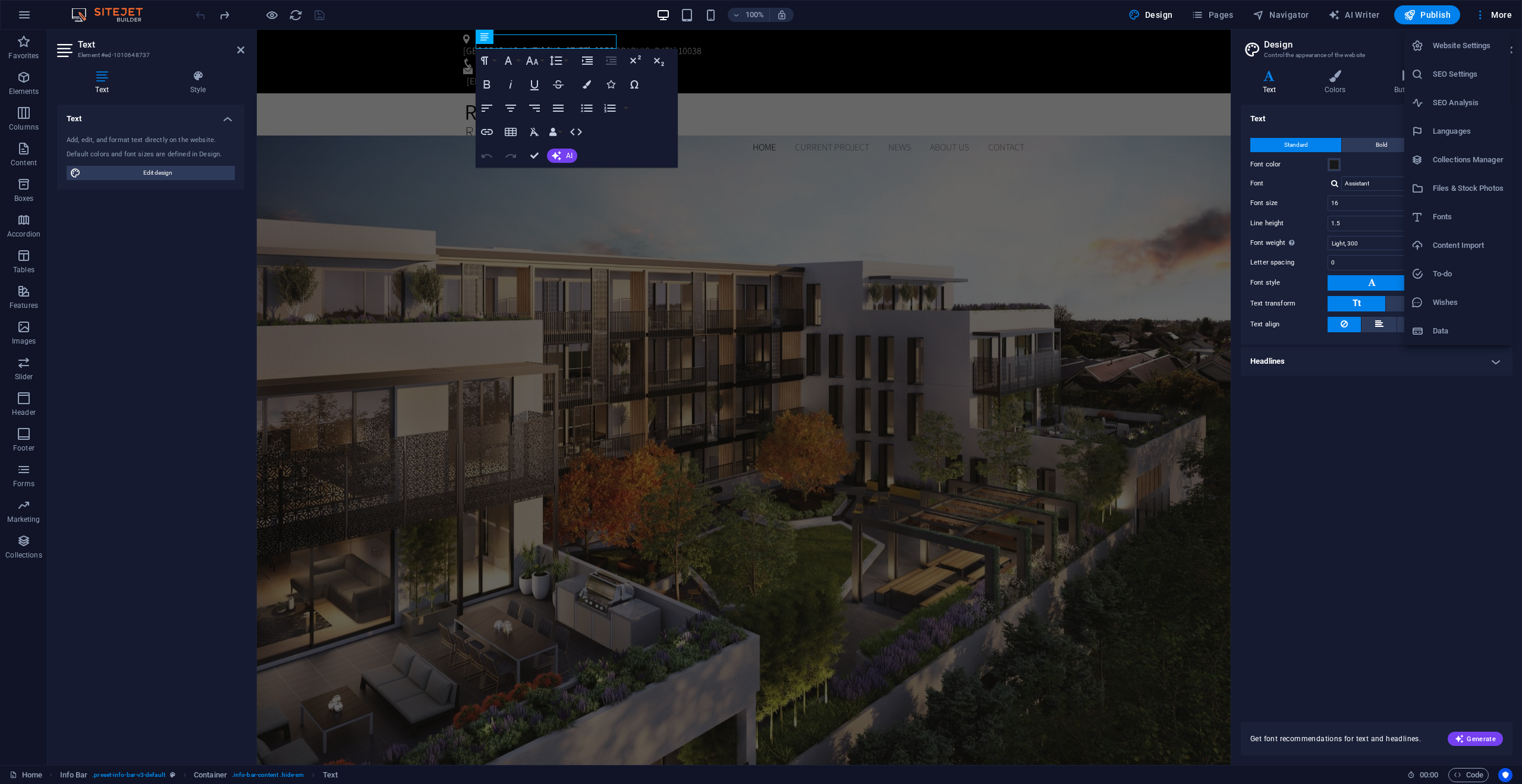
click at [1483, 48] on h6 "Website Settings" at bounding box center [1469, 46] width 71 height 15
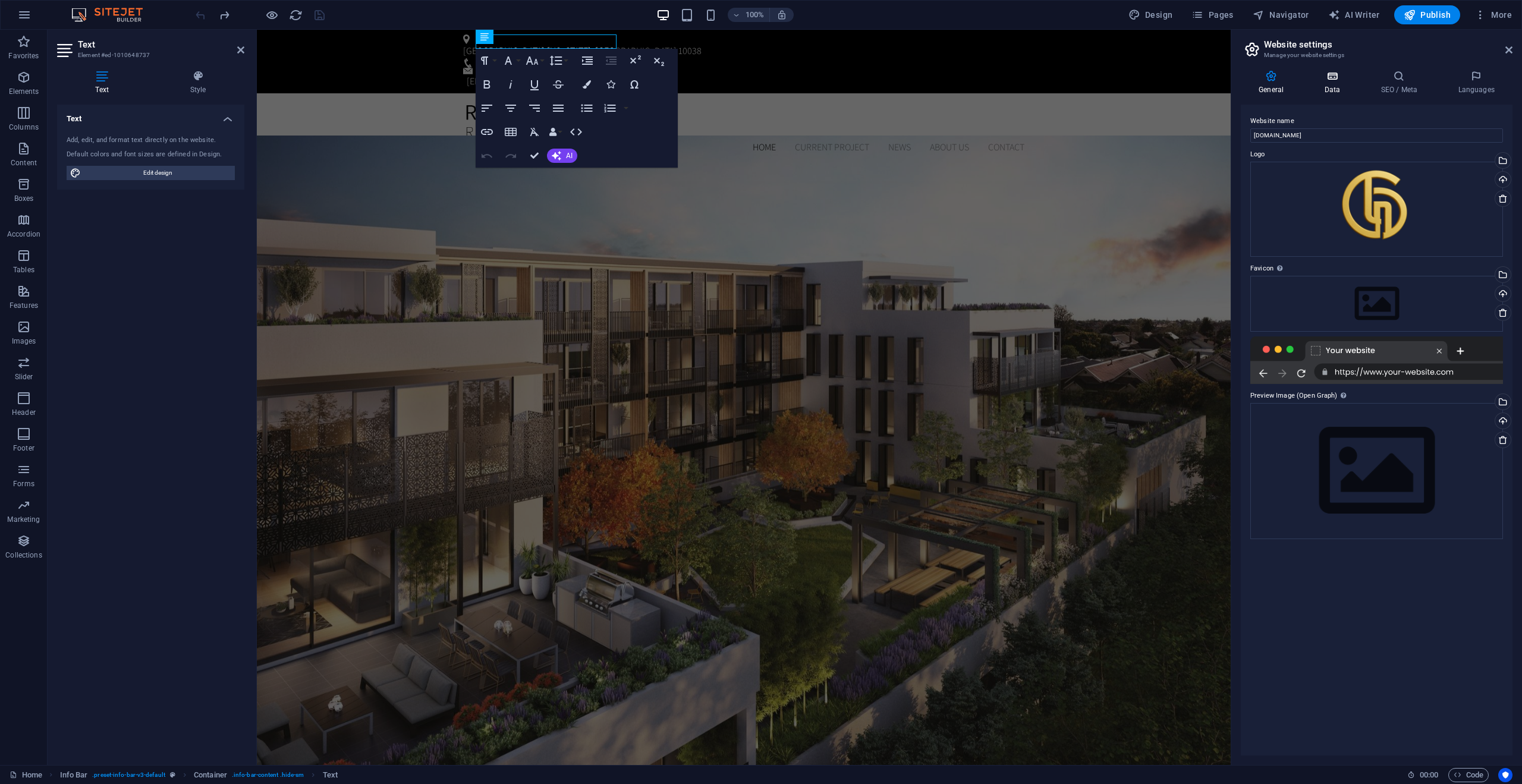
click at [1332, 76] on icon at bounding box center [1332, 76] width 52 height 12
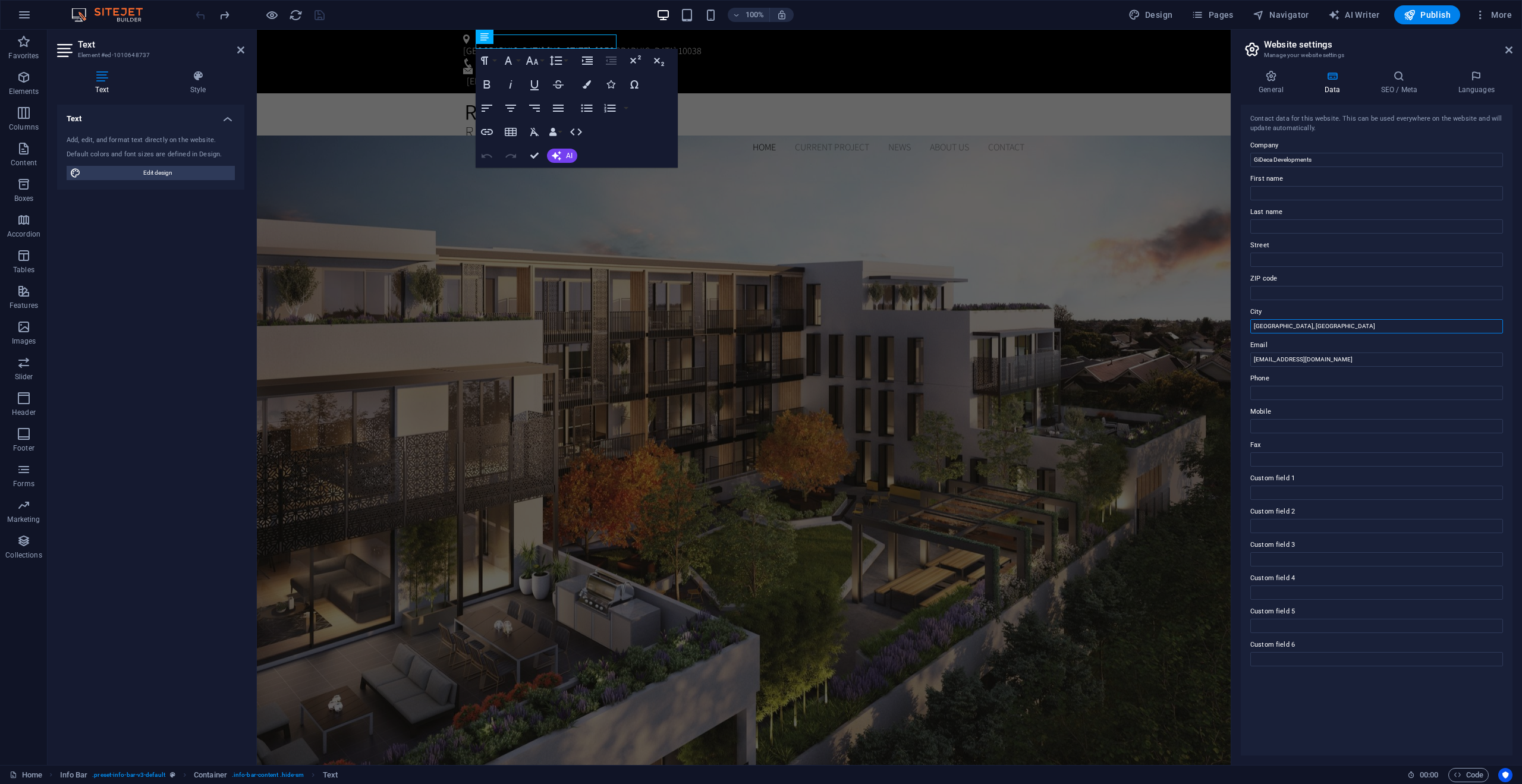
click at [1305, 323] on input "Toronto, ON" at bounding box center [1377, 327] width 253 height 15
click at [1305, 323] on input "Toronto, ON" at bounding box center [1377, 327] width 253 height 15
click at [563, 44] on div "Brooklyn Bridge , New York, NY 10038" at bounding box center [741, 51] width 557 height 15
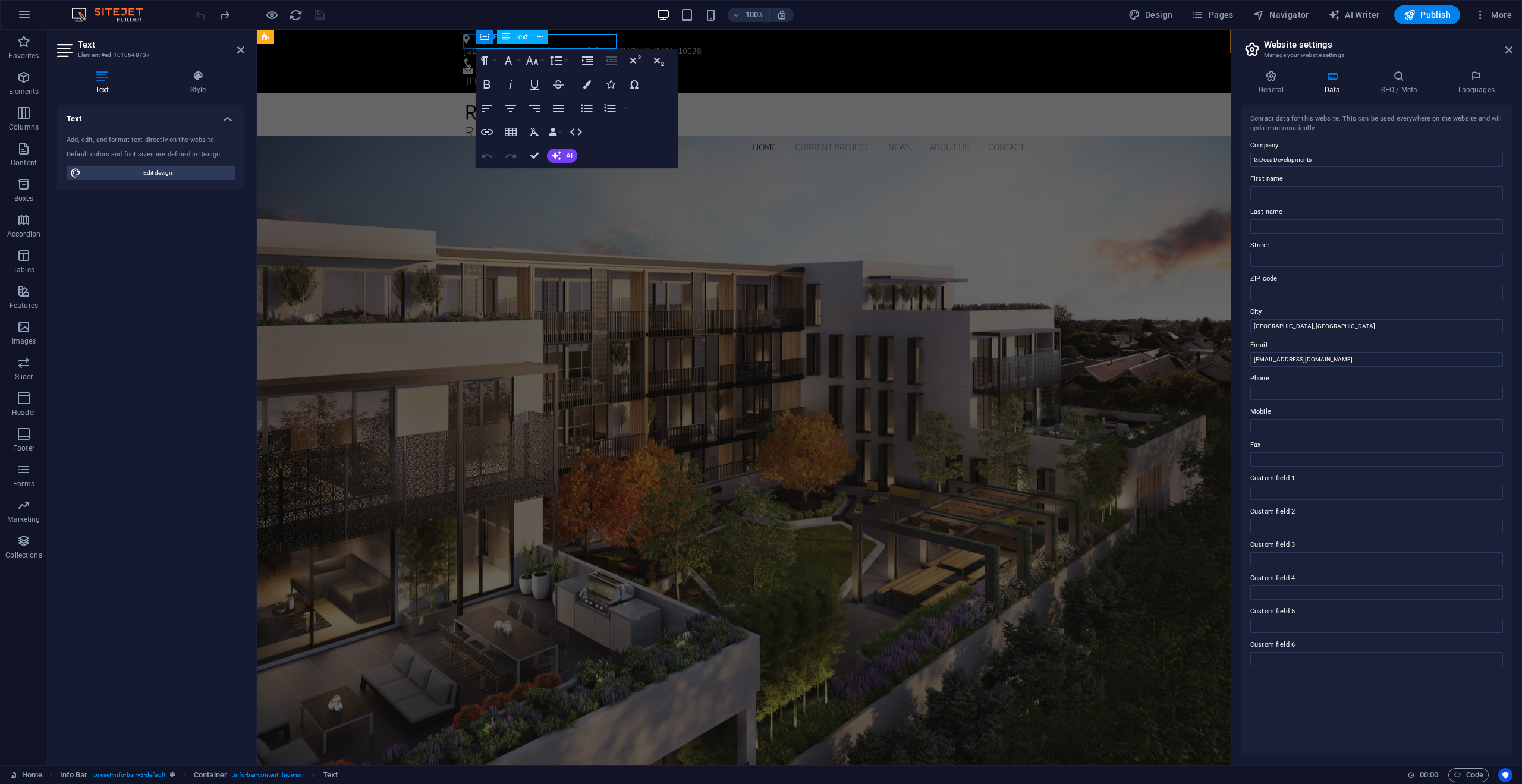
click at [597, 44] on div "Brooklyn Bridge , New York, NY 10038" at bounding box center [741, 51] width 557 height 15
click at [549, 47] on div "Brooklyn Bridge , New York, NY 10038" at bounding box center [741, 51] width 557 height 15
click at [512, 41] on div "Text" at bounding box center [515, 37] width 36 height 15
drag, startPoint x: 810, startPoint y: 221, endPoint x: 794, endPoint y: 215, distance: 17.1
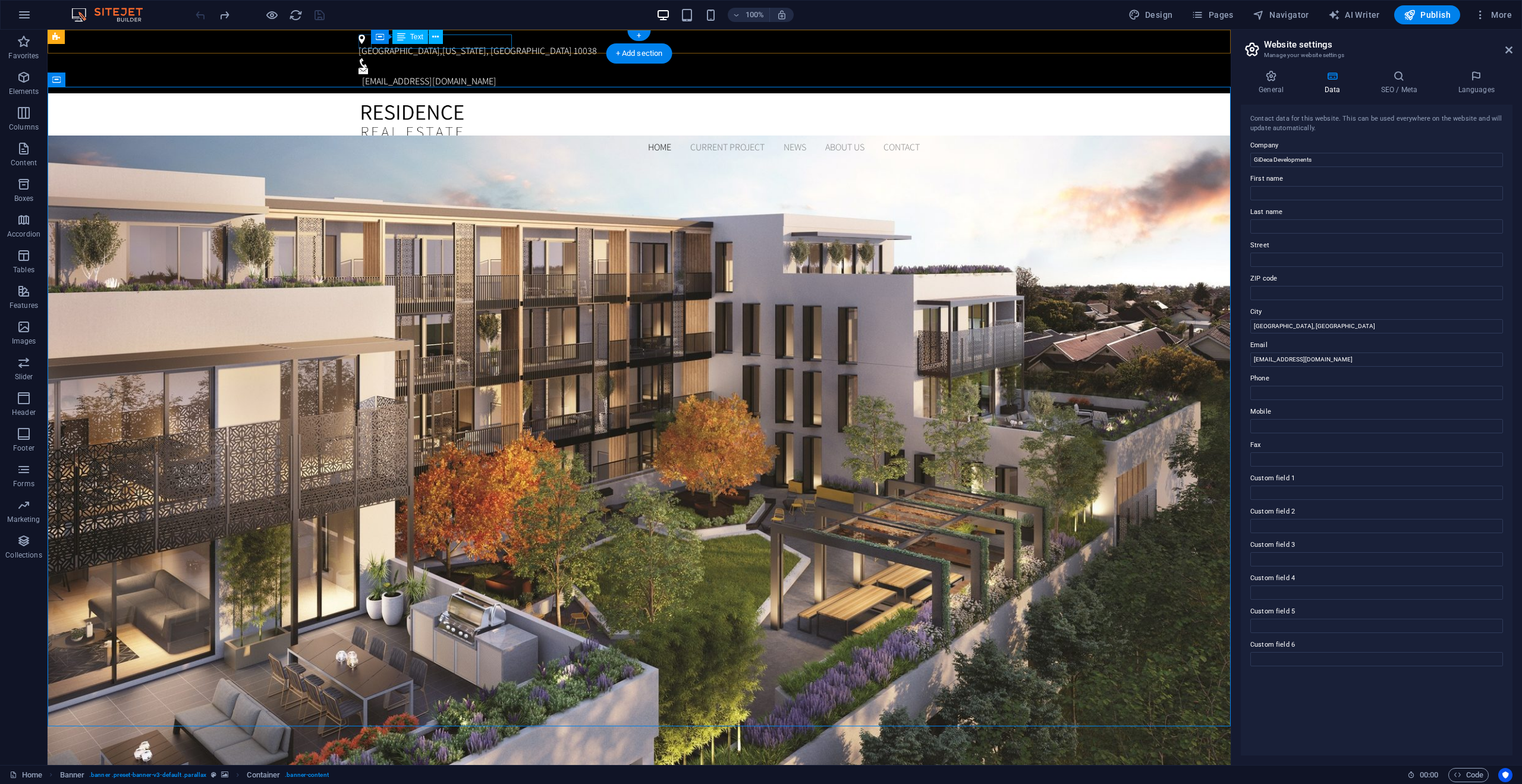
click at [486, 44] on div "Brooklyn Bridge , New York, NY 10038" at bounding box center [637, 51] width 557 height 15
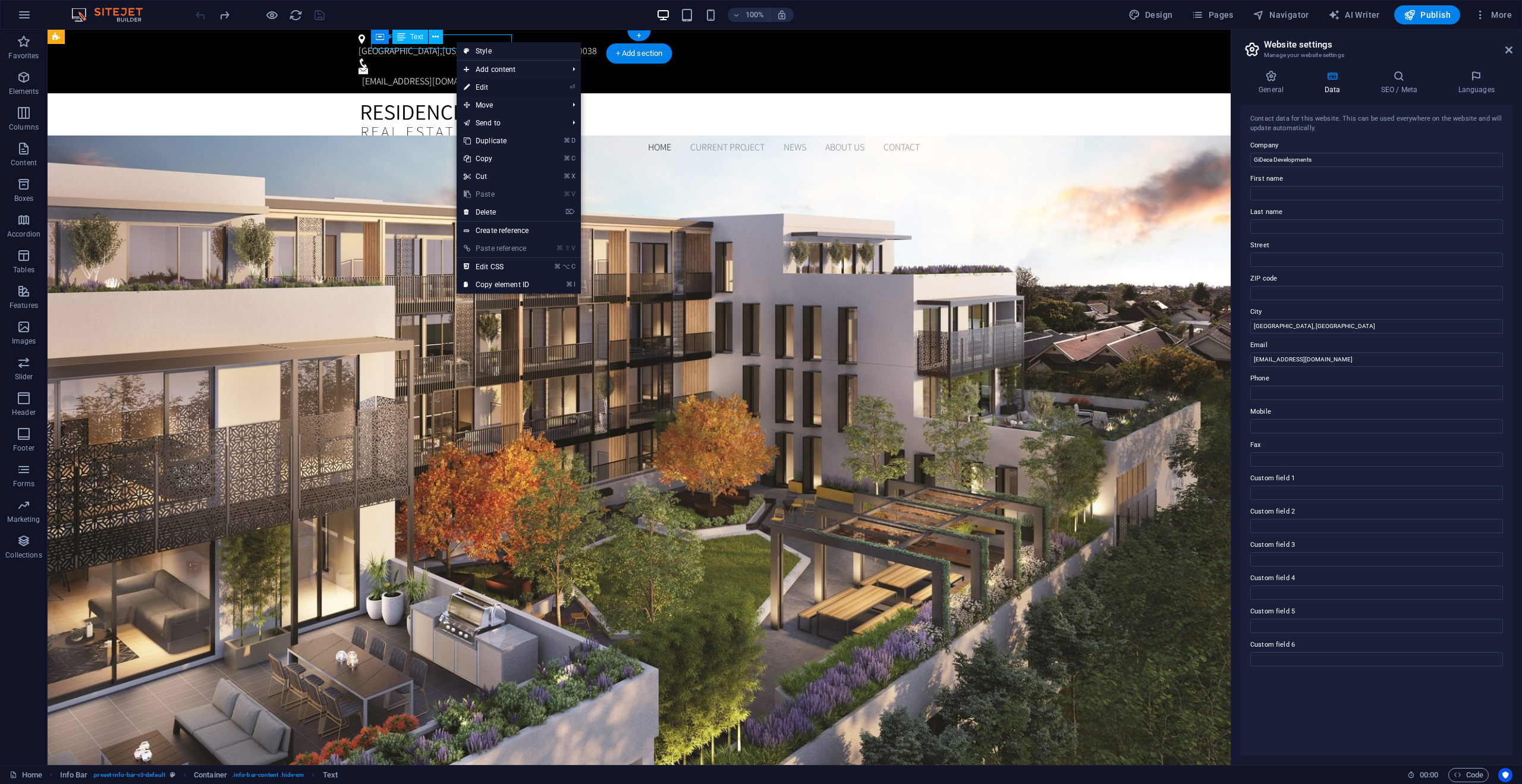
click at [508, 89] on link "⏎ Edit" at bounding box center [496, 87] width 80 height 18
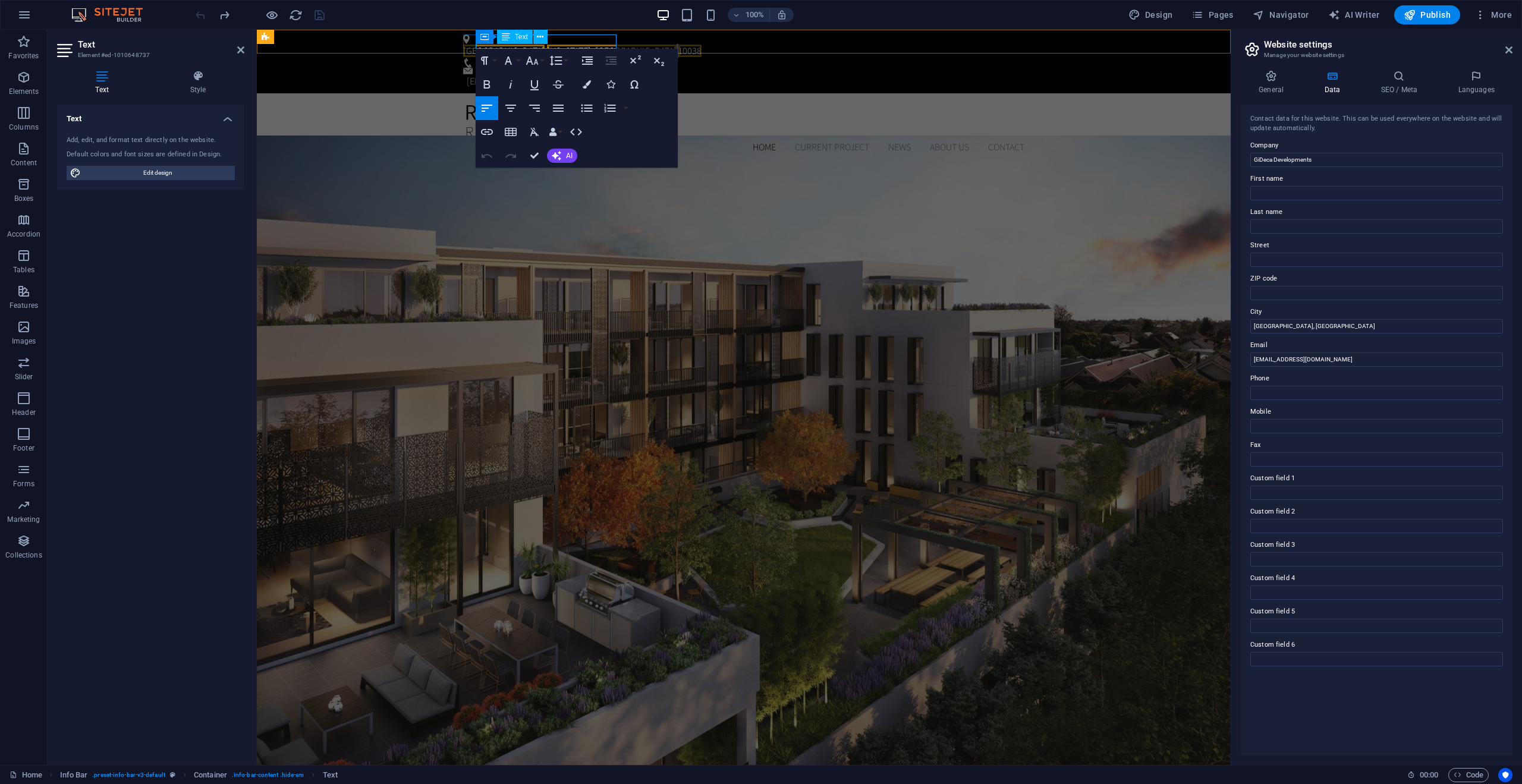
click at [678, 44] on span "10038" at bounding box center [689, 50] width 23 height 12
click at [1300, 321] on input "Toronto, ON" at bounding box center [1377, 327] width 253 height 15
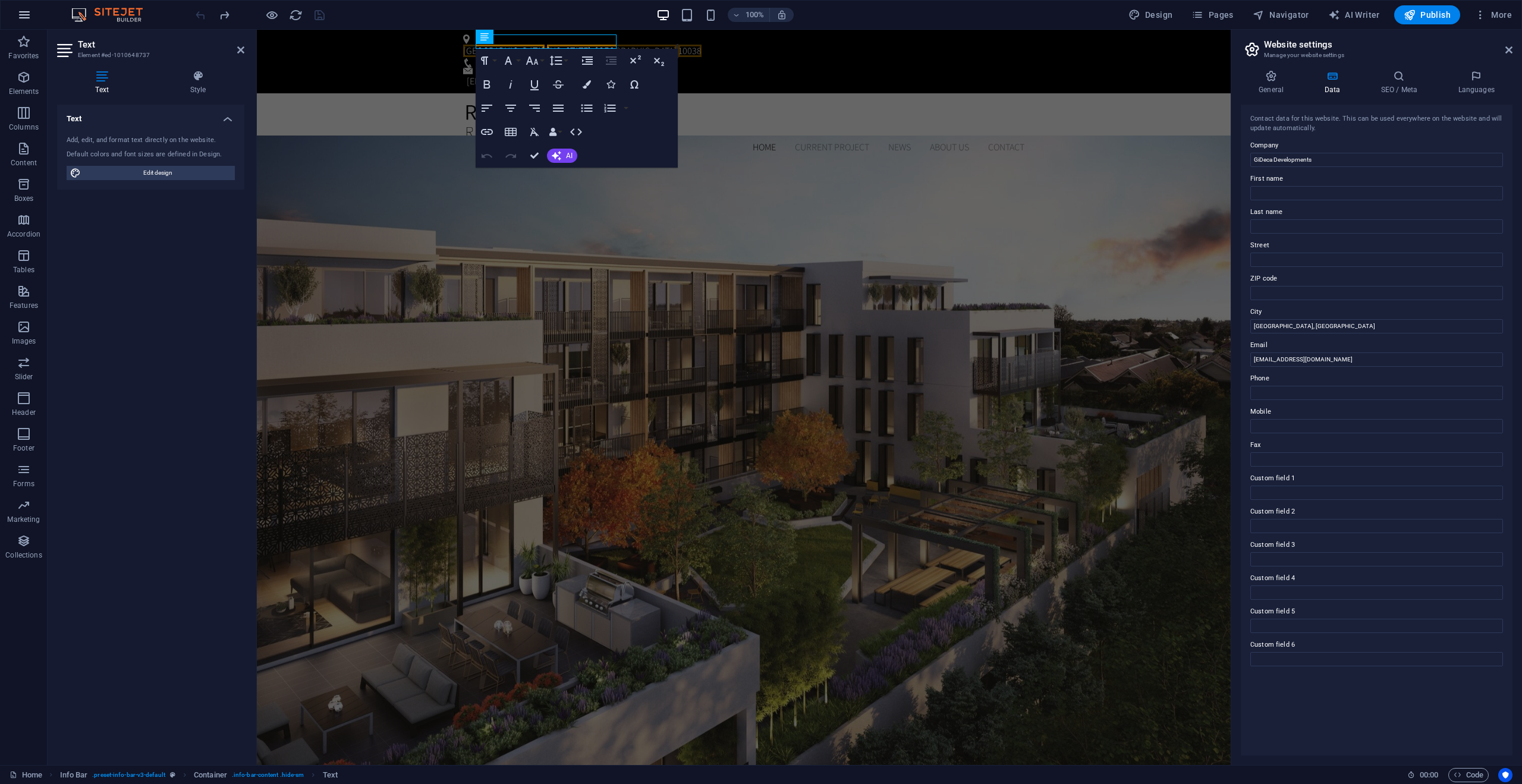
click at [23, 12] on icon "button" at bounding box center [24, 15] width 15 height 15
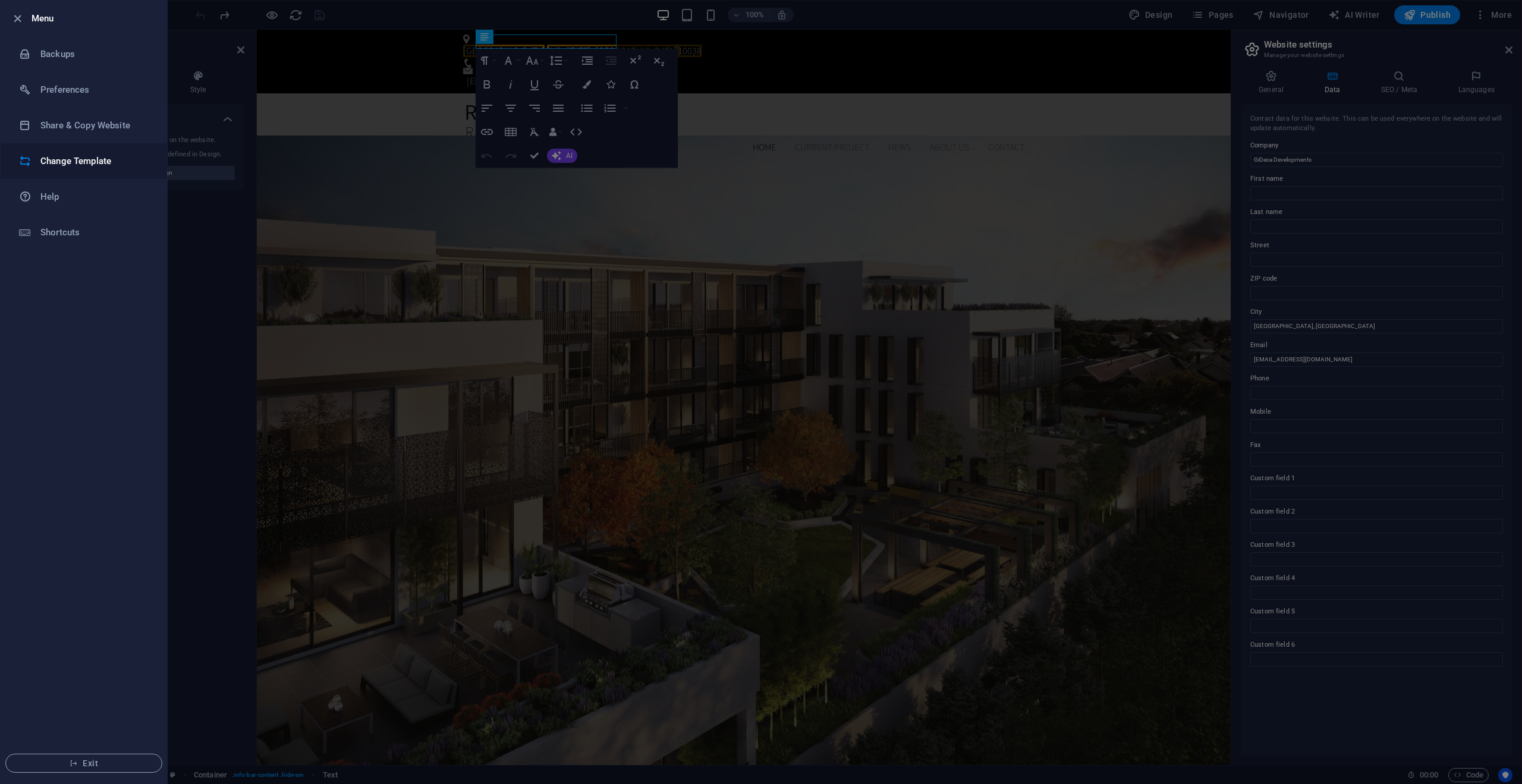
click at [84, 154] on li "Change Template" at bounding box center [84, 161] width 167 height 36
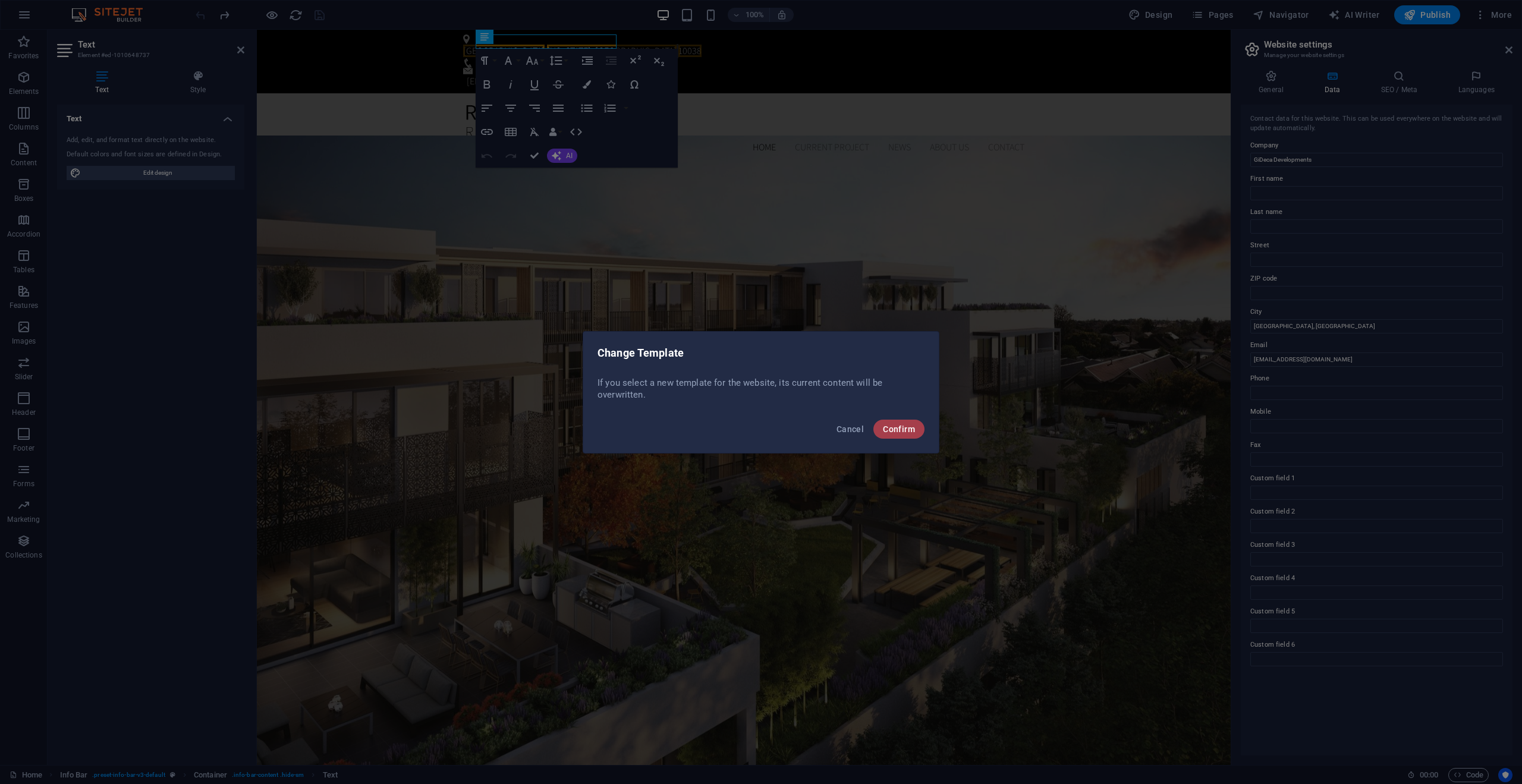
click at [899, 427] on span "Confirm" at bounding box center [900, 429] width 32 height 10
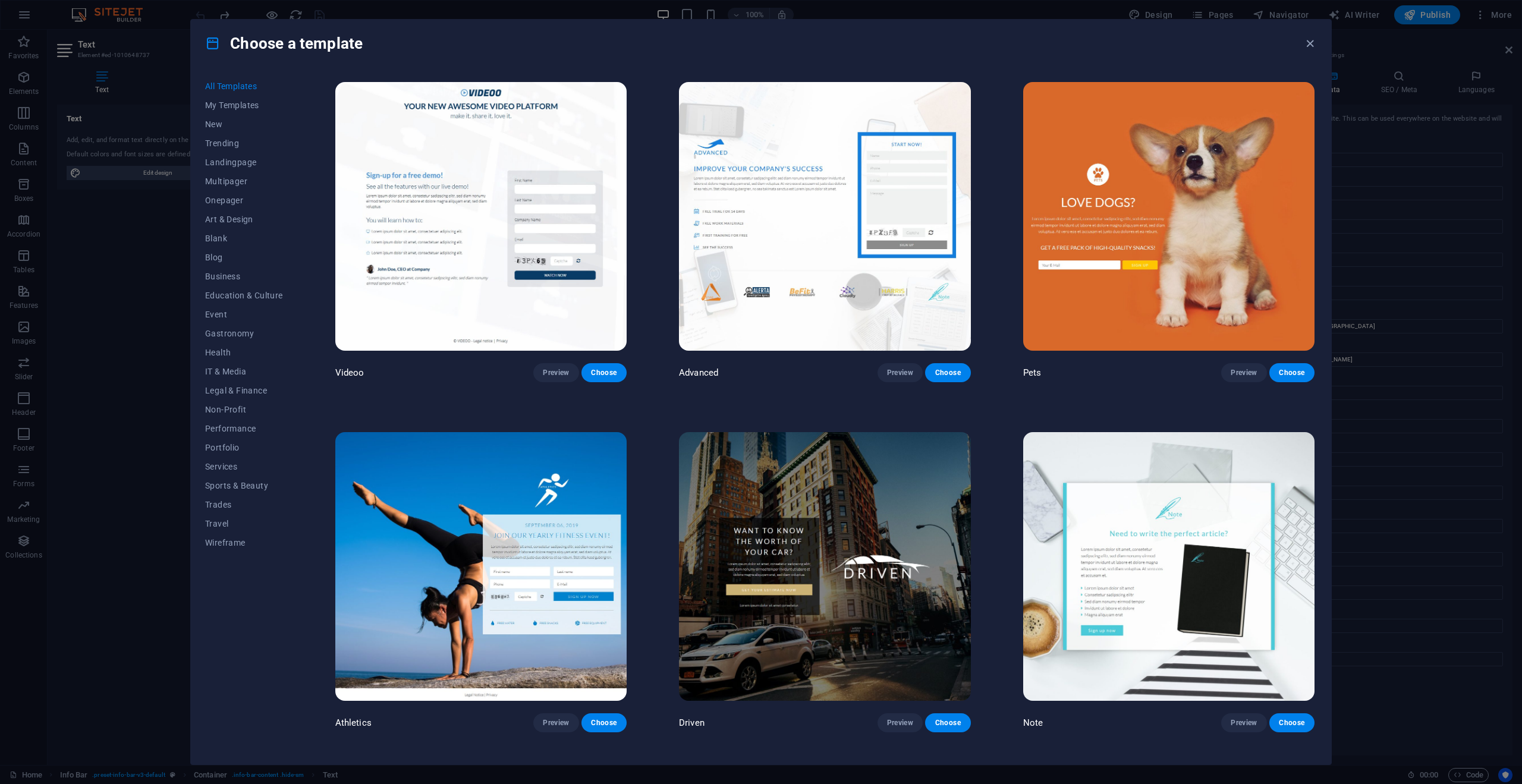
scroll to position [14414, 0]
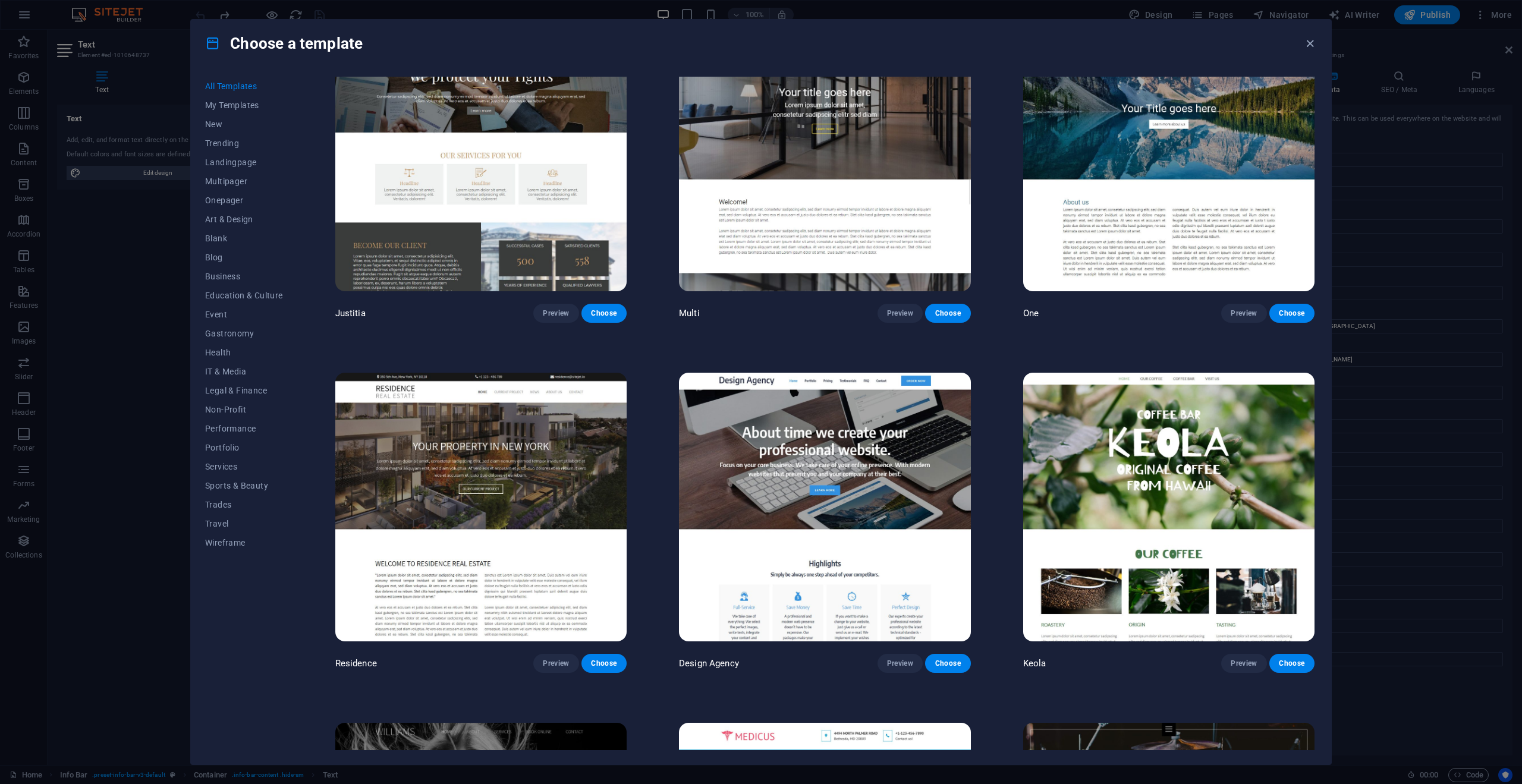
click at [457, 417] on img at bounding box center [481, 507] width 292 height 269
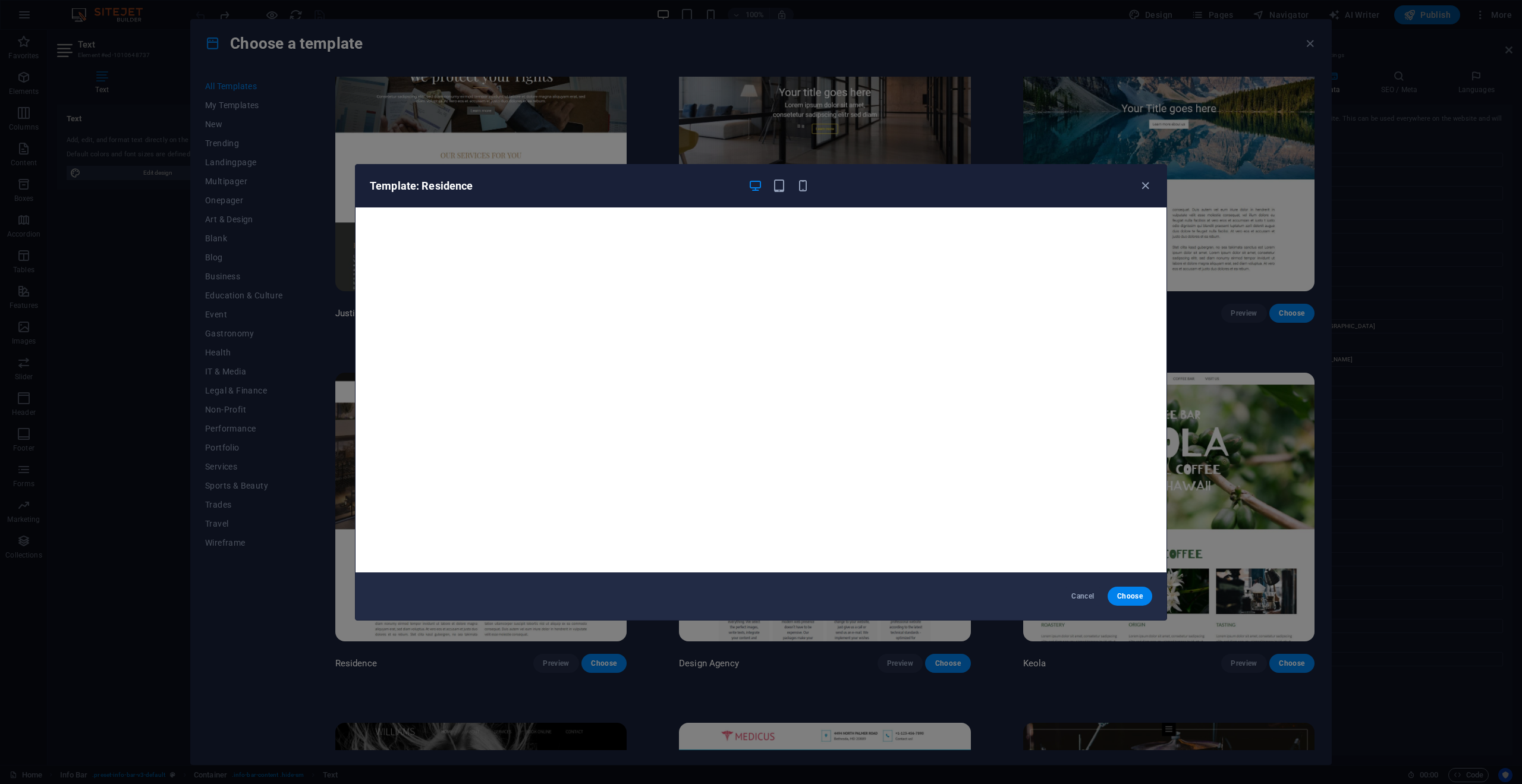
click at [778, 195] on div "Template: Residence" at bounding box center [761, 186] width 812 height 43
click at [778, 186] on icon "button" at bounding box center [779, 185] width 14 height 14
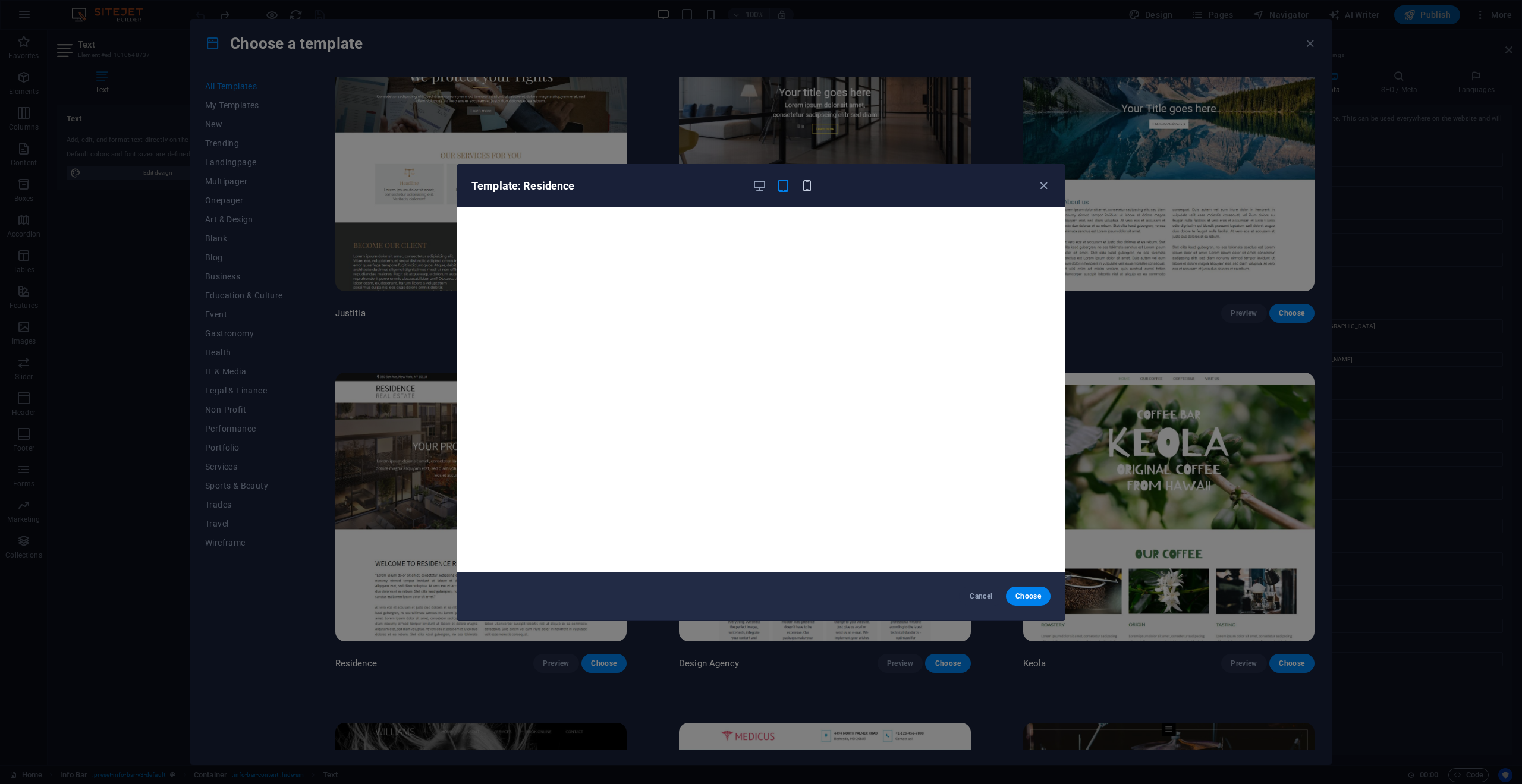
click at [803, 187] on icon "button" at bounding box center [807, 185] width 14 height 14
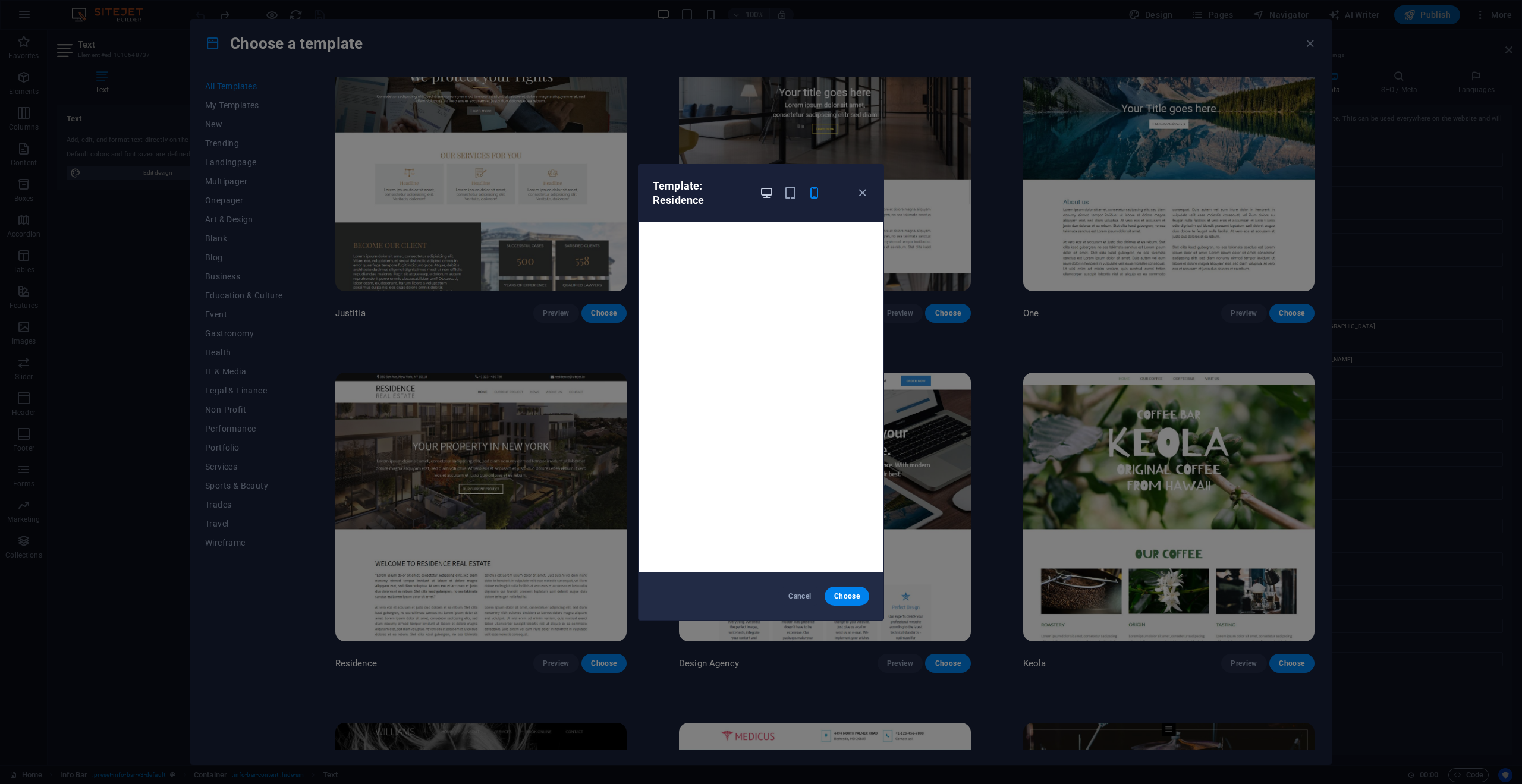
click at [769, 198] on icon "button" at bounding box center [766, 192] width 14 height 14
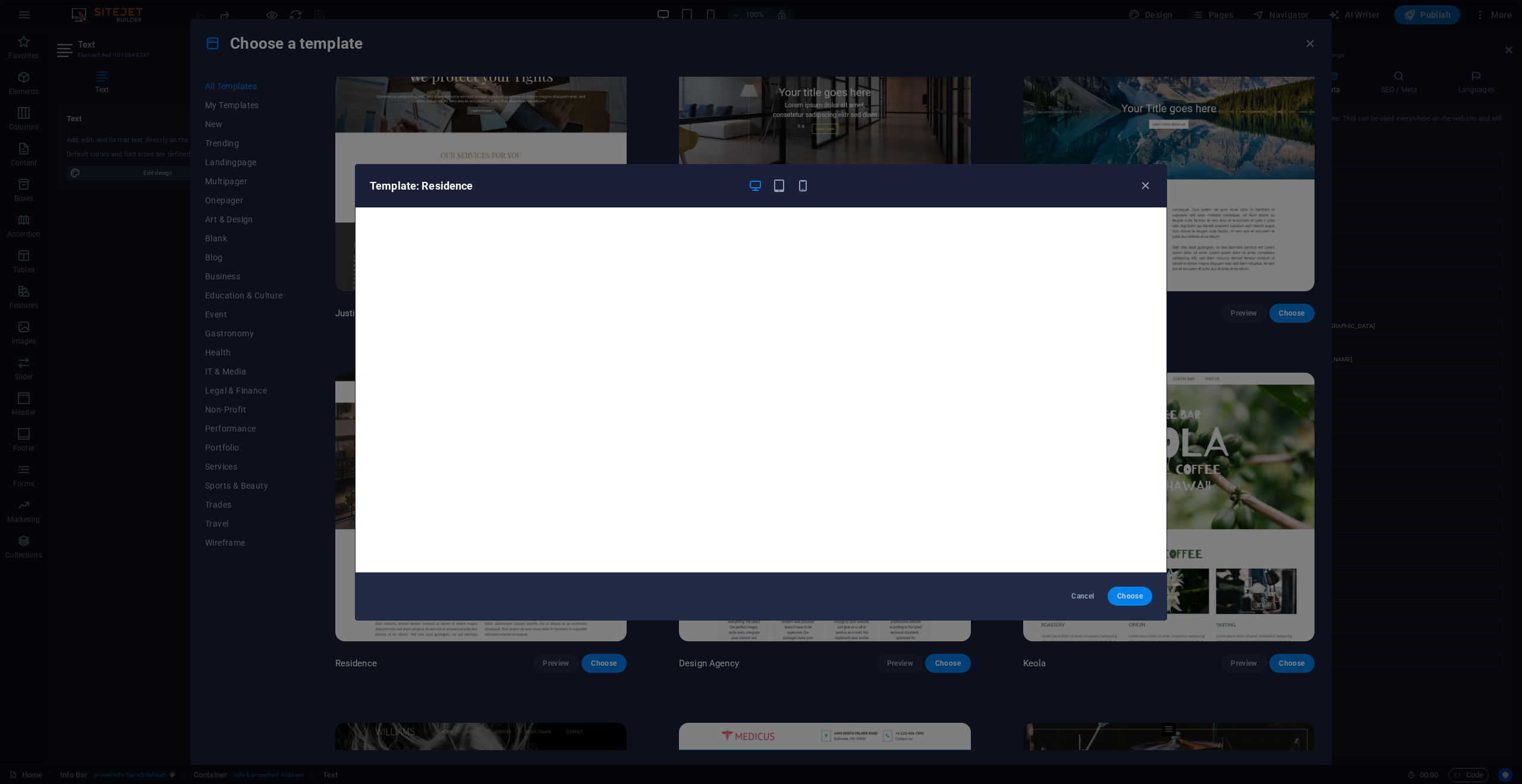
click at [1126, 596] on span "Choose" at bounding box center [1130, 596] width 26 height 10
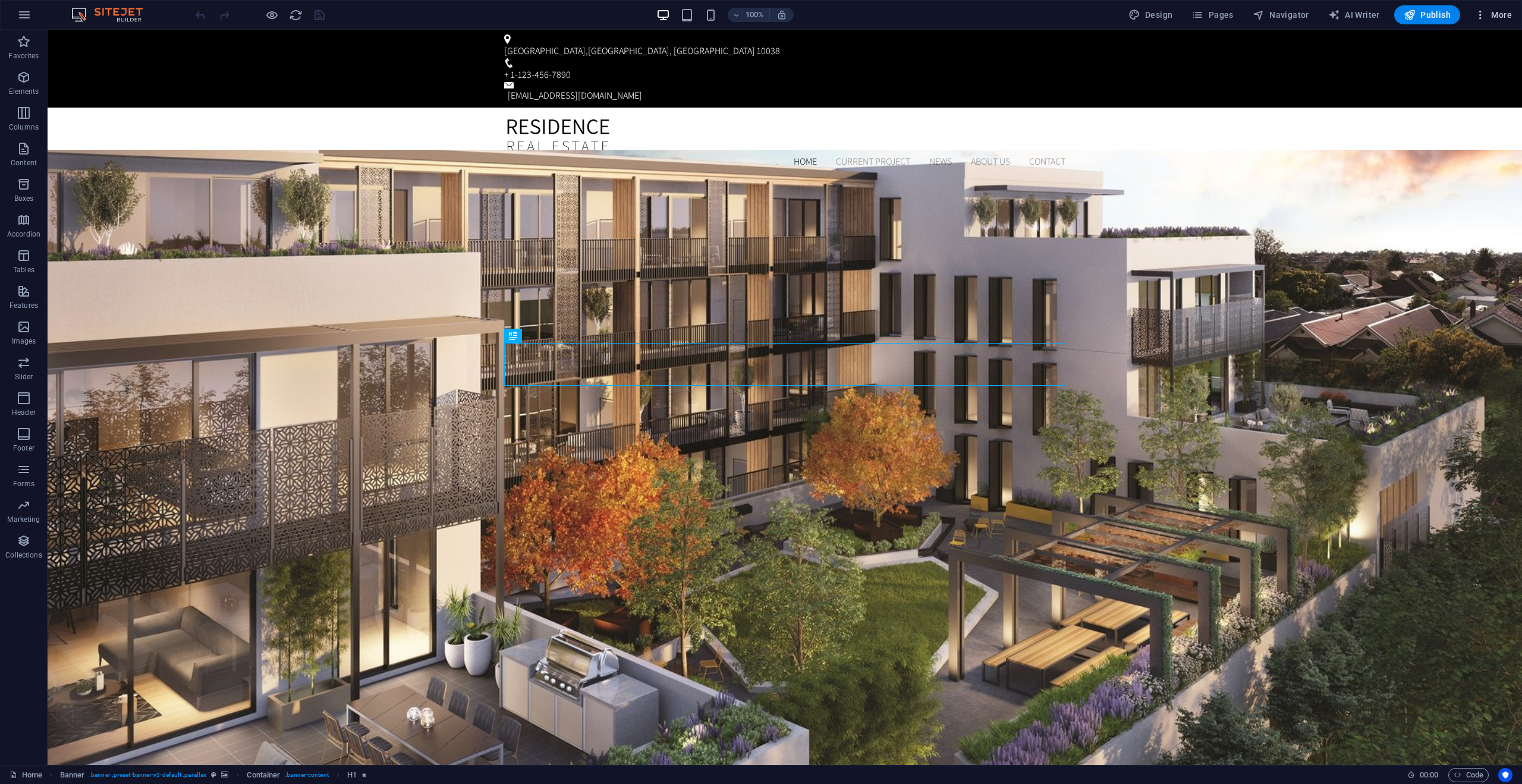
click at [1501, 12] on span "More" at bounding box center [1494, 15] width 37 height 12
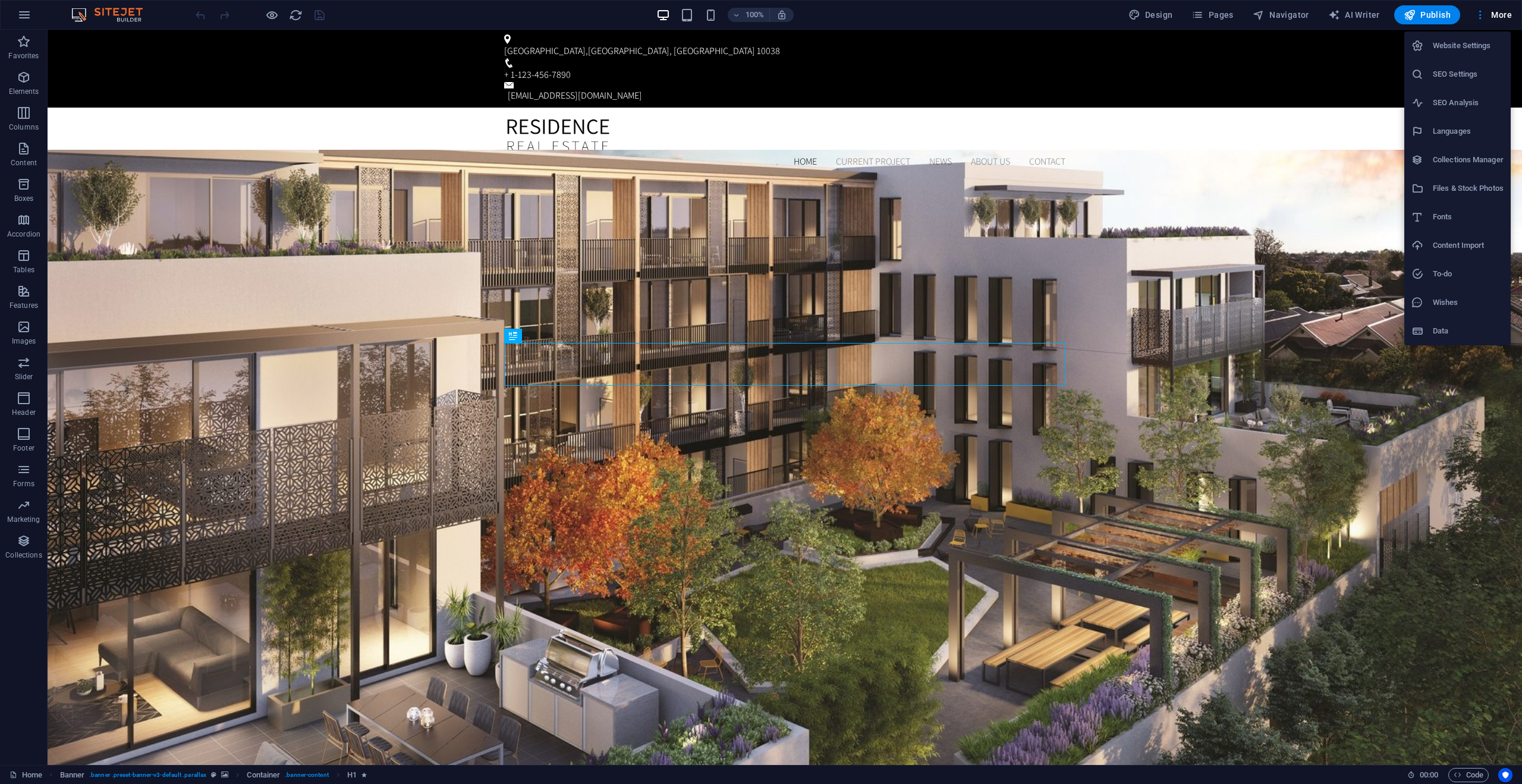
click at [1133, 13] on div at bounding box center [761, 392] width 1522 height 784
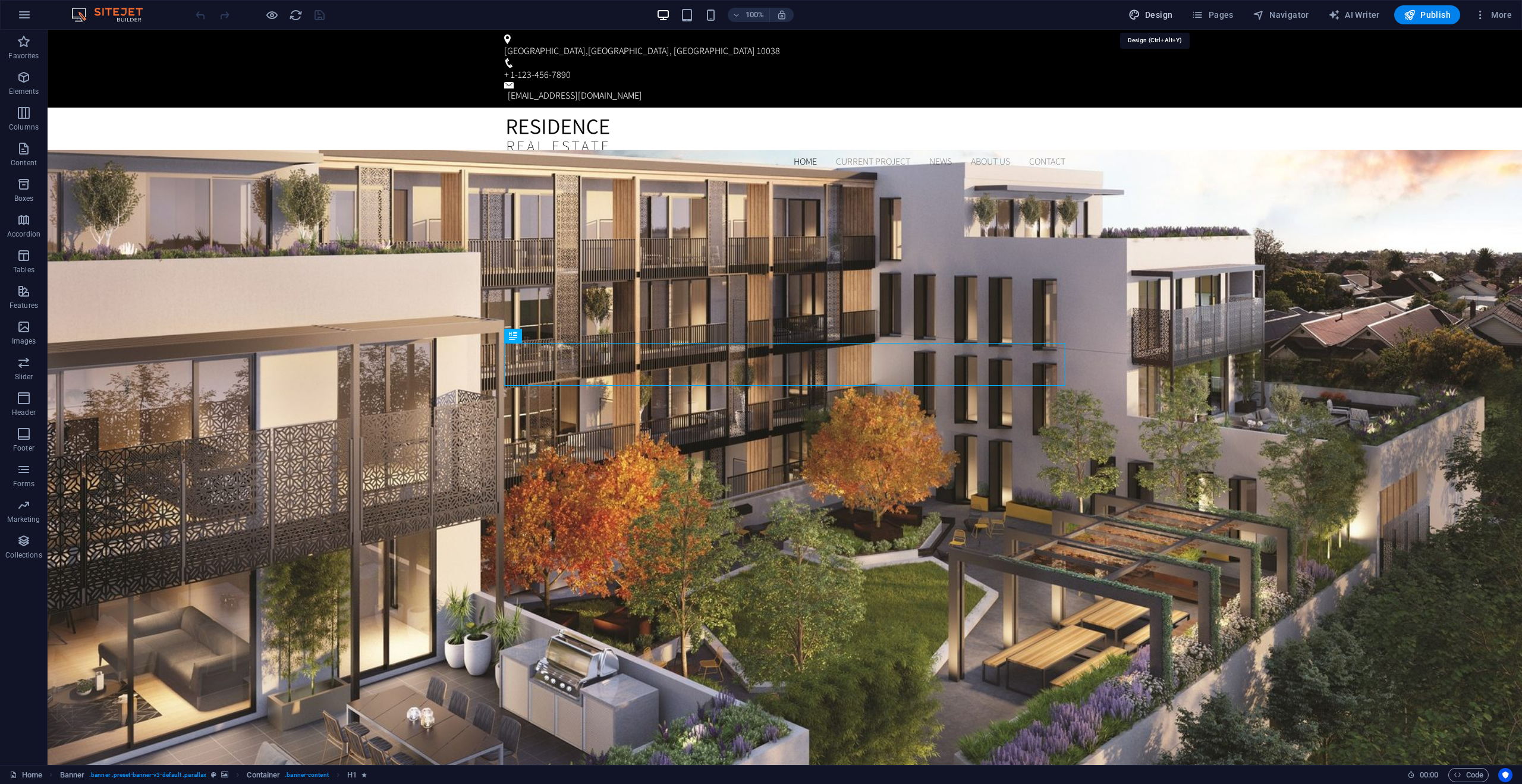
click at [1145, 15] on span "Design" at bounding box center [1150, 15] width 44 height 12
select select "px"
select select "300"
select select "px"
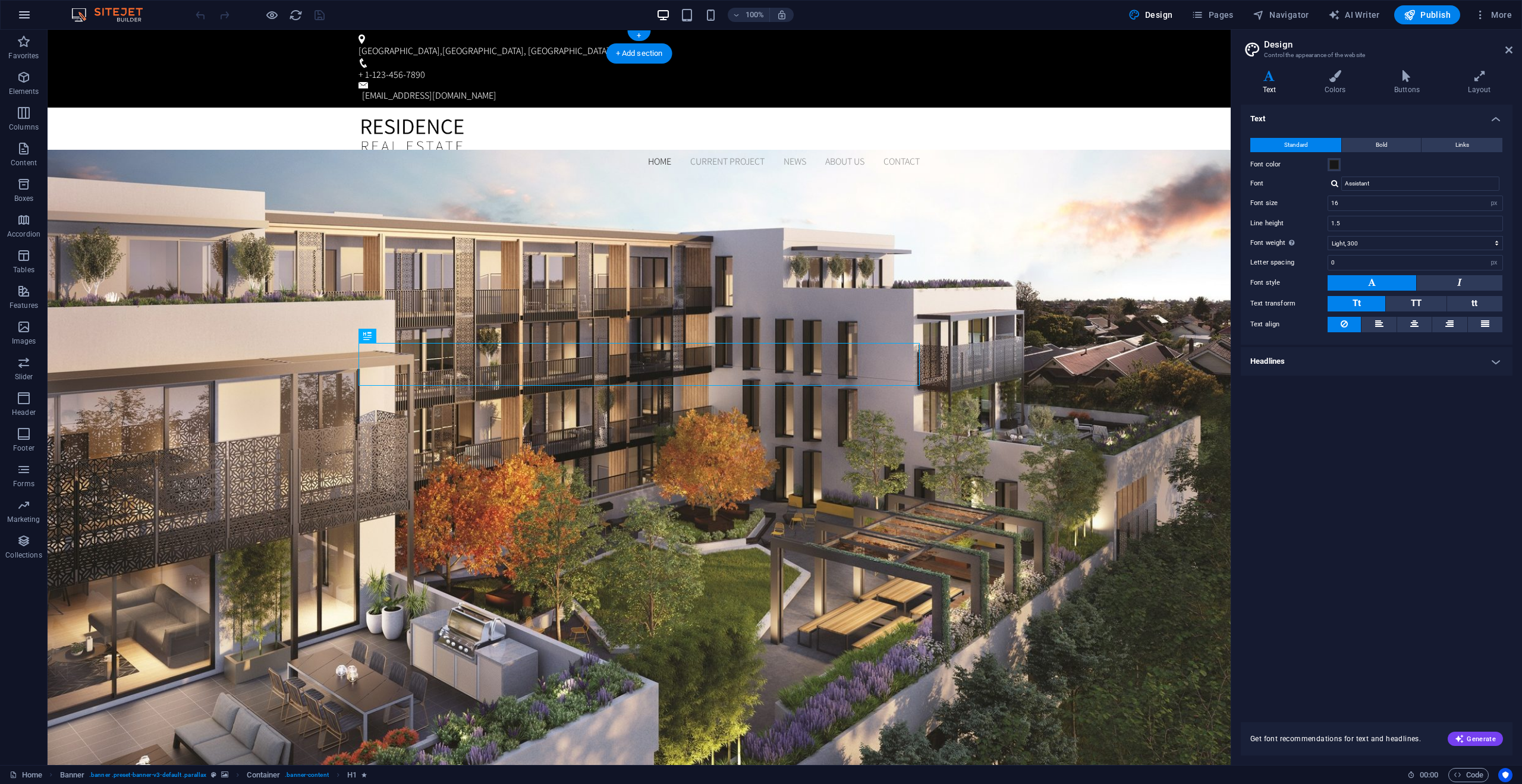
click at [35, 19] on button "button" at bounding box center [24, 15] width 28 height 28
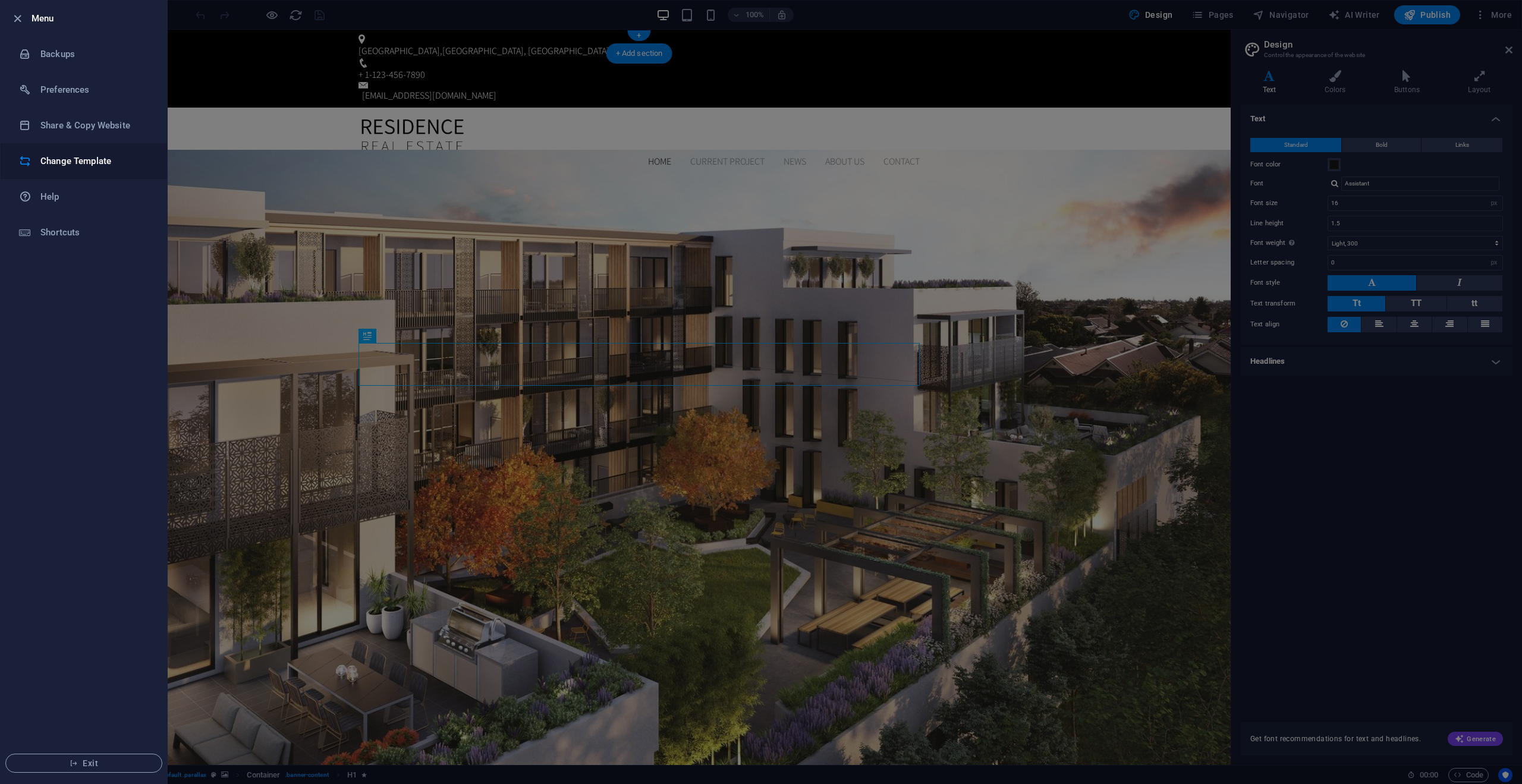
click at [85, 163] on h6 "Change Template" at bounding box center [95, 162] width 110 height 15
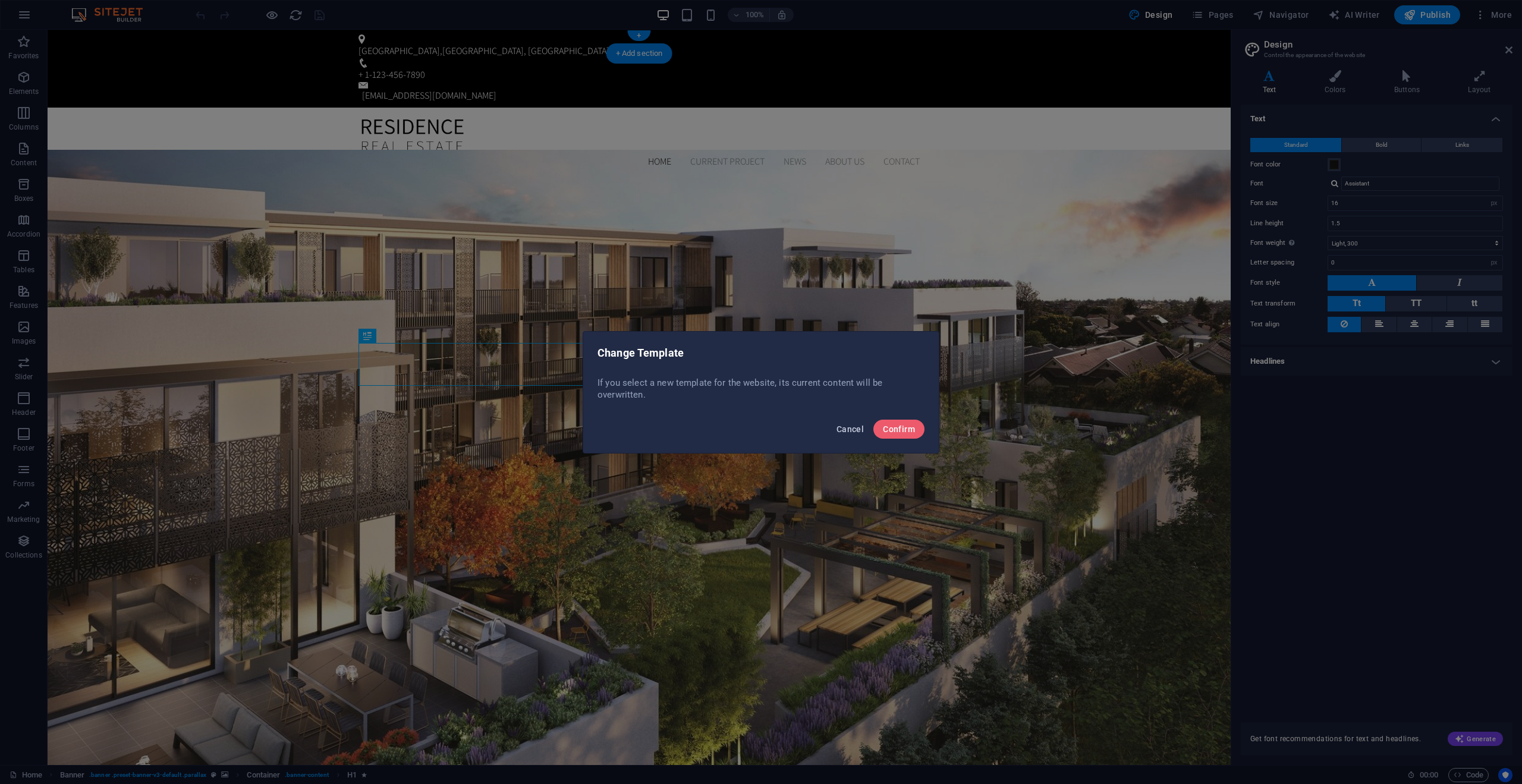
click at [847, 427] on span "Cancel" at bounding box center [850, 429] width 27 height 10
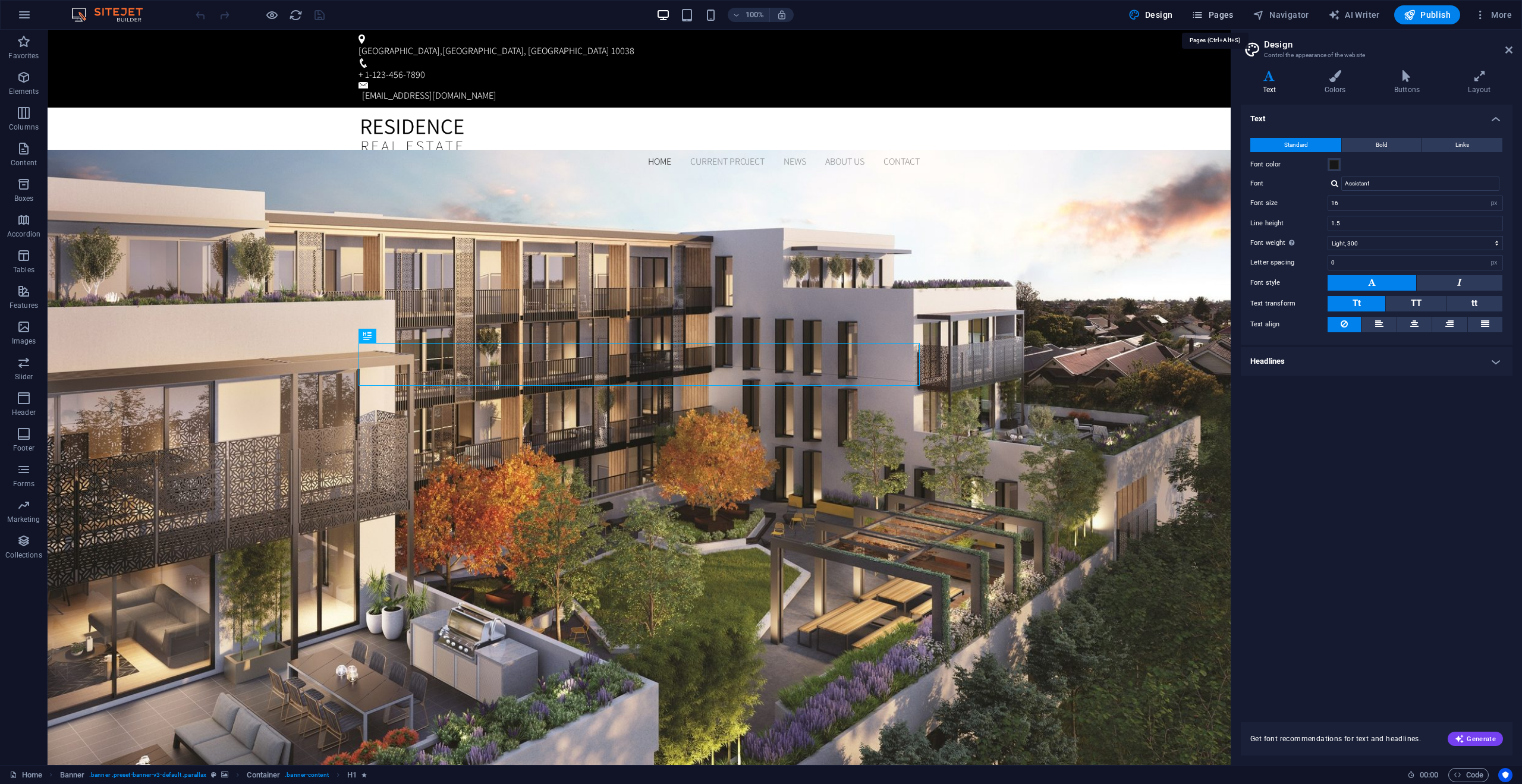
click at [1212, 11] on span "Pages" at bounding box center [1212, 15] width 42 height 12
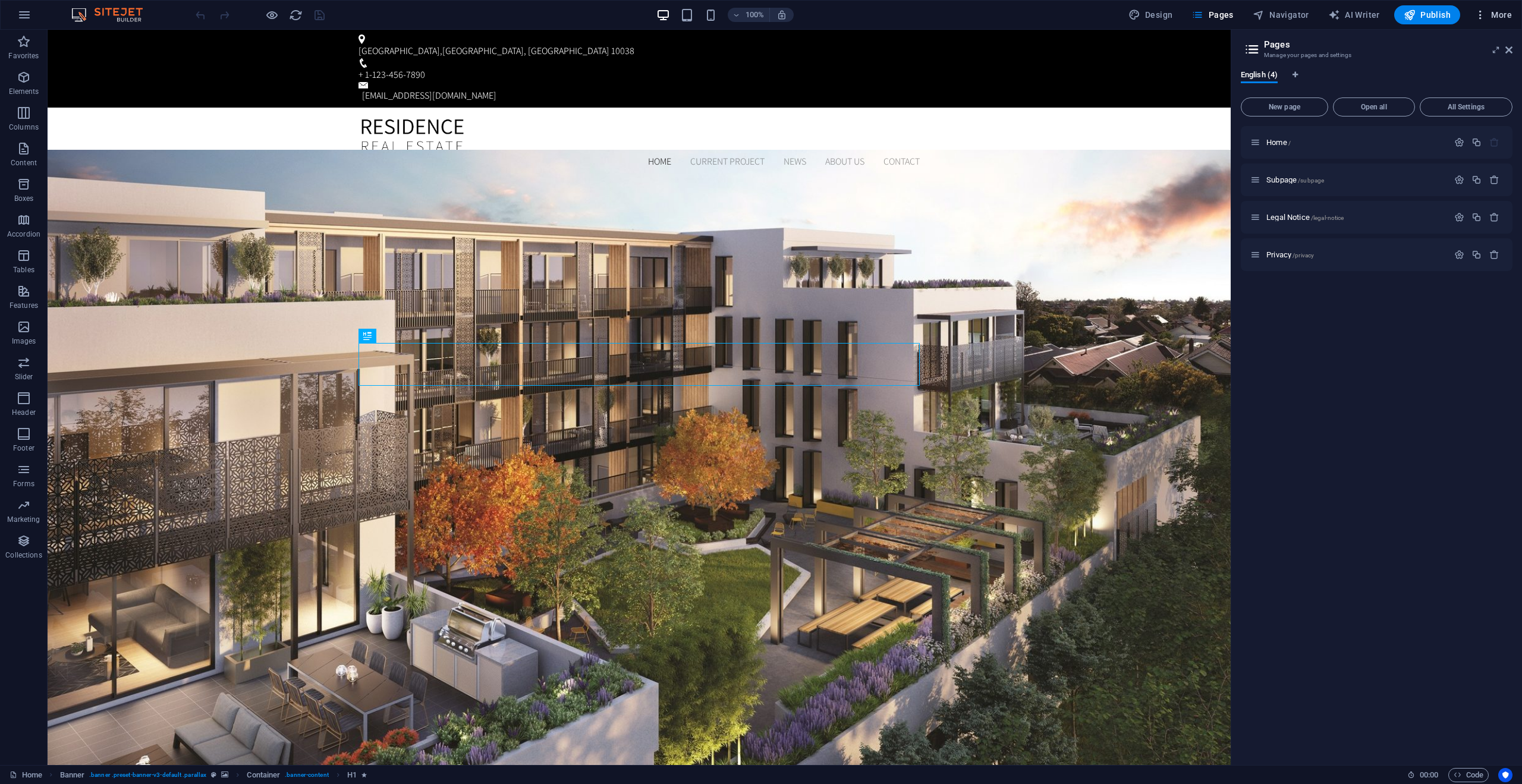
click at [1494, 20] on span "More" at bounding box center [1494, 15] width 37 height 12
click at [1446, 335] on h6 "Data" at bounding box center [1469, 331] width 71 height 15
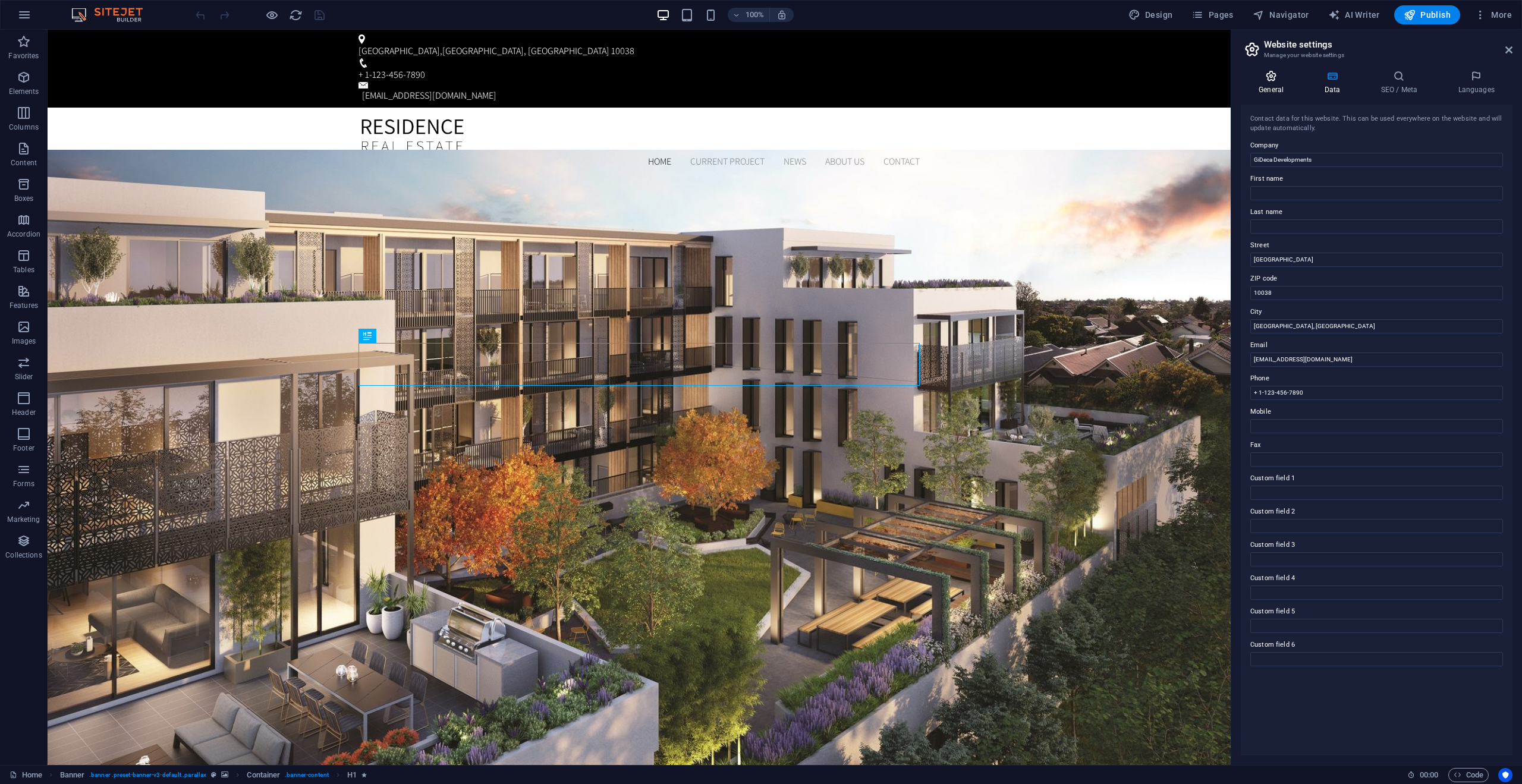
click at [1293, 82] on h4 "General" at bounding box center [1273, 82] width 65 height 25
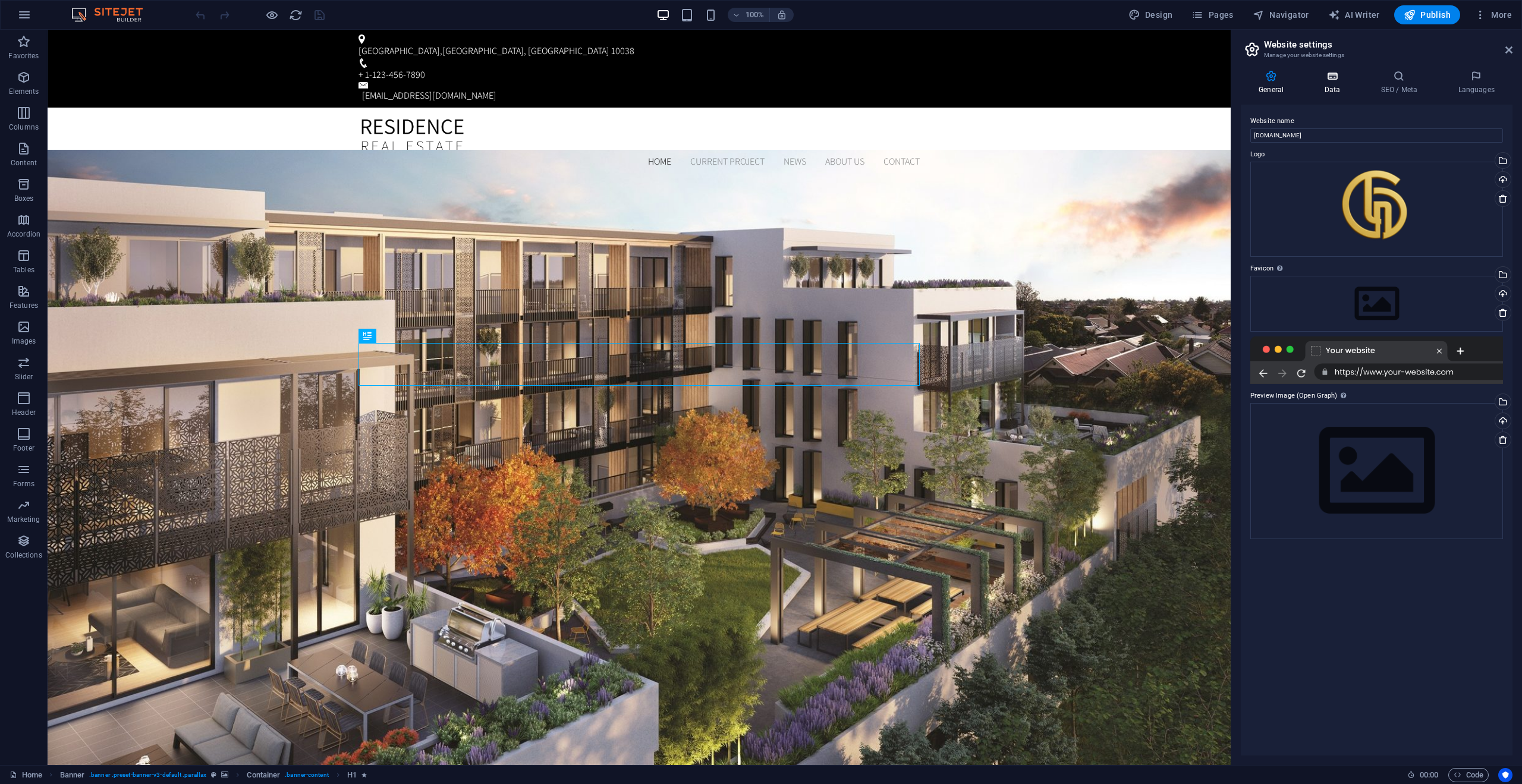
click at [1331, 90] on h4 "Data" at bounding box center [1334, 82] width 57 height 25
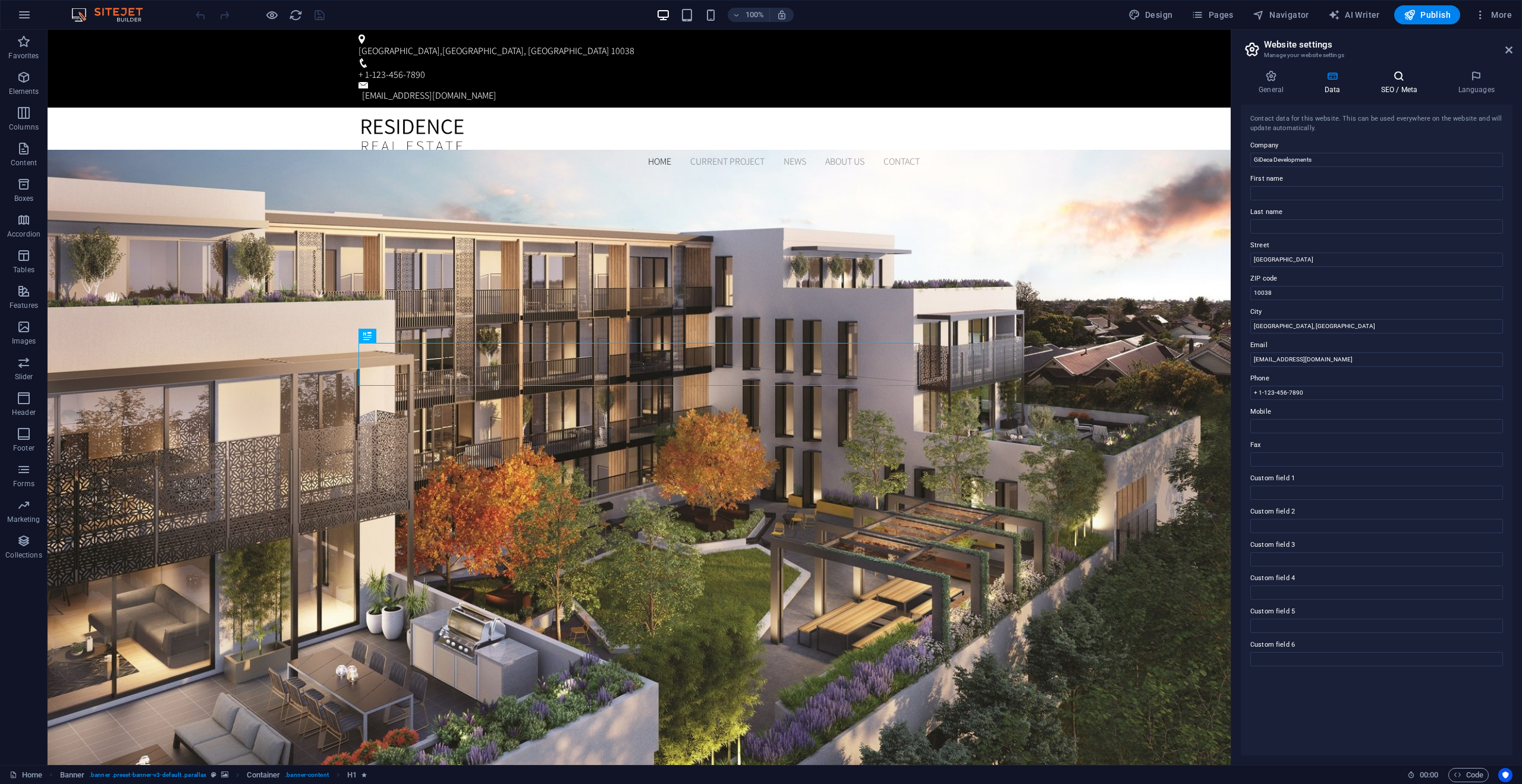
click at [1385, 82] on h4 "SEO / Meta" at bounding box center [1402, 82] width 78 height 25
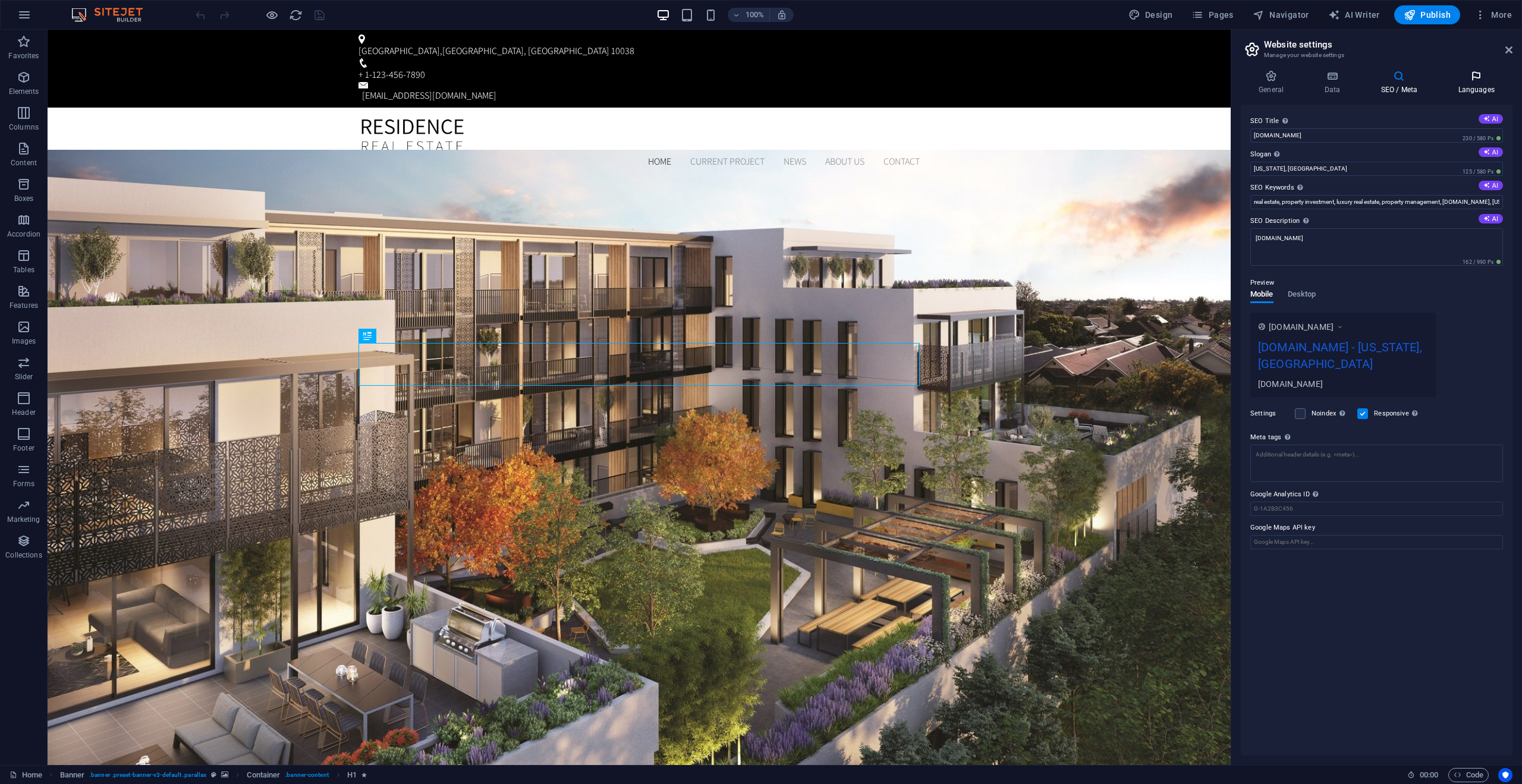
click at [1474, 84] on h4 "Languages" at bounding box center [1477, 82] width 73 height 25
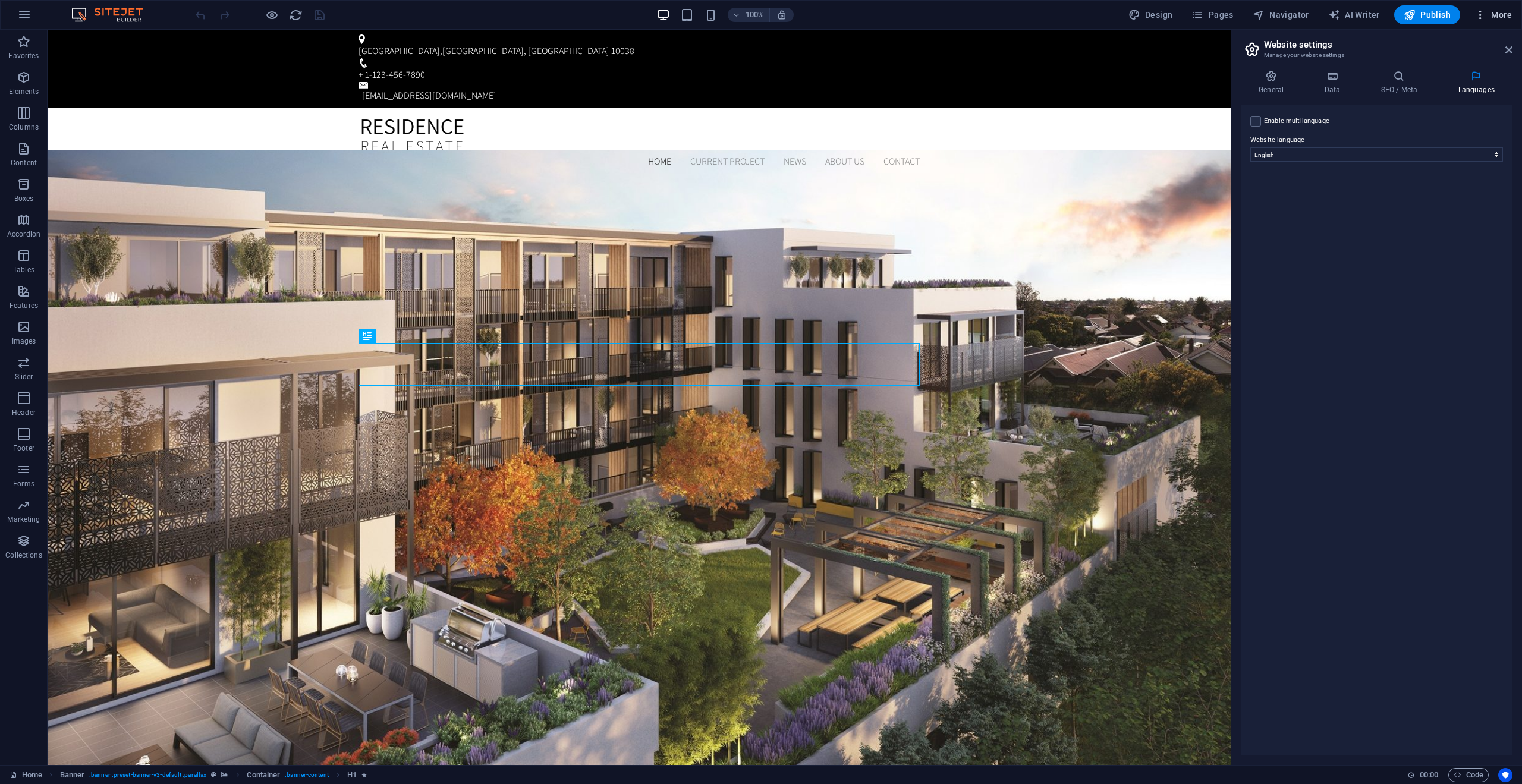
click at [1495, 21] on button "More" at bounding box center [1494, 15] width 47 height 19
click at [1246, 16] on div at bounding box center [761, 392] width 1522 height 784
click at [1204, 16] on icon "button" at bounding box center [1197, 15] width 12 height 12
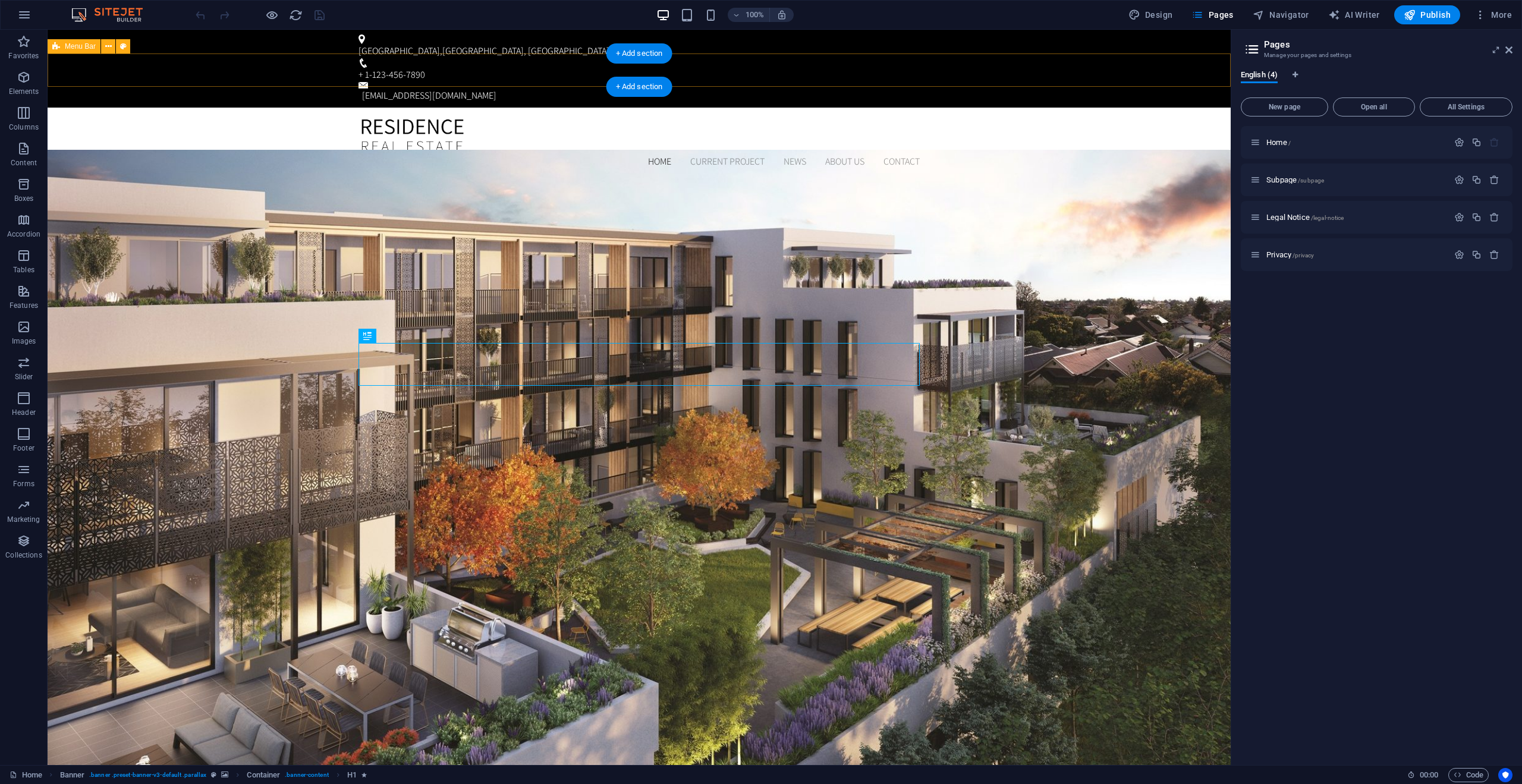
click at [334, 107] on div "Home Current Project News About us Contact Menu" at bounding box center [639, 143] width 1183 height 71
click at [19, 12] on icon "button" at bounding box center [24, 15] width 15 height 15
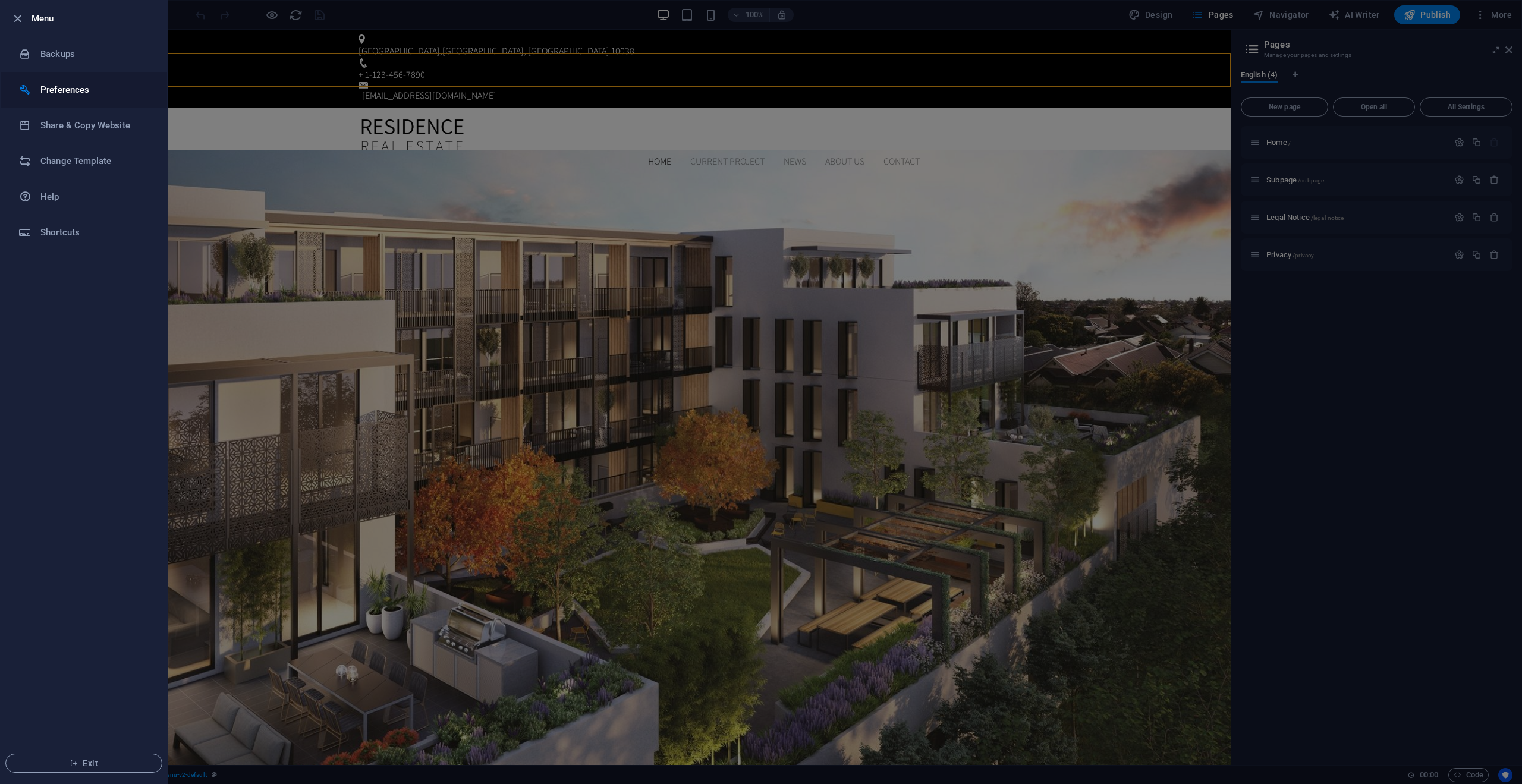
click at [71, 95] on h6 "Preferences" at bounding box center [95, 90] width 110 height 15
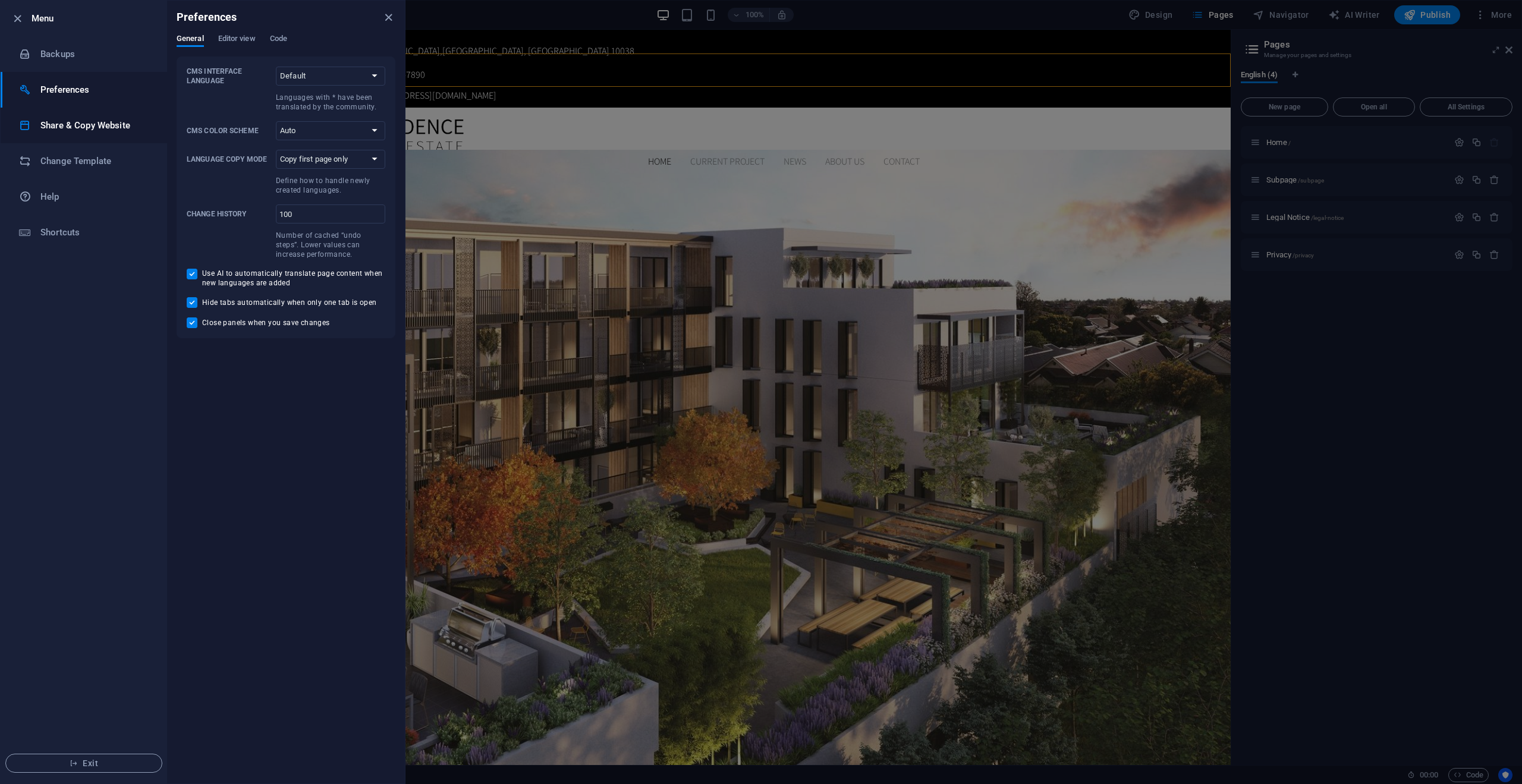
click at [72, 111] on li "Share & Copy Website" at bounding box center [84, 125] width 167 height 36
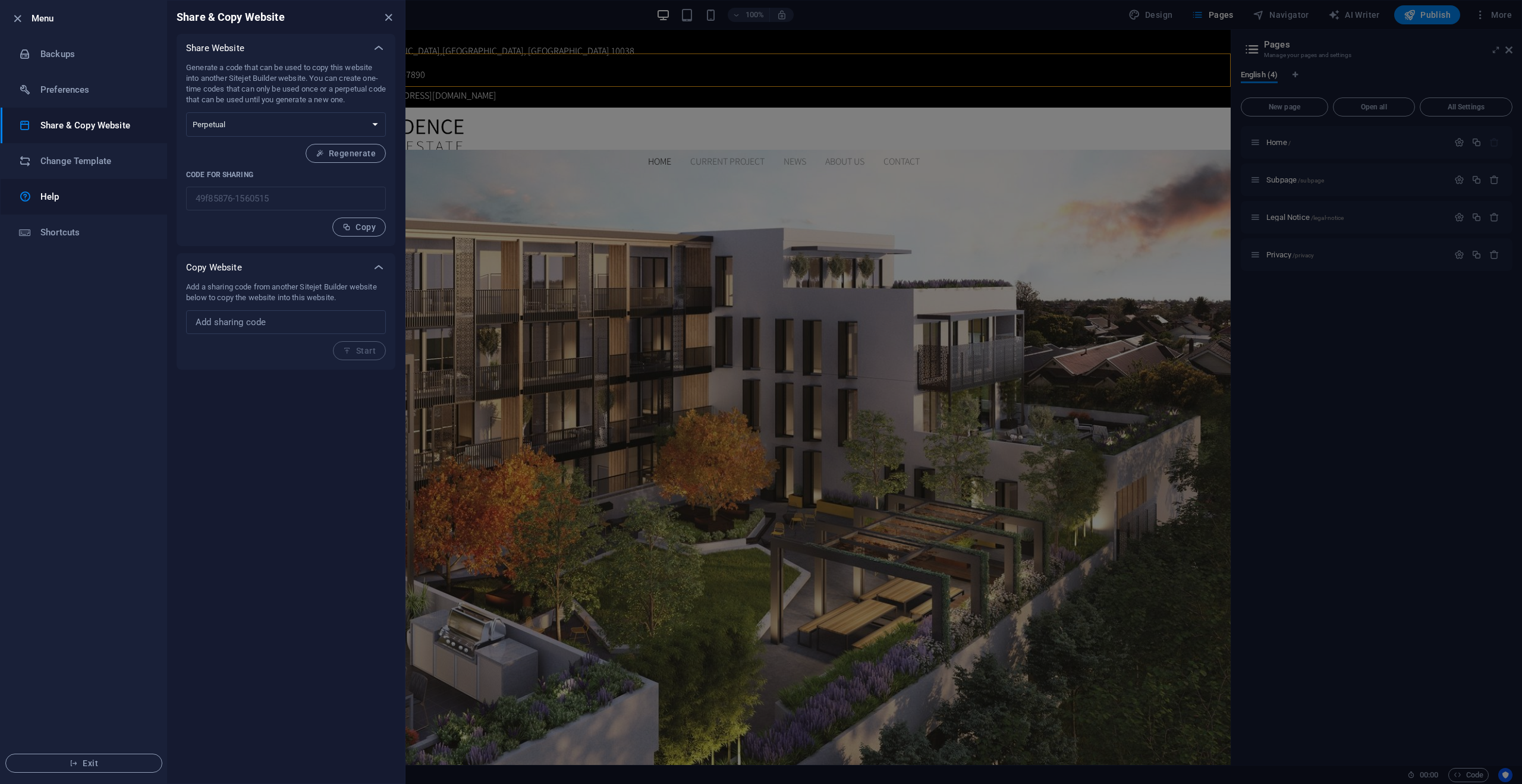
click at [69, 195] on h6 "Help" at bounding box center [95, 197] width 110 height 15
click at [52, 94] on h6 "Preferences" at bounding box center [95, 90] width 110 height 15
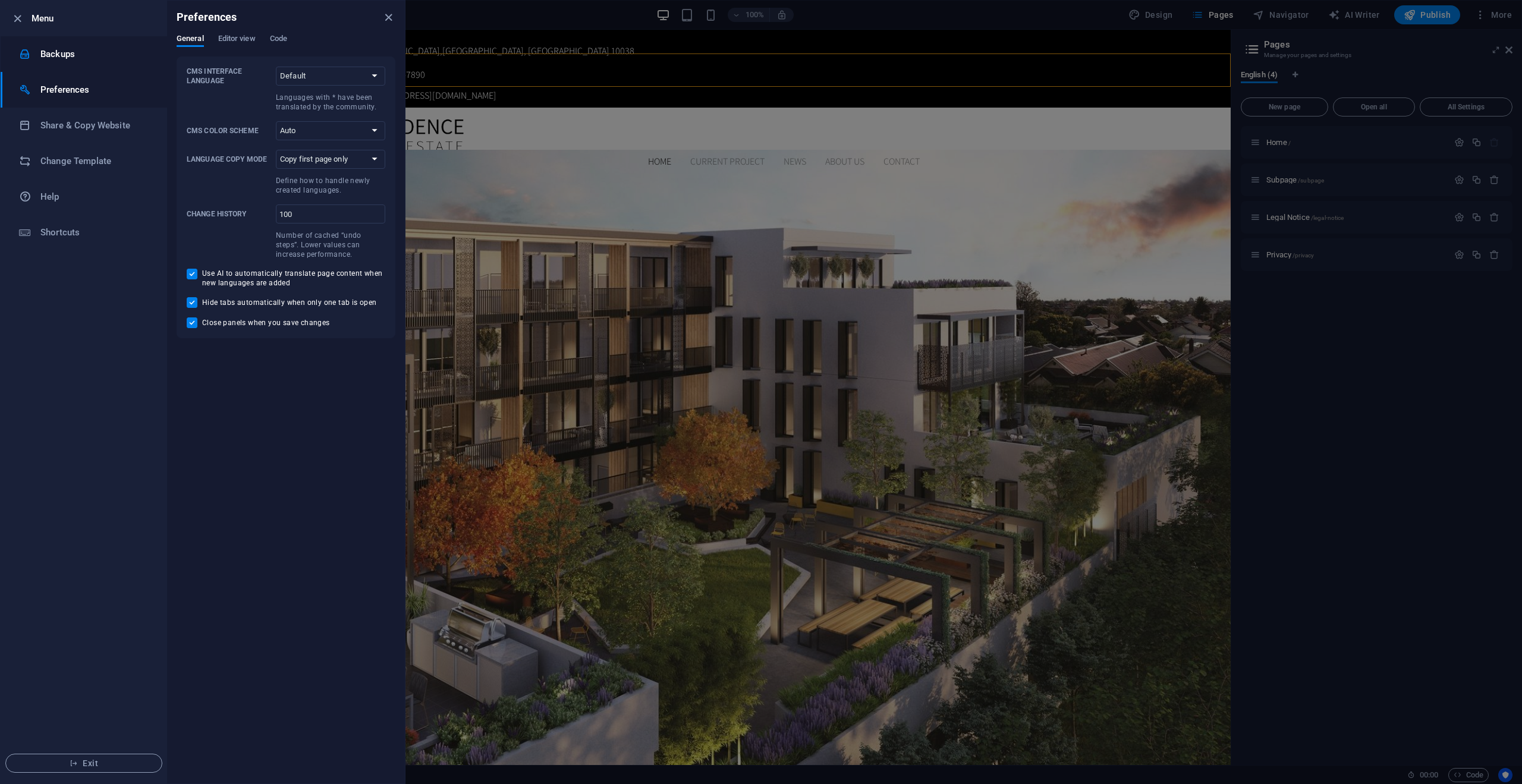
click at [60, 66] on li "Backups" at bounding box center [84, 54] width 167 height 36
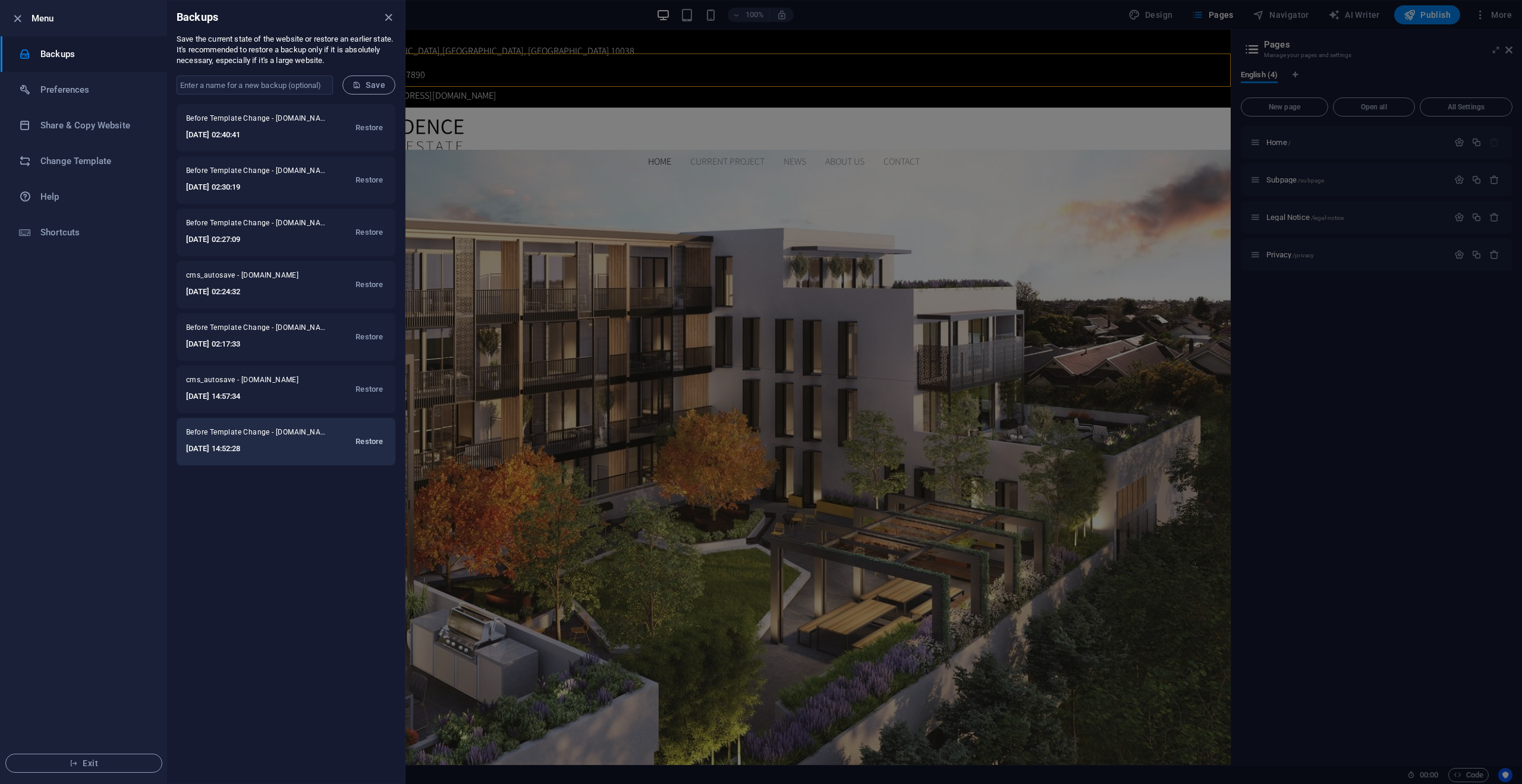
click at [369, 449] on button "Restore" at bounding box center [369, 441] width 33 height 28
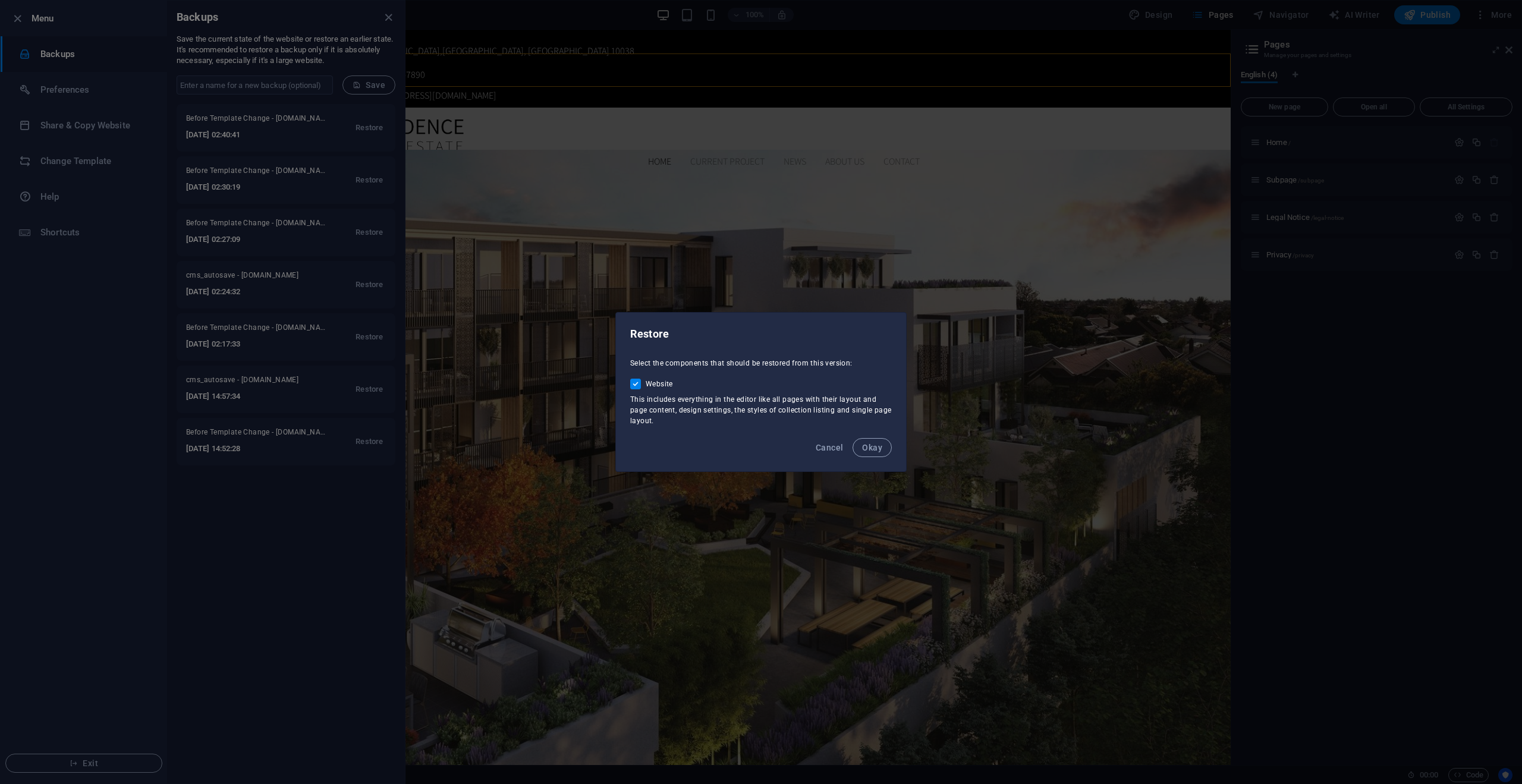
click at [879, 449] on span "Okay" at bounding box center [872, 448] width 20 height 10
checkbox input "false"
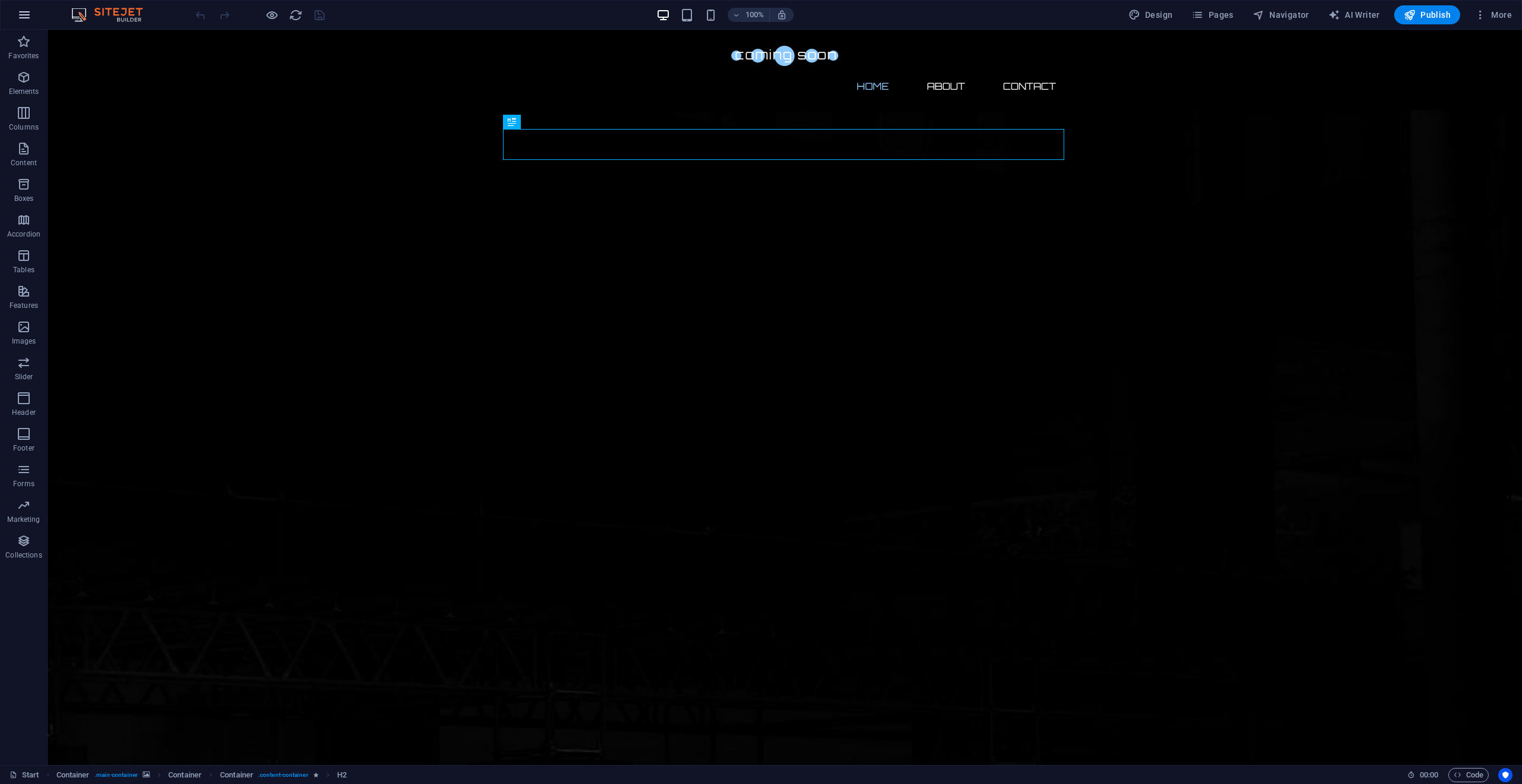
click at [27, 15] on icon "button" at bounding box center [24, 15] width 15 height 15
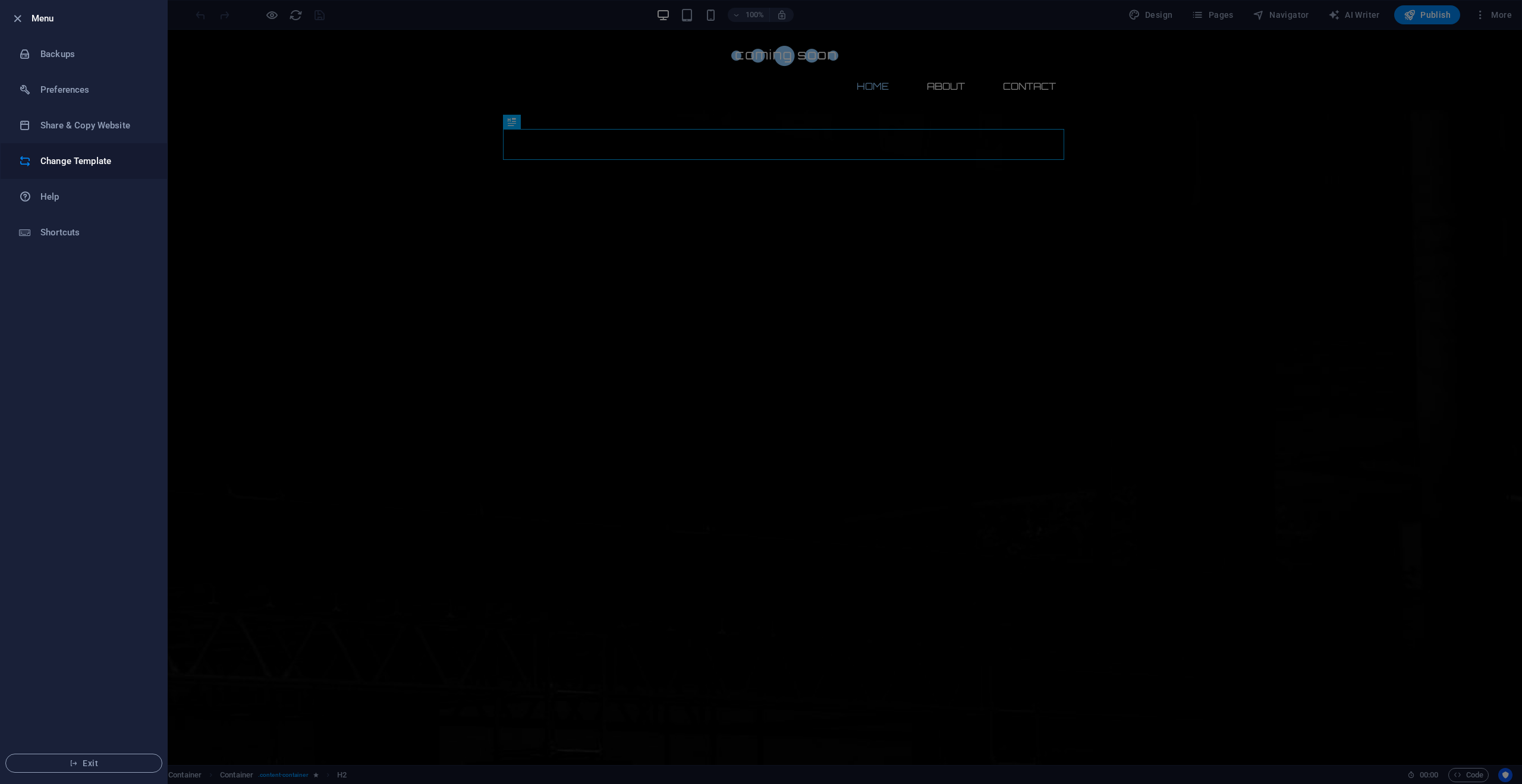
click at [45, 160] on h6 "Change Template" at bounding box center [95, 162] width 110 height 15
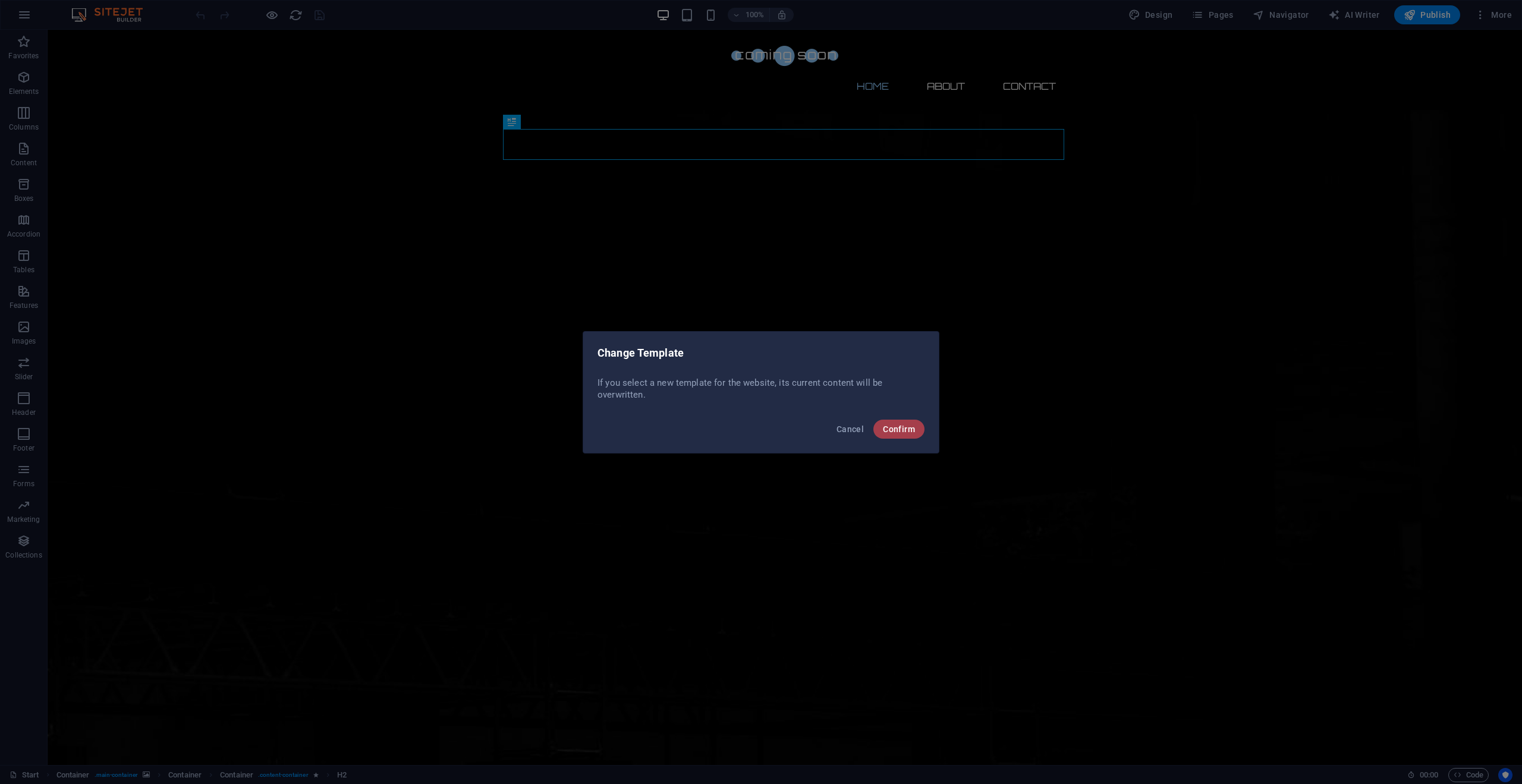
click at [899, 427] on span "Confirm" at bounding box center [900, 429] width 32 height 10
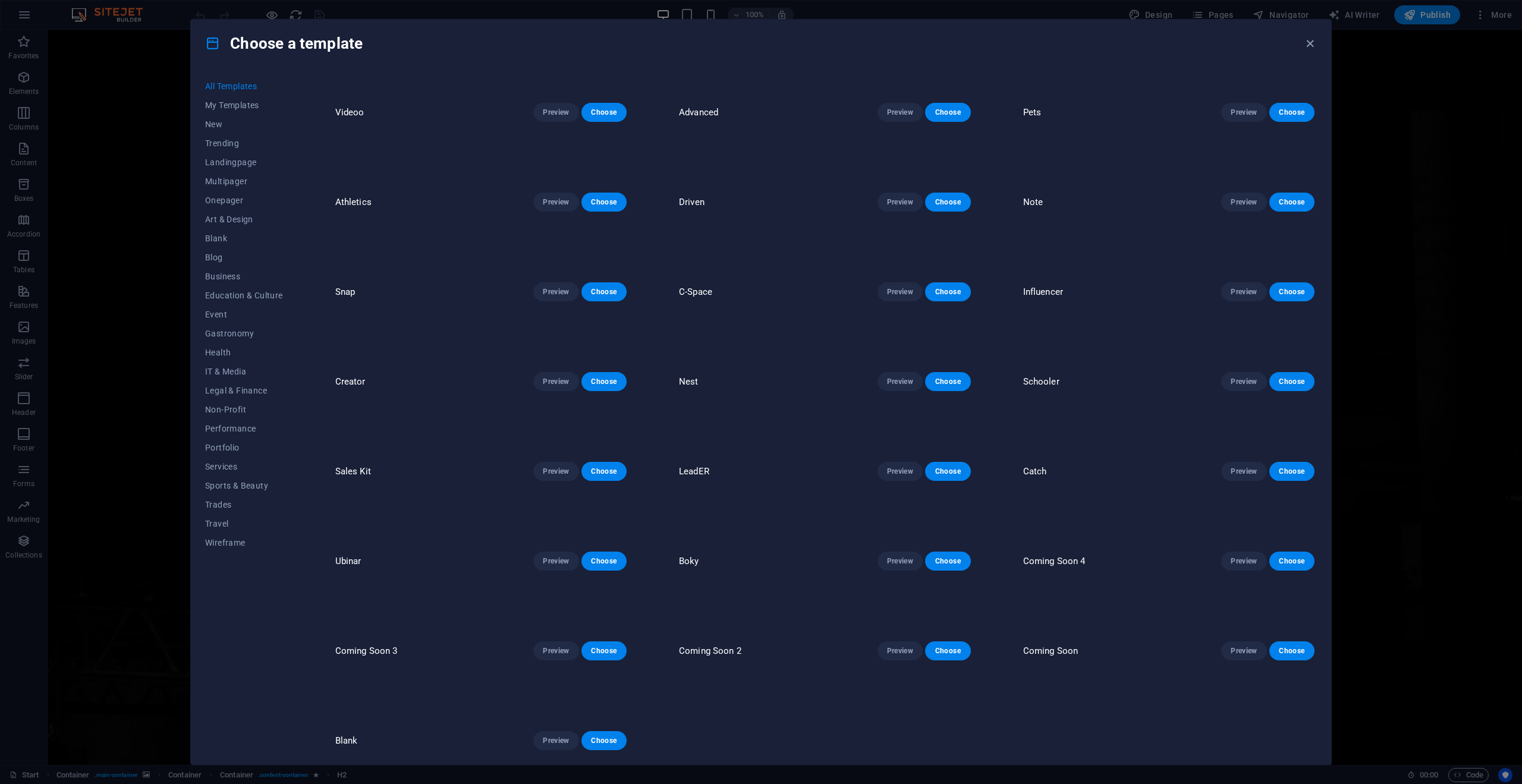
scroll to position [14354, 0]
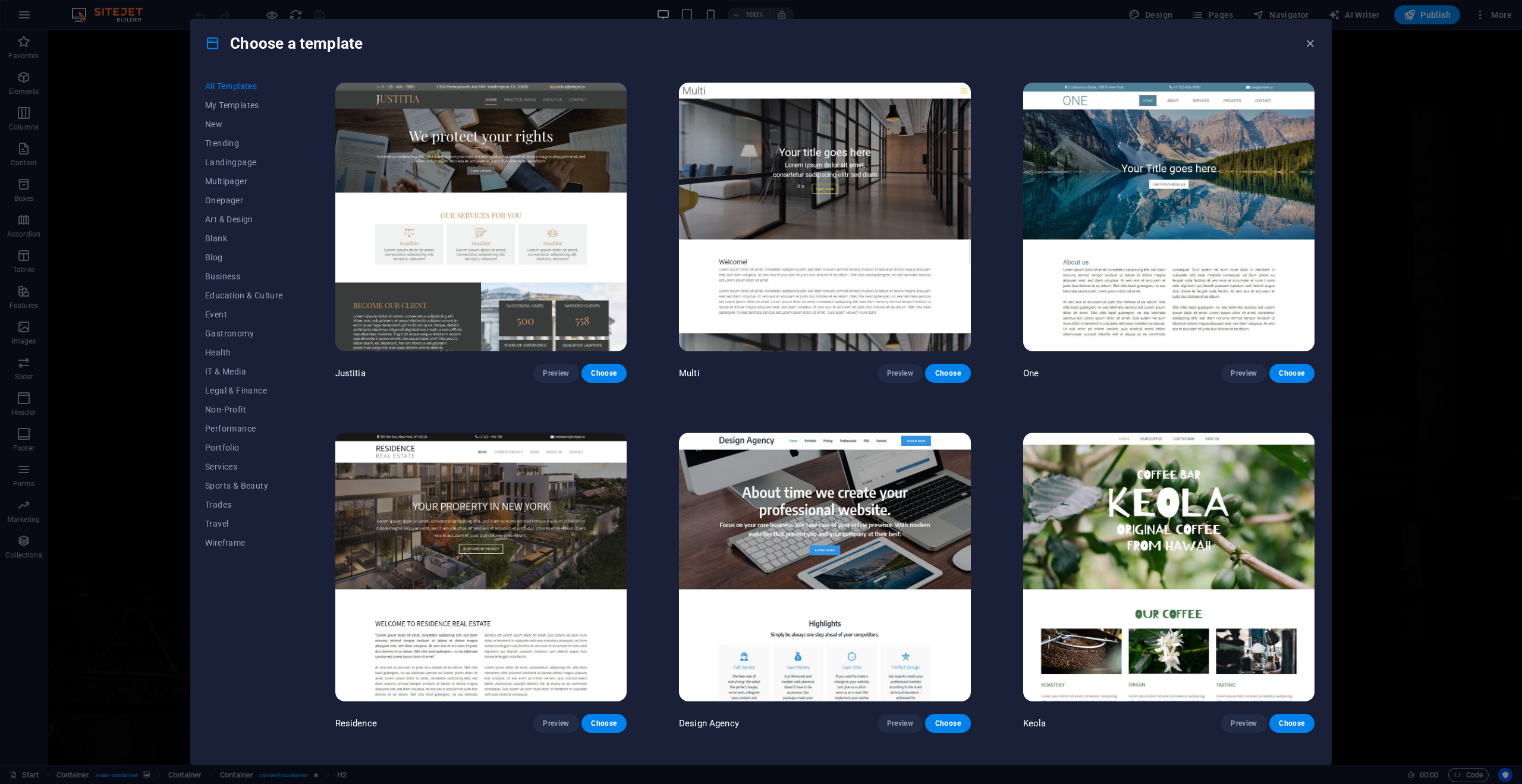
click at [587, 433] on img at bounding box center [481, 567] width 292 height 269
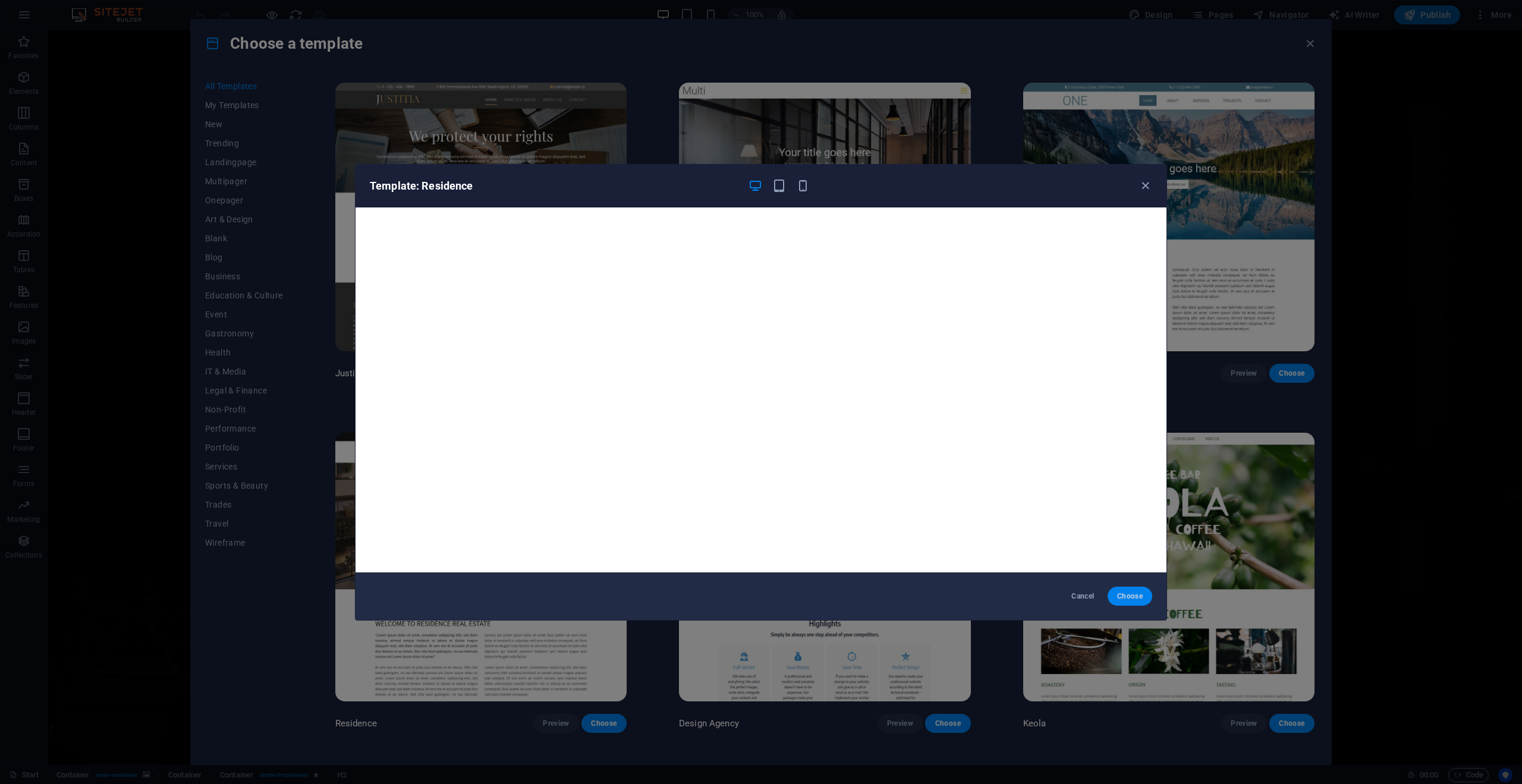
click at [1136, 595] on span "Choose" at bounding box center [1130, 596] width 26 height 10
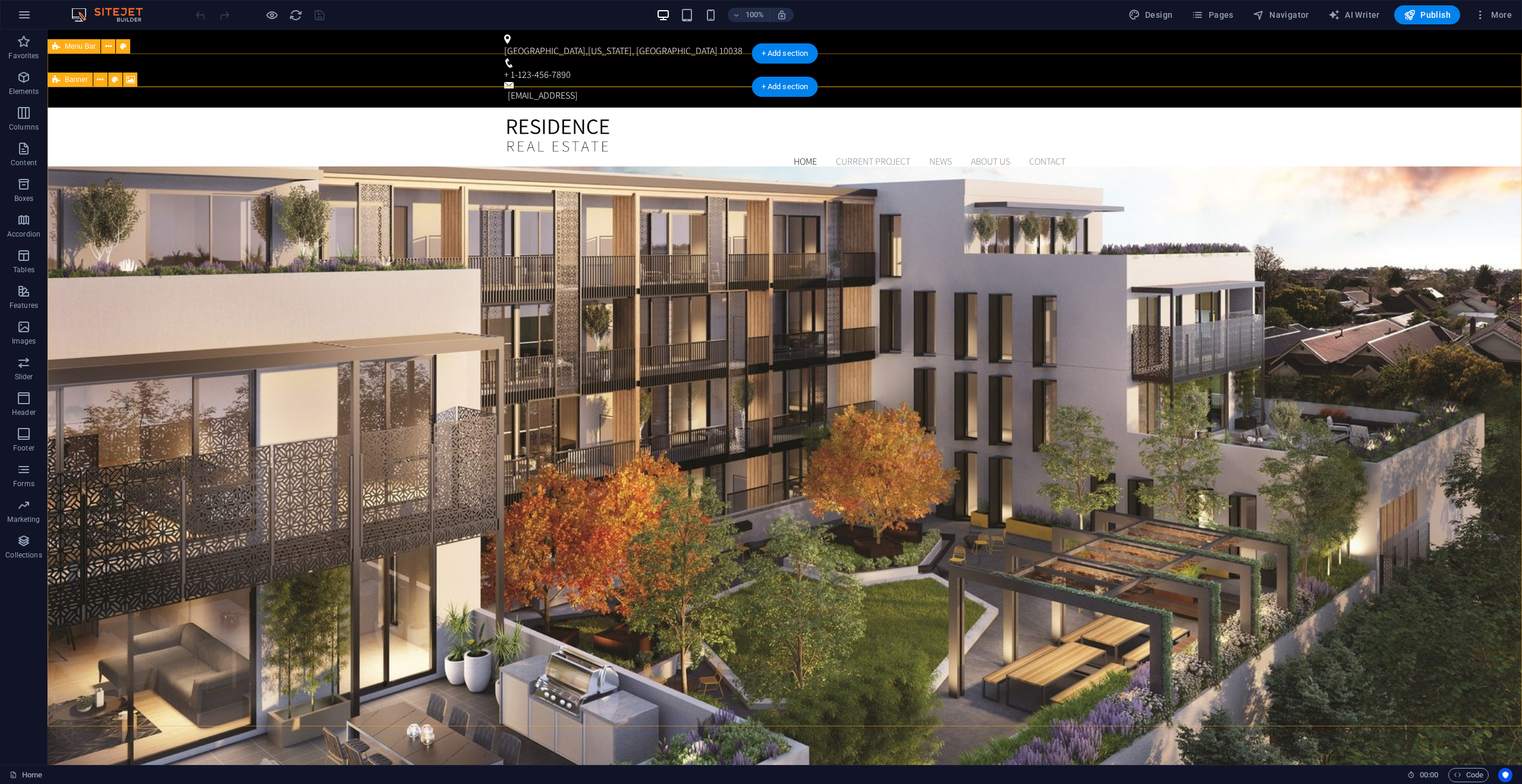
click at [80, 80] on span "Banner" at bounding box center [76, 79] width 23 height 7
click at [301, 107] on div "Home Current Project News About us Contact Menu" at bounding box center [785, 143] width 1475 height 71
click at [217, 107] on div "Home Current Project News About us Contact Menu" at bounding box center [785, 143] width 1475 height 71
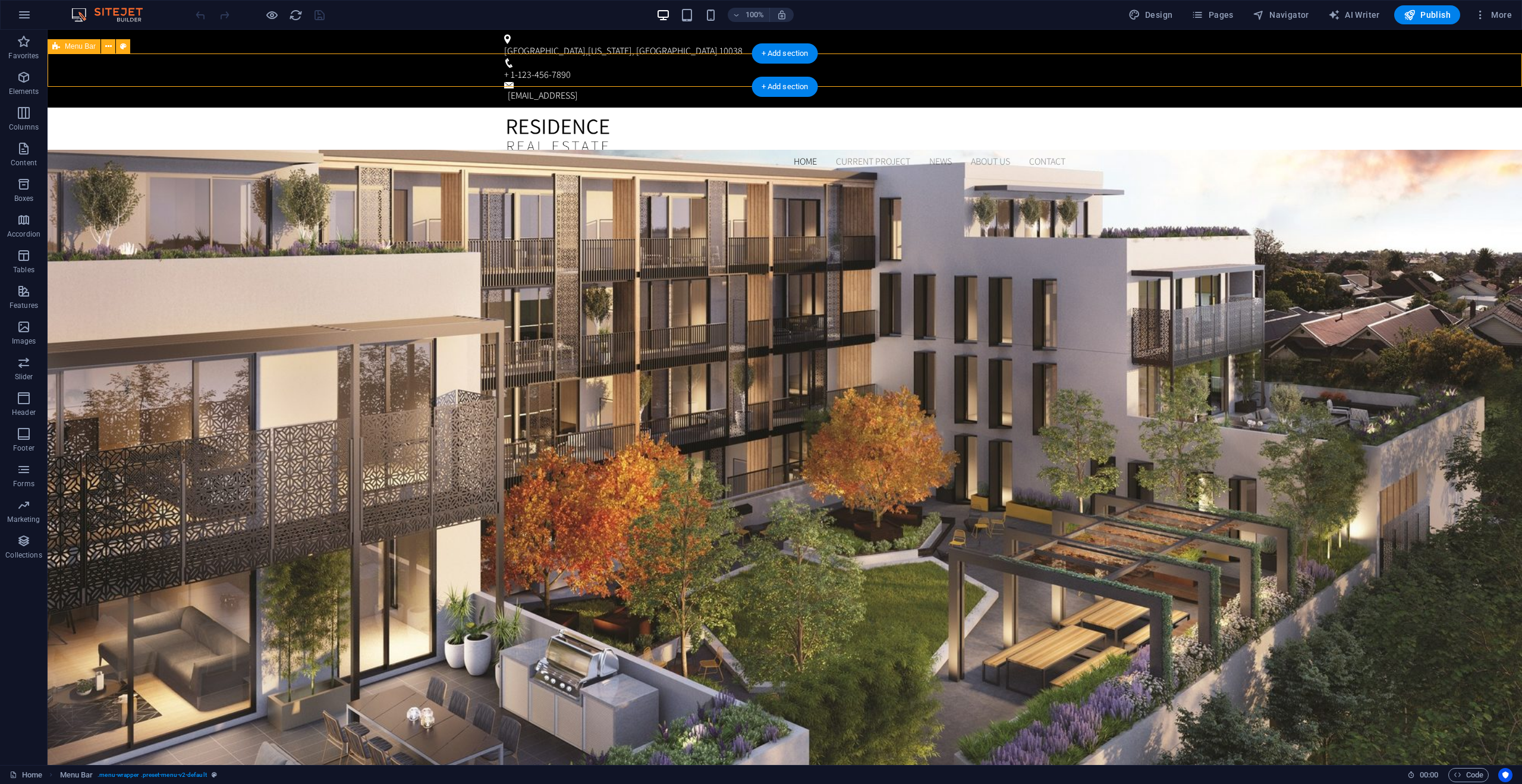
select select "header"
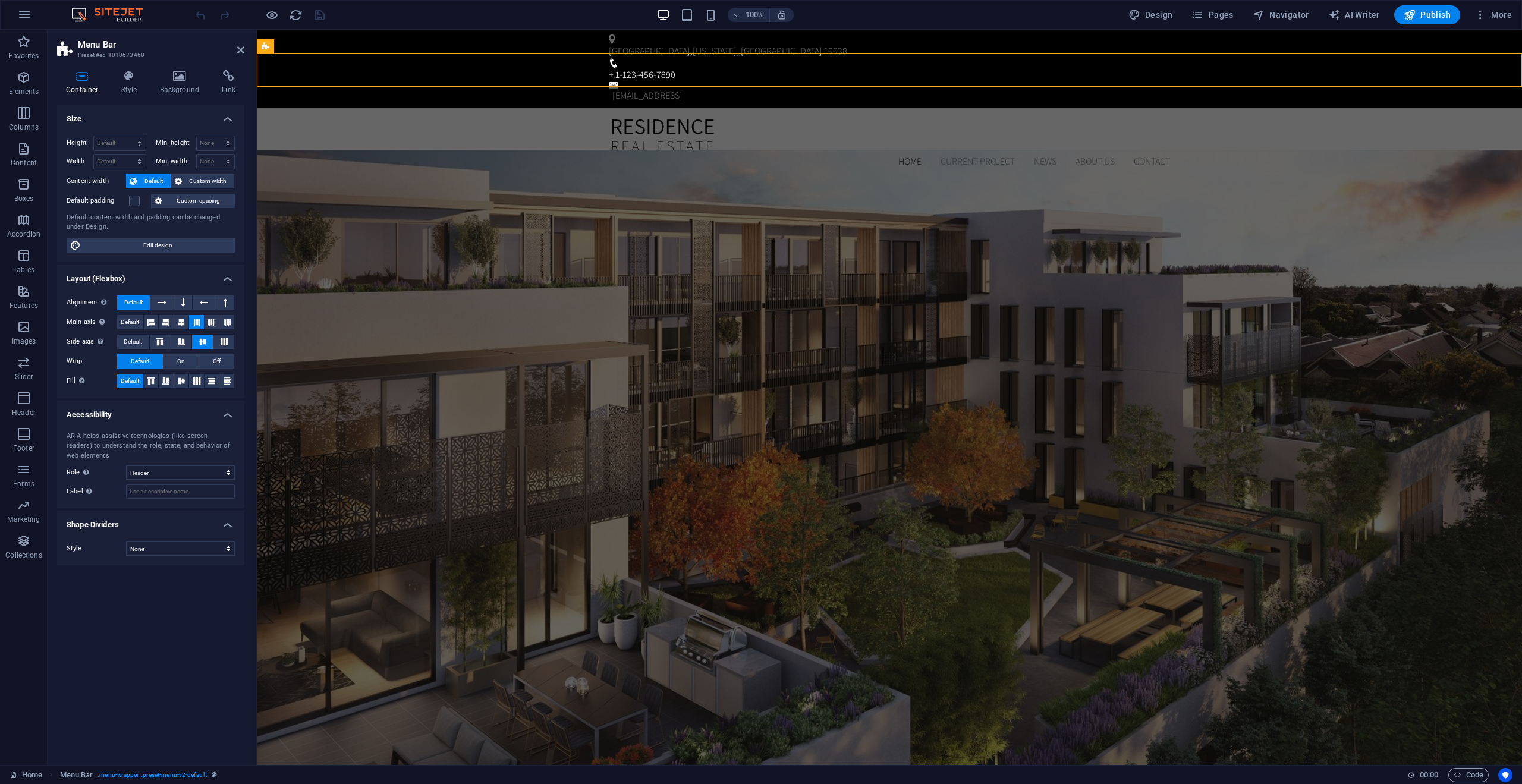
click at [373, 107] on div "Home Current Project News About us Contact Menu" at bounding box center [890, 143] width 1266 height 71
click at [1158, 17] on span "Design" at bounding box center [1150, 15] width 44 height 12
select select "px"
select select "300"
select select "px"
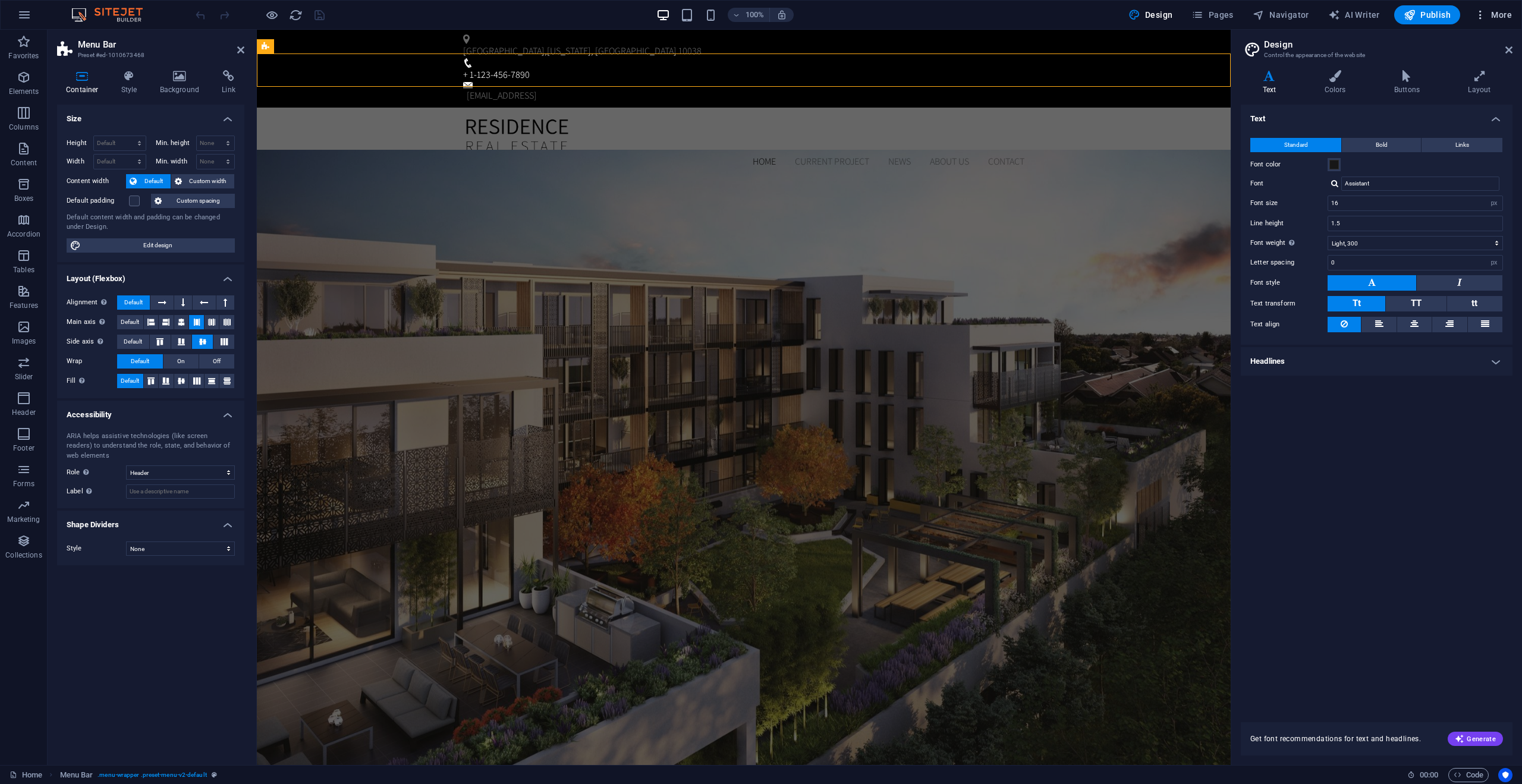
click at [1480, 16] on icon "button" at bounding box center [1481, 15] width 12 height 12
click at [1448, 306] on h6 "Wishes" at bounding box center [1469, 303] width 71 height 15
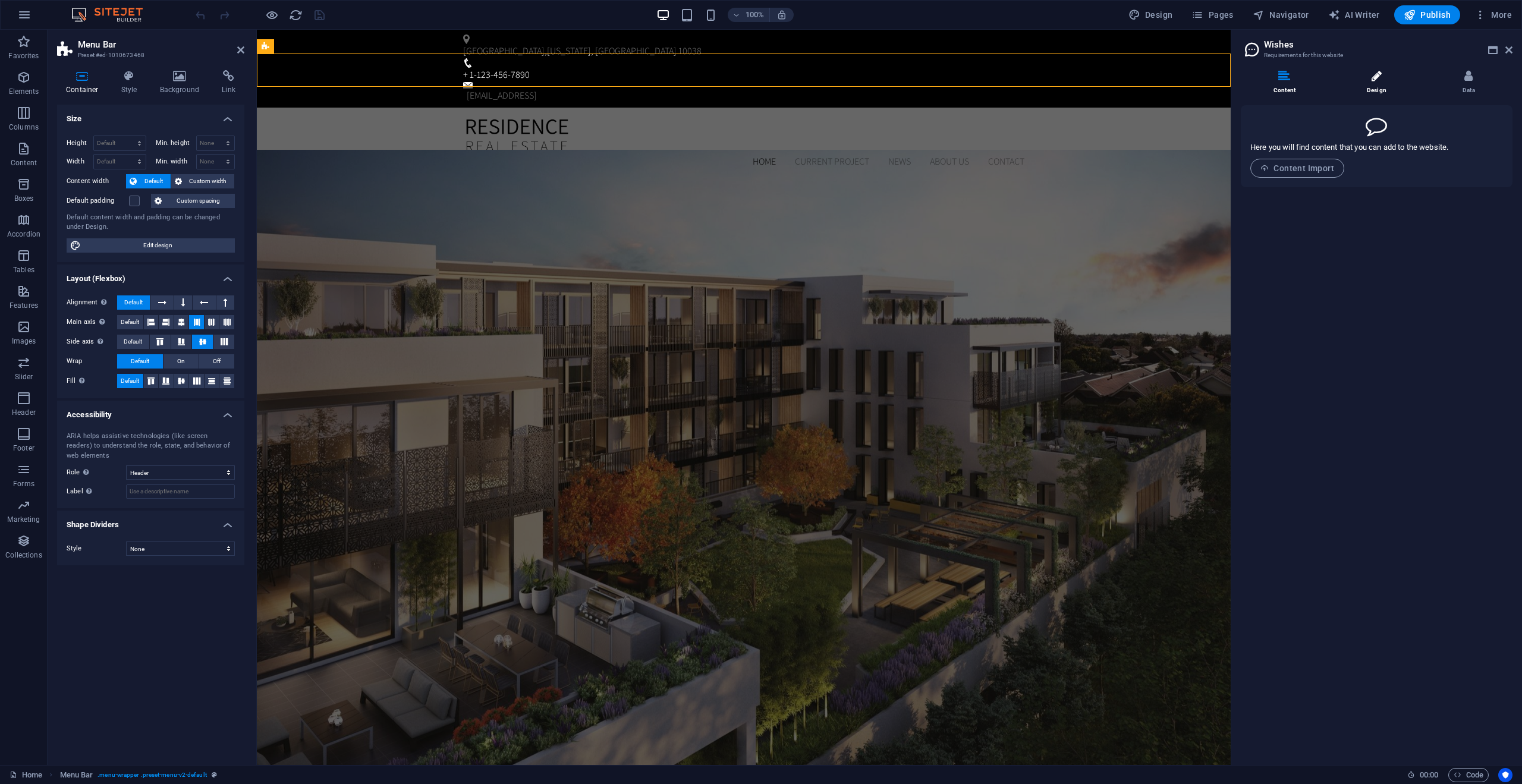
click at [1386, 82] on li "Design" at bounding box center [1380, 83] width 92 height 26
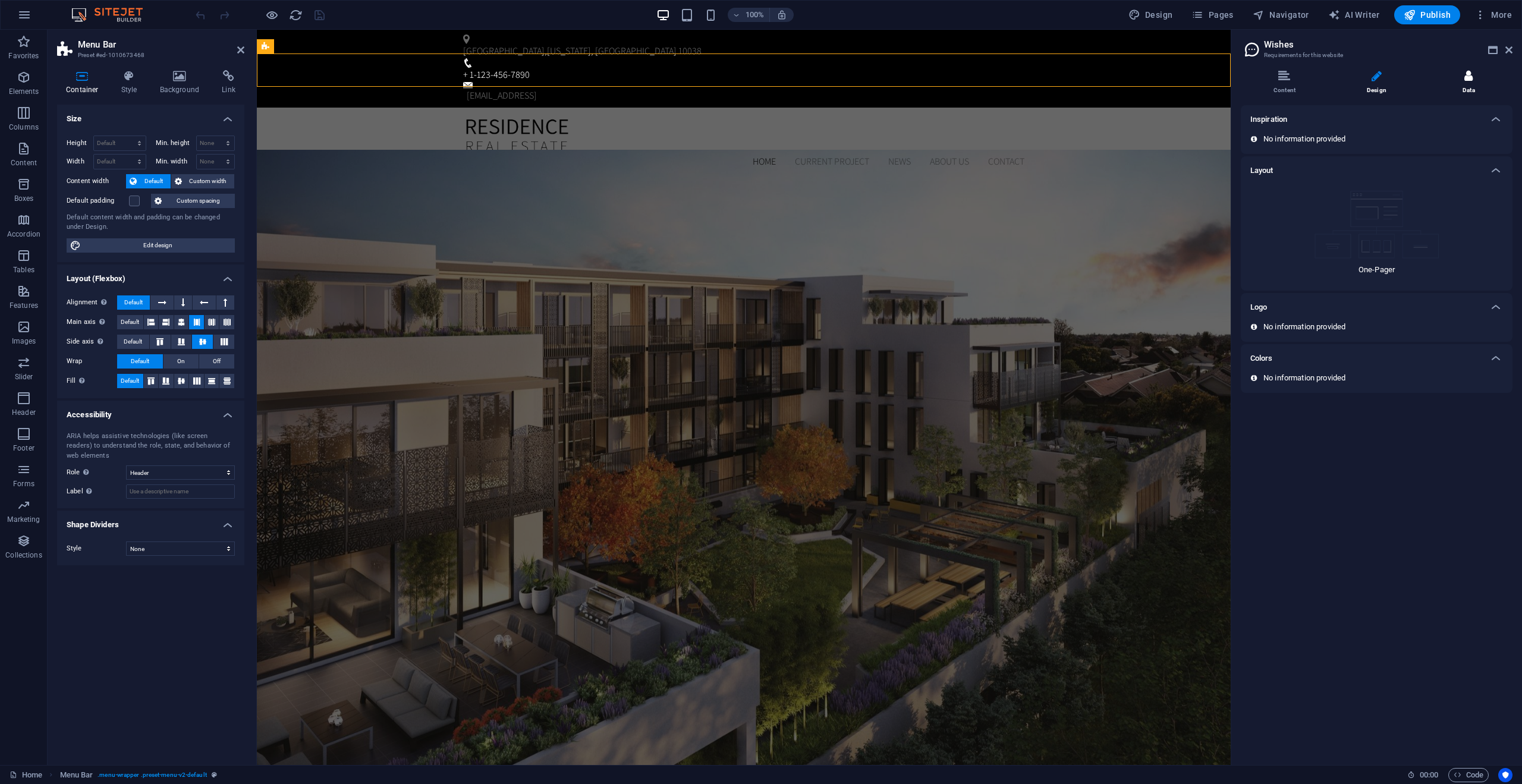
click at [1451, 83] on li "Data" at bounding box center [1469, 83] width 87 height 26
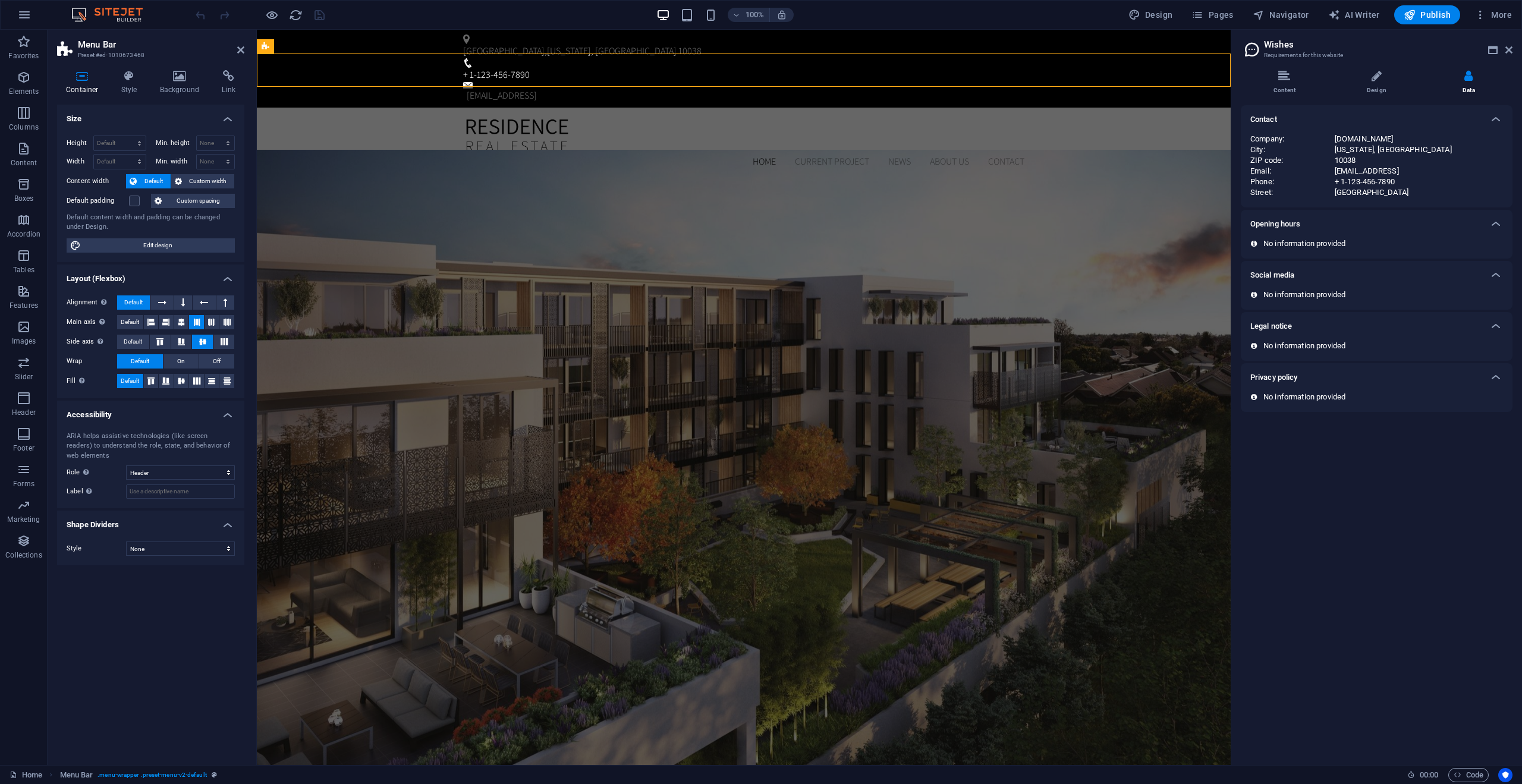
click at [1410, 144] on div "[DOMAIN_NAME]" at bounding box center [1419, 139] width 168 height 11
drag, startPoint x: 1389, startPoint y: 132, endPoint x: 1351, endPoint y: 159, distance: 46.6
click at [1369, 147] on div "Contact Company : gidecadevelopments.com City : New York, NY ZIP code : 10038 E…" at bounding box center [1377, 156] width 272 height 103
drag, startPoint x: 1351, startPoint y: 162, endPoint x: 1343, endPoint y: 190, distance: 29.1
click at [1346, 183] on div "Company : gidecadevelopments.com City : New York, NY ZIP code : 10038 Email : 4…" at bounding box center [1377, 166] width 253 height 64
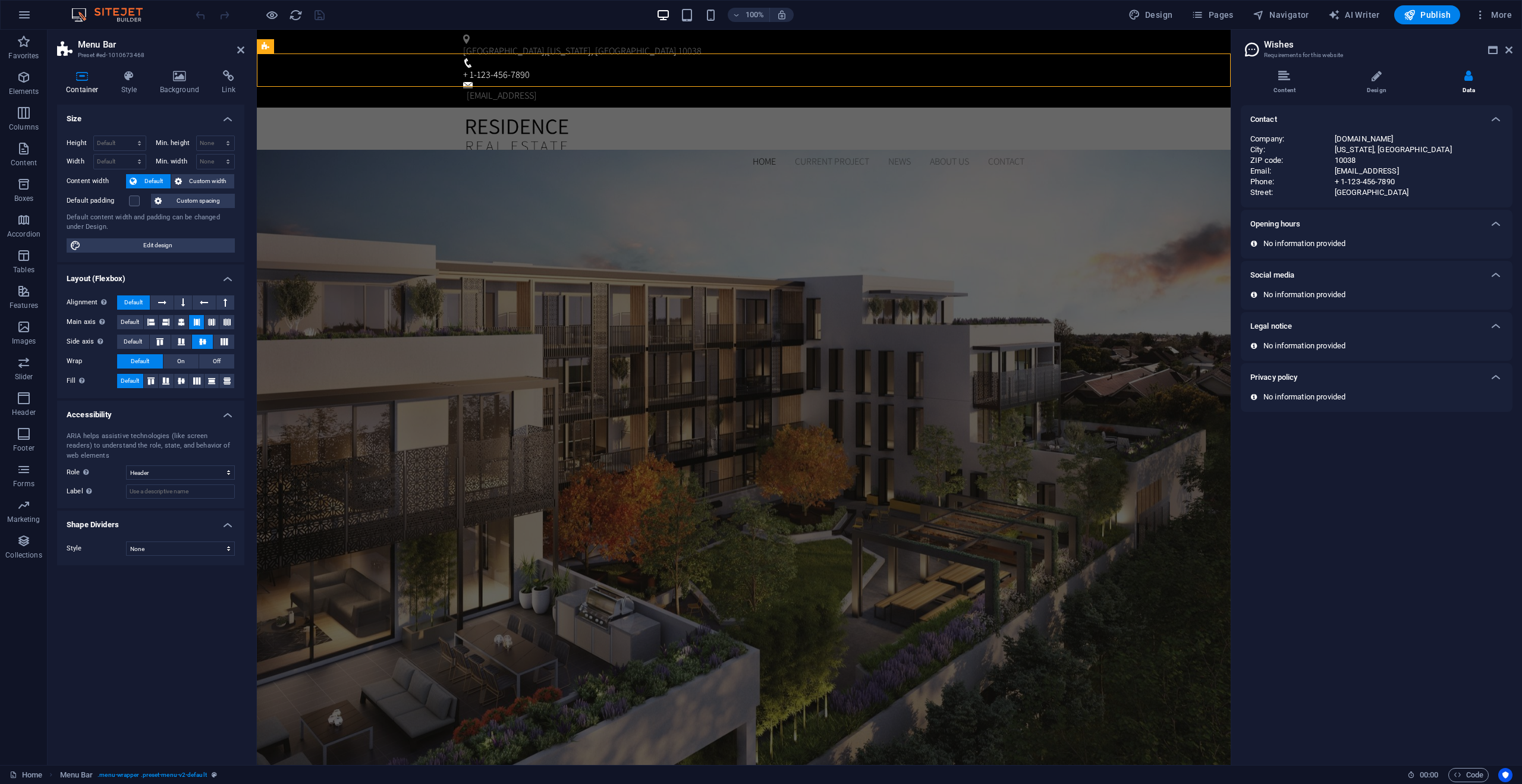
click at [1347, 231] on div "Opening hours" at bounding box center [1377, 224] width 272 height 28
drag, startPoint x: 1387, startPoint y: 234, endPoint x: 1392, endPoint y: 230, distance: 6.4
click at [1387, 234] on div "Opening hours" at bounding box center [1377, 224] width 272 height 28
drag, startPoint x: 1253, startPoint y: 21, endPoint x: 1511, endPoint y: 52, distance: 259.9
click at [1511, 52] on icon at bounding box center [1509, 50] width 7 height 10
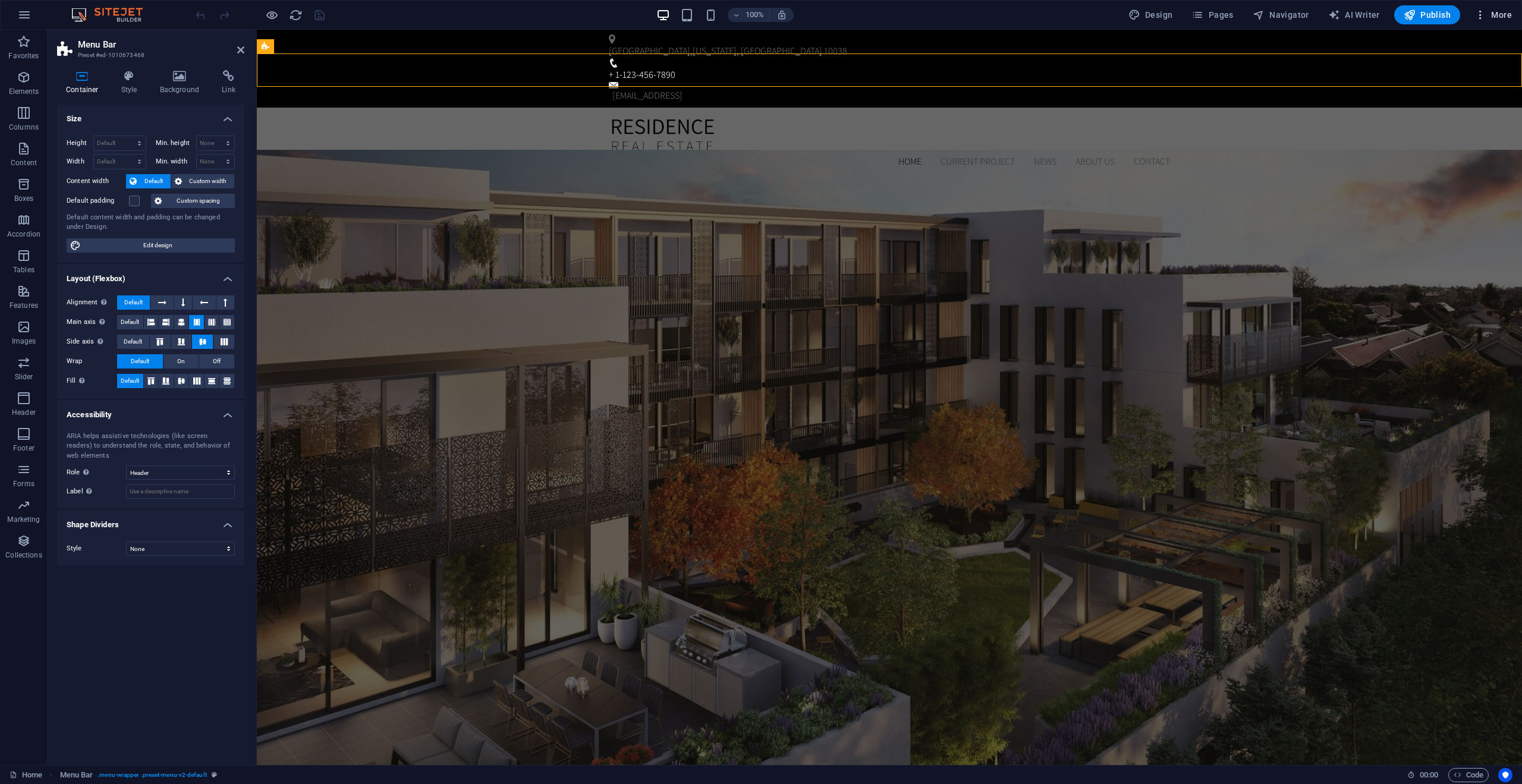
click at [1477, 15] on icon "button" at bounding box center [1481, 15] width 12 height 12
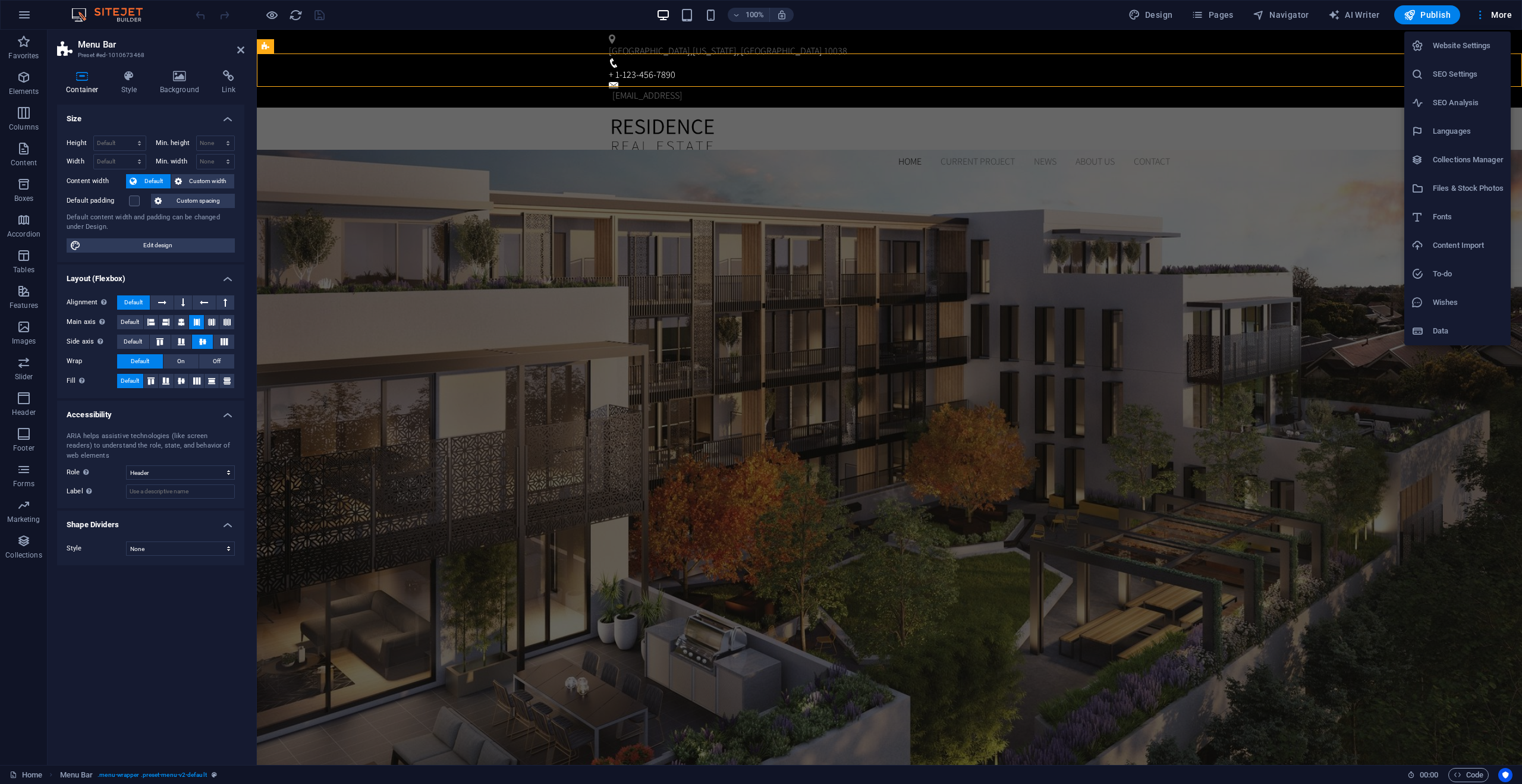
click at [1357, 19] on div at bounding box center [761, 392] width 1522 height 784
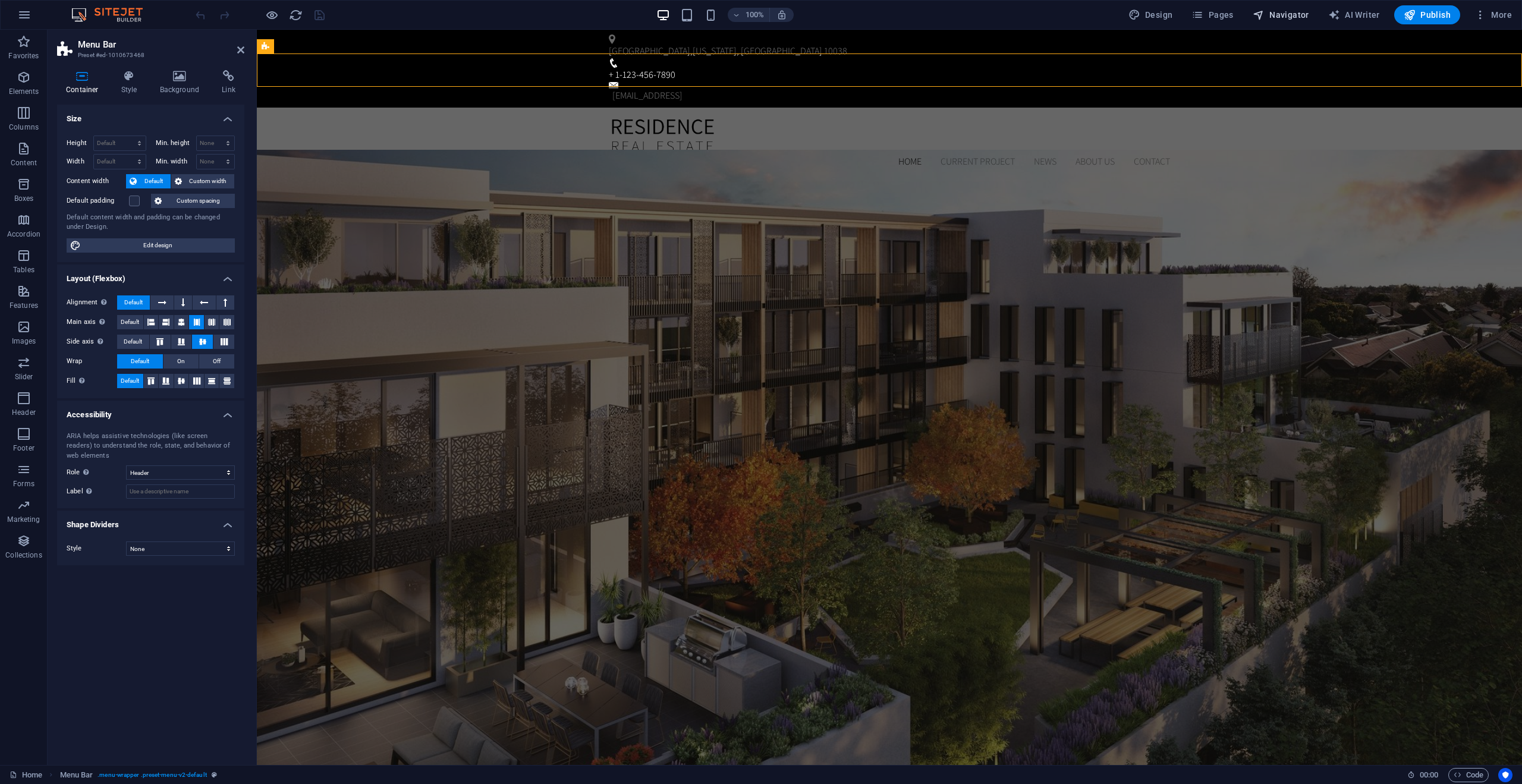
click at [1296, 17] on span "Navigator" at bounding box center [1281, 15] width 57 height 12
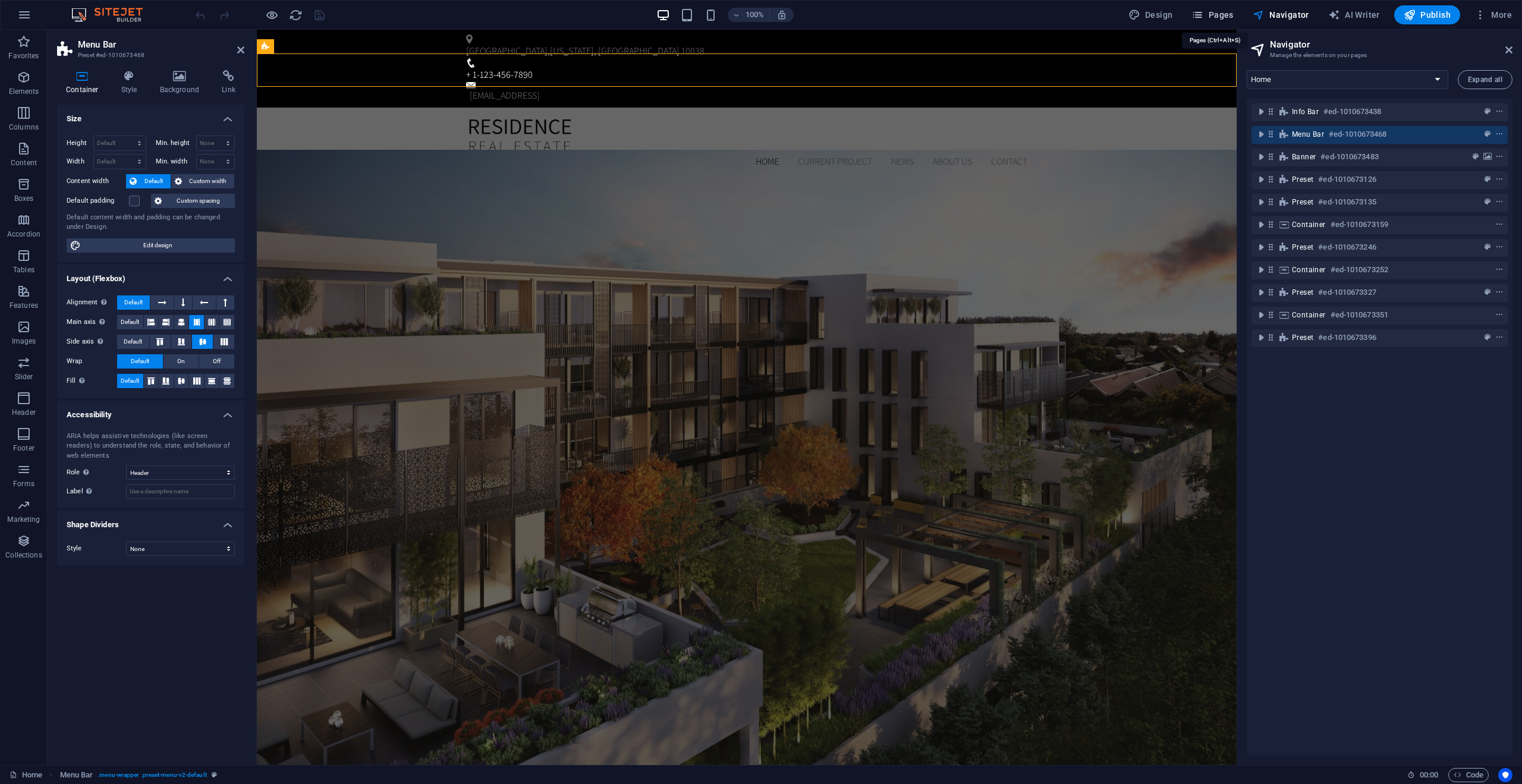
click at [1204, 15] on icon "button" at bounding box center [1197, 15] width 12 height 12
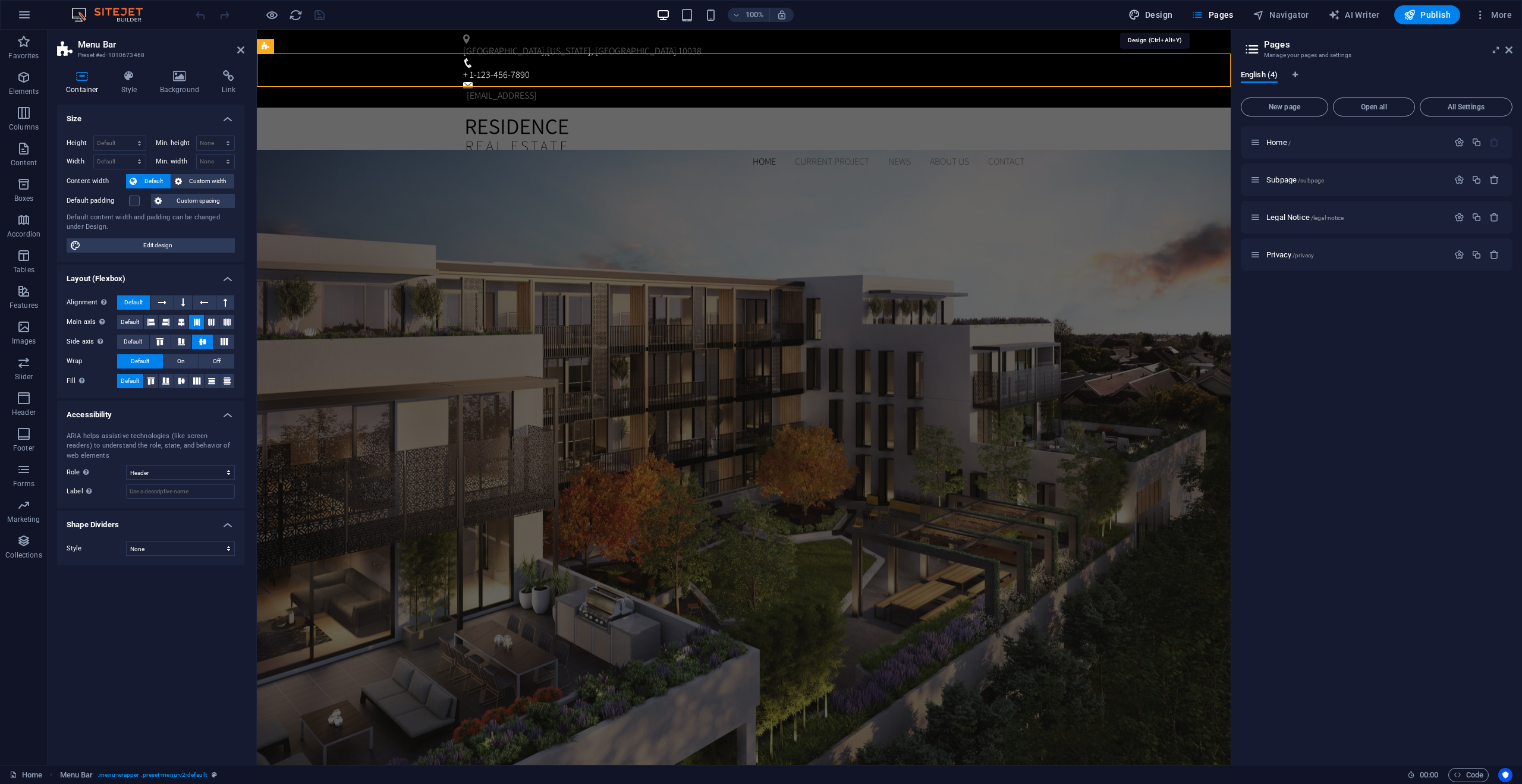
click at [1129, 18] on button "Design" at bounding box center [1151, 15] width 54 height 19
select select "px"
select select "300"
select select "px"
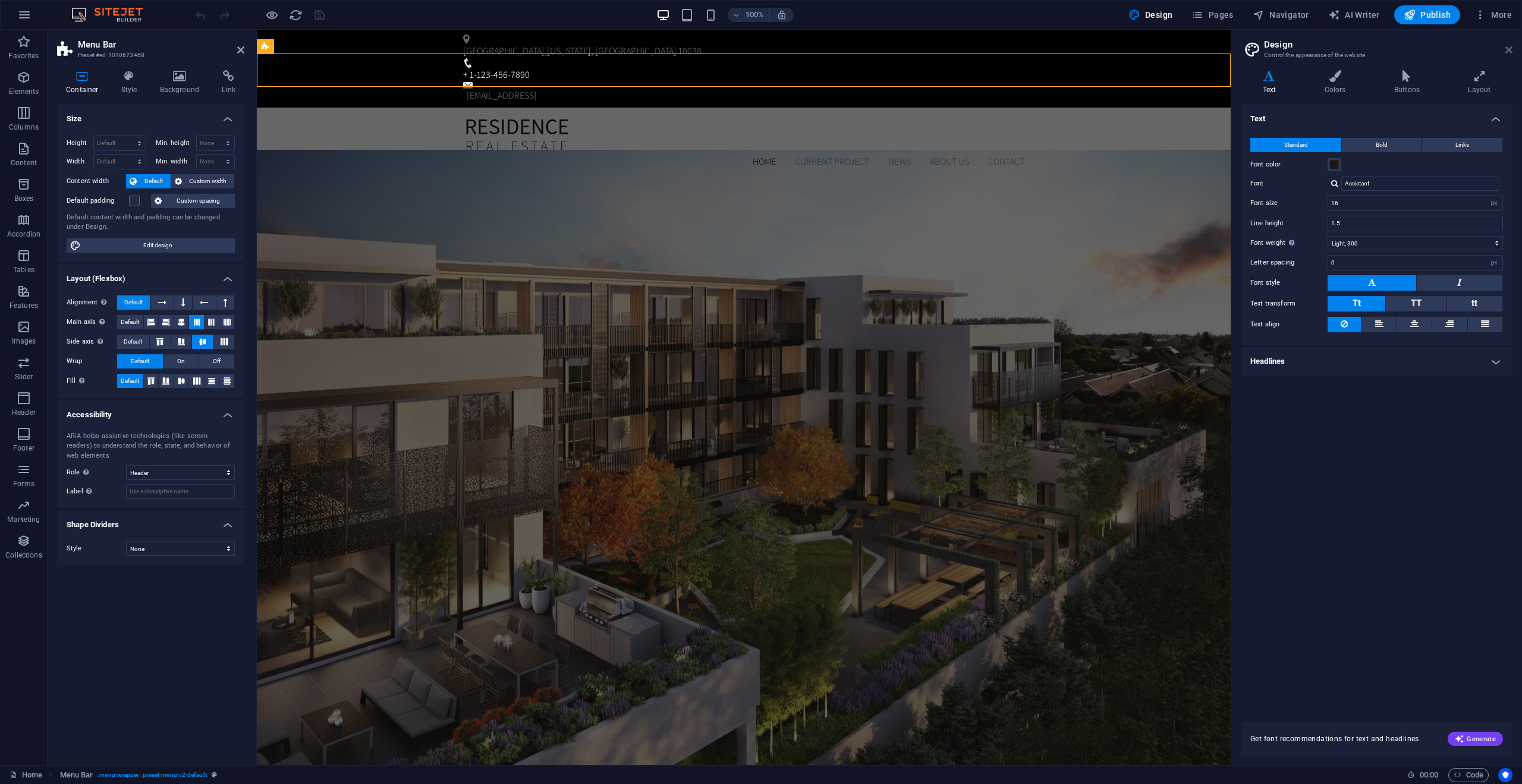
click at [1504, 47] on h2 "Design" at bounding box center [1389, 44] width 249 height 11
click at [1507, 49] on icon at bounding box center [1509, 50] width 7 height 10
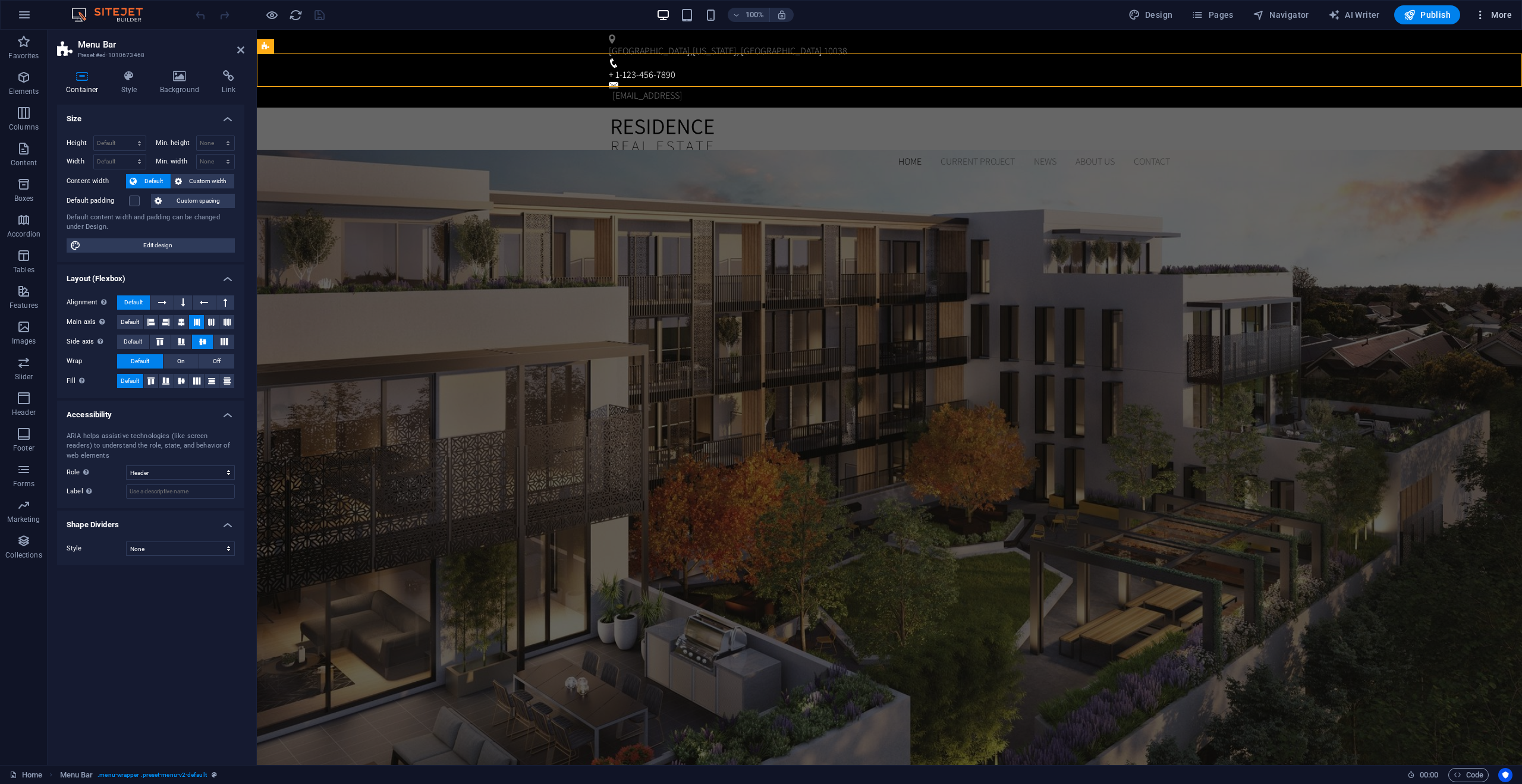
click at [1499, 23] on button "More" at bounding box center [1494, 15] width 47 height 19
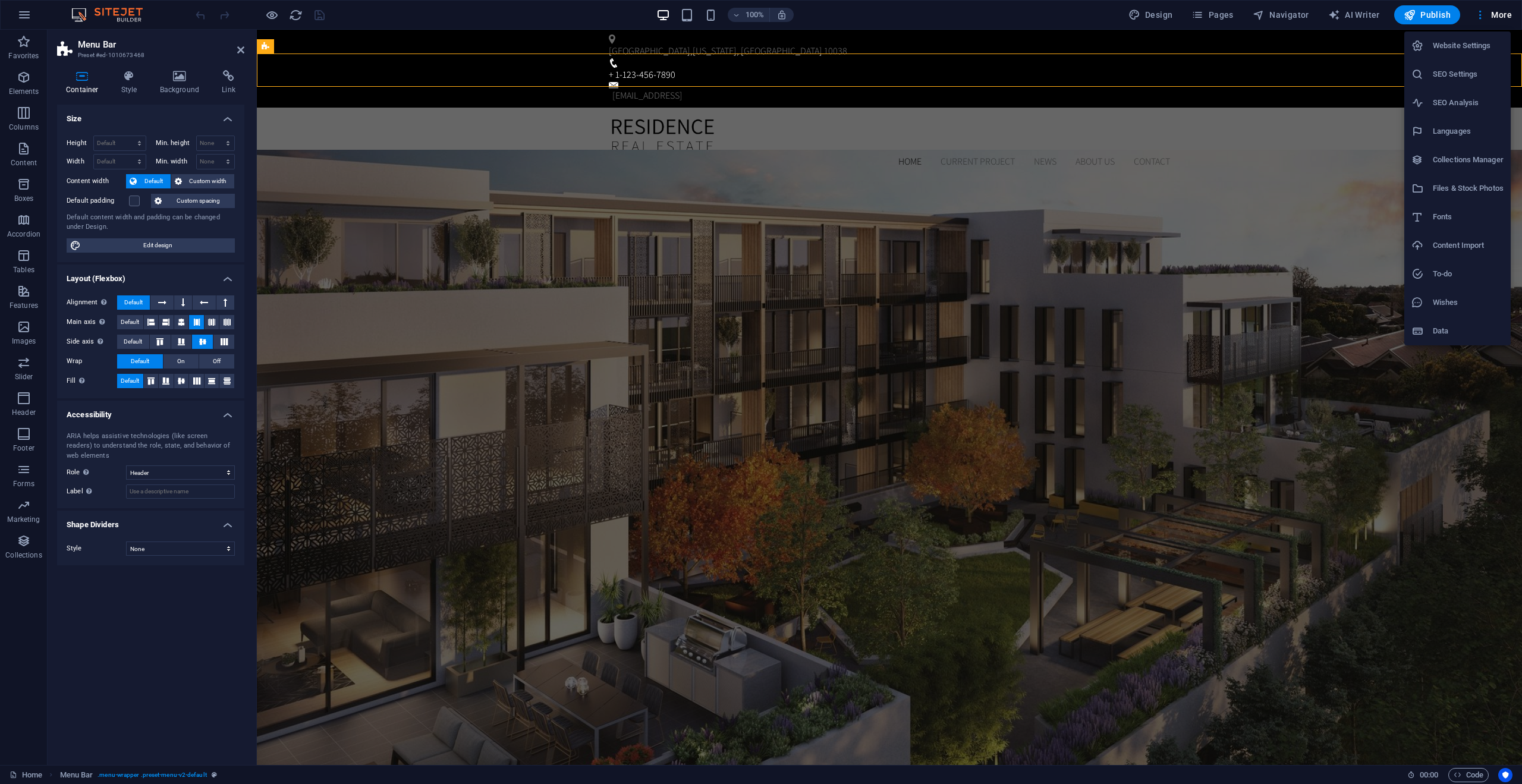
click at [20, 23] on div at bounding box center [761, 392] width 1522 height 784
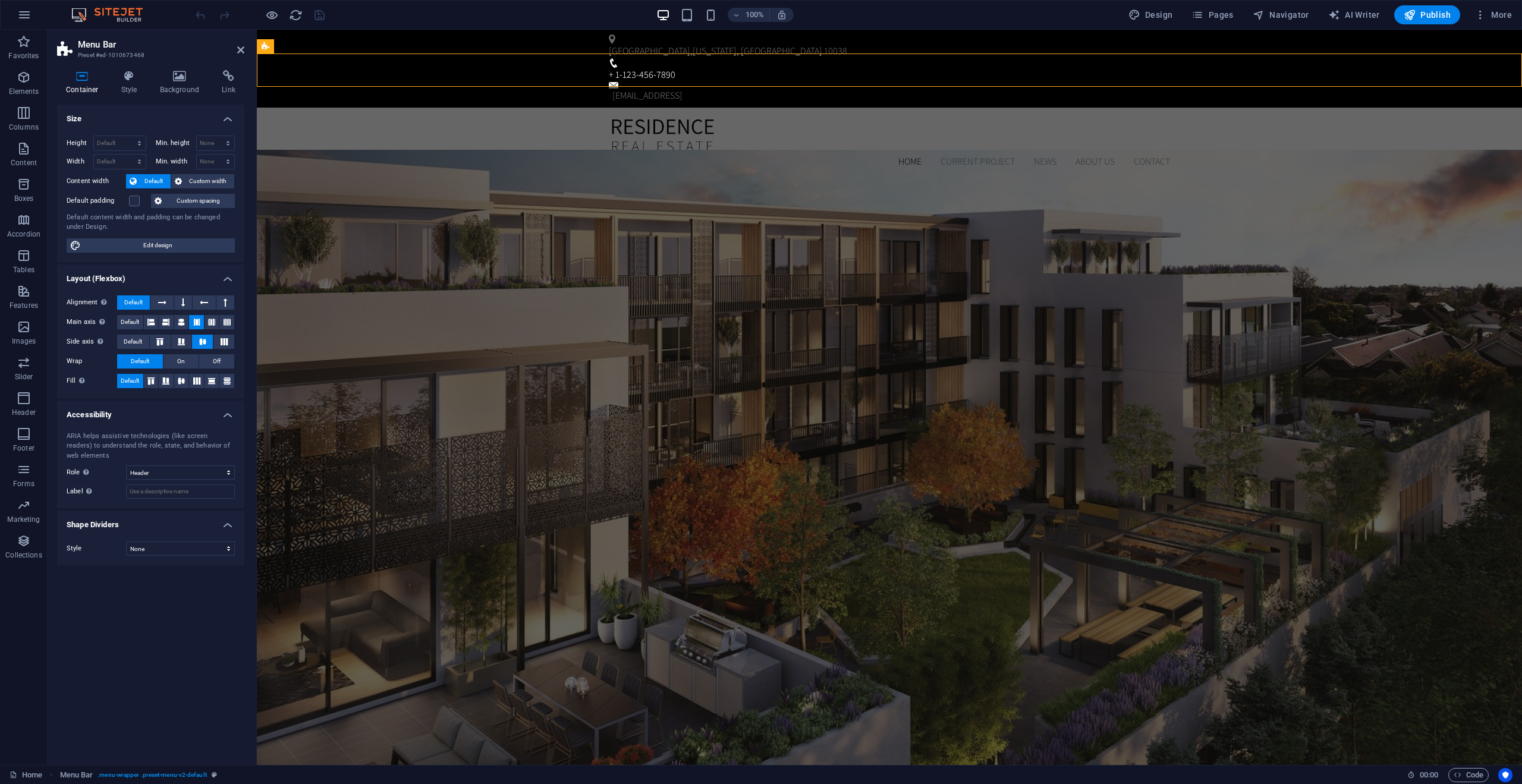
click at [121, 17] on img at bounding box center [113, 15] width 89 height 15
click at [30, 14] on icon "button" at bounding box center [24, 15] width 15 height 15
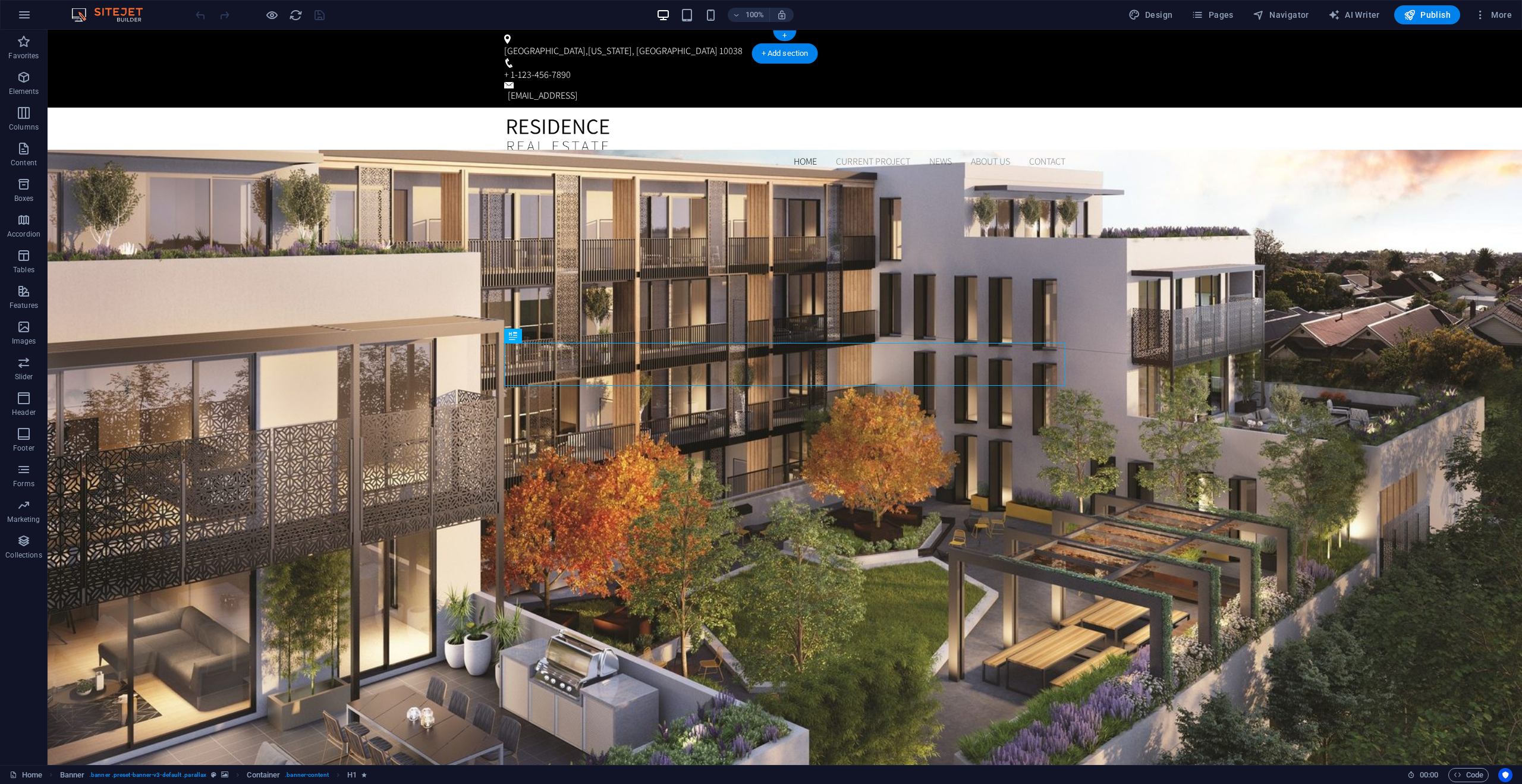
click at [121, 17] on img at bounding box center [113, 15] width 89 height 15
click at [23, 13] on icon "button" at bounding box center [24, 15] width 15 height 15
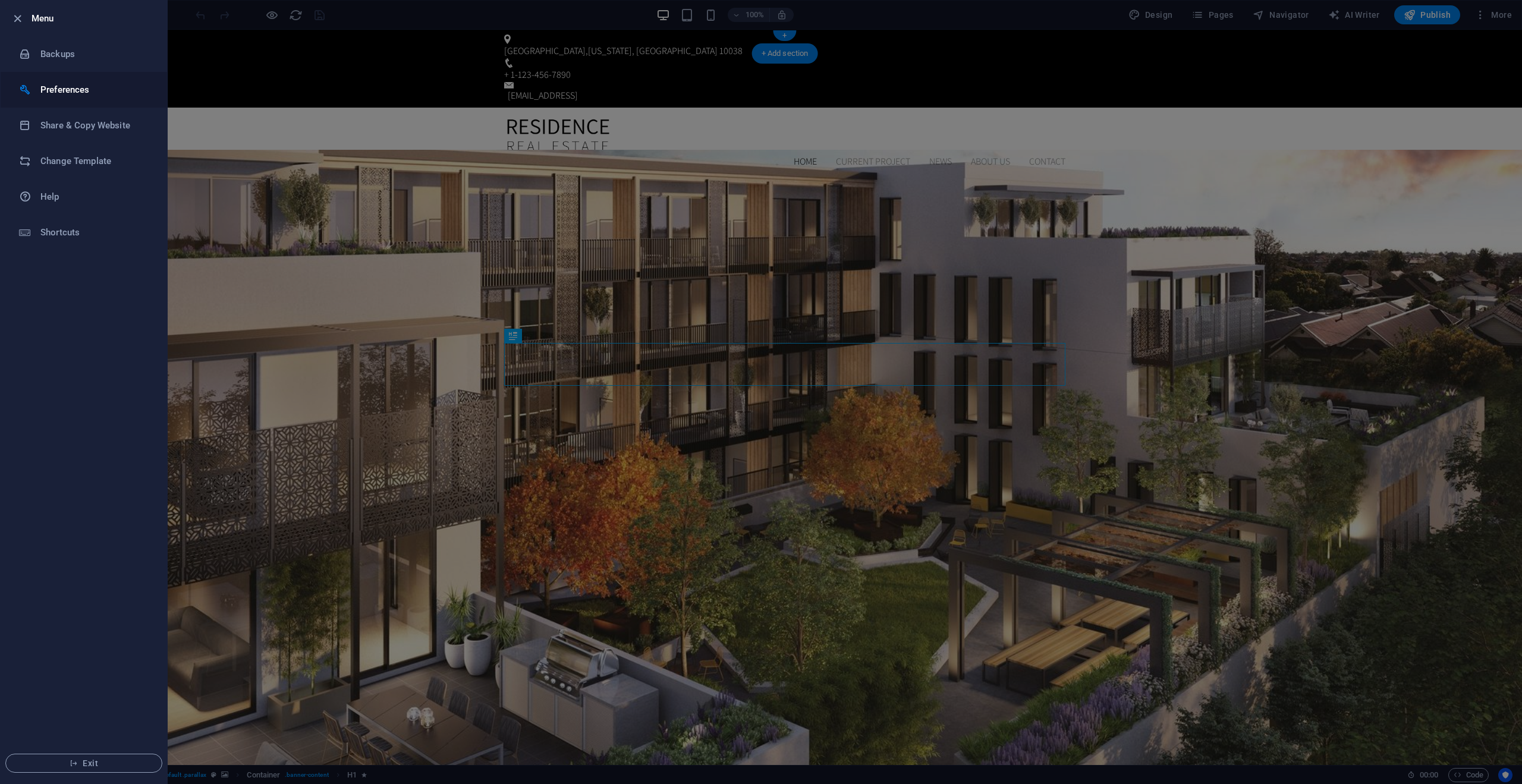
click at [50, 91] on h6 "Preferences" at bounding box center [95, 90] width 110 height 15
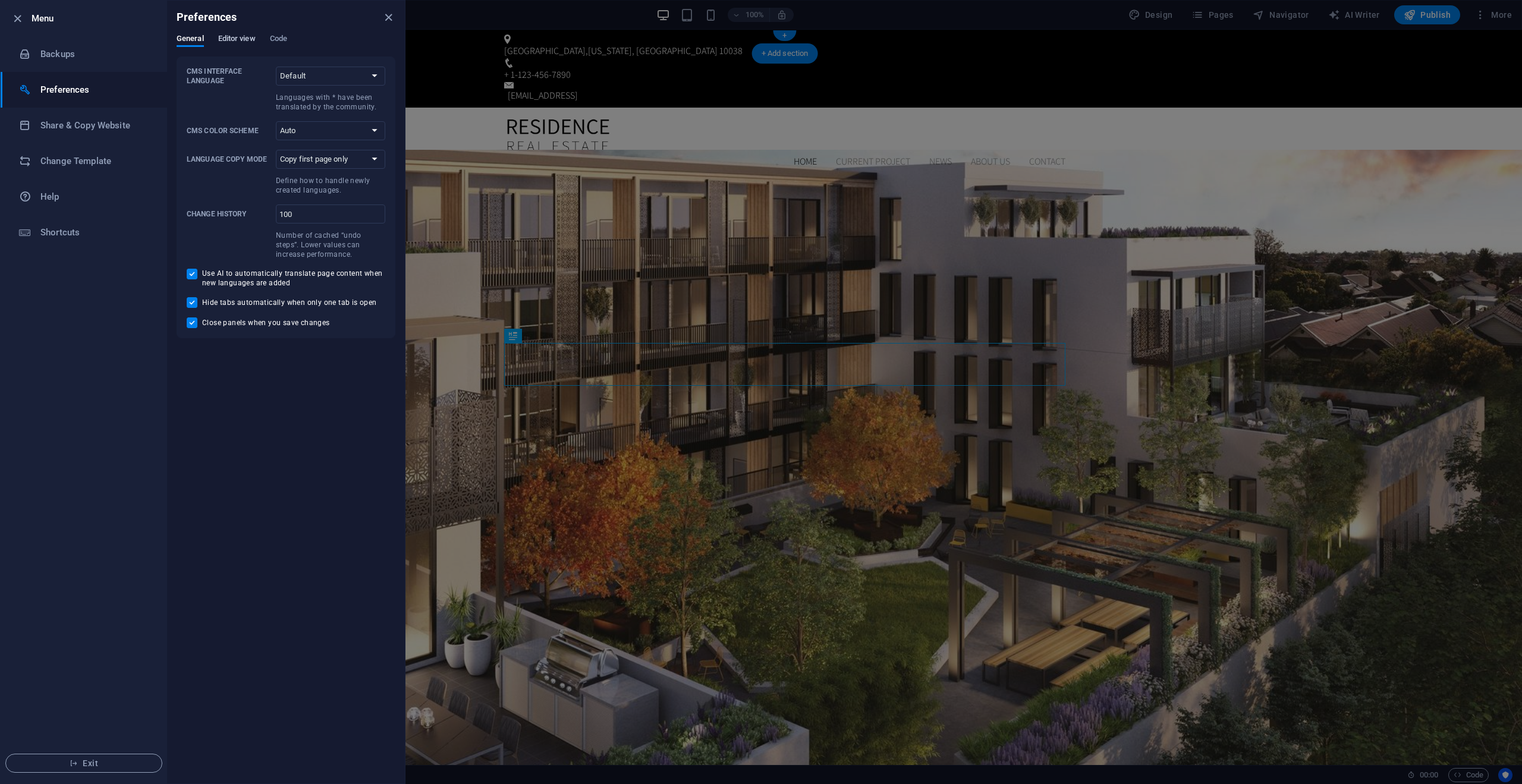
click at [228, 42] on span "Editor view" at bounding box center [237, 40] width 37 height 17
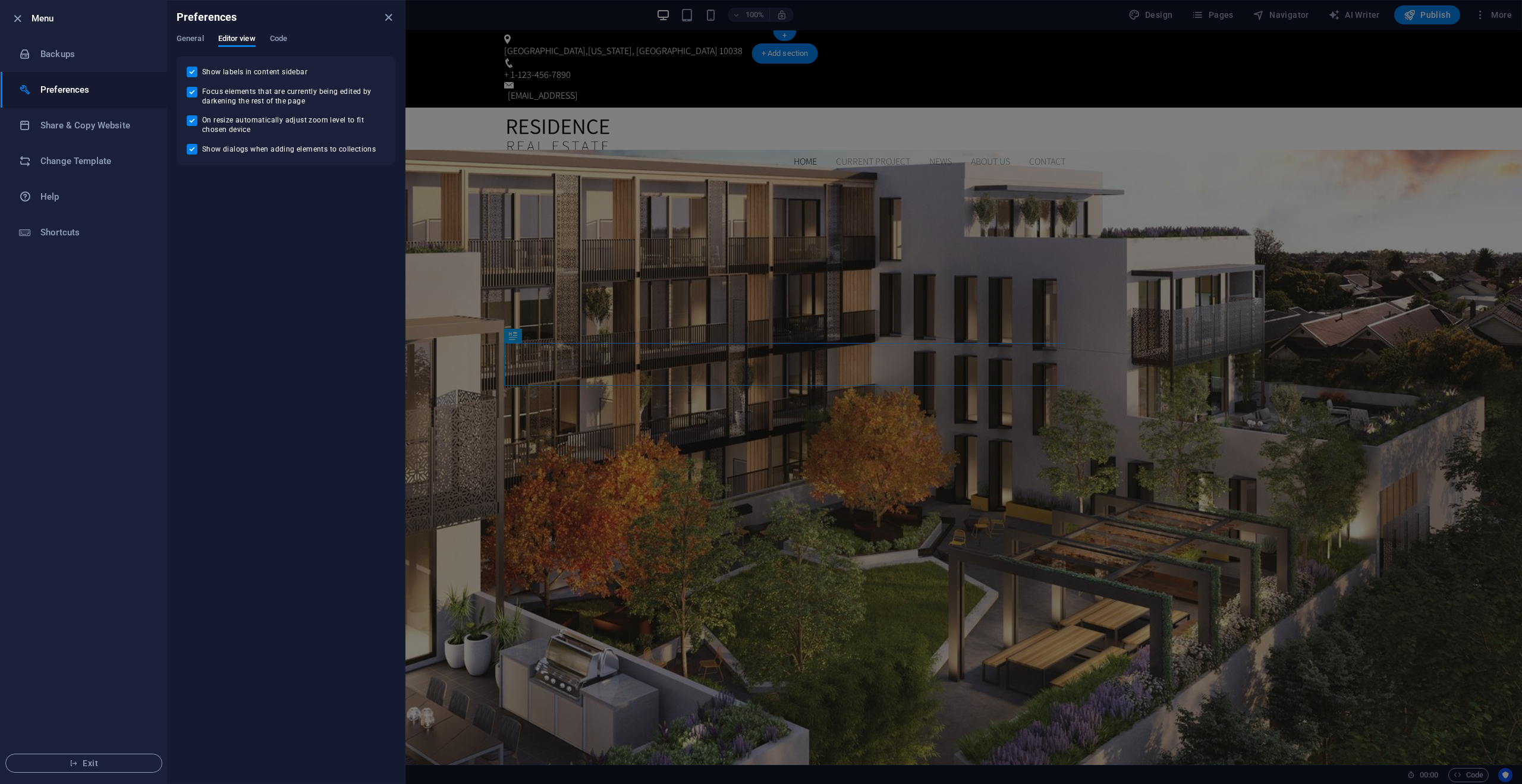
click at [289, 39] on div "General Editor view Code" at bounding box center [286, 45] width 219 height 23
drag, startPoint x: 312, startPoint y: 36, endPoint x: 289, endPoint y: 37, distance: 23.0
click at [312, 36] on div "General Editor view Code" at bounding box center [286, 45] width 219 height 23
click at [289, 37] on div "General Editor view Code" at bounding box center [286, 45] width 219 height 23
click at [275, 40] on span "Code" at bounding box center [278, 40] width 17 height 17
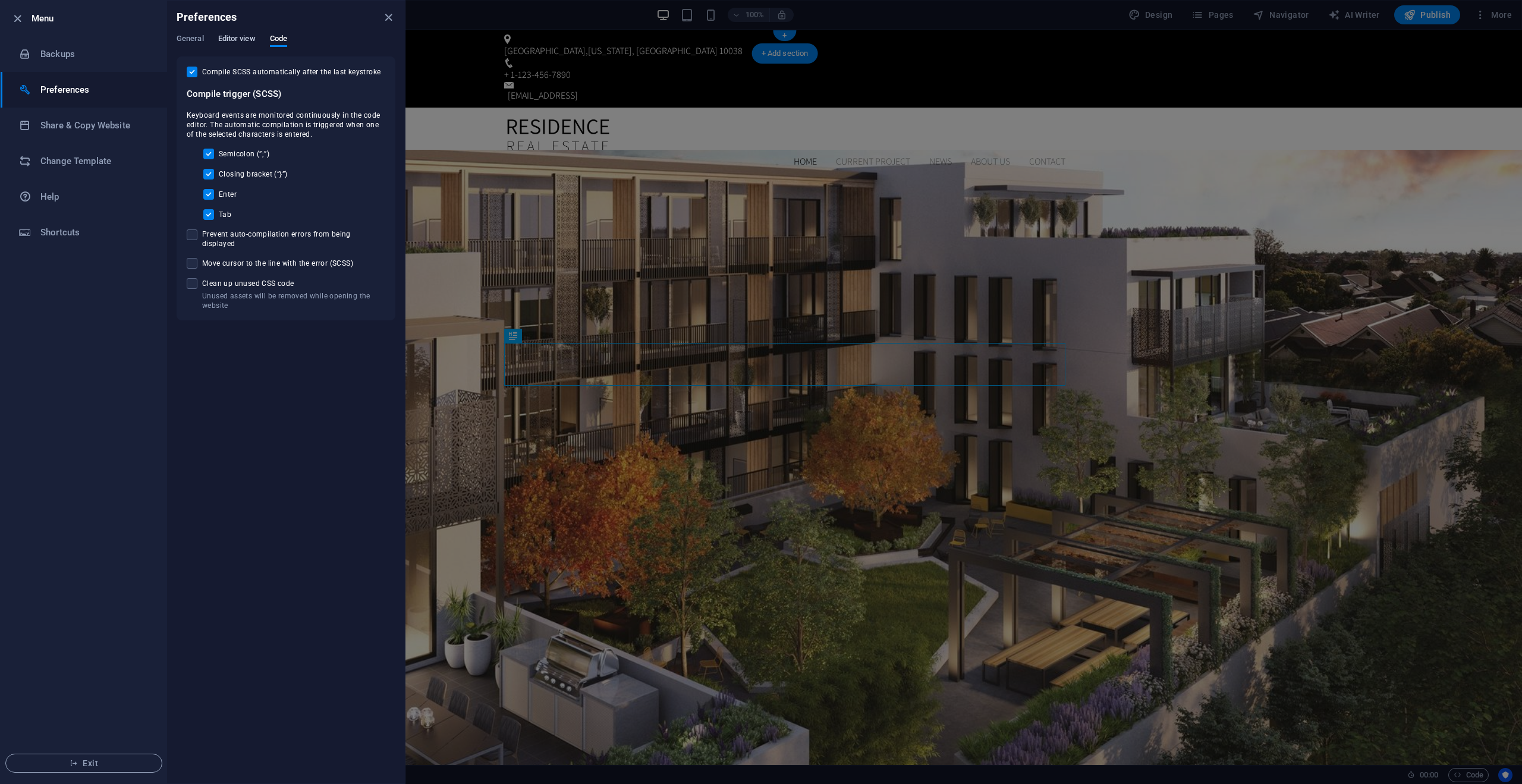
click at [227, 40] on span "Editor view" at bounding box center [237, 40] width 37 height 17
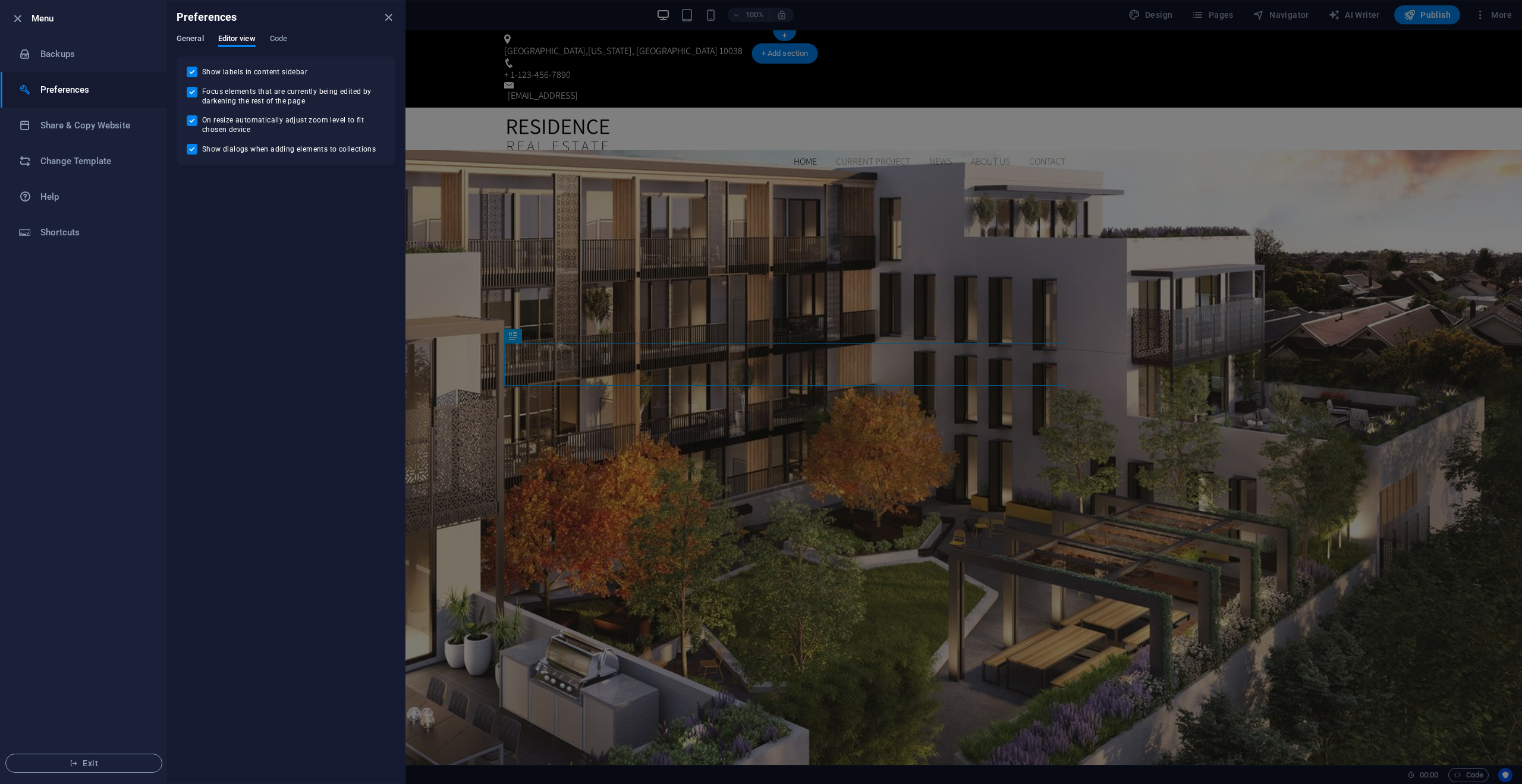
click at [191, 40] on span "General" at bounding box center [191, 40] width 27 height 17
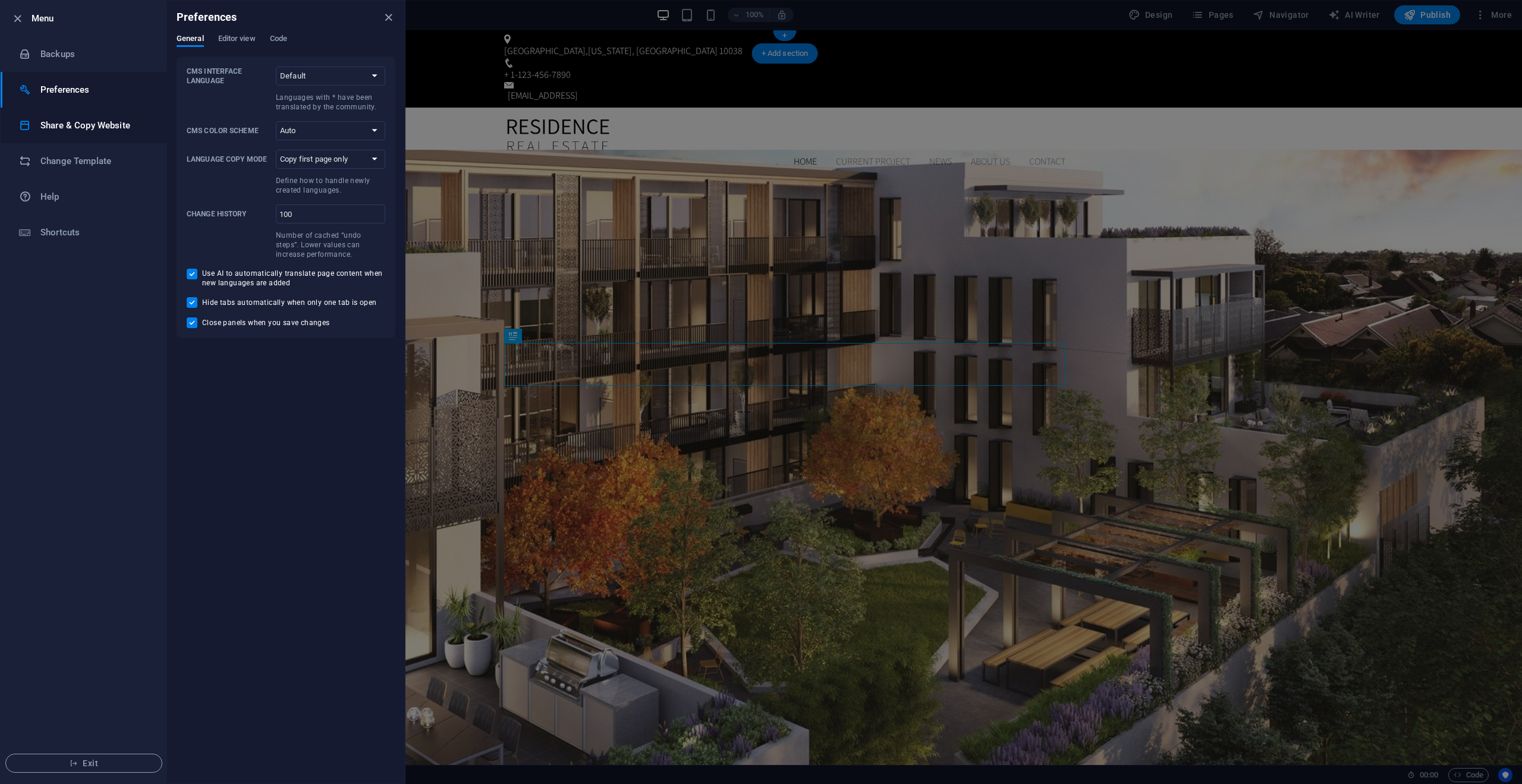
click at [95, 127] on h6 "Share & Copy Website" at bounding box center [95, 125] width 110 height 15
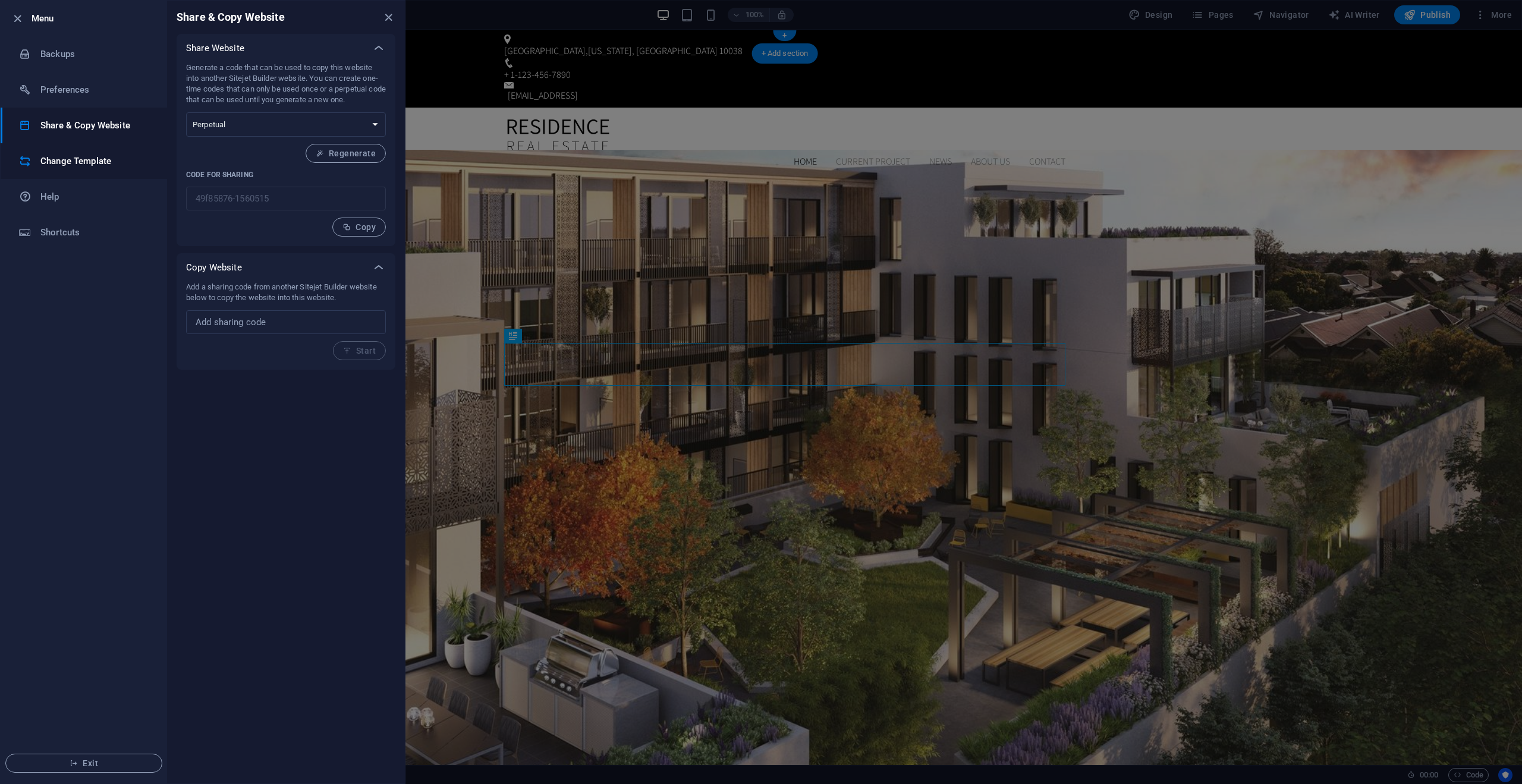
click at [91, 156] on h6 "Change Template" at bounding box center [95, 162] width 110 height 15
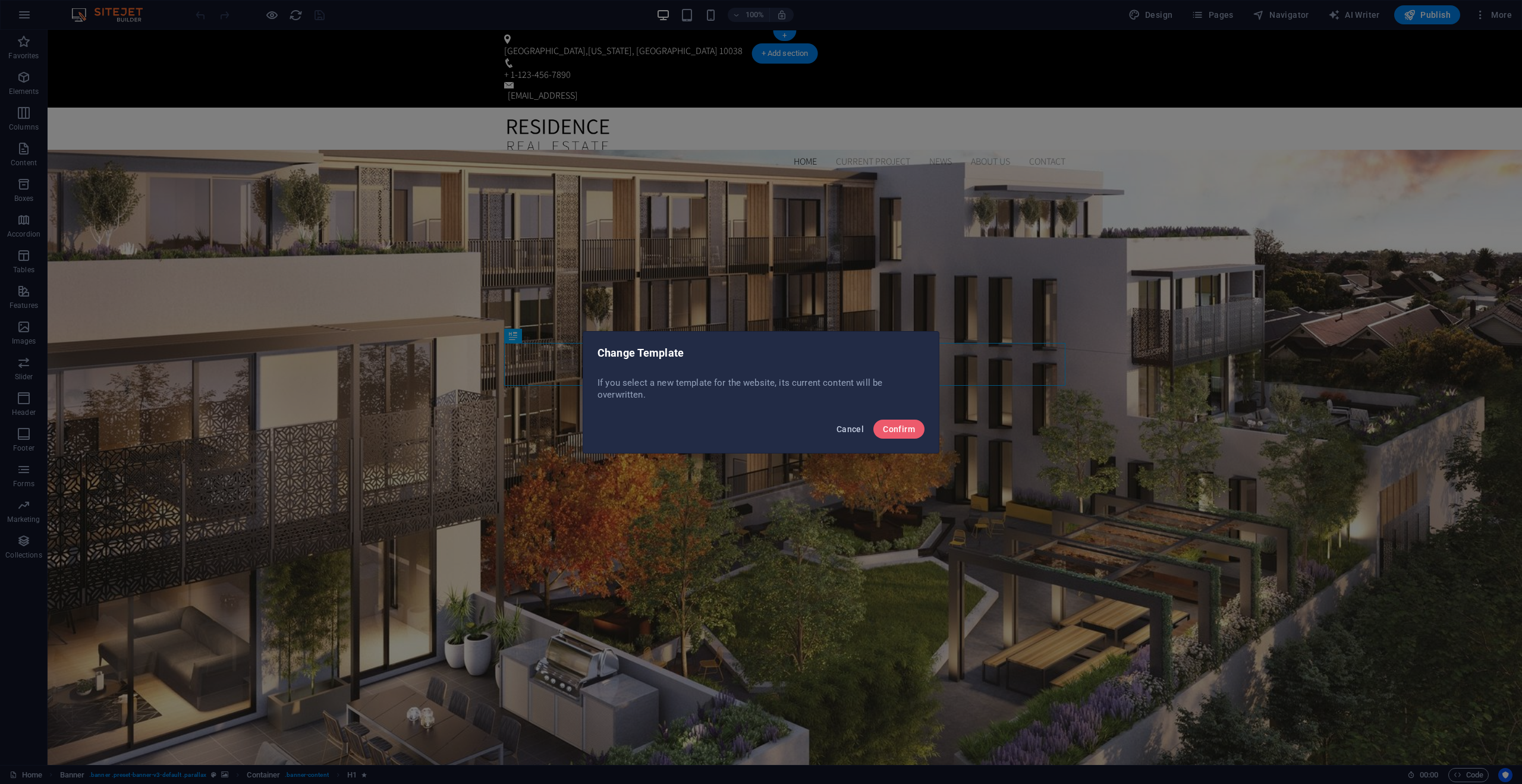
click at [846, 430] on span "Cancel" at bounding box center [850, 429] width 27 height 10
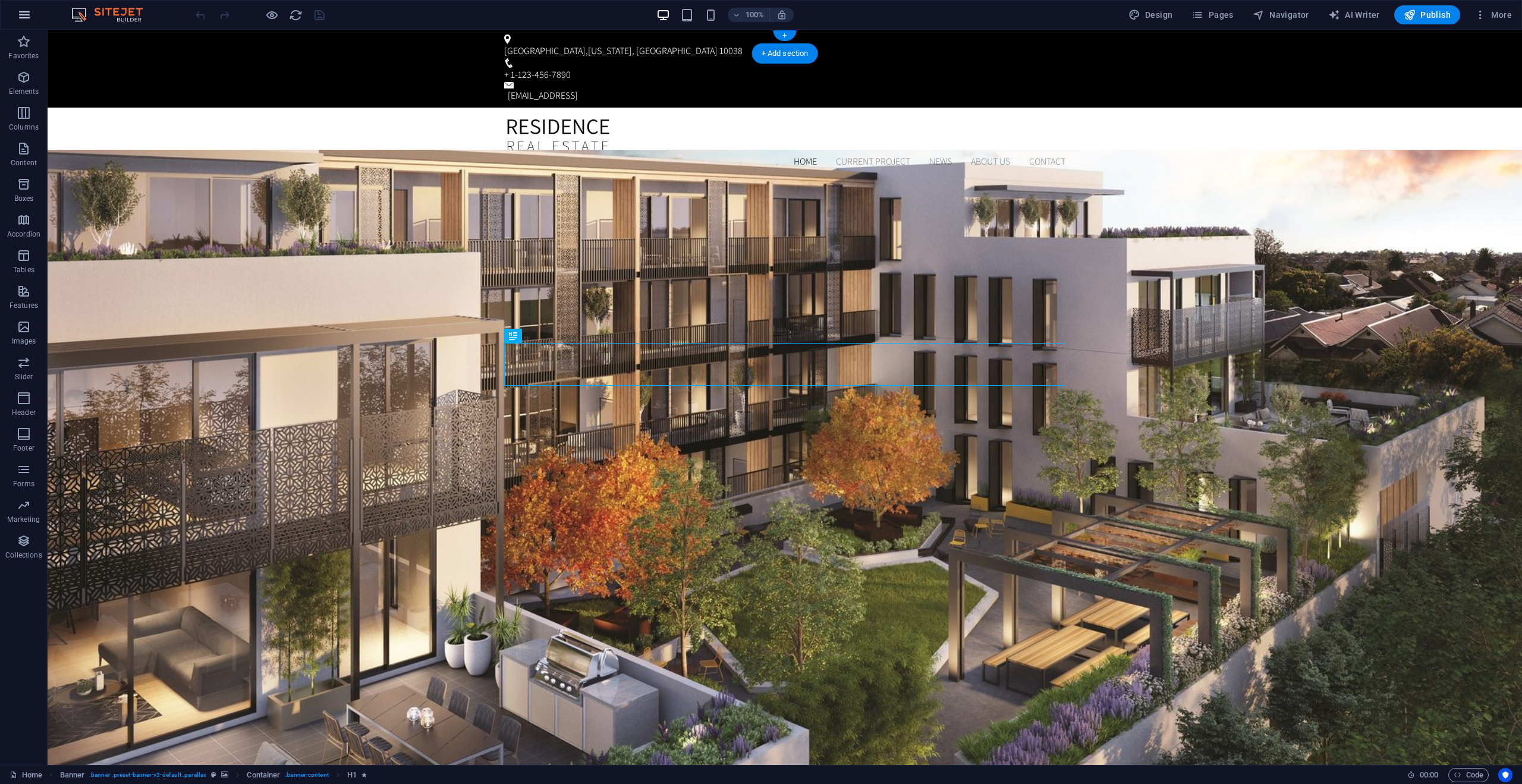
click at [33, 21] on button "button" at bounding box center [24, 15] width 28 height 28
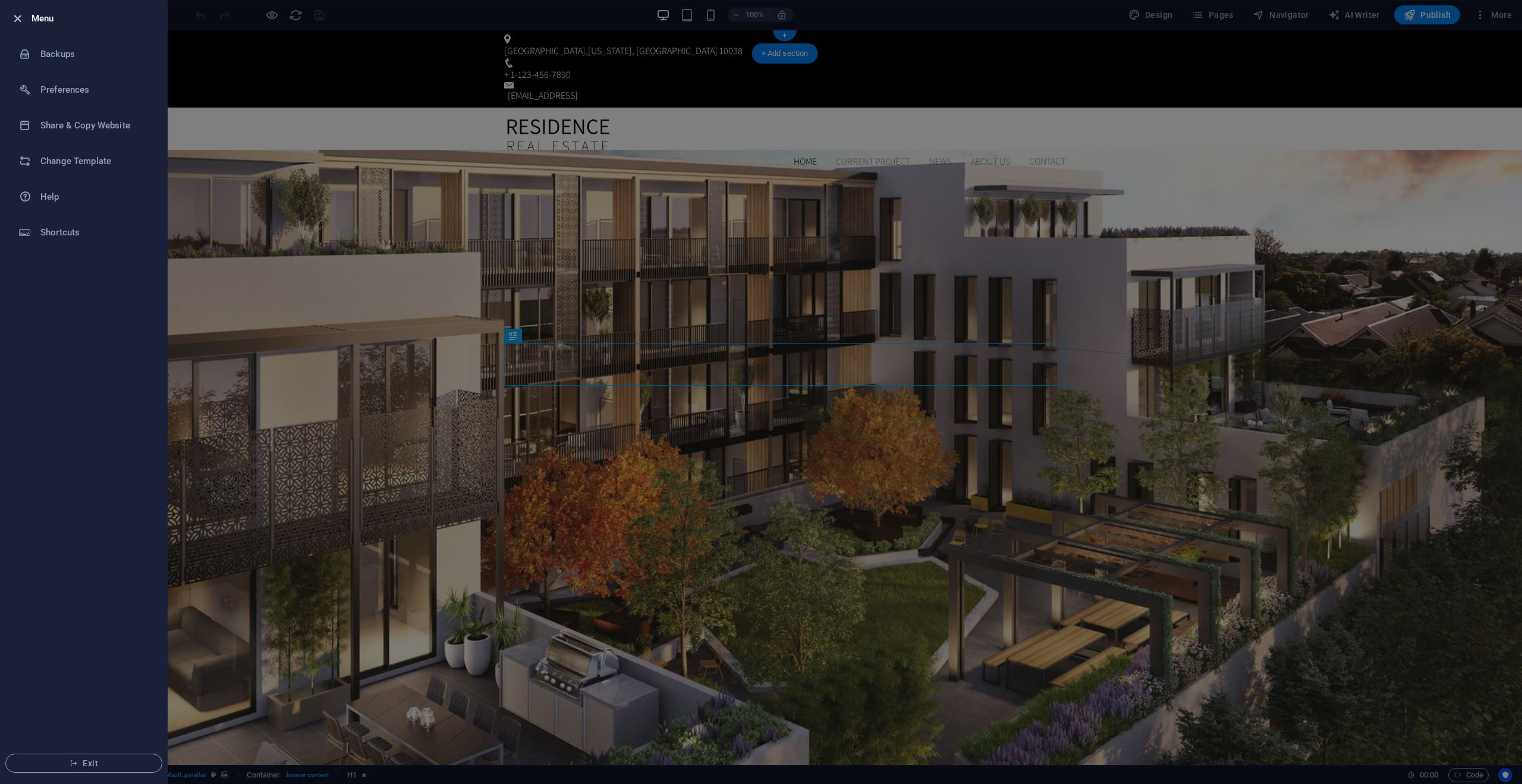
click at [19, 19] on icon "button" at bounding box center [17, 19] width 14 height 14
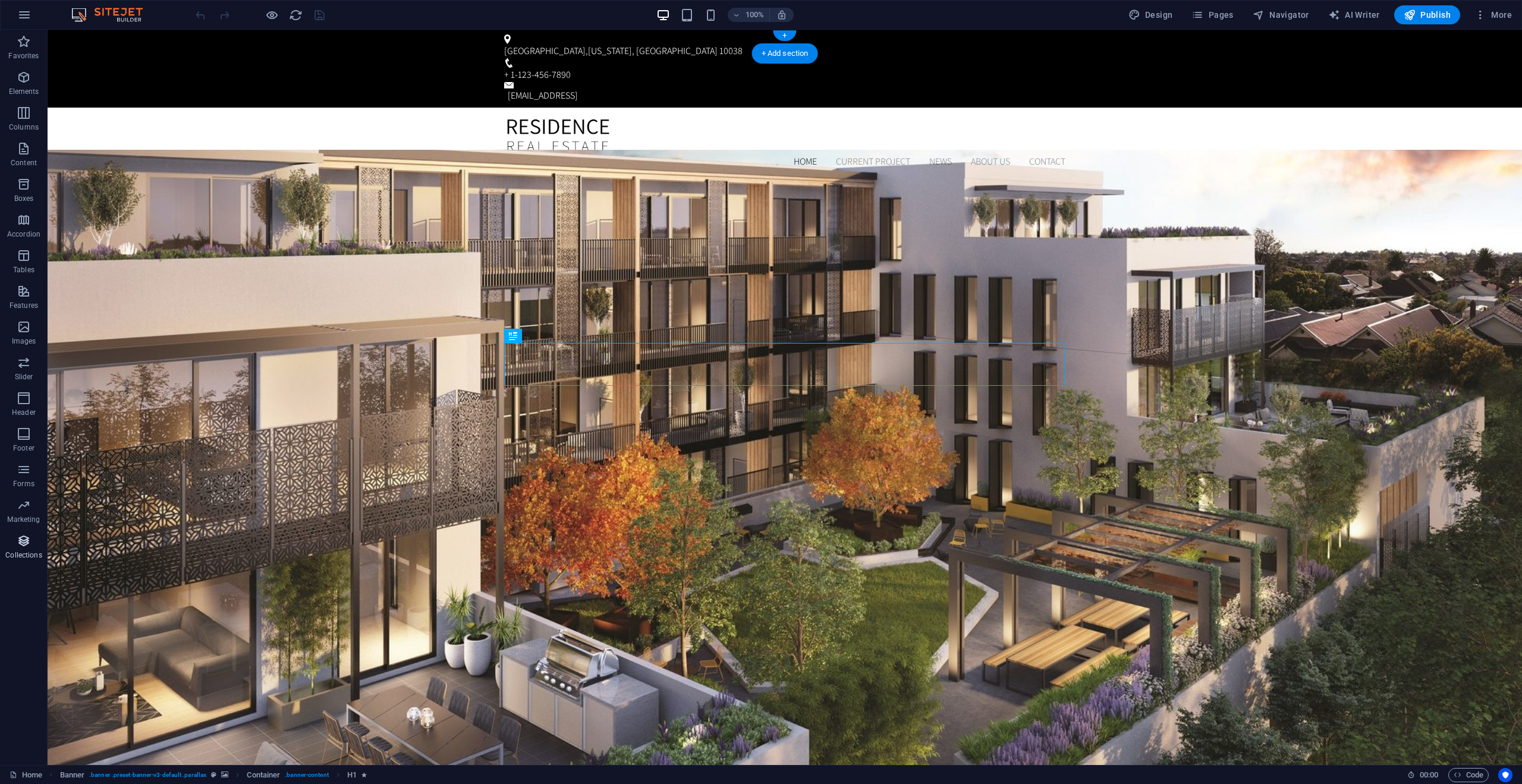
click at [32, 554] on p "Collections" at bounding box center [23, 555] width 36 height 10
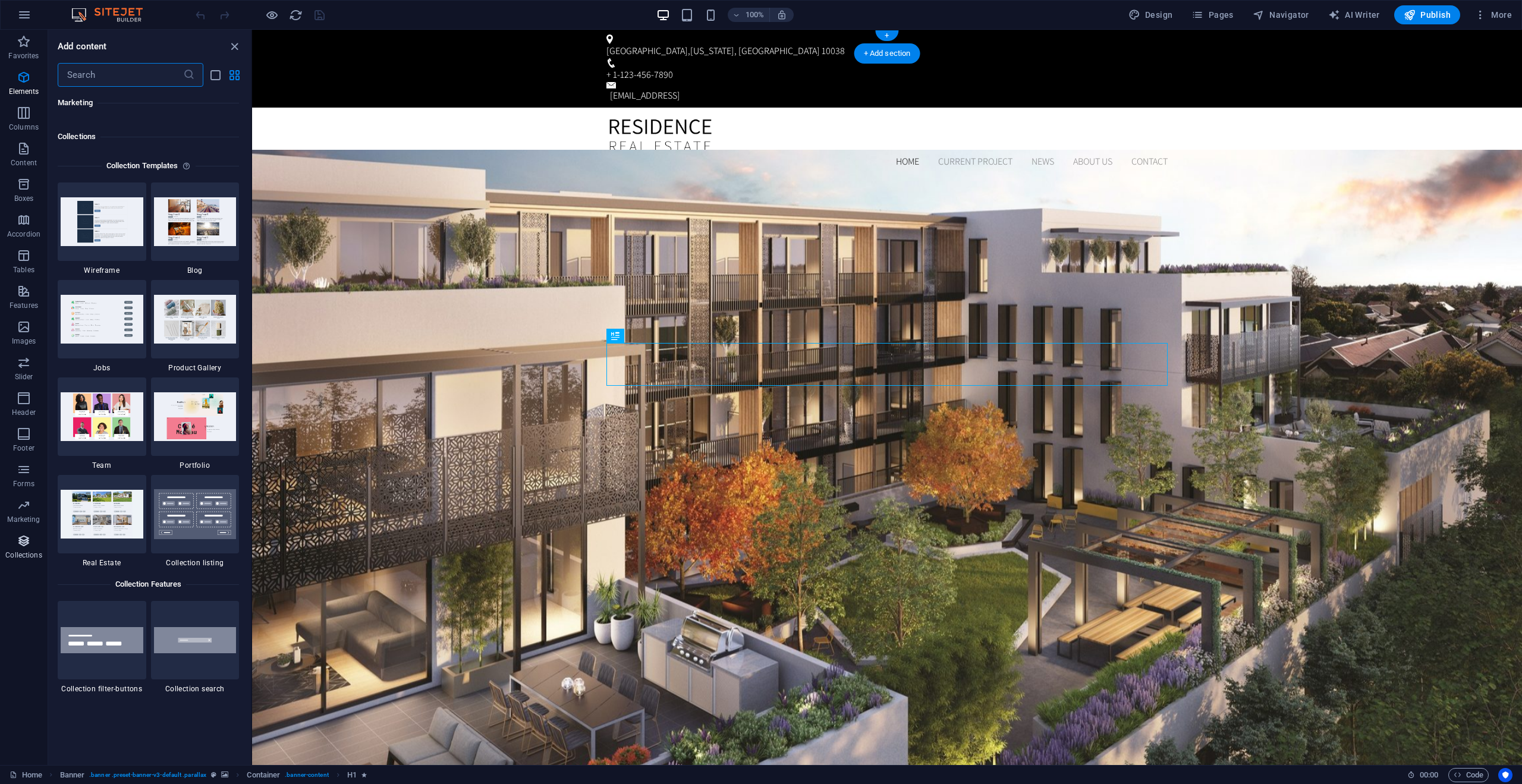
scroll to position [10885, 0]
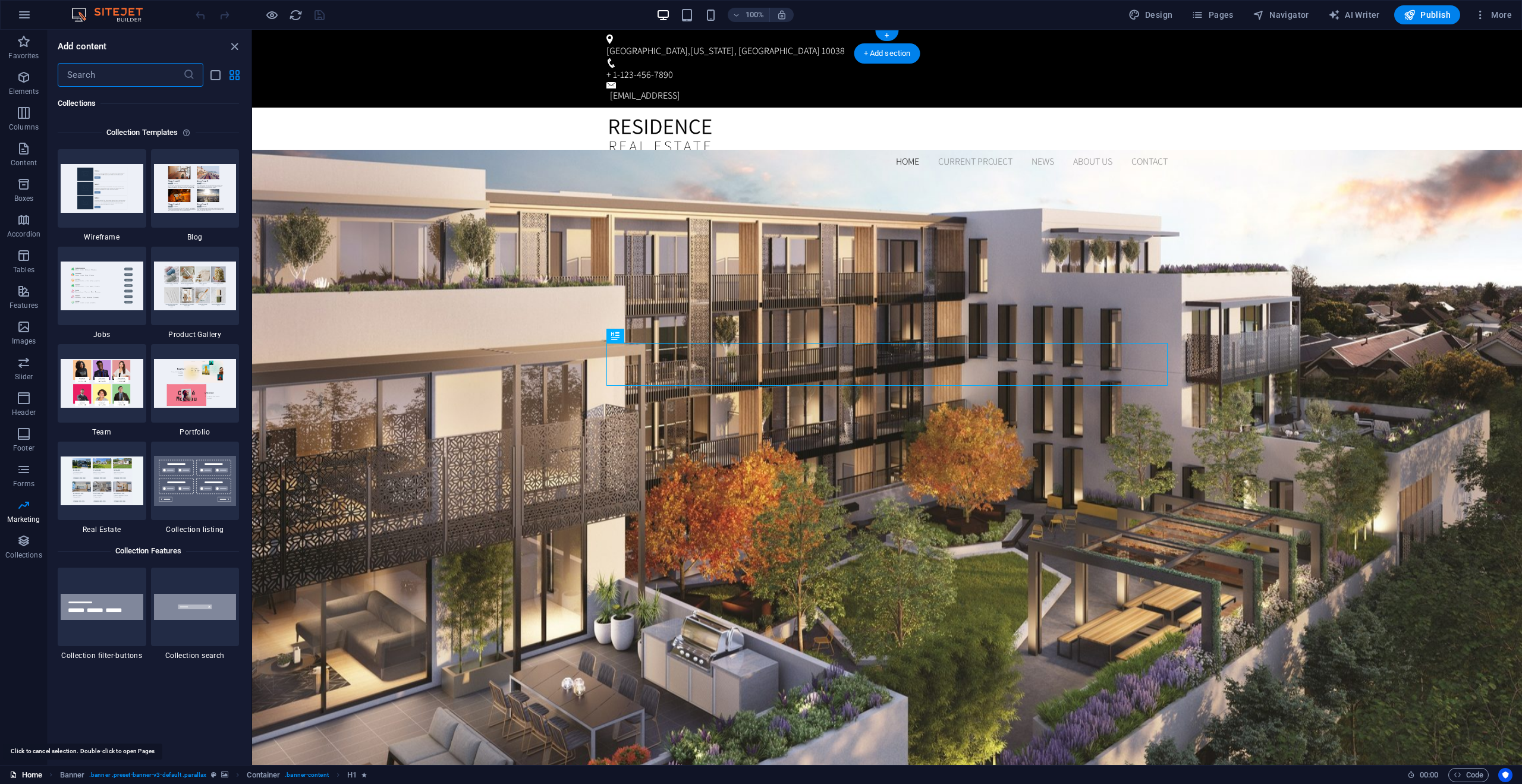
click at [22, 772] on link "Home" at bounding box center [26, 776] width 32 height 15
click at [28, 773] on link "Home" at bounding box center [26, 776] width 32 height 15
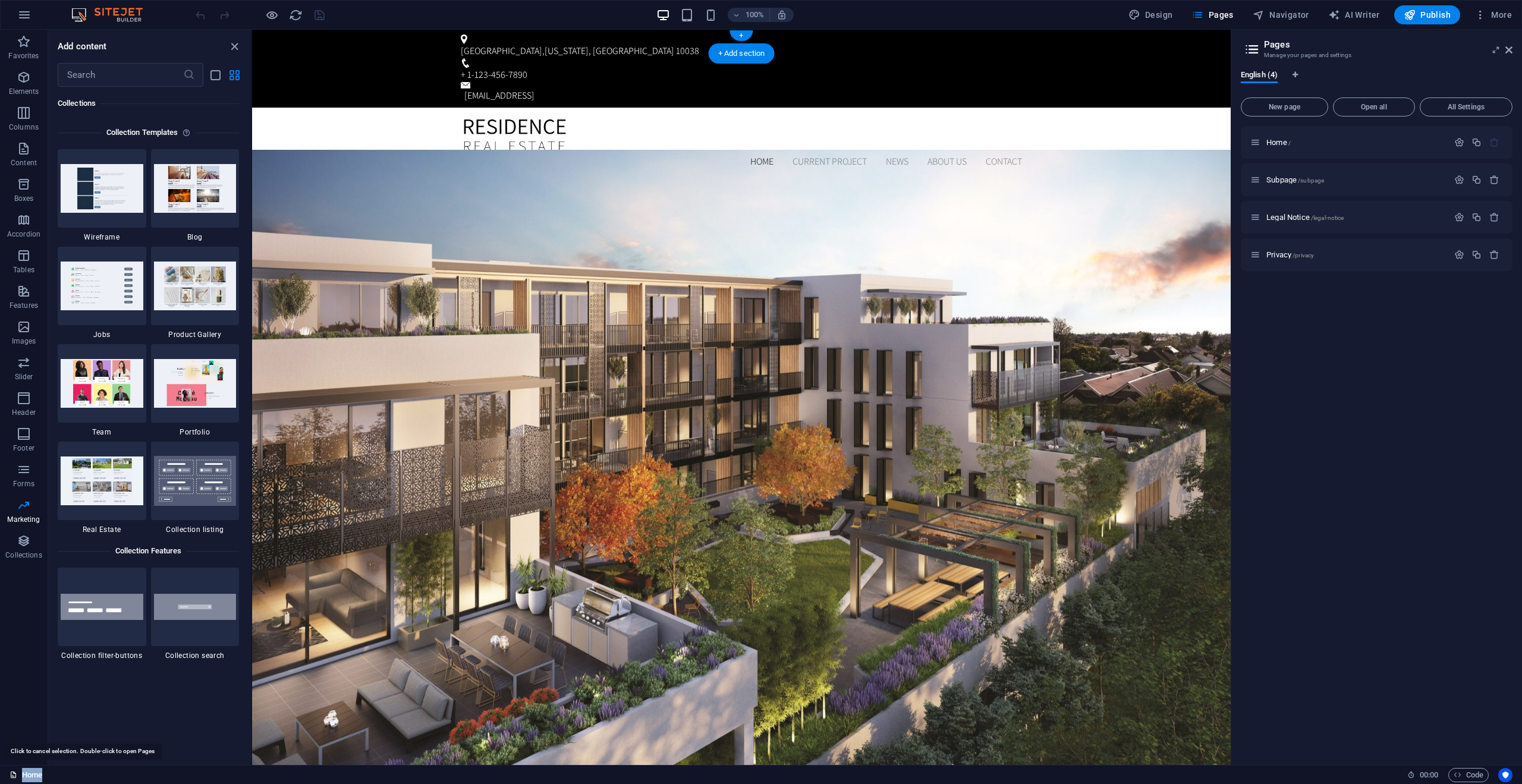
click at [28, 773] on link "Home" at bounding box center [26, 776] width 32 height 15
click at [1495, 181] on icon "button" at bounding box center [1495, 179] width 11 height 11
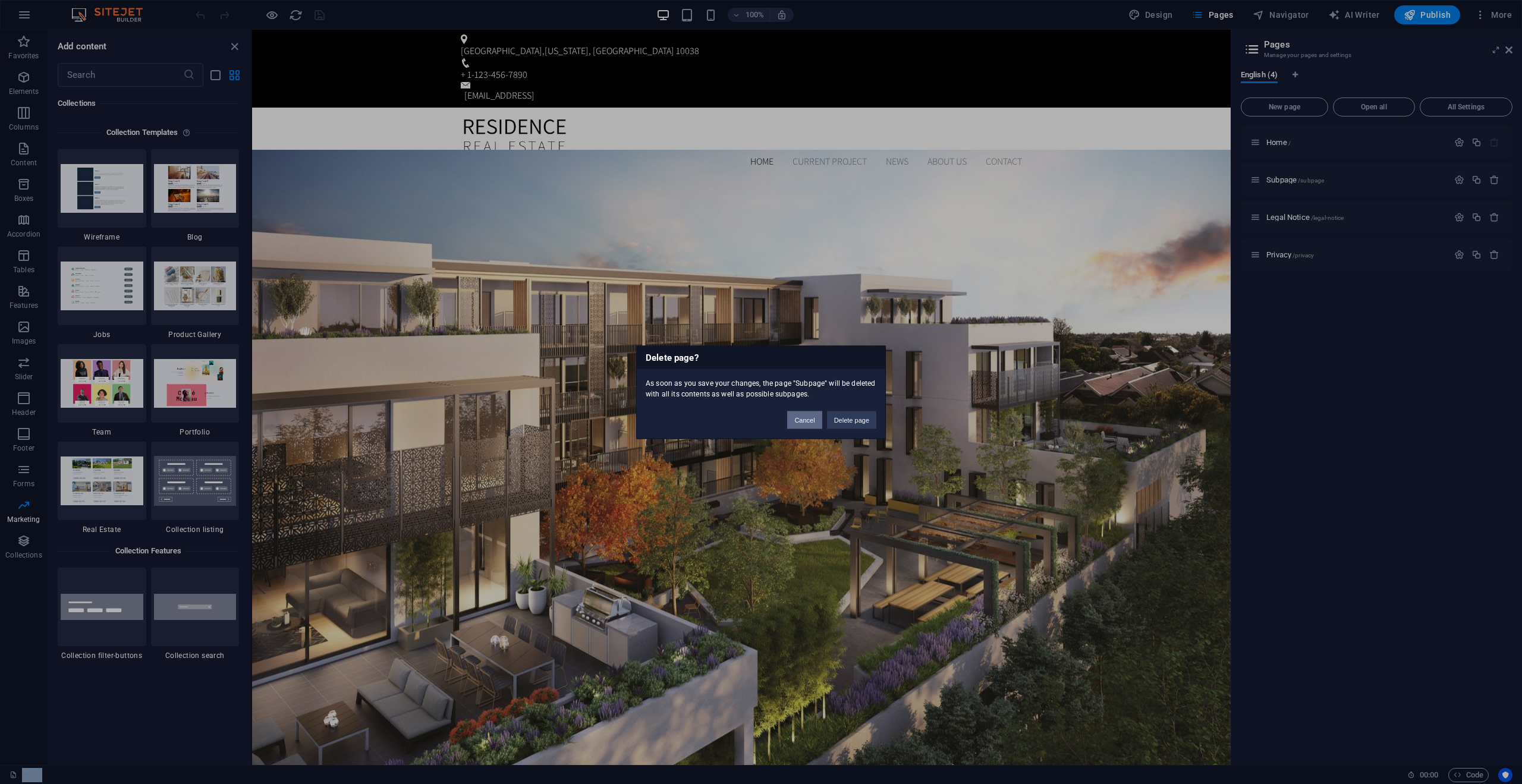
click at [799, 424] on button "Cancel" at bounding box center [804, 419] width 35 height 18
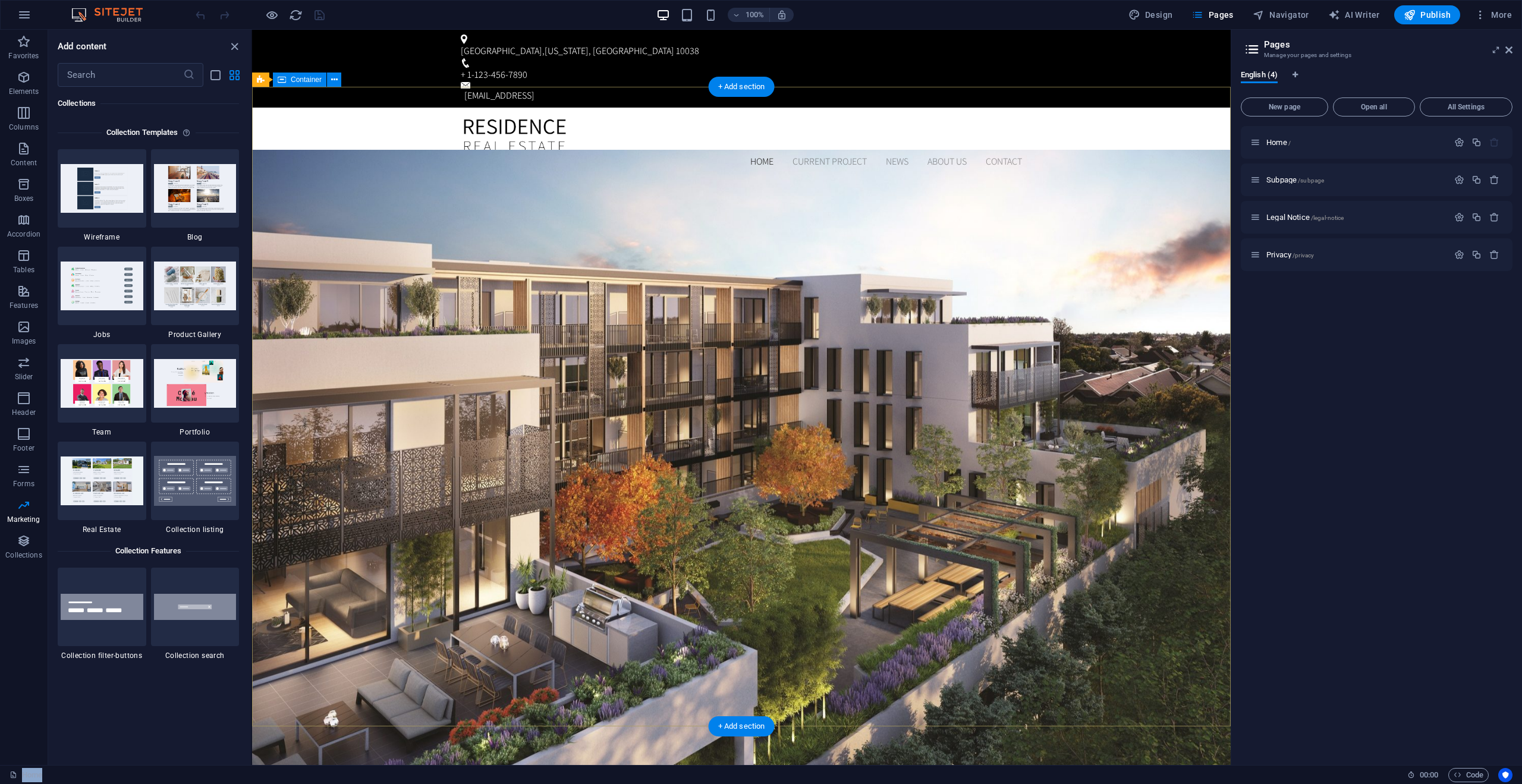
click at [296, 82] on span "Container" at bounding box center [306, 79] width 31 height 7
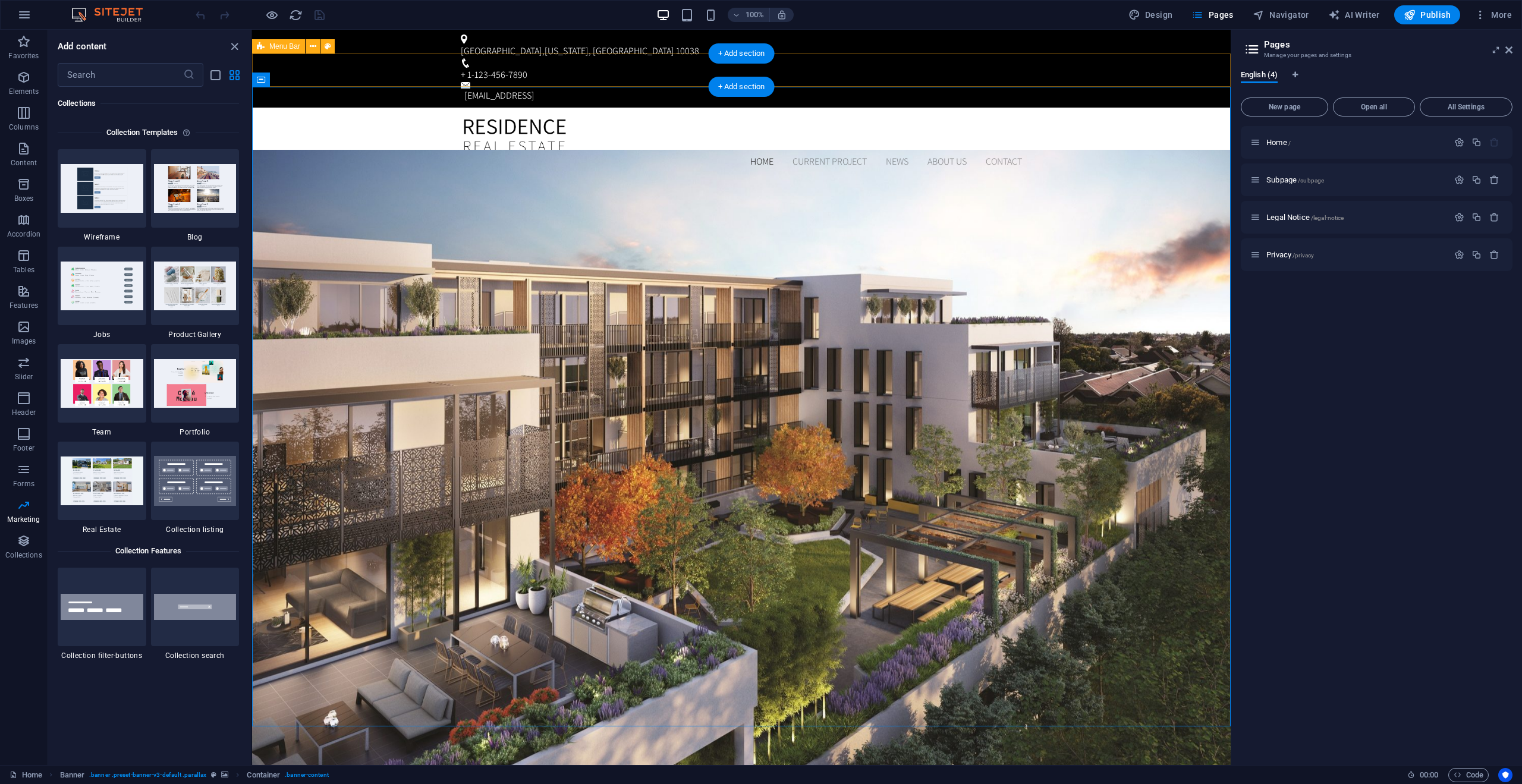
click at [403, 107] on div "Home Current Project News About us Contact Menu" at bounding box center [741, 143] width 979 height 71
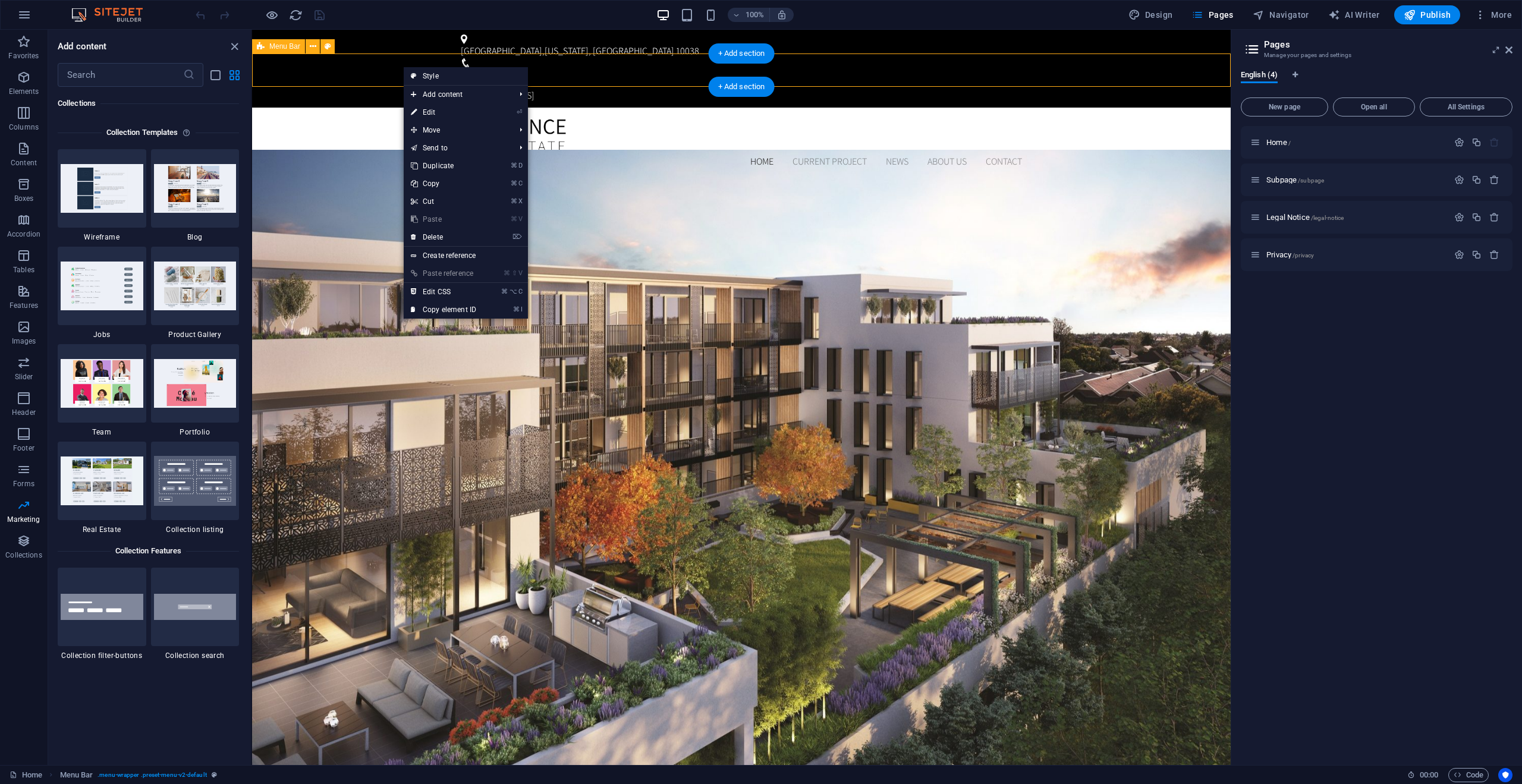
drag, startPoint x: 355, startPoint y: 73, endPoint x: 356, endPoint y: 79, distance: 6.1
click at [355, 107] on div "Home Current Project News About us Contact Menu" at bounding box center [741, 143] width 979 height 71
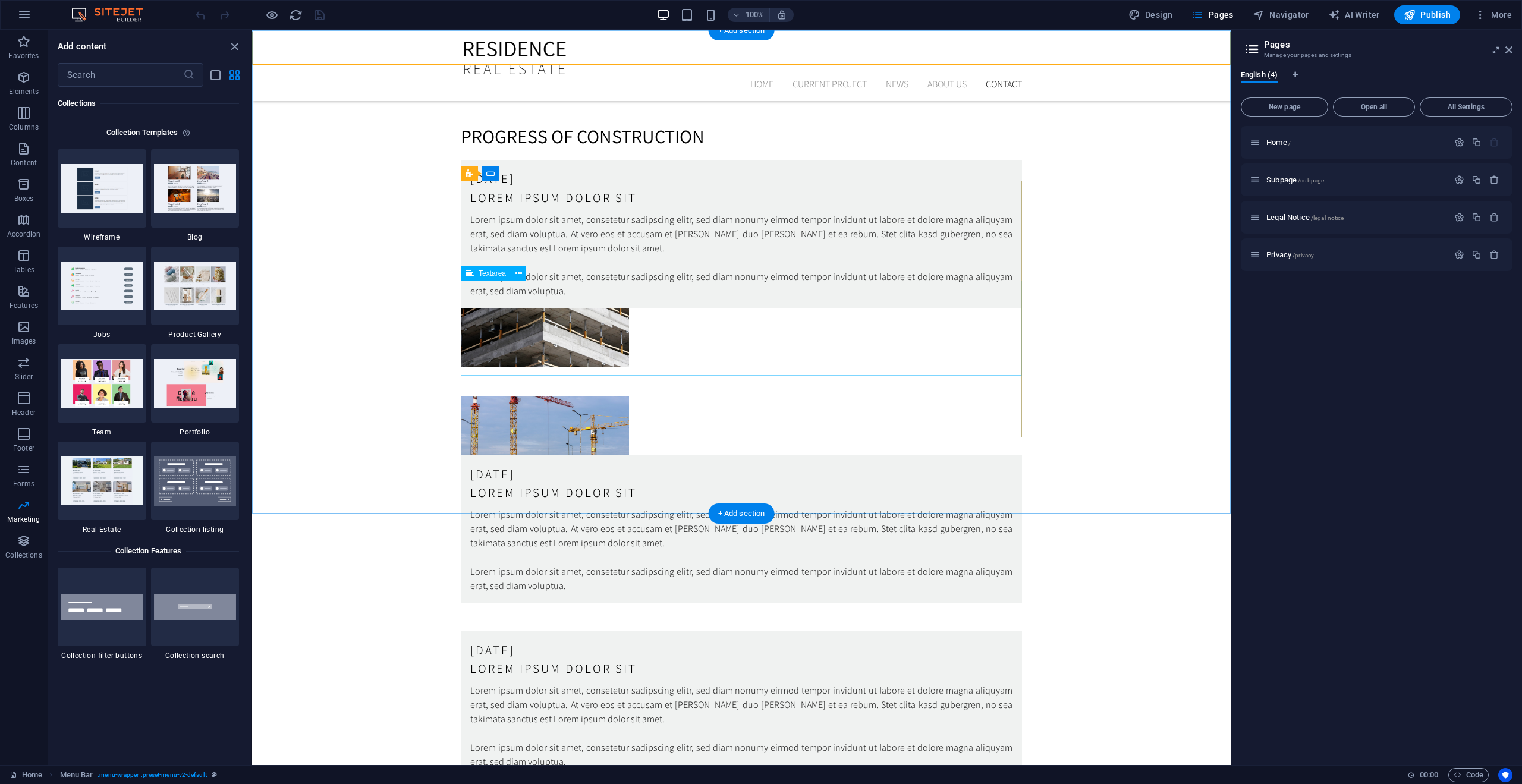
scroll to position [3399, 0]
click at [234, 46] on icon "close panel" at bounding box center [234, 46] width 14 height 14
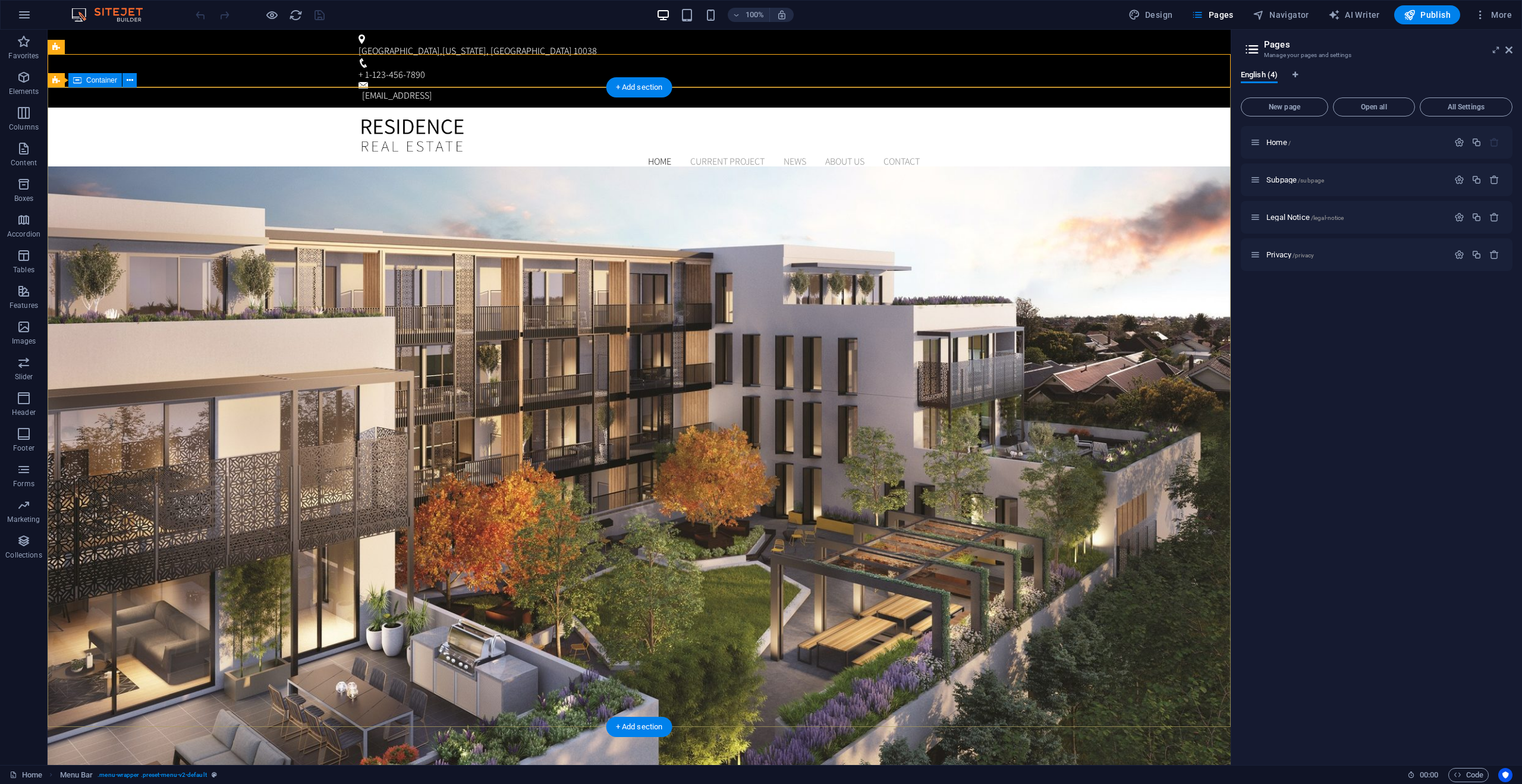
scroll to position [0, 0]
click at [1157, 15] on span "Design" at bounding box center [1150, 15] width 44 height 12
select select "px"
select select "300"
select select "px"
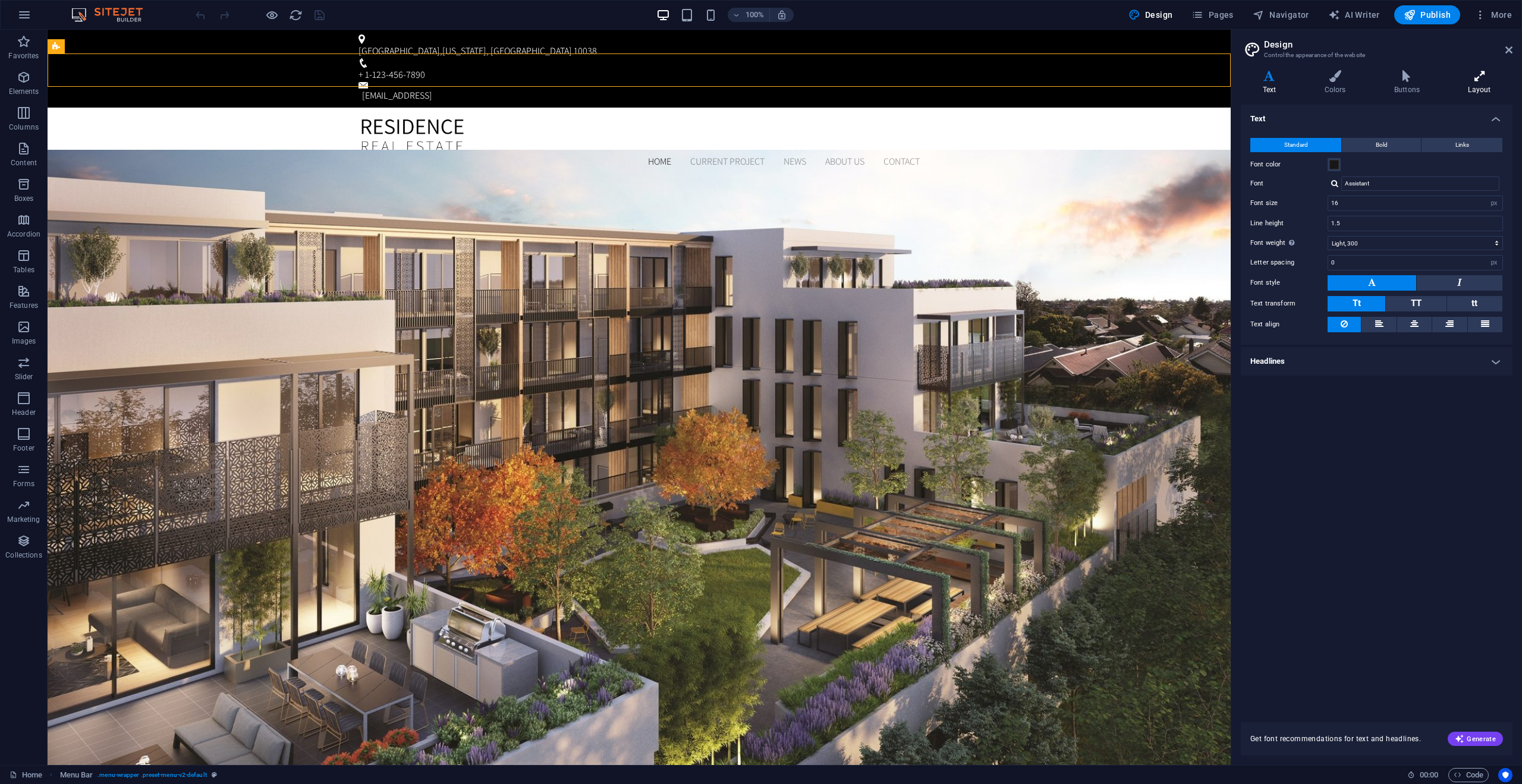
click at [1488, 84] on h4 "Layout" at bounding box center [1480, 82] width 66 height 25
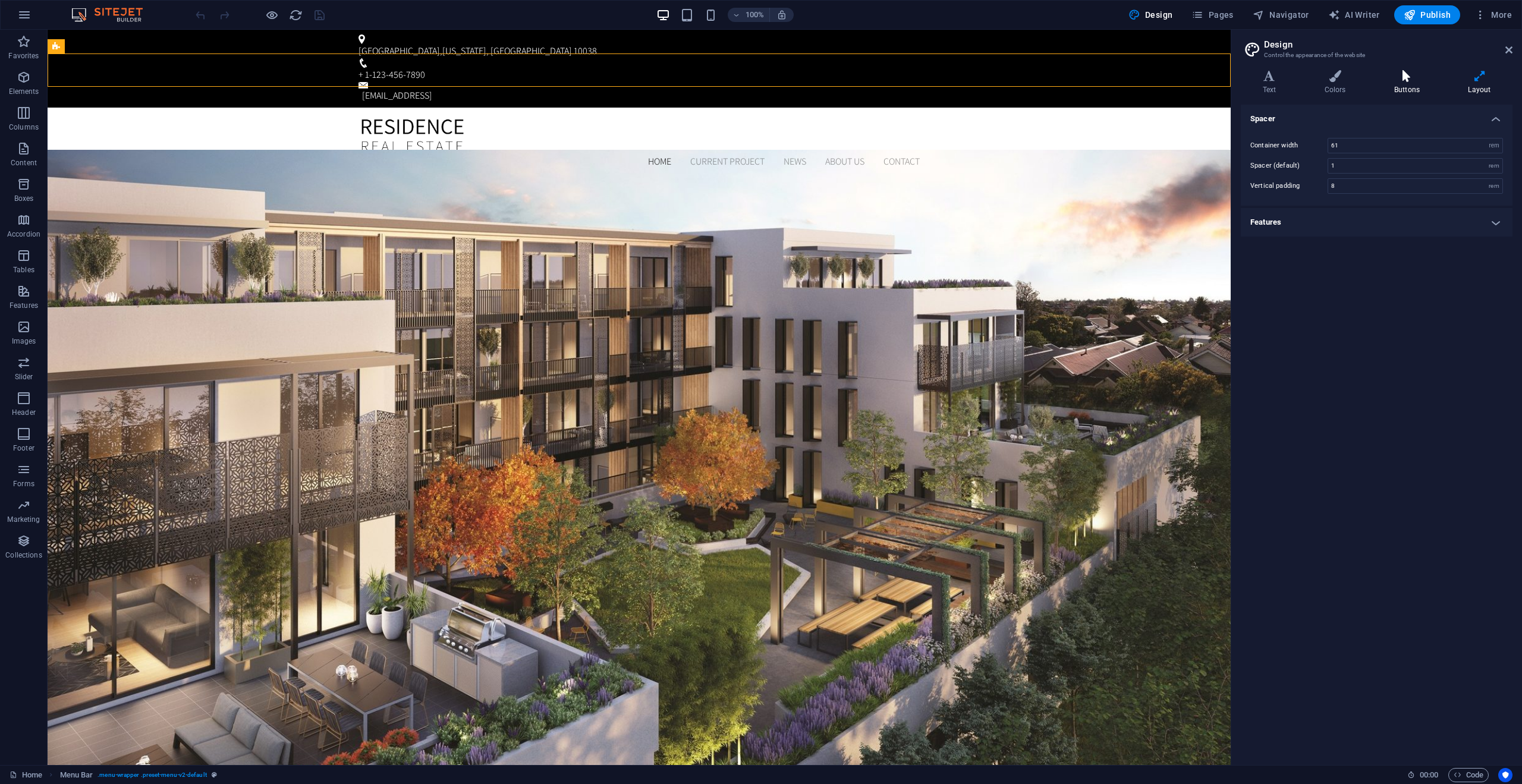
click at [1419, 82] on h4 "Buttons" at bounding box center [1409, 82] width 74 height 25
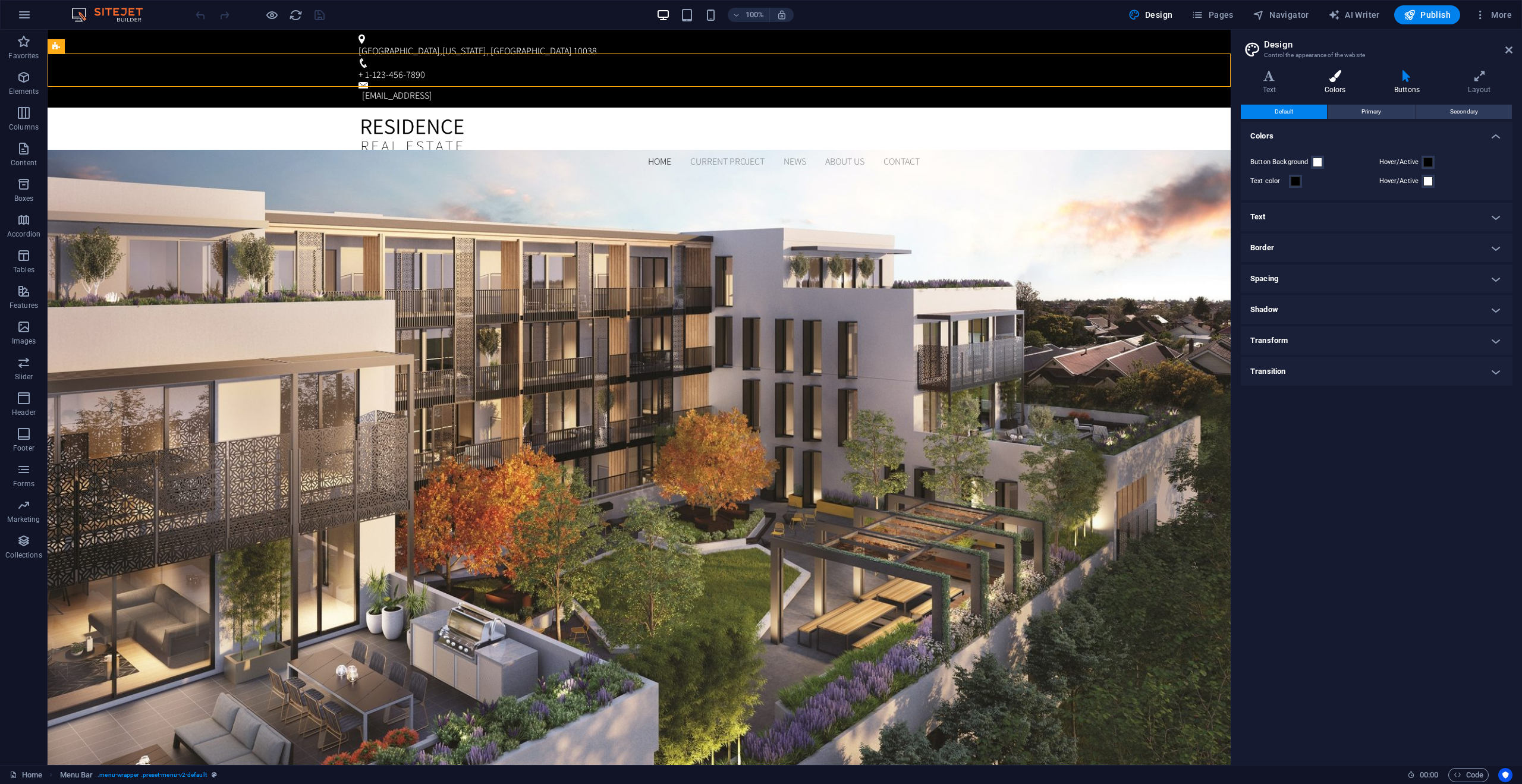
click at [1341, 82] on h4 "Colors" at bounding box center [1338, 82] width 70 height 25
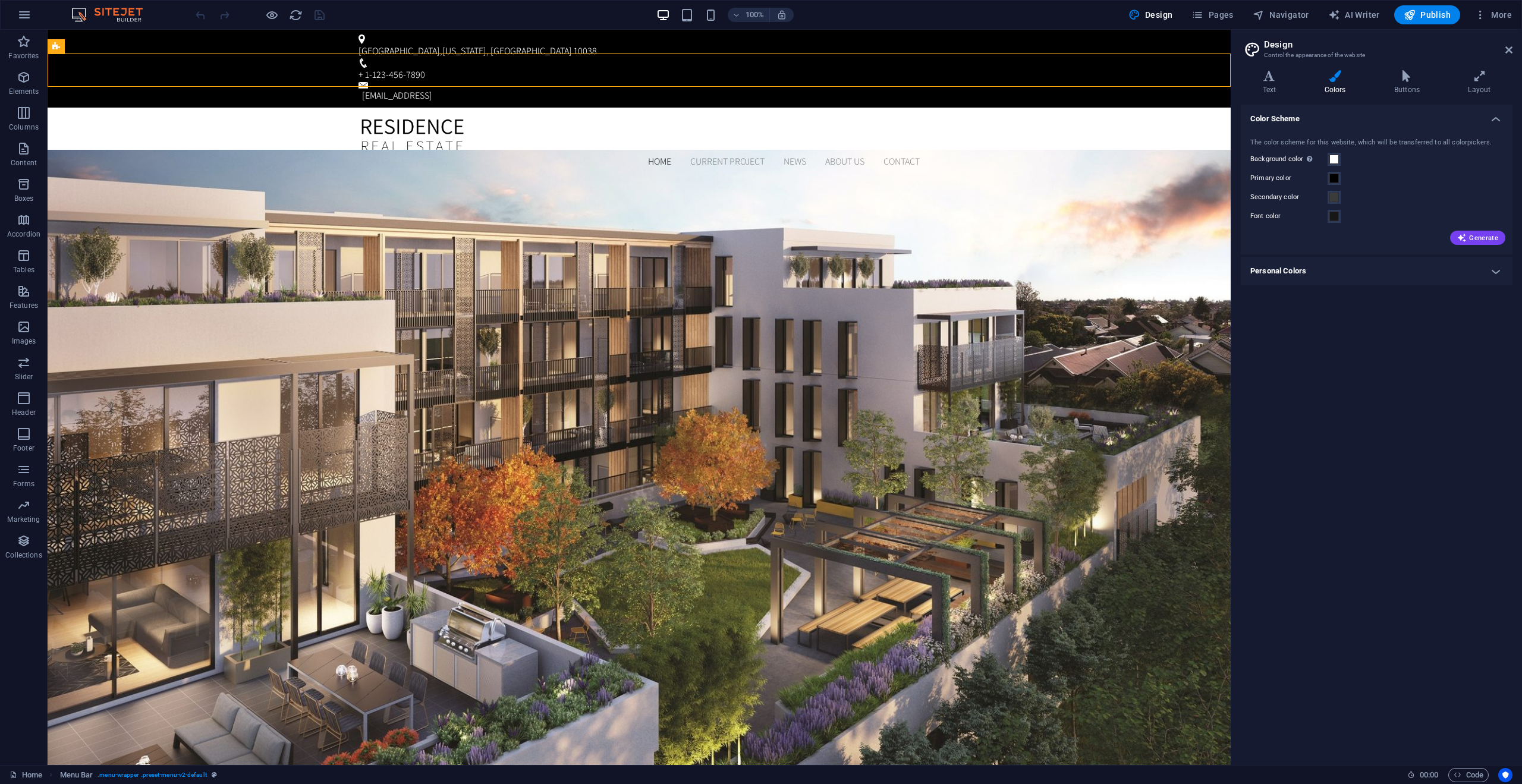
click at [1318, 269] on h4 "Personal Colors" at bounding box center [1377, 271] width 272 height 28
click at [1509, 44] on h2 "Design" at bounding box center [1389, 44] width 249 height 11
drag, startPoint x: 1508, startPoint y: 46, endPoint x: 1394, endPoint y: 15, distance: 118.1
click at [1508, 46] on icon at bounding box center [1509, 50] width 7 height 10
